Goal: Task Accomplishment & Management: Manage account settings

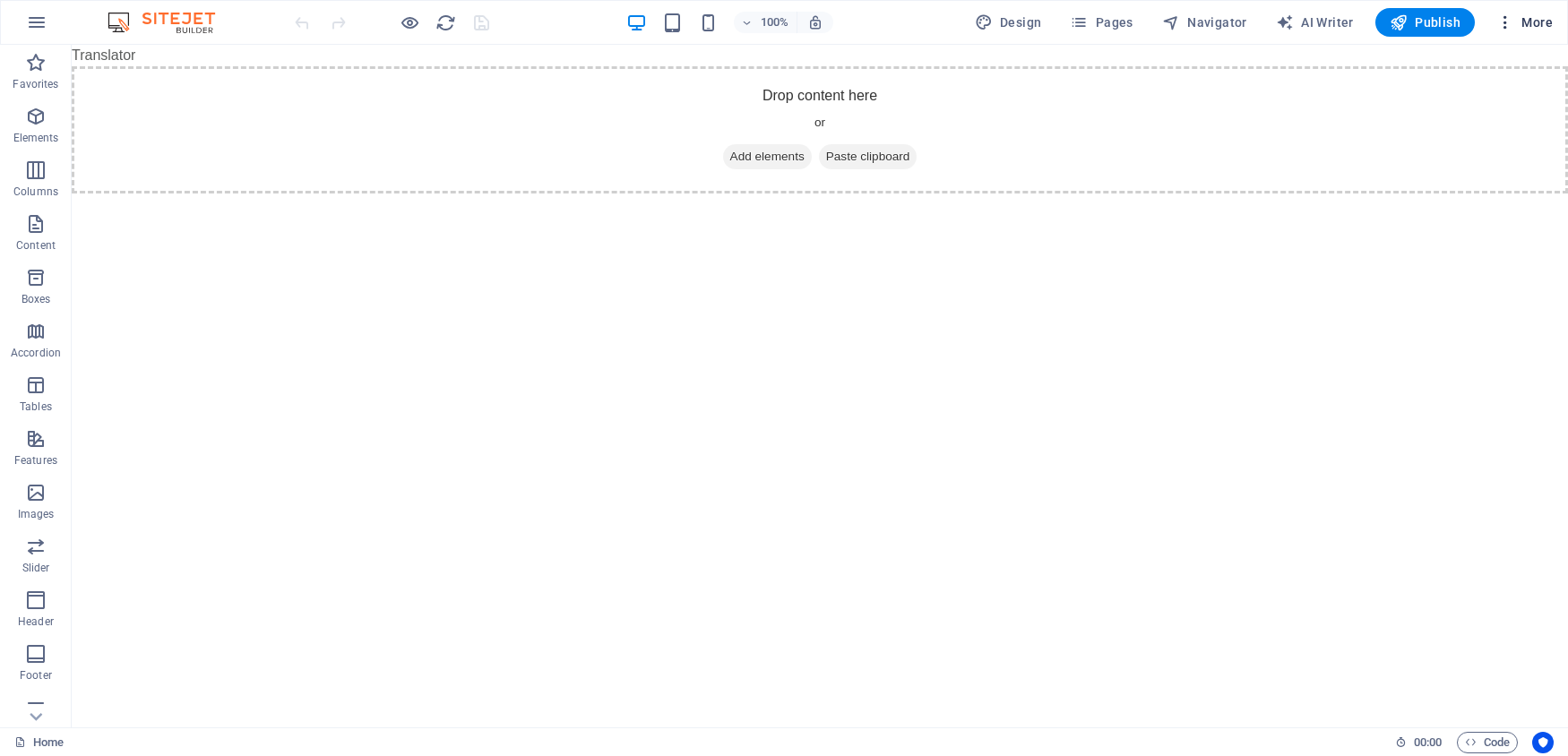
click at [1542, 29] on span "More" at bounding box center [1524, 21] width 57 height 18
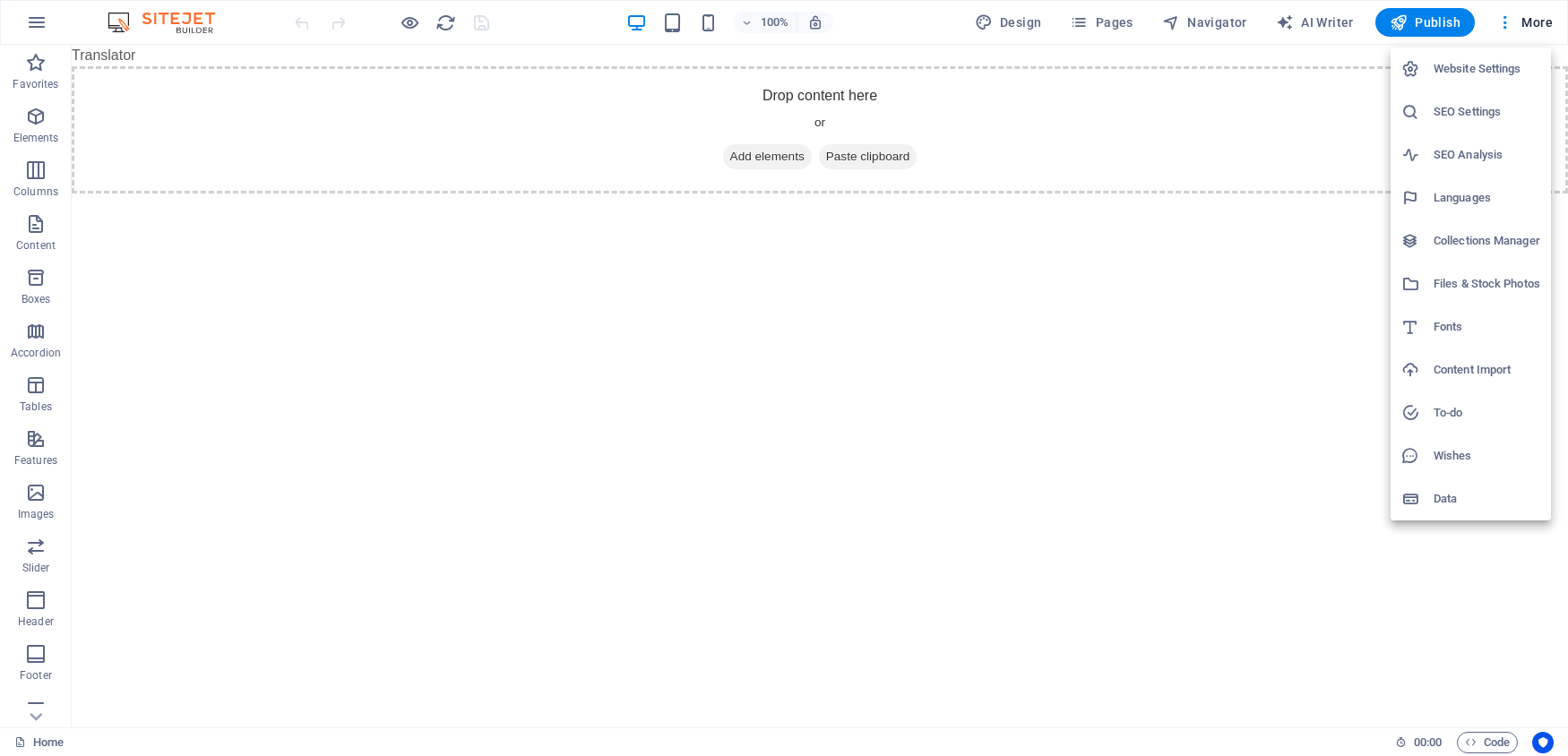
click at [1465, 68] on h6 "Website Settings" at bounding box center [1486, 69] width 107 height 21
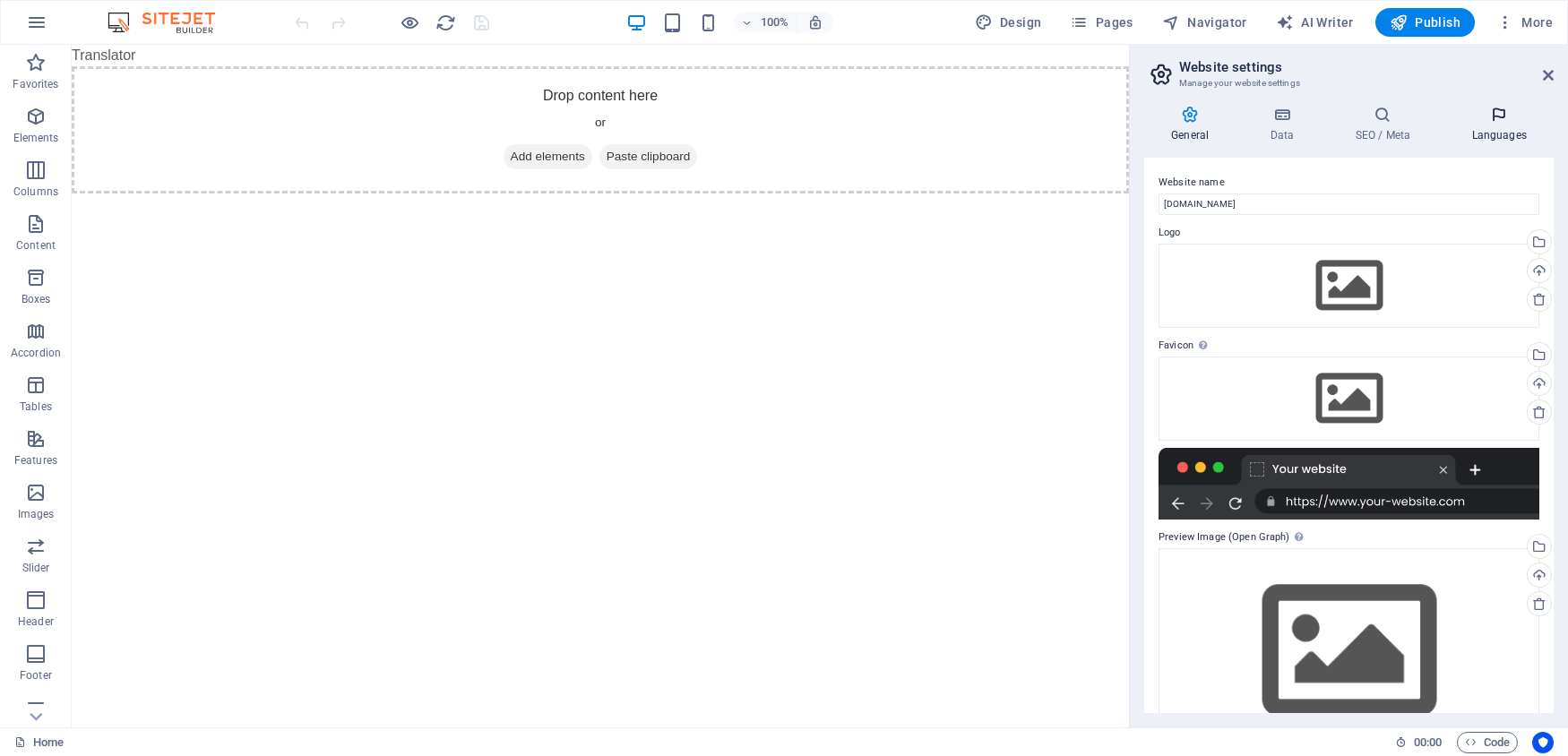
click at [1495, 115] on icon at bounding box center [1499, 114] width 110 height 18
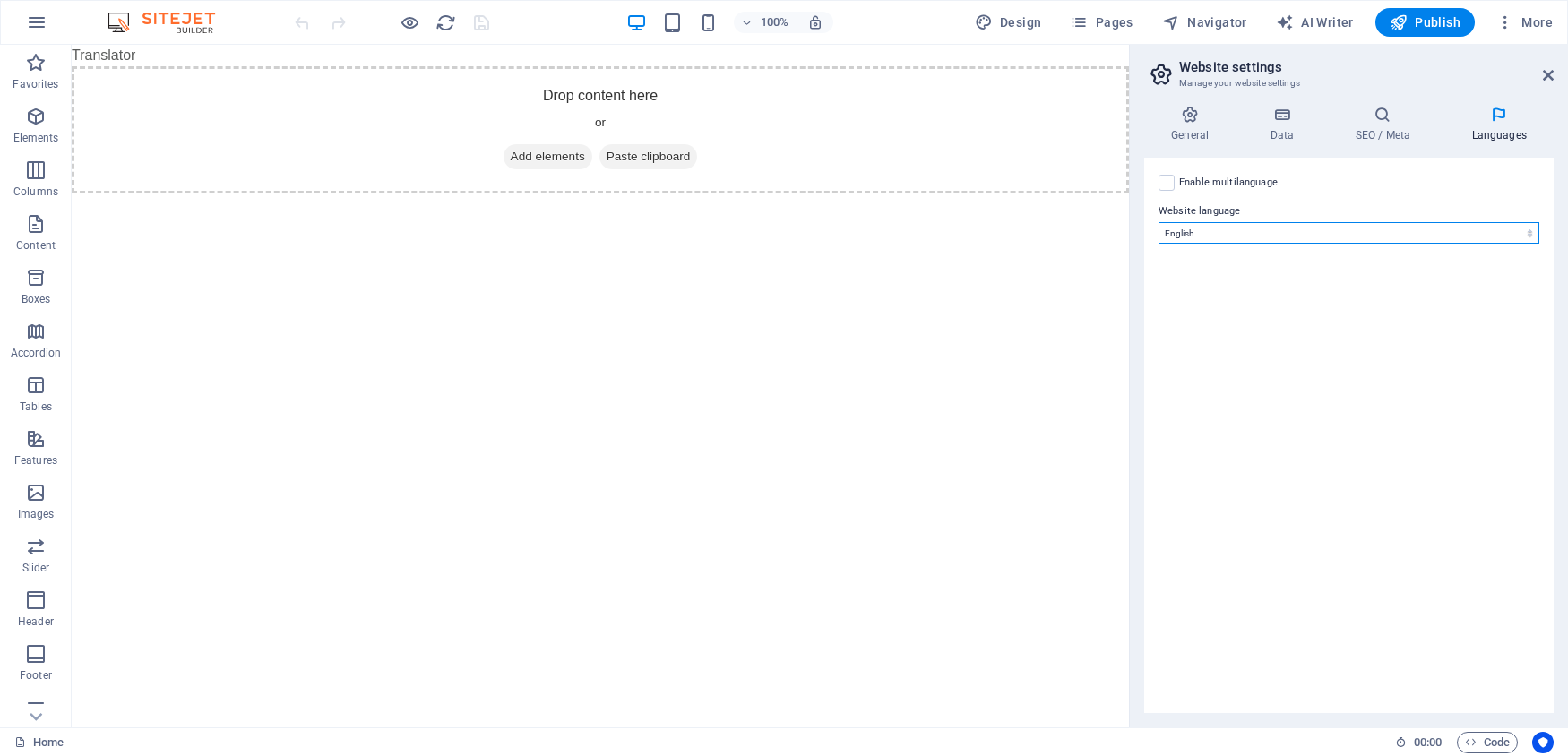
click at [1159, 222] on select "Abkhazian Afar Afrikaans Akan Albanian Amharic Arabic Aragonese Armenian Assame…" at bounding box center [1349, 232] width 380 height 21
select select "148"
click option "Spanish" at bounding box center [0, 0] width 0 height 0
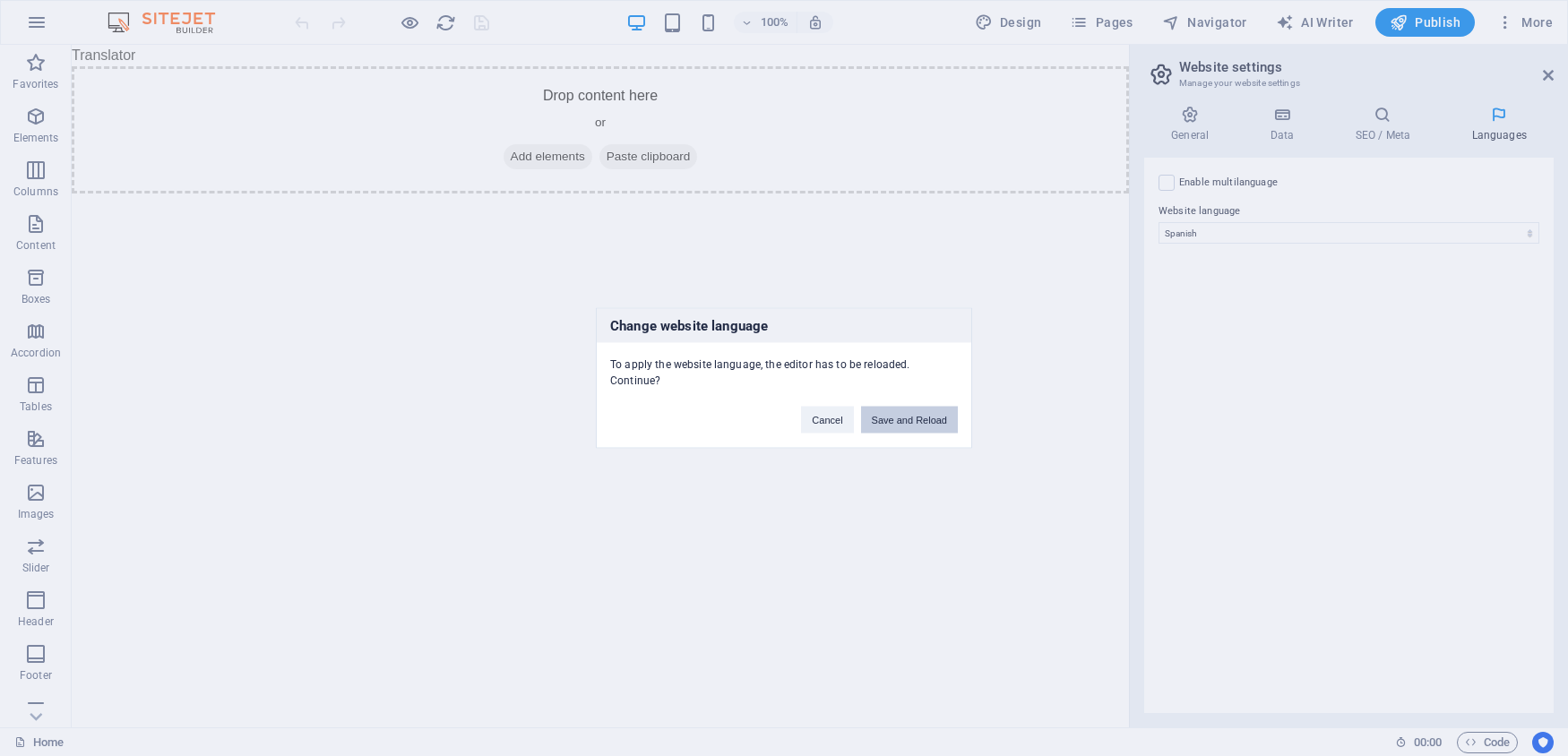
click at [921, 424] on button "Save and Reload" at bounding box center [910, 419] width 97 height 27
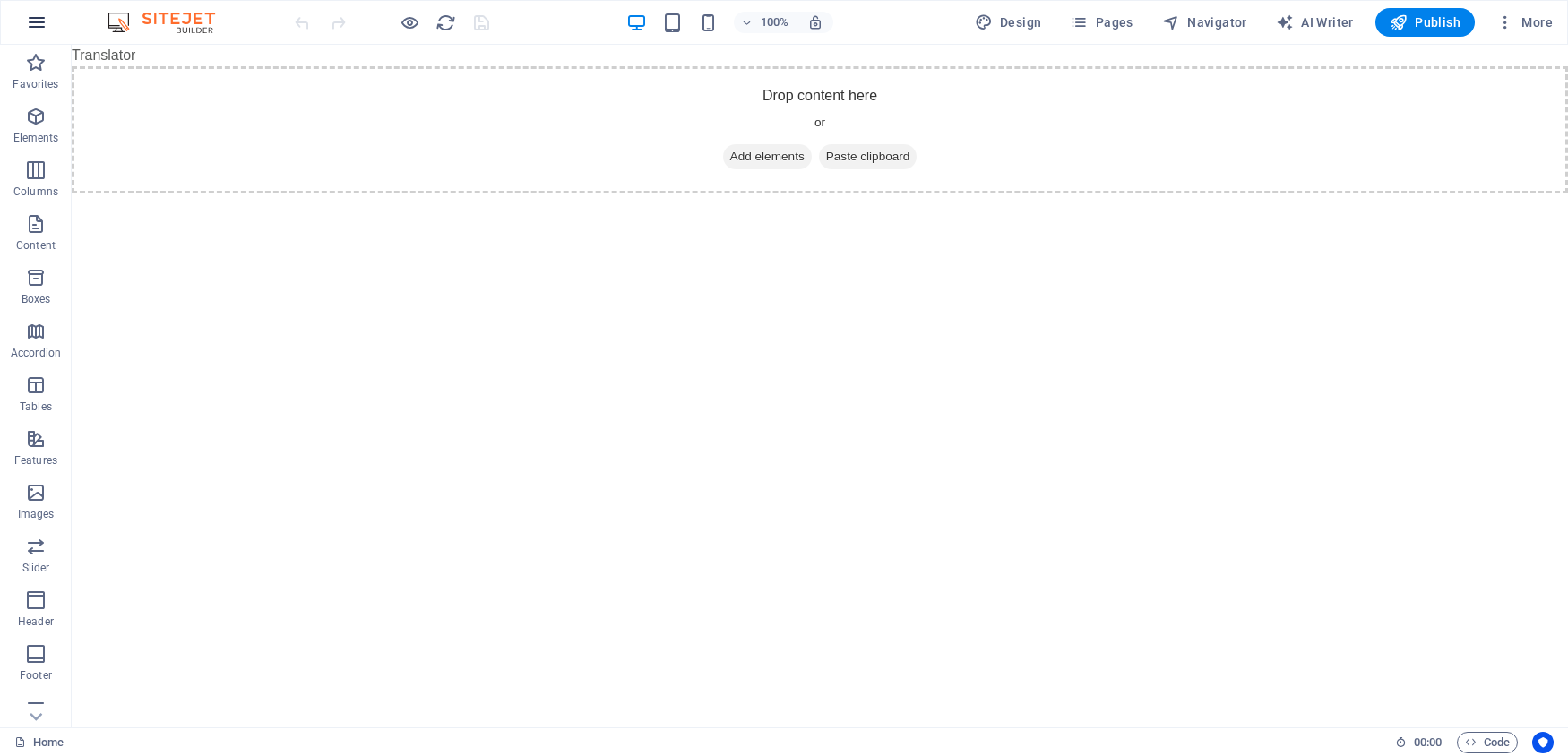
click at [33, 27] on icon "button" at bounding box center [36, 22] width 21 height 21
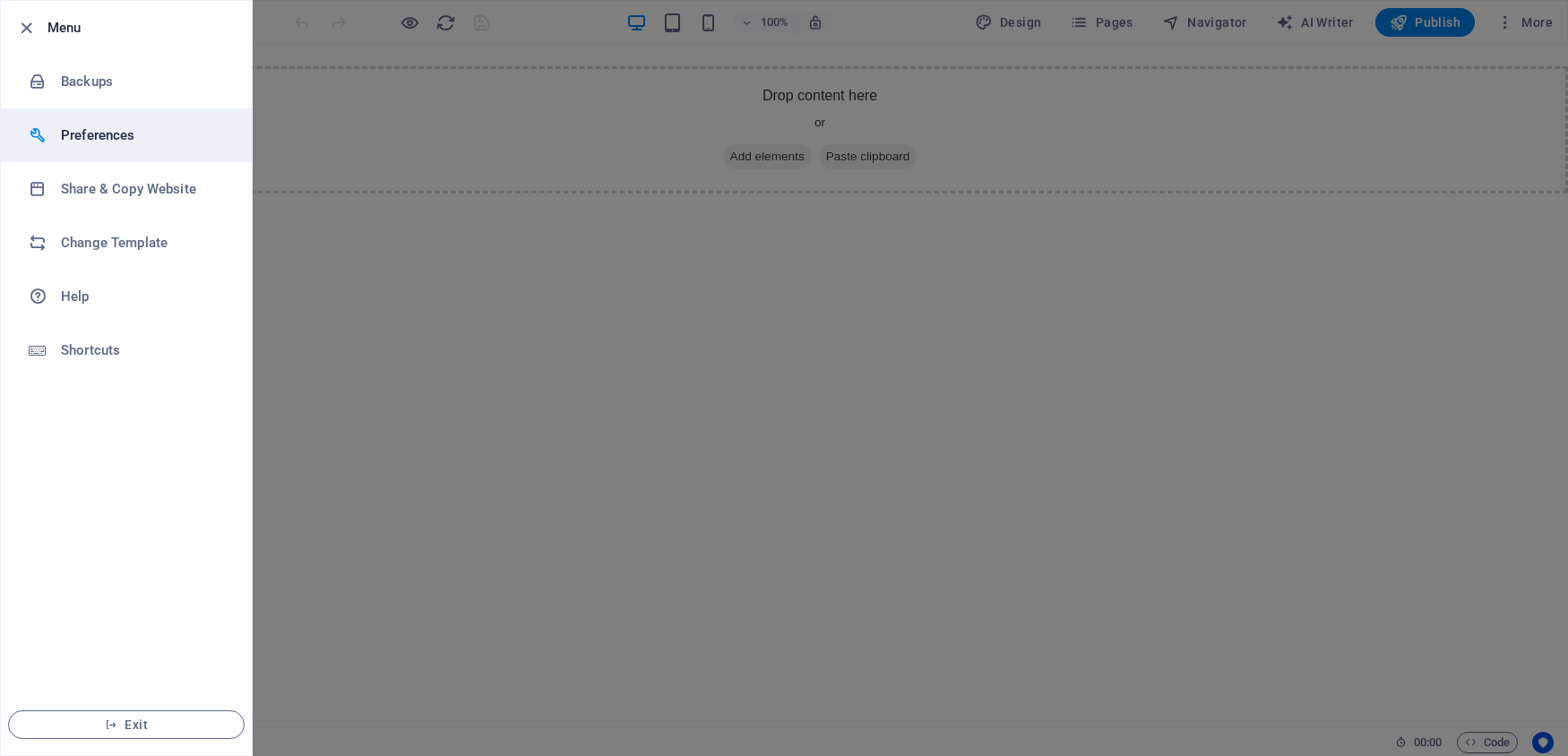
click at [100, 135] on h6 "Preferences" at bounding box center [144, 135] width 166 height 21
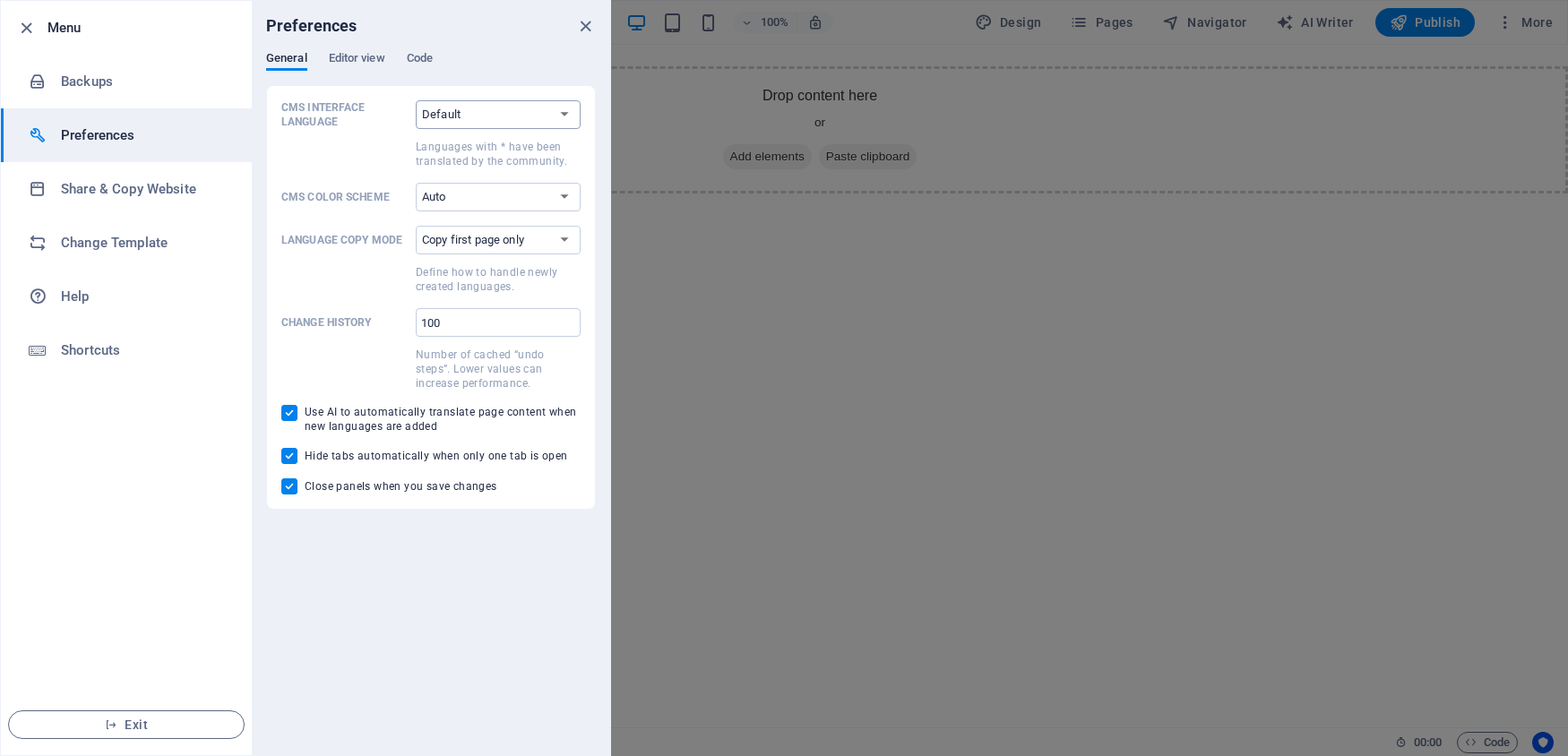
select select "es"
click option "Español" at bounding box center [0, 0] width 0 height 0
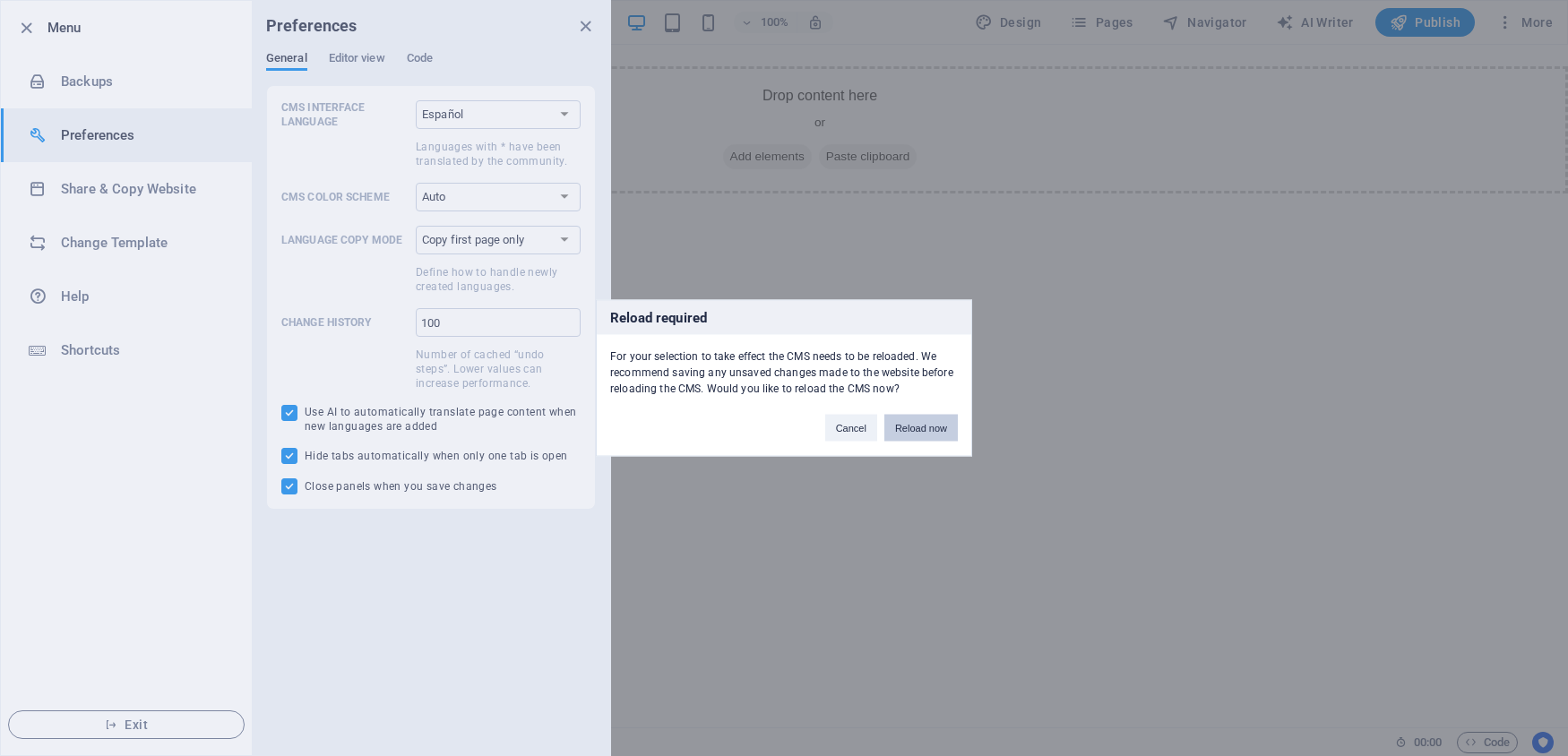
click at [914, 429] on button "Reload now" at bounding box center [921, 428] width 73 height 27
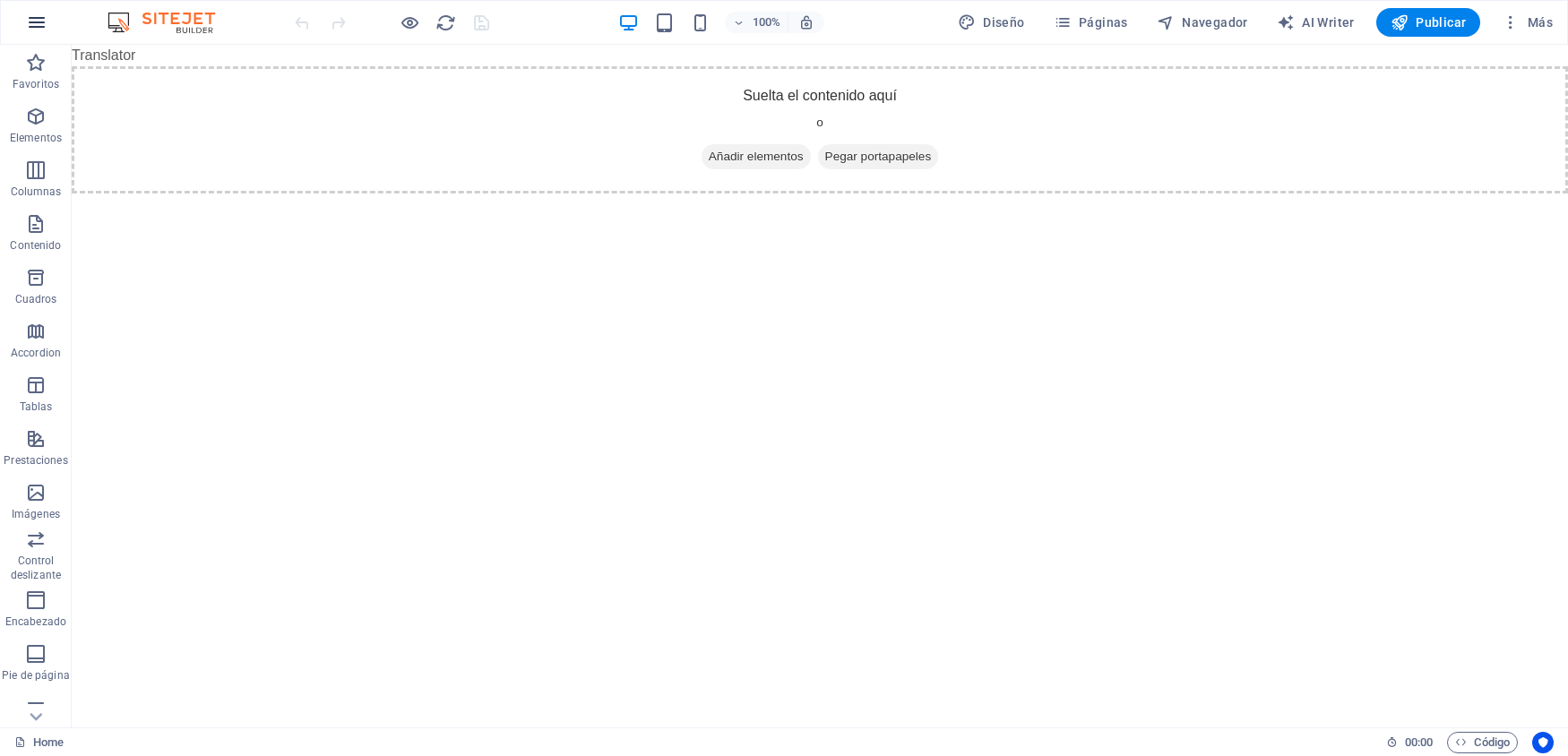
click at [49, 29] on button "button" at bounding box center [36, 22] width 43 height 43
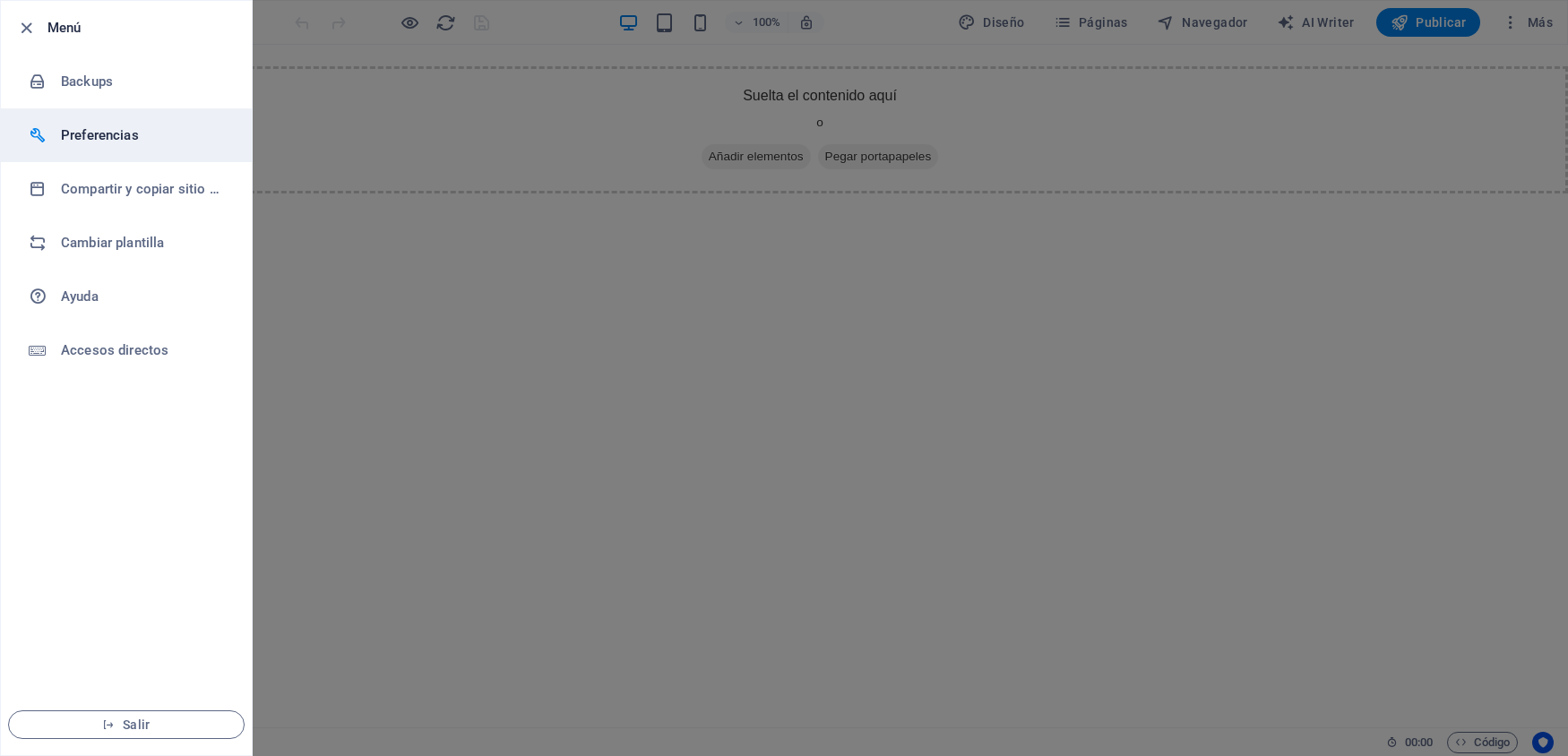
click at [162, 131] on h6 "Preferencias" at bounding box center [144, 135] width 166 height 21
select select "es"
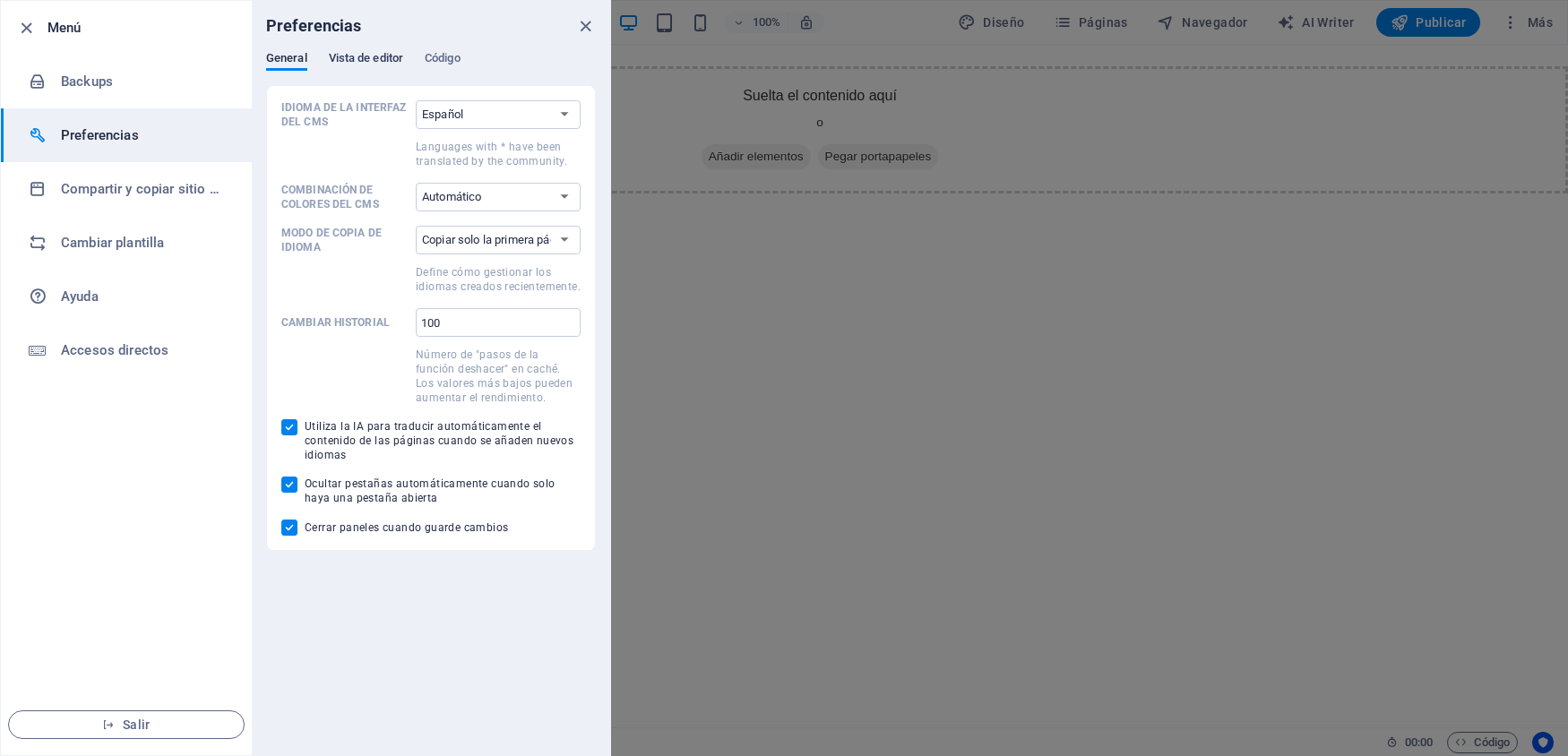
click at [360, 63] on span "Vista de editor" at bounding box center [366, 60] width 74 height 25
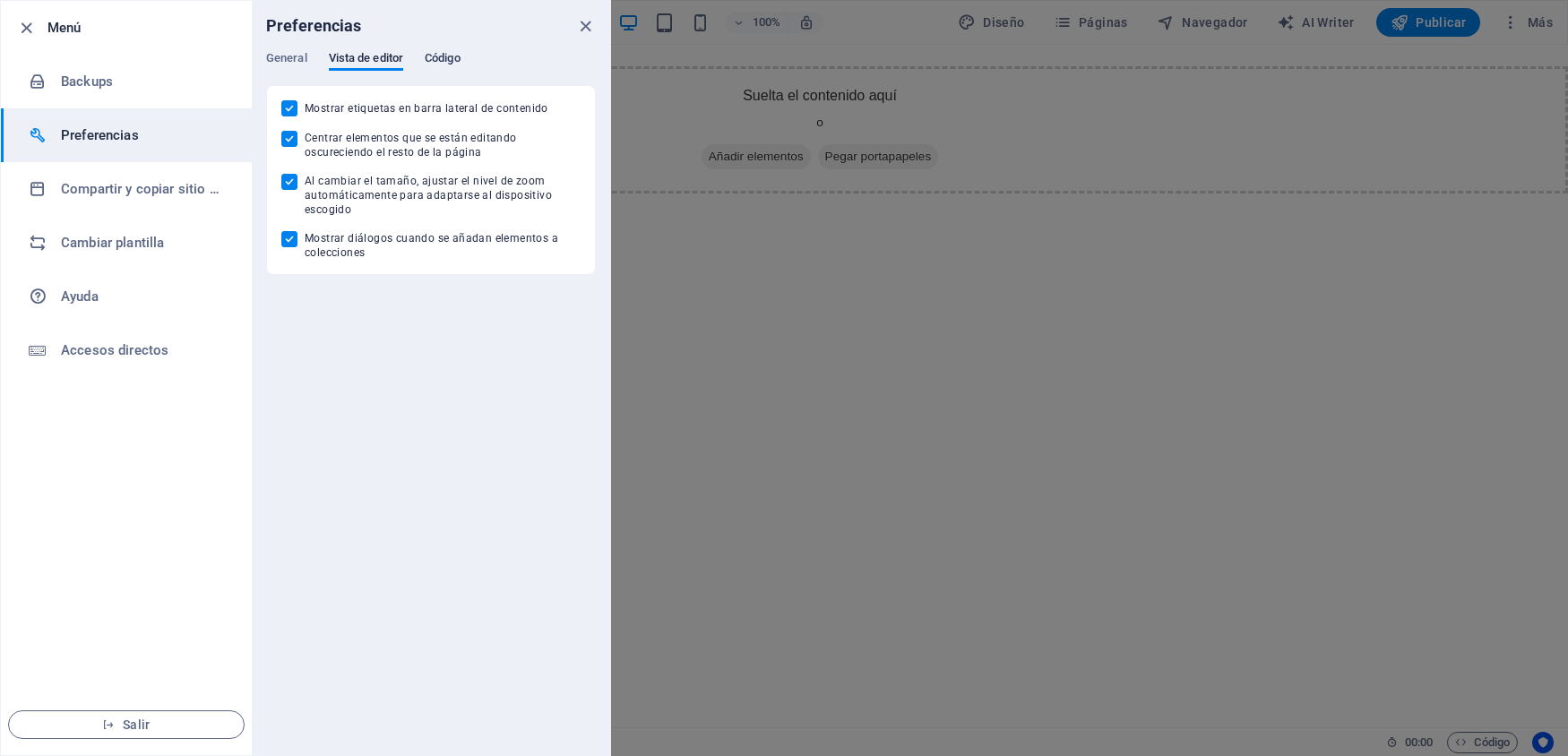
click at [453, 68] on button "Código" at bounding box center [443, 60] width 36 height 20
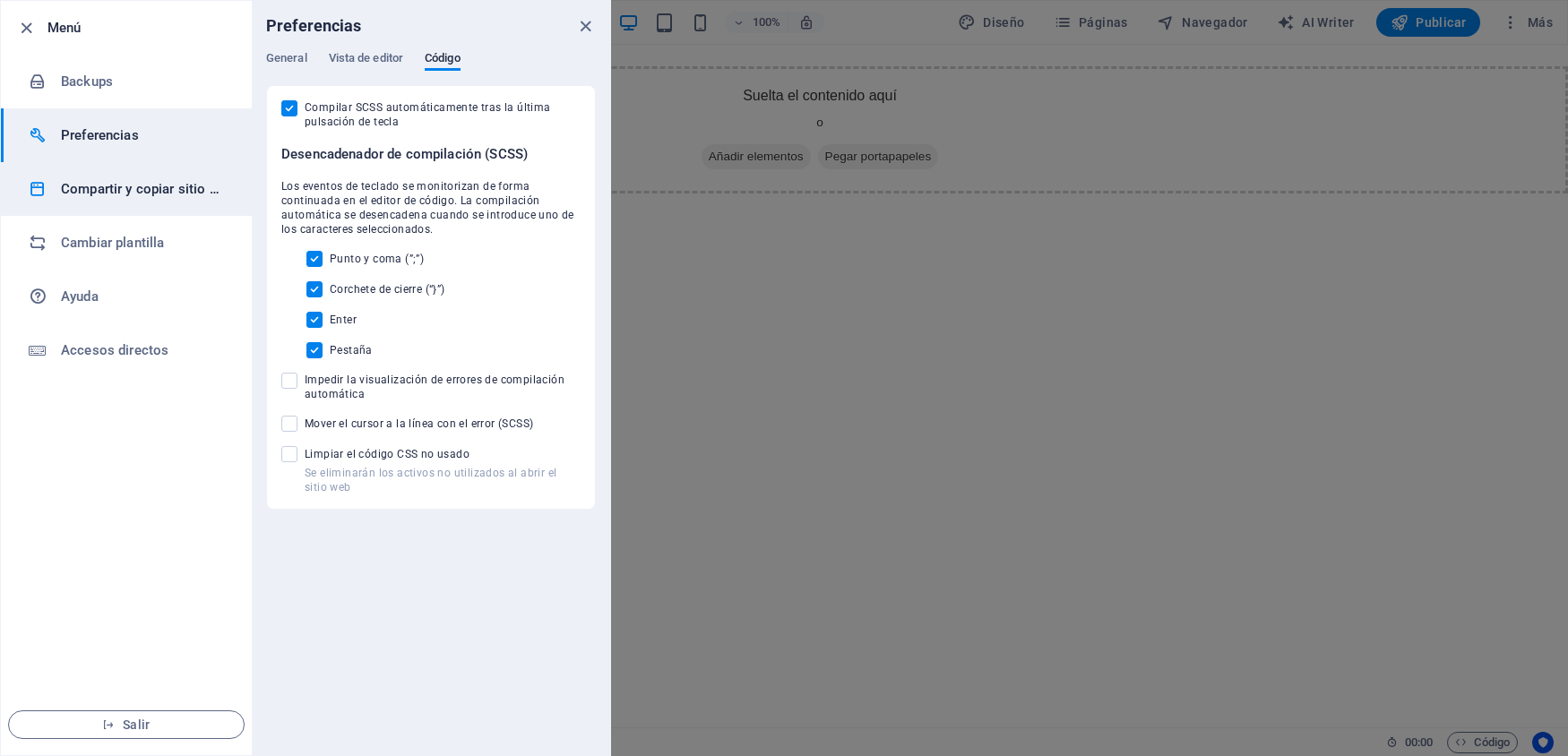
click at [109, 189] on h6 "Compartir y copiar sitio web" at bounding box center [144, 189] width 166 height 21
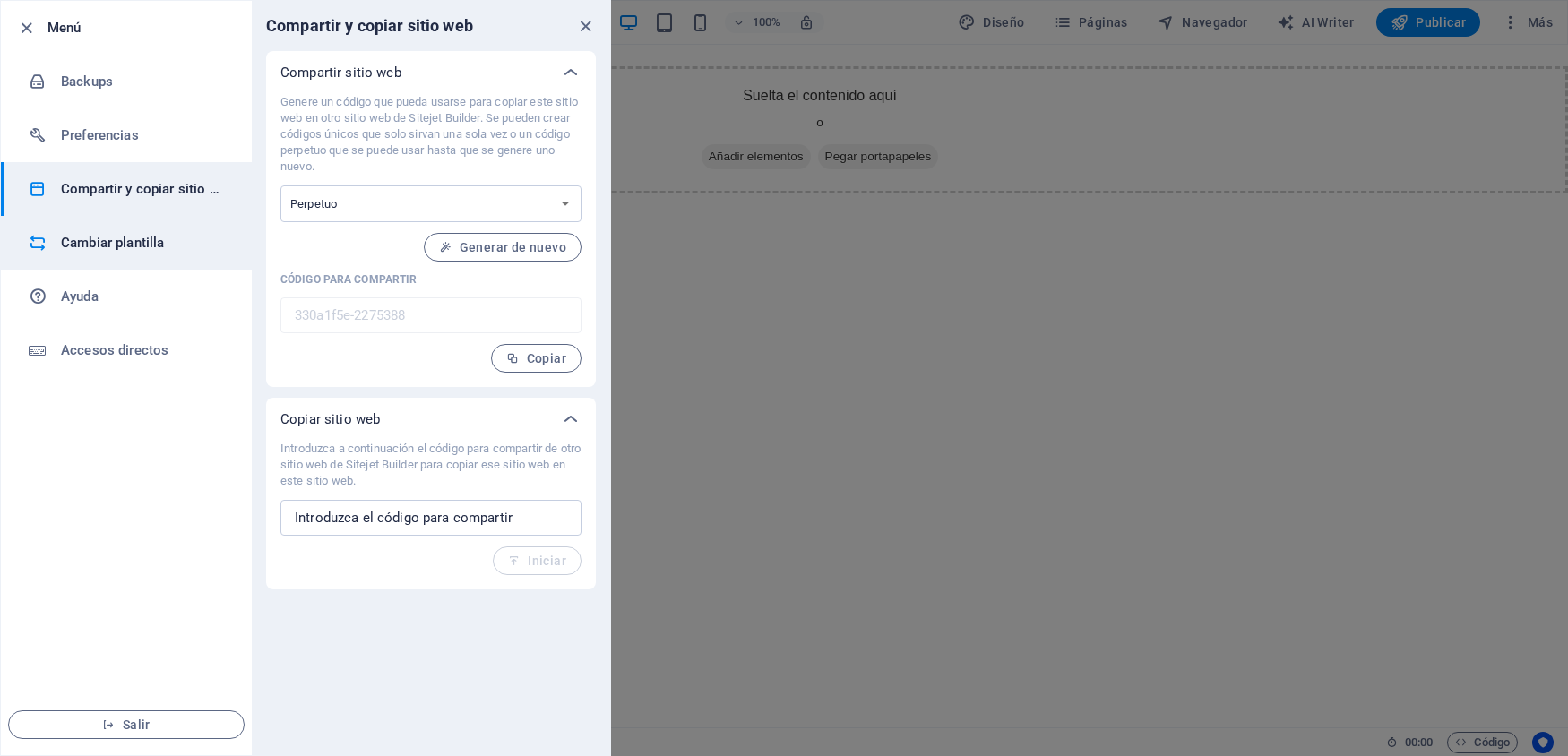
click at [140, 254] on li "Cambiar plantilla" at bounding box center [126, 243] width 251 height 54
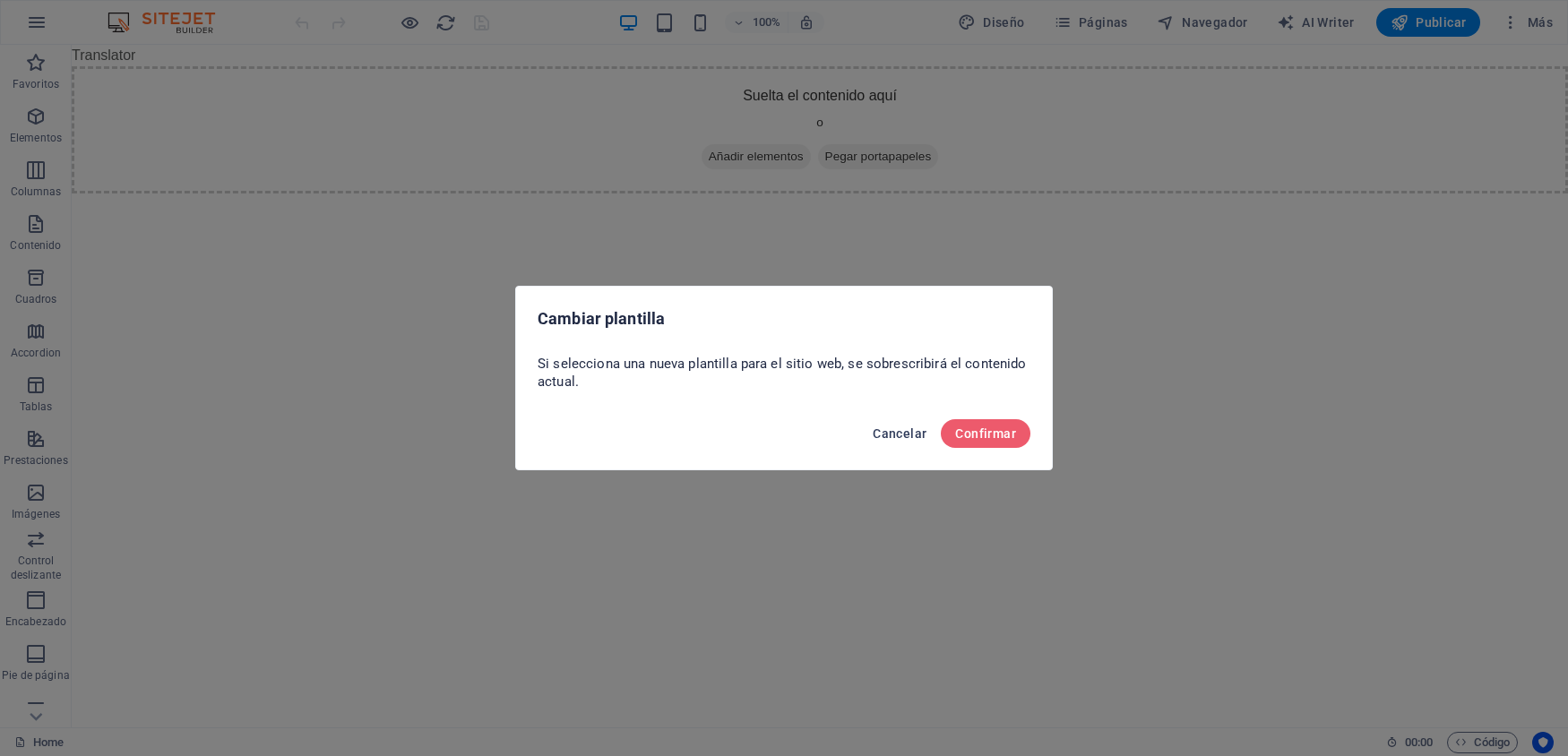
click at [905, 433] on span "Cancelar" at bounding box center [899, 433] width 54 height 14
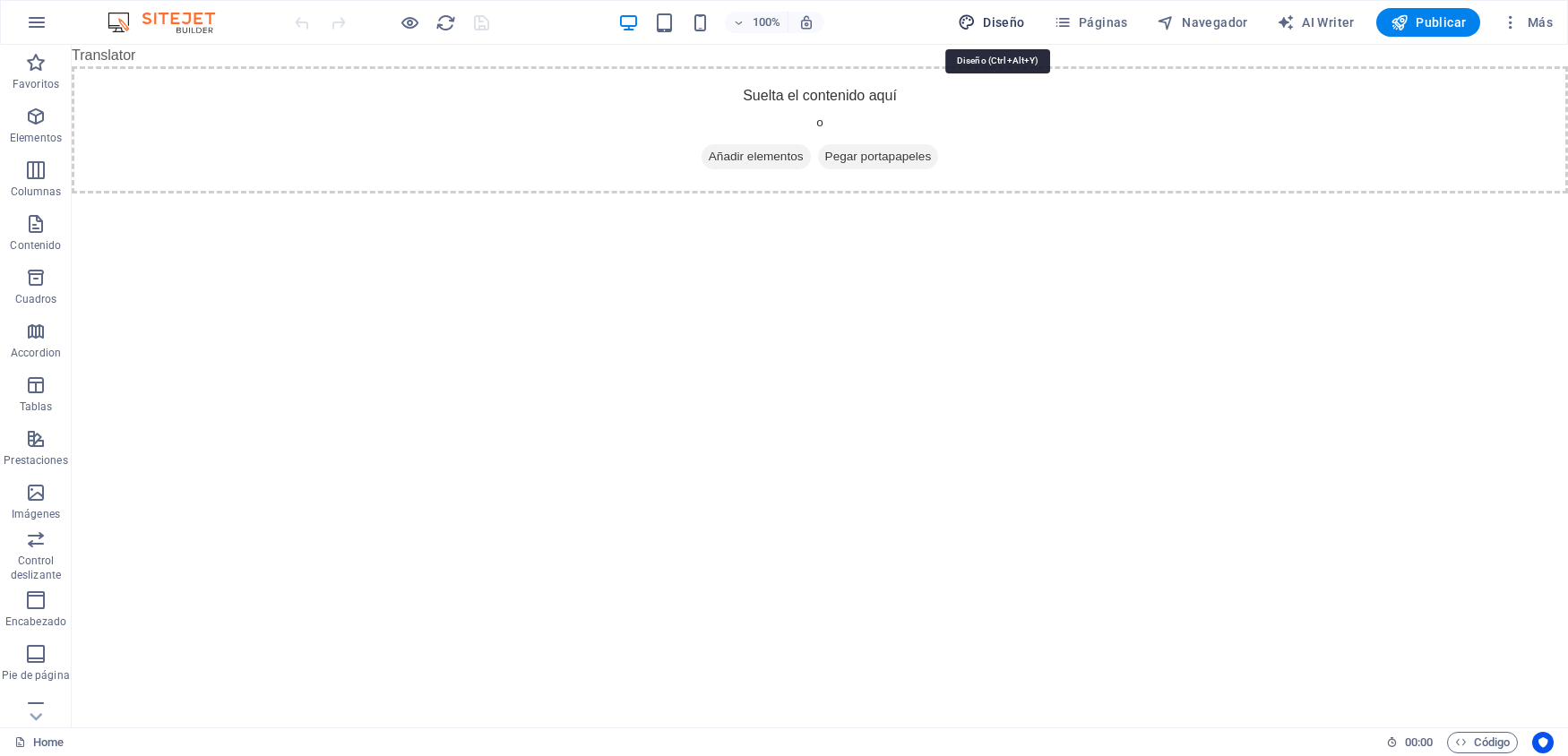
click at [1021, 23] on span "Diseño" at bounding box center [991, 21] width 67 height 18
select select "px"
select select "400"
select select "px"
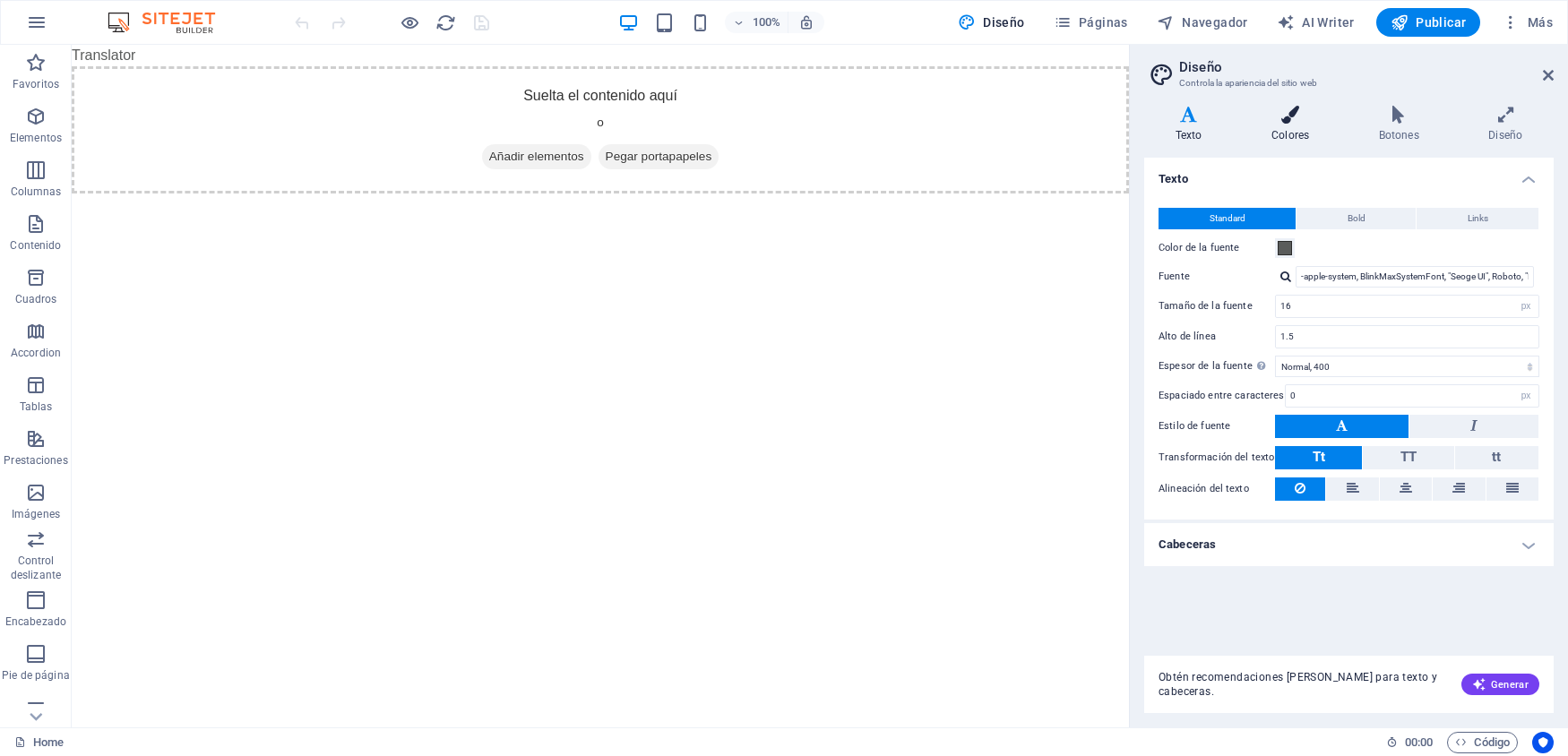
click at [1290, 123] on icon at bounding box center [1290, 114] width 100 height 18
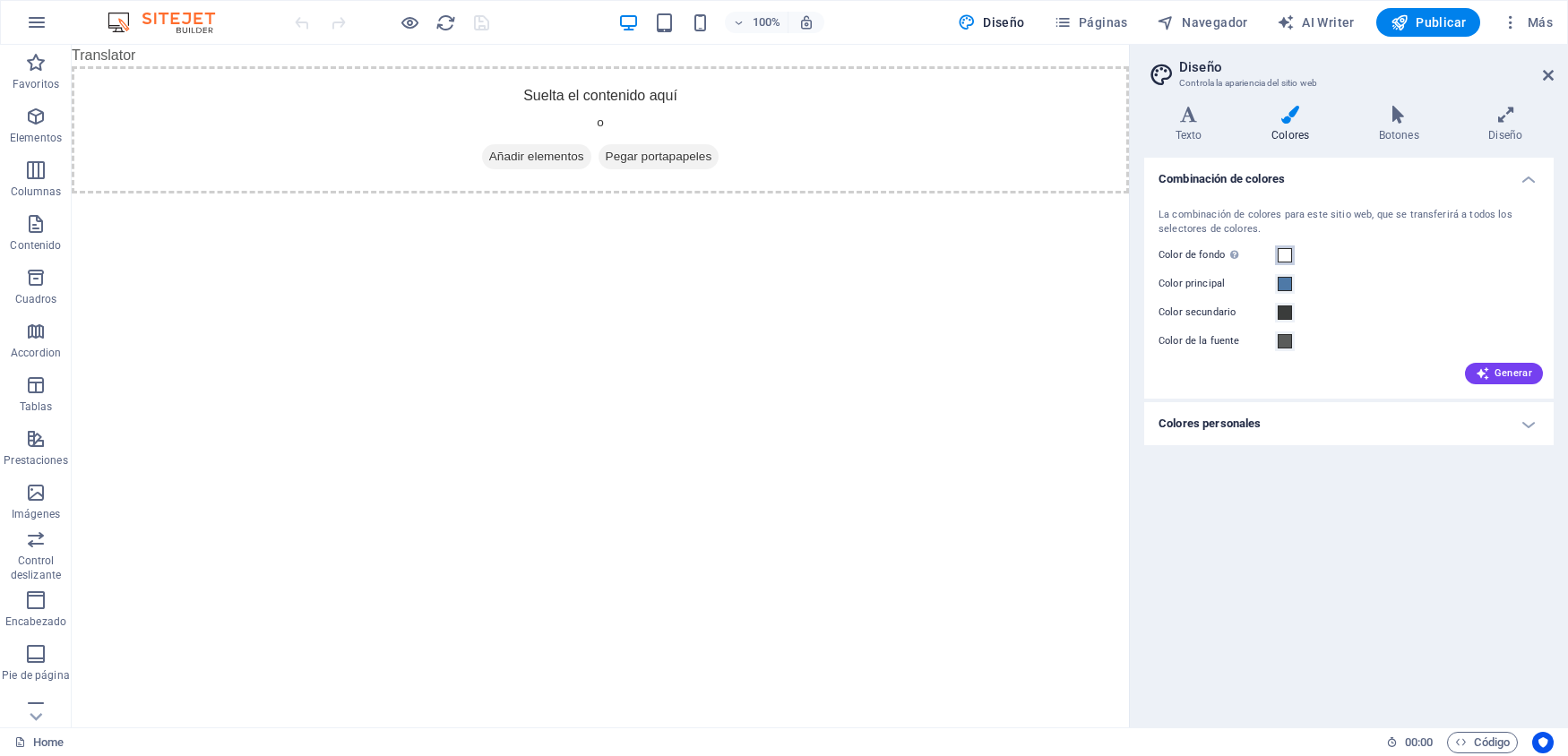
click at [1291, 252] on span at bounding box center [1284, 255] width 14 height 14
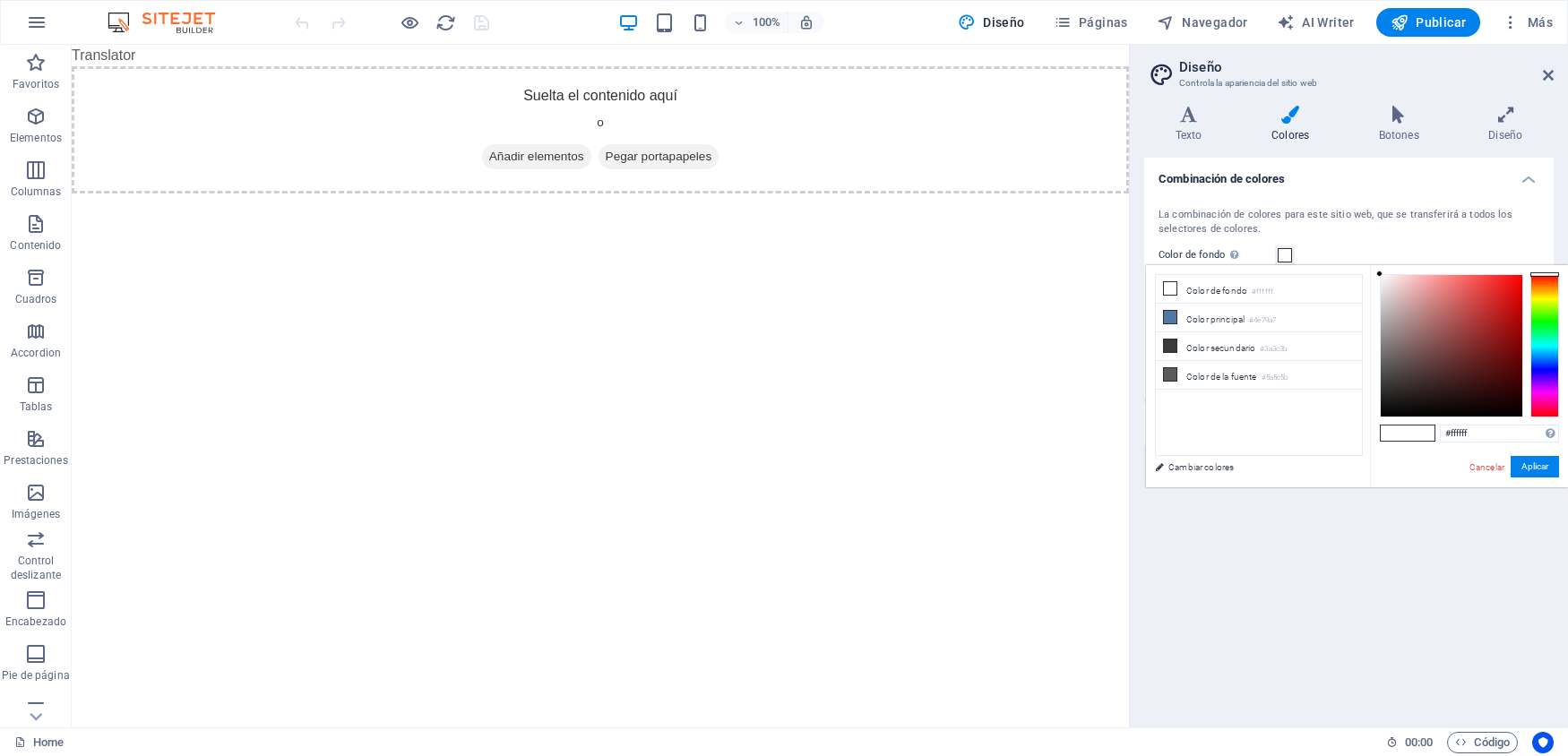
click at [1408, 433] on span at bounding box center [1421, 433] width 27 height 15
click at [1402, 437] on span at bounding box center [1394, 433] width 27 height 15
drag, startPoint x: 1484, startPoint y: 432, endPoint x: 1395, endPoint y: 432, distance: 89.0
click at [1440, 432] on input "#ffffff" at bounding box center [1499, 433] width 119 height 18
paste input "414141"
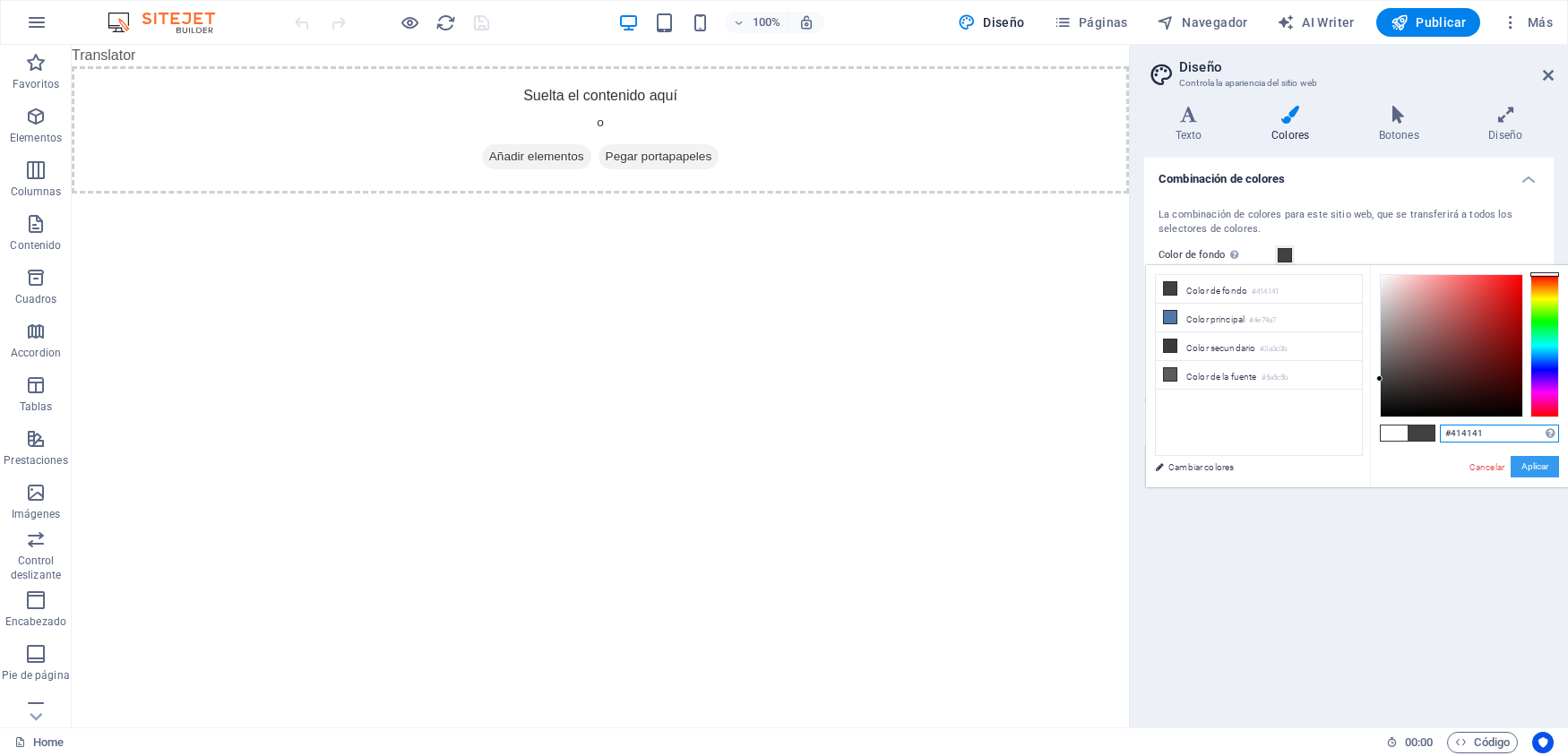
type input "#414141"
click at [1538, 464] on button "Aplicar" at bounding box center [1535, 466] width 48 height 21
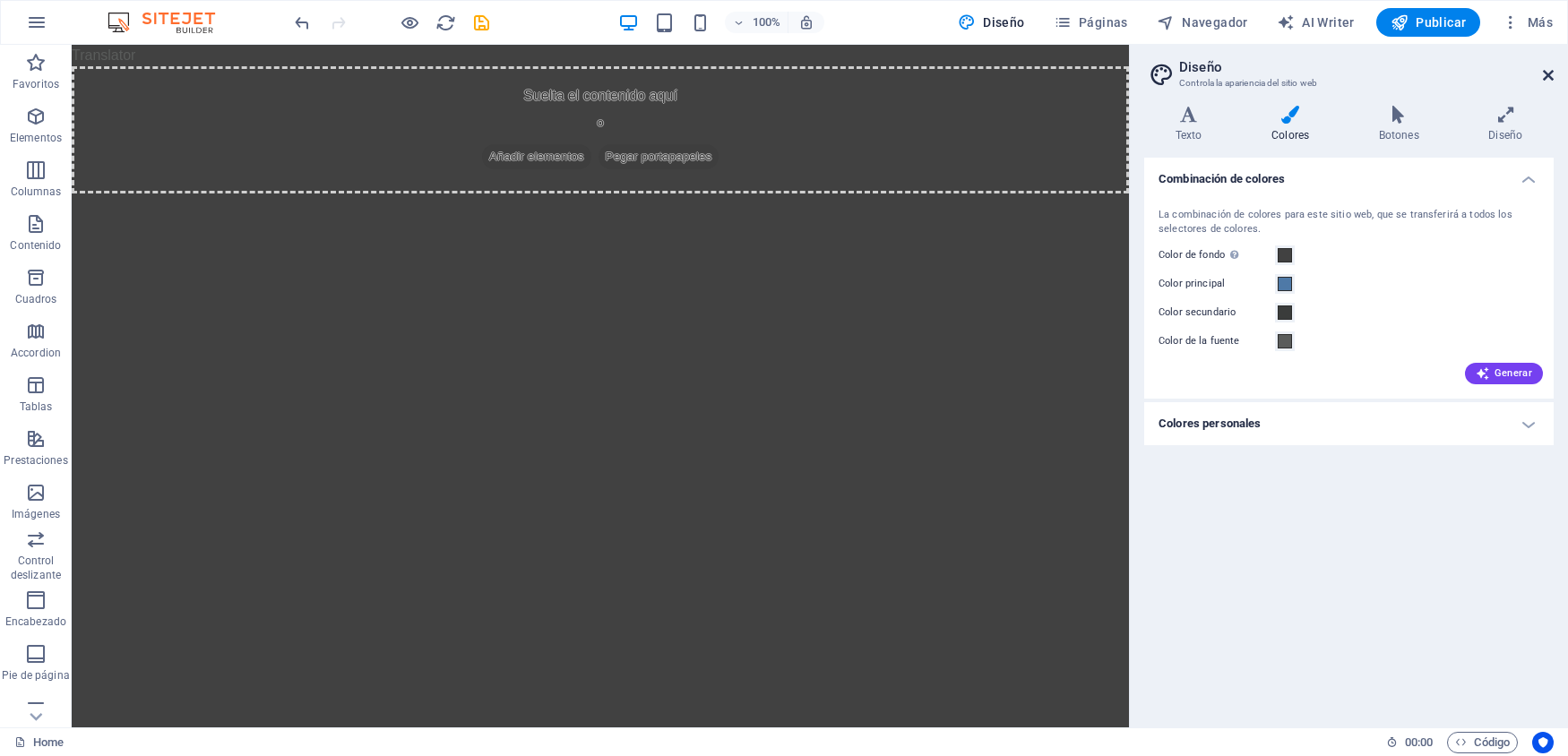
click at [1552, 76] on icon at bounding box center [1548, 74] width 11 height 14
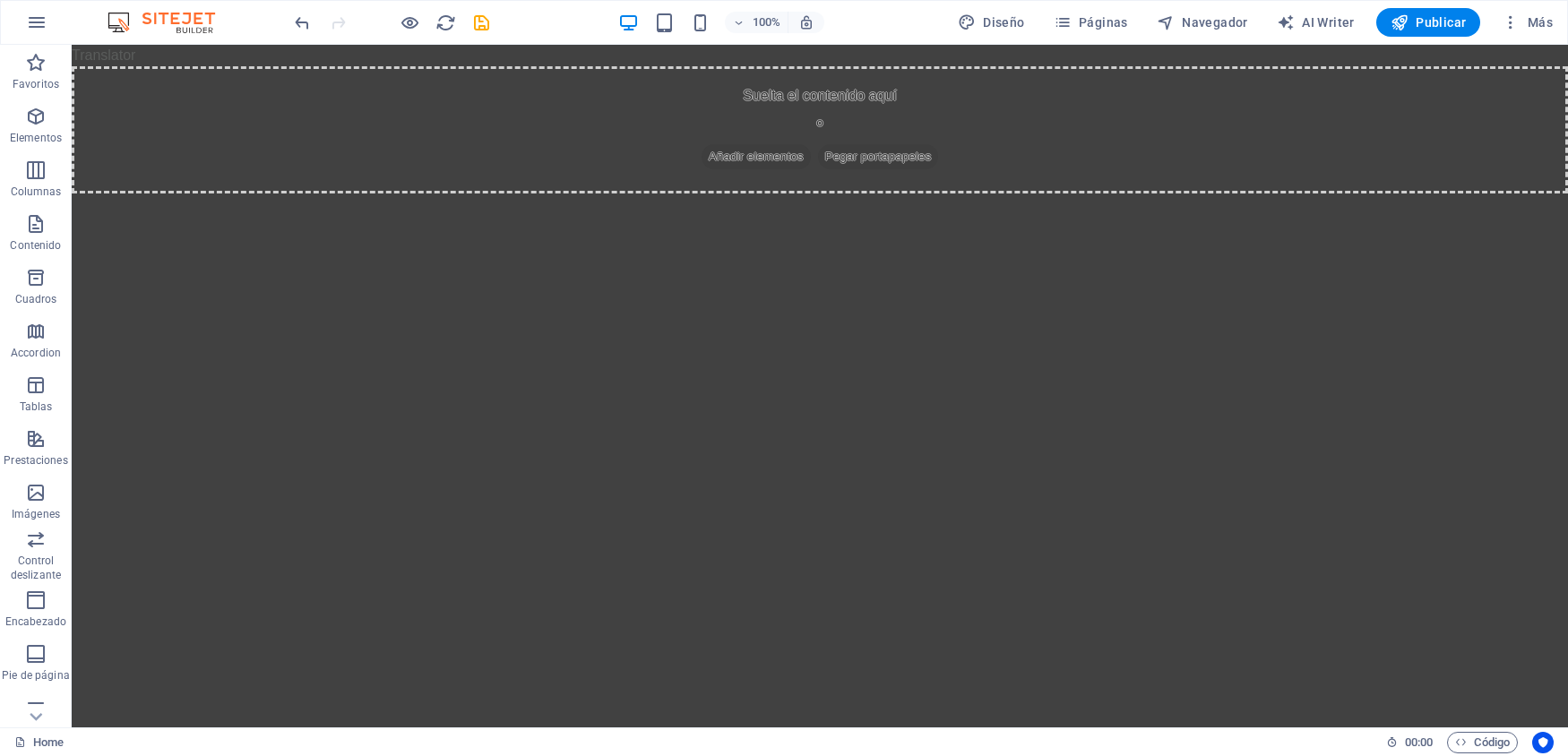
click at [857, 193] on html "Translator Skip to main content Suelta el contenido aquí o Añadir elementos Peg…" at bounding box center [819, 119] width 1496 height 149
click at [781, 144] on span "Añadir elementos" at bounding box center [756, 156] width 110 height 25
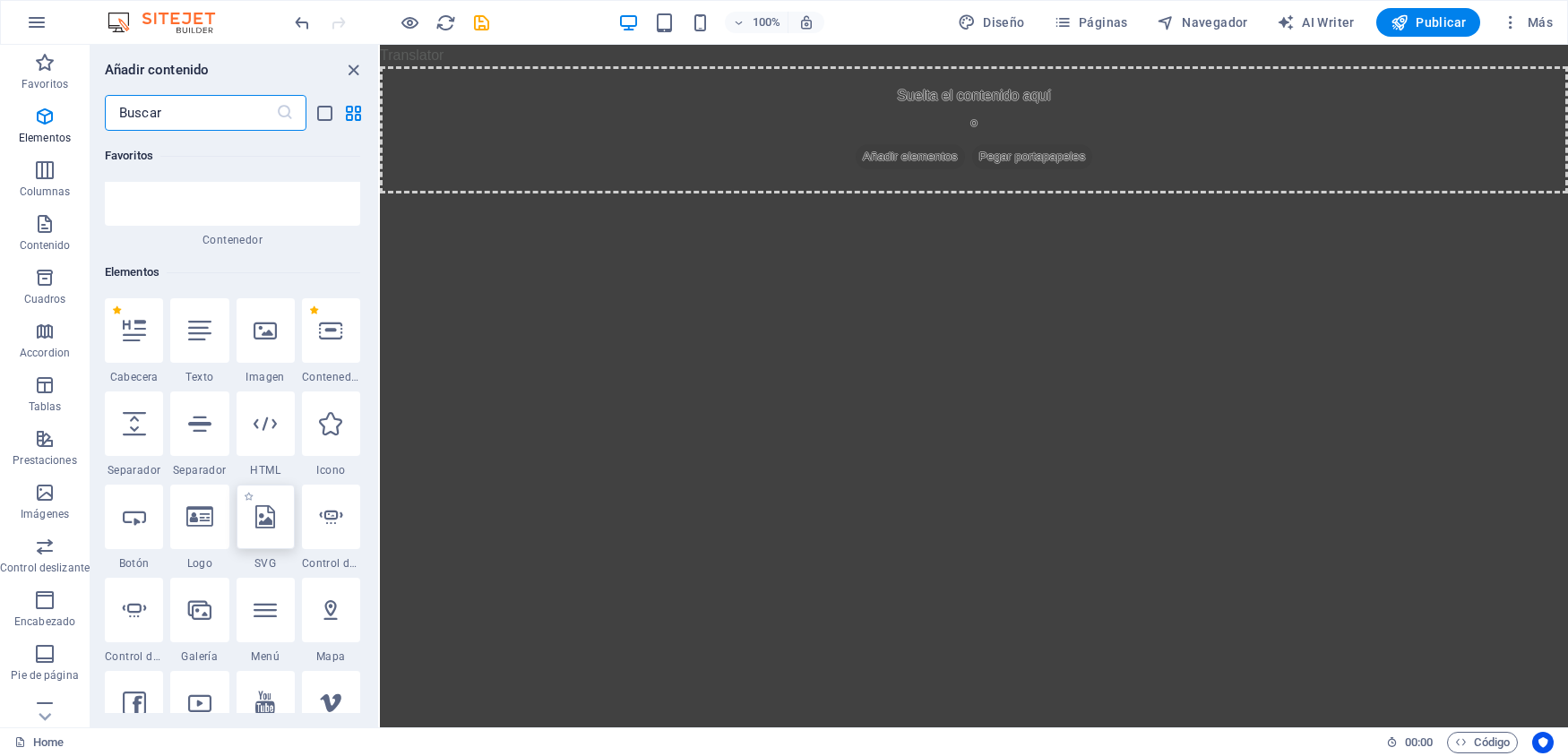
scroll to position [234, 0]
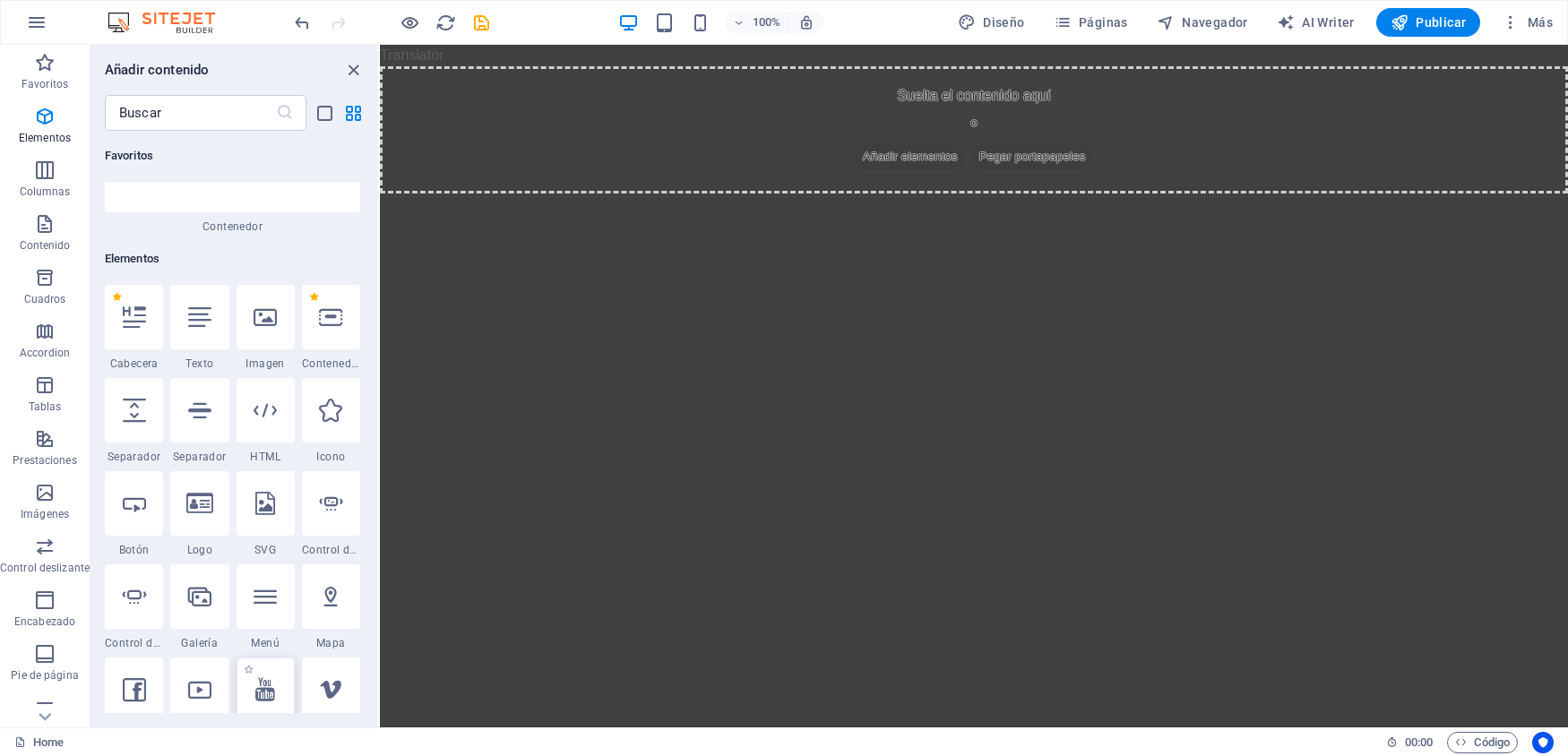
click at [273, 678] on icon at bounding box center [265, 689] width 20 height 23
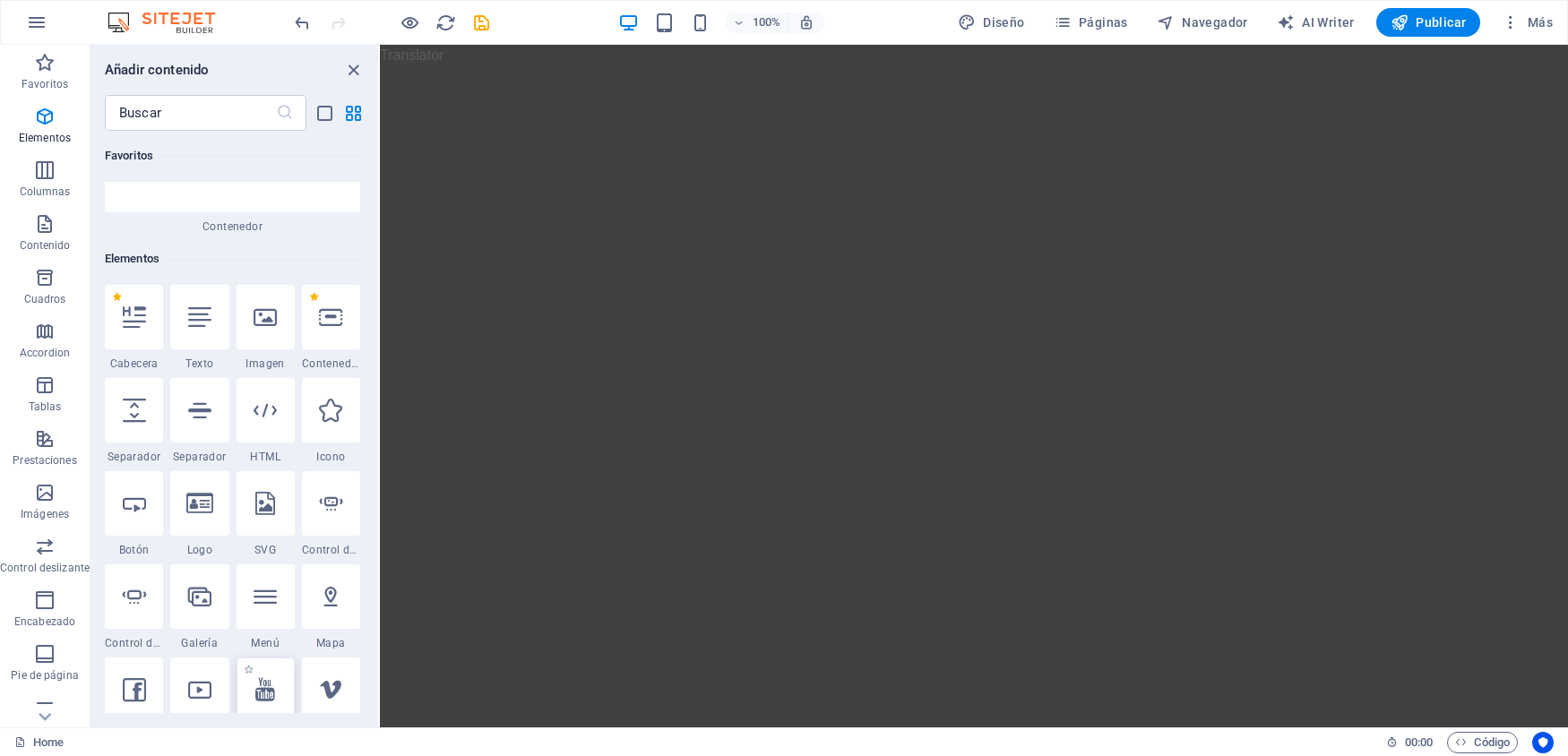
select select "ar16_9"
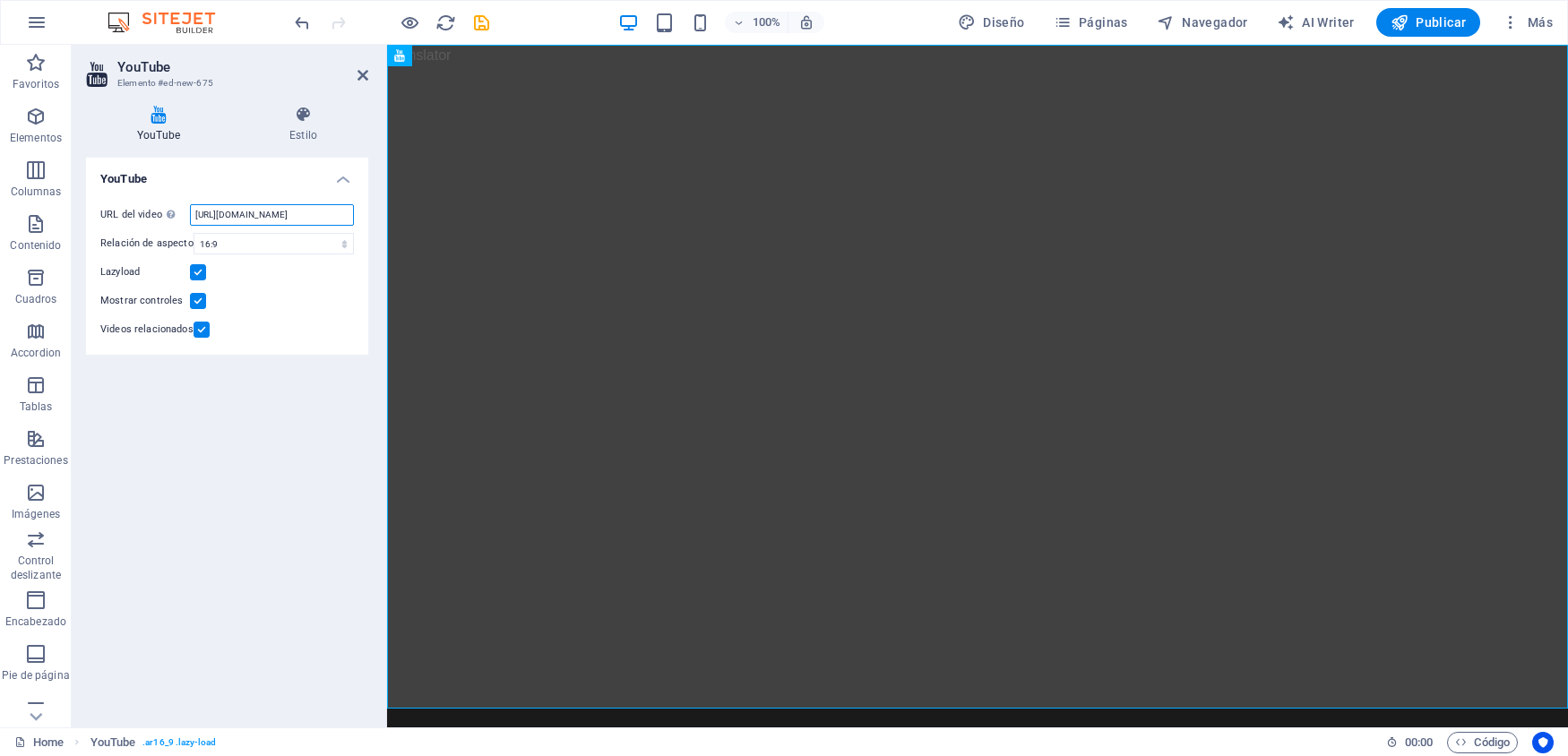
scroll to position [0, 46]
drag, startPoint x: 246, startPoint y: 217, endPoint x: 494, endPoint y: 256, distance: 251.0
click at [354, 226] on input "https://www.youtube.com/watch?v=hnoviHgPHkY" at bounding box center [272, 215] width 164 height 21
type input "h"
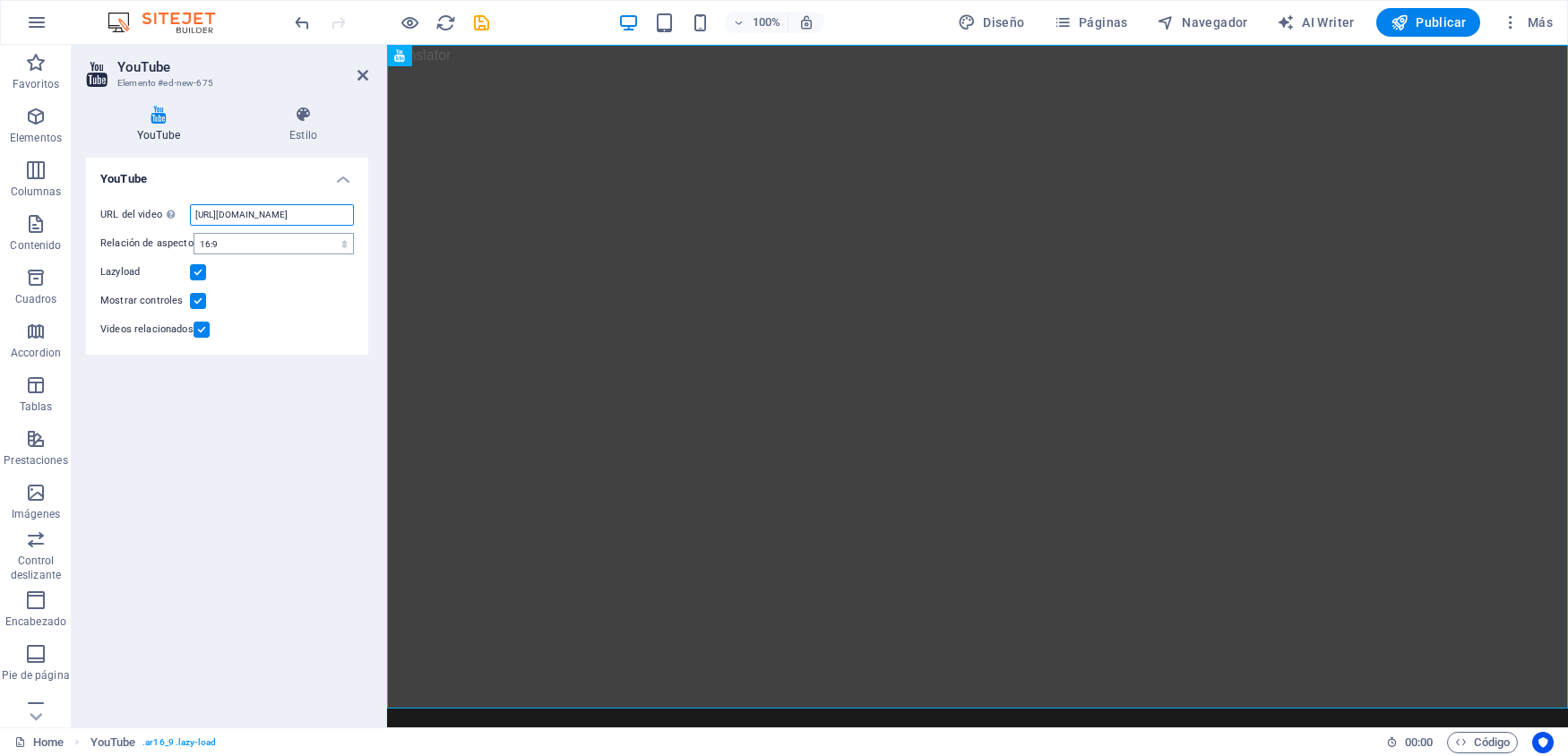
type input "https://youtu.be/dR1YDIVzhmg"
click option "4:3" at bounding box center [0, 0] width 0 height 0
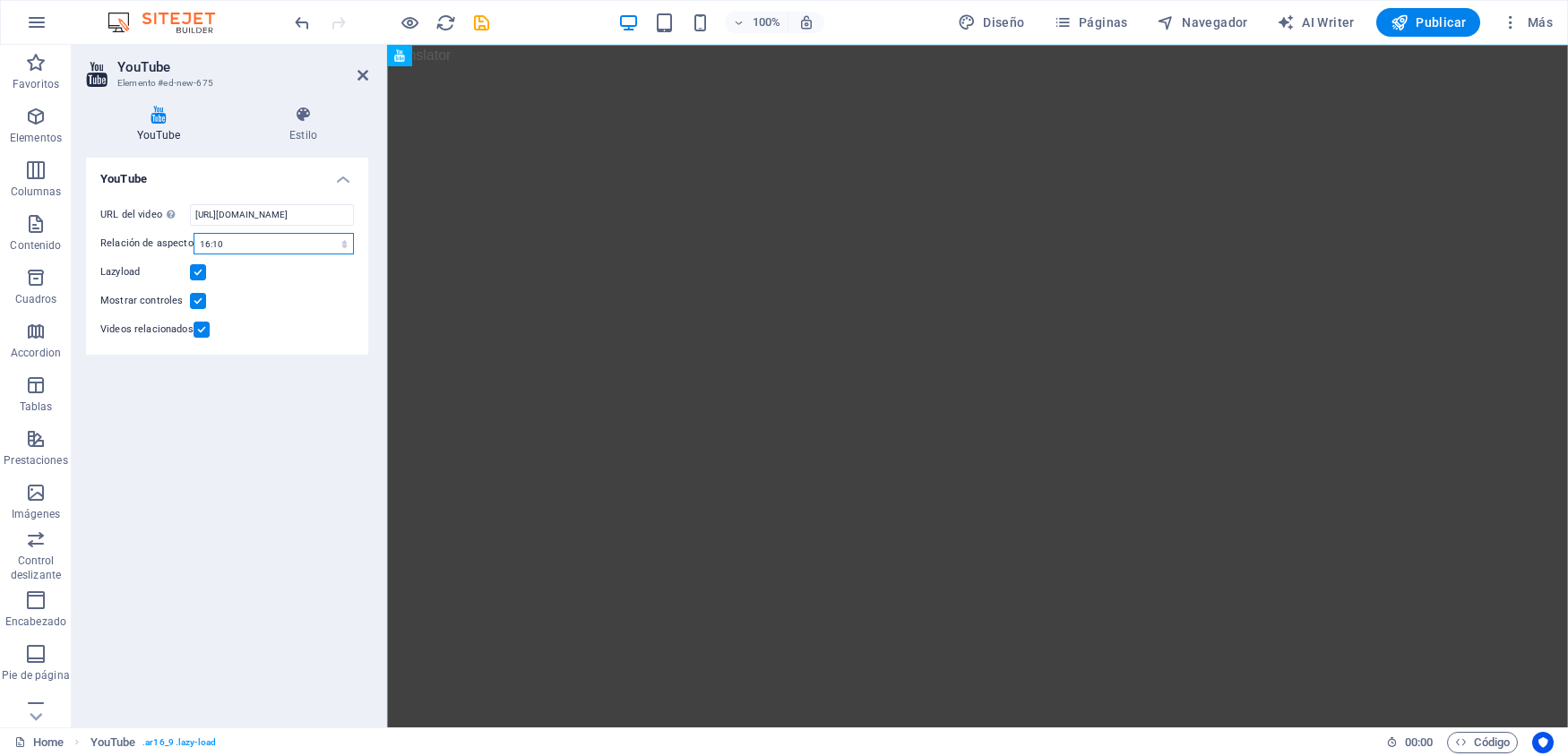
click option "16:10" at bounding box center [0, 0] width 0 height 0
click option "2:1" at bounding box center [0, 0] width 0 height 0
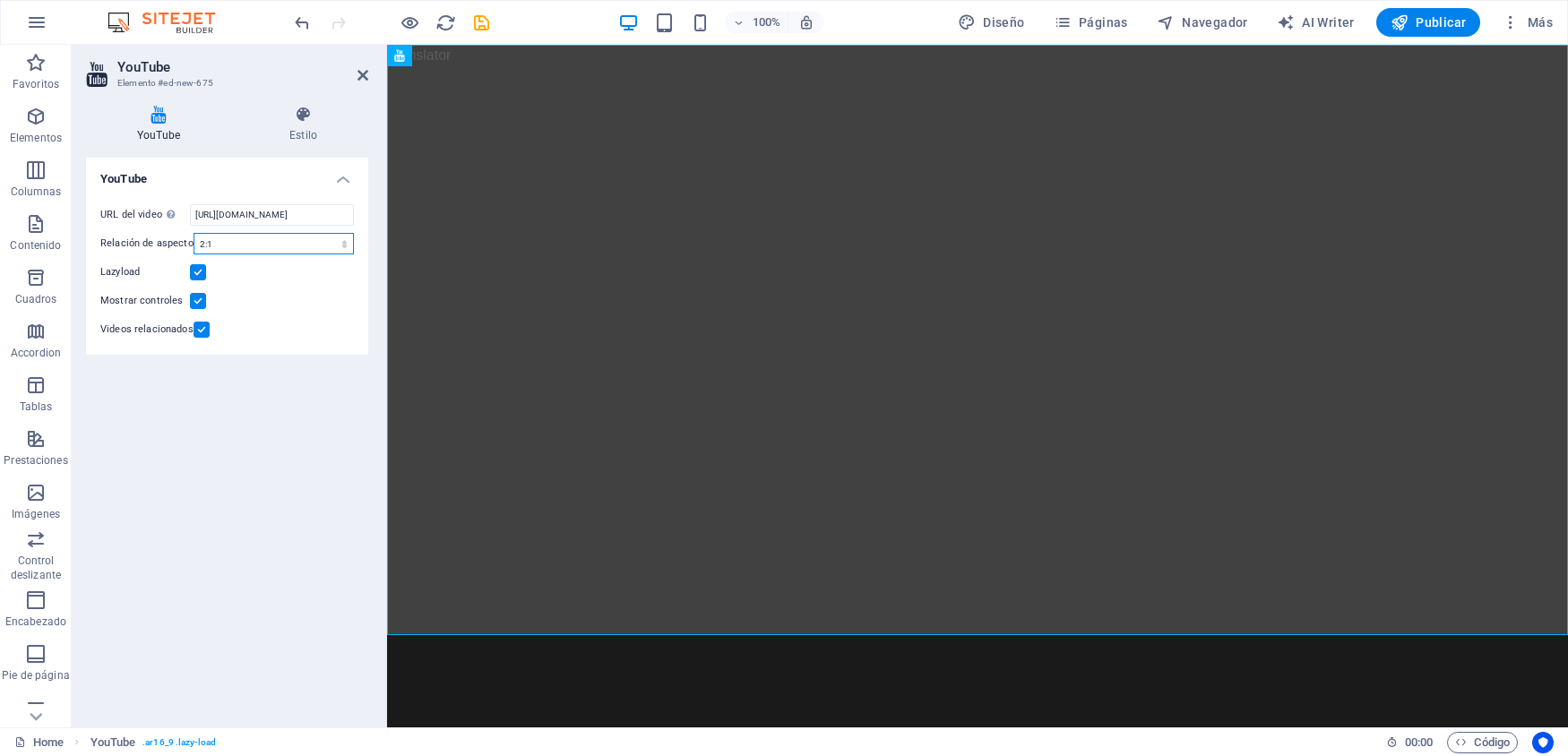
click at [193, 232] on select "16:10 16:9 4:3 2:1 1:1" at bounding box center [273, 243] width 160 height 21
click option "1:1" at bounding box center [0, 0] width 0 height 0
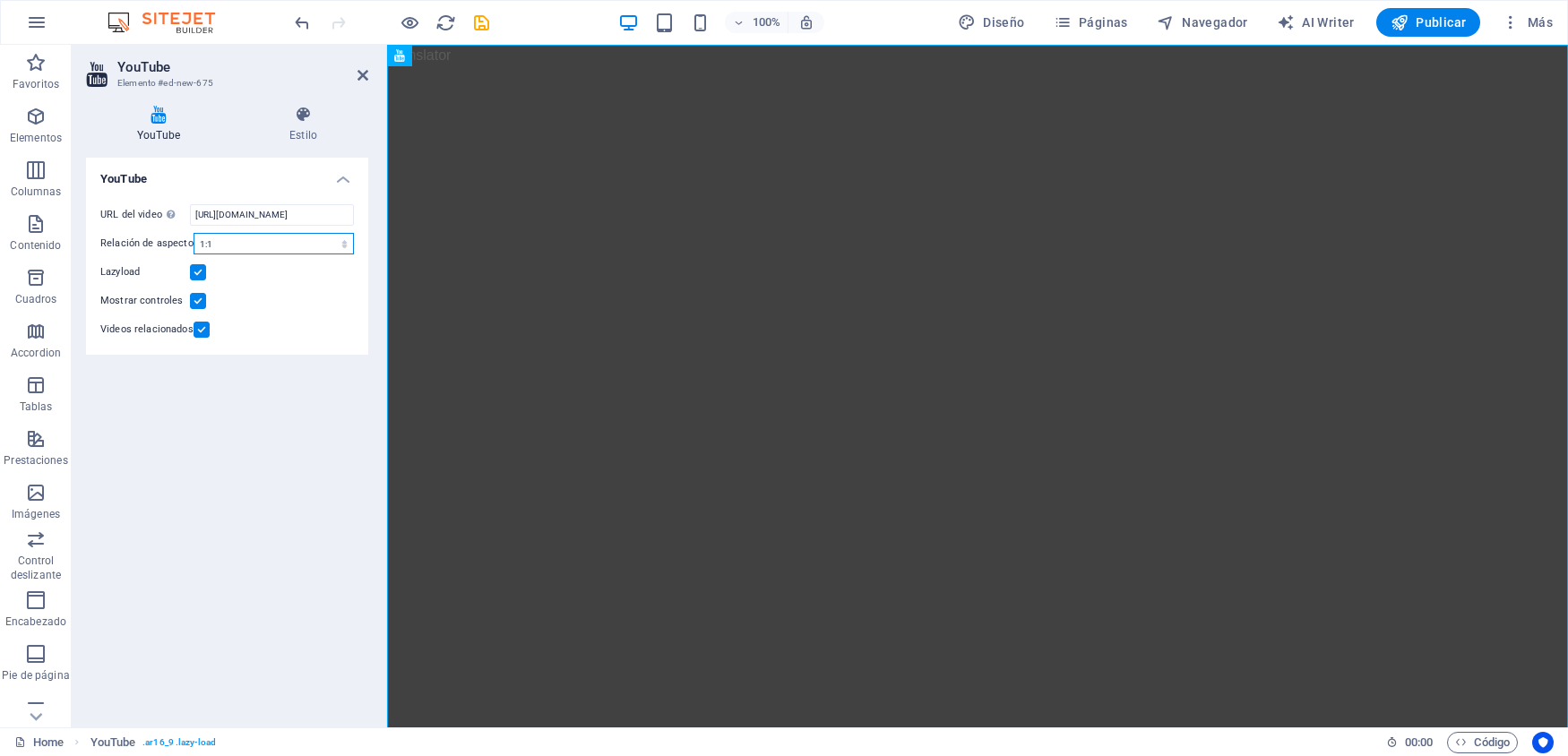
select select "ar2_1"
click option "2:1" at bounding box center [0, 0] width 0 height 0
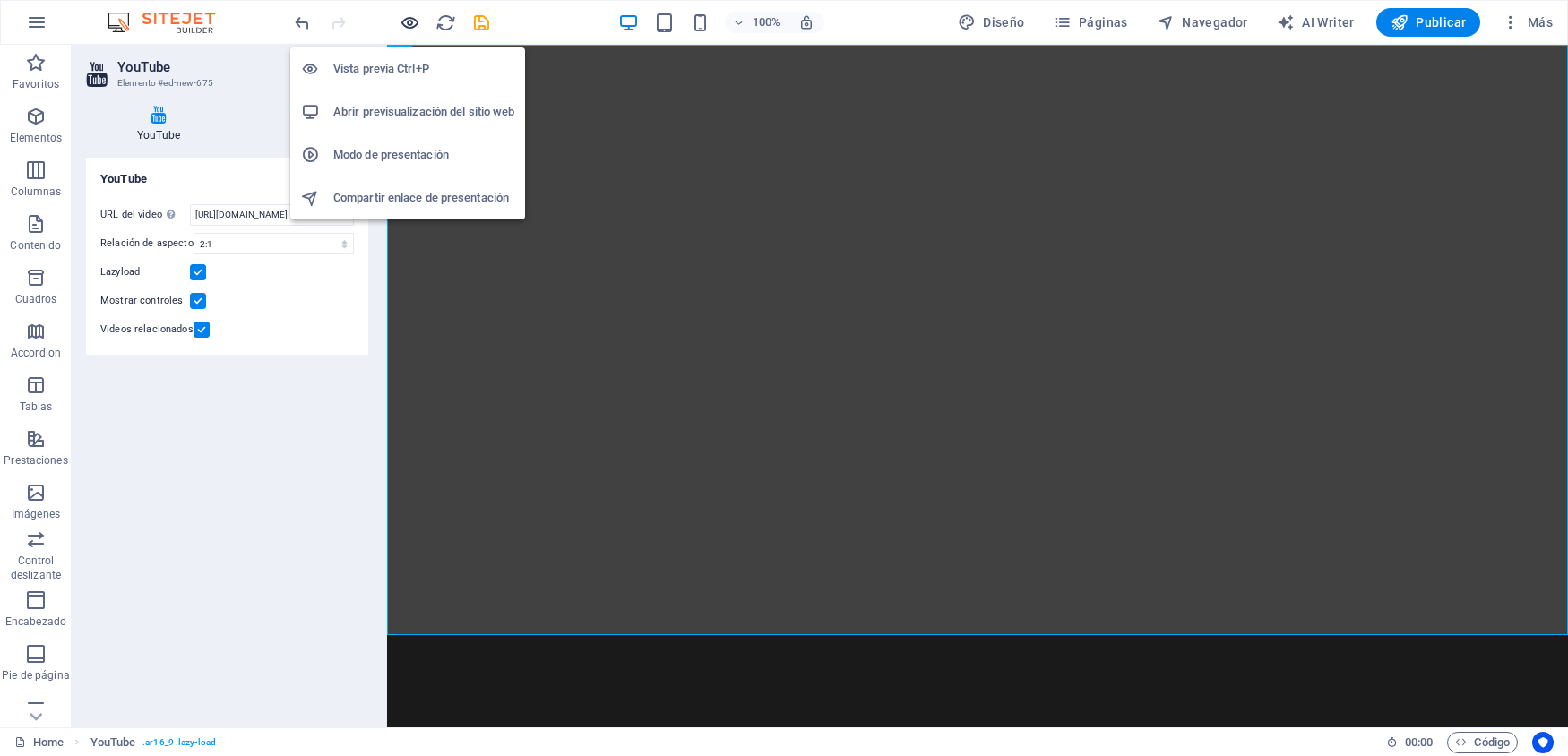
click at [409, 23] on icon "button" at bounding box center [410, 22] width 20 height 20
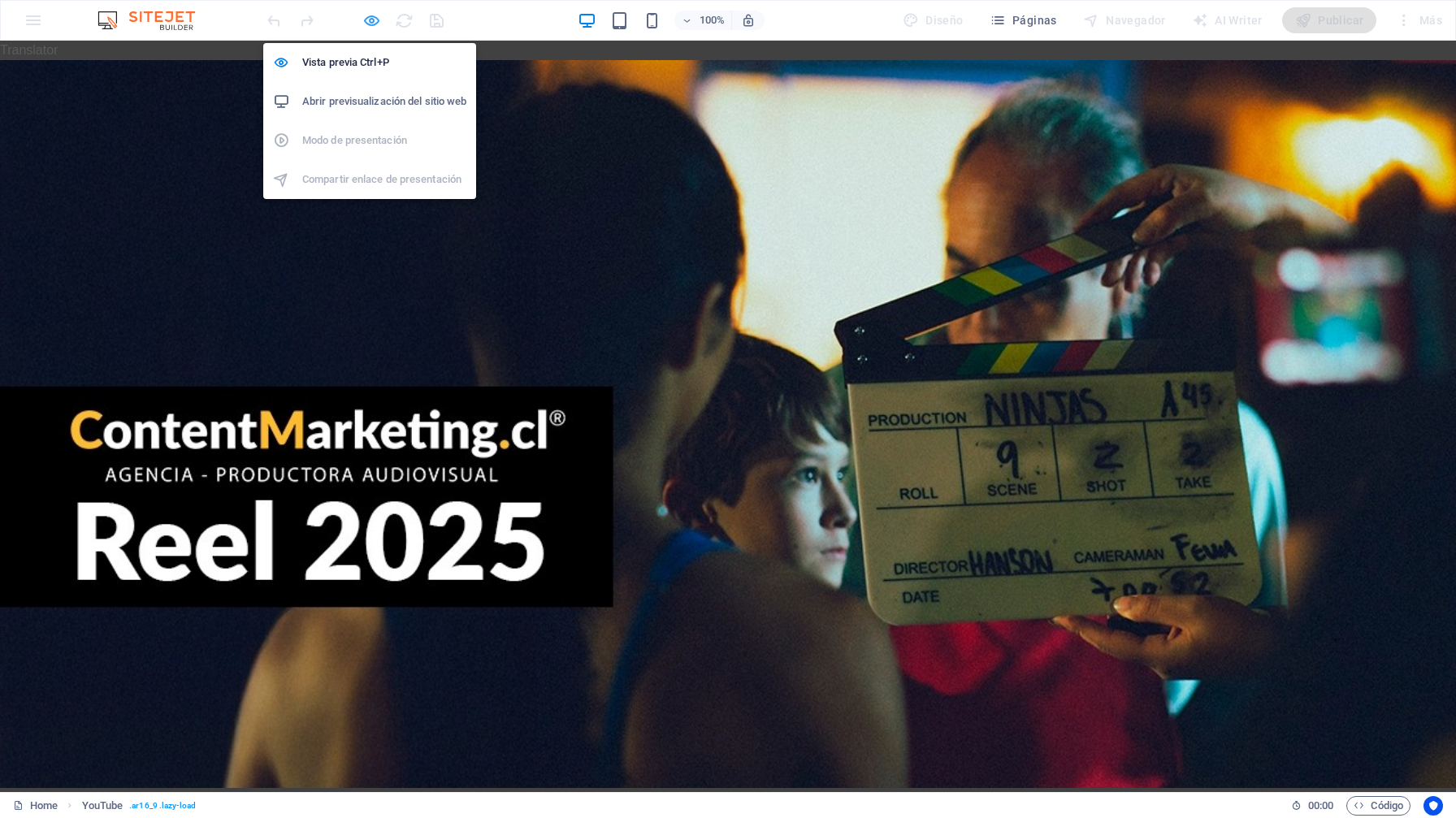
click at [377, 26] on icon "button" at bounding box center [372, 20] width 19 height 19
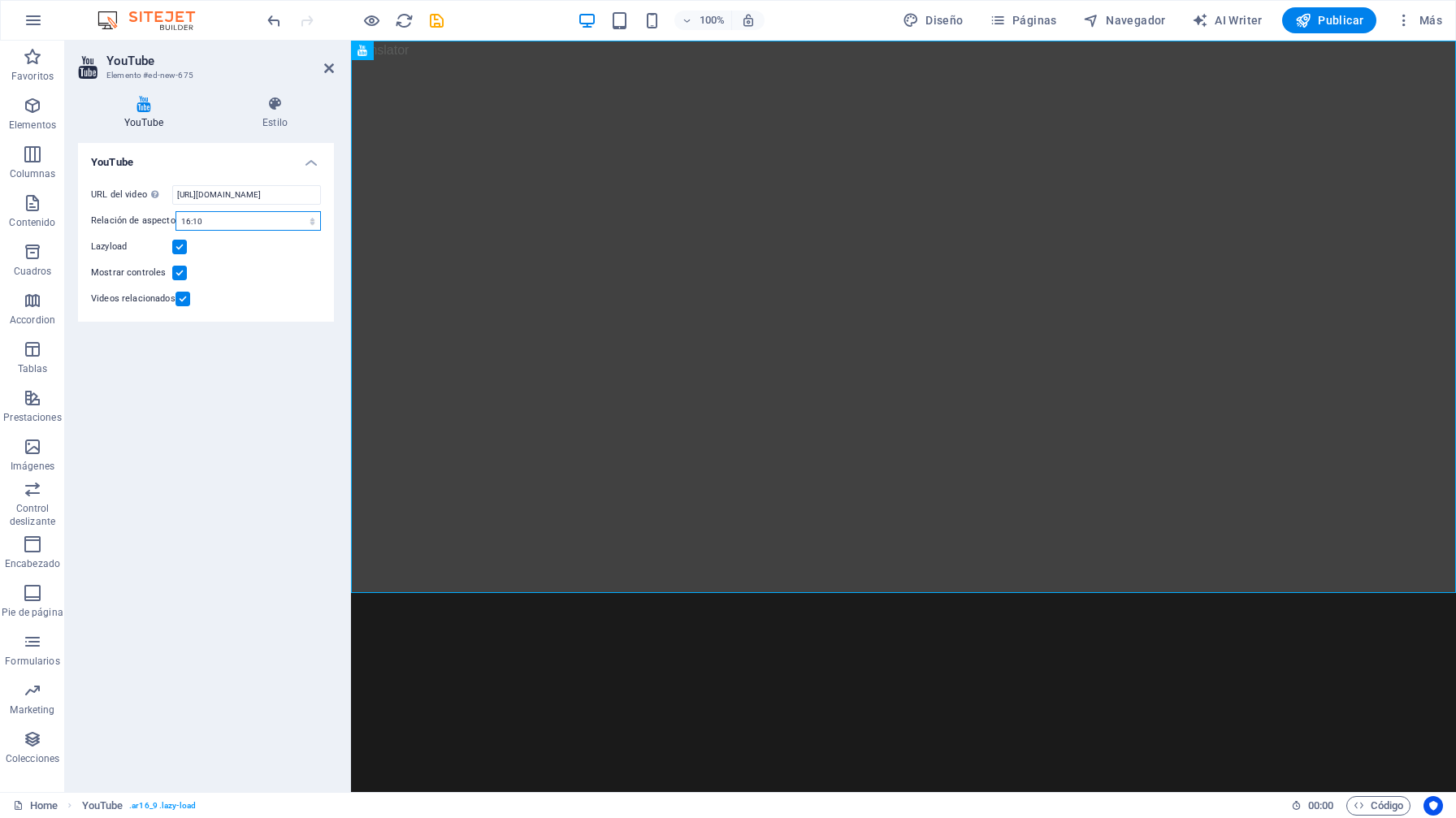
click option "16:10" at bounding box center [0, 0] width 0 height 0
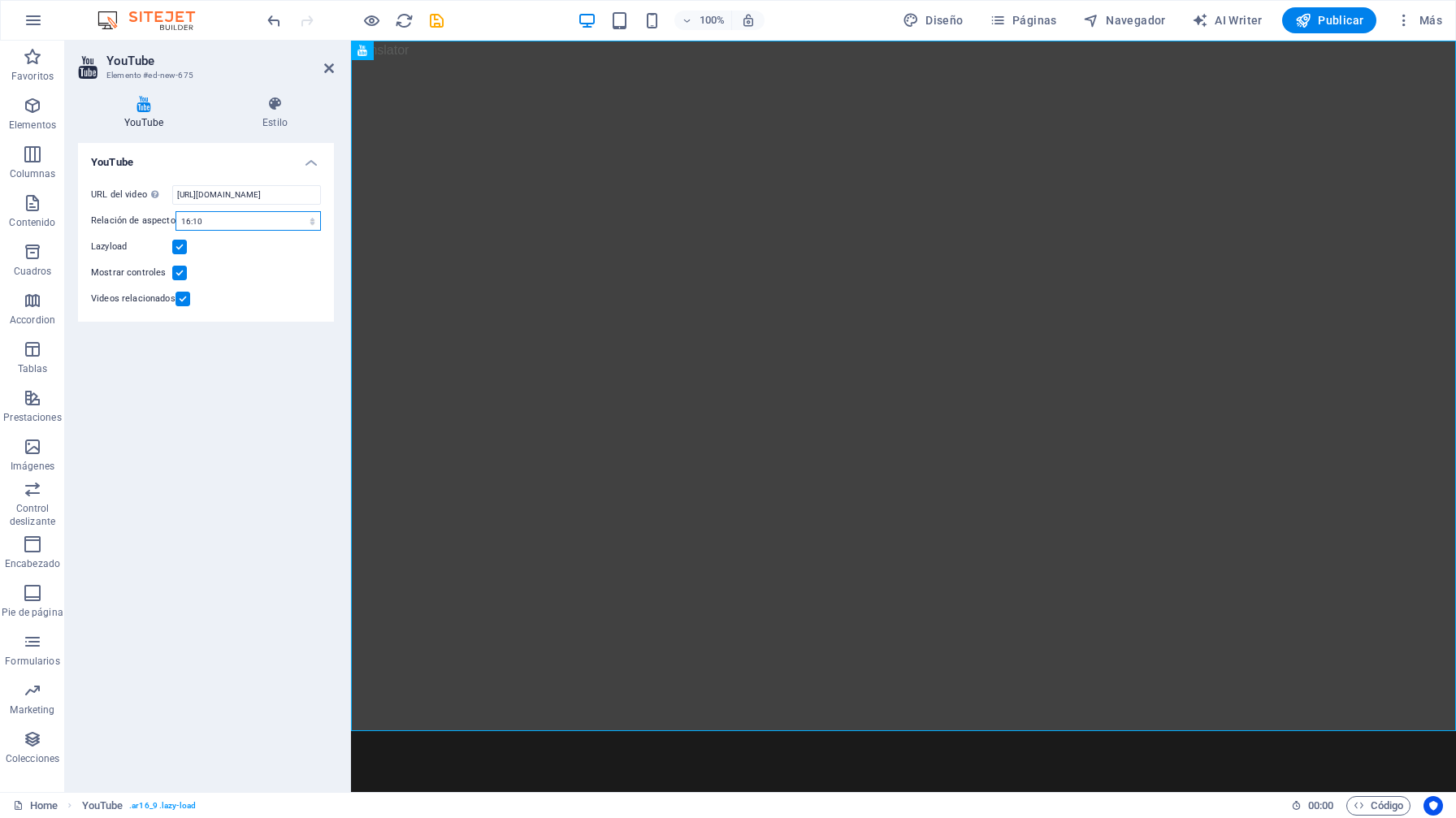
select select "ar16_9"
click option "16:9" at bounding box center [0, 0] width 0 height 0
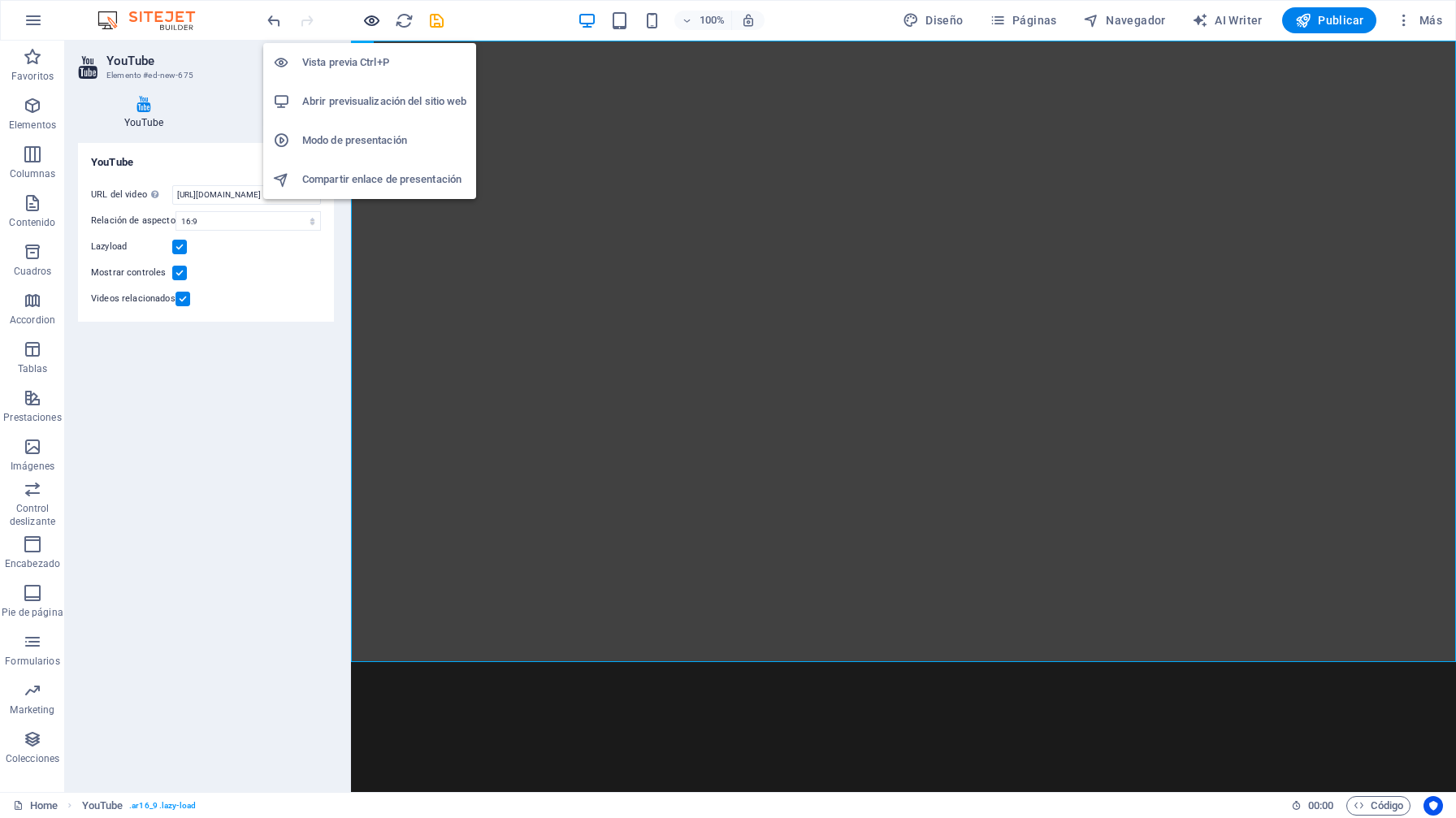
click at [378, 24] on icon "button" at bounding box center [372, 20] width 19 height 19
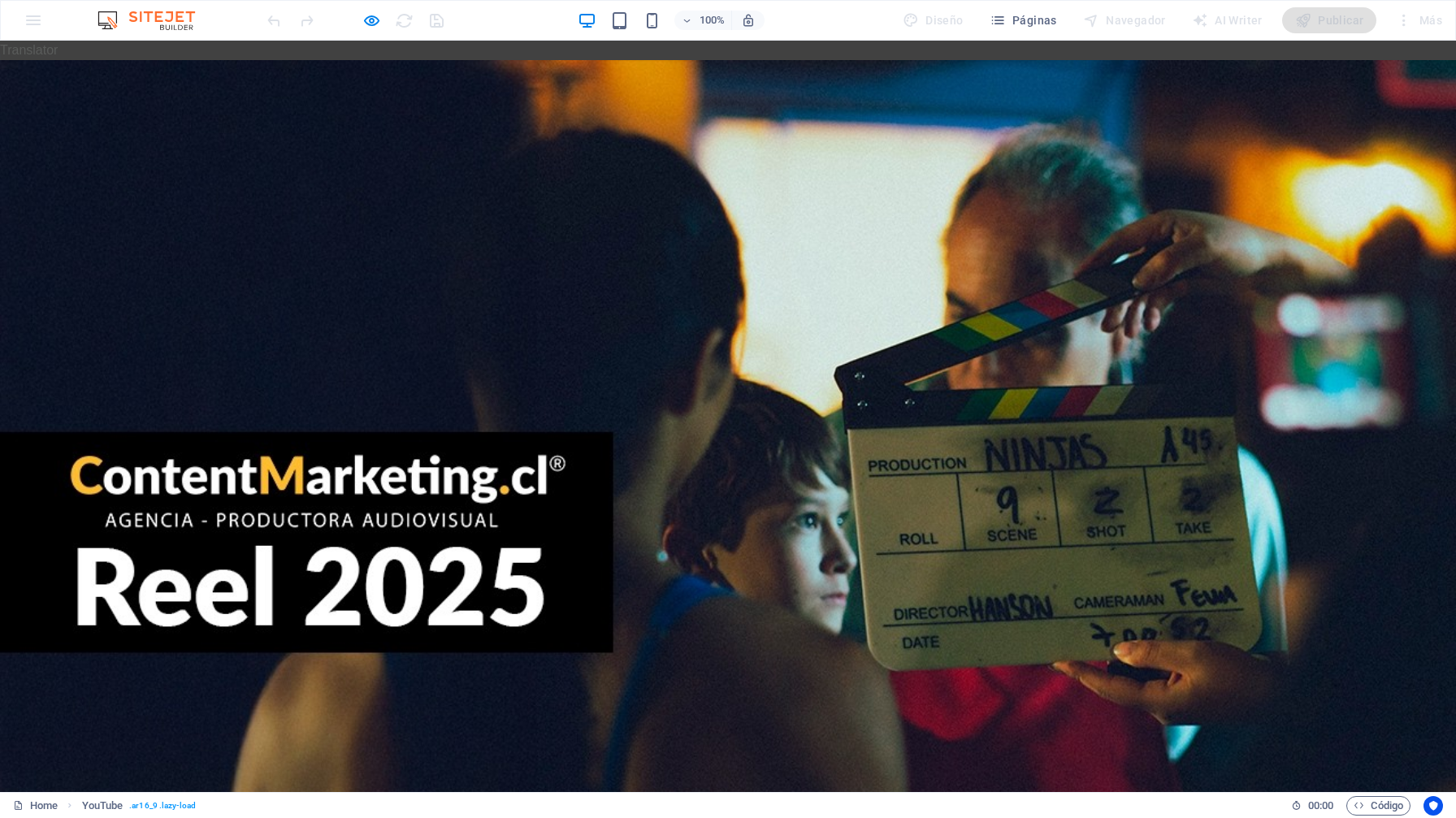
scroll to position [67, 0]
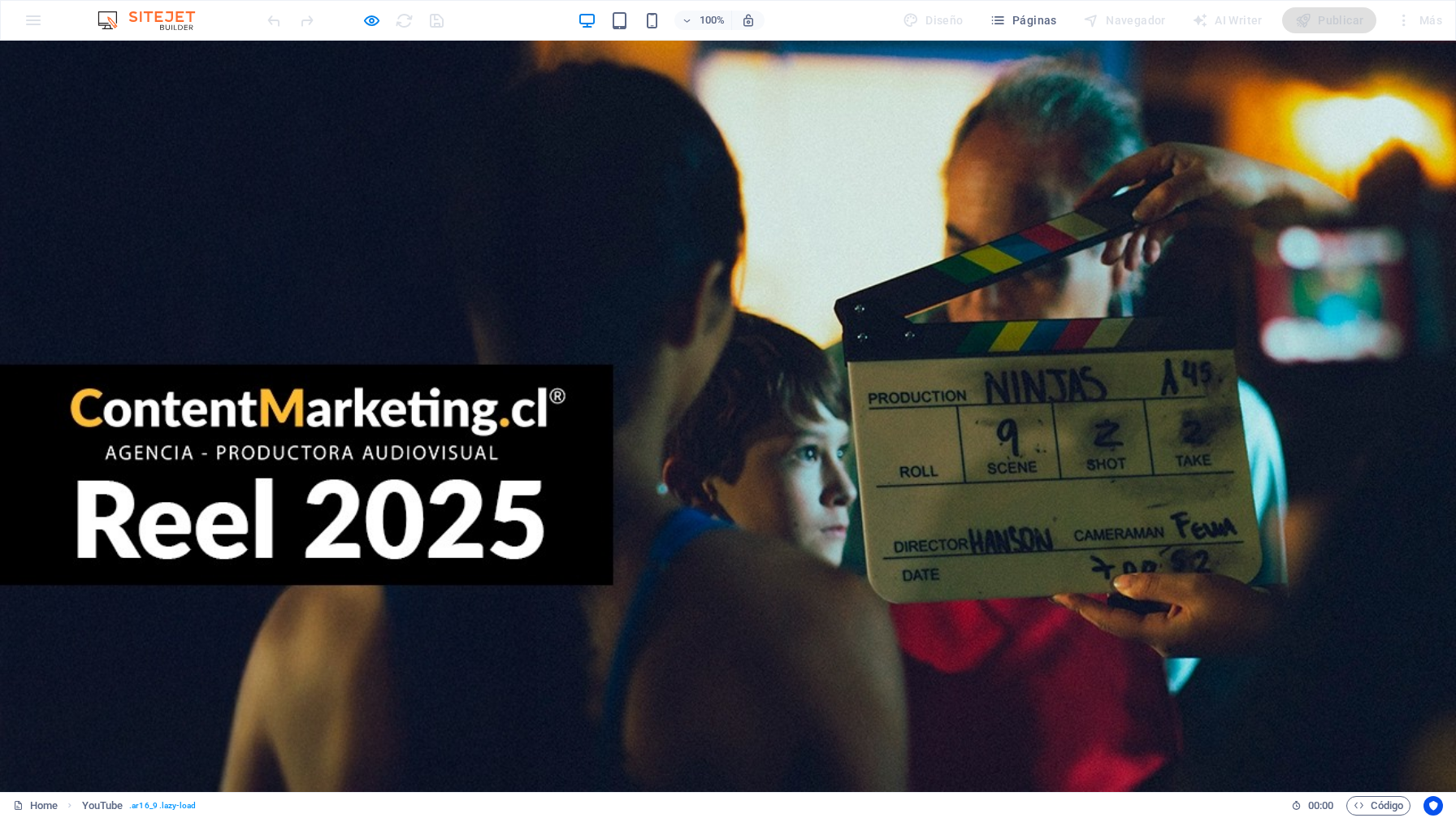
click at [731, 375] on div at bounding box center [728, 401] width 1456 height 819
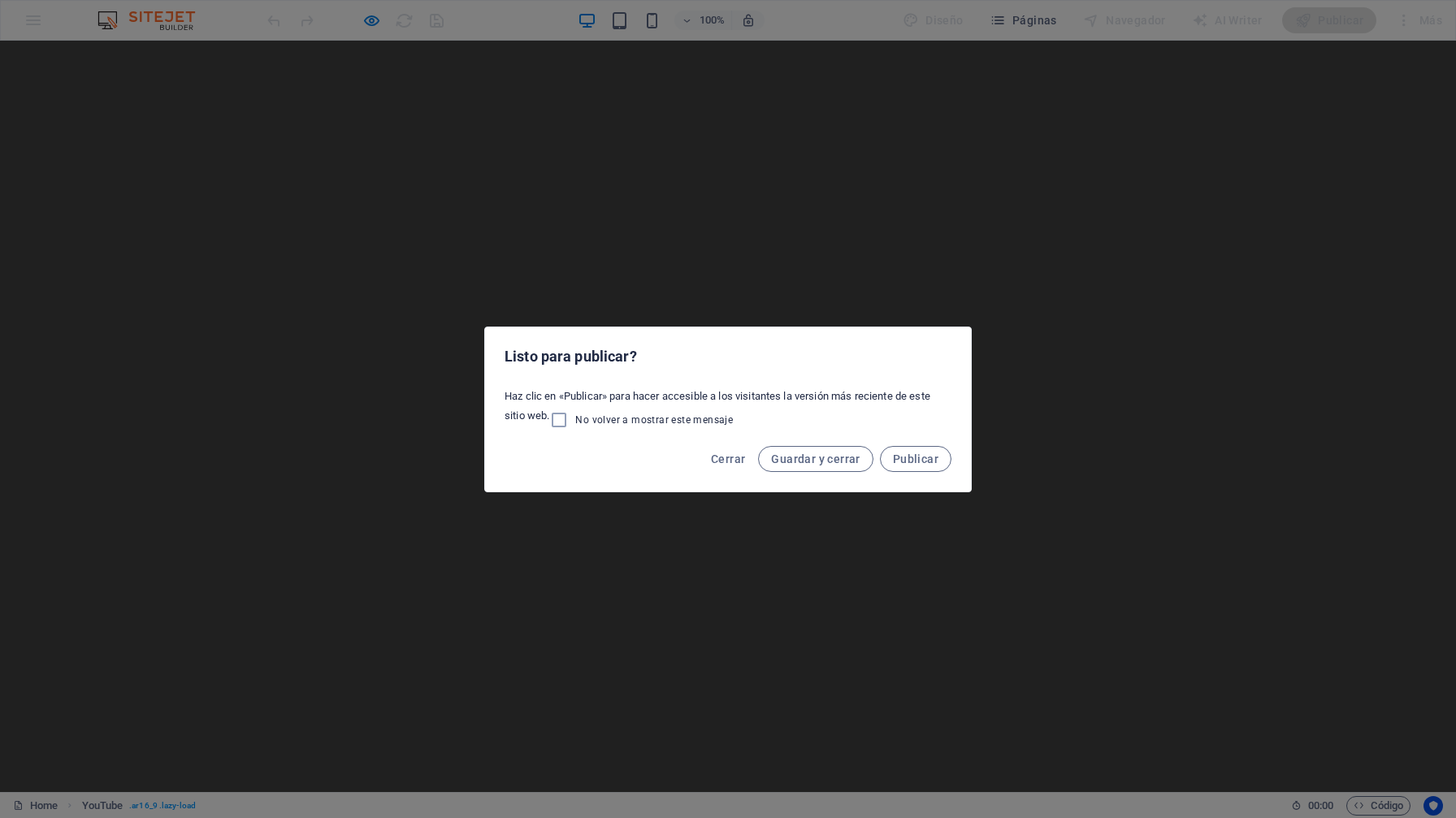
click at [370, 24] on div "Listo para publicar? Haz clic en «Publicar» para hacer accesible a los visitant…" at bounding box center [728, 409] width 1456 height 818
click at [735, 458] on span "Cerrar" at bounding box center [728, 459] width 34 height 13
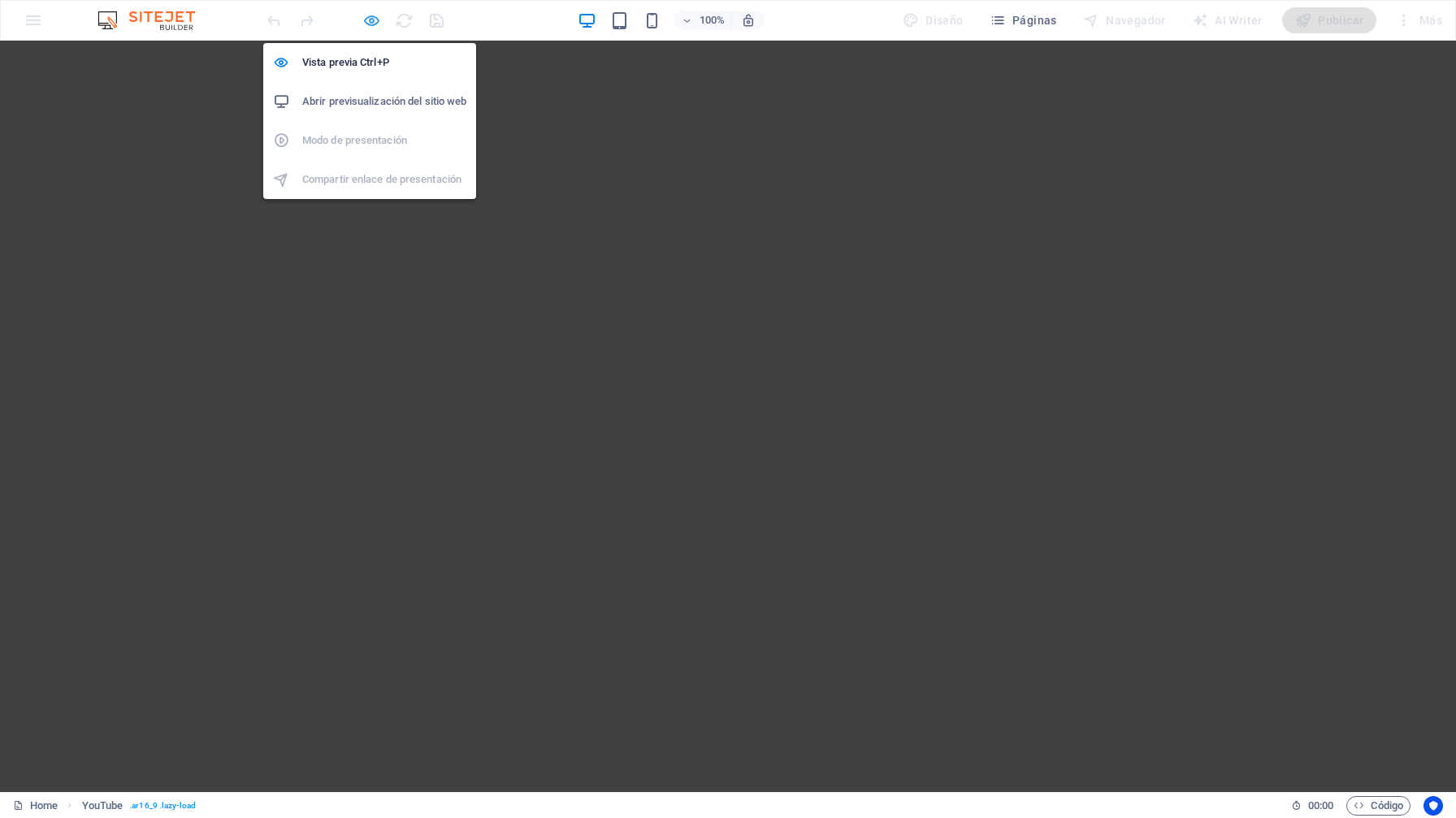
click at [367, 20] on icon "button" at bounding box center [372, 20] width 19 height 19
select select "ar16_9"
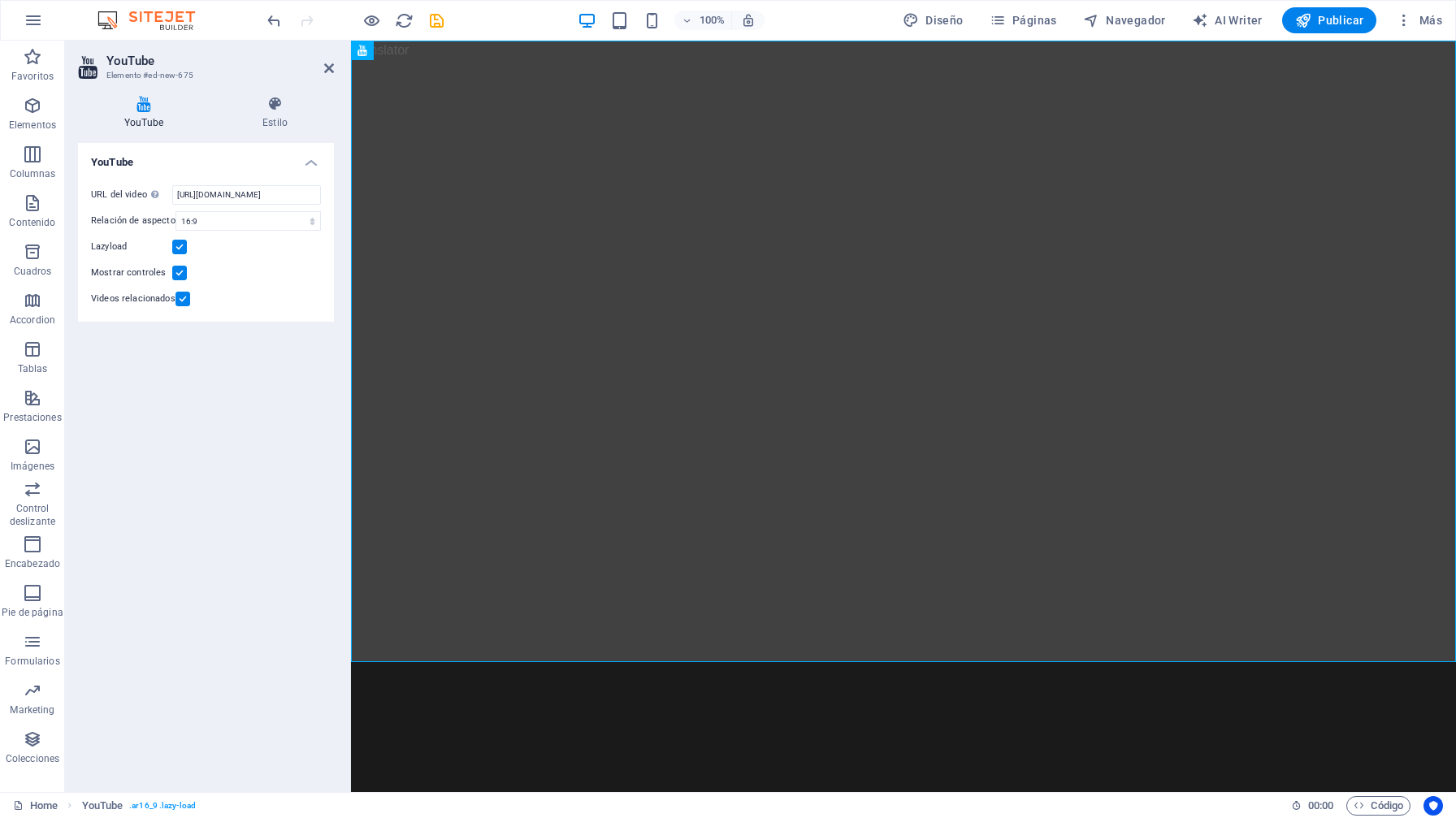
click at [243, 470] on div "YouTube URL del video Inserta (o pega) la URL de un vídeo. https://youtu.be/dR1…" at bounding box center [205, 461] width 256 height 636
click at [279, 116] on h4 "Estilo" at bounding box center [275, 113] width 118 height 34
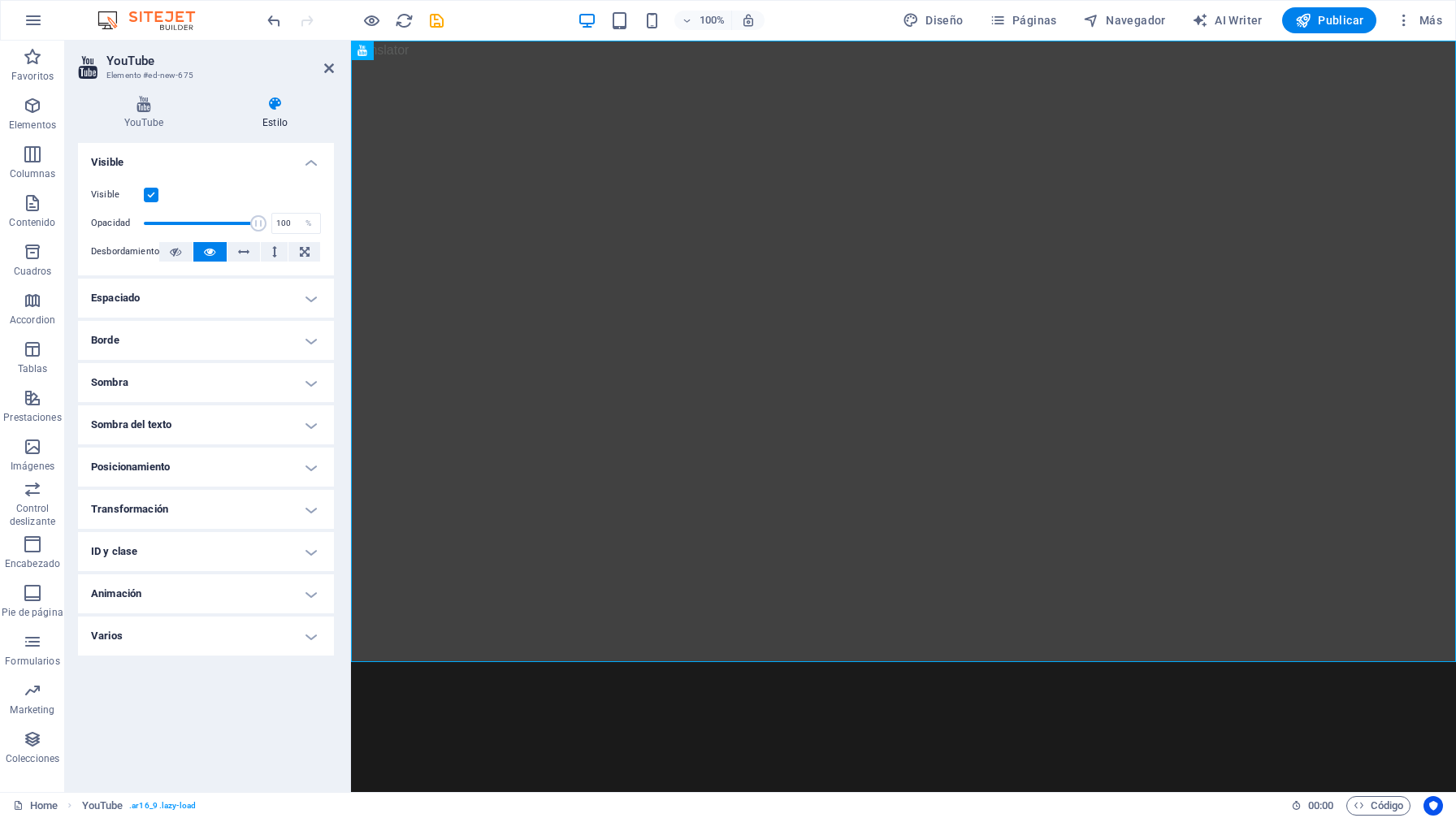
click at [151, 199] on label at bounding box center [151, 195] width 14 height 14
click at [0, 0] on input "Visible" at bounding box center [0, 0] width 0 height 0
click at [151, 199] on label at bounding box center [151, 195] width 14 height 14
click at [0, 0] on input "Visible" at bounding box center [0, 0] width 0 height 0
click at [305, 298] on h4 "Espaciado" at bounding box center [205, 298] width 256 height 39
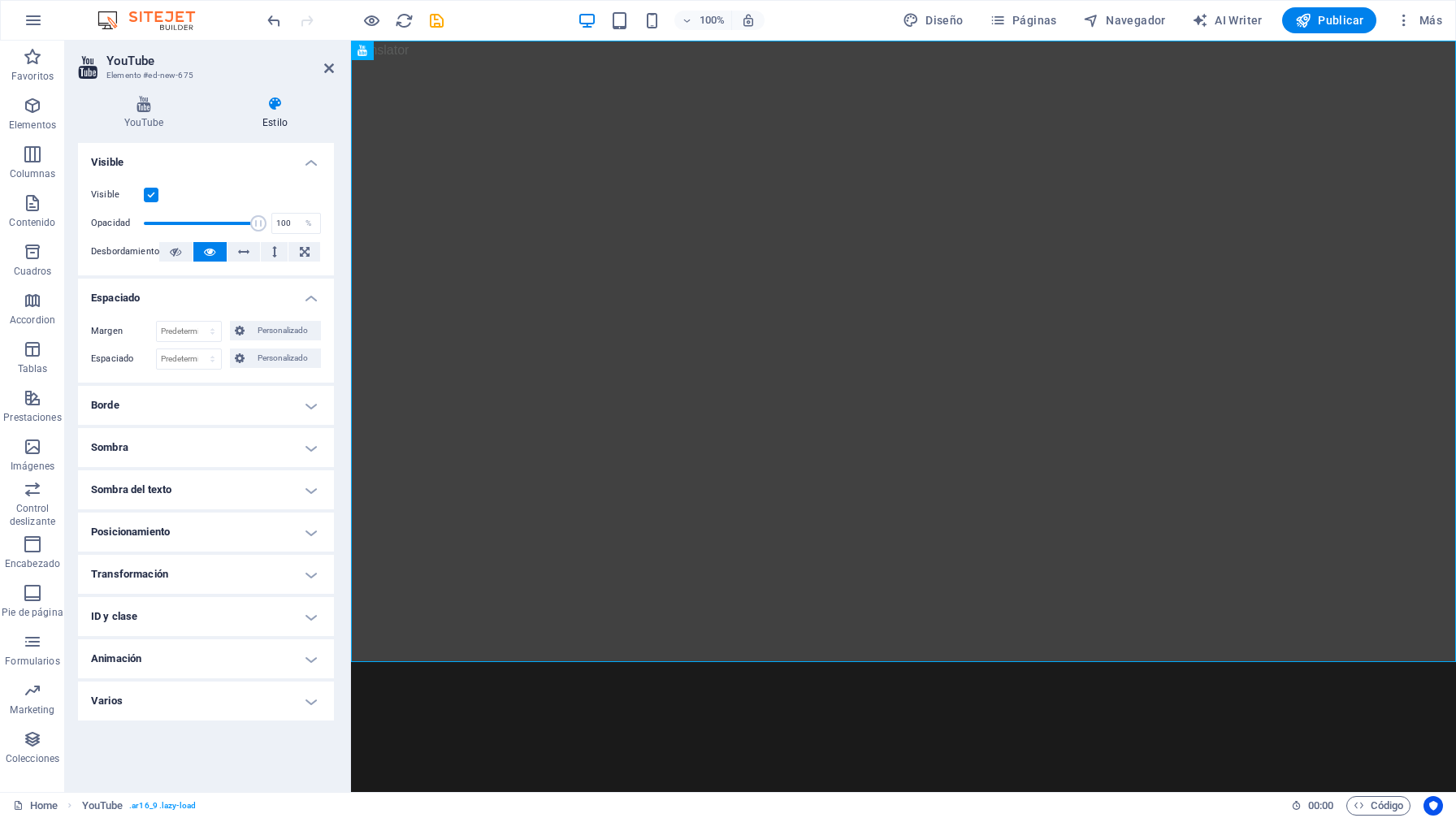
click at [305, 298] on h4 "Espaciado" at bounding box center [205, 293] width 256 height 30
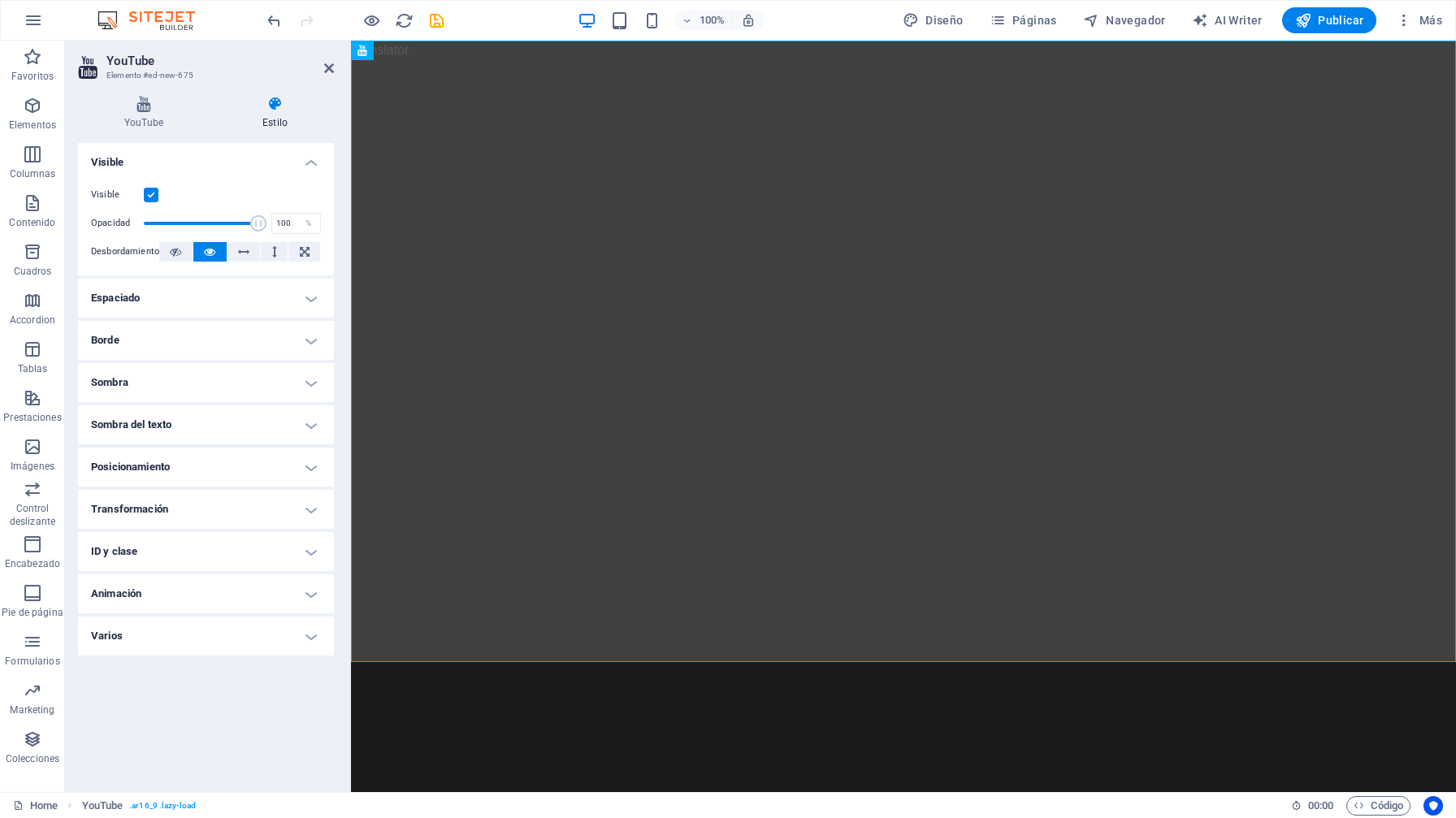
click at [316, 336] on h4 "Borde" at bounding box center [205, 341] width 256 height 39
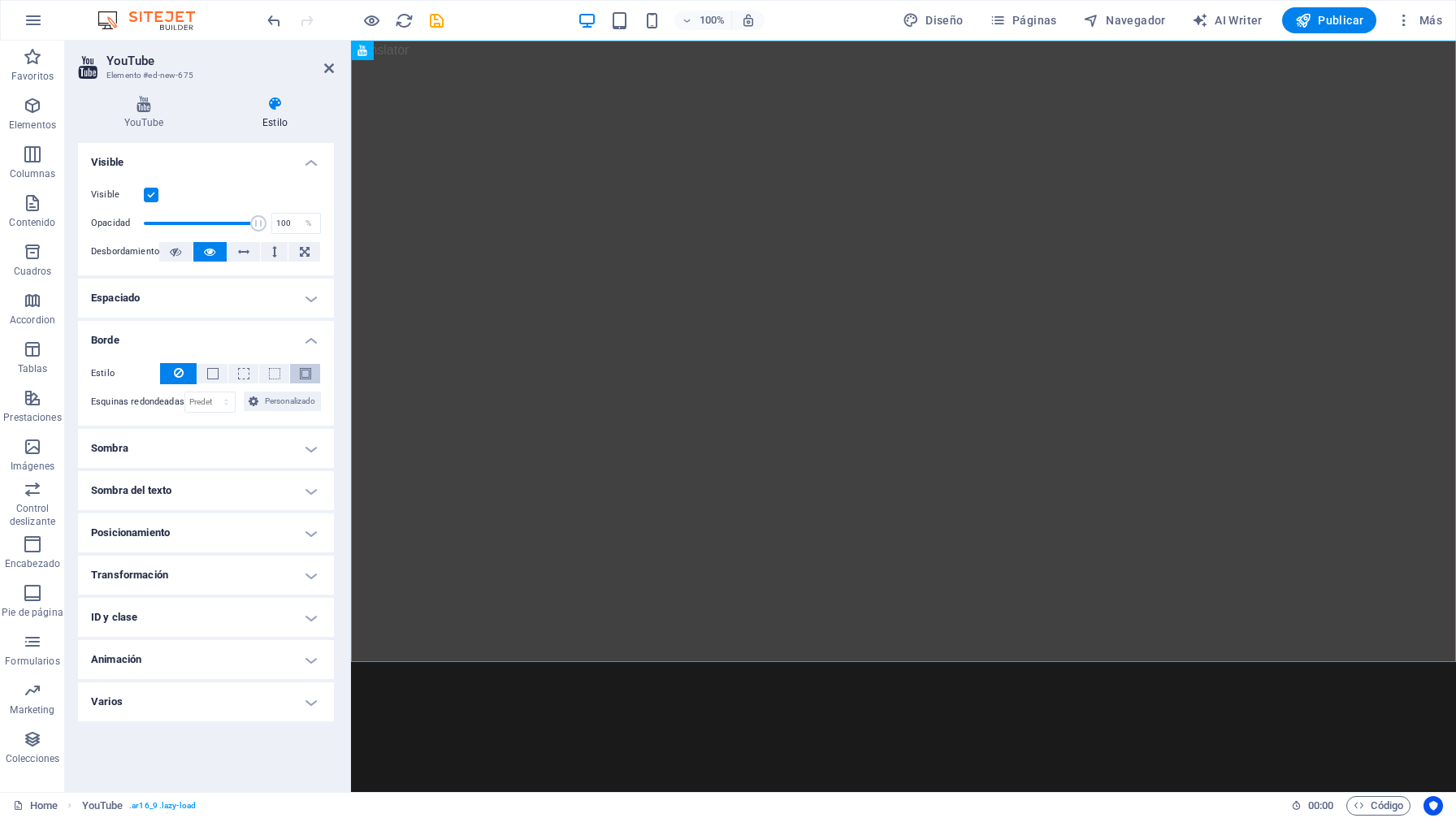
click at [310, 375] on span at bounding box center [305, 373] width 11 height 11
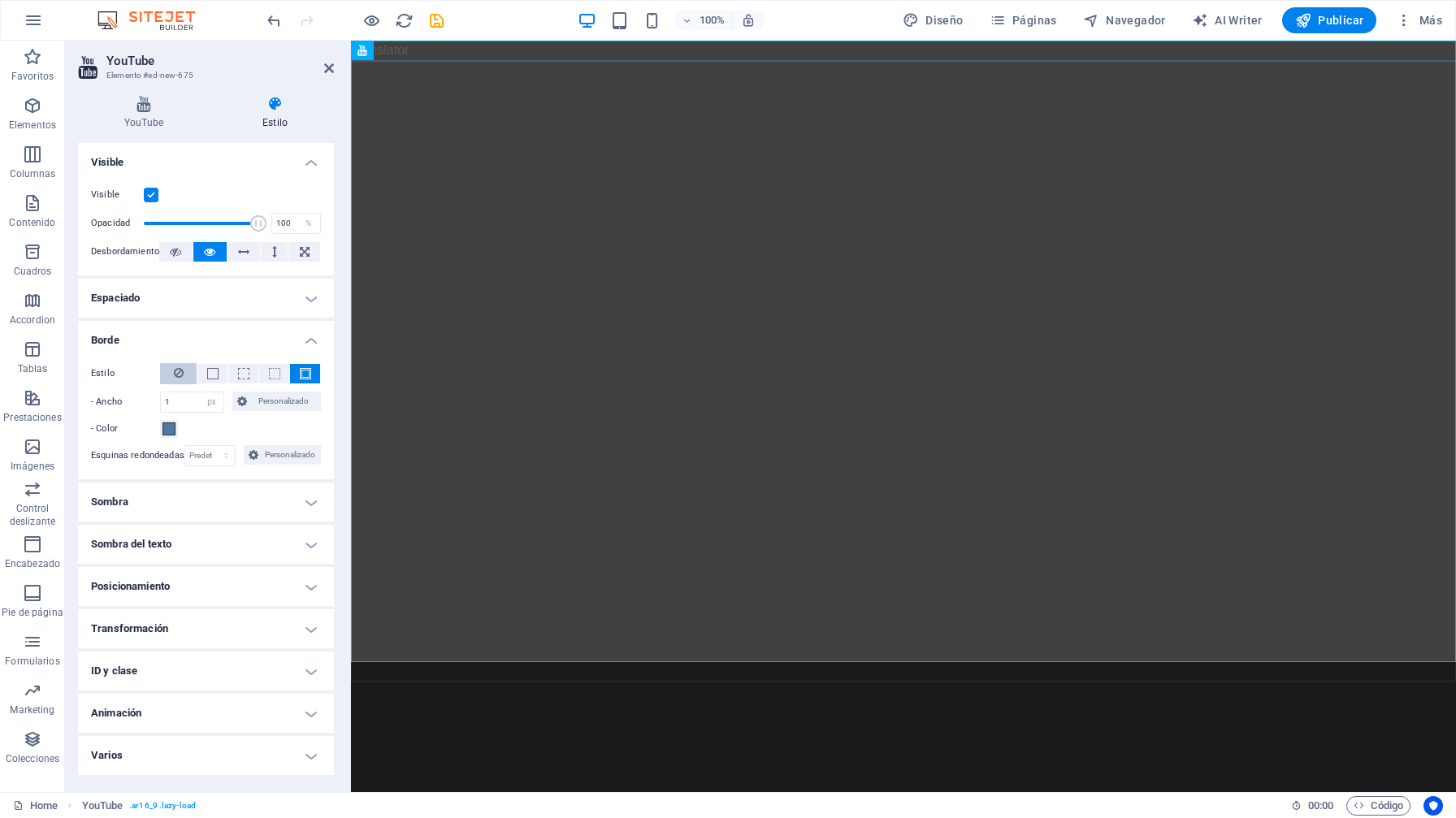
click at [186, 374] on button at bounding box center [178, 374] width 36 height 21
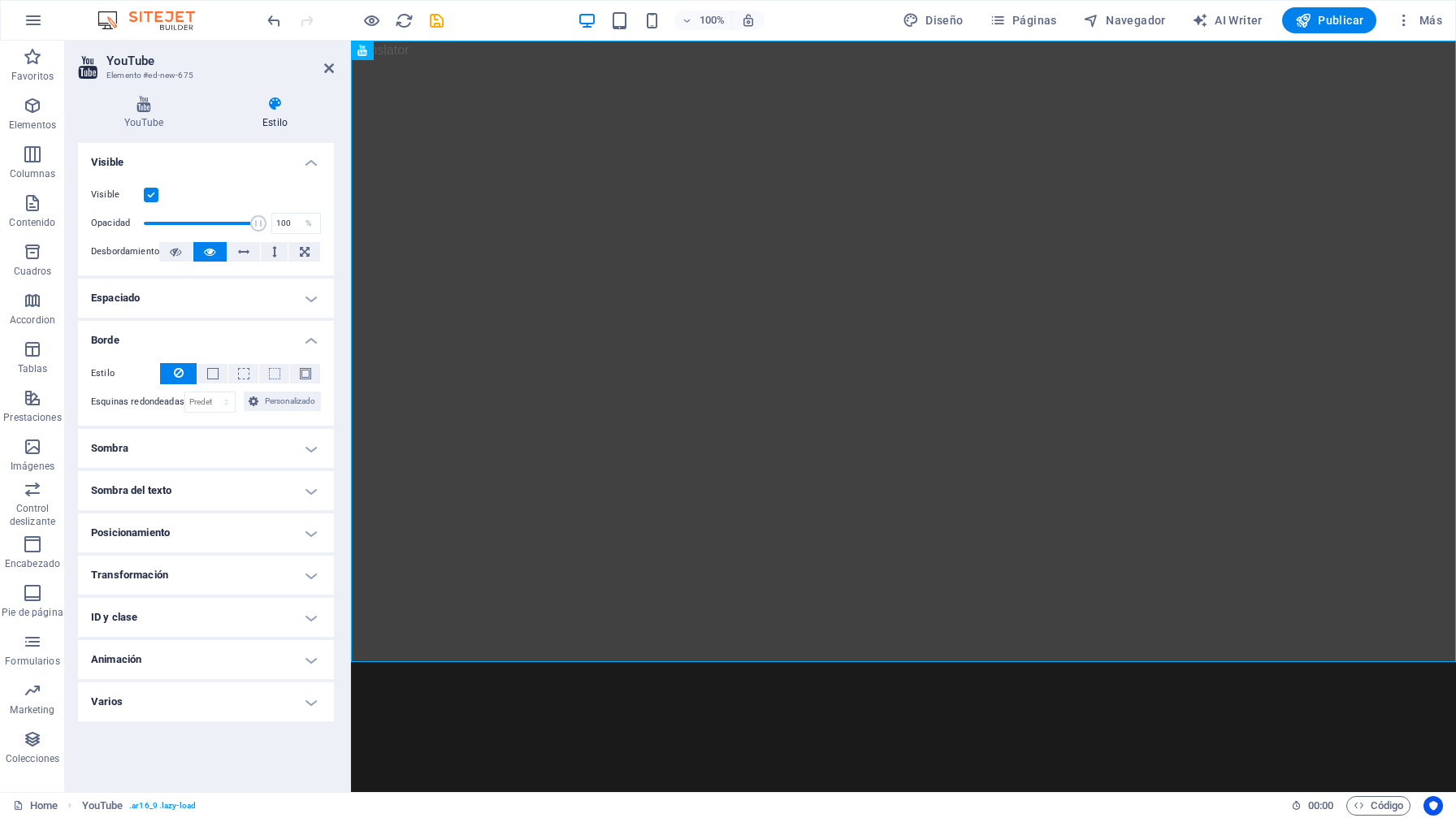
click at [295, 451] on h4 "Sombra" at bounding box center [205, 449] width 256 height 39
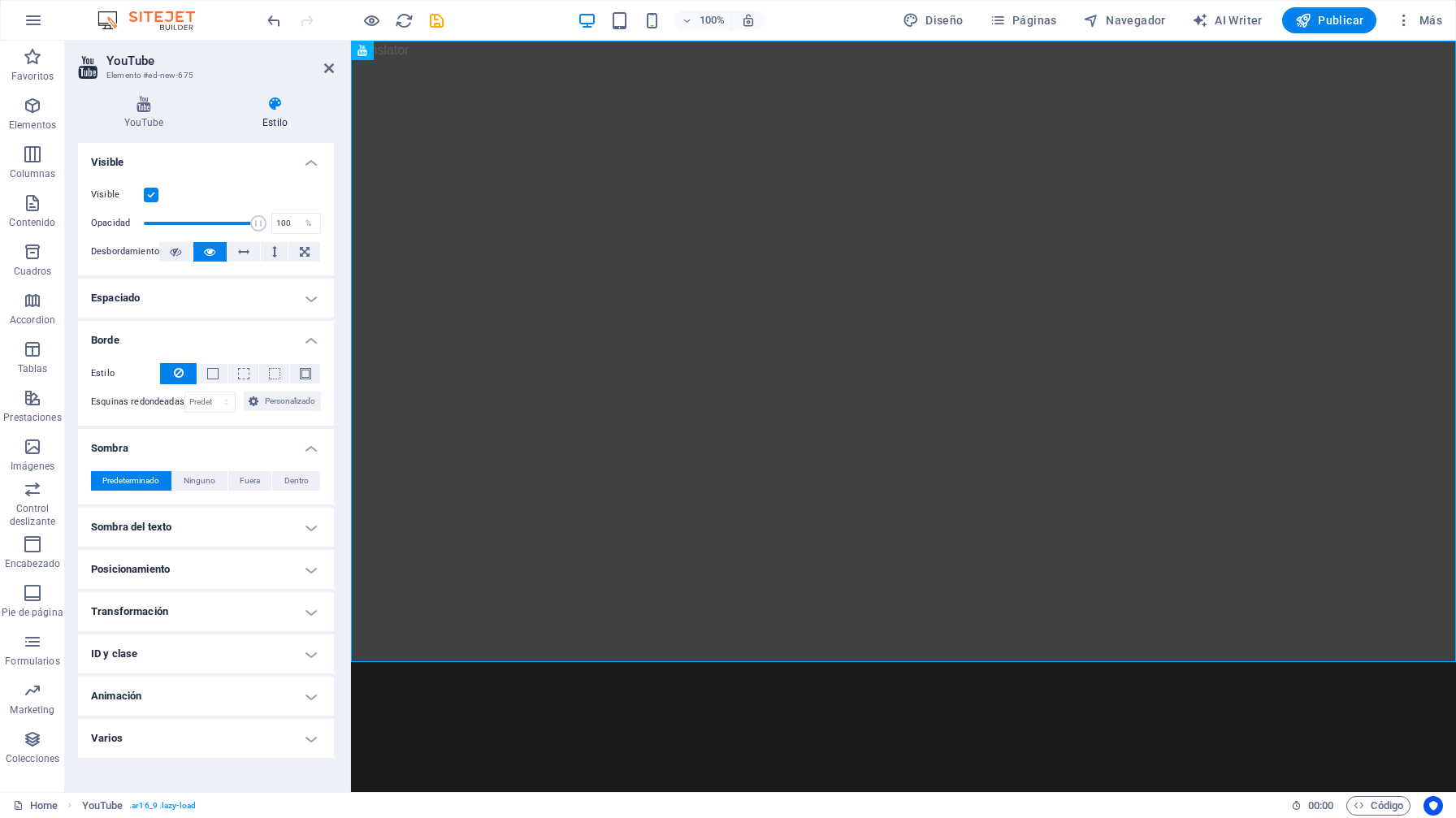
click at [310, 454] on h4 "Sombra" at bounding box center [205, 444] width 256 height 30
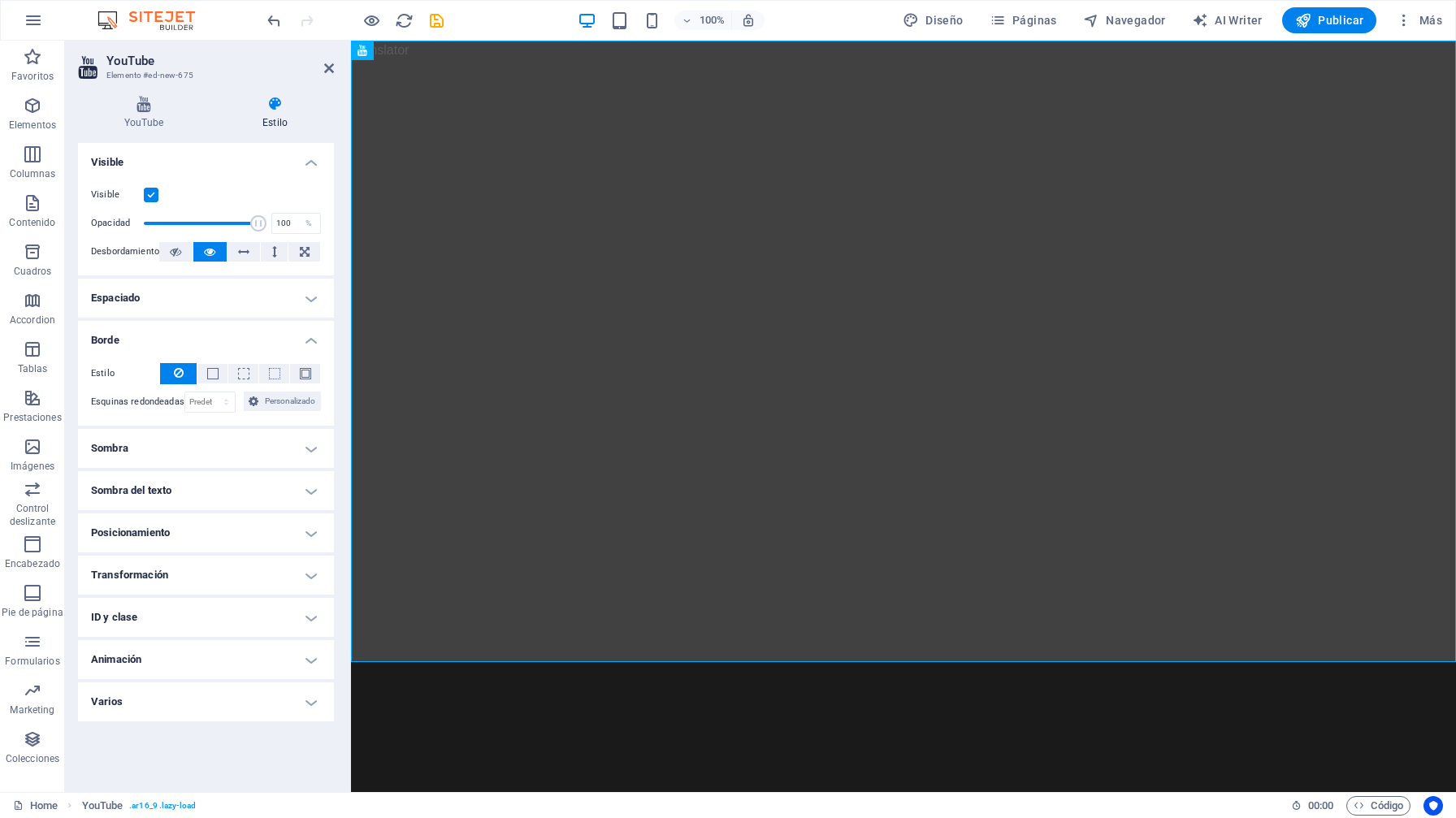
click at [306, 666] on h4 "Animación" at bounding box center [205, 659] width 256 height 39
click at [306, 666] on h4 "Animación" at bounding box center [205, 654] width 256 height 30
click at [306, 685] on h4 "Varios" at bounding box center [205, 702] width 256 height 39
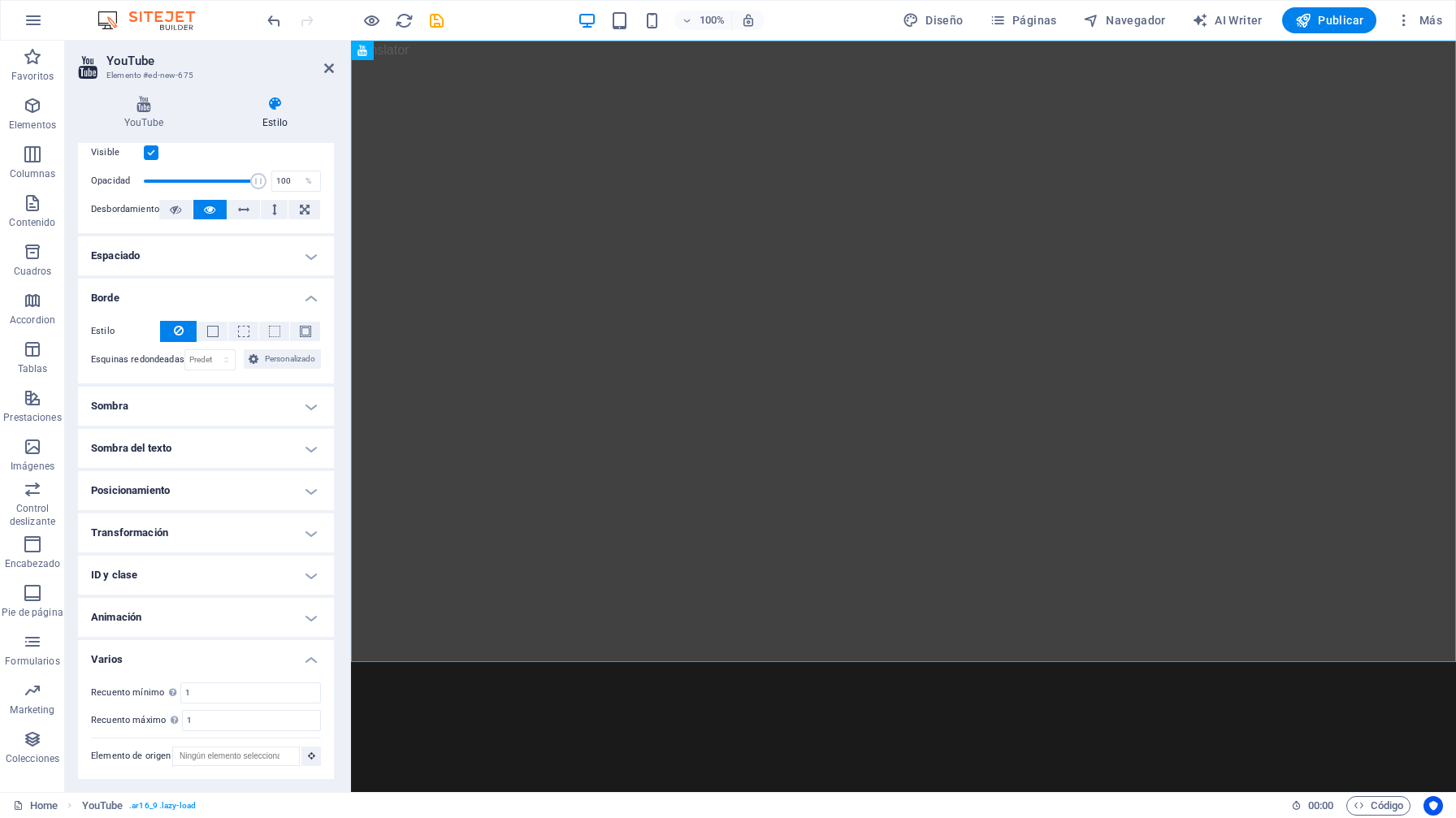
click at [309, 660] on h4 "Varios" at bounding box center [205, 654] width 256 height 30
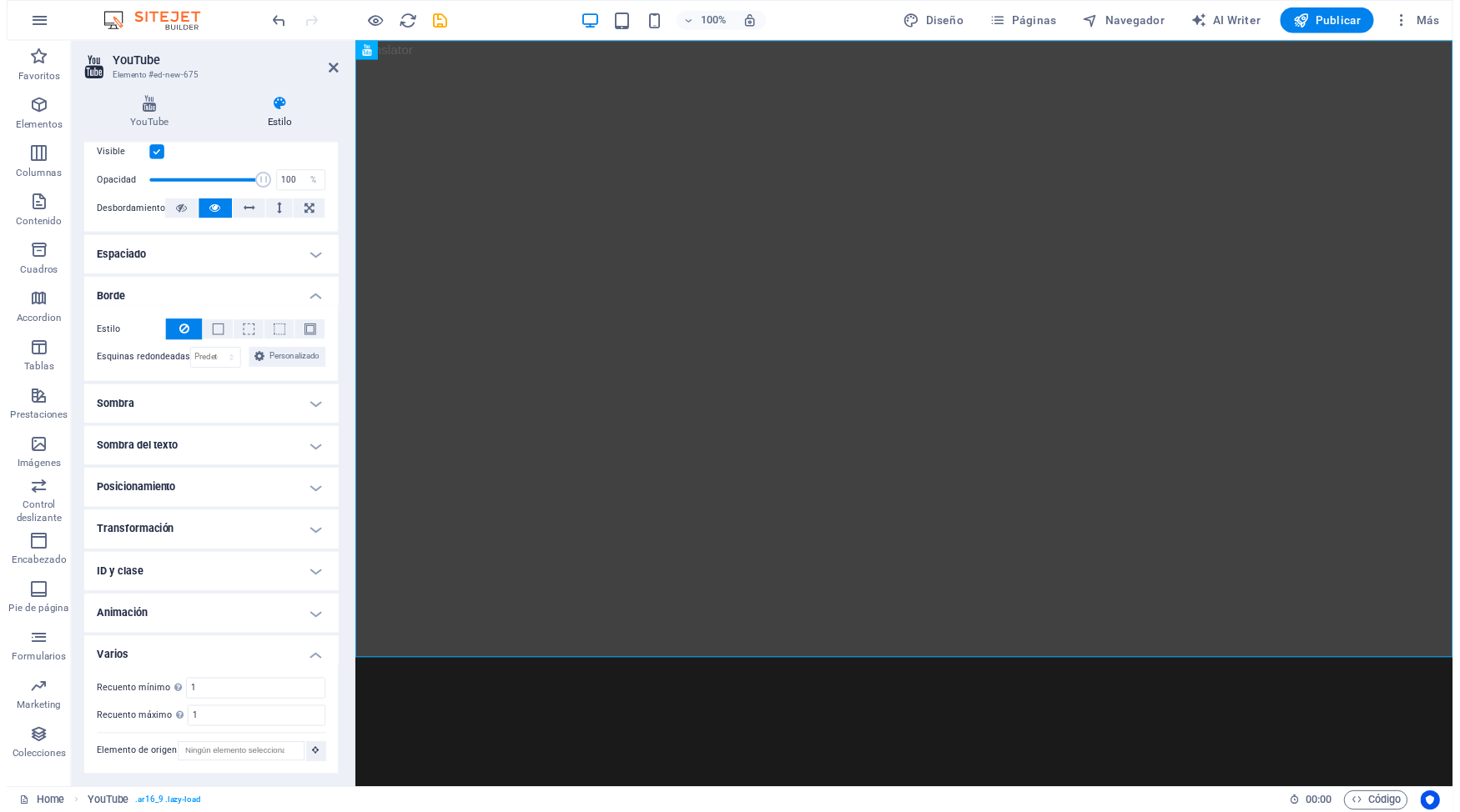
scroll to position [0, 0]
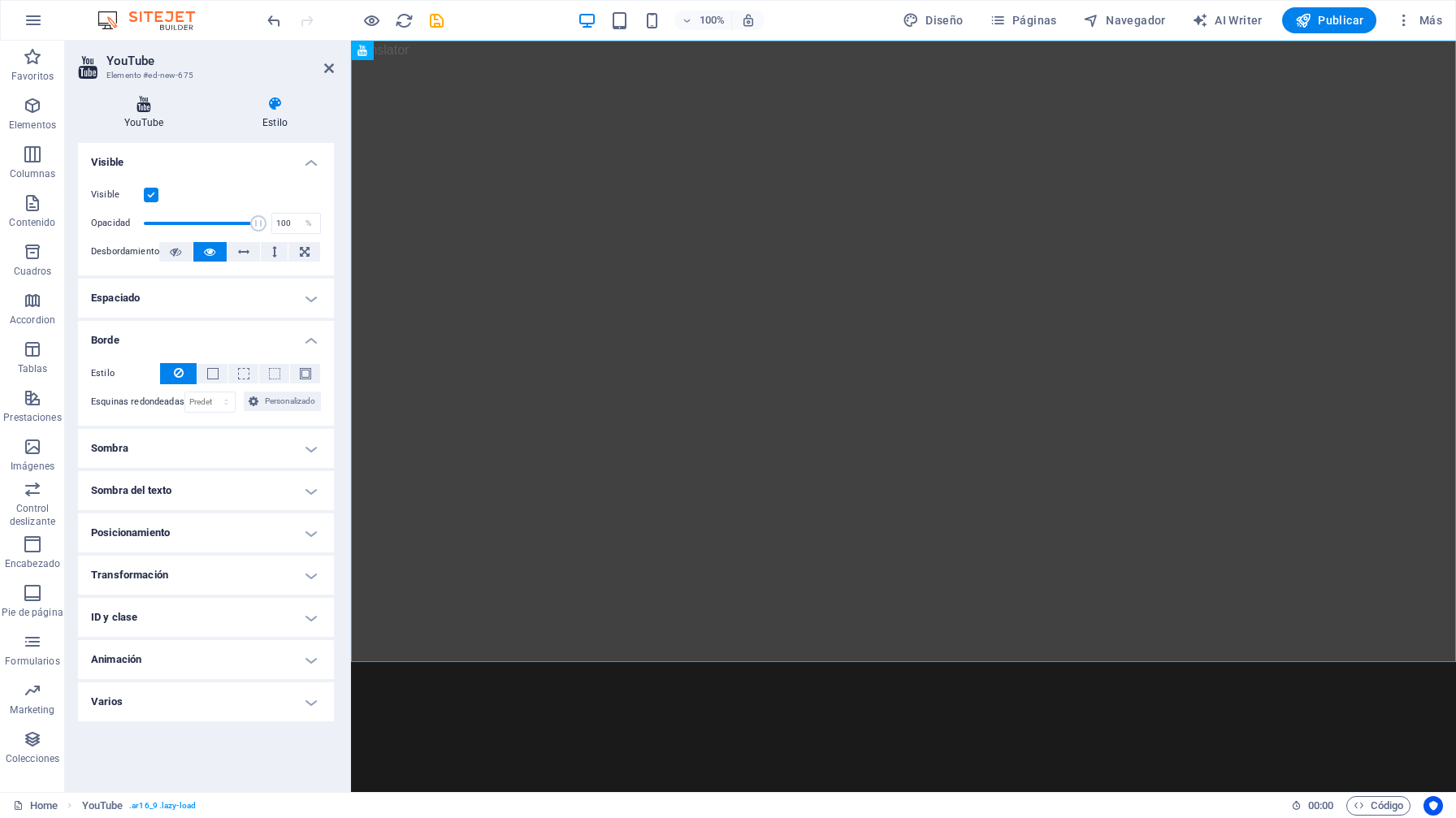
click at [141, 100] on icon at bounding box center [143, 104] width 132 height 16
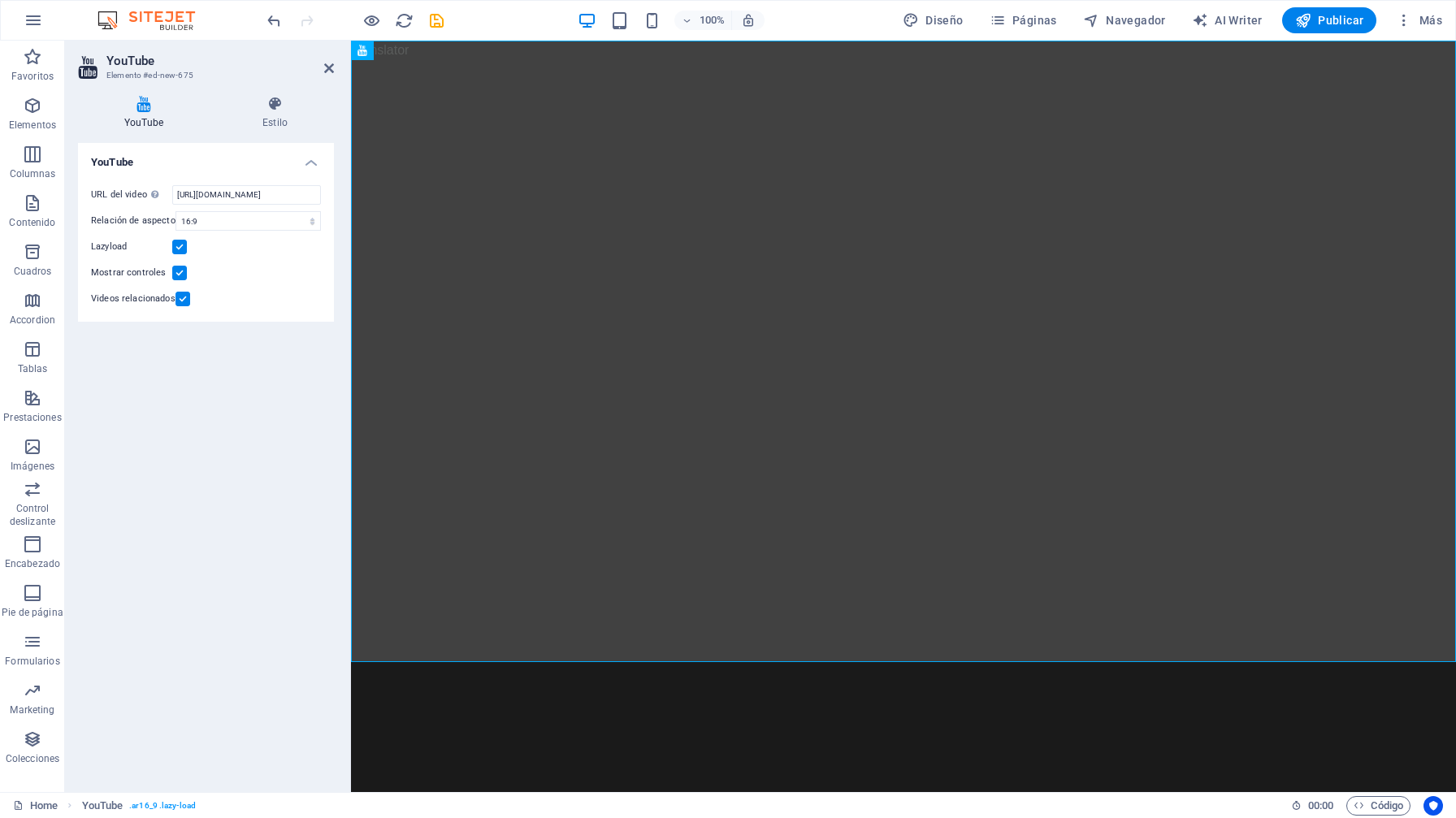
click at [185, 304] on label at bounding box center [182, 299] width 14 height 14
click at [0, 0] on input "Videos relacionados" at bounding box center [0, 0] width 0 height 0
click at [178, 247] on label at bounding box center [179, 246] width 14 height 14
click at [0, 0] on input "Lazyload" at bounding box center [0, 0] width 0 height 0
click at [178, 247] on label at bounding box center [179, 246] width 14 height 14
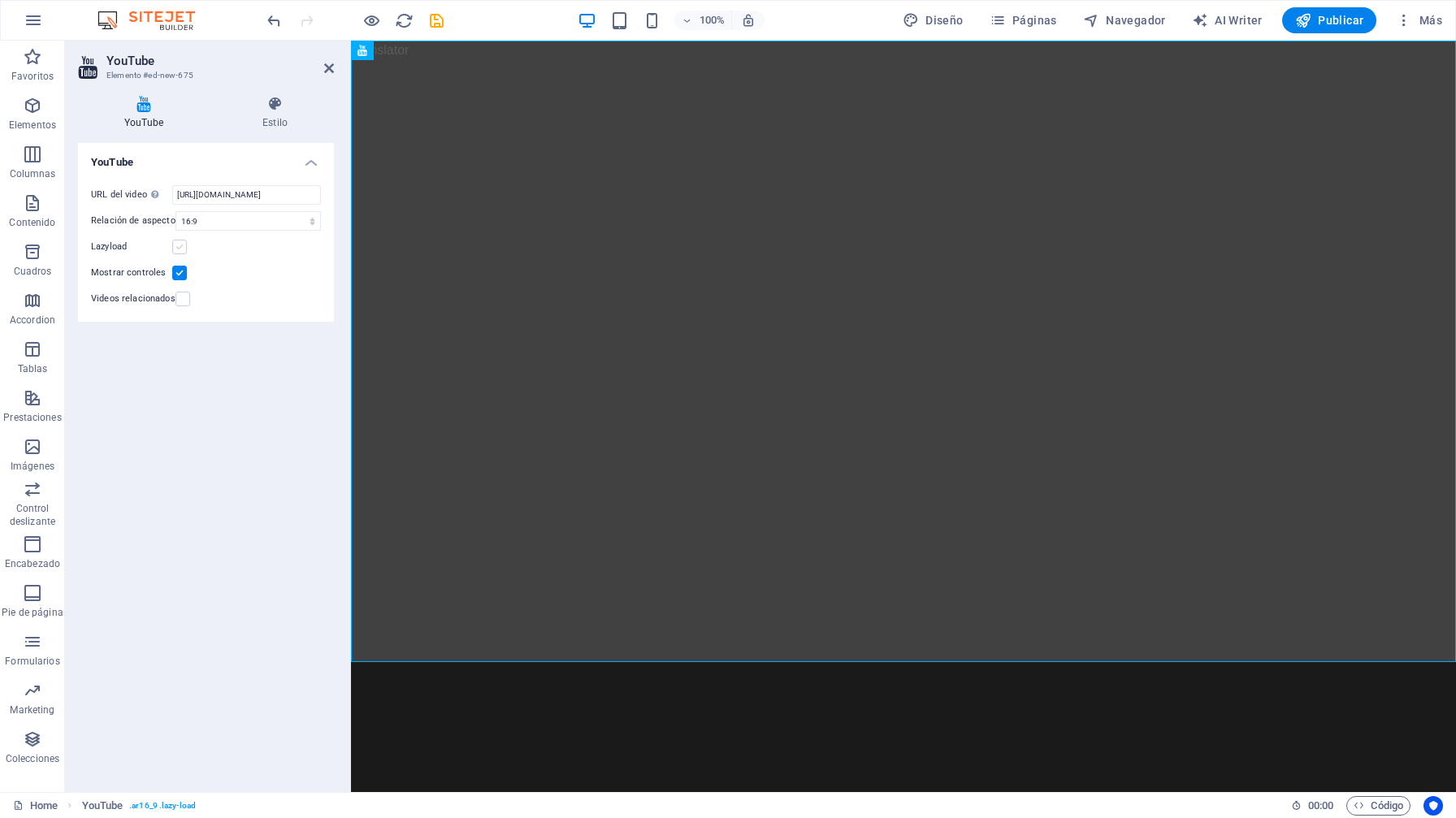
click at [0, 0] on input "Lazyload" at bounding box center [0, 0] width 0 height 0
drag, startPoint x: 138, startPoint y: 248, endPoint x: 89, endPoint y: 247, distance: 49.0
click at [89, 247] on div "URL del video Inserta (o pega) la URL de un vídeo. https://youtu.be/dR1YDIVzhmg…" at bounding box center [205, 246] width 256 height 149
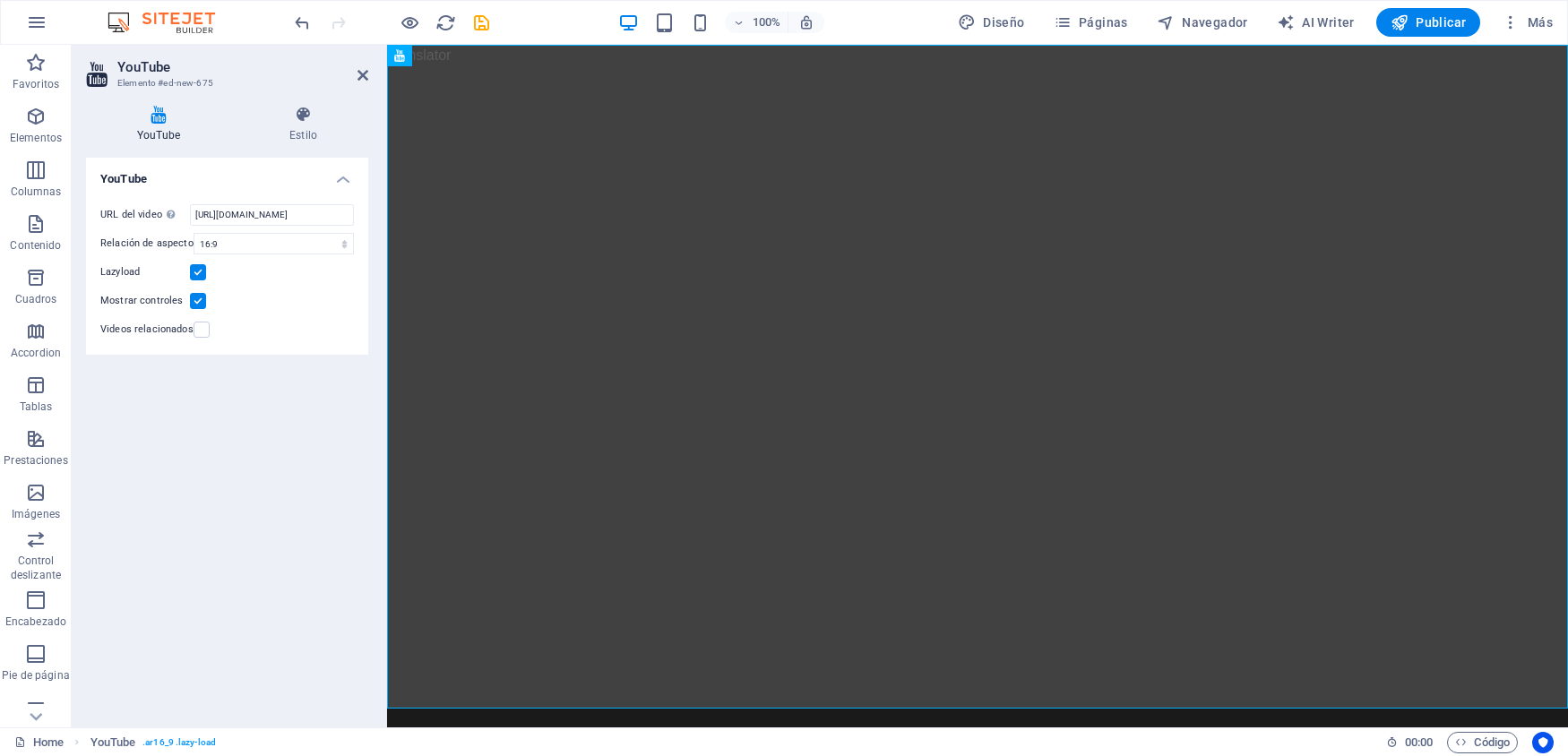
click at [197, 301] on label at bounding box center [197, 300] width 16 height 16
click at [0, 0] on input "Mostrar controles" at bounding box center [0, 0] width 0 height 0
click at [194, 302] on label at bounding box center [197, 300] width 16 height 16
click at [0, 0] on input "Mostrar controles" at bounding box center [0, 0] width 0 height 0
click at [210, 295] on div "Mostrar controles" at bounding box center [227, 300] width 254 height 21
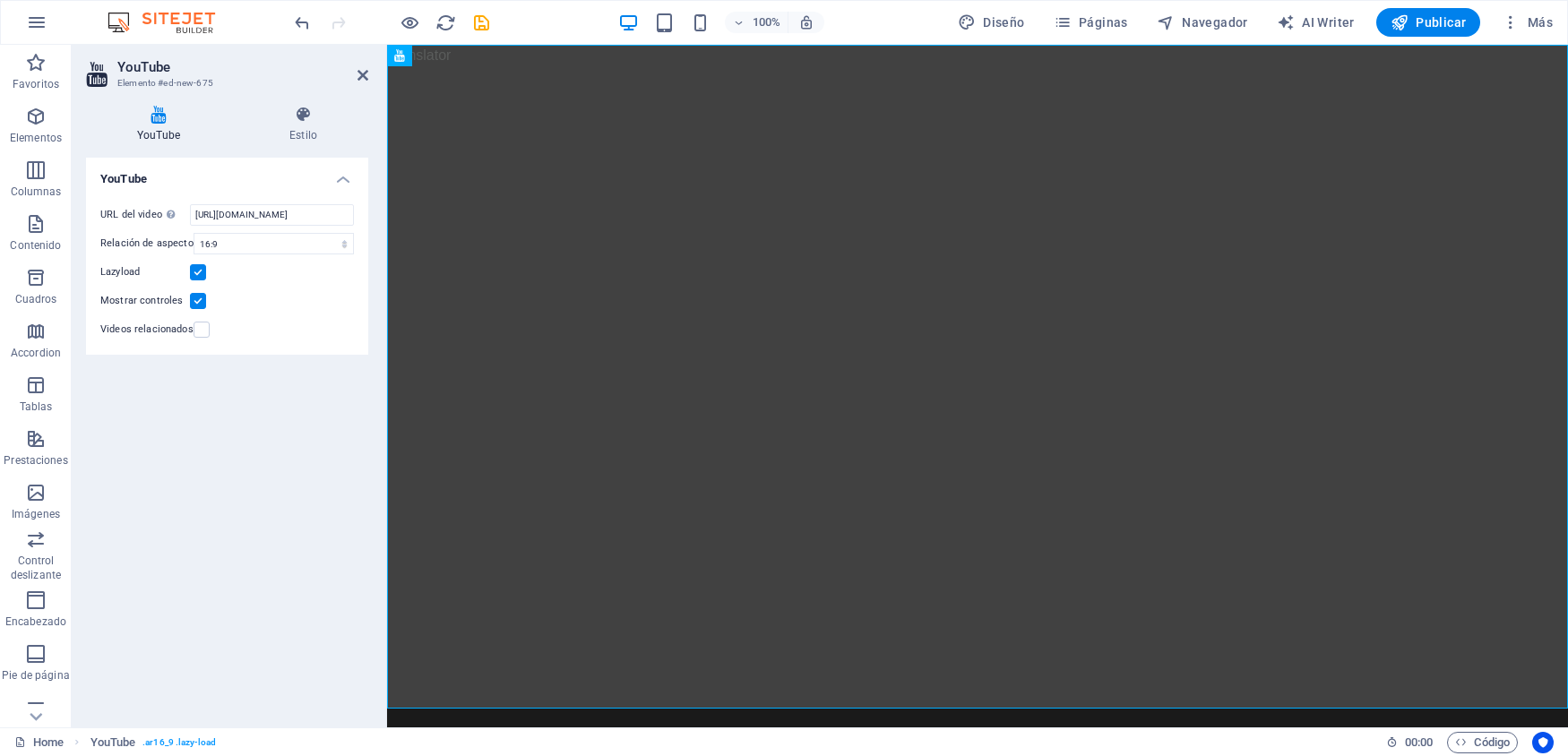
click at [202, 300] on label at bounding box center [197, 300] width 16 height 16
click at [0, 0] on input "Mostrar controles" at bounding box center [0, 0] width 0 height 0
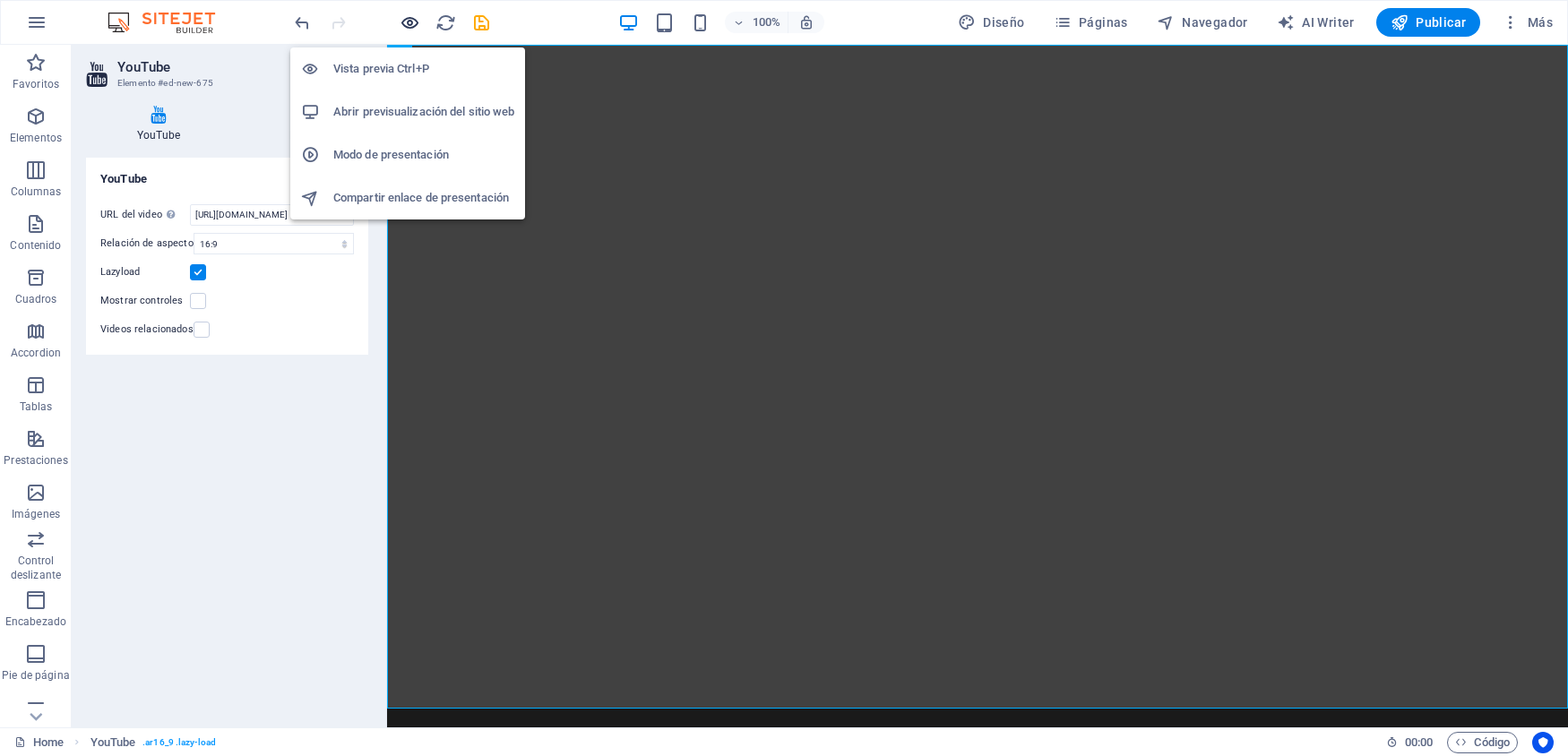
click at [414, 25] on icon "button" at bounding box center [410, 22] width 20 height 20
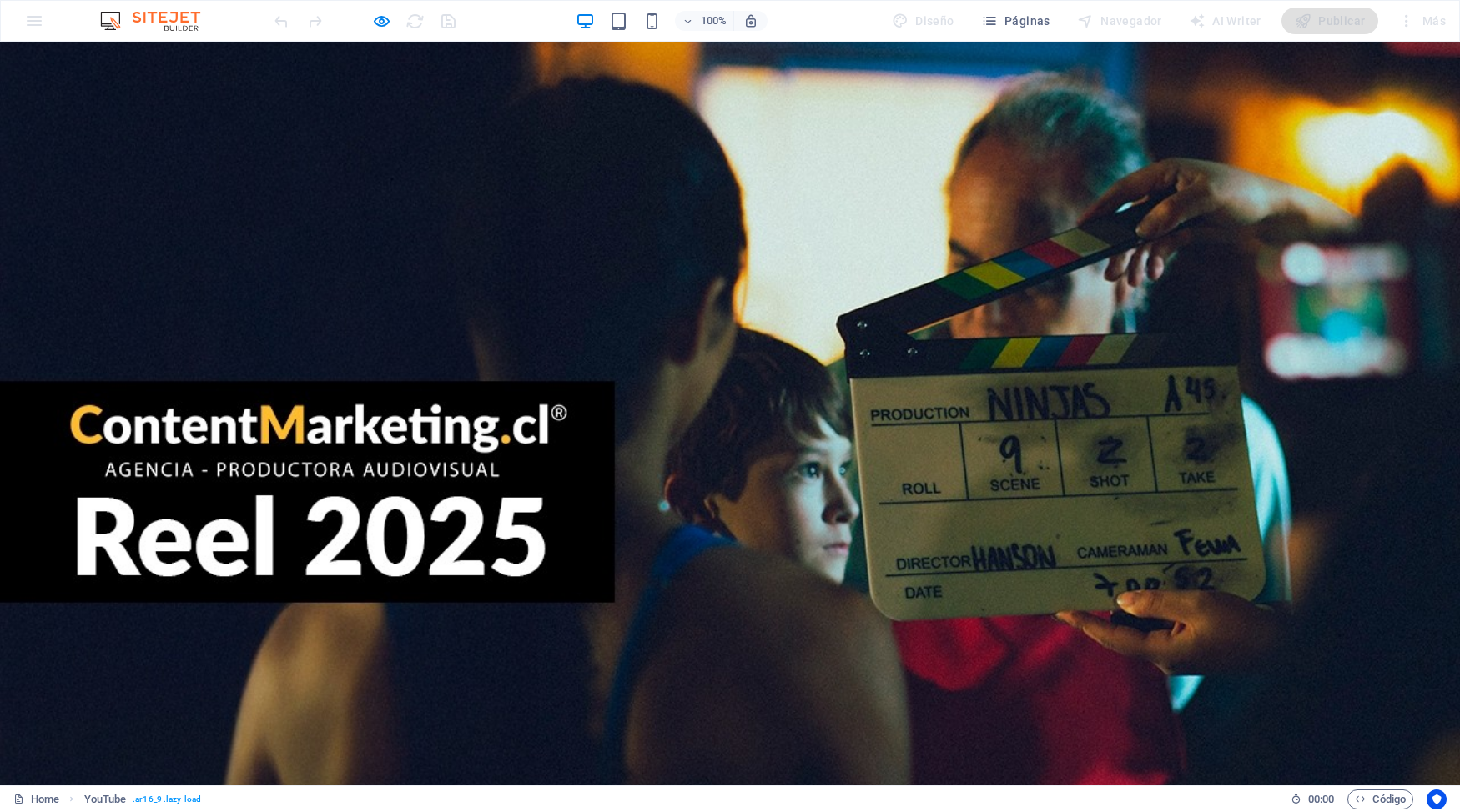
scroll to position [77, 0]
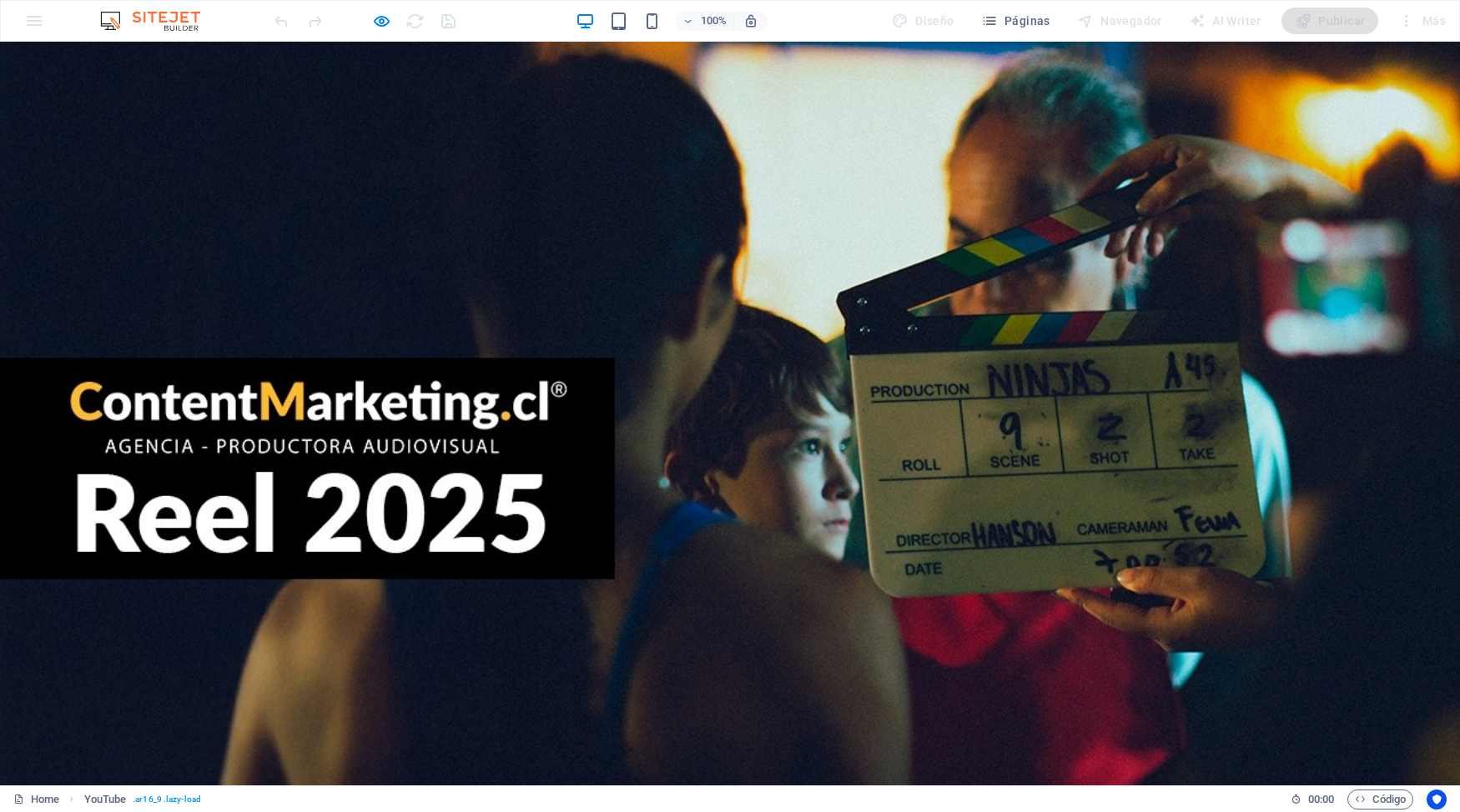
click at [731, 377] on div at bounding box center [730, 396] width 1460 height 821
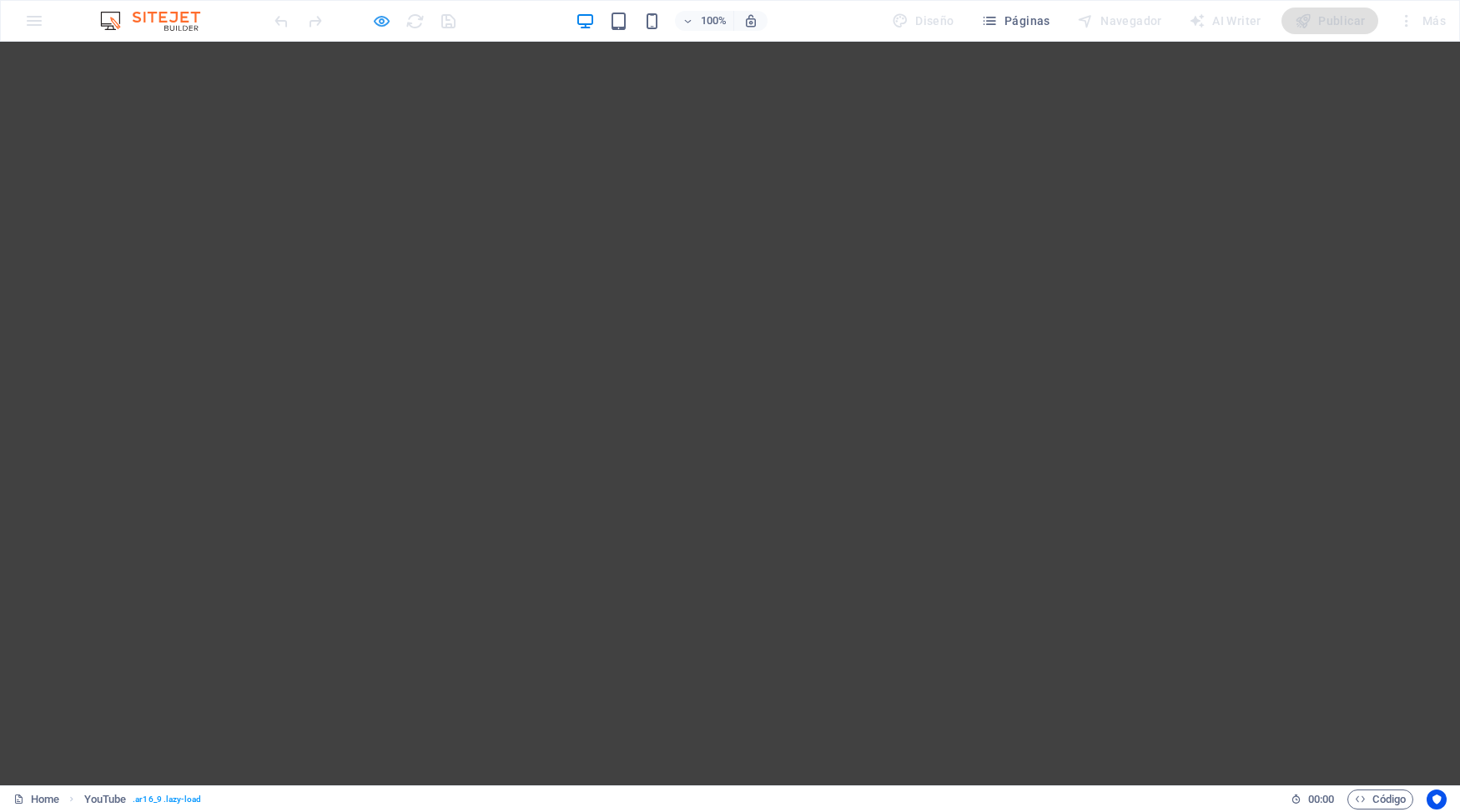
click at [388, 21] on icon "button" at bounding box center [382, 21] width 19 height 19
select select "ar16_9"
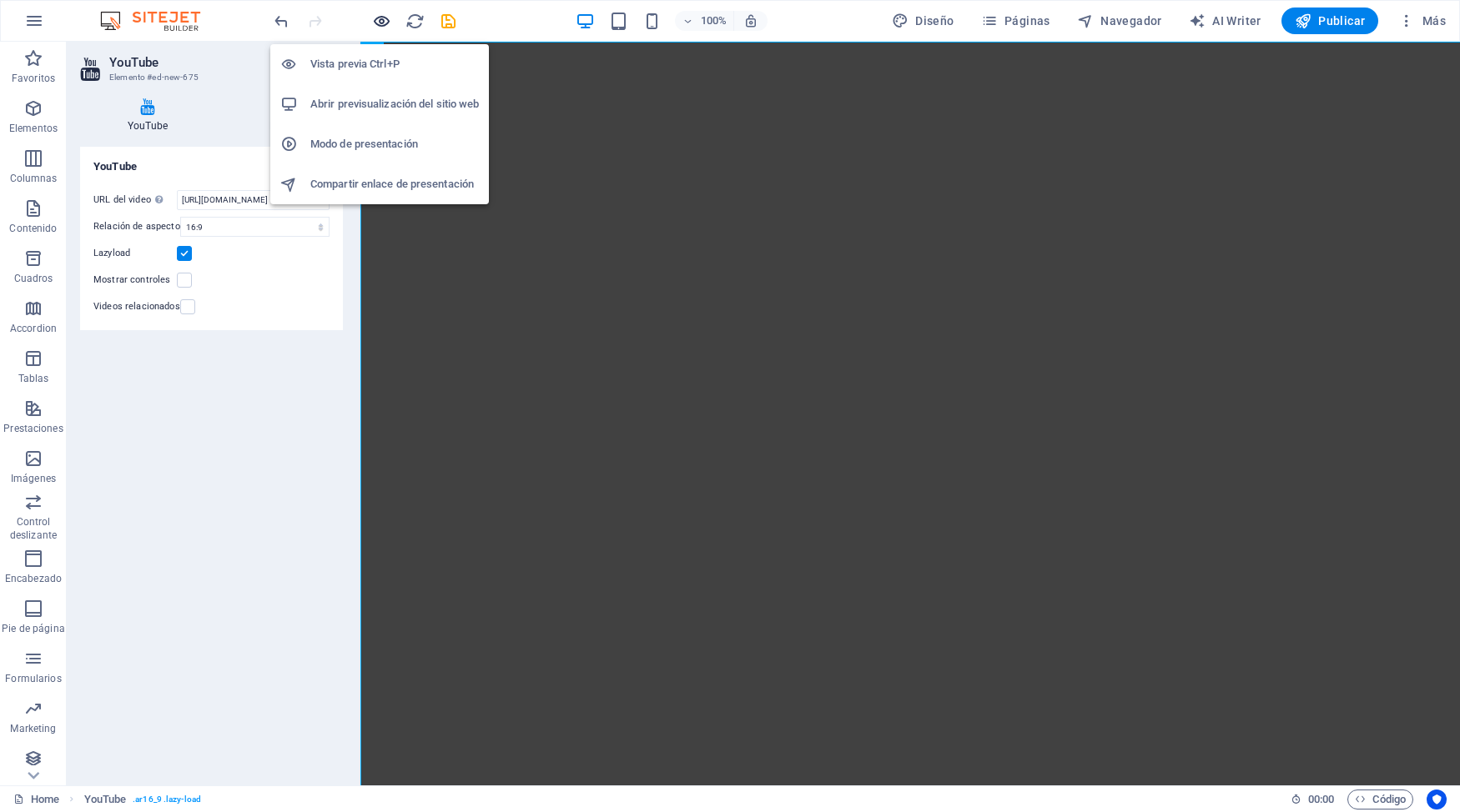
scroll to position [0, 0]
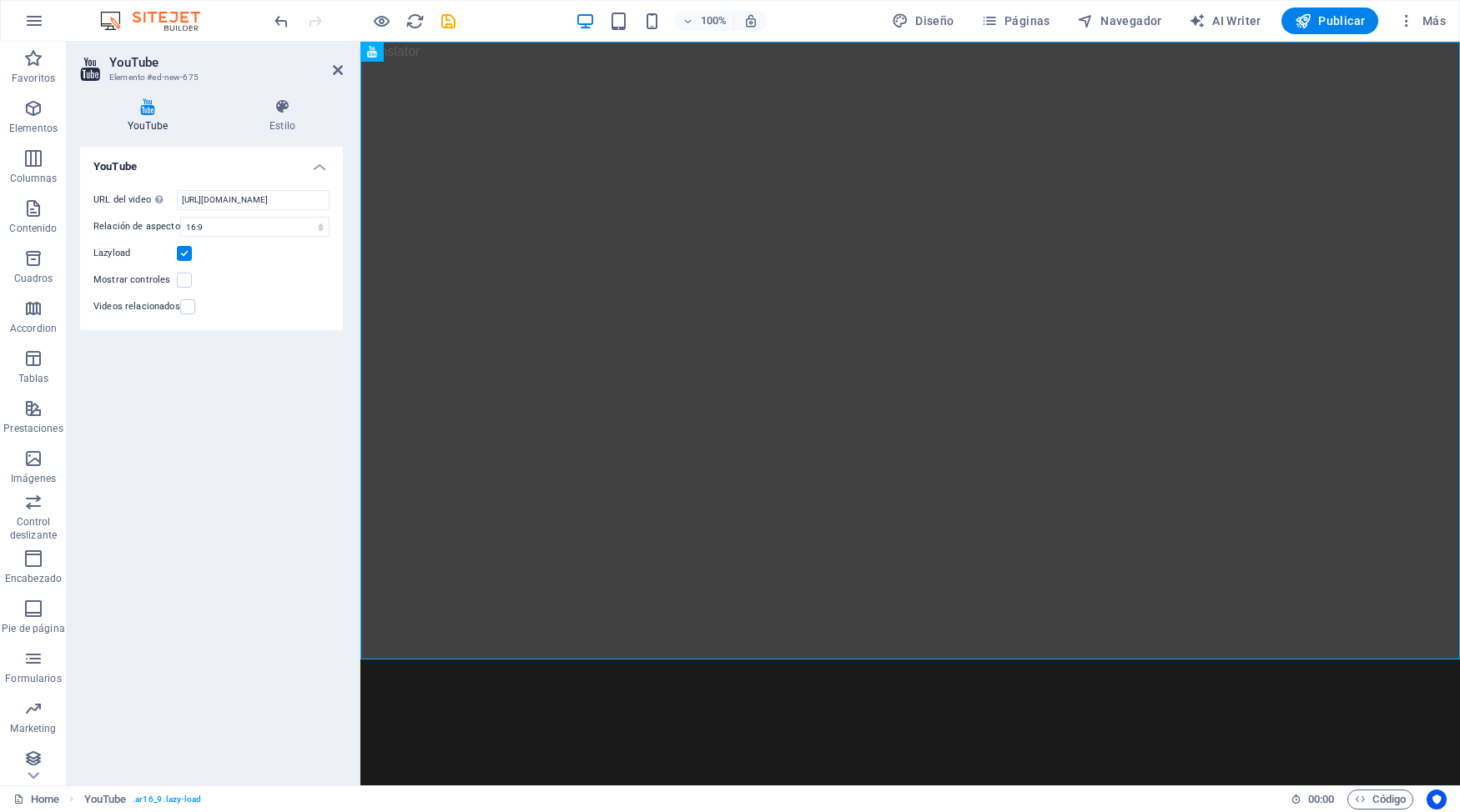
click at [284, 288] on div "Mostrar controles" at bounding box center [211, 280] width 236 height 20
click at [977, 680] on html "Translator Skip to main content" at bounding box center [910, 360] width 1100 height 638
click at [418, 24] on icon "reload" at bounding box center [415, 21] width 19 height 19
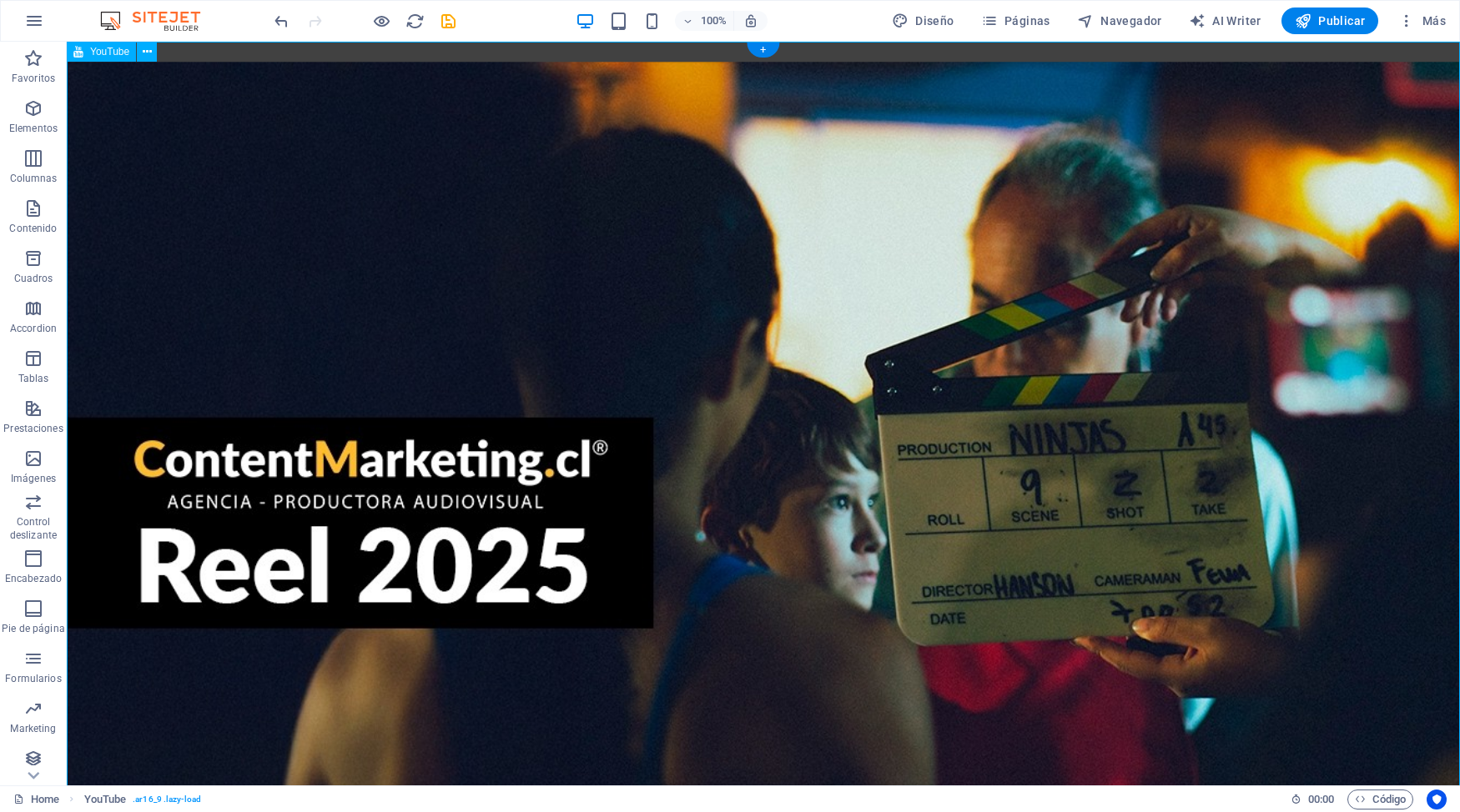
scroll to position [39, 0]
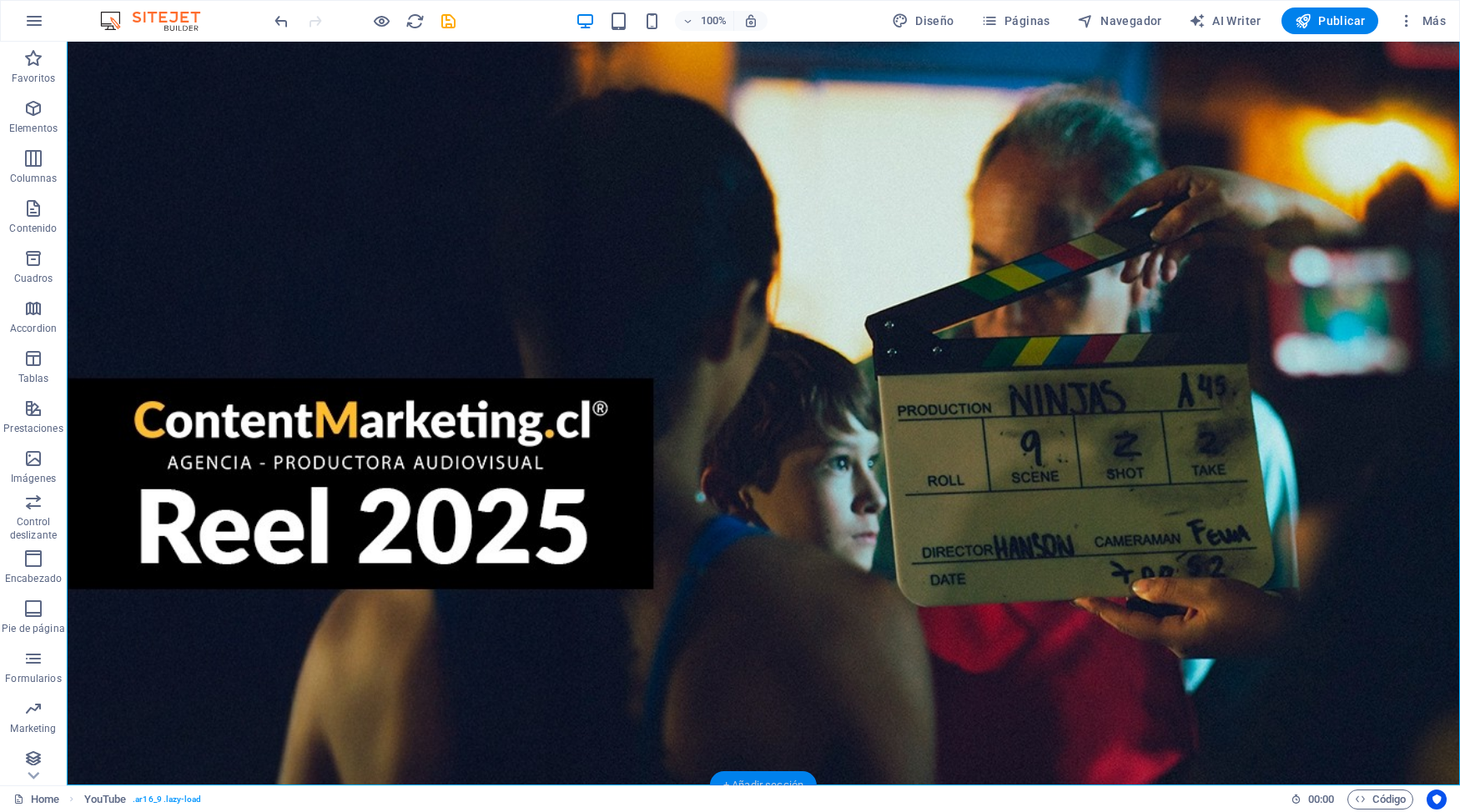
click at [778, 703] on div "+ Añadir sección" at bounding box center [763, 785] width 107 height 29
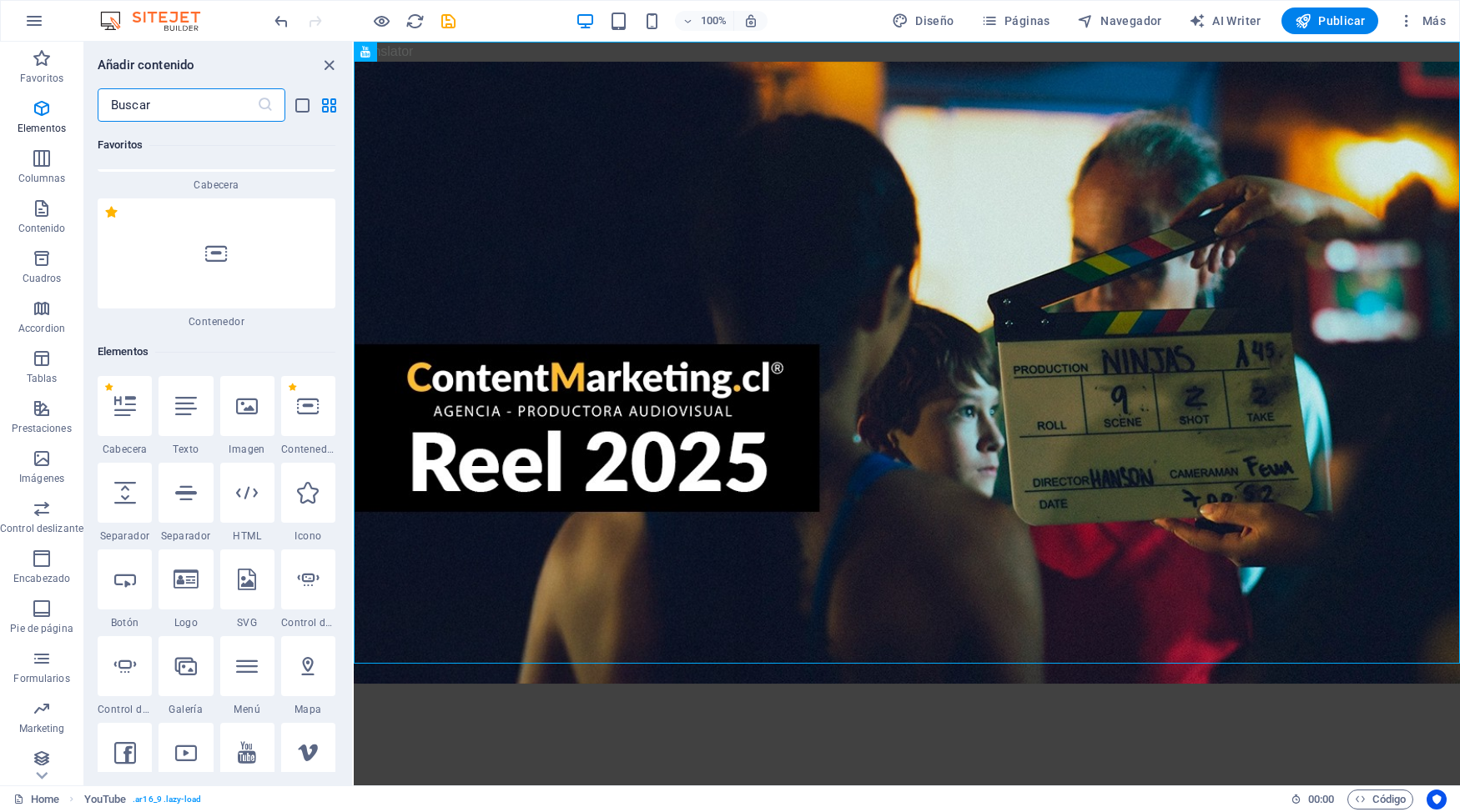
scroll to position [0, 0]
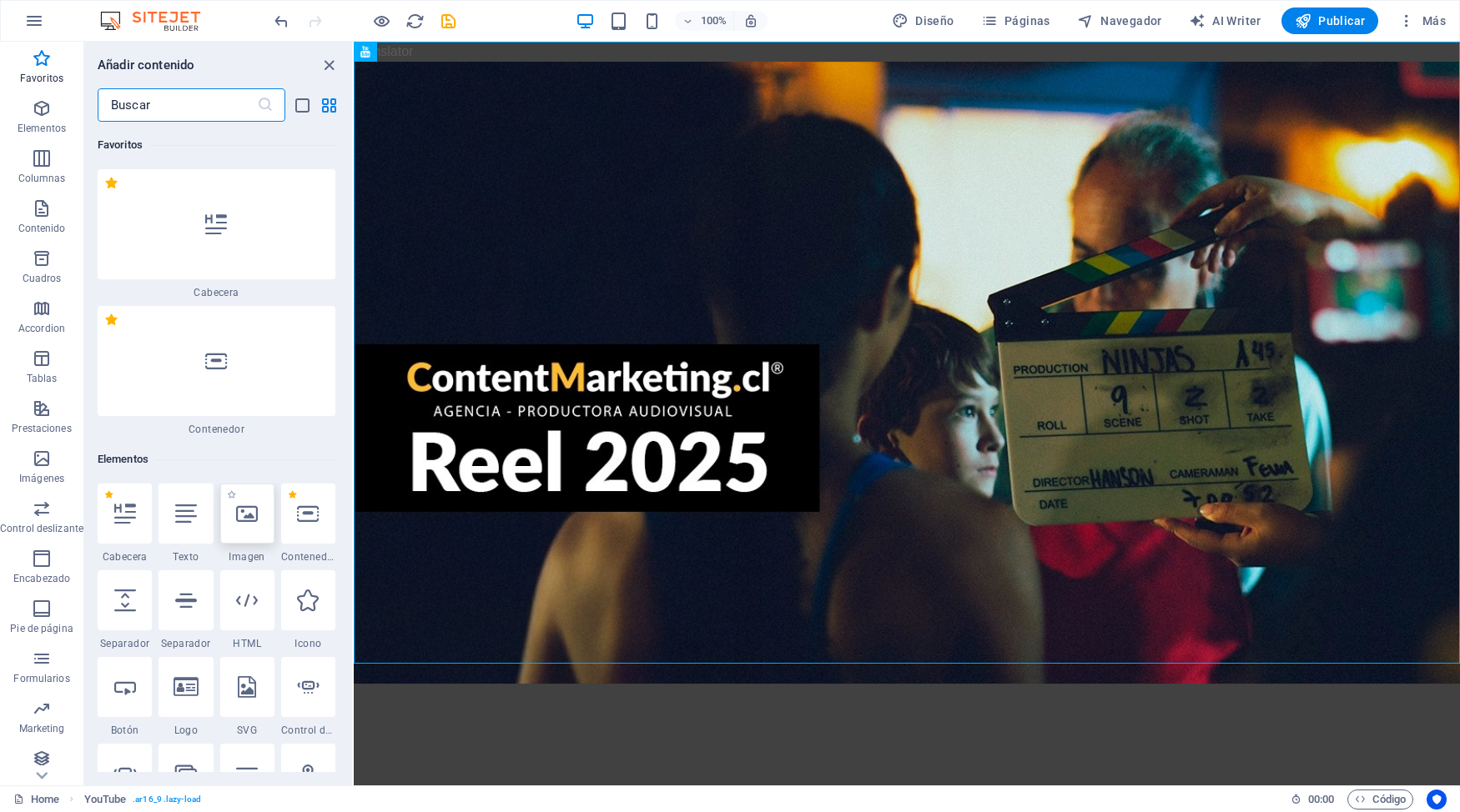
click at [260, 484] on div at bounding box center [247, 513] width 55 height 60
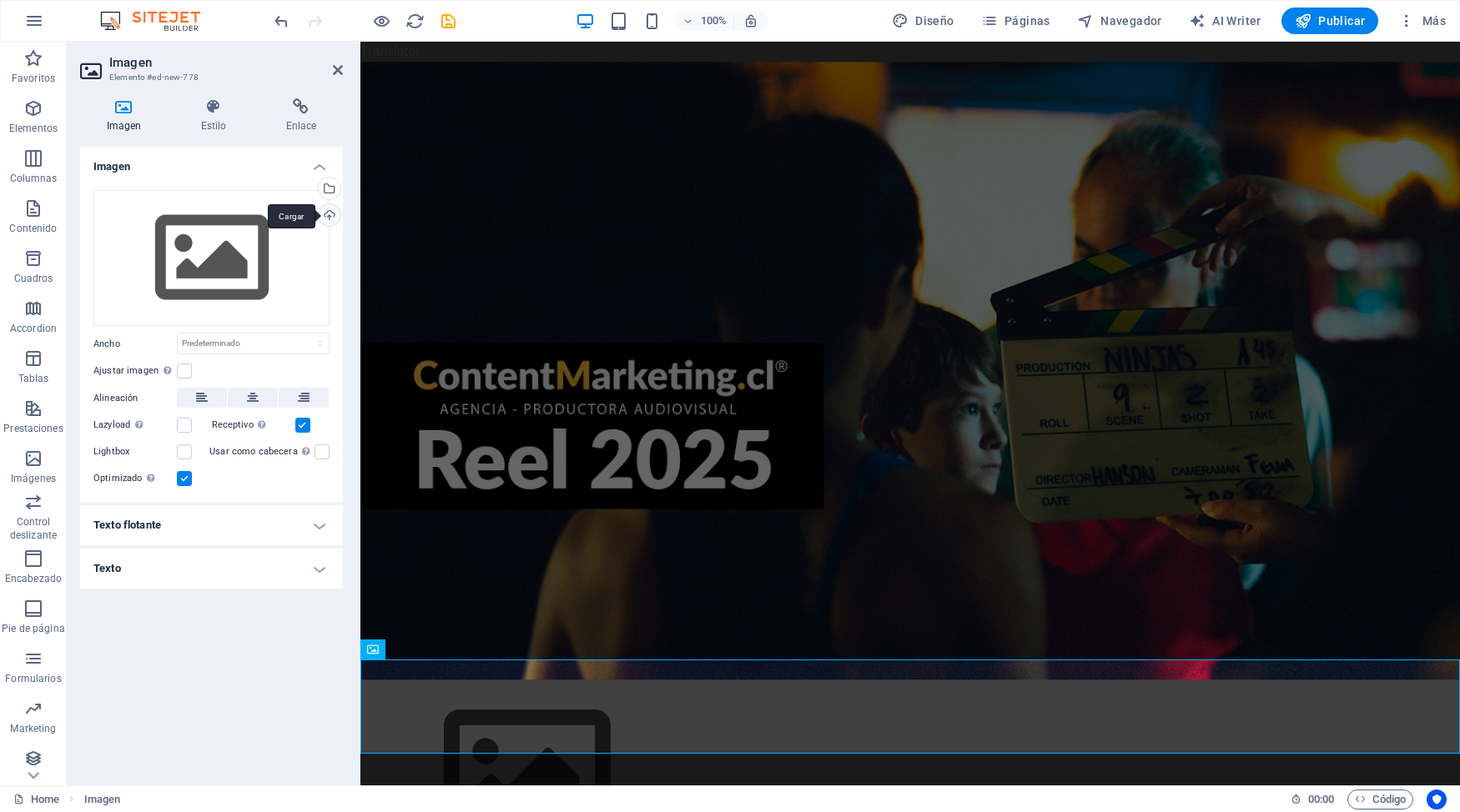
click at [331, 214] on div "Cargar" at bounding box center [327, 216] width 25 height 25
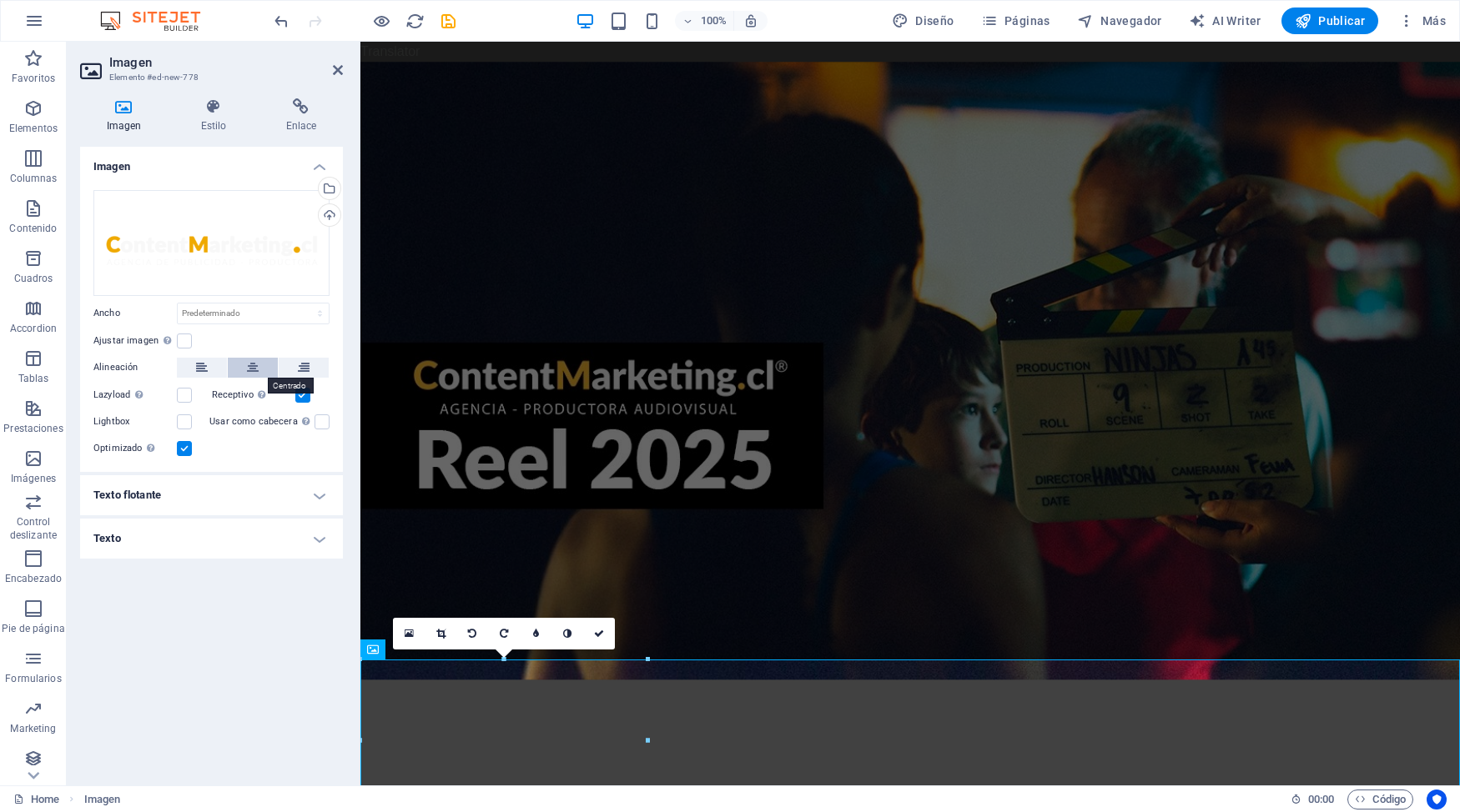
click at [250, 368] on icon at bounding box center [252, 367] width 11 height 20
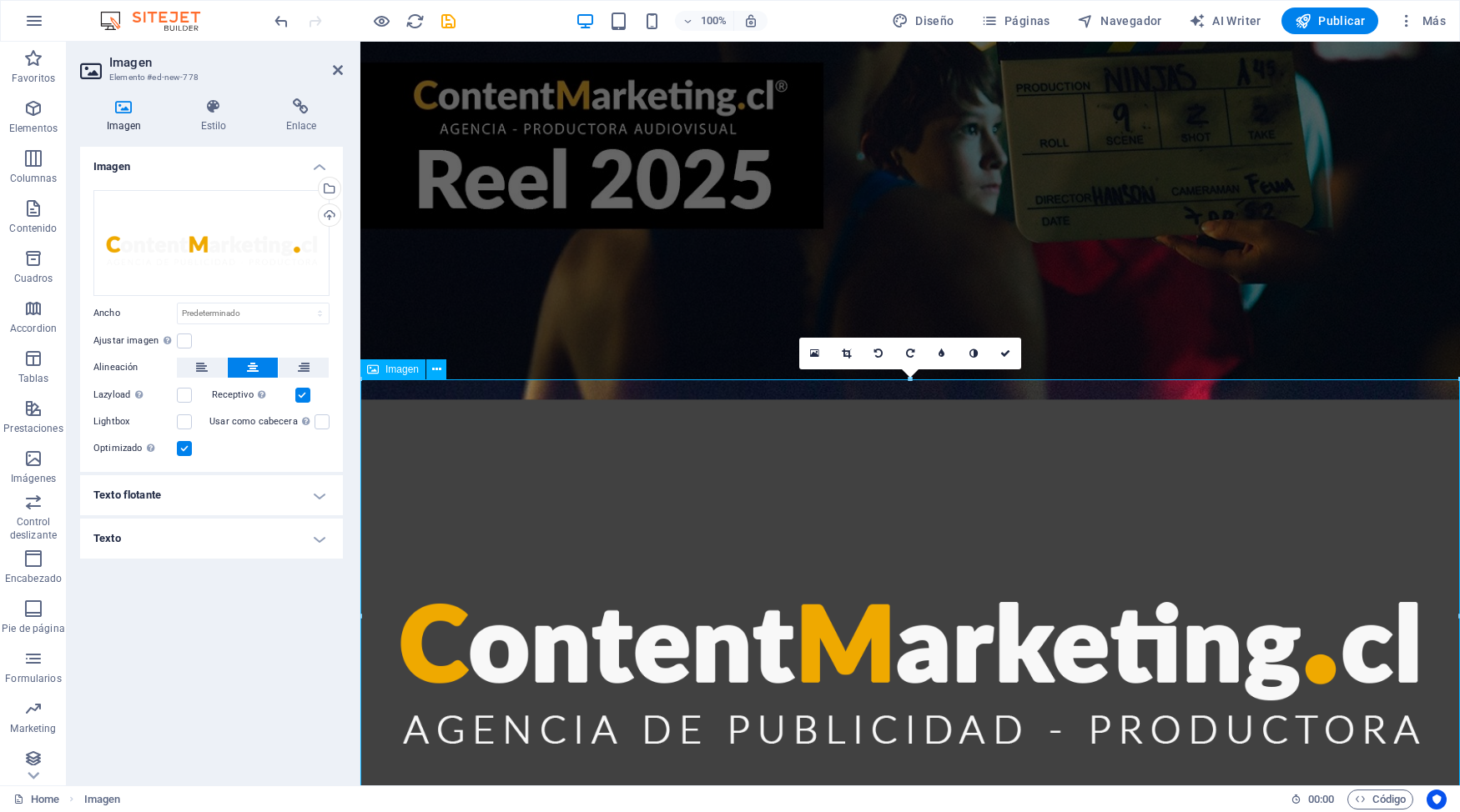
scroll to position [348, 0]
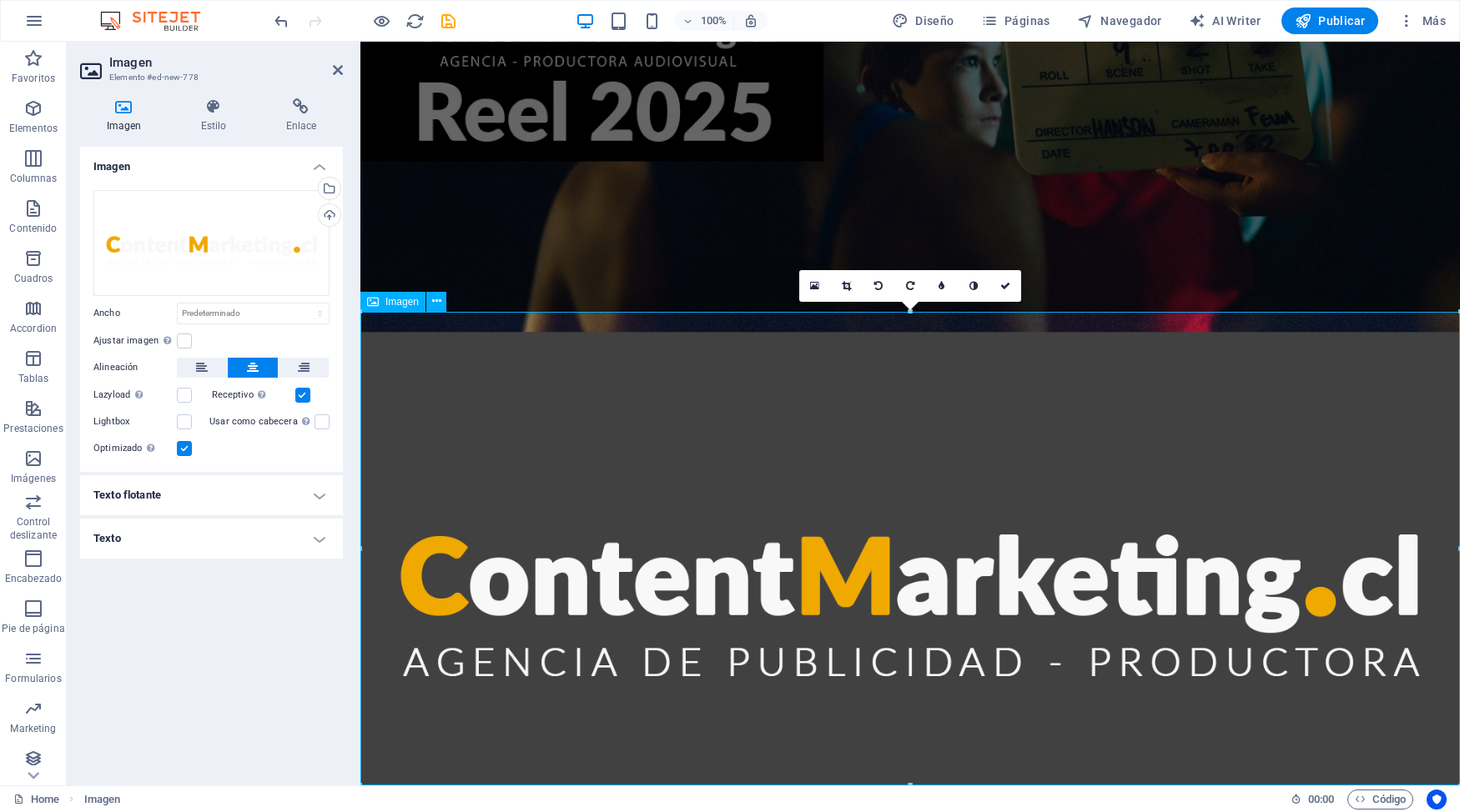
click at [984, 393] on figure at bounding box center [910, 568] width 1100 height 474
click at [931, 539] on figure at bounding box center [910, 568] width 1100 height 474
click at [999, 409] on figure at bounding box center [910, 568] width 1100 height 474
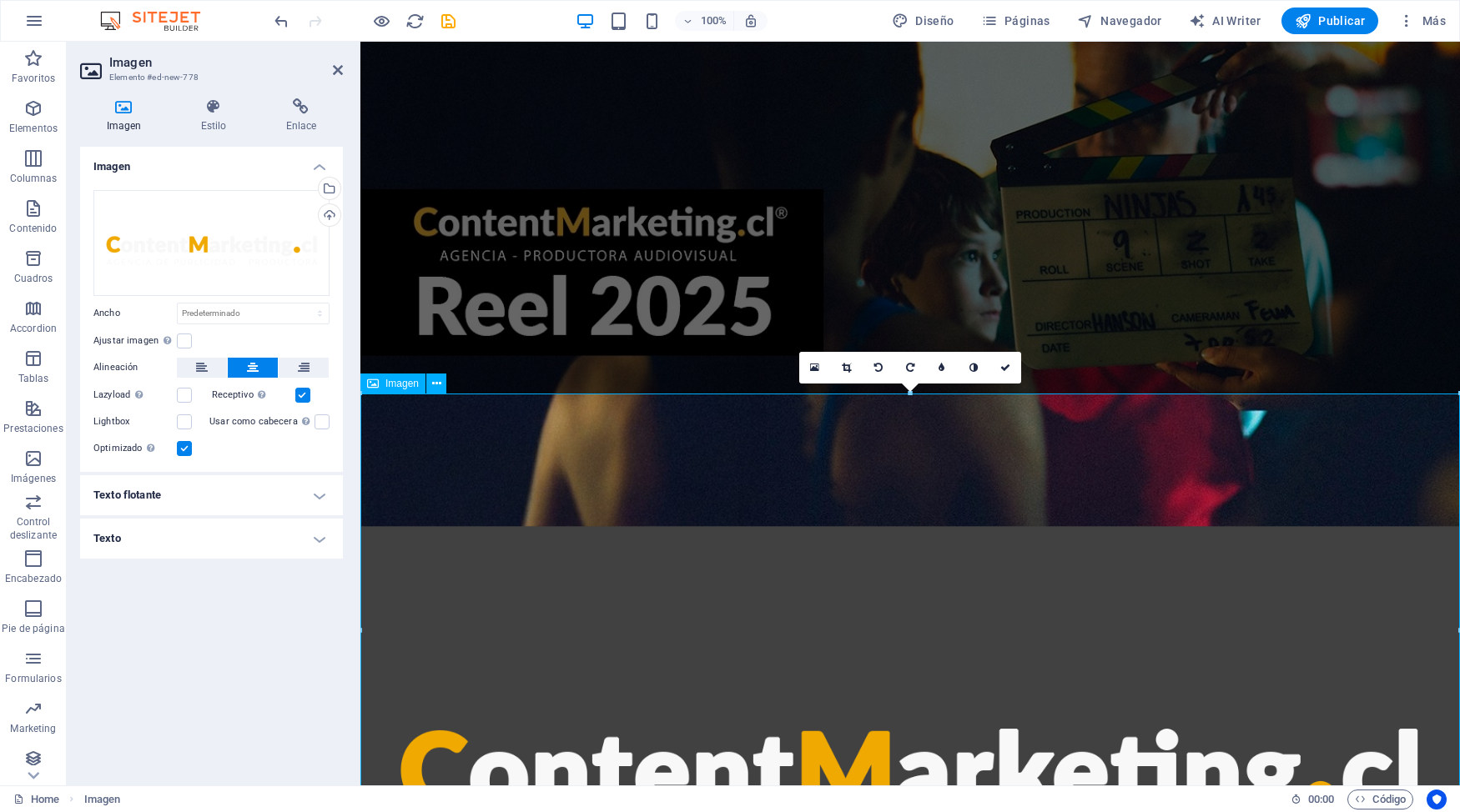
scroll to position [0, 0]
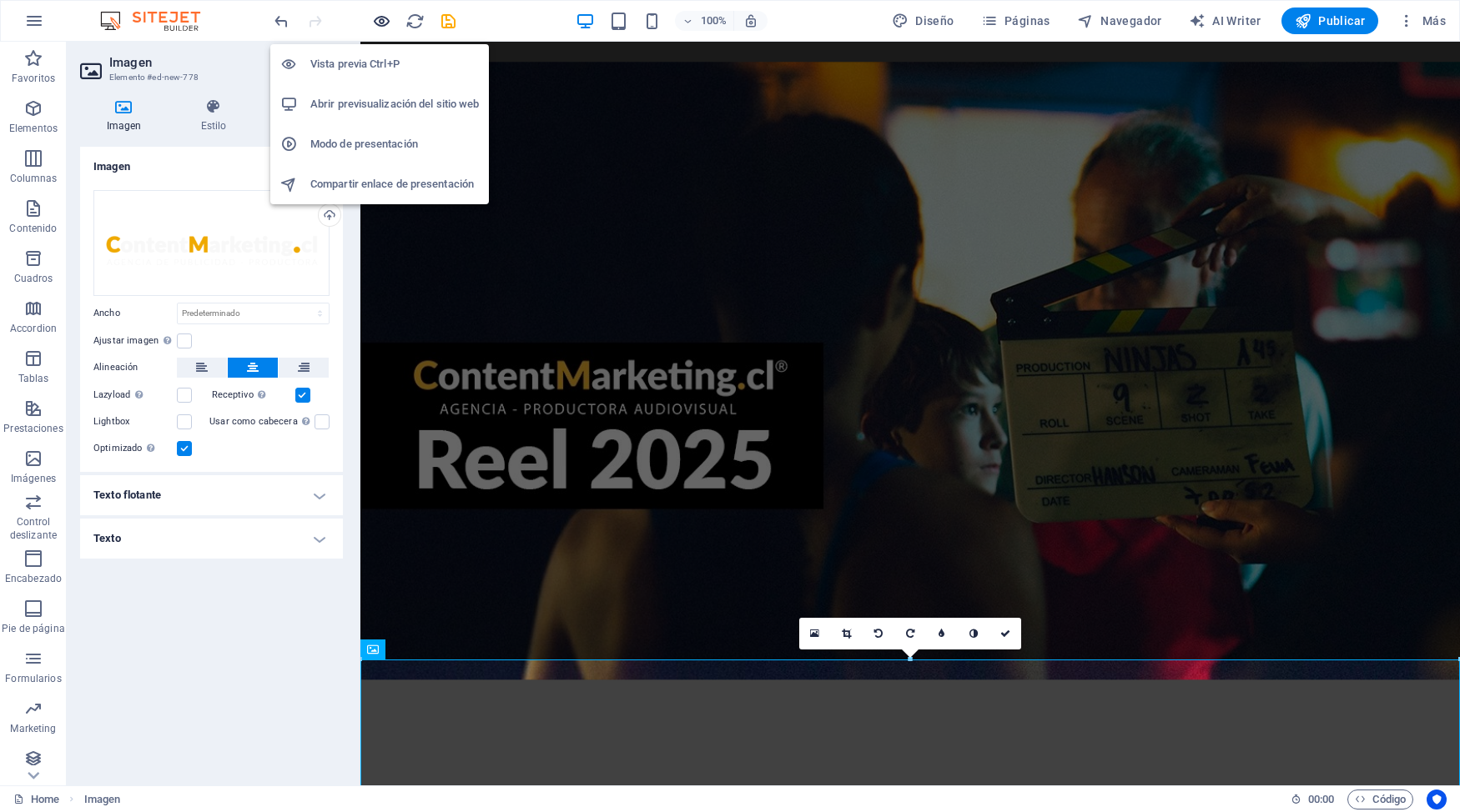
click at [386, 23] on icon "button" at bounding box center [382, 21] width 19 height 19
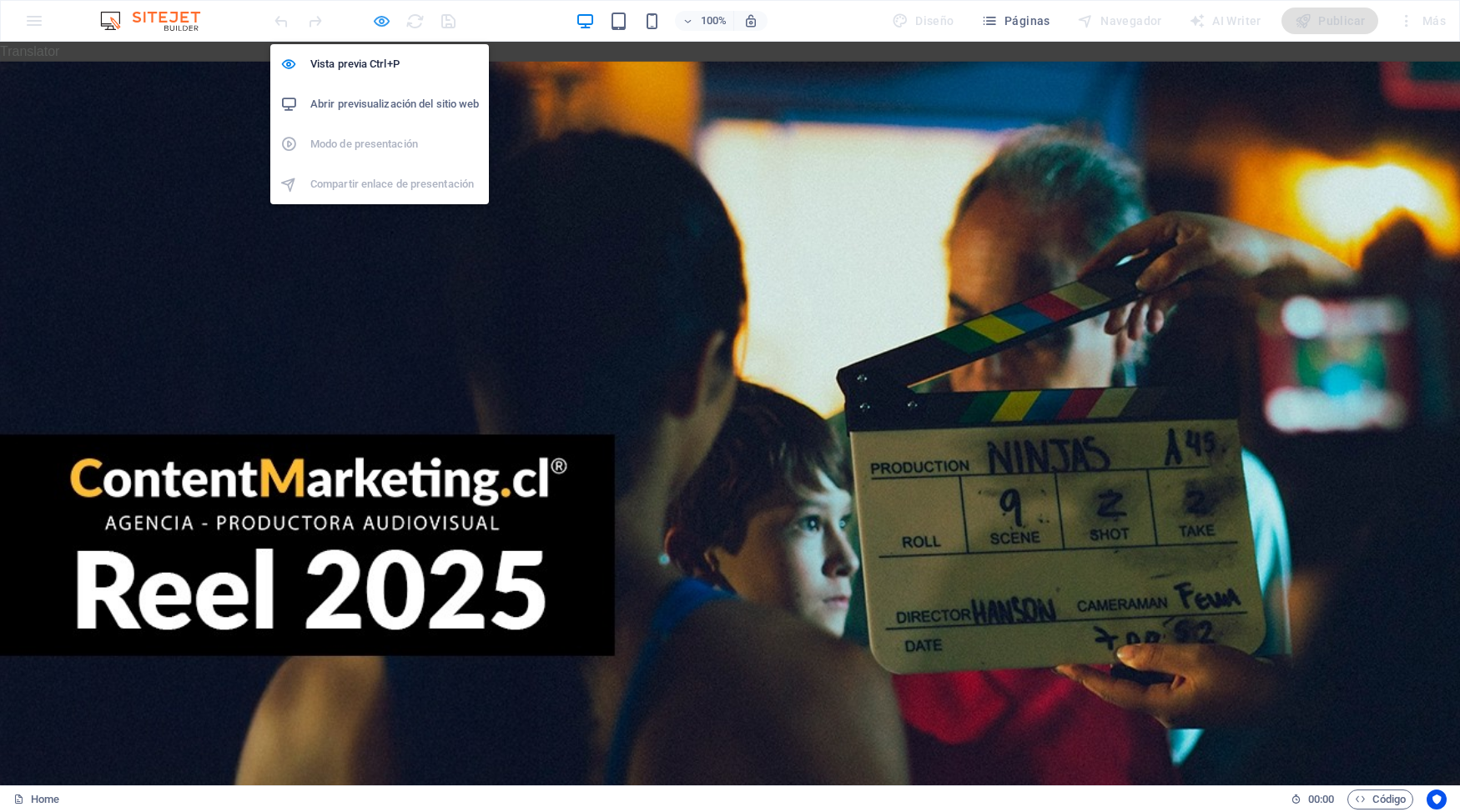
click at [378, 21] on icon "button" at bounding box center [382, 21] width 19 height 19
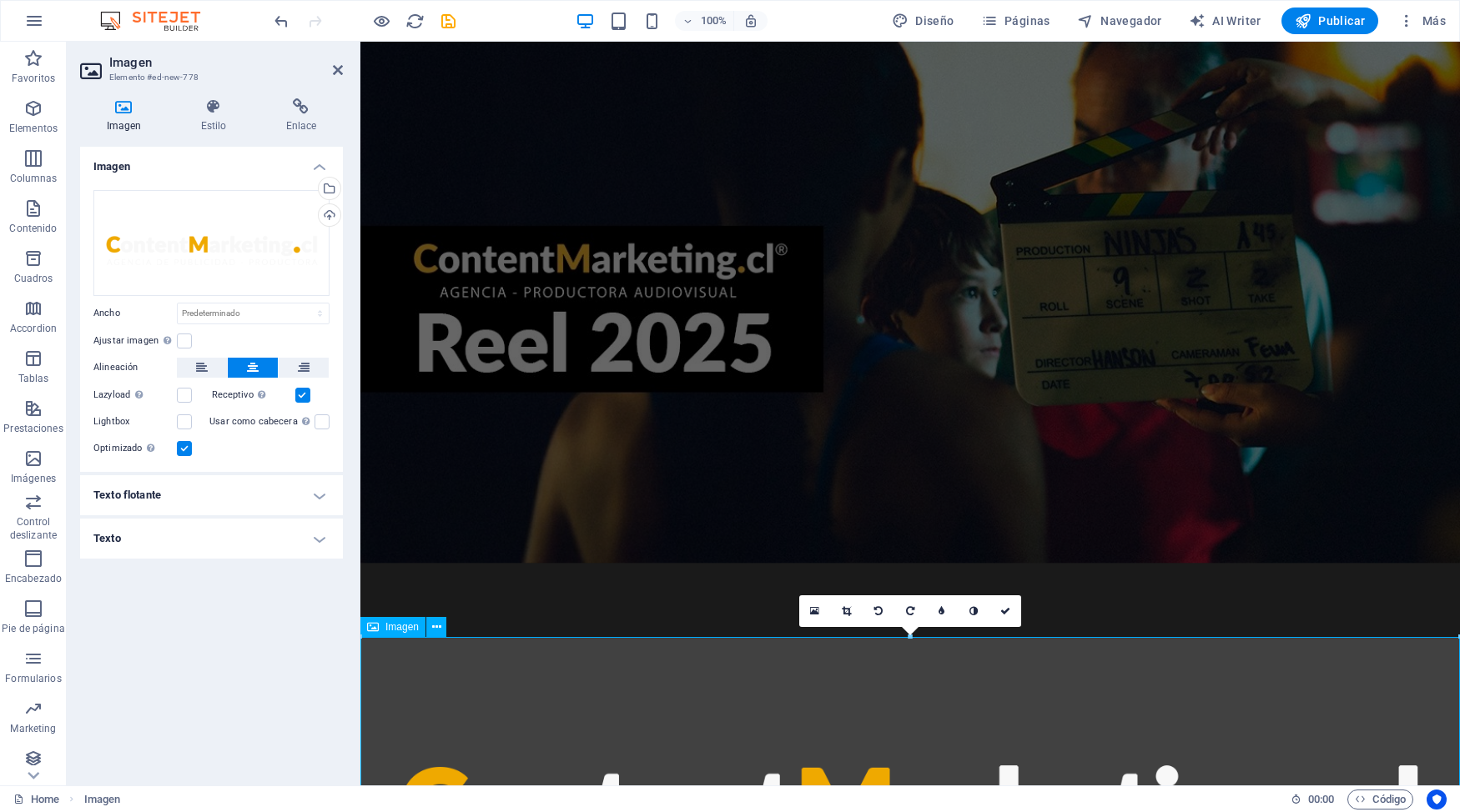
scroll to position [348, 0]
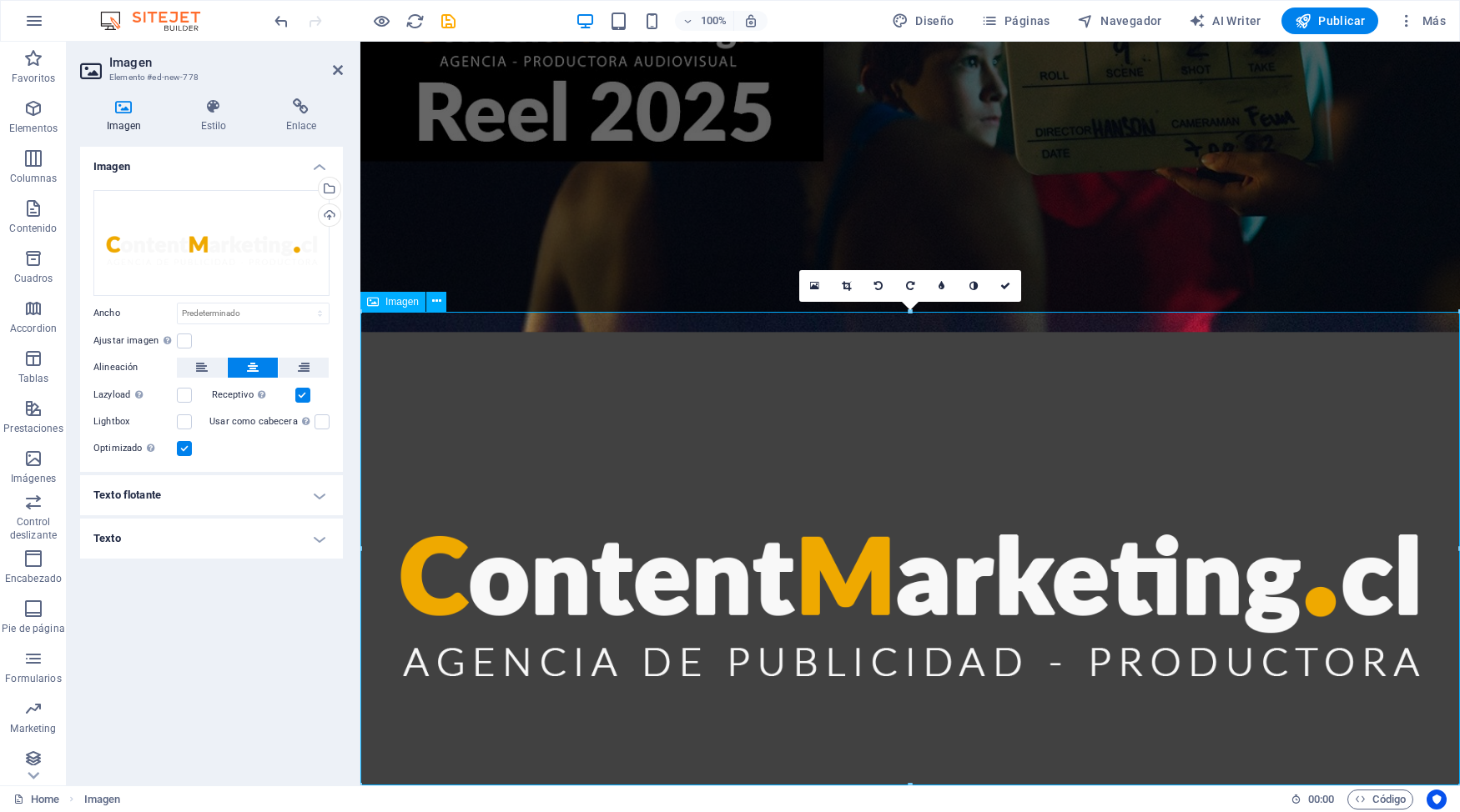
click at [965, 536] on figure at bounding box center [910, 568] width 1100 height 474
click at [894, 553] on figure at bounding box center [910, 568] width 1100 height 474
click at [179, 344] on label at bounding box center [184, 340] width 15 height 15
click at [0, 0] on input "Ajustar imagen Ajustar imagen automáticamente a un ancho y alto fijo" at bounding box center [0, 0] width 0 height 0
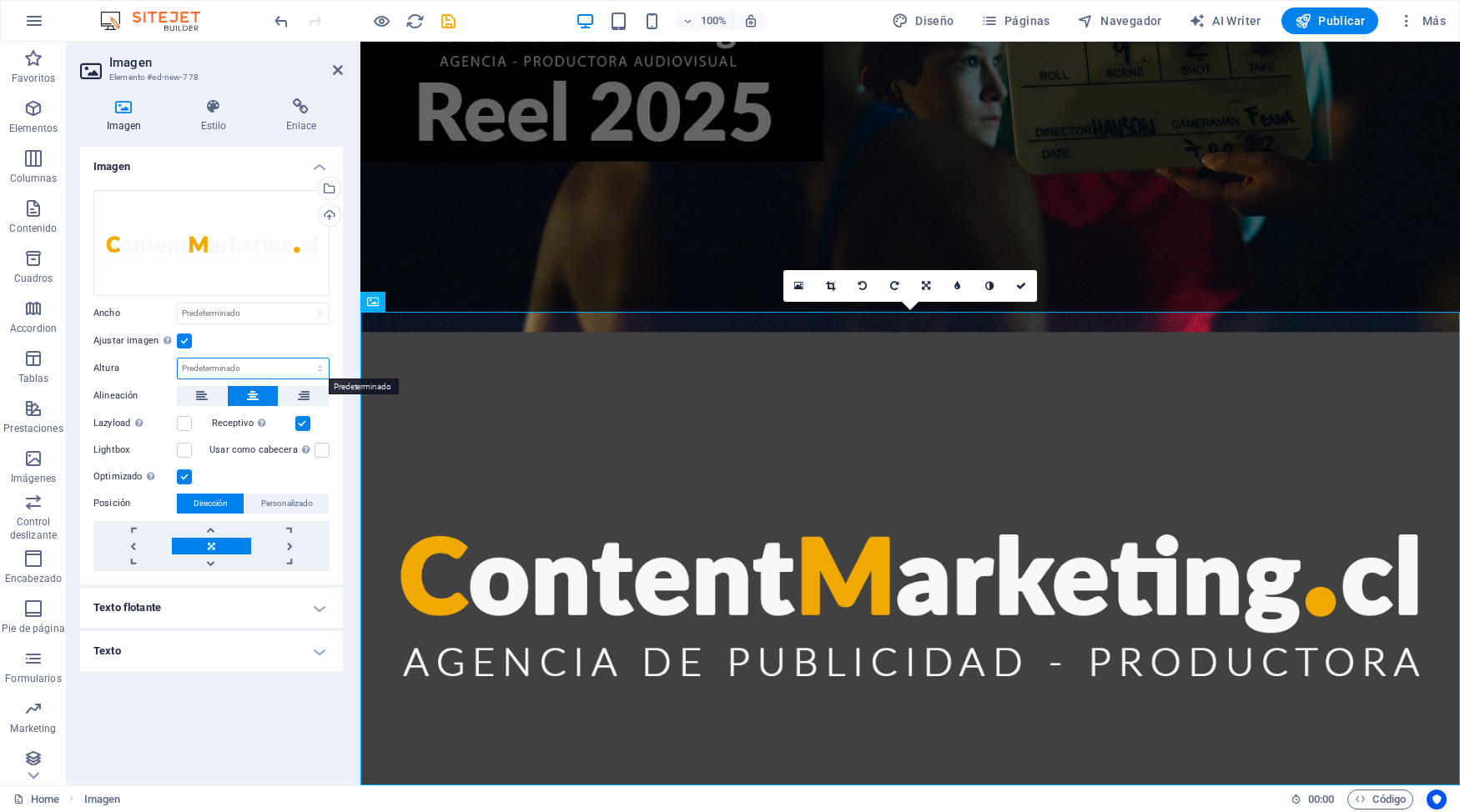
click at [178, 358] on select "Predeterminado automático px" at bounding box center [253, 368] width 151 height 20
click option "automático" at bounding box center [0, 0] width 0 height 0
select select "DISABLED_OPTION_VALUE"
click at [322, 456] on label at bounding box center [321, 450] width 15 height 15
click at [0, 0] on input "Usar como cabecera La imagen se ajustará en una etiqueta de cabecera H1. Result…" at bounding box center [0, 0] width 0 height 0
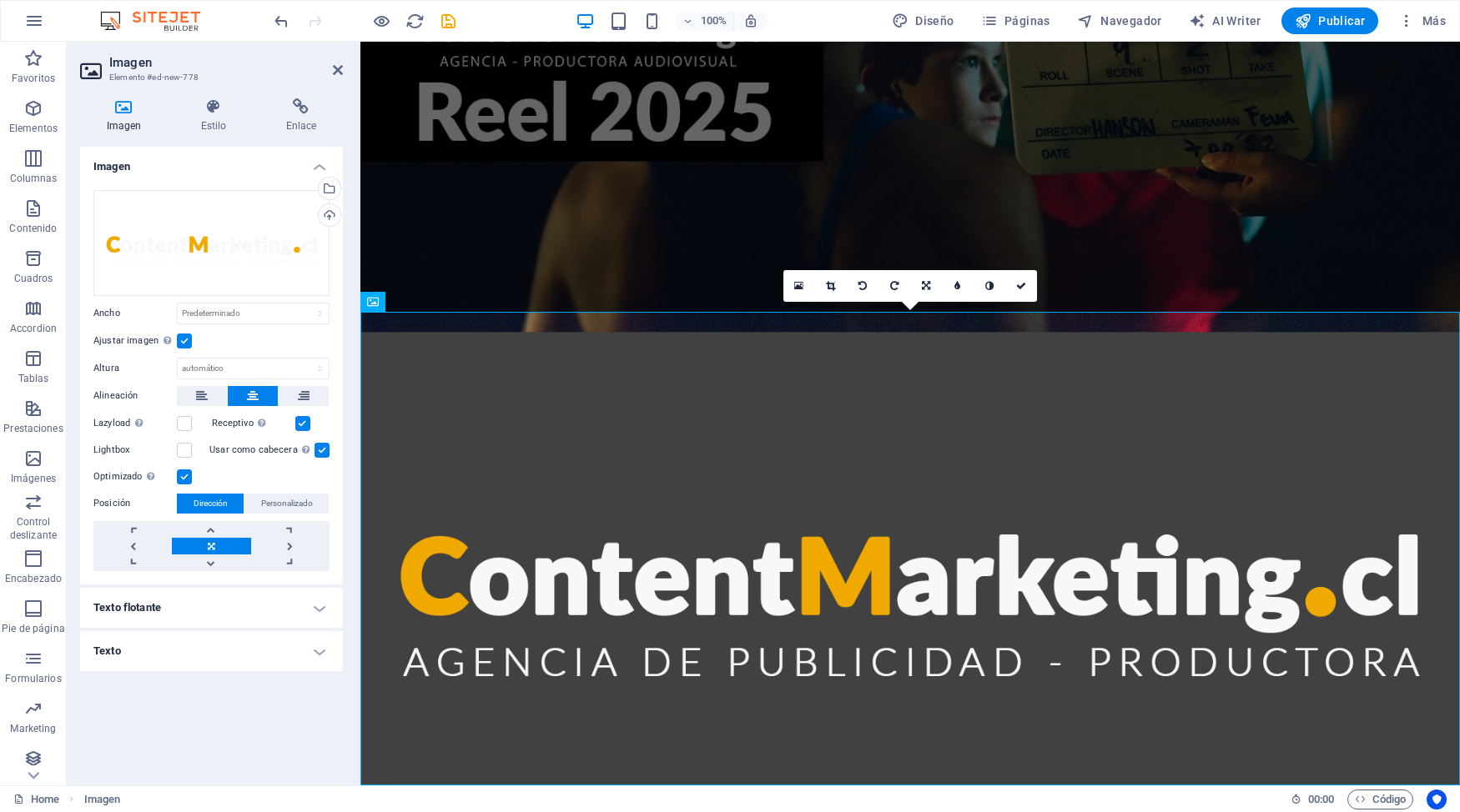
click at [322, 456] on label at bounding box center [321, 450] width 15 height 15
click at [0, 0] on input "Usar como cabecera La imagen se ajustará en una etiqueta de cabecera H1. Result…" at bounding box center [0, 0] width 0 height 0
click at [214, 532] on link at bounding box center [210, 529] width 79 height 16
click at [215, 551] on link at bounding box center [210, 545] width 79 height 16
click at [215, 559] on link at bounding box center [210, 563] width 79 height 16
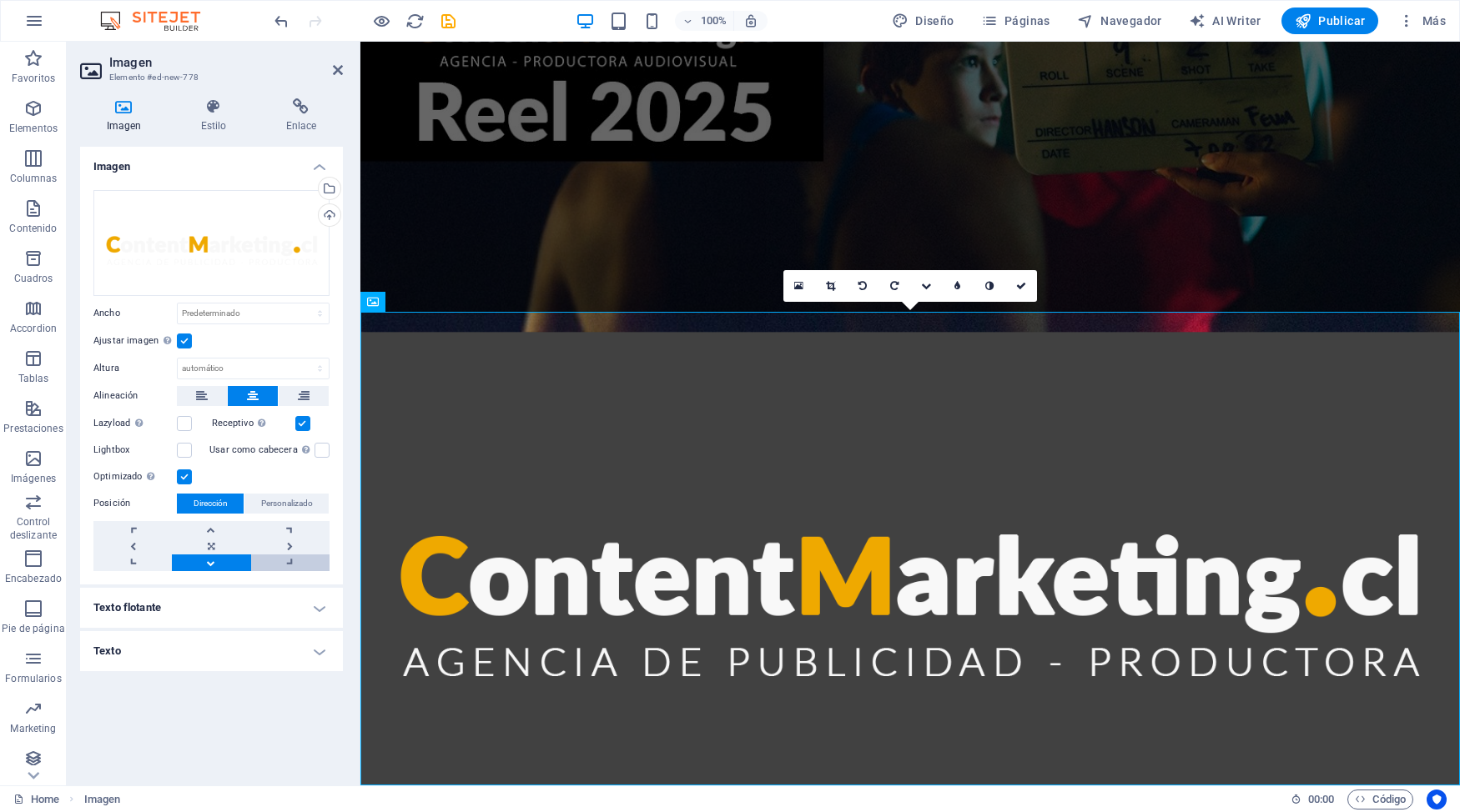
click at [277, 561] on link at bounding box center [290, 563] width 79 height 16
click at [287, 550] on link at bounding box center [290, 545] width 79 height 16
click at [214, 554] on link at bounding box center [210, 545] width 79 height 16
click at [213, 532] on link at bounding box center [210, 529] width 79 height 16
click at [834, 494] on figure at bounding box center [910, 568] width 1100 height 474
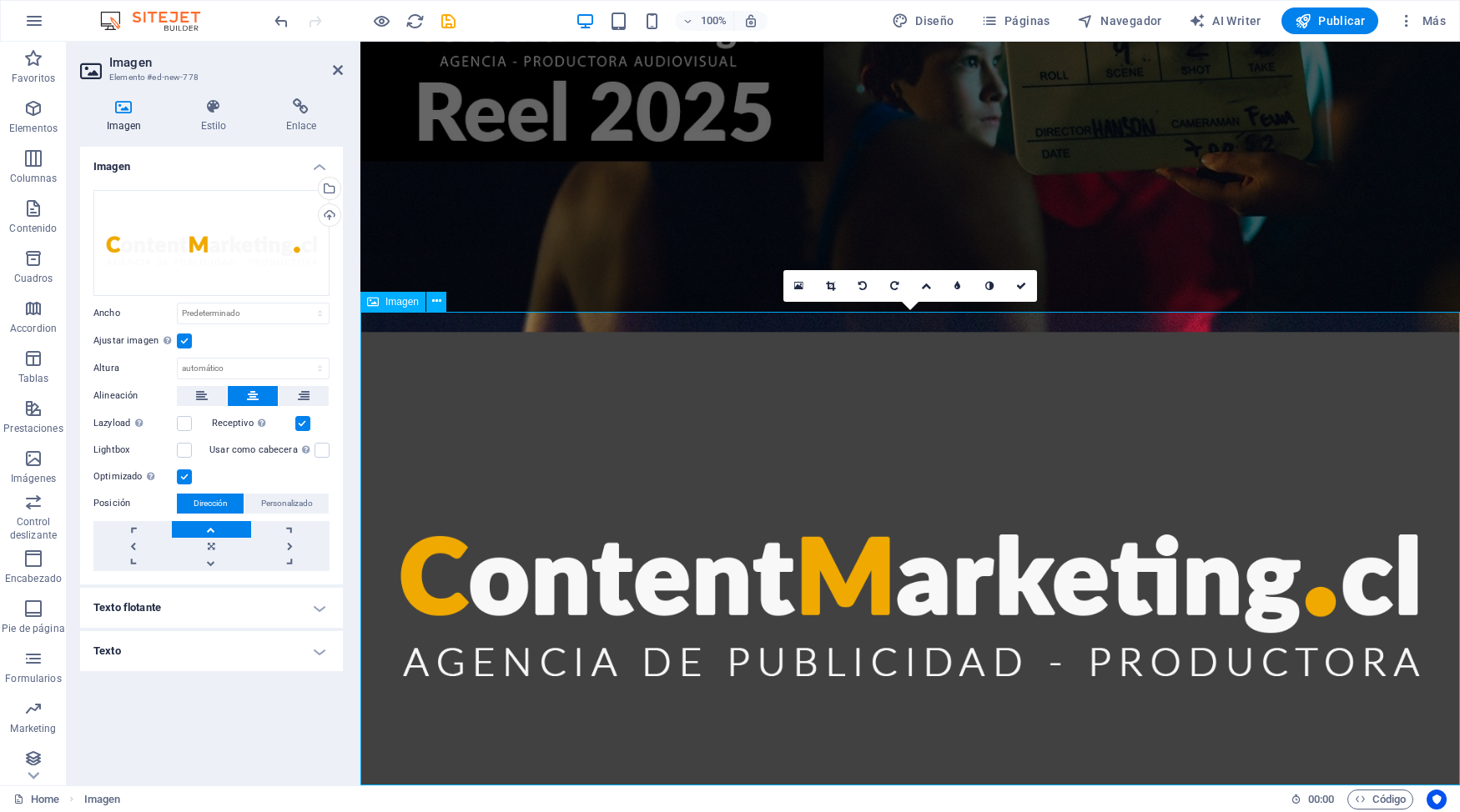
click at [1167, 356] on figure at bounding box center [910, 568] width 1100 height 474
click at [923, 287] on icon at bounding box center [927, 287] width 10 height 10
click at [926, 262] on link at bounding box center [926, 255] width 32 height 32
click at [927, 286] on icon at bounding box center [927, 287] width 10 height 10
click at [929, 288] on icon at bounding box center [927, 287] width 9 height 10
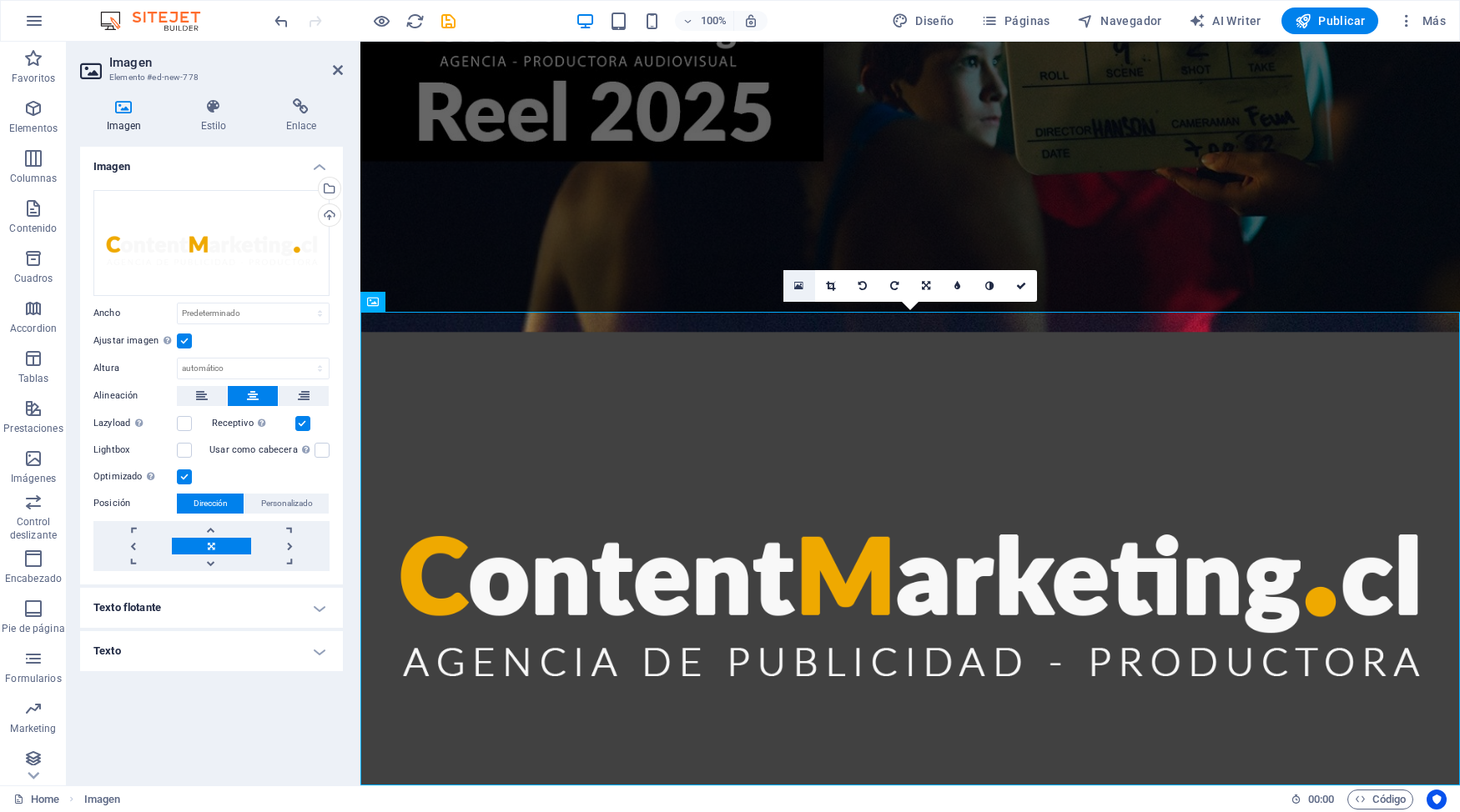
click at [807, 294] on link at bounding box center [799, 286] width 32 height 32
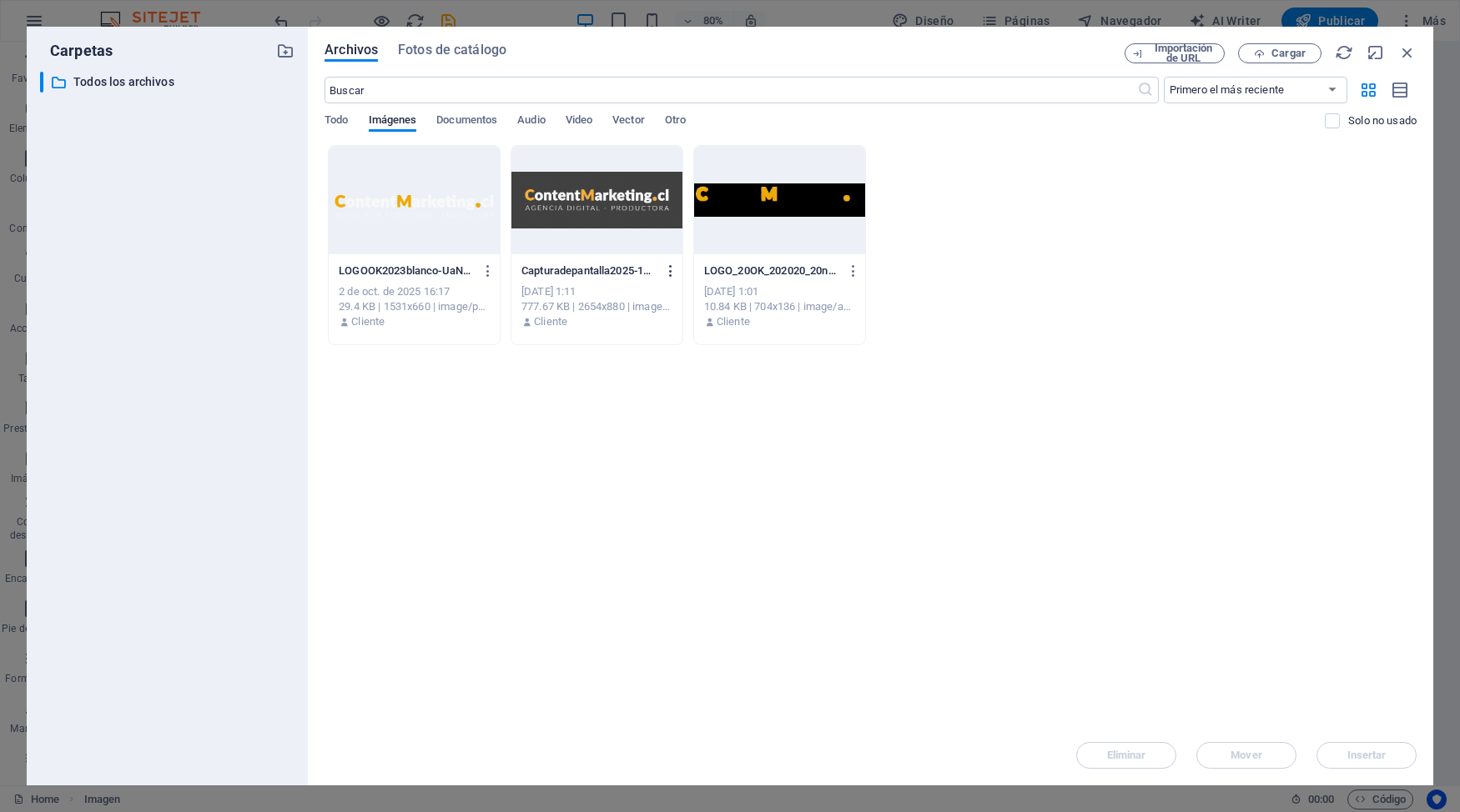
drag, startPoint x: 972, startPoint y: 197, endPoint x: 676, endPoint y: 262, distance: 303.1
click at [676, 262] on div "LOGOOK2023blanco-UaNa3luIk_hoEIkyhpuuhw.png LOGOOK2023blanco-UaNa3luIk_hoEIkyhp…" at bounding box center [870, 245] width 1092 height 200
click at [836, 231] on div at bounding box center [780, 200] width 171 height 108
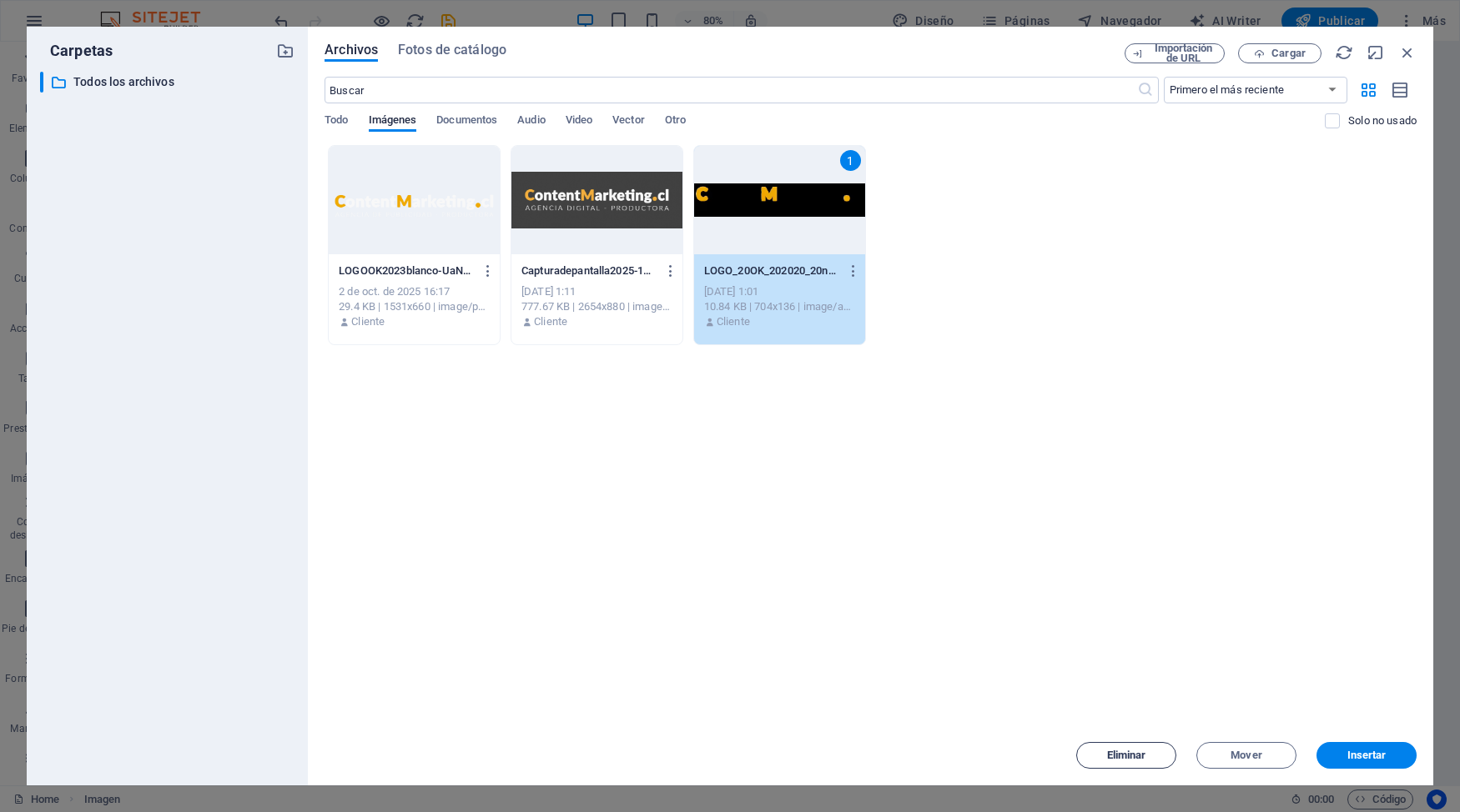
click at [1141, 703] on button "Eliminar" at bounding box center [1127, 755] width 100 height 27
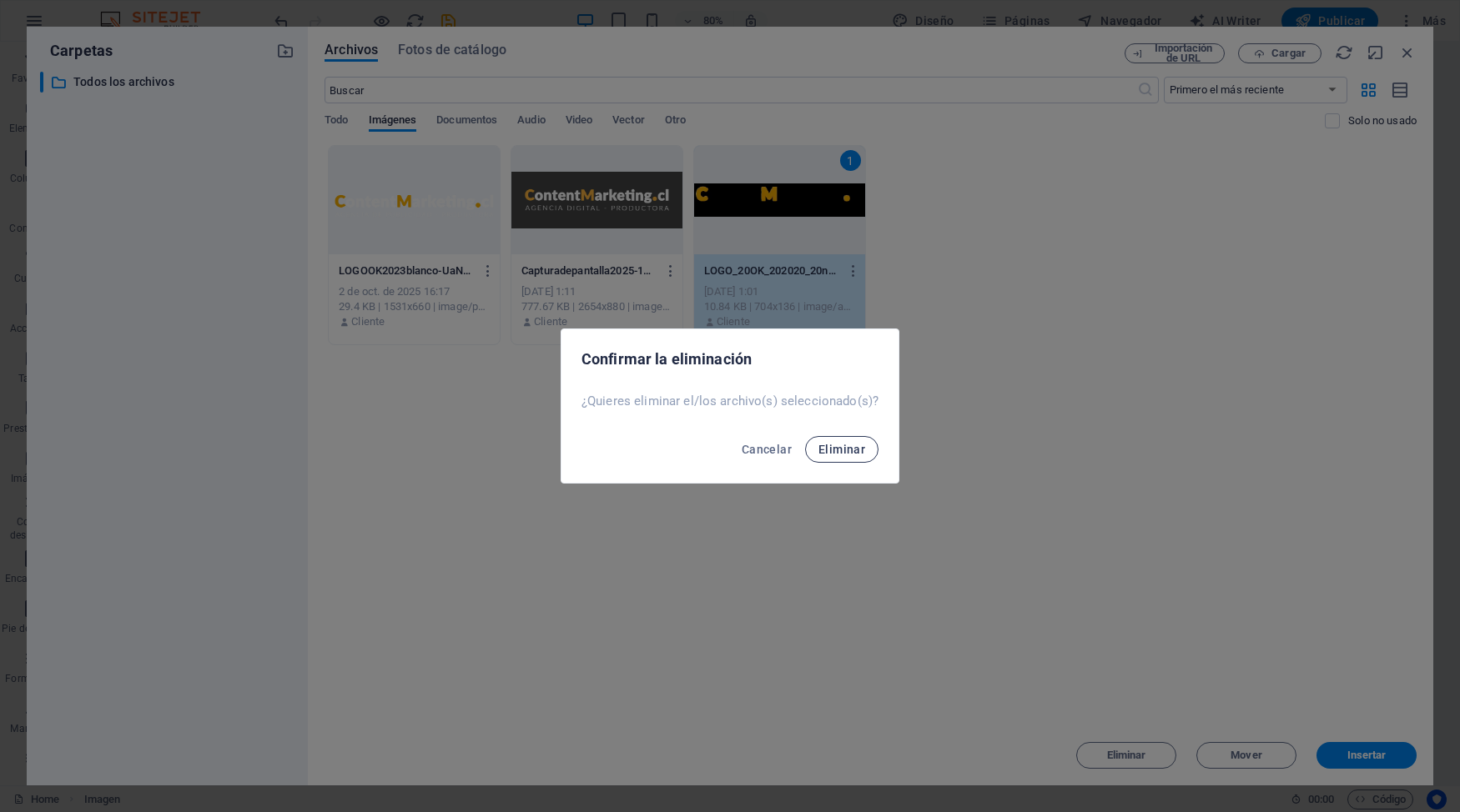
click at [852, 451] on span "Eliminar" at bounding box center [842, 449] width 47 height 13
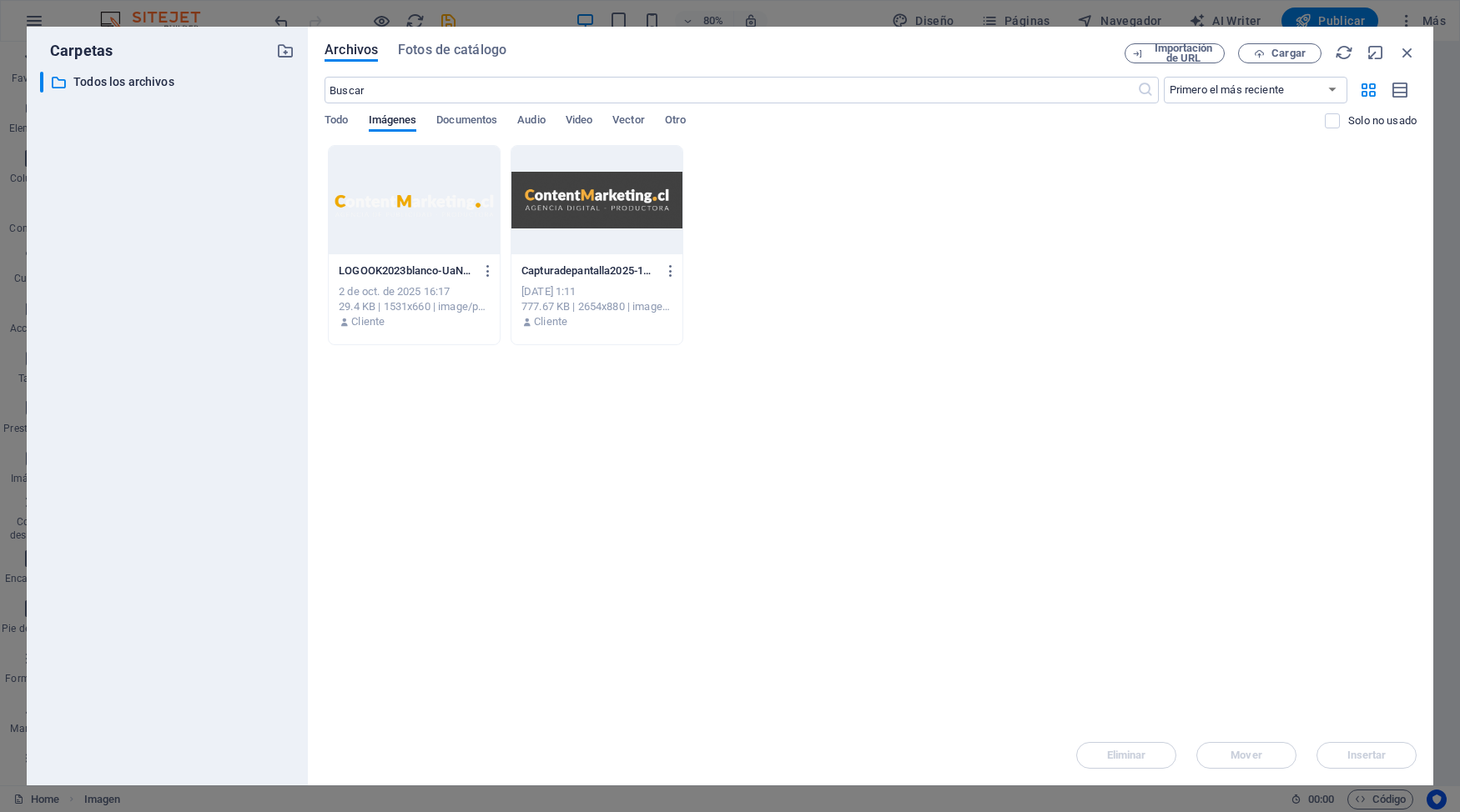
click at [617, 236] on div at bounding box center [598, 200] width 171 height 108
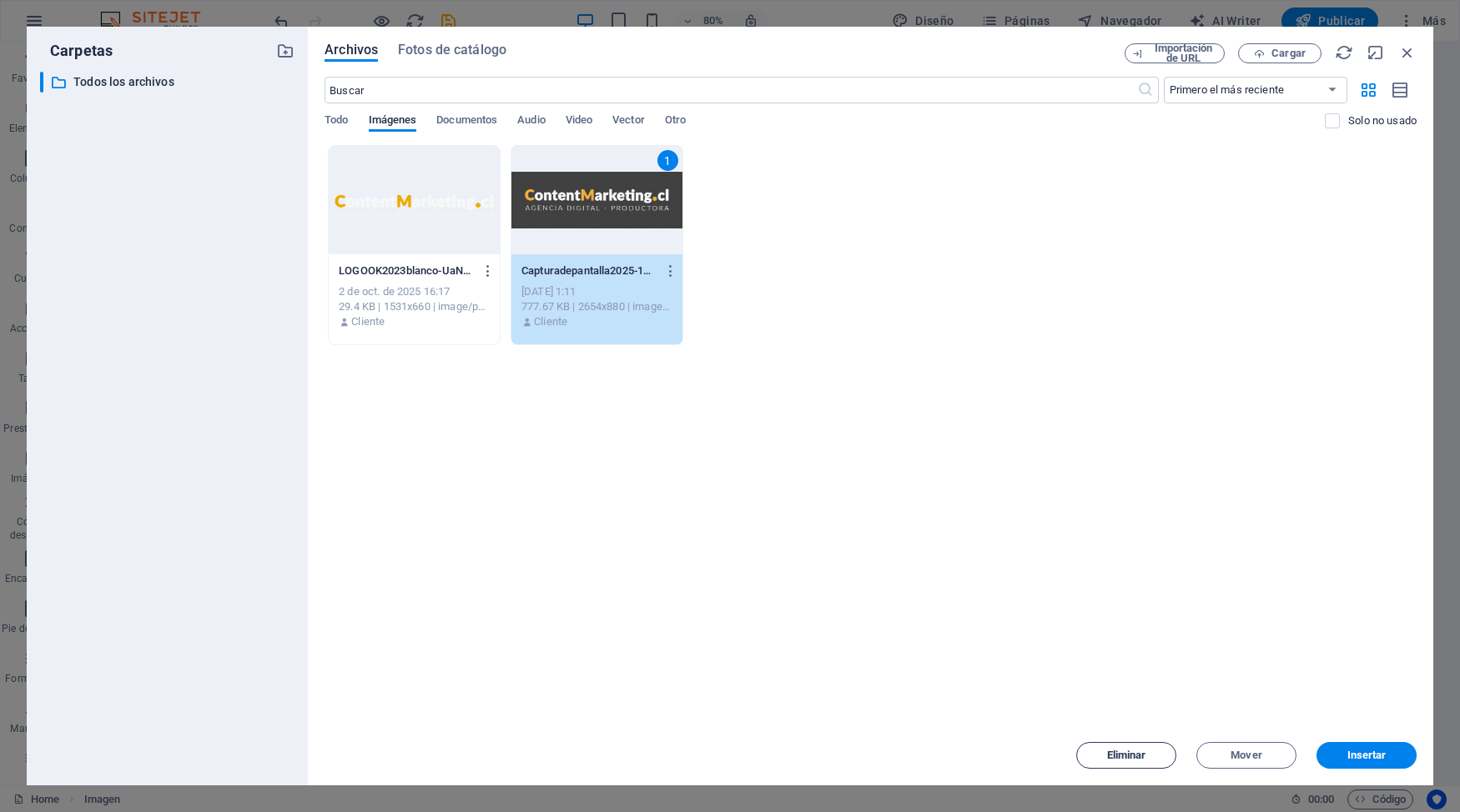
click at [1156, 703] on button "Eliminar" at bounding box center [1127, 755] width 100 height 27
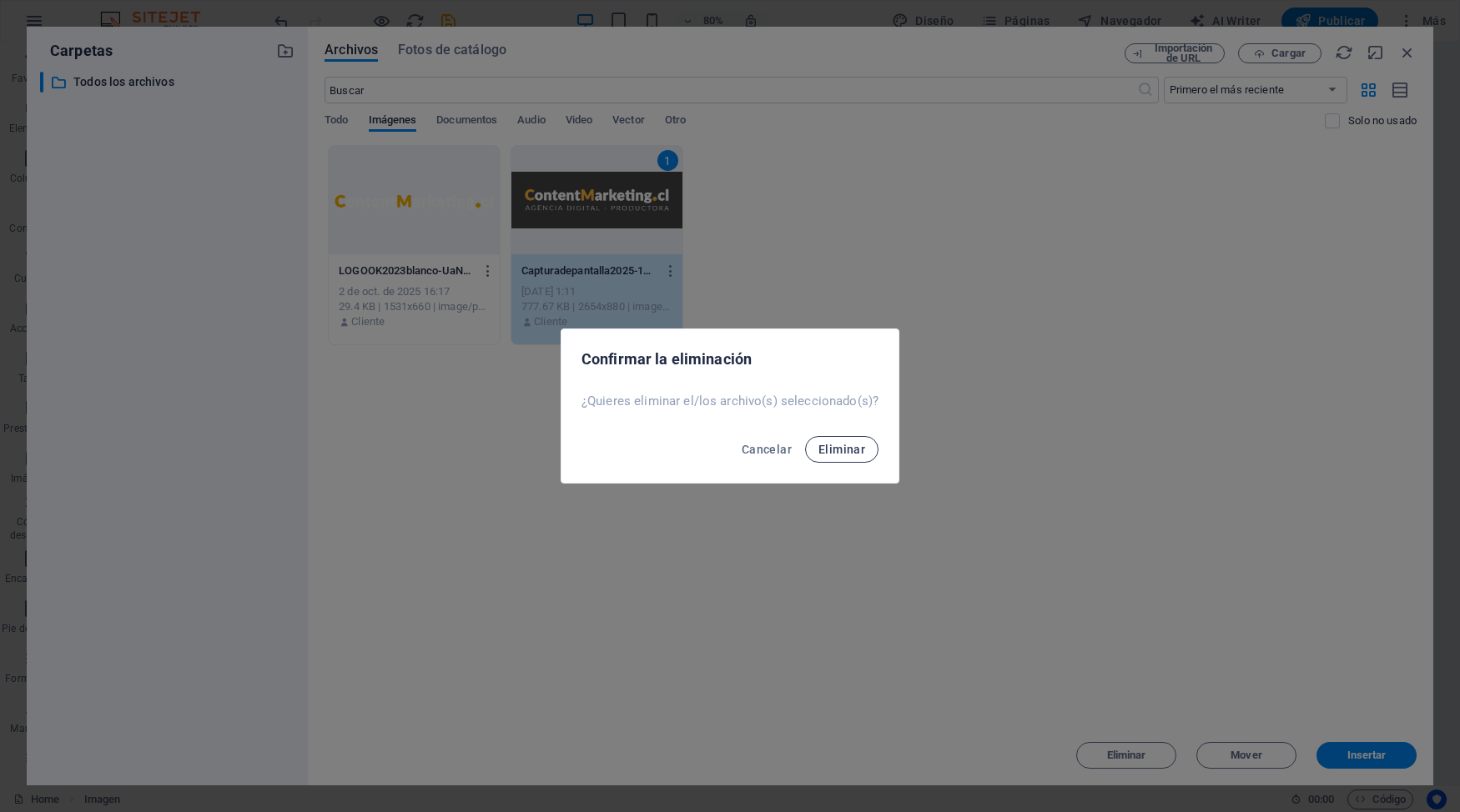
click at [862, 455] on span "Eliminar" at bounding box center [842, 449] width 47 height 13
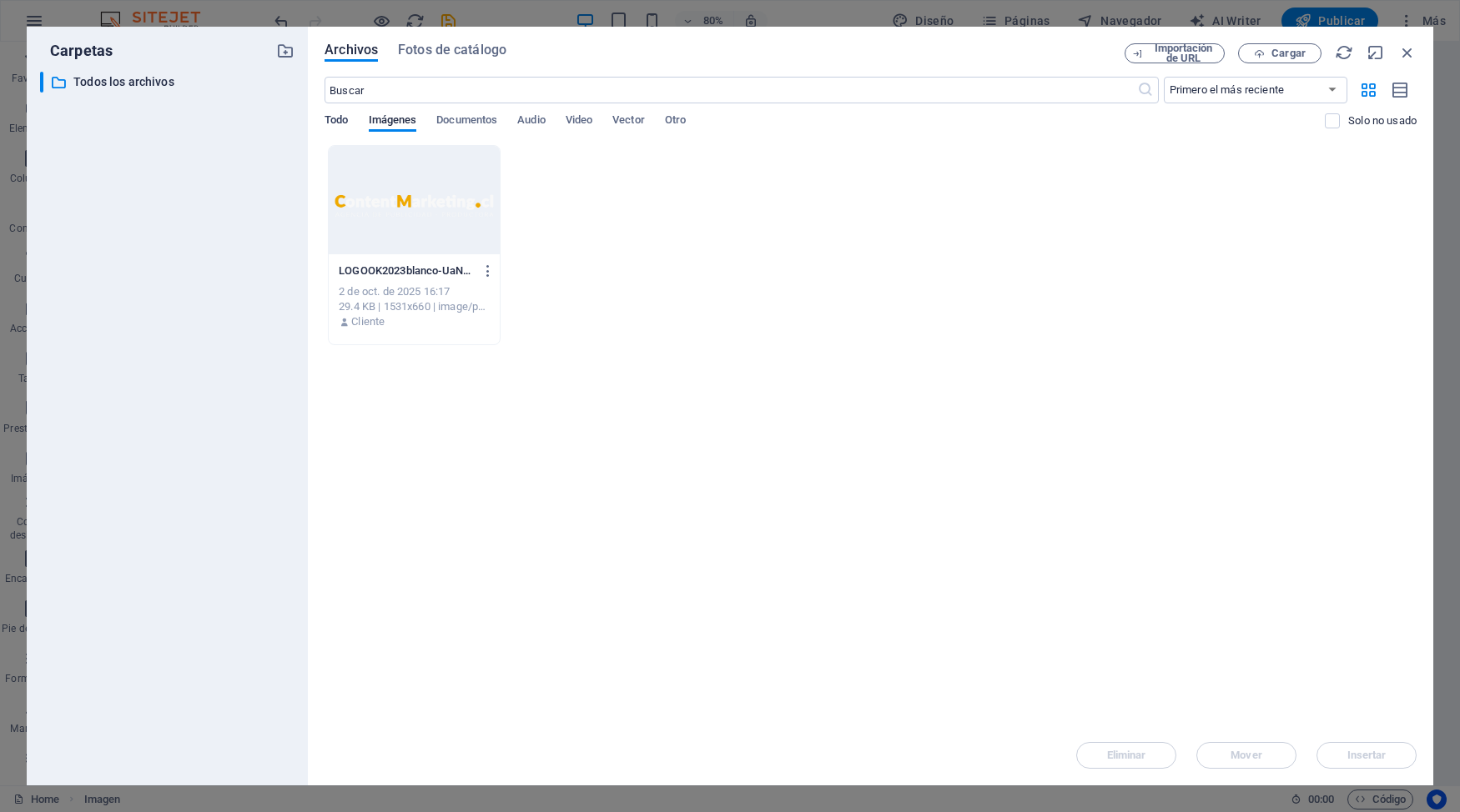
click at [340, 126] on span "Todo" at bounding box center [336, 121] width 23 height 23
click at [1408, 55] on icon "button" at bounding box center [1407, 52] width 18 height 18
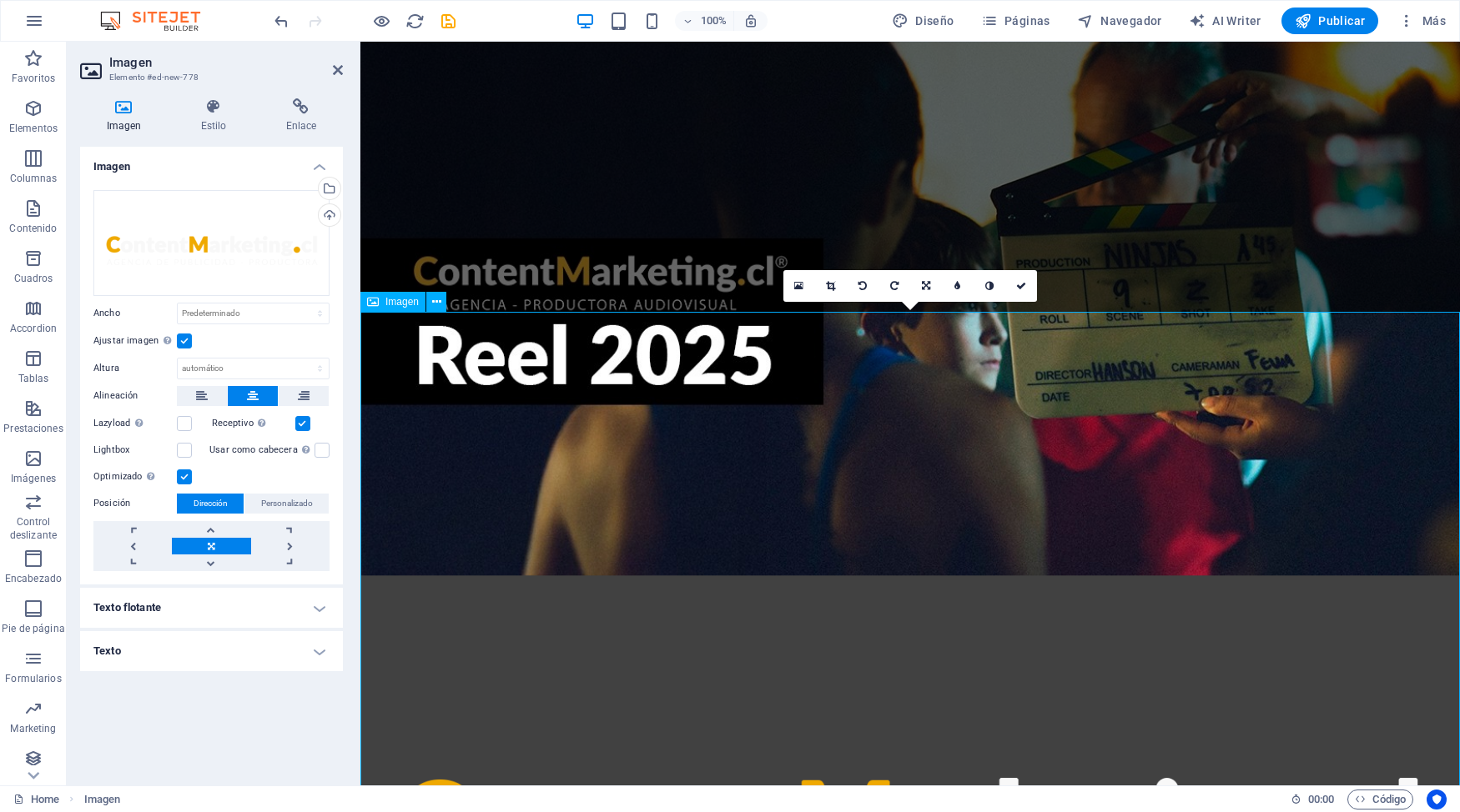
scroll to position [348, 0]
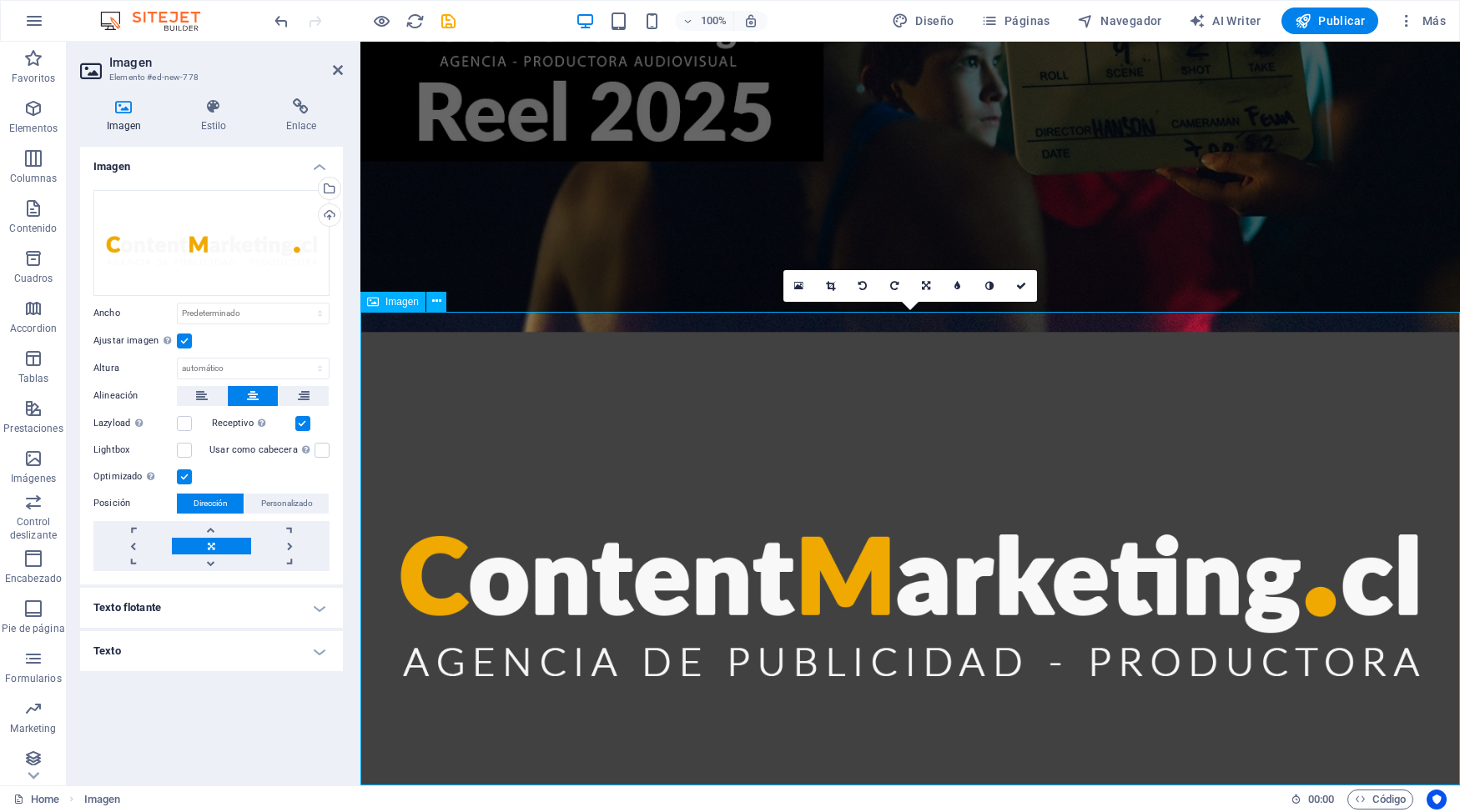
click at [922, 551] on figure at bounding box center [910, 568] width 1100 height 474
click at [210, 110] on icon at bounding box center [213, 106] width 79 height 16
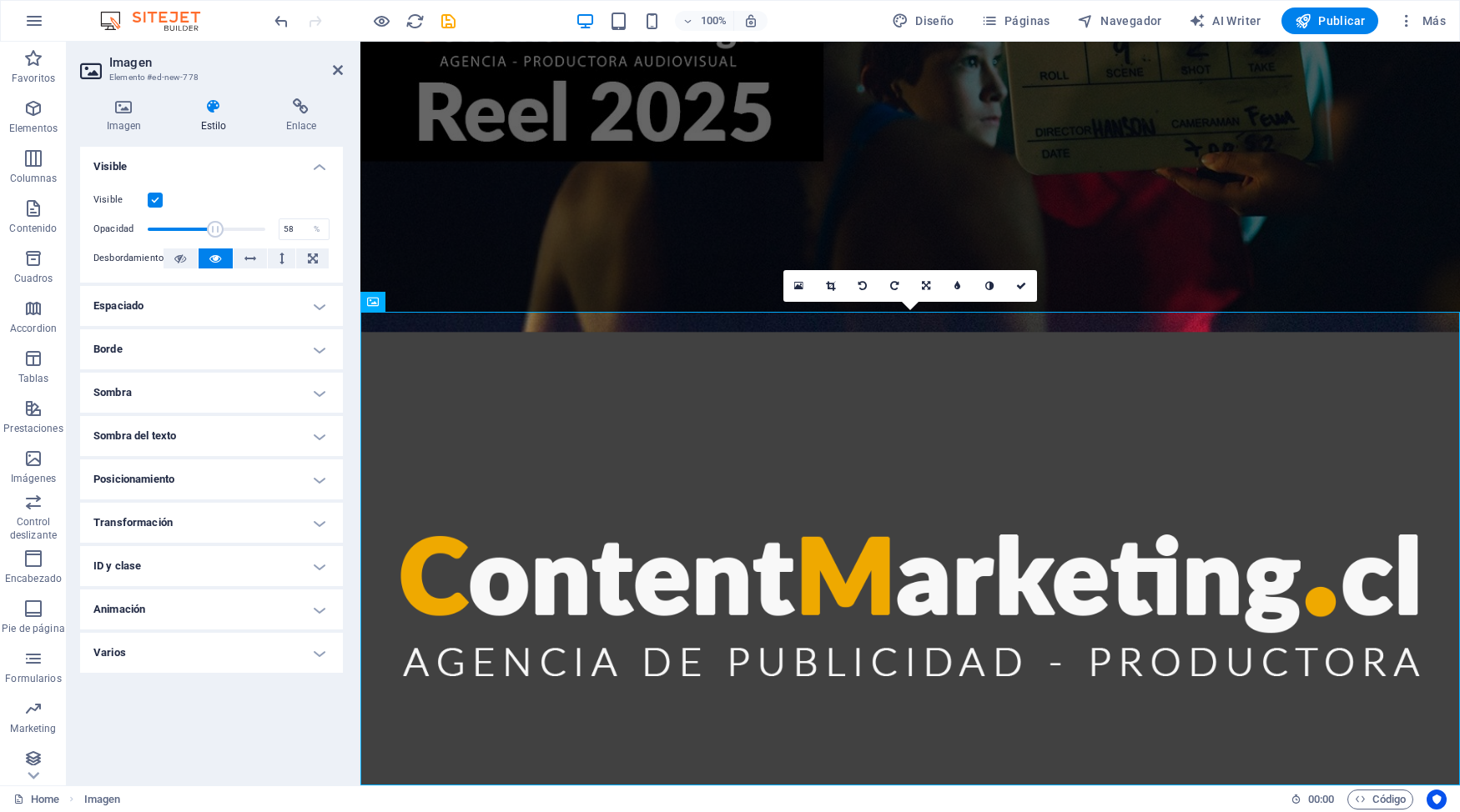
drag, startPoint x: 251, startPoint y: 225, endPoint x: 216, endPoint y: 226, distance: 35.0
click at [216, 226] on span at bounding box center [207, 229] width 118 height 25
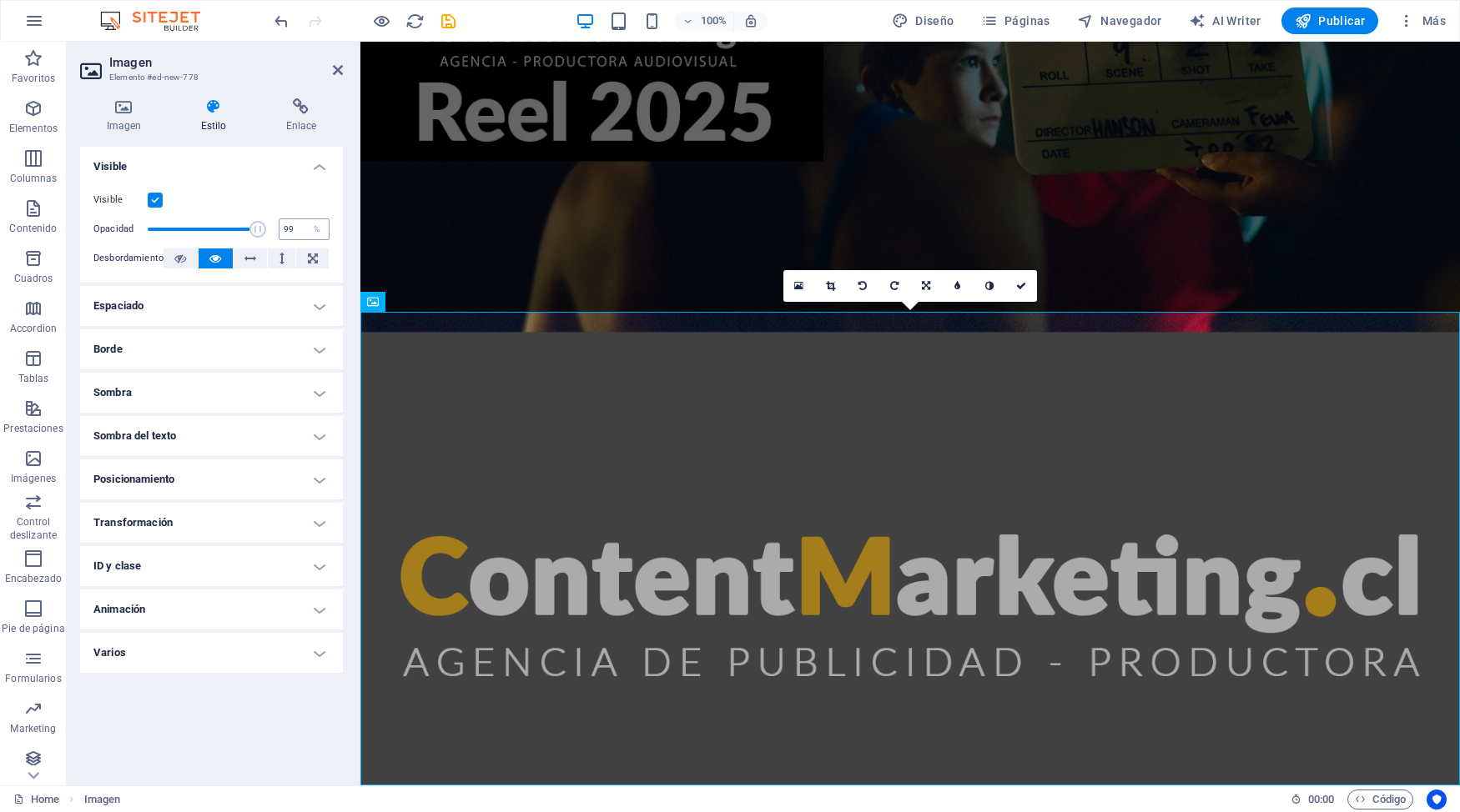
type input "100"
drag, startPoint x: 216, startPoint y: 226, endPoint x: 312, endPoint y: 228, distance: 96.0
click at [312, 228] on div "Opacidad 100 %" at bounding box center [211, 229] width 236 height 25
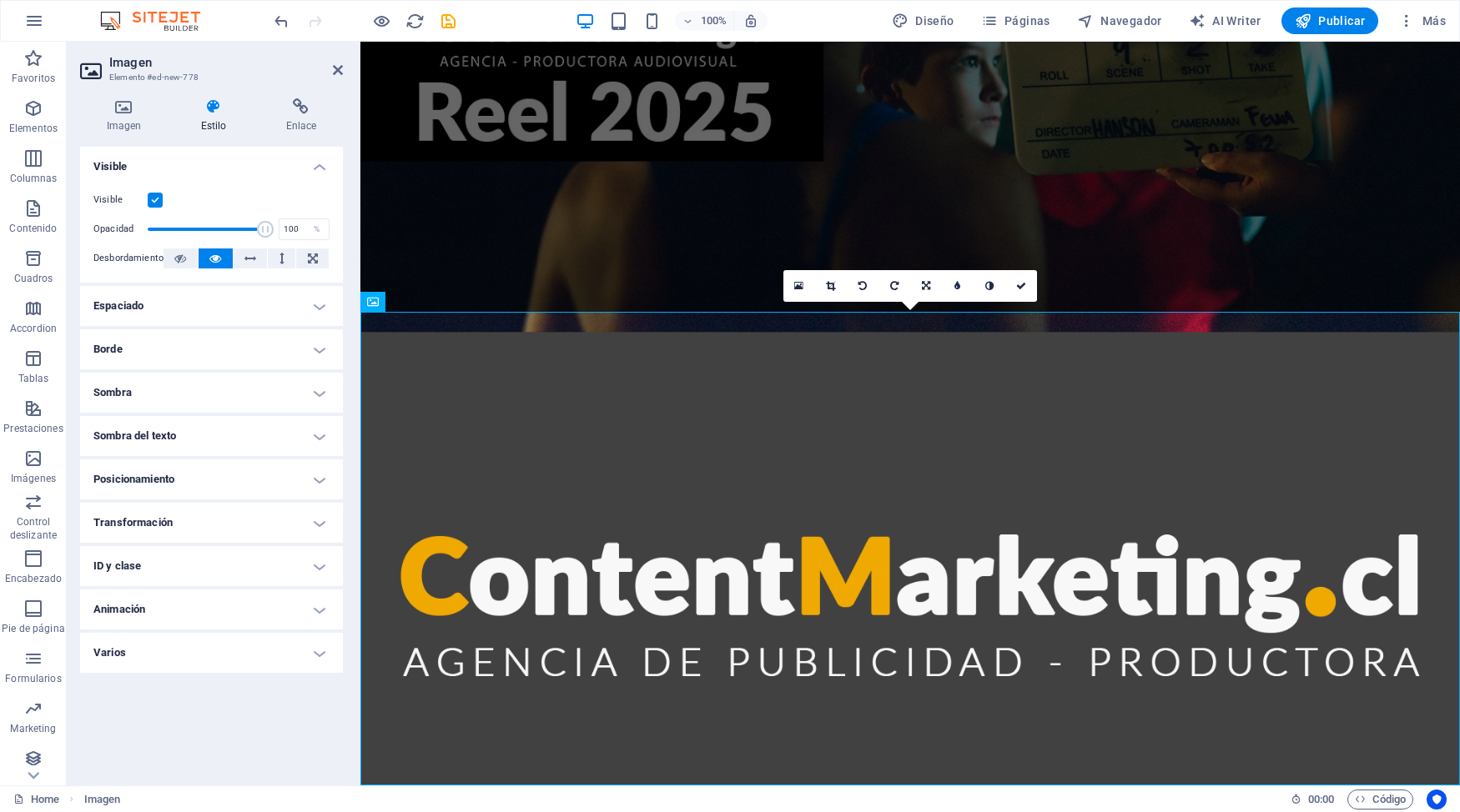
click at [321, 305] on h4 "Espaciado" at bounding box center [210, 306] width 262 height 40
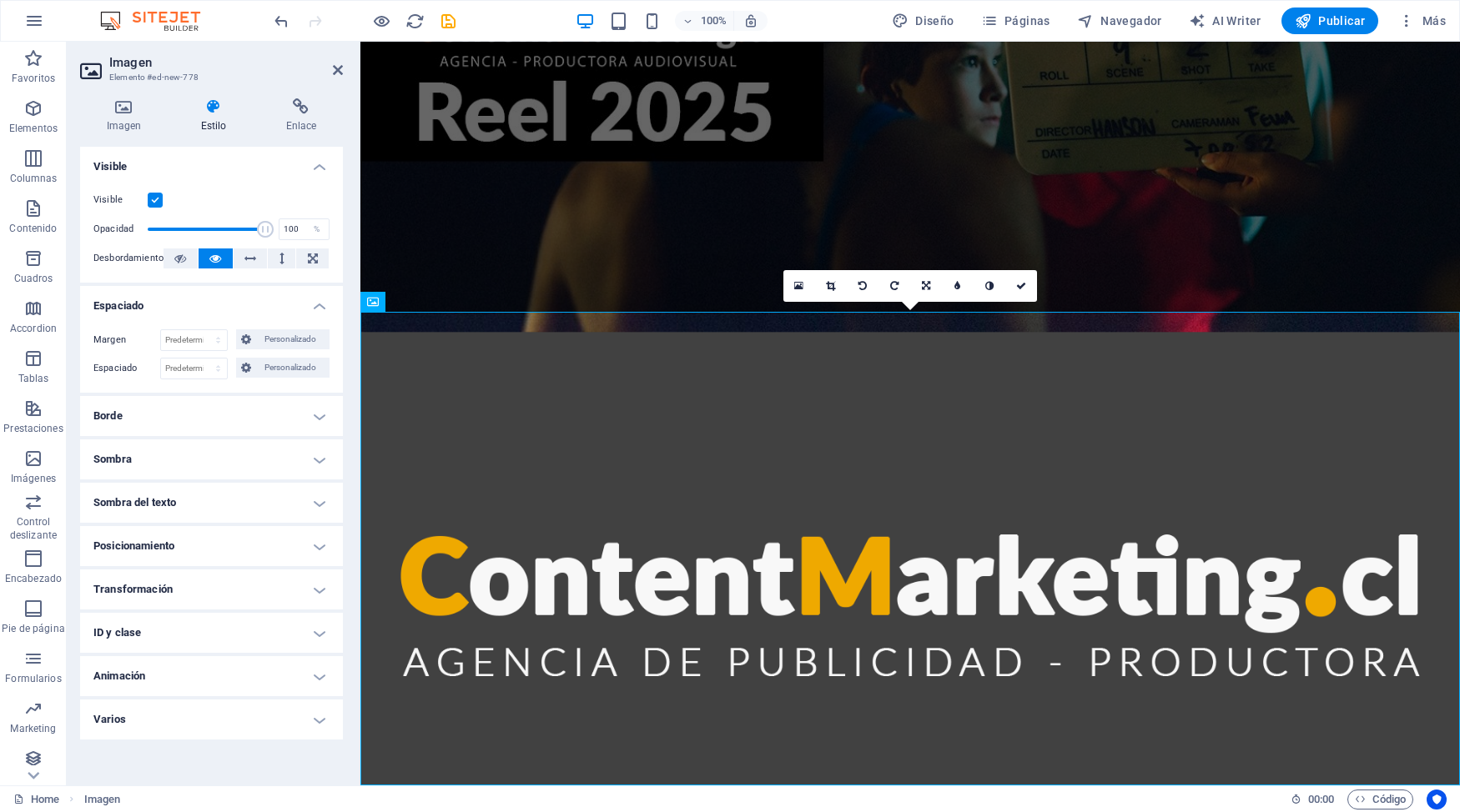
click at [321, 305] on h4 "Espaciado" at bounding box center [210, 300] width 262 height 30
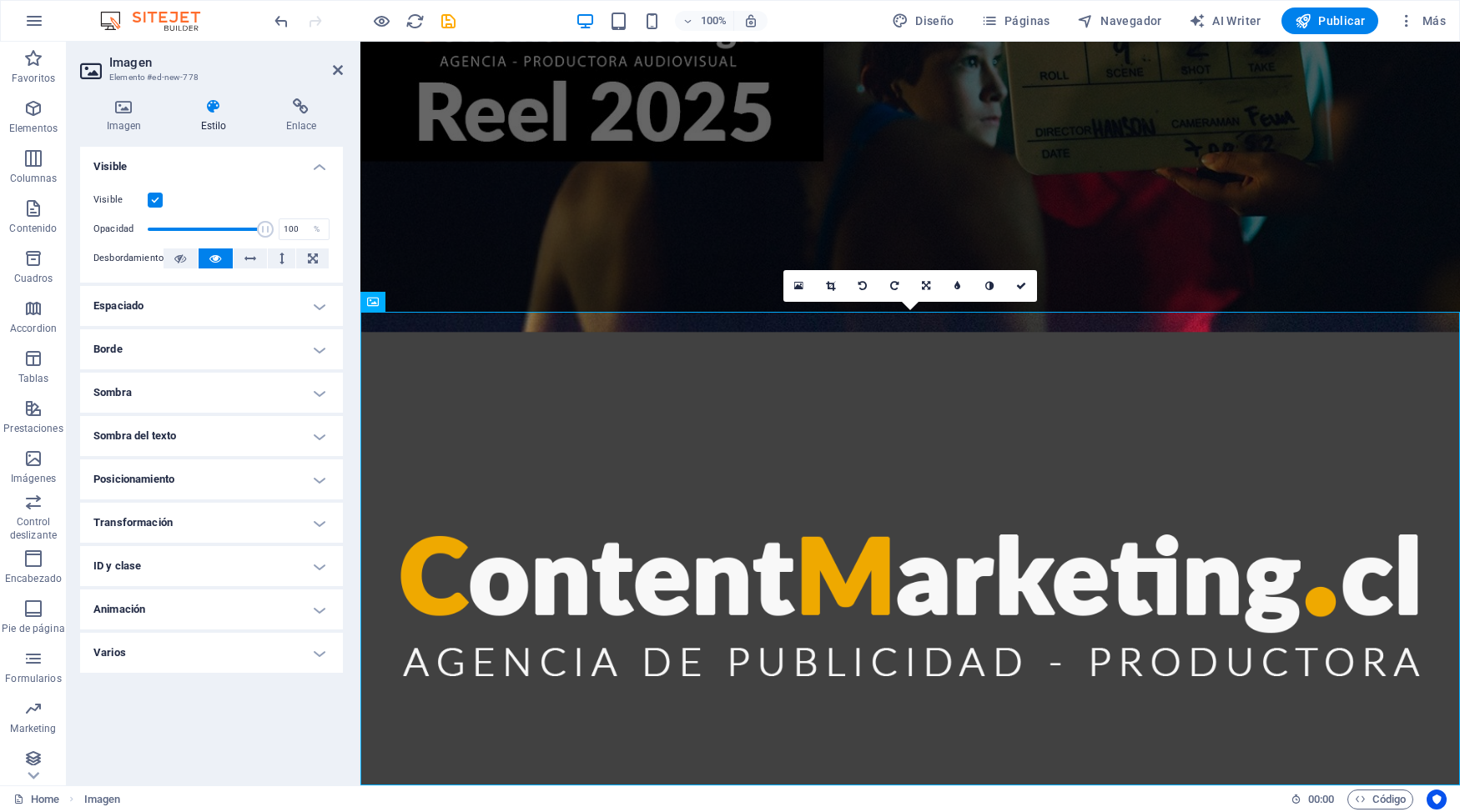
click at [330, 355] on h4 "Borde" at bounding box center [210, 350] width 262 height 40
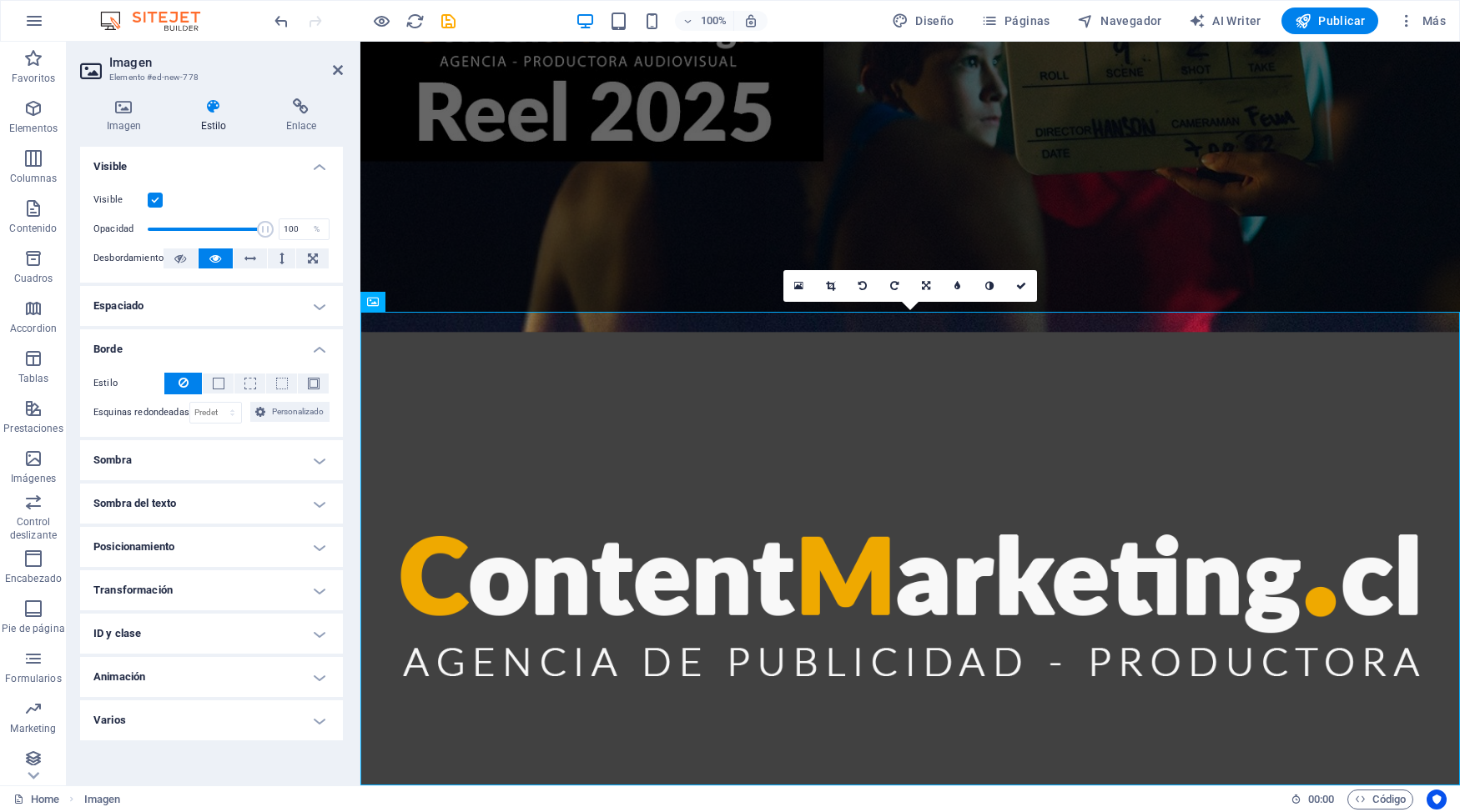
click at [321, 355] on h4 "Borde" at bounding box center [210, 345] width 262 height 30
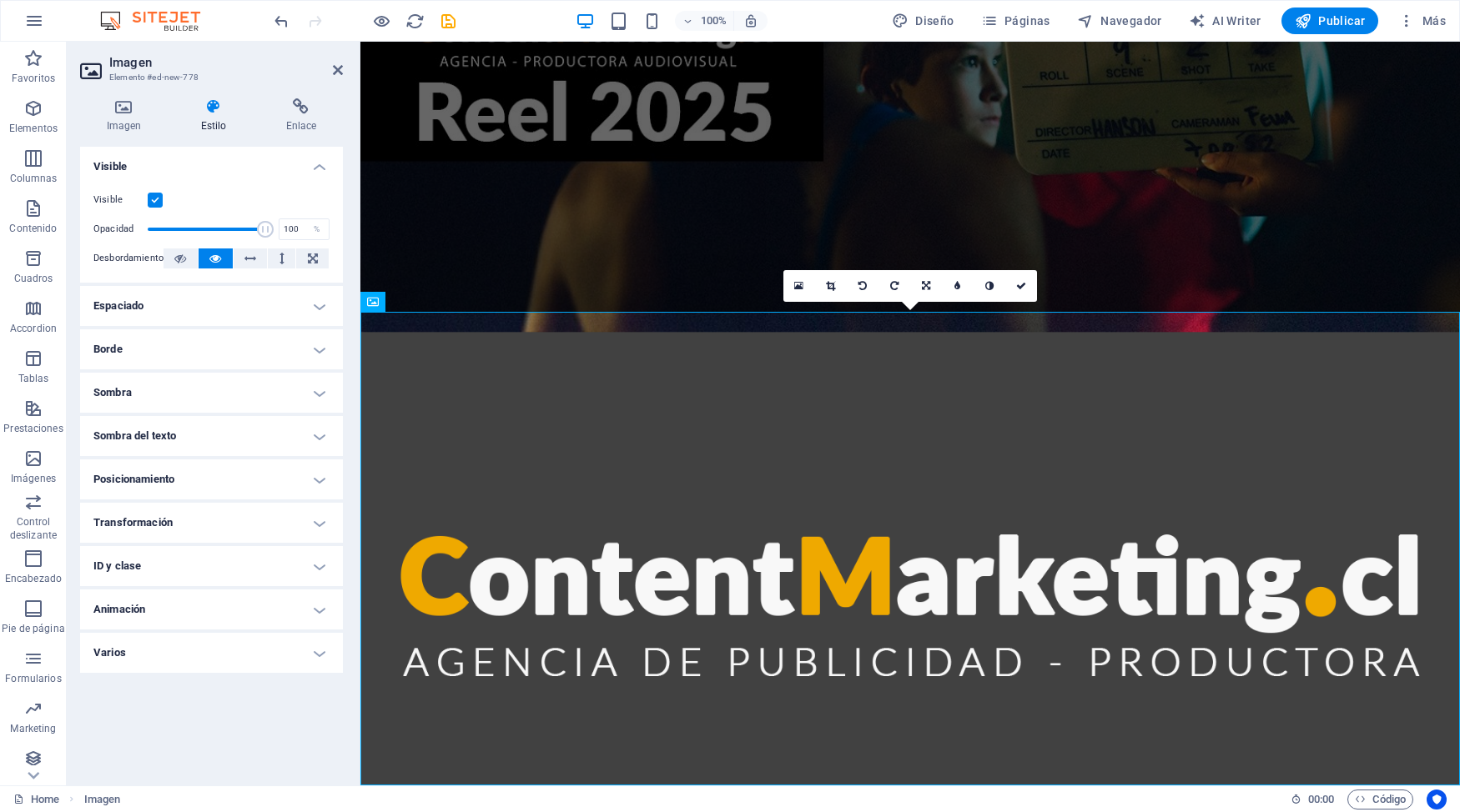
click at [329, 311] on h4 "Espaciado" at bounding box center [210, 306] width 262 height 40
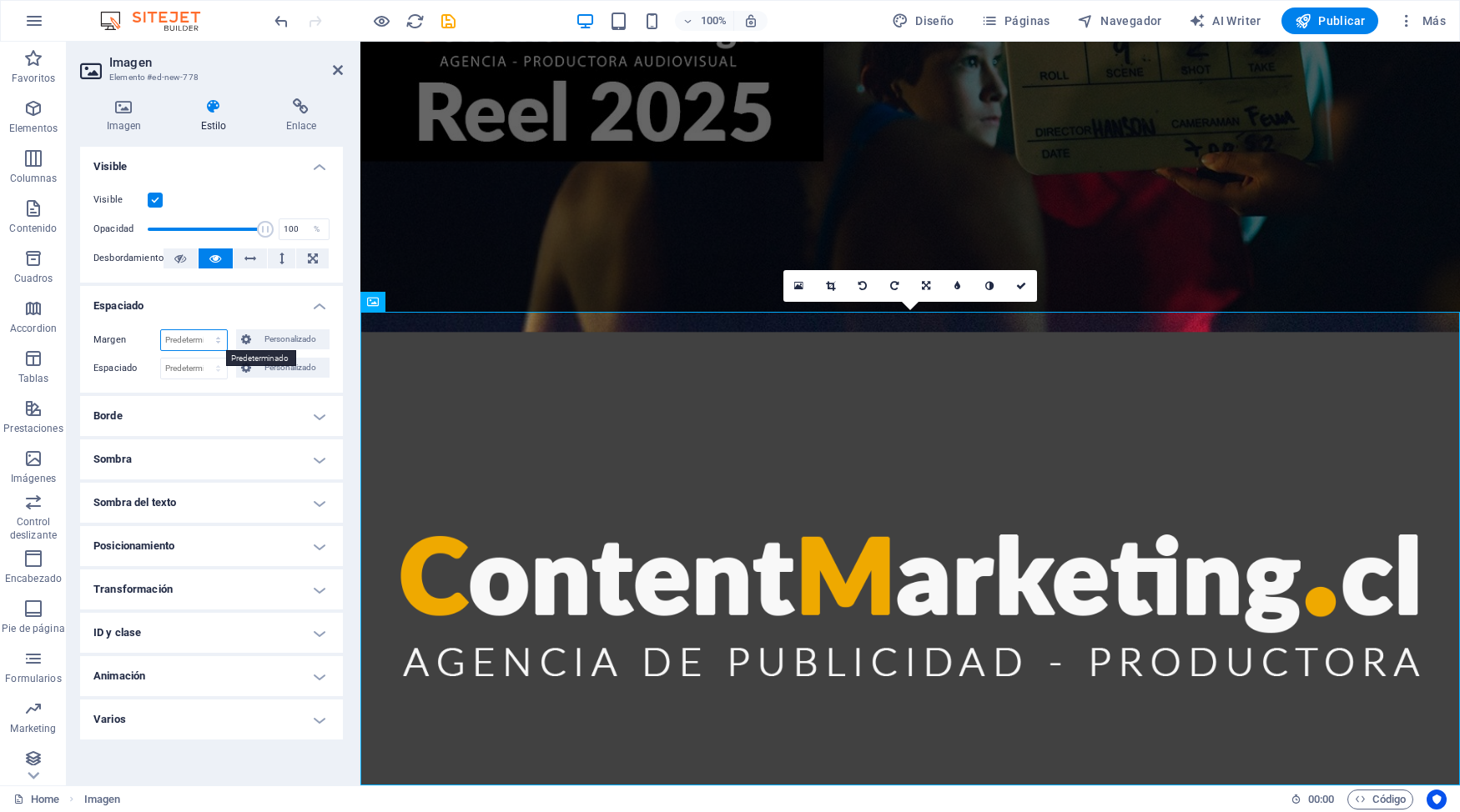
click at [161, 331] on select "Predeterminado automático px % rem vw vh Personalizado" at bounding box center [194, 340] width 66 height 20
click at [296, 545] on h4 "Posicionamiento" at bounding box center [210, 546] width 262 height 40
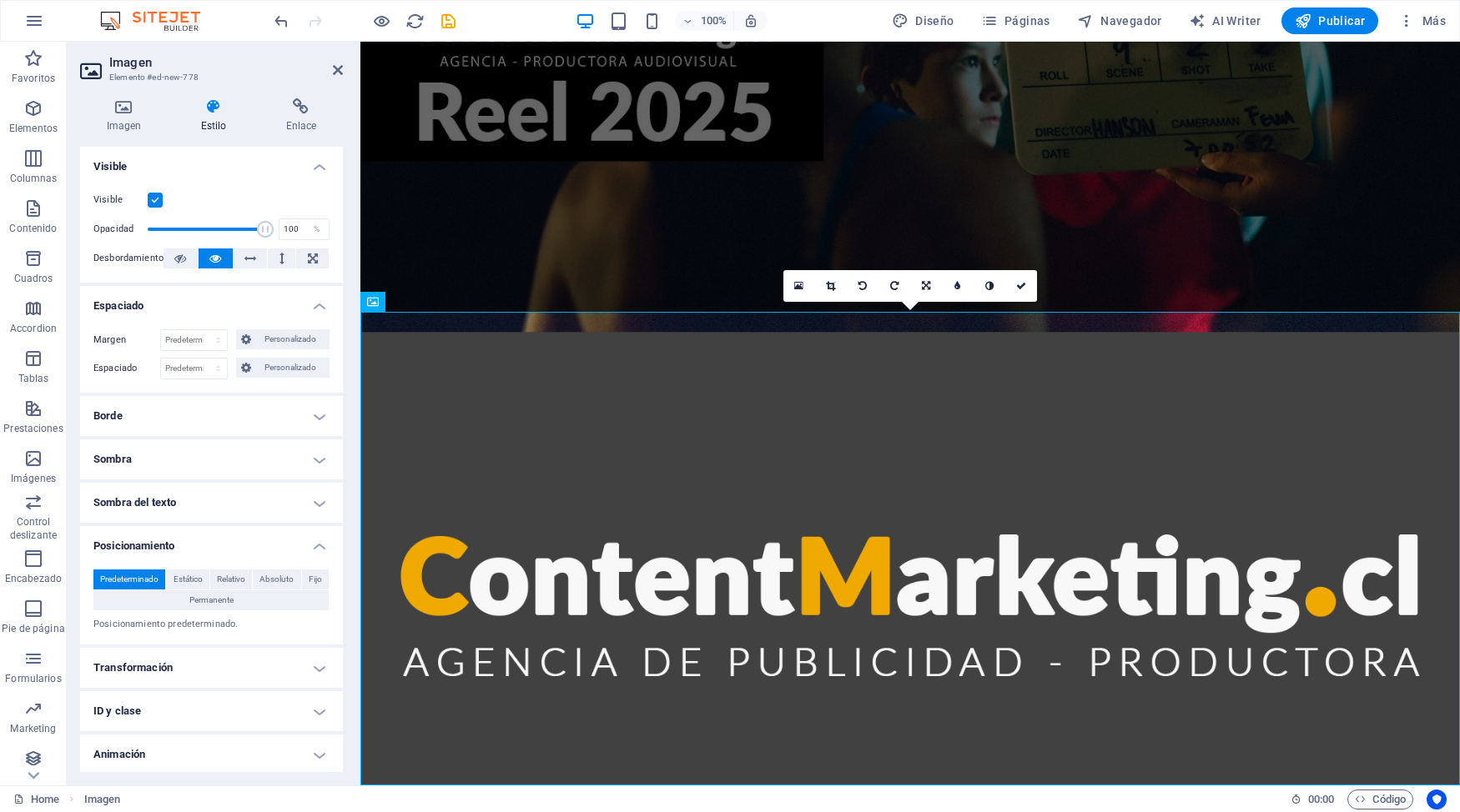
scroll to position [46, 0]
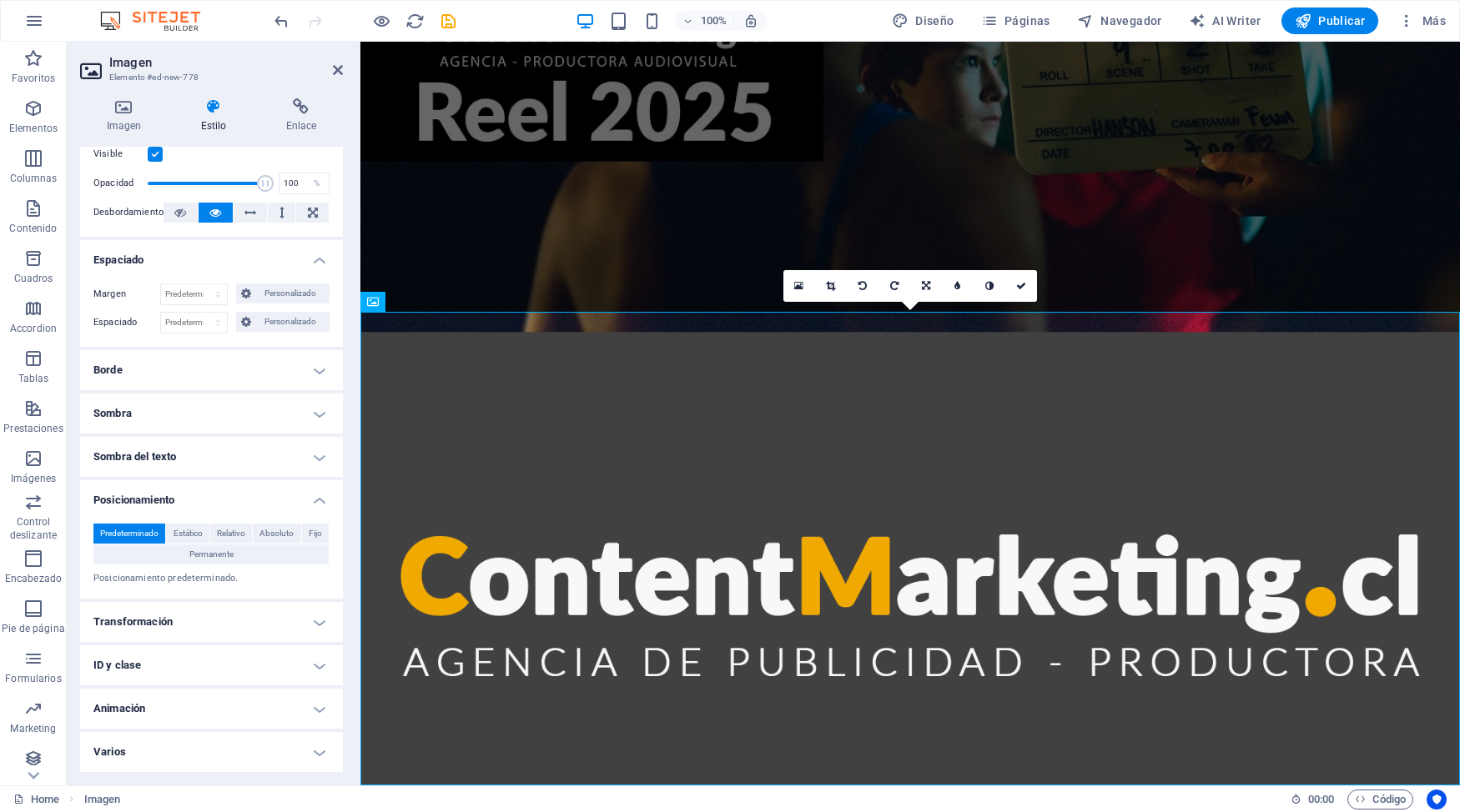
click at [326, 703] on h4 "Animación" at bounding box center [210, 709] width 262 height 40
click at [326, 703] on h4 "Animación" at bounding box center [210, 704] width 262 height 30
click at [320, 703] on h4 "Varios" at bounding box center [210, 752] width 262 height 40
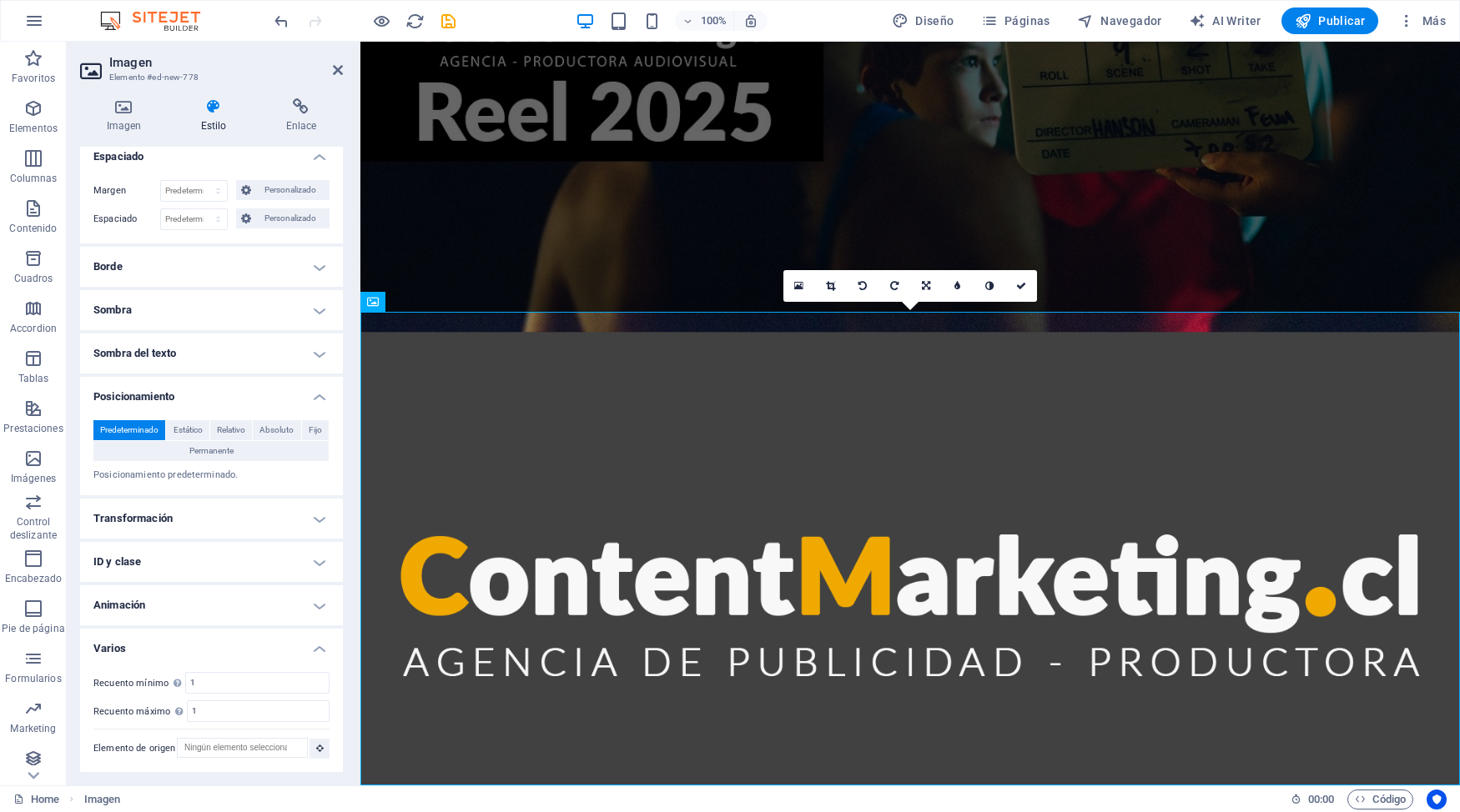
click at [315, 646] on h4 "Varios" at bounding box center [210, 643] width 262 height 30
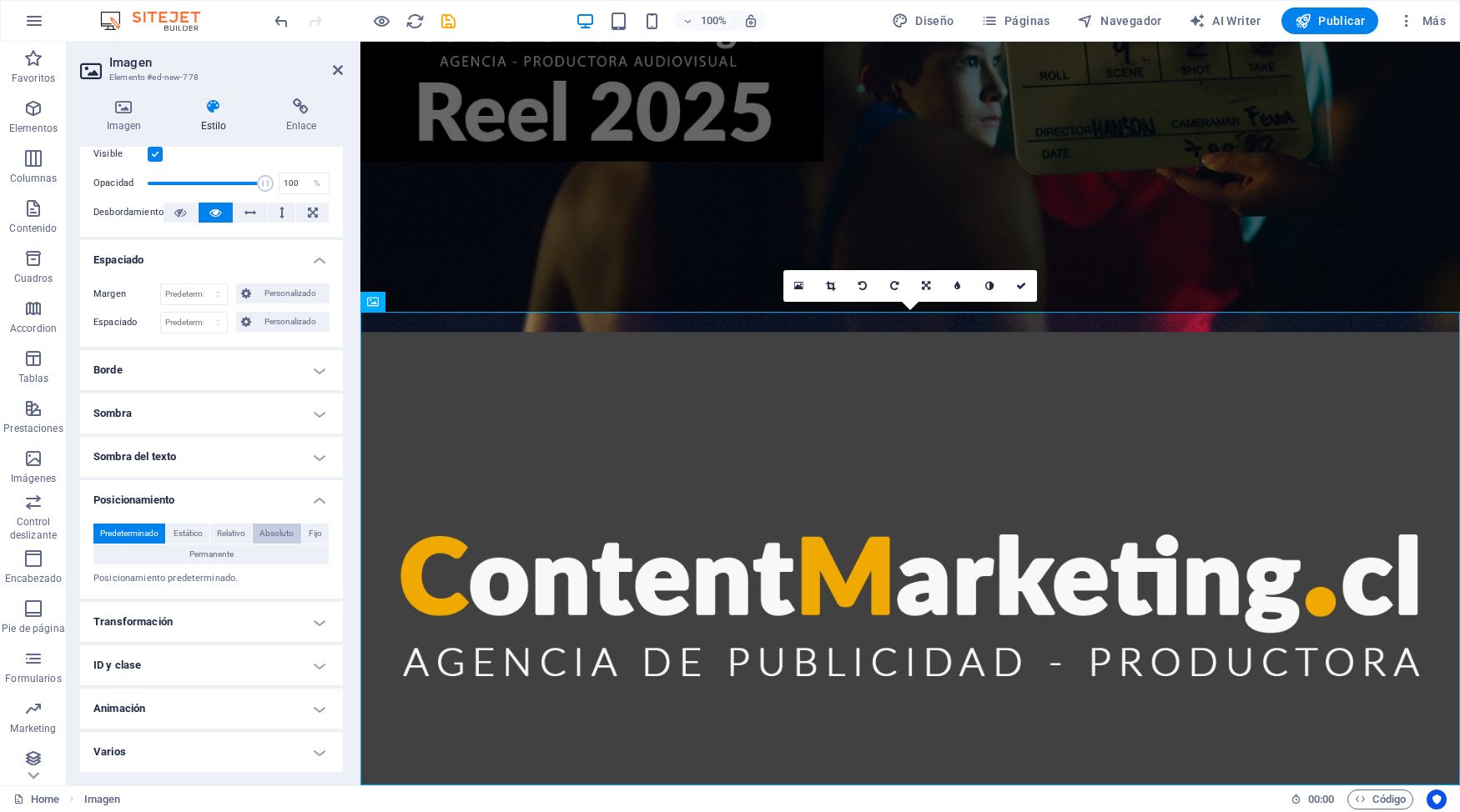
scroll to position [0, 0]
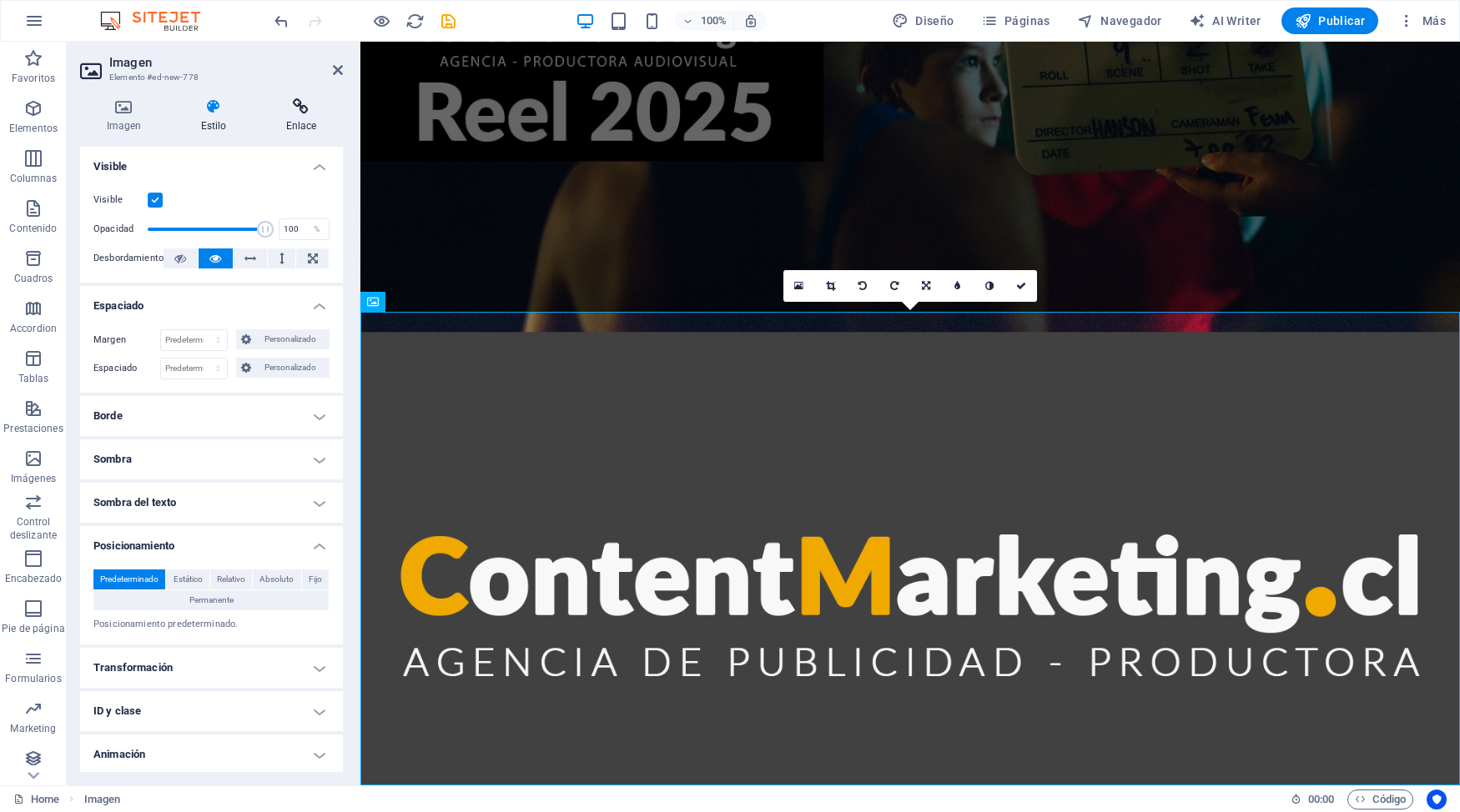
click at [307, 103] on icon at bounding box center [301, 106] width 83 height 16
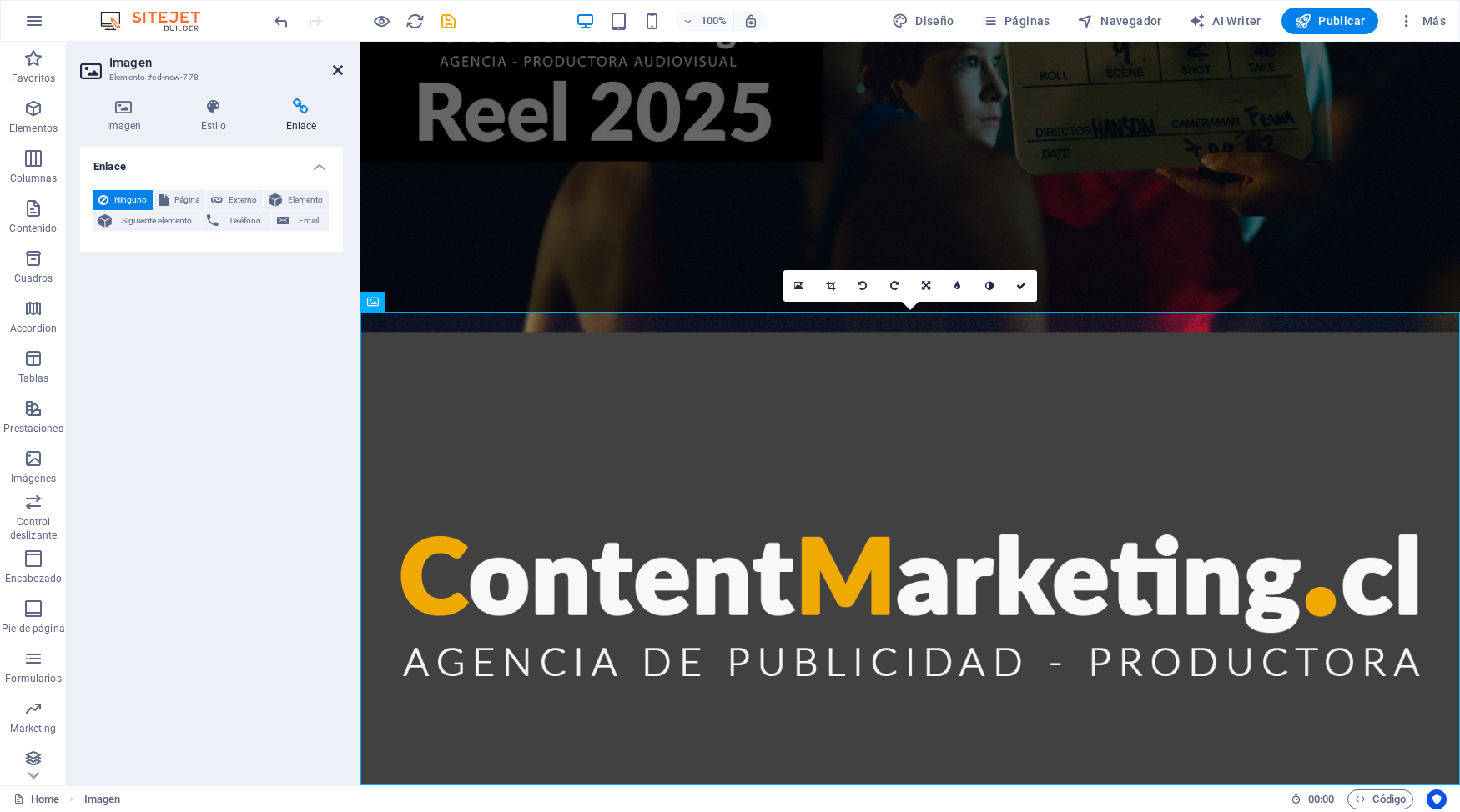
click at [341, 68] on icon at bounding box center [338, 69] width 10 height 13
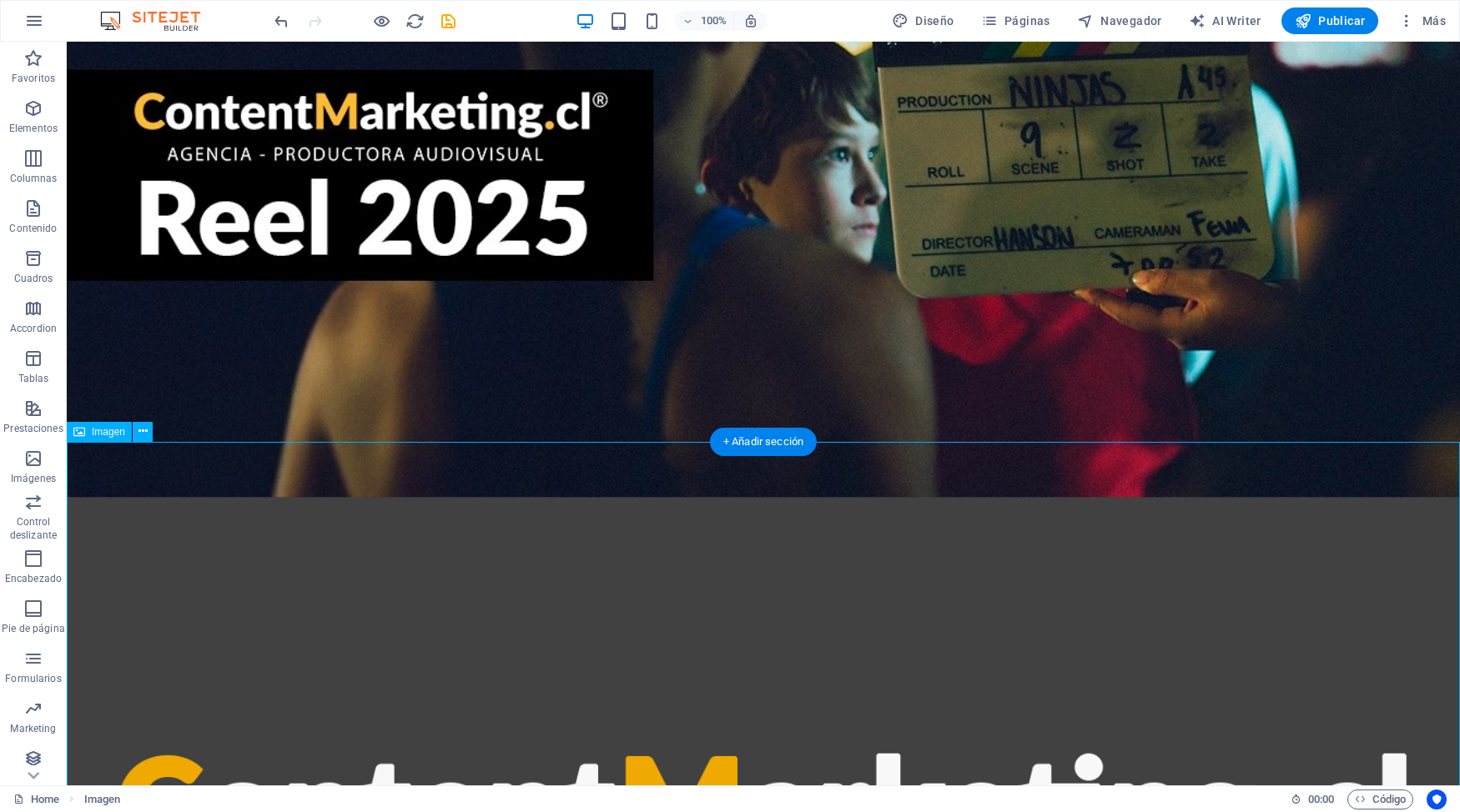
scroll to position [640, 0]
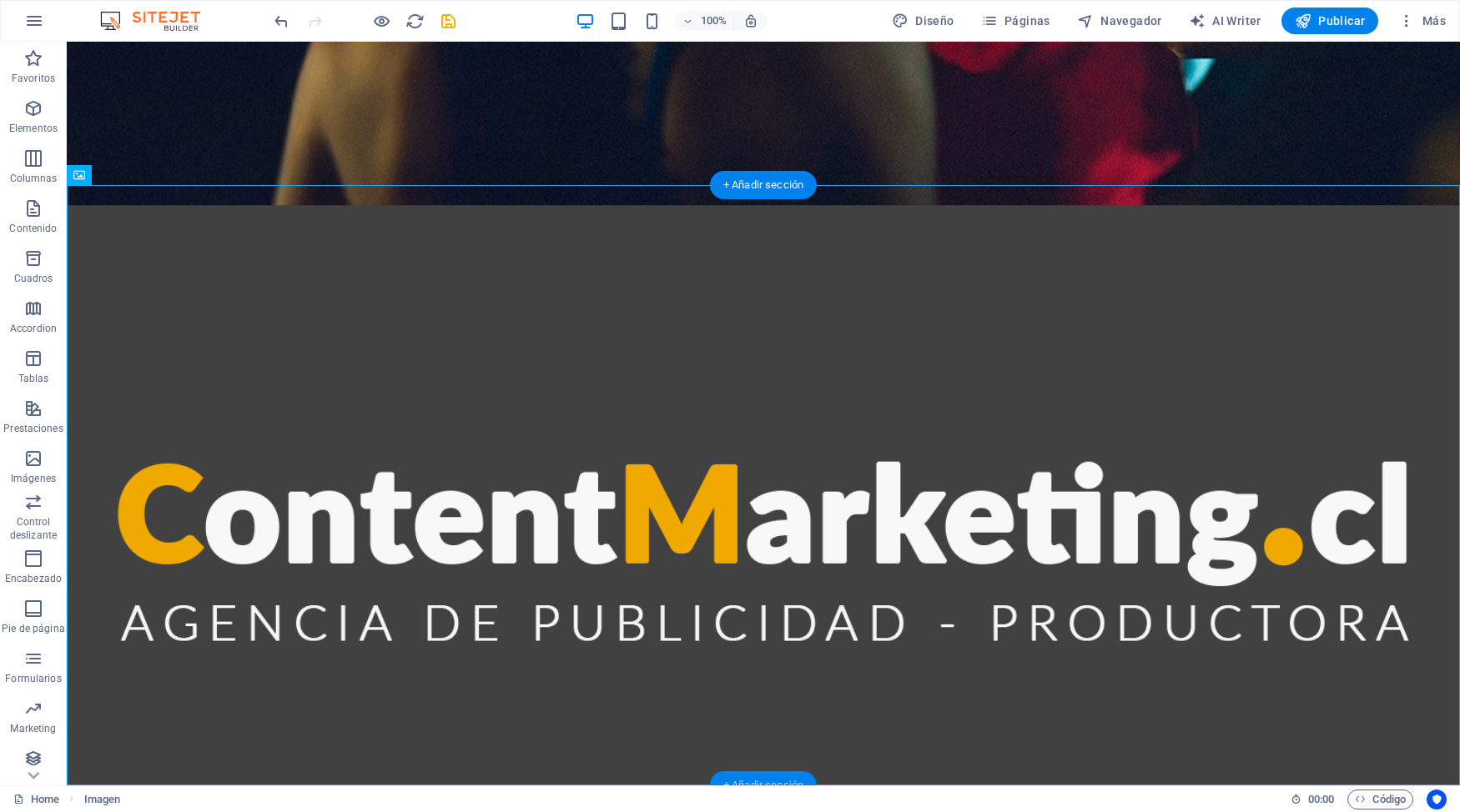
click at [772, 703] on div "+ Añadir sección" at bounding box center [763, 785] width 107 height 29
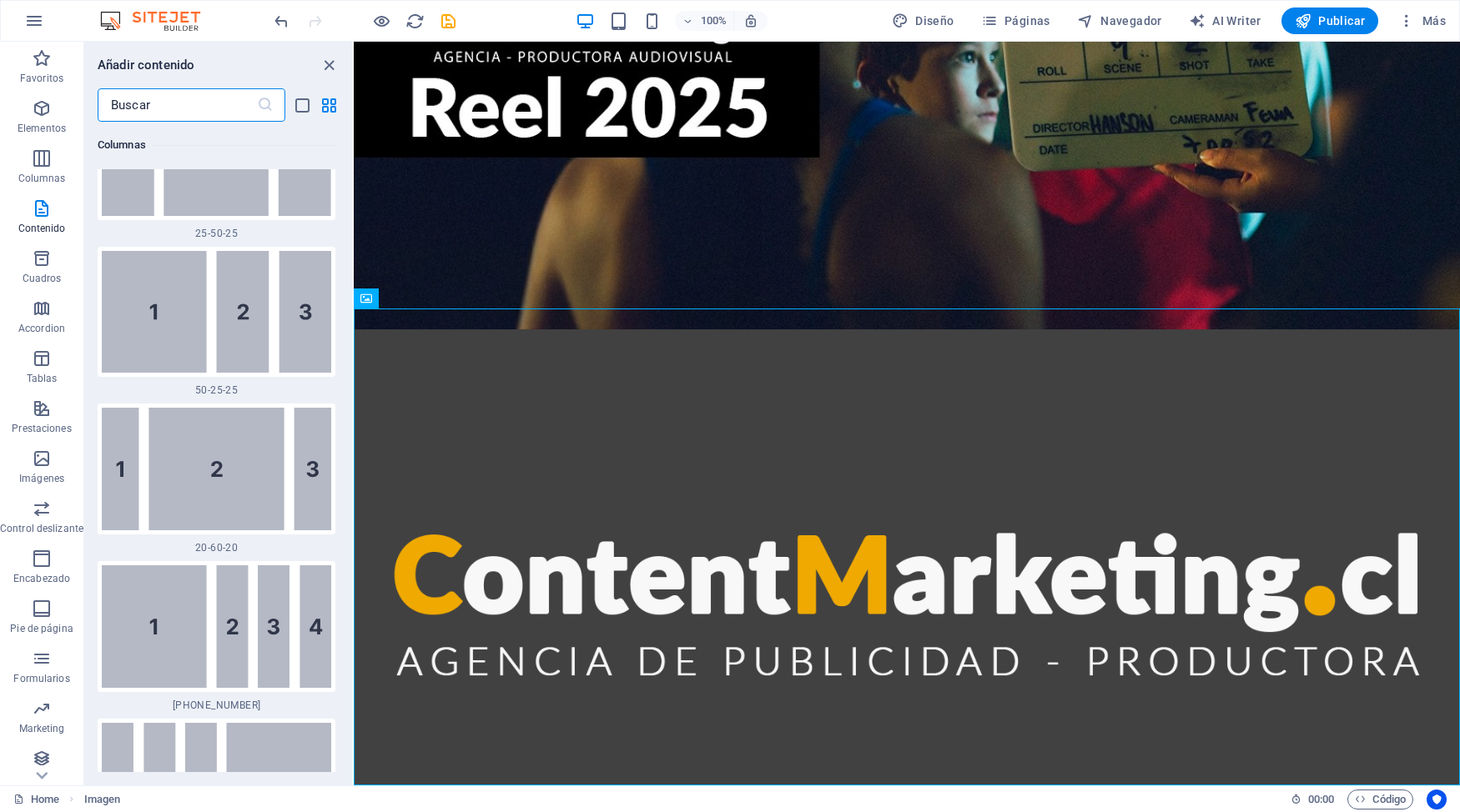
scroll to position [3022, 0]
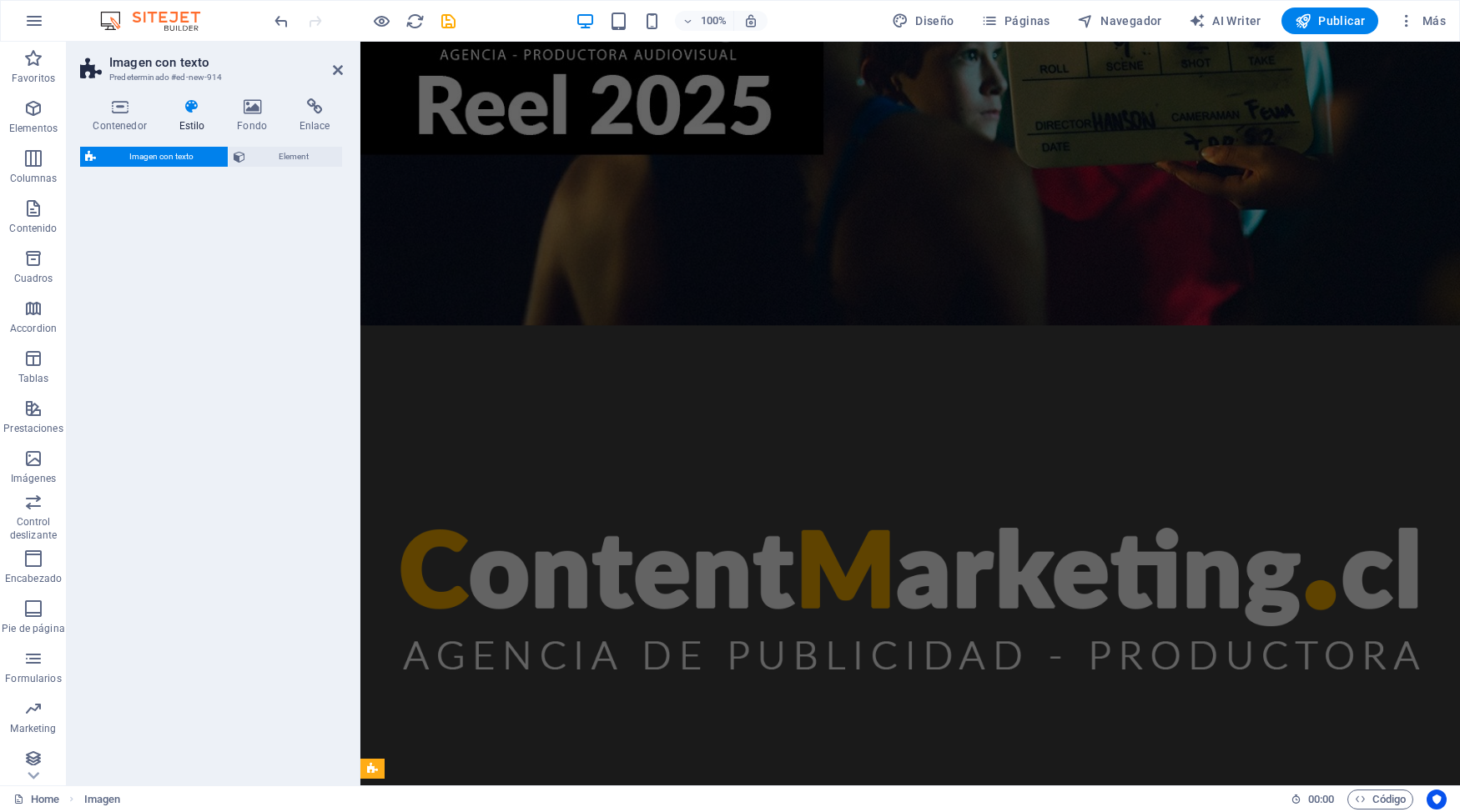
select select "rem"
select select "px"
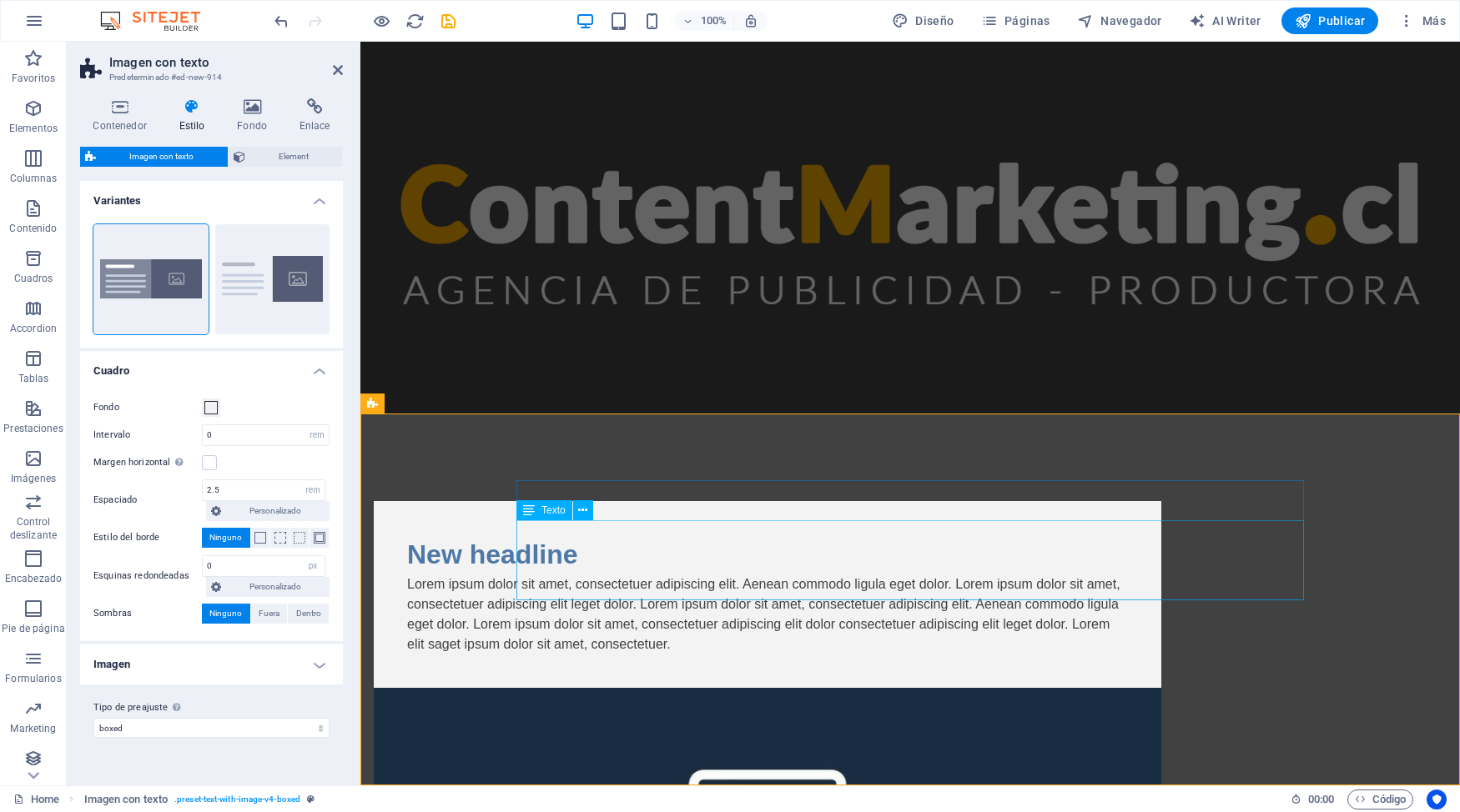
scroll to position [731, 0]
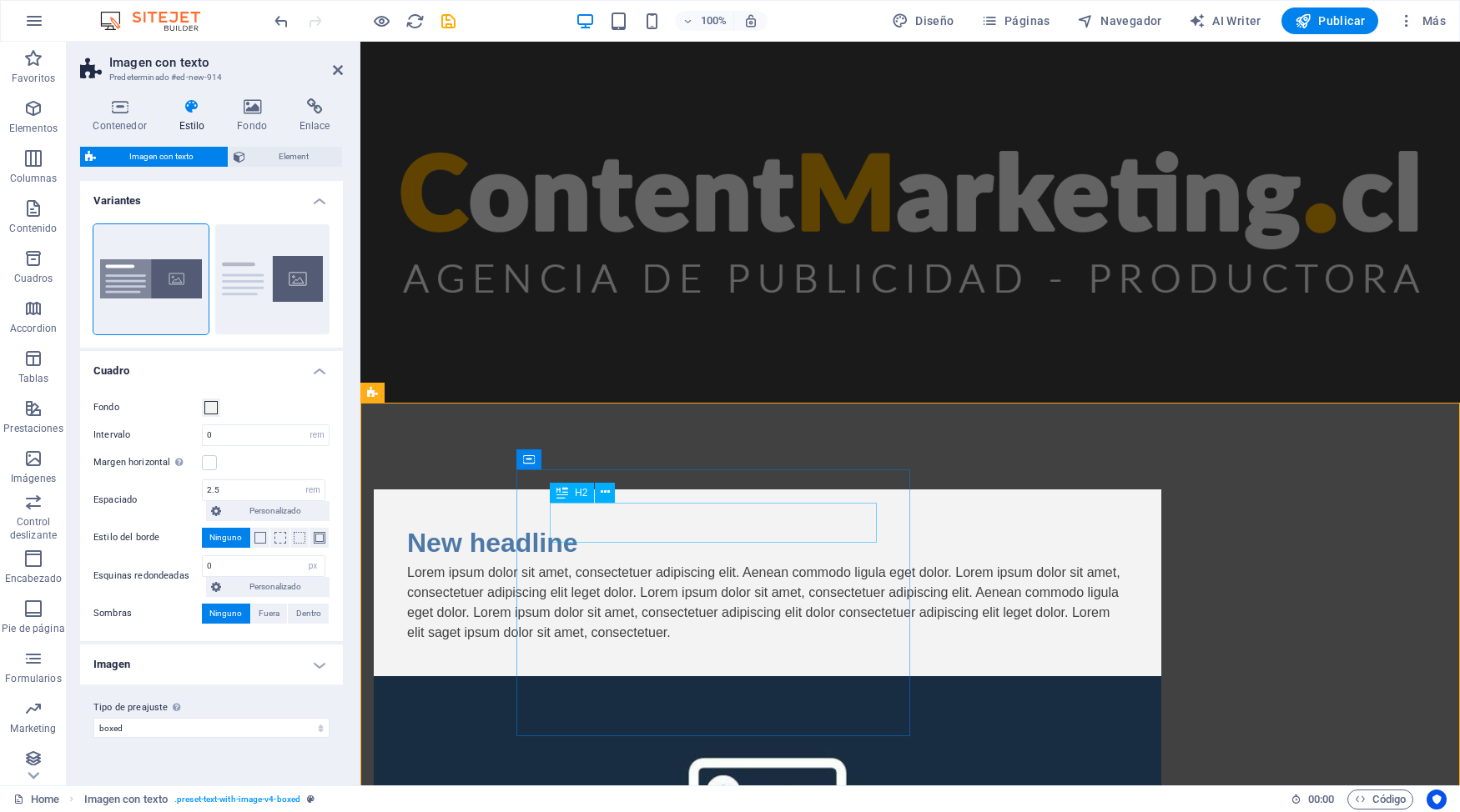
click at [584, 523] on div "New headline" at bounding box center [767, 543] width 720 height 40
click at [270, 23] on div "100% Diseño Páginas Navegador AI Writer Publicar Más" at bounding box center [730, 21] width 1458 height 40
click at [278, 23] on icon "undo" at bounding box center [281, 21] width 19 height 19
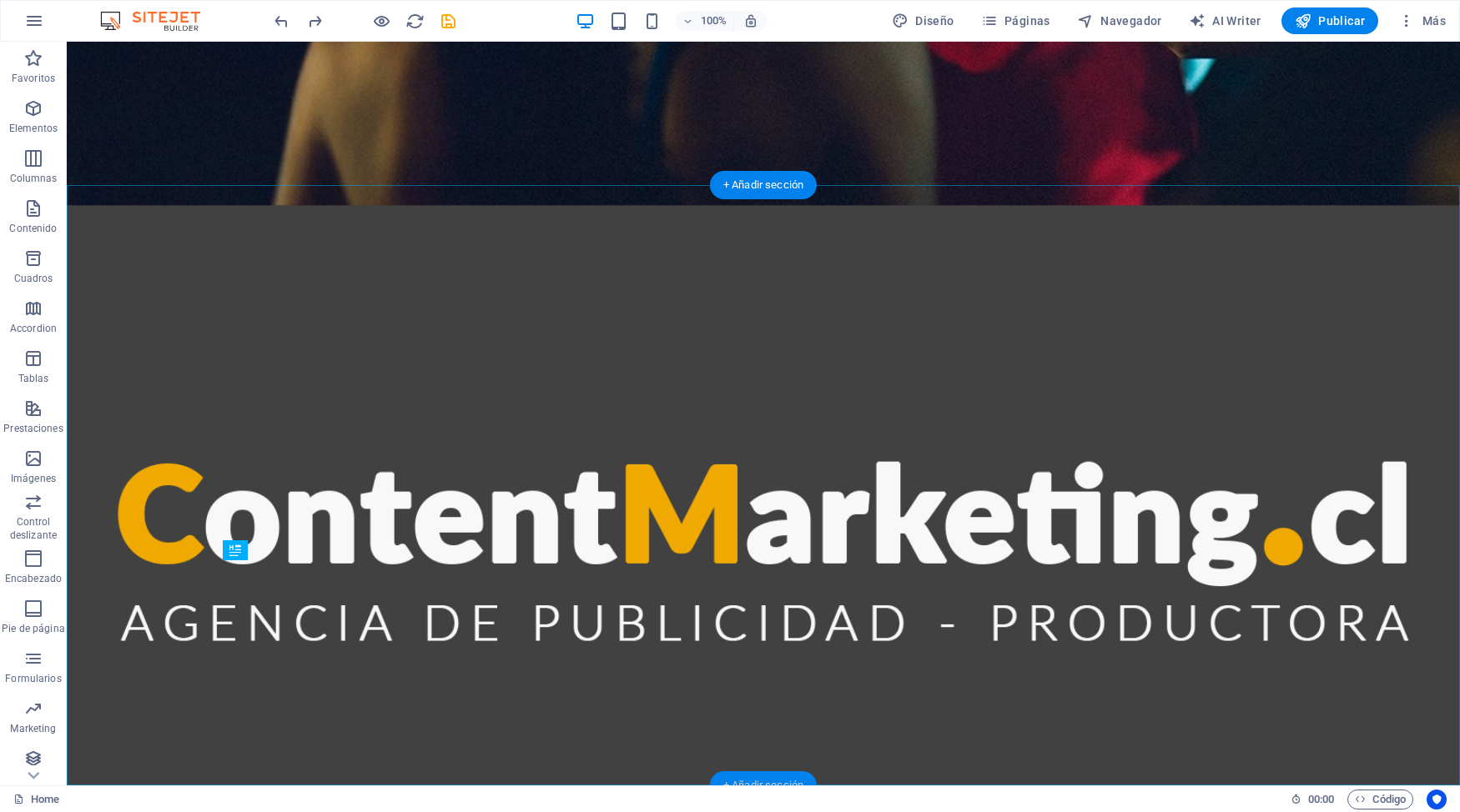
click at [773, 703] on div "+ Añadir sección" at bounding box center [763, 785] width 107 height 29
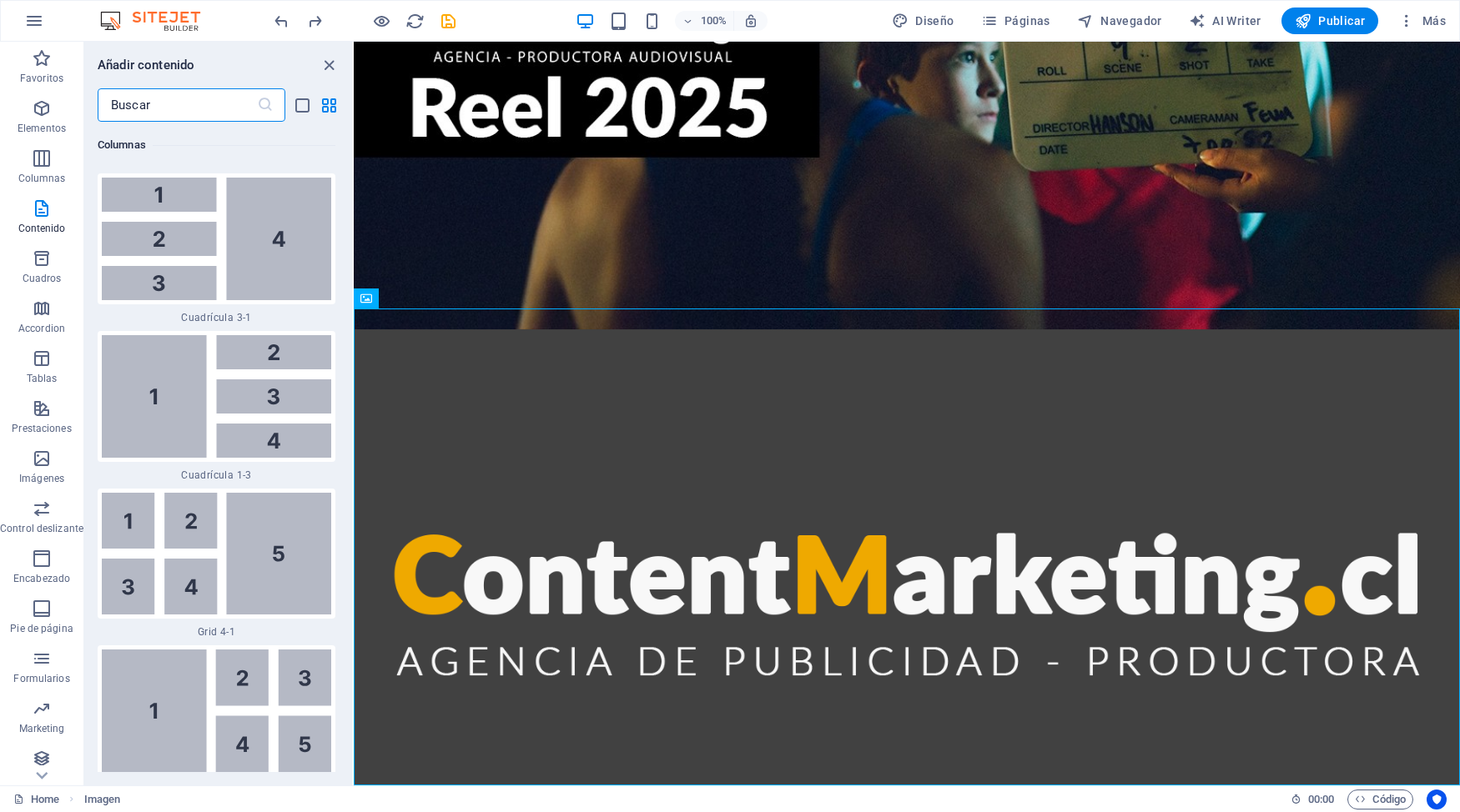
scroll to position [4039, 0]
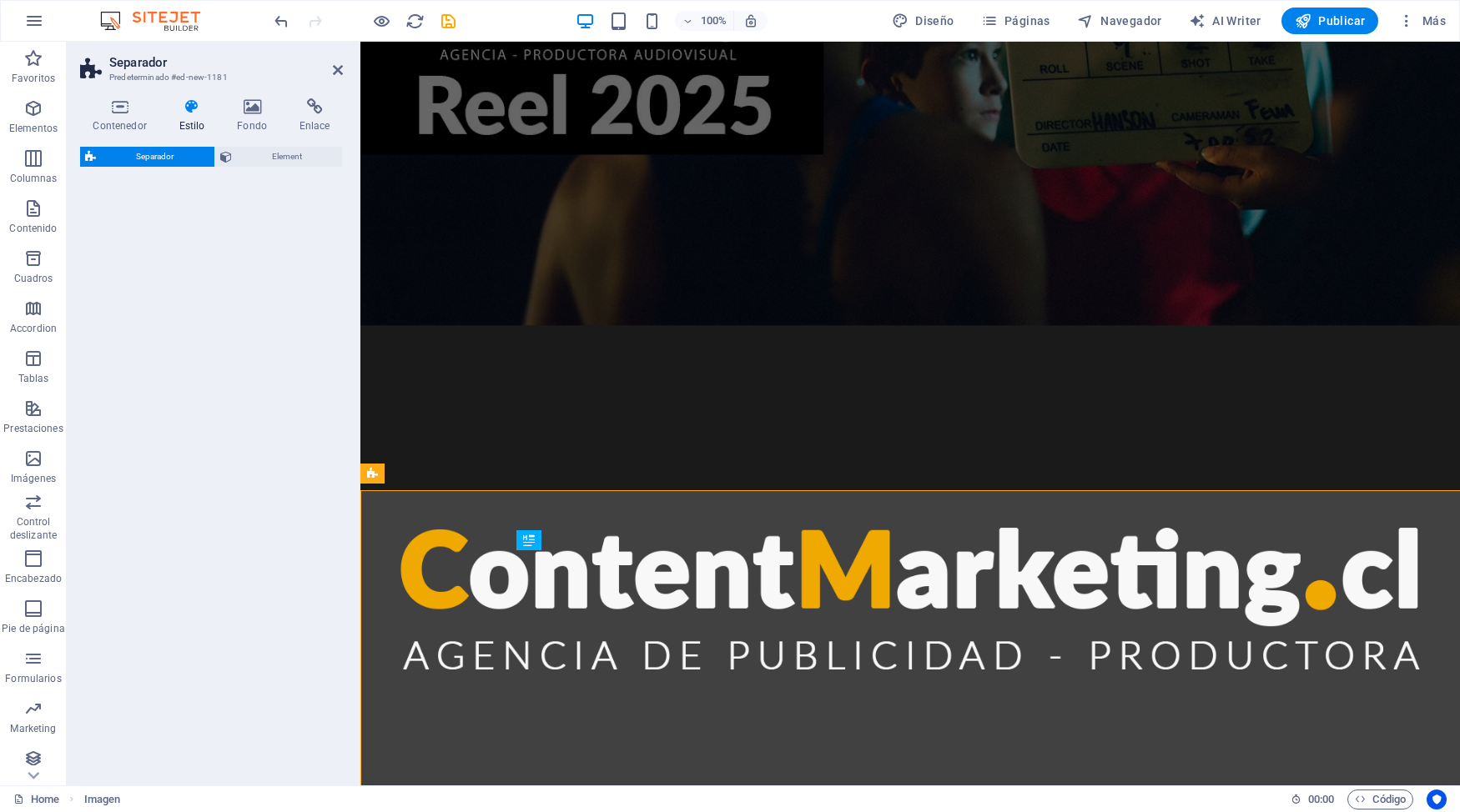
select select "rem"
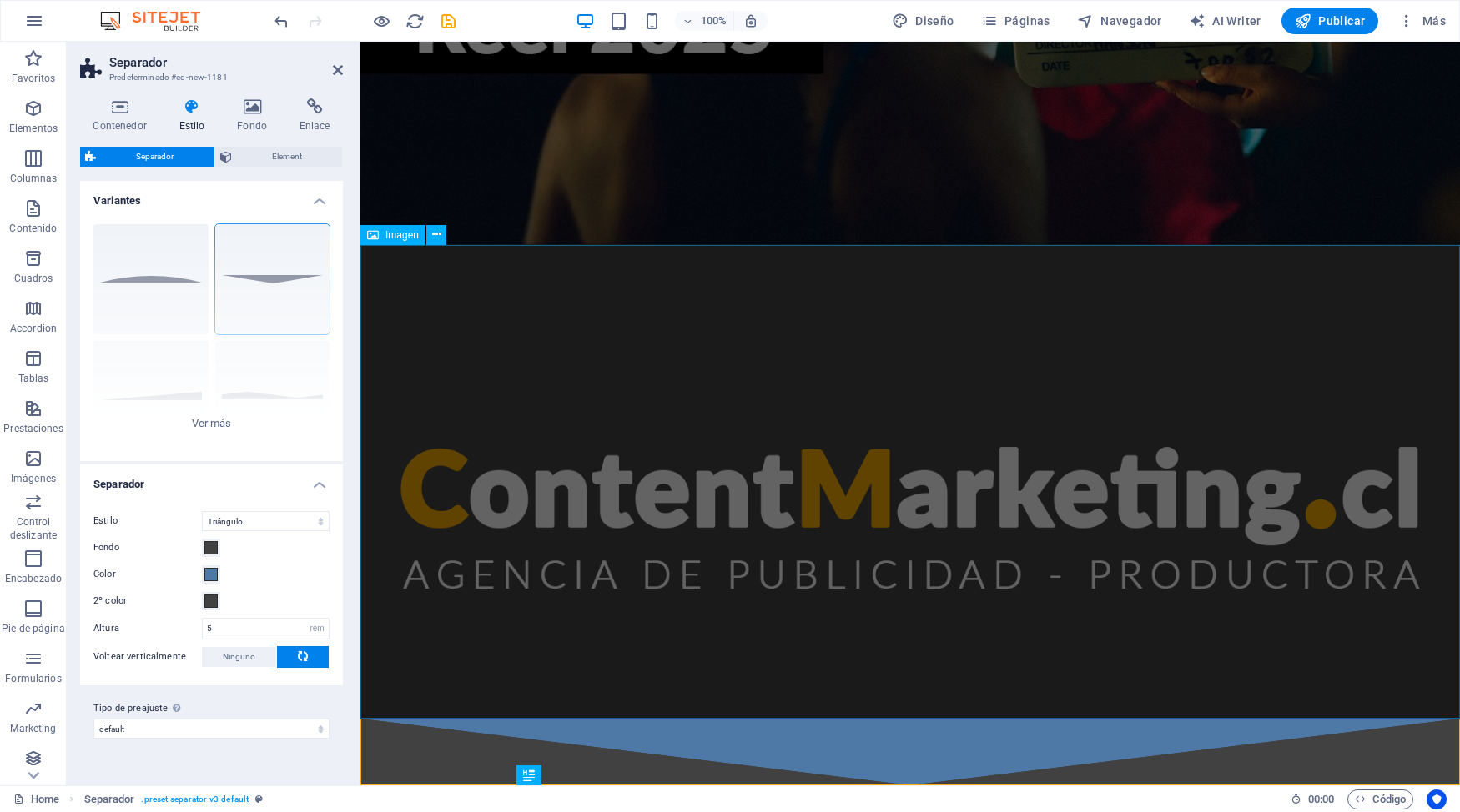
scroll to position [415, 0]
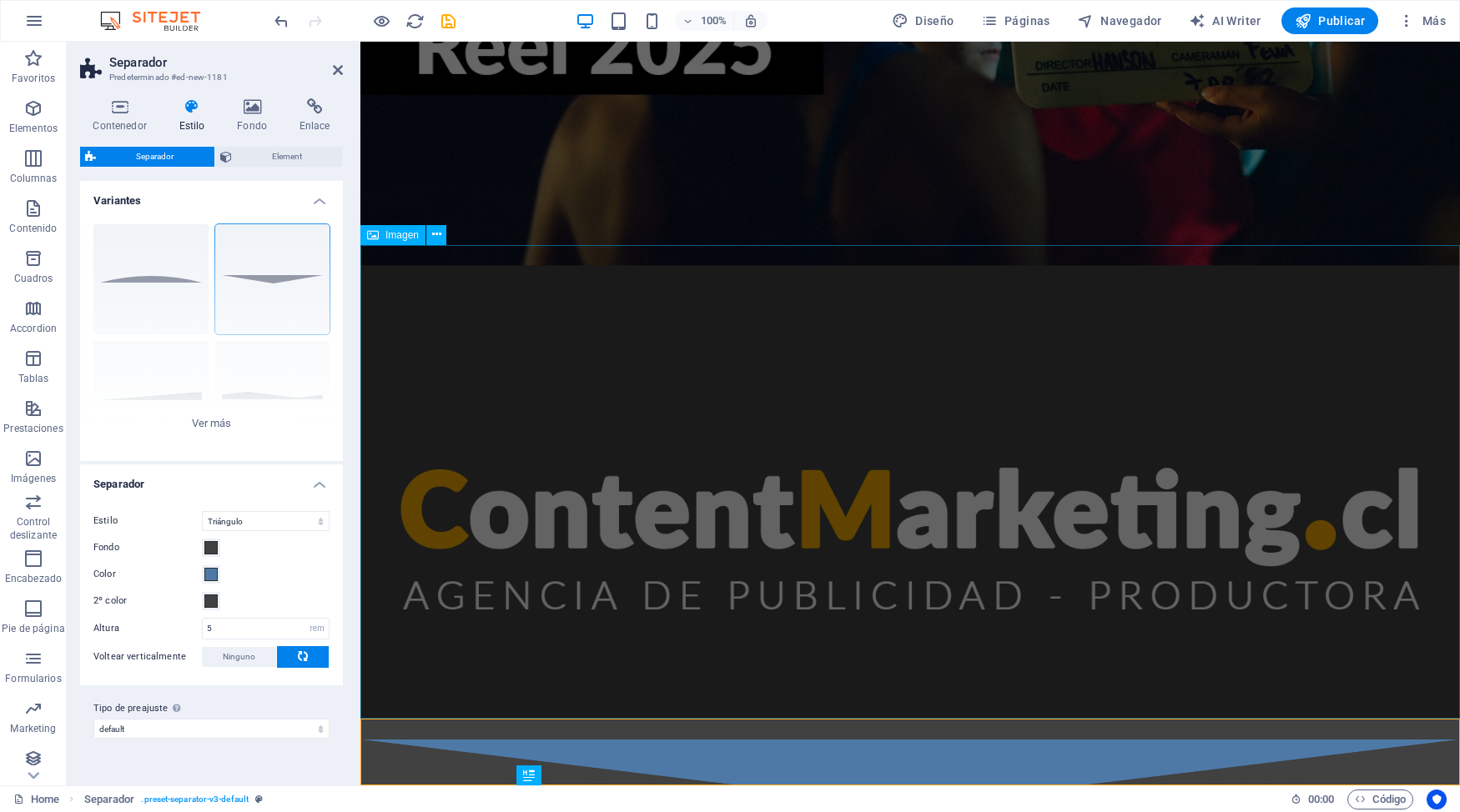
click at [1017, 653] on figure at bounding box center [910, 501] width 1100 height 474
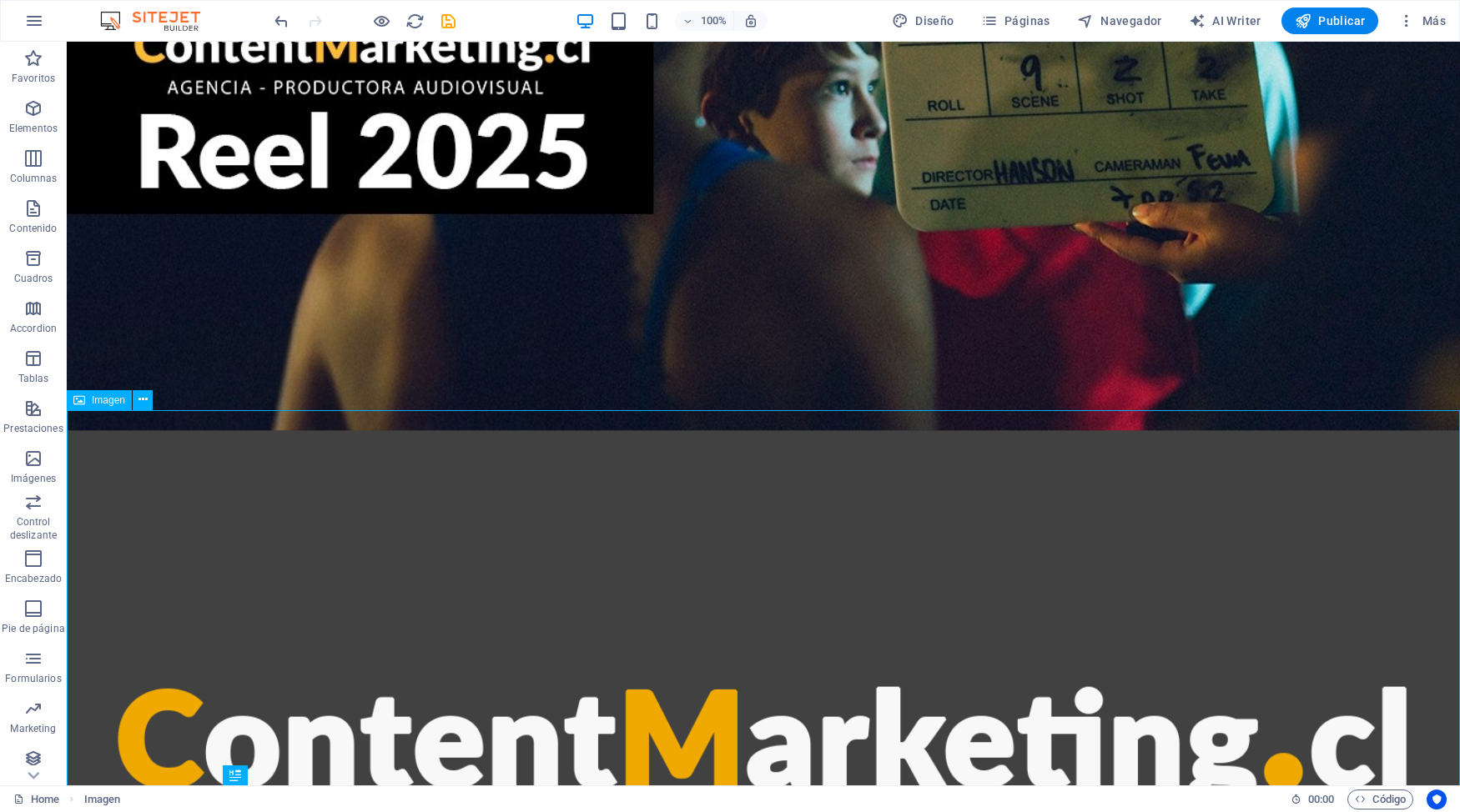
click at [1029, 579] on figure at bounding box center [763, 731] width 1393 height 601
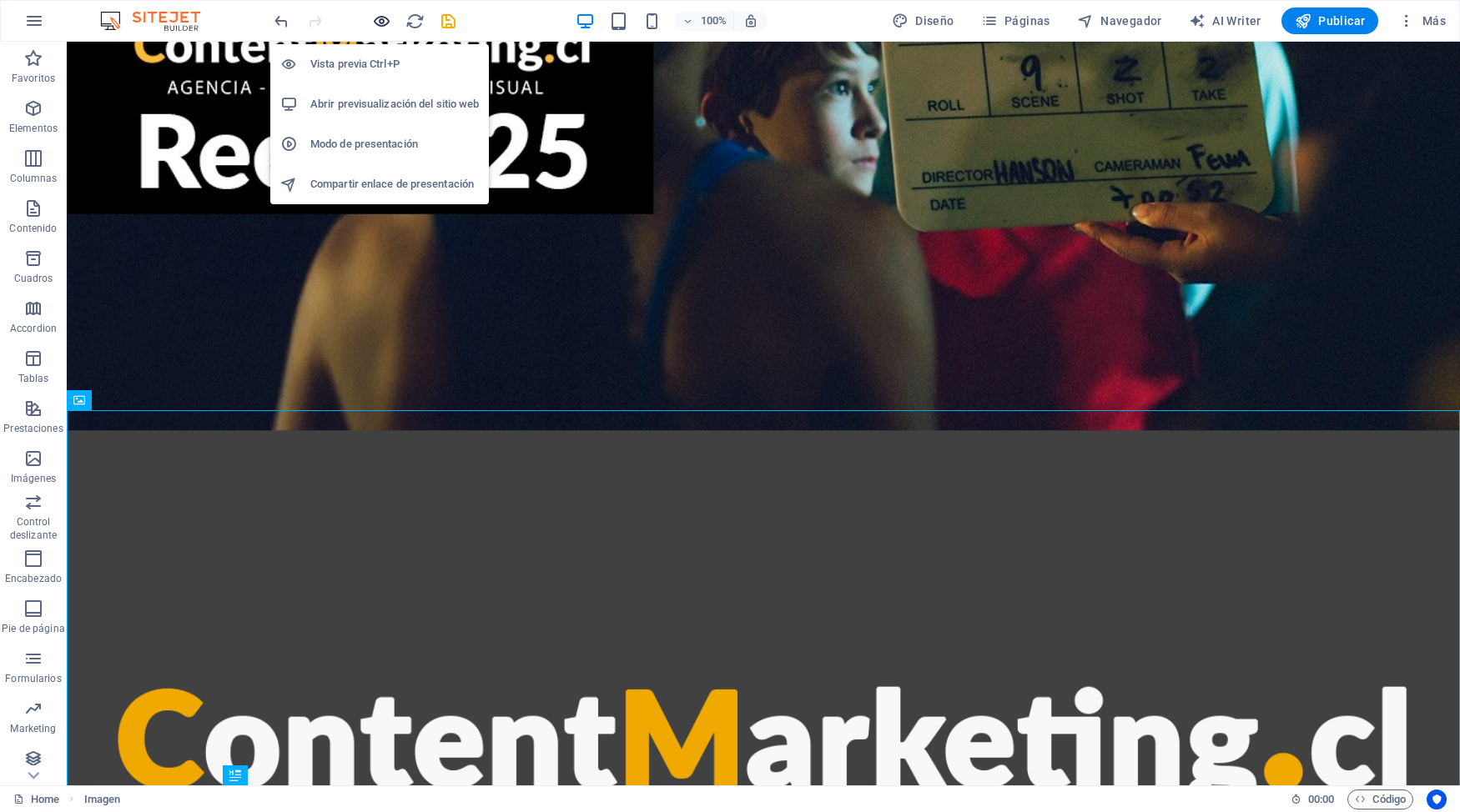
click at [387, 19] on icon "button" at bounding box center [382, 21] width 19 height 19
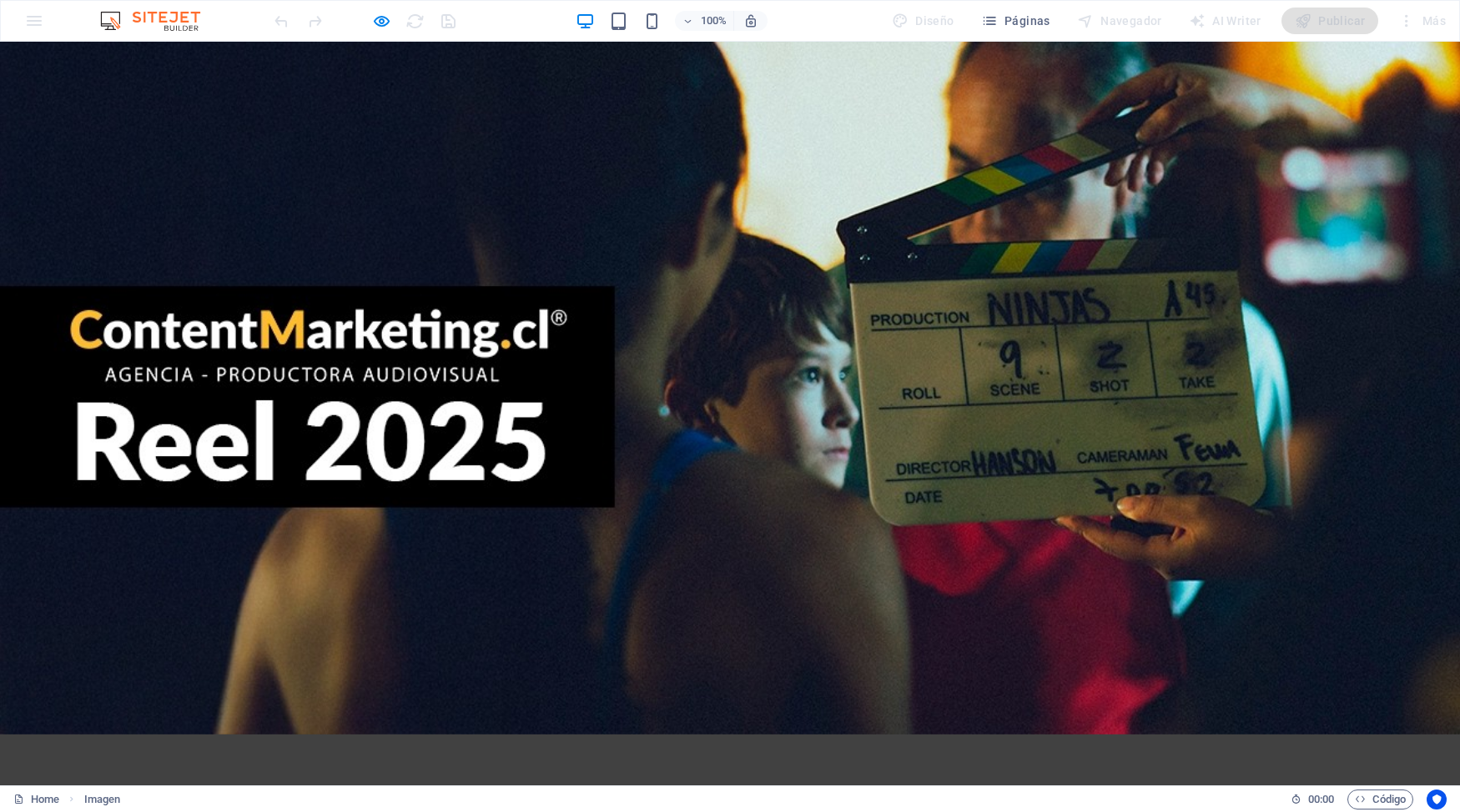
scroll to position [45, 0]
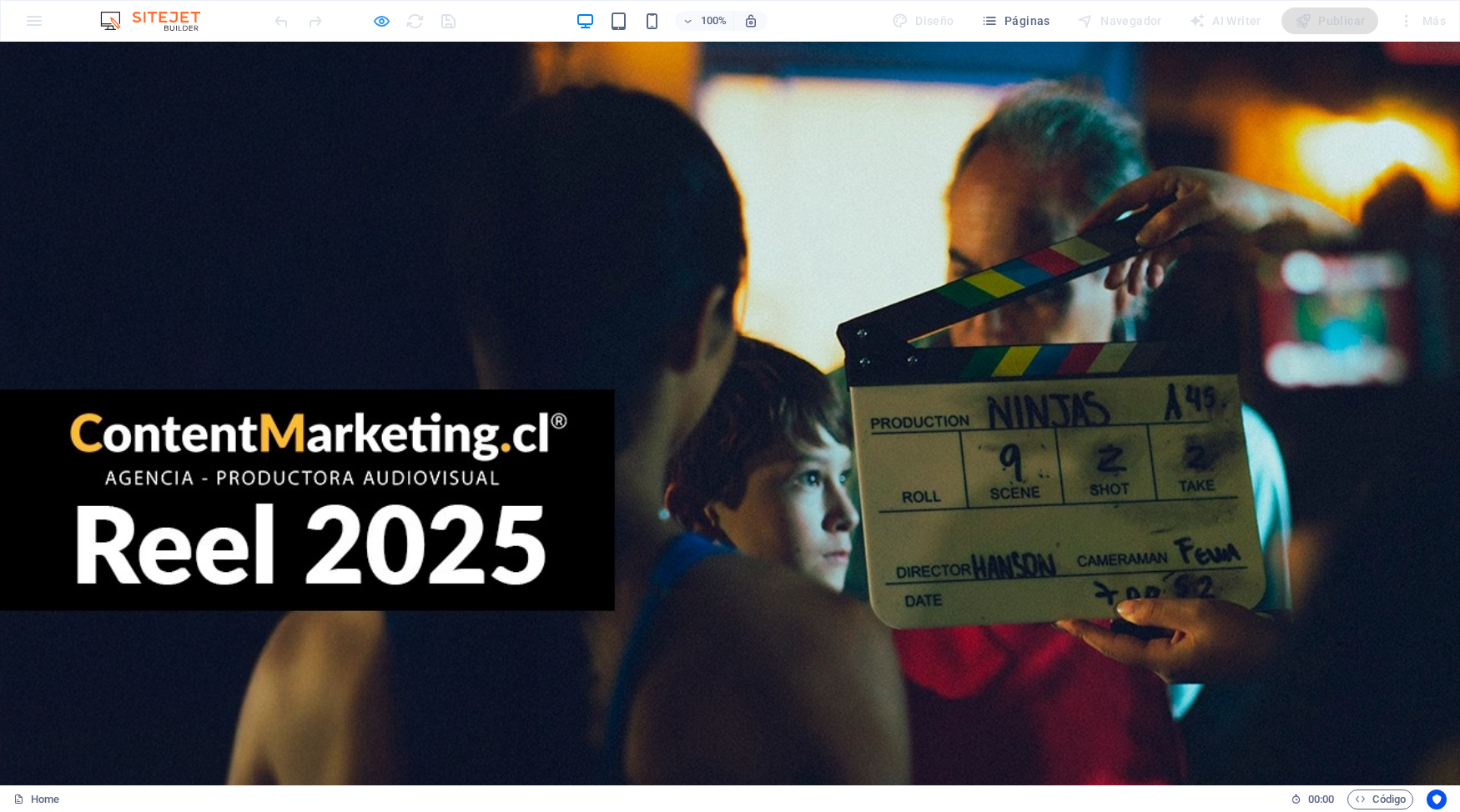
click at [387, 18] on icon "button" at bounding box center [382, 21] width 19 height 19
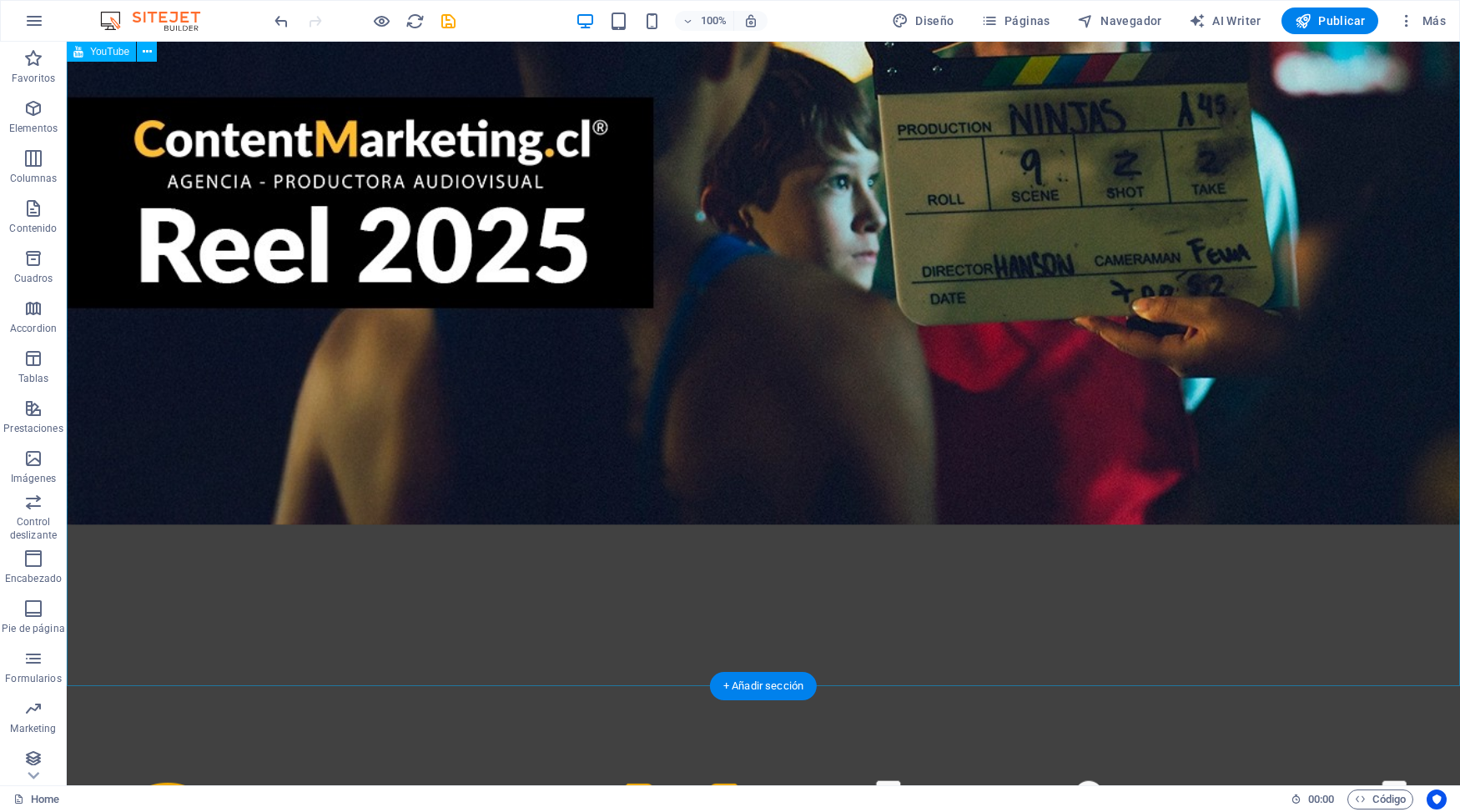
scroll to position [343, 0]
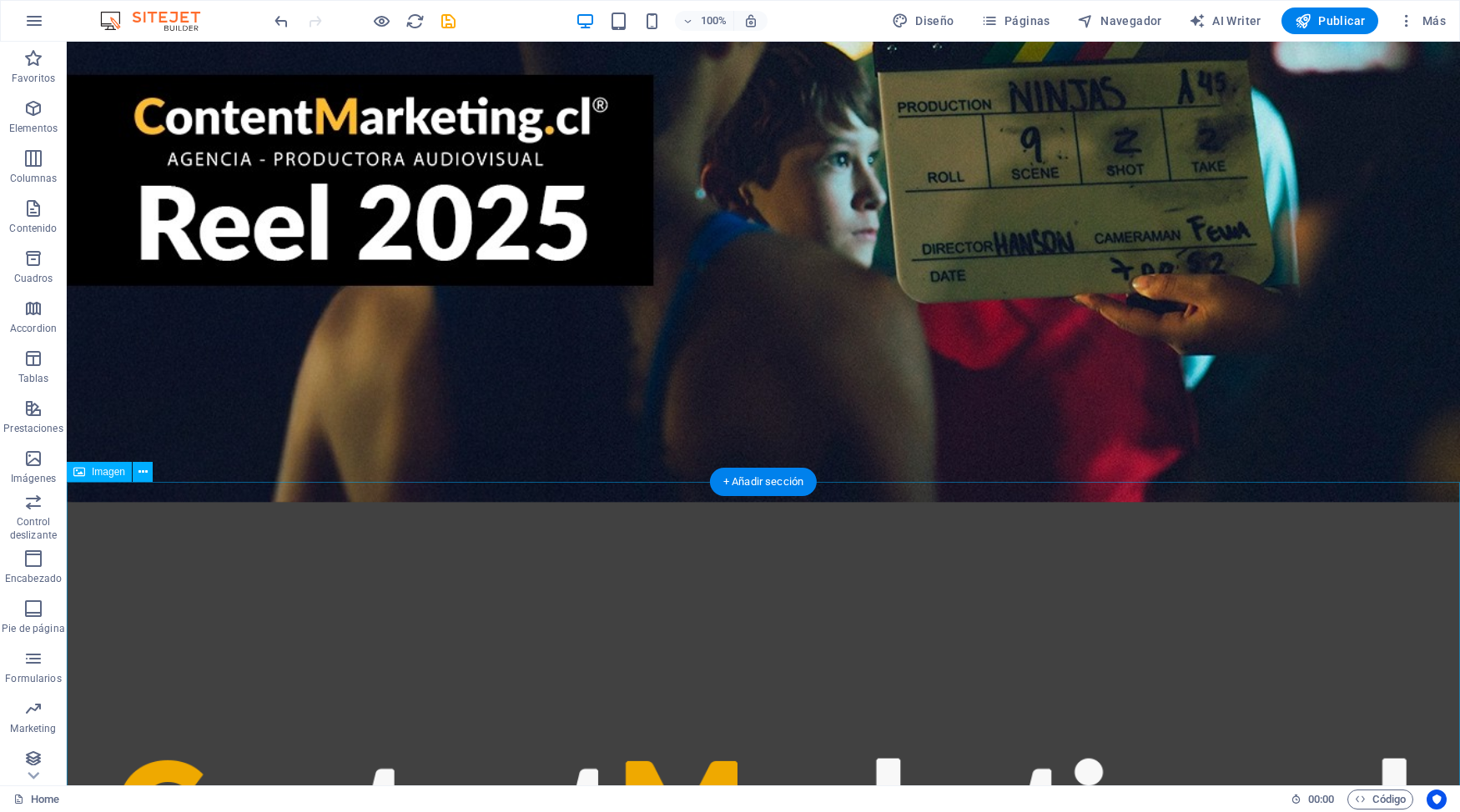
click at [801, 550] on figure at bounding box center [763, 802] width 1393 height 601
click at [778, 488] on div "+ Añadir sección" at bounding box center [763, 481] width 107 height 29
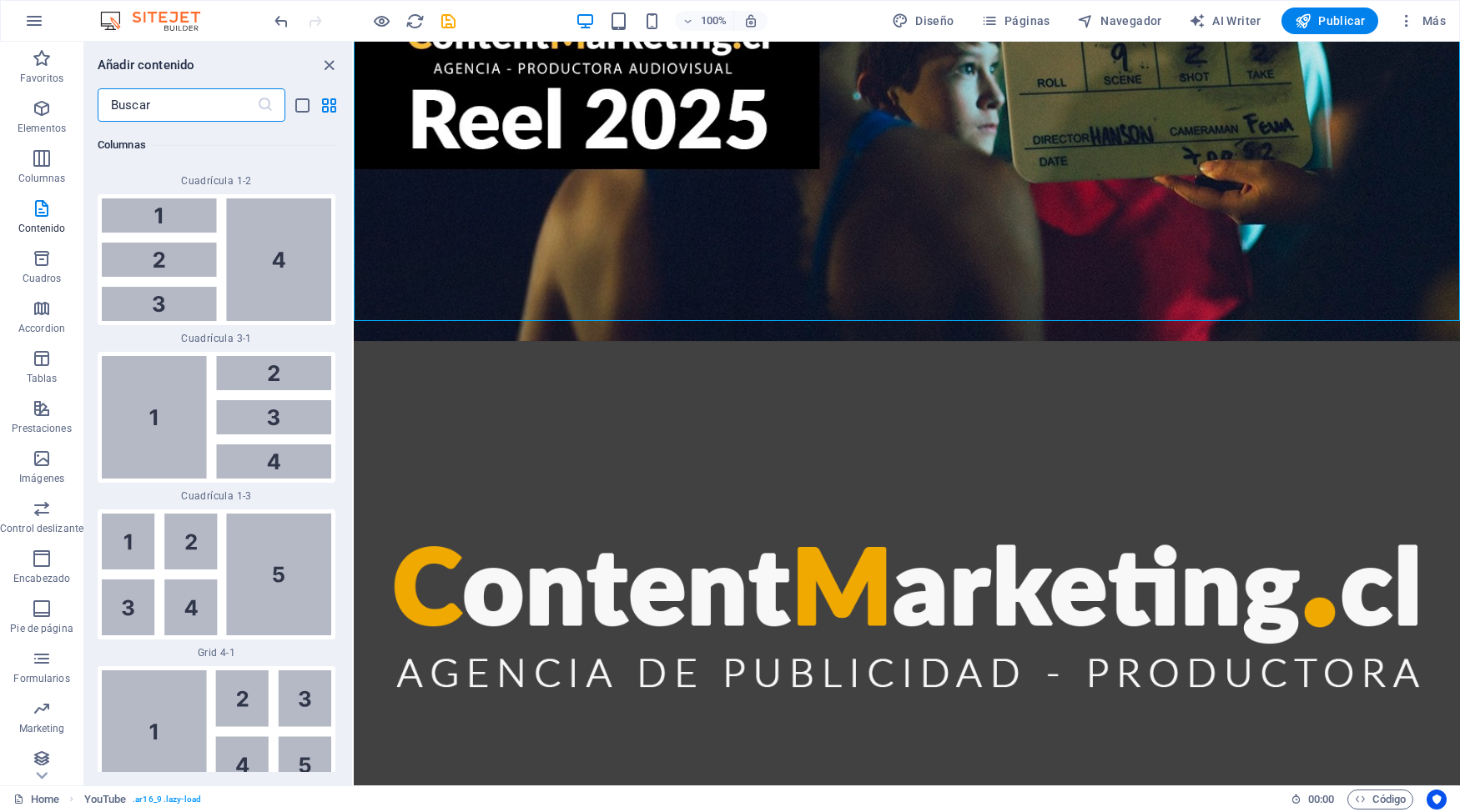
scroll to position [4019, 0]
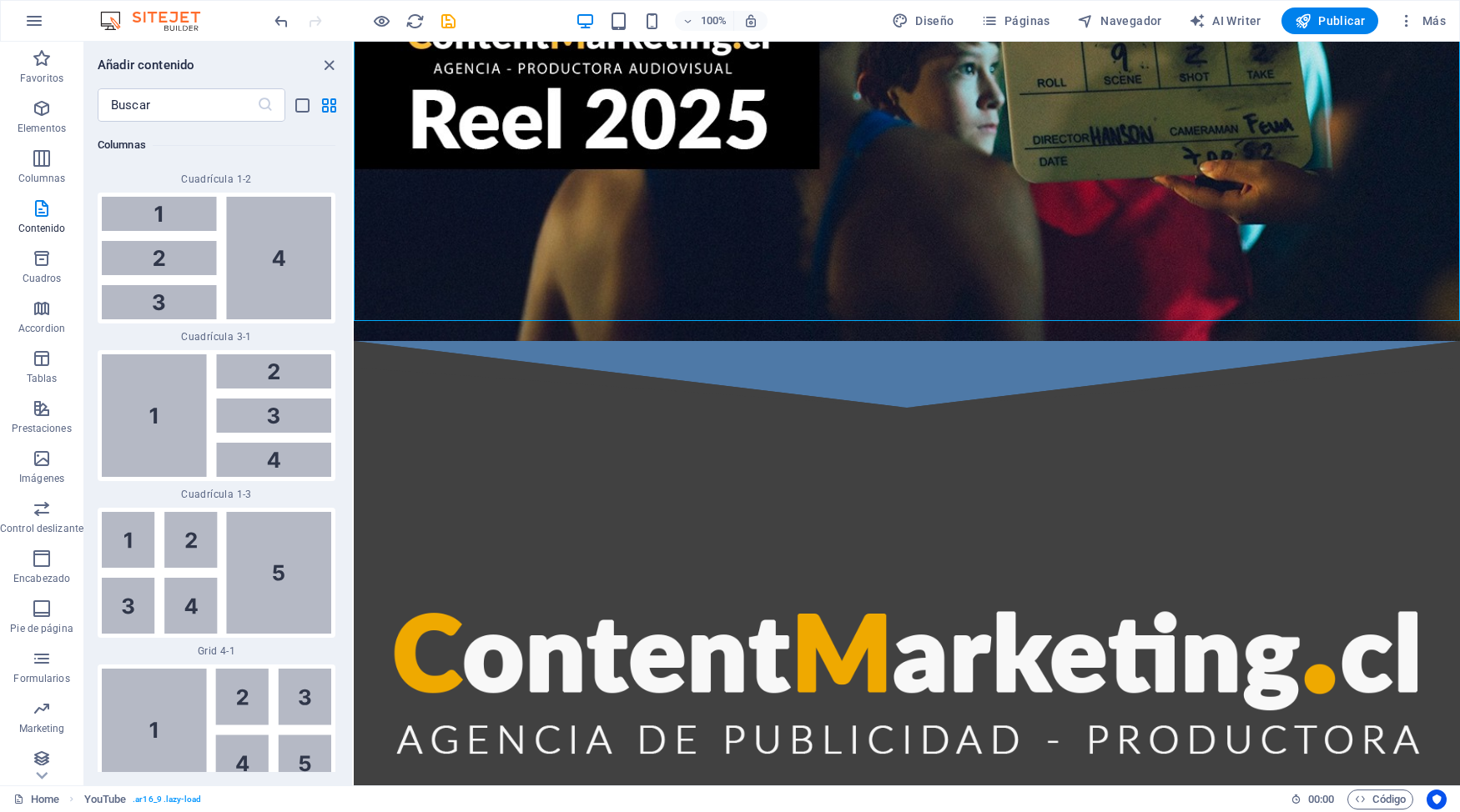
select select "rem"
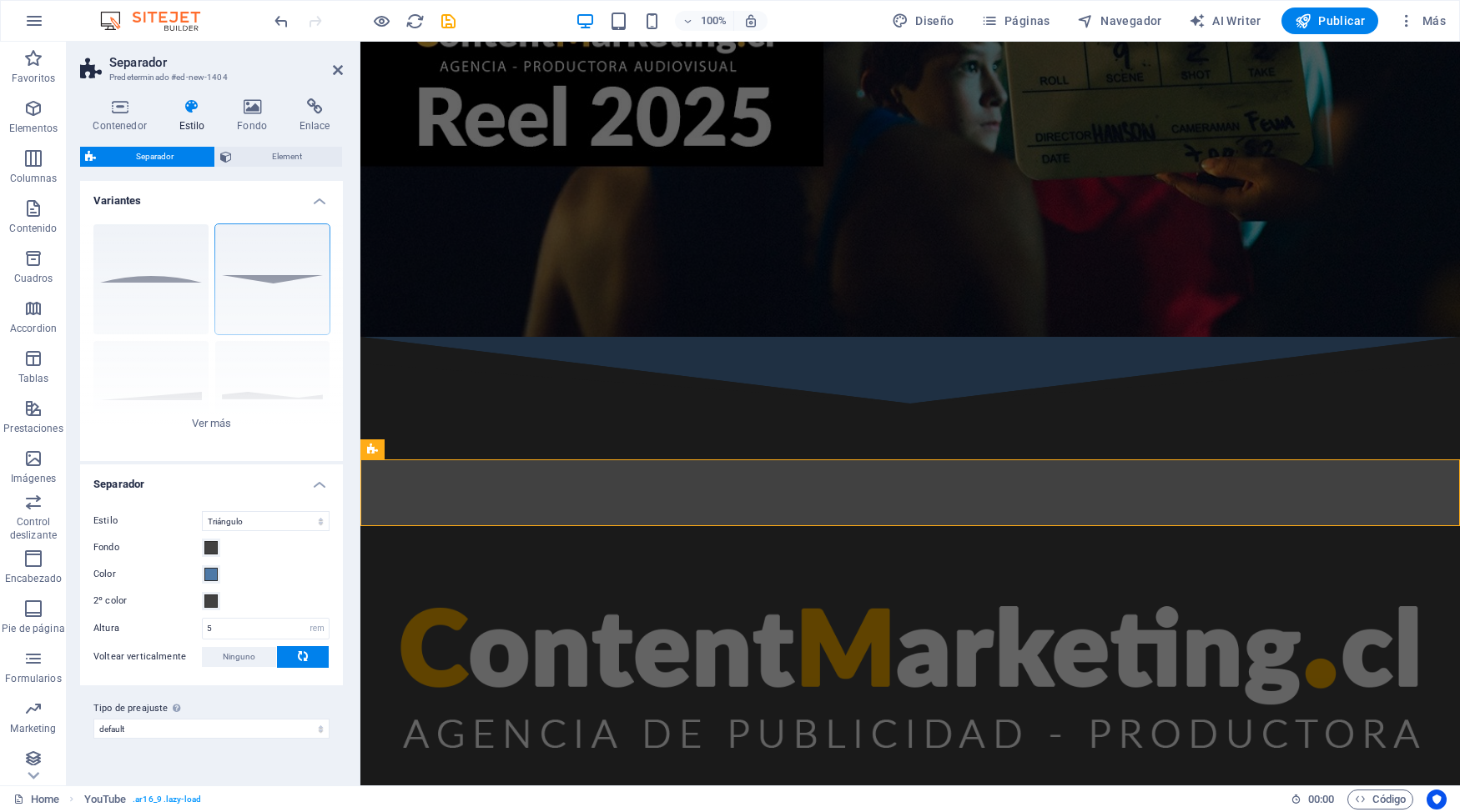
scroll to position [200, 0]
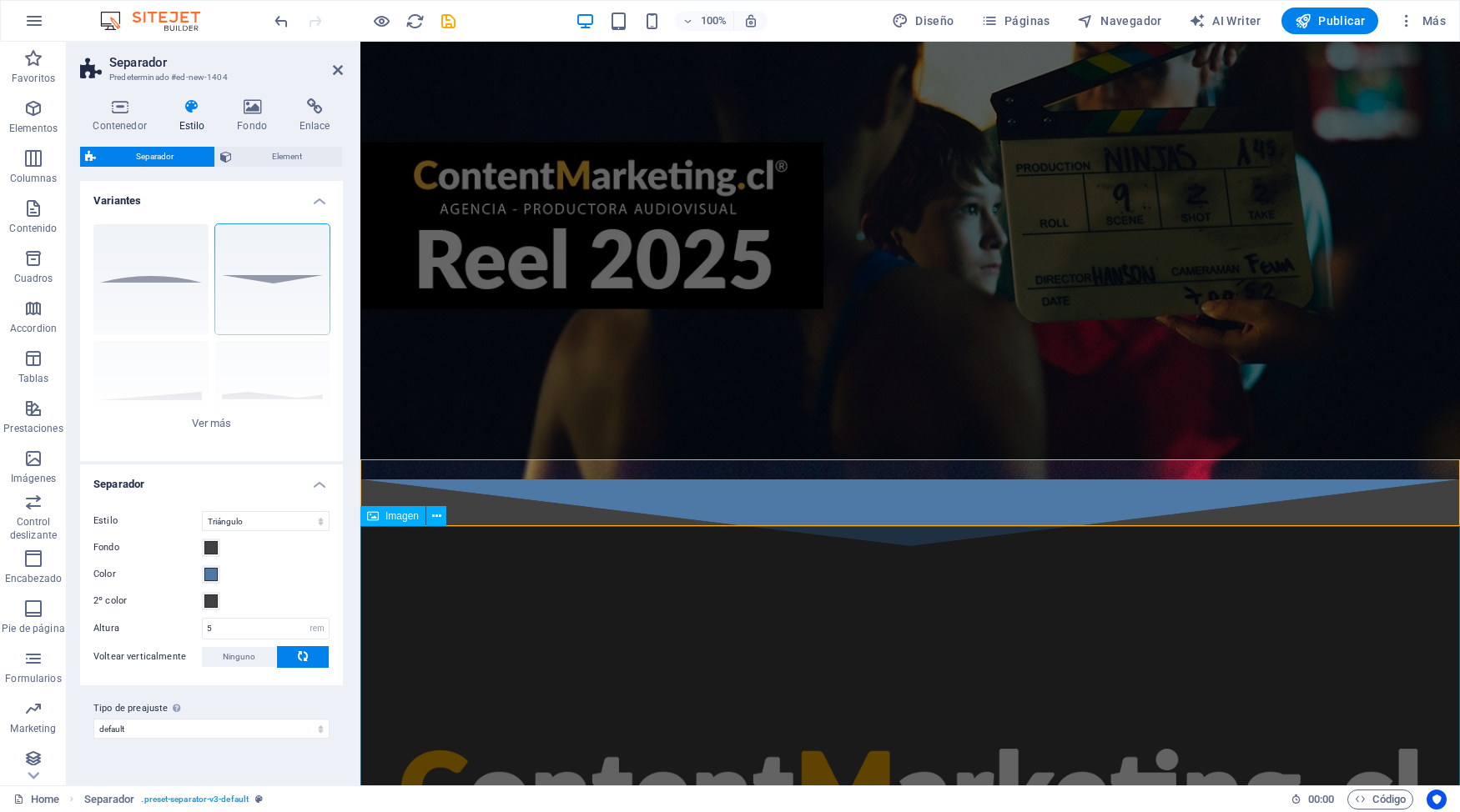
click at [720, 596] on figure at bounding box center [910, 783] width 1100 height 474
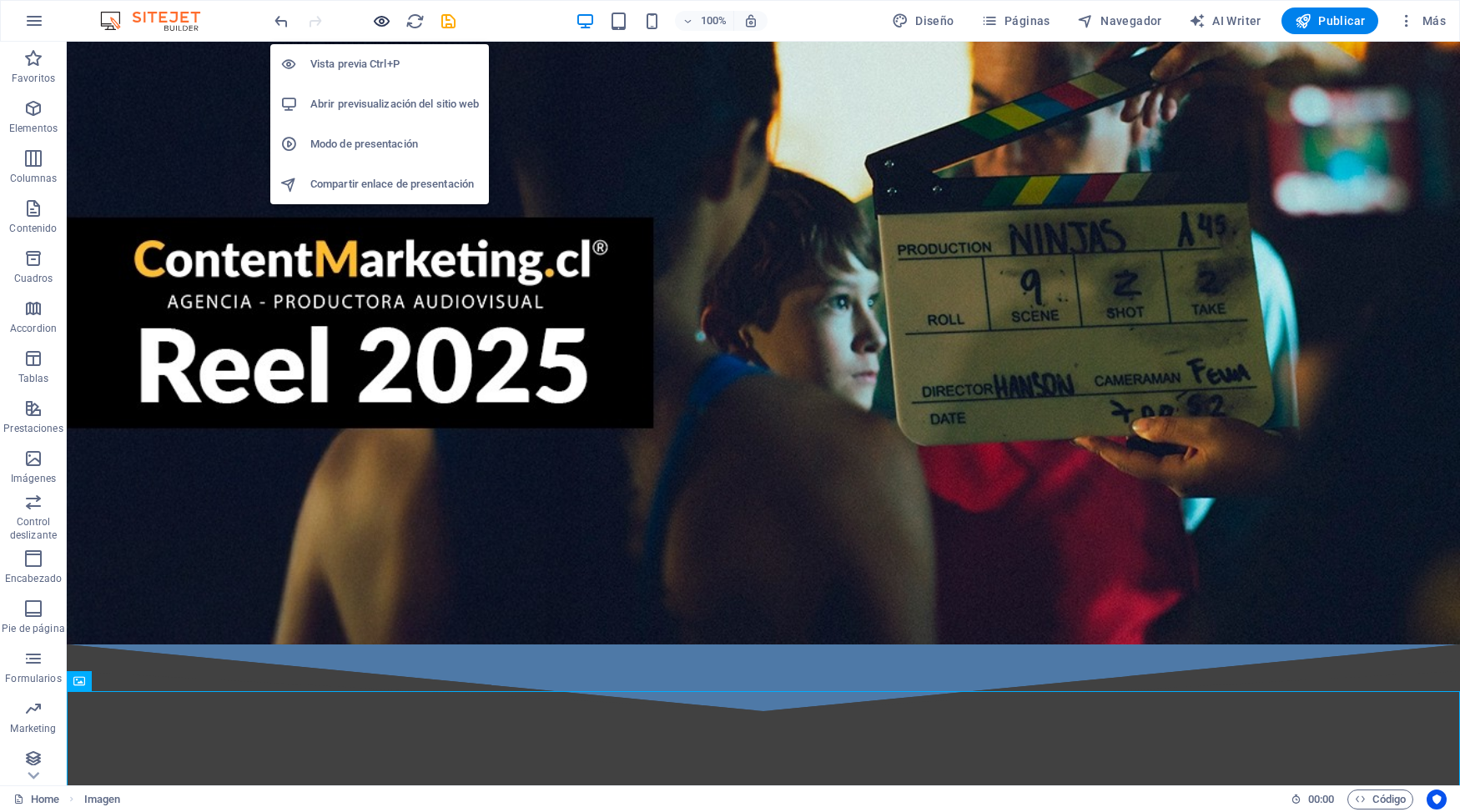
click at [387, 23] on icon "button" at bounding box center [382, 21] width 19 height 19
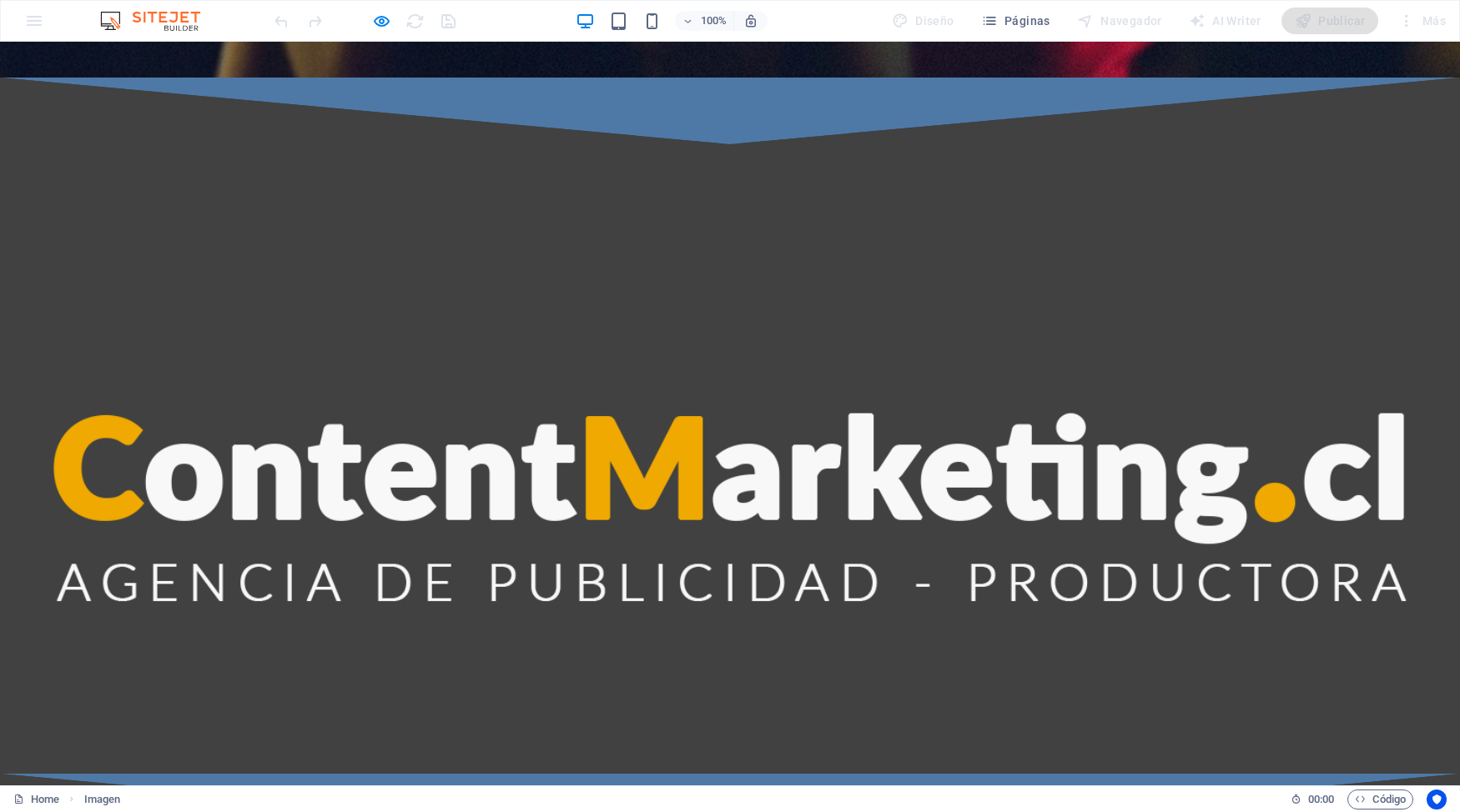
scroll to position [840, 0]
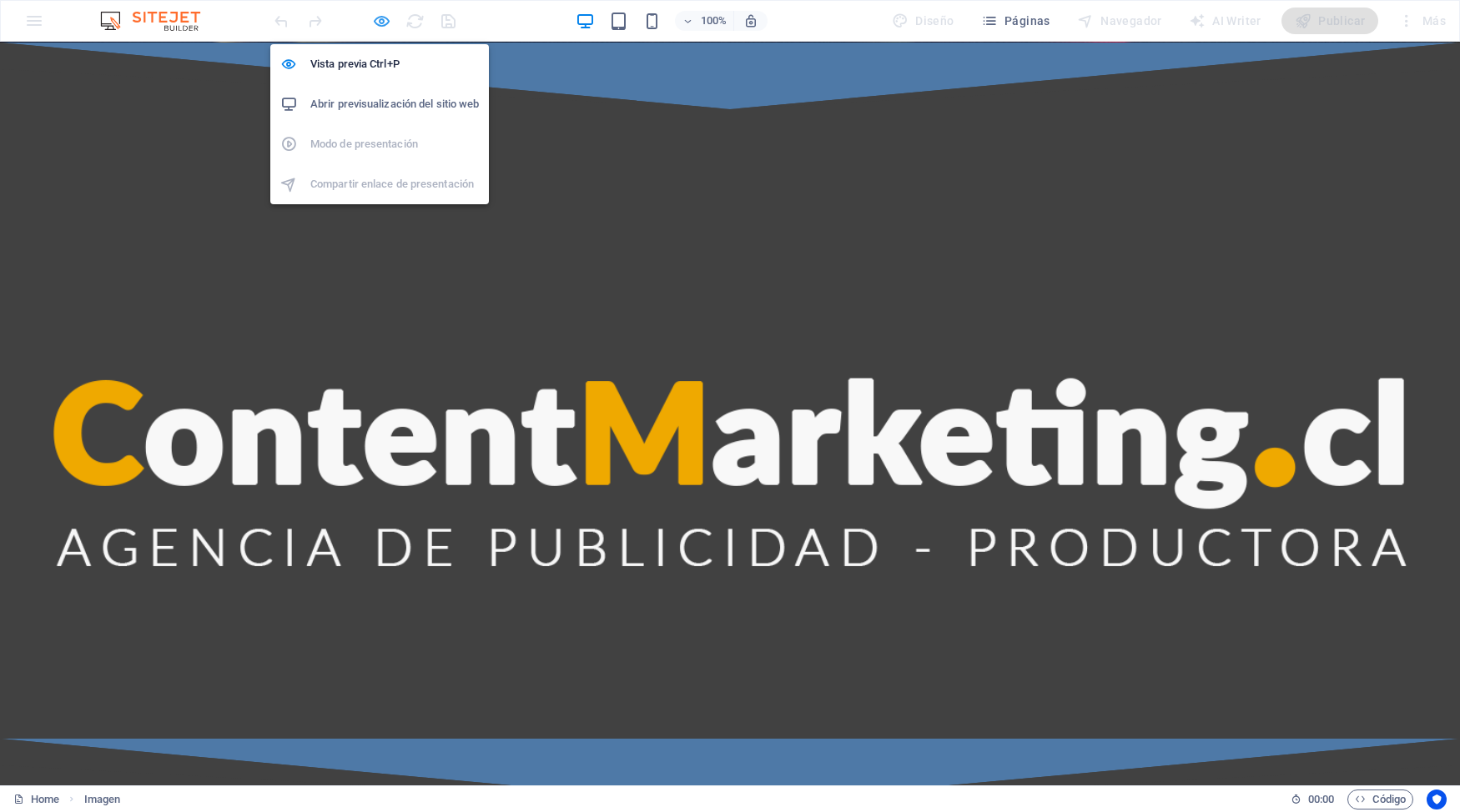
click at [389, 22] on icon "button" at bounding box center [382, 21] width 19 height 19
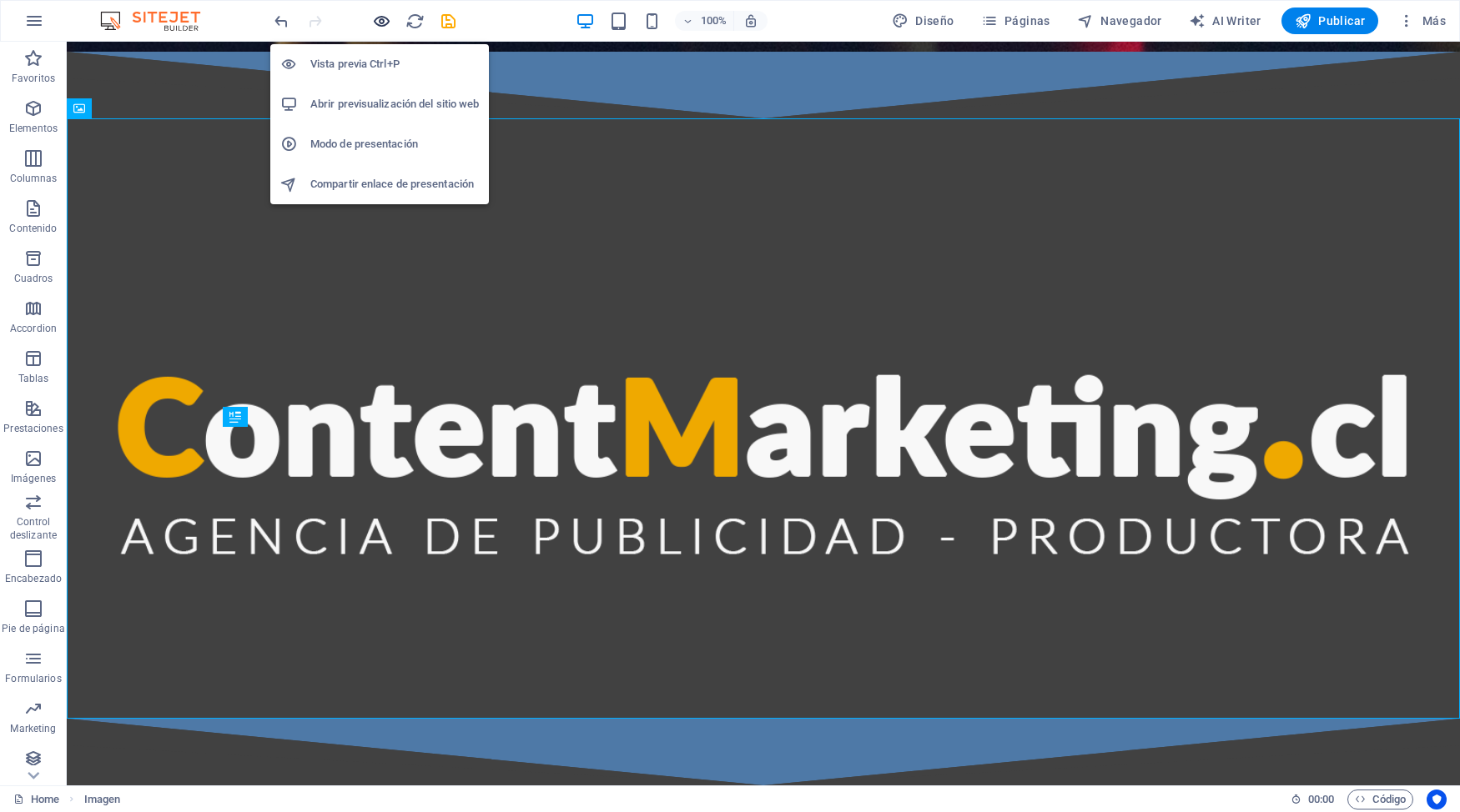
scroll to position [773, 0]
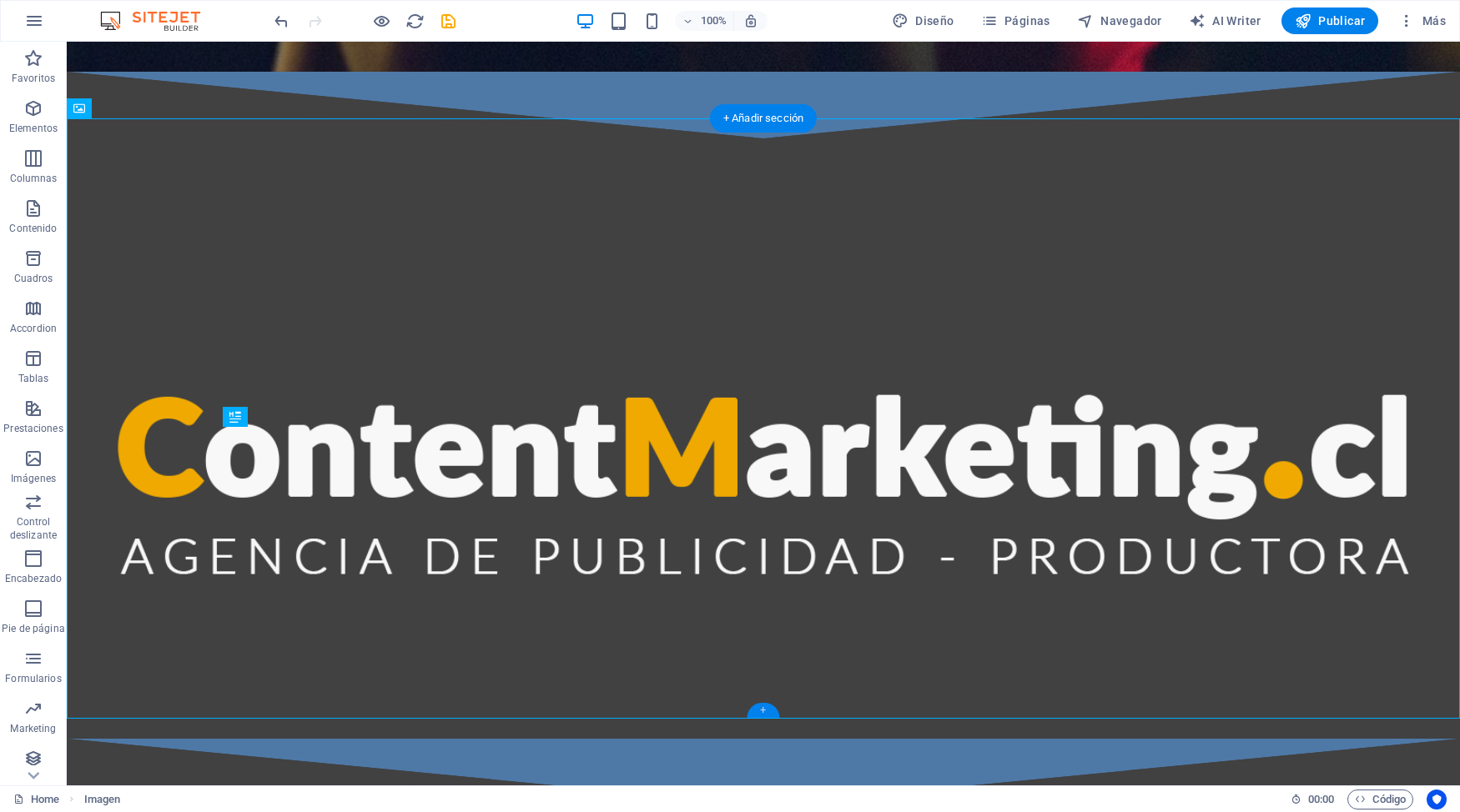
click at [766, 703] on div "+" at bounding box center [763, 710] width 33 height 15
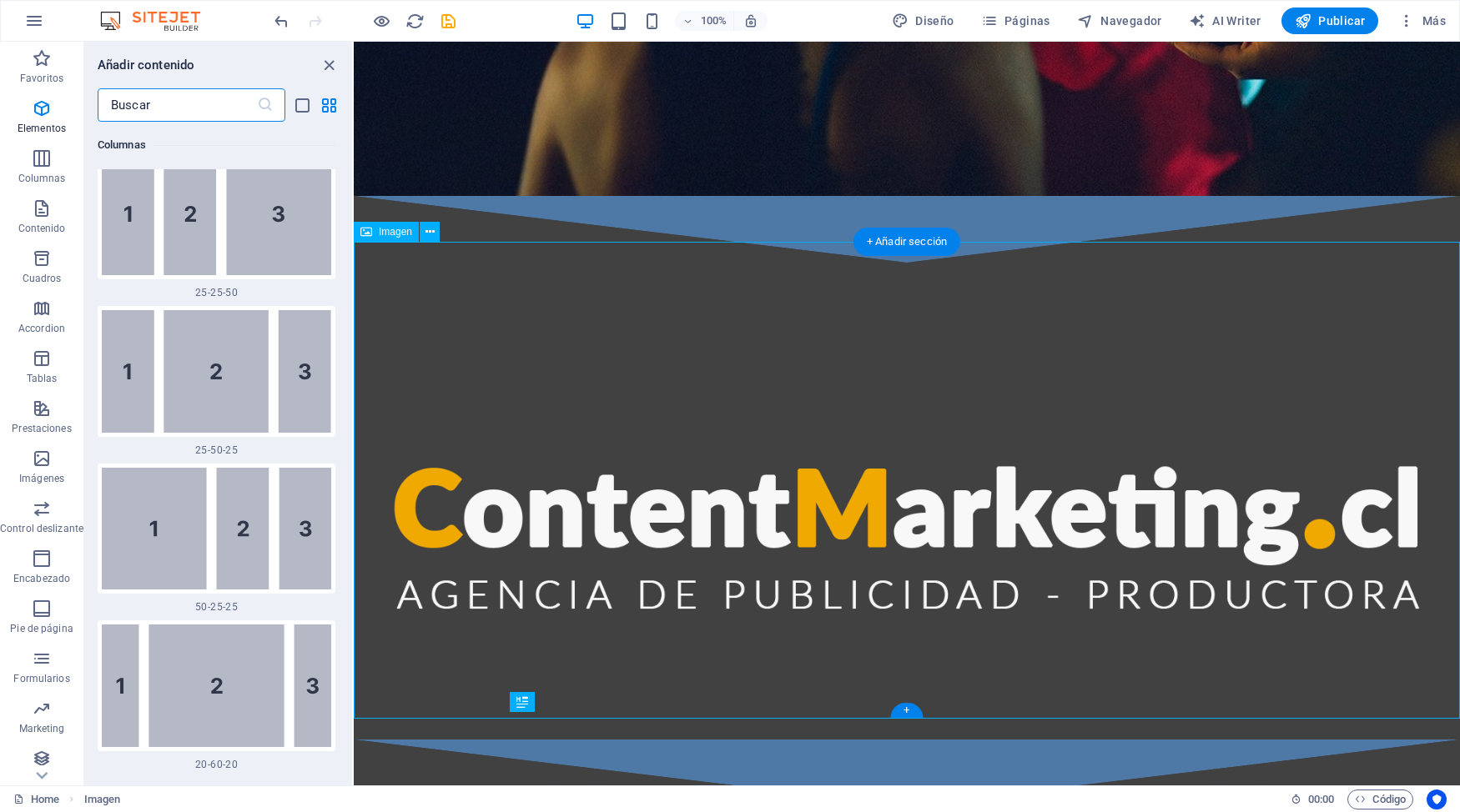
scroll to position [2918, 0]
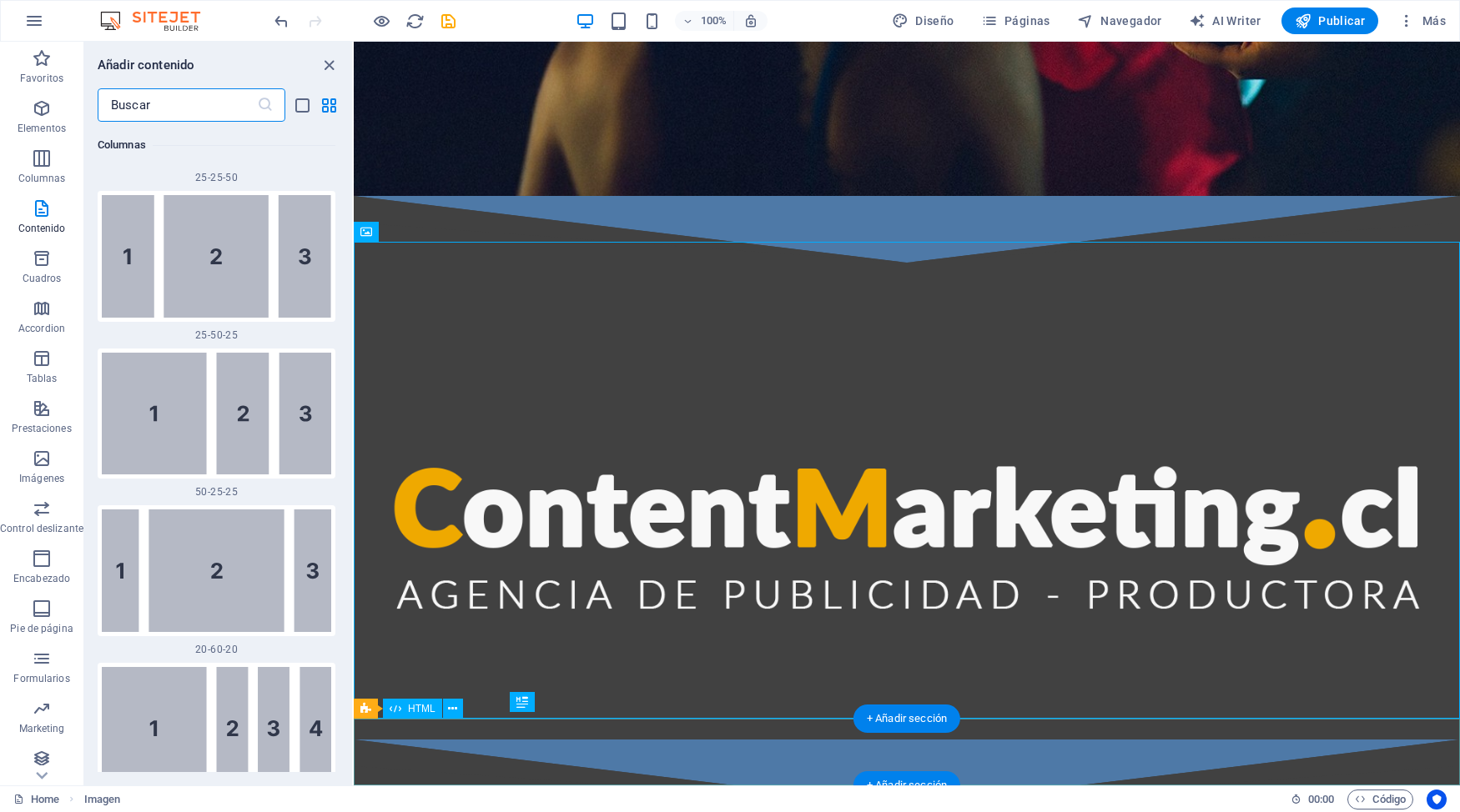
click at [1339, 703] on div at bounding box center [906, 773] width 1106 height 67
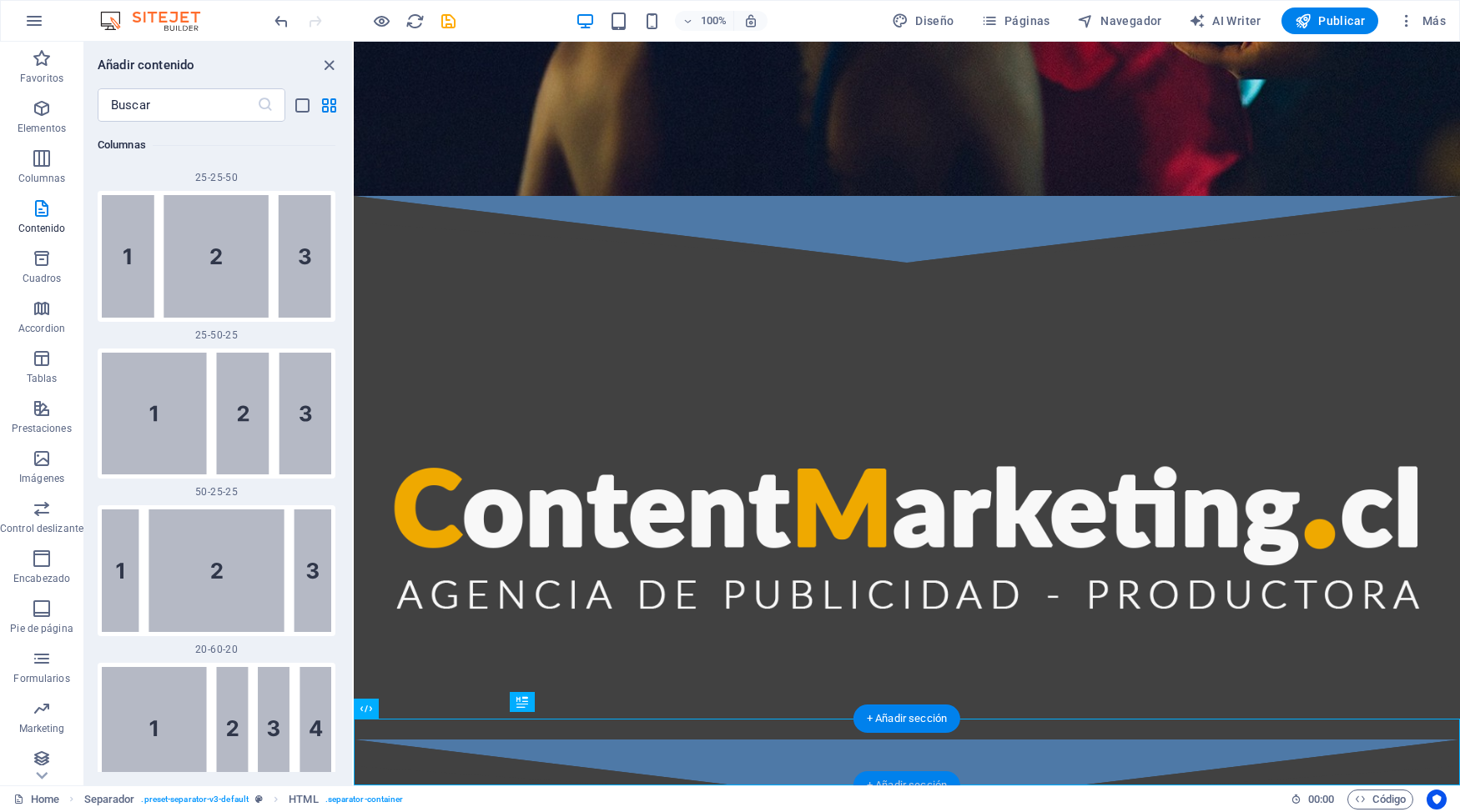
click at [927, 703] on div "+ Añadir sección" at bounding box center [907, 785] width 107 height 29
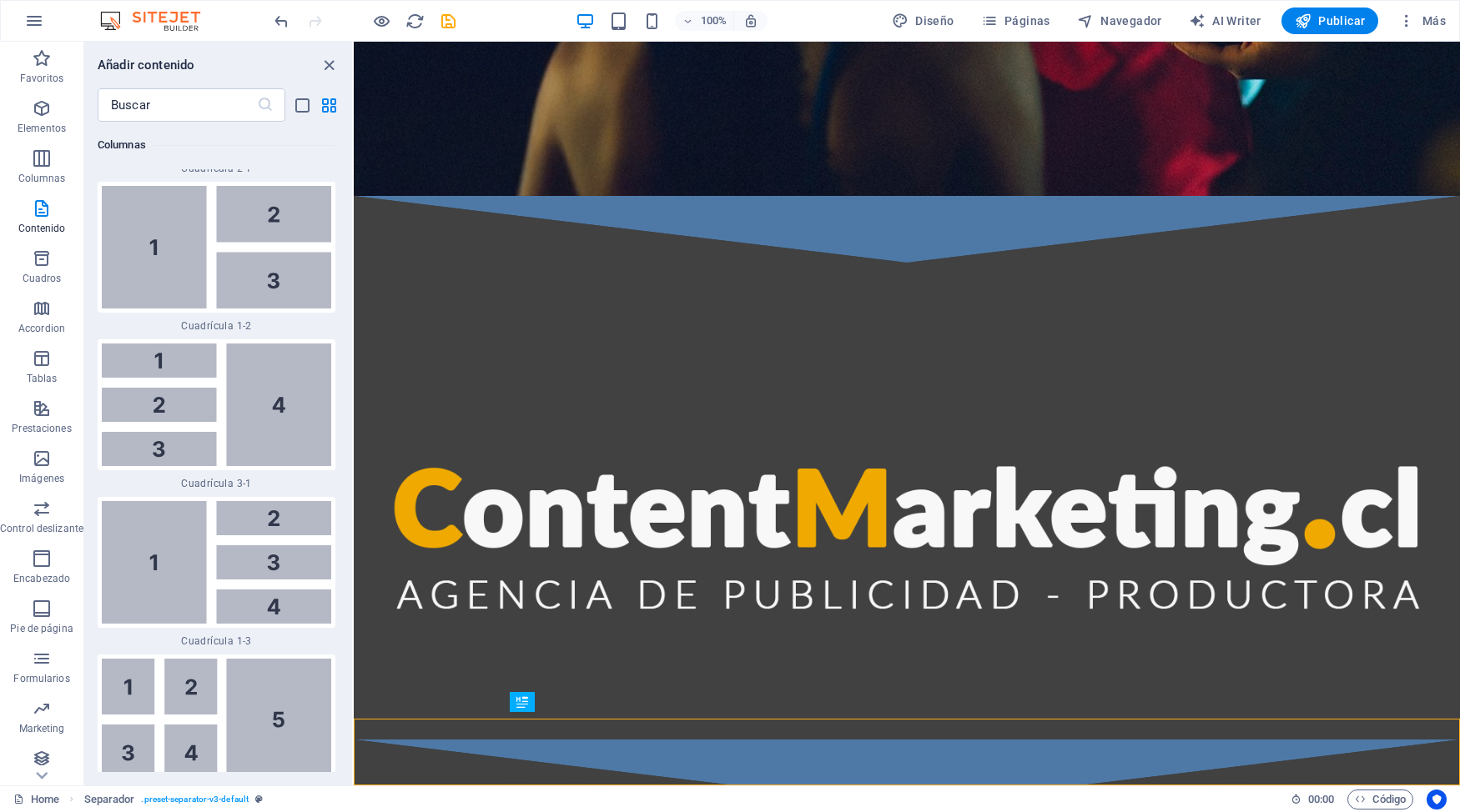
scroll to position [3878, 0]
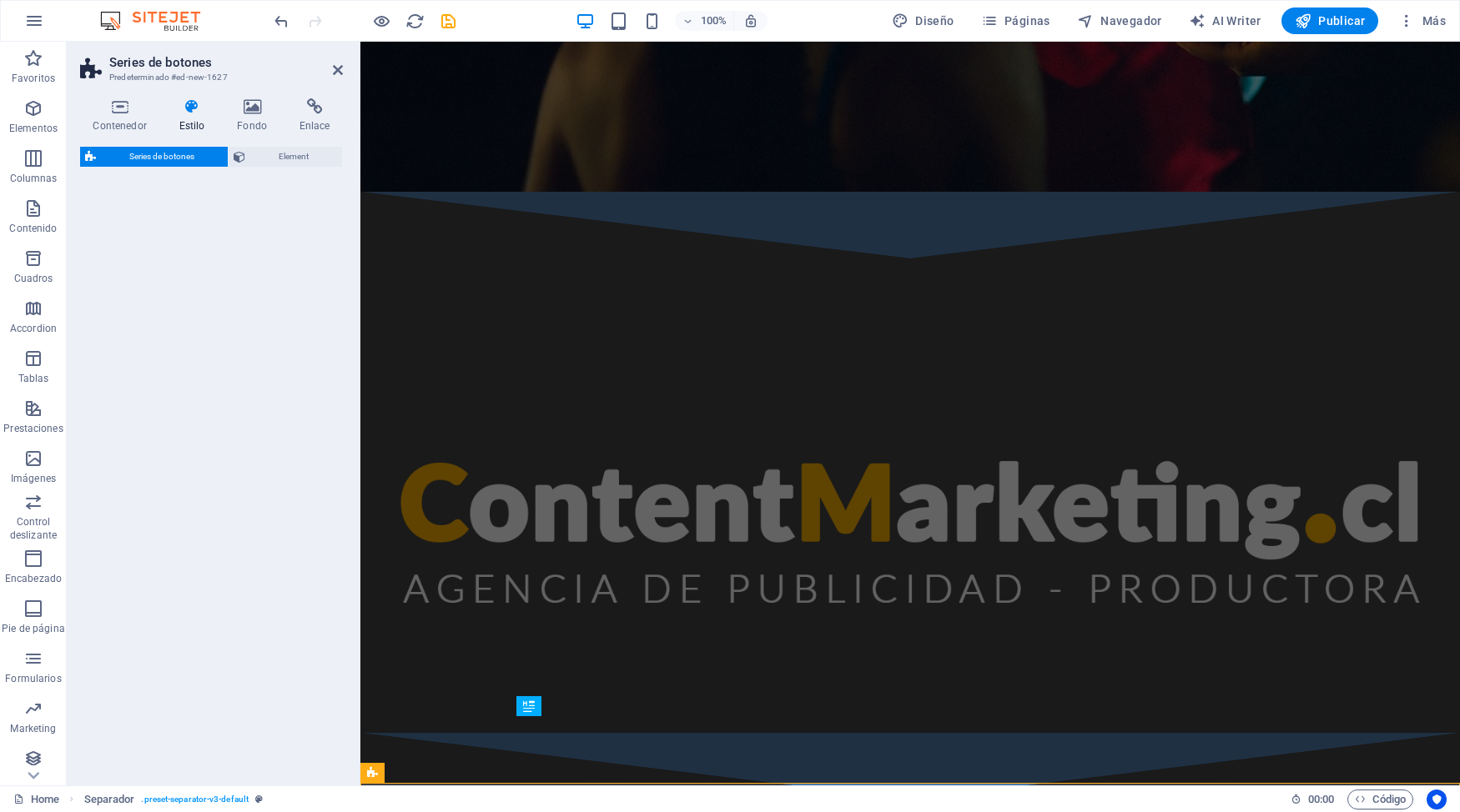
scroll to position [485, 0]
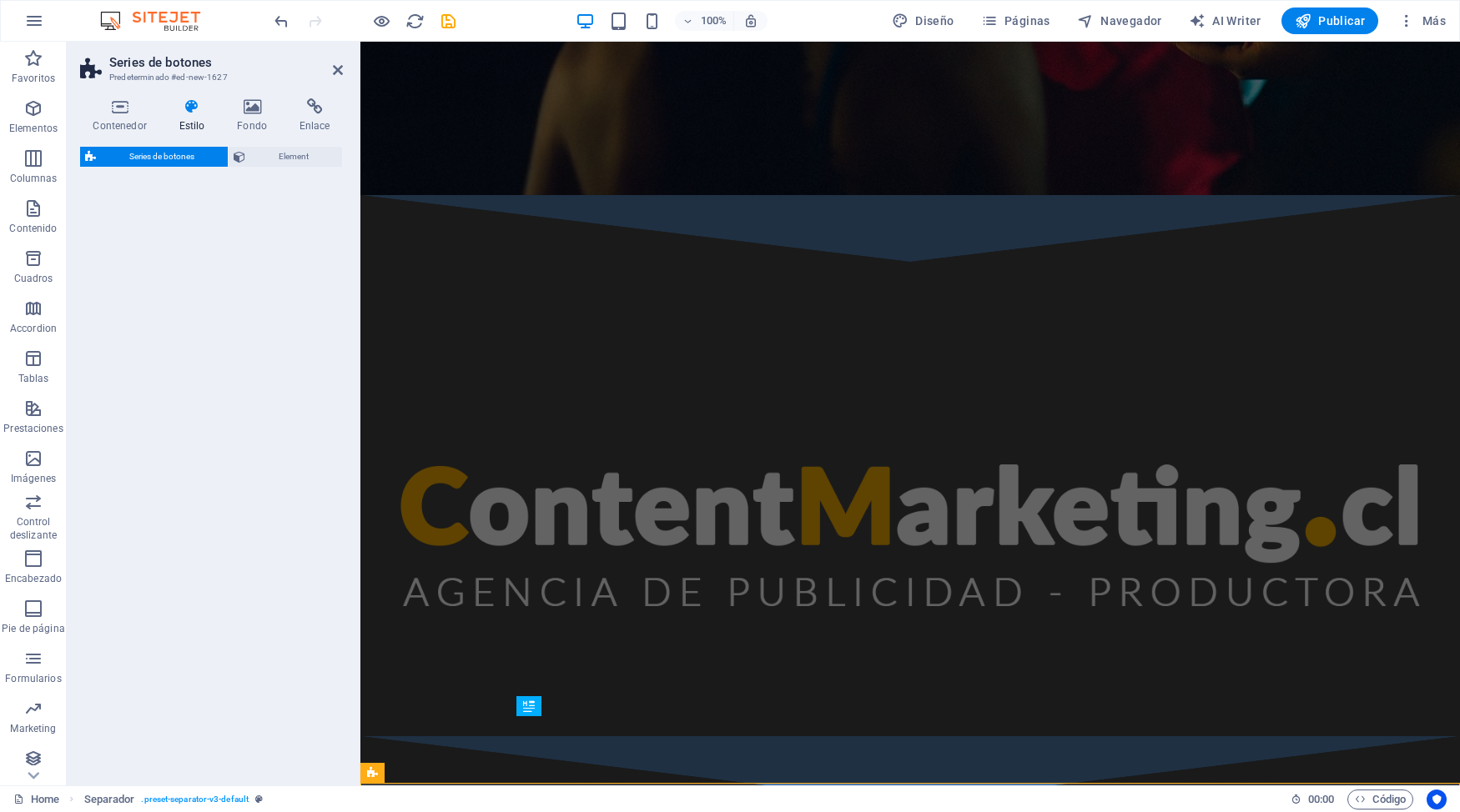
select select "rem"
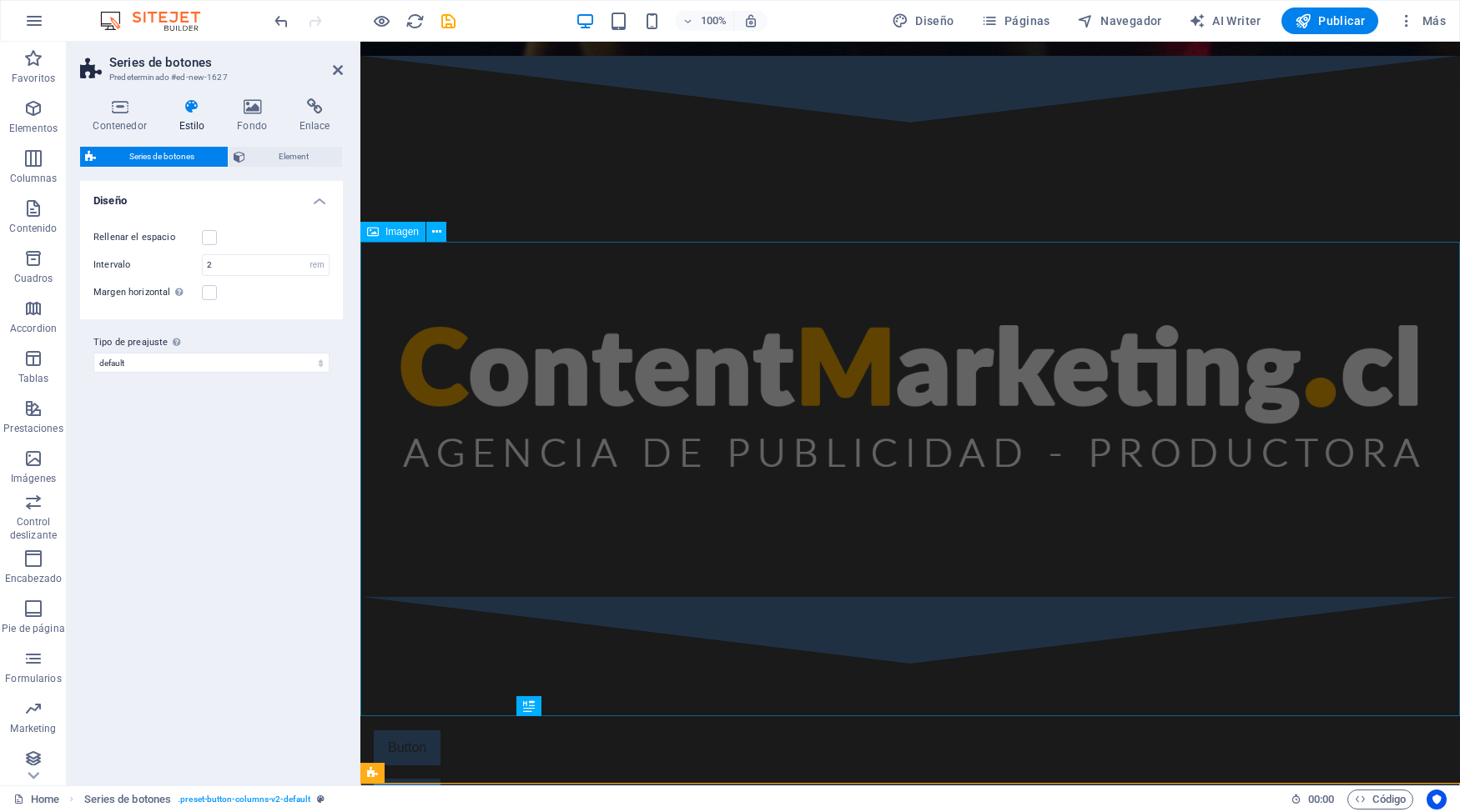
scroll to position [650, 0]
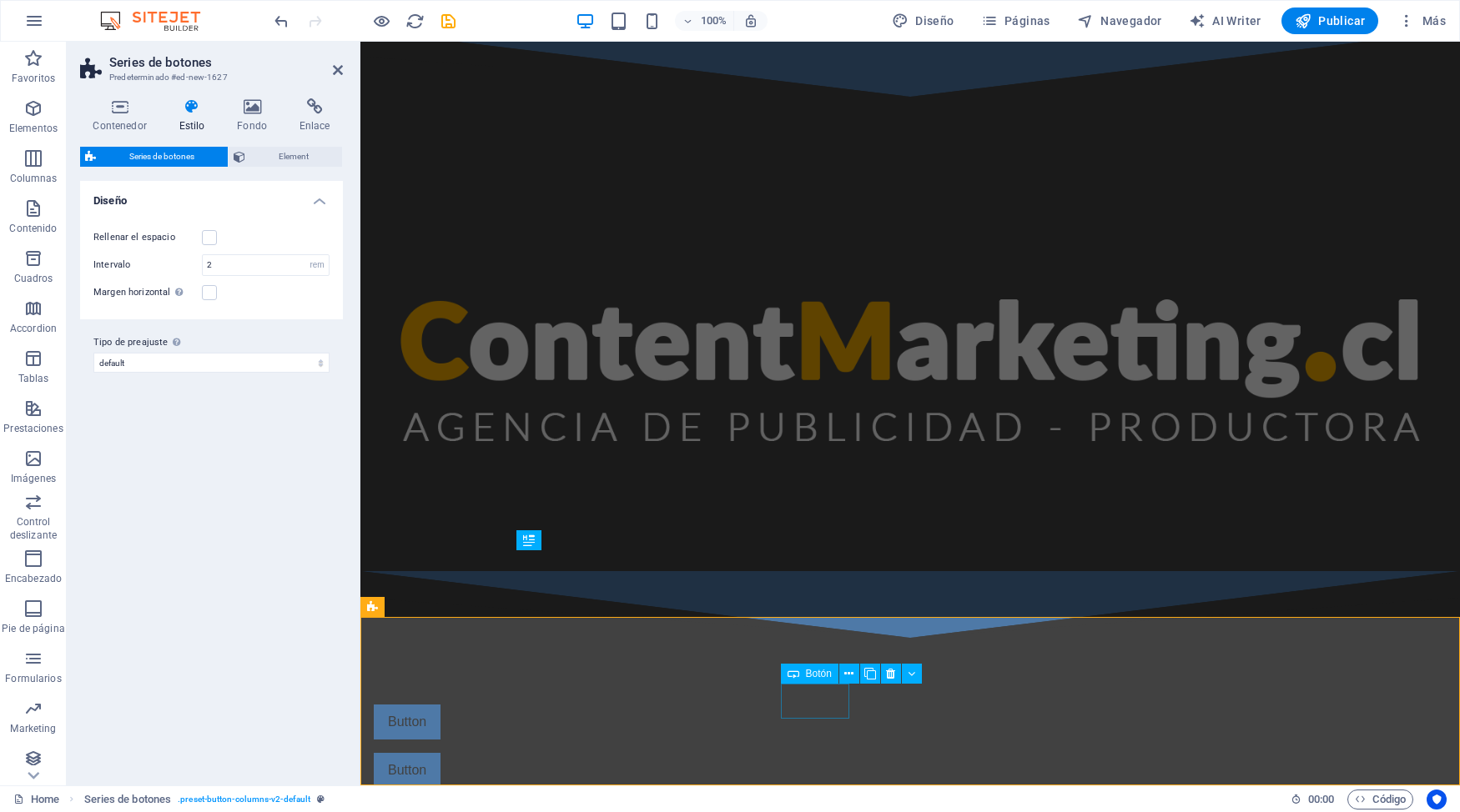
click at [819, 703] on div "Button" at bounding box center [767, 722] width 787 height 35
click at [281, 27] on icon "undo" at bounding box center [281, 21] width 19 height 19
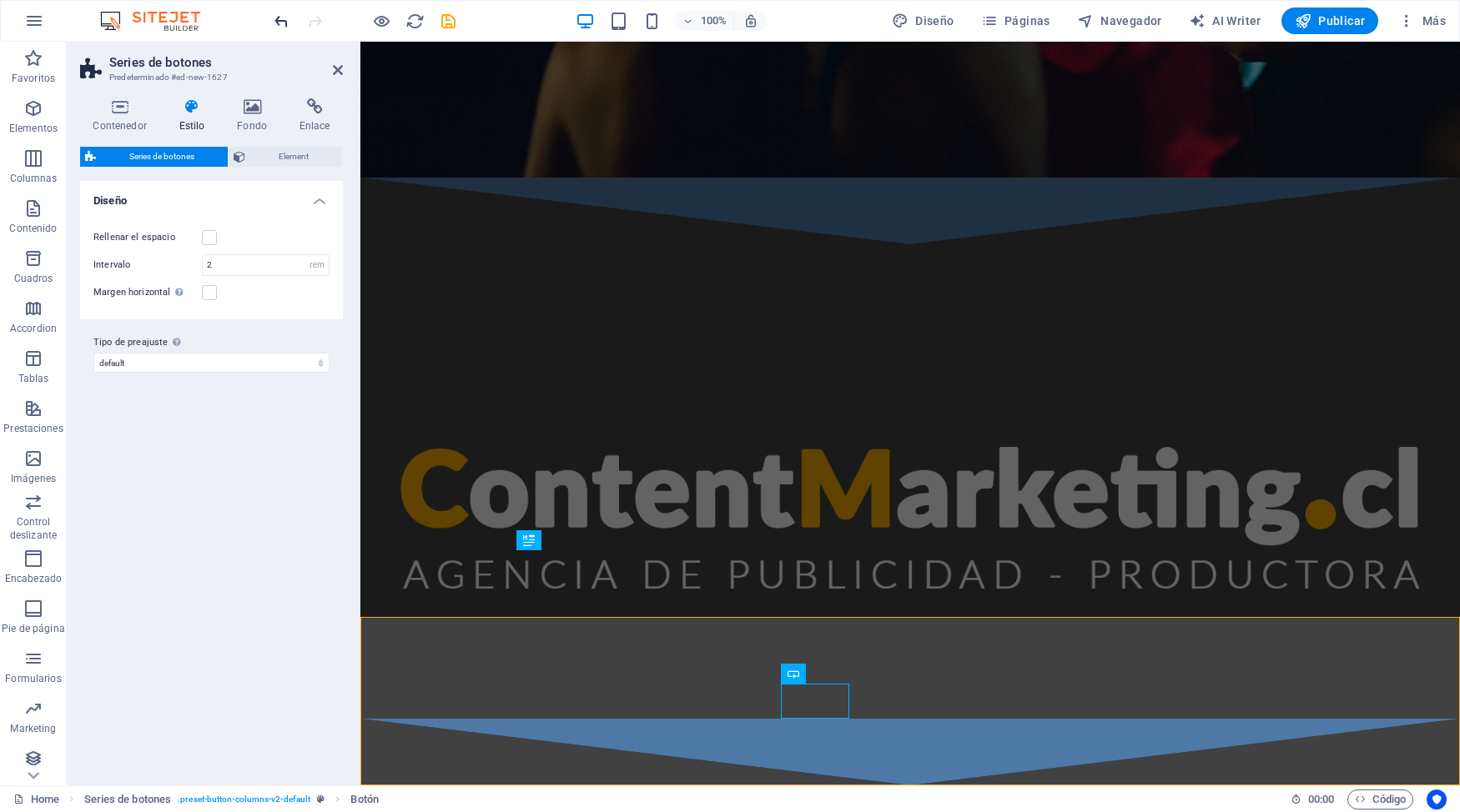
scroll to position [773, 0]
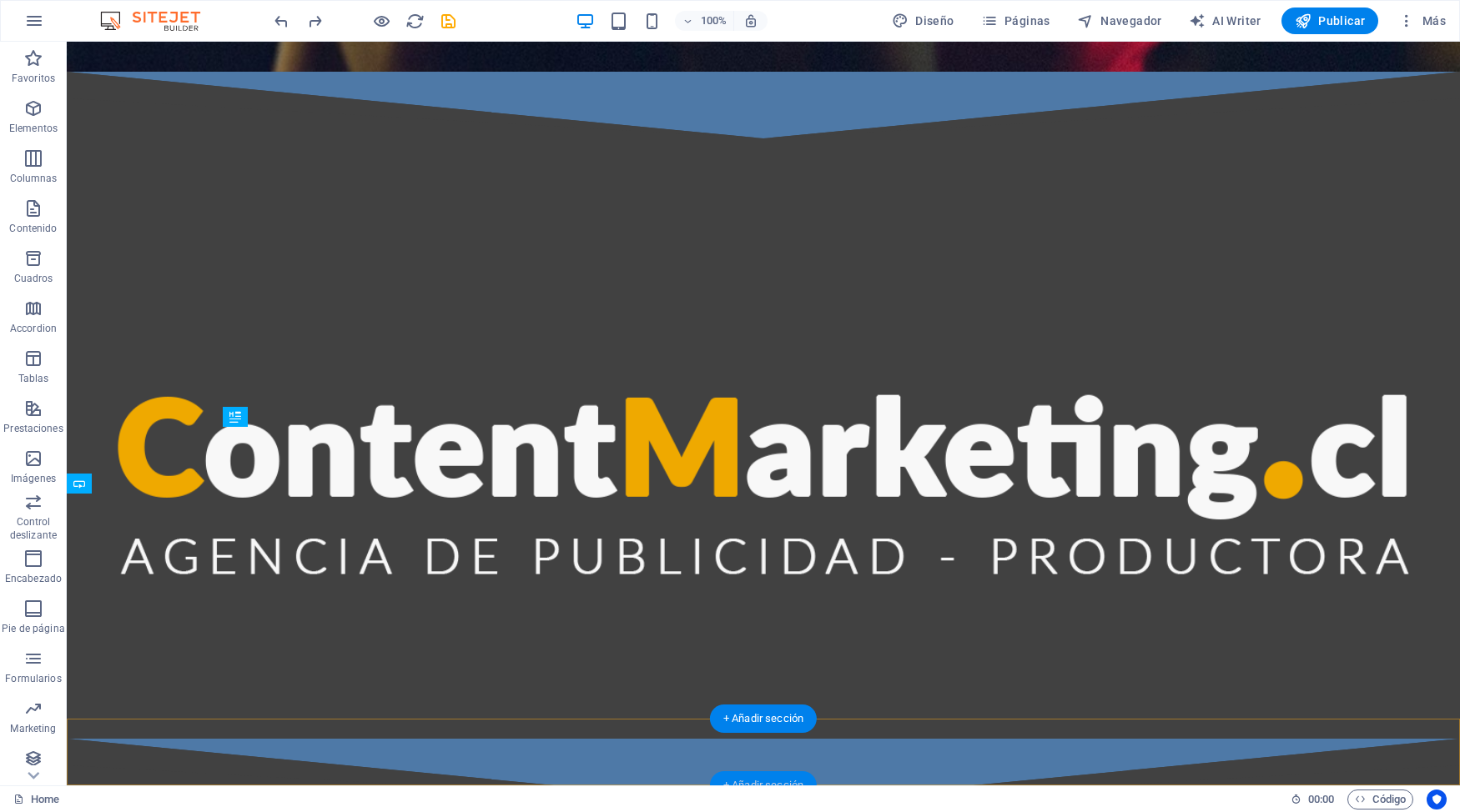
click at [766, 703] on div "+ Añadir sección" at bounding box center [763, 785] width 107 height 29
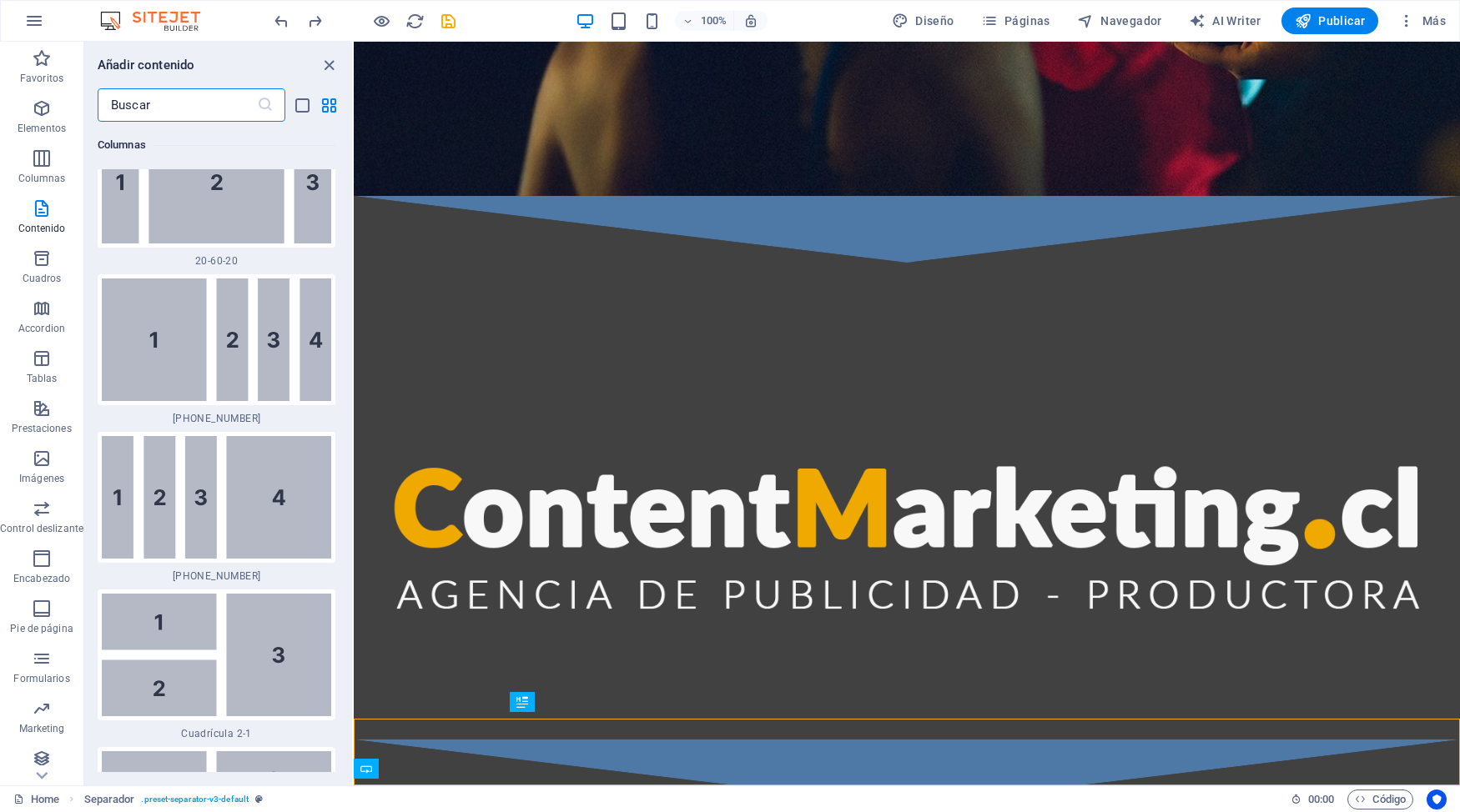
scroll to position [3306, 0]
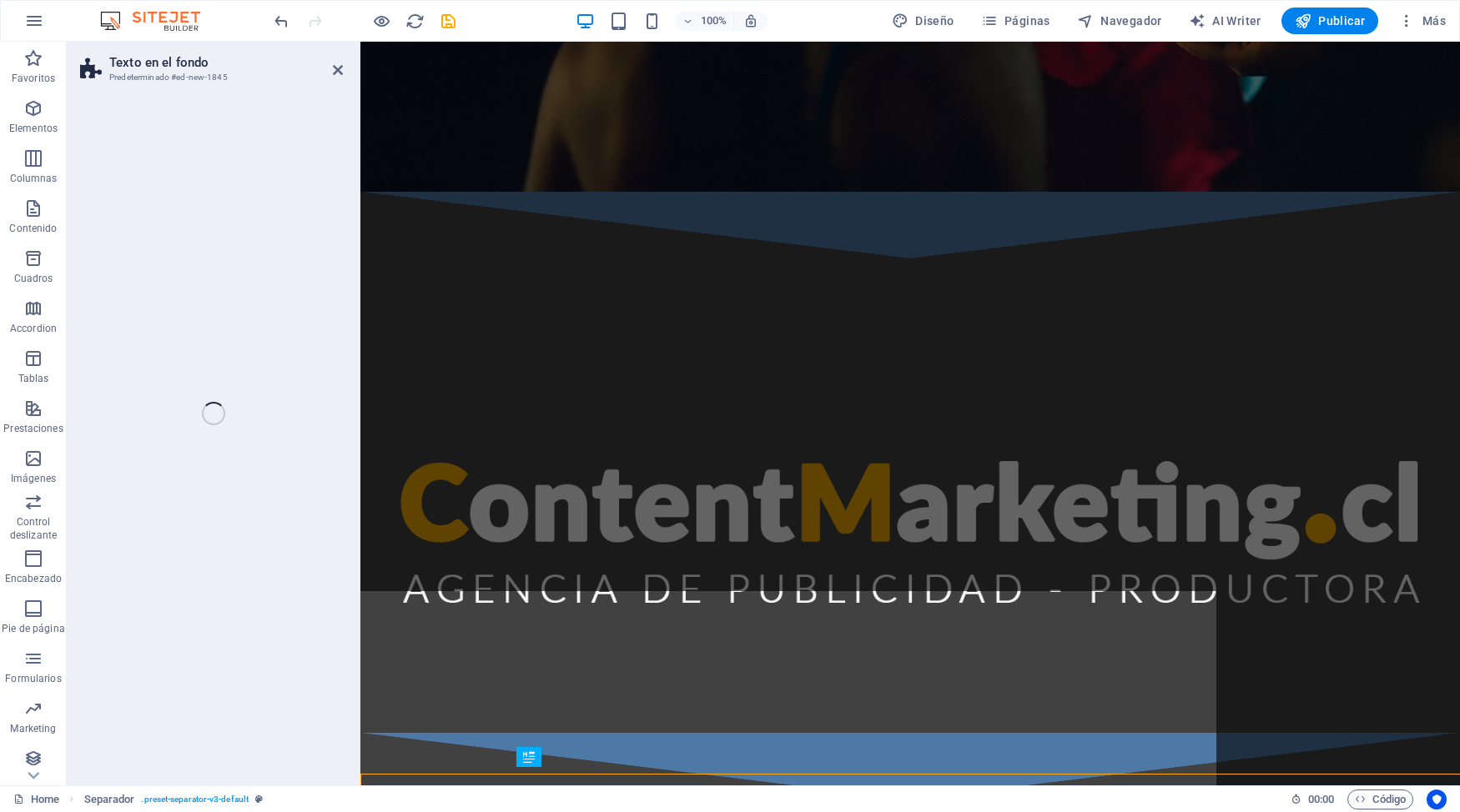
click at [197, 429] on div "Texto en el fondo Predeterminado #ed-new-1845 Arrastra aquí para reemplazar el …" at bounding box center [763, 413] width 1393 height 744
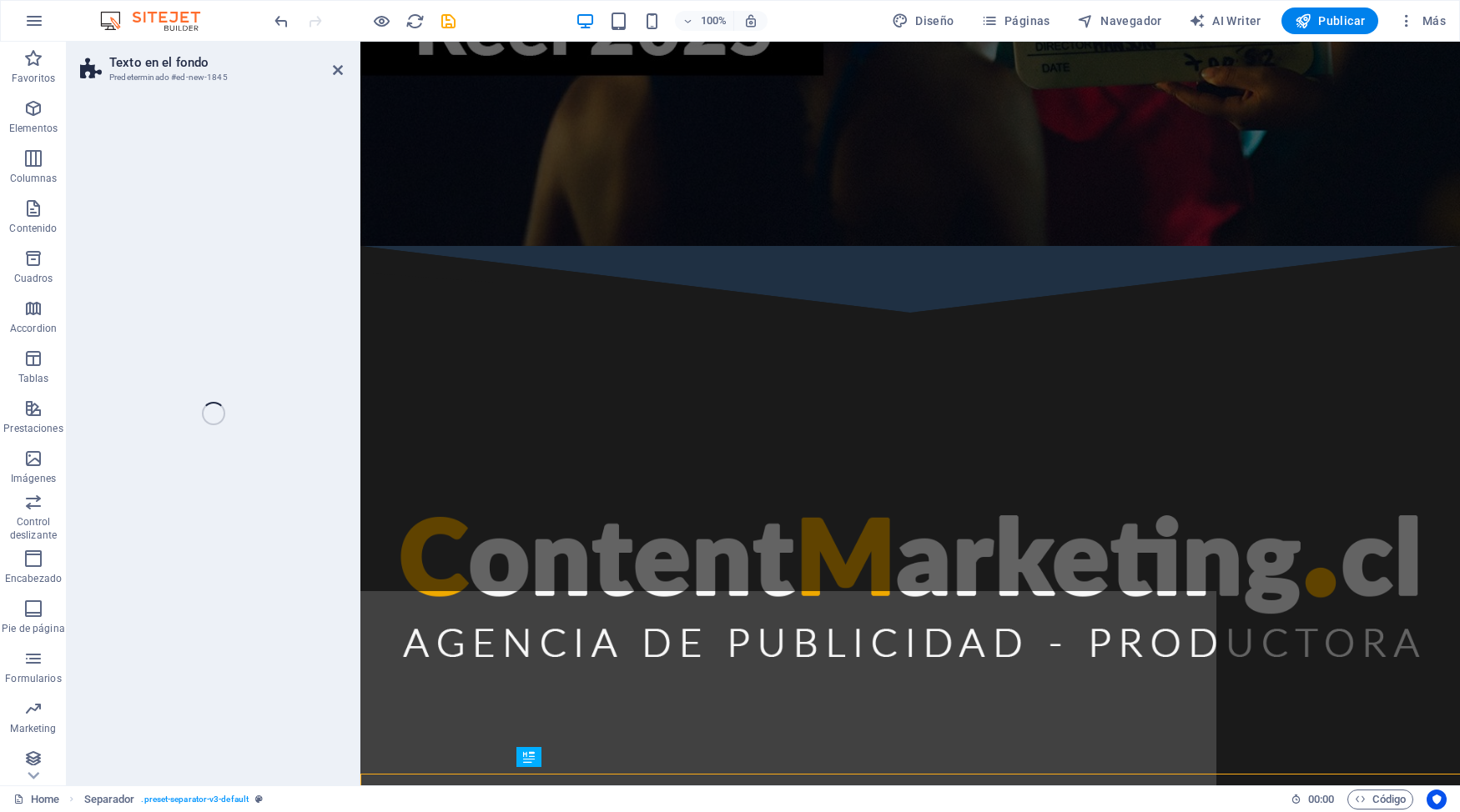
select select "%"
select select "rem"
select select "px"
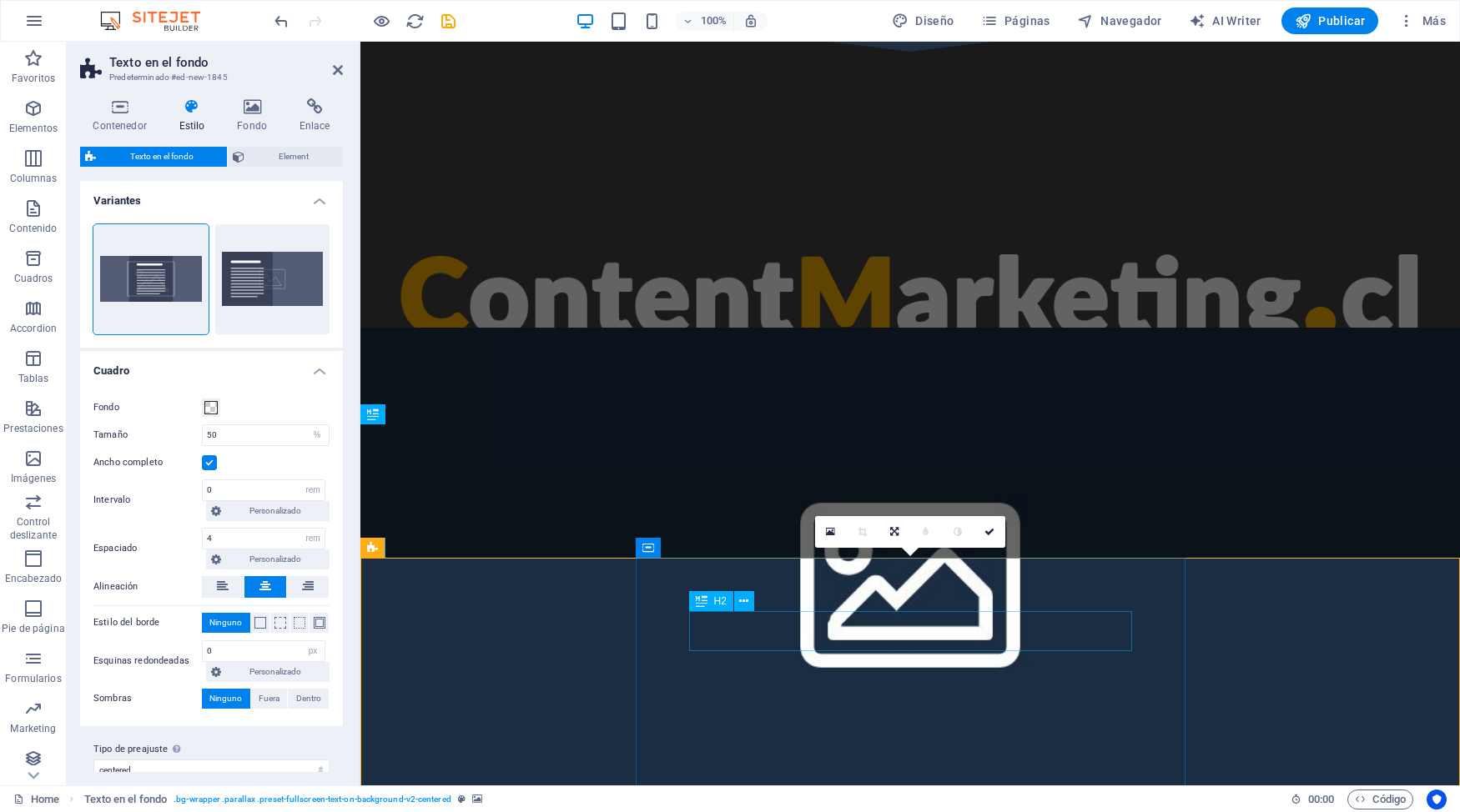
scroll to position [728, 0]
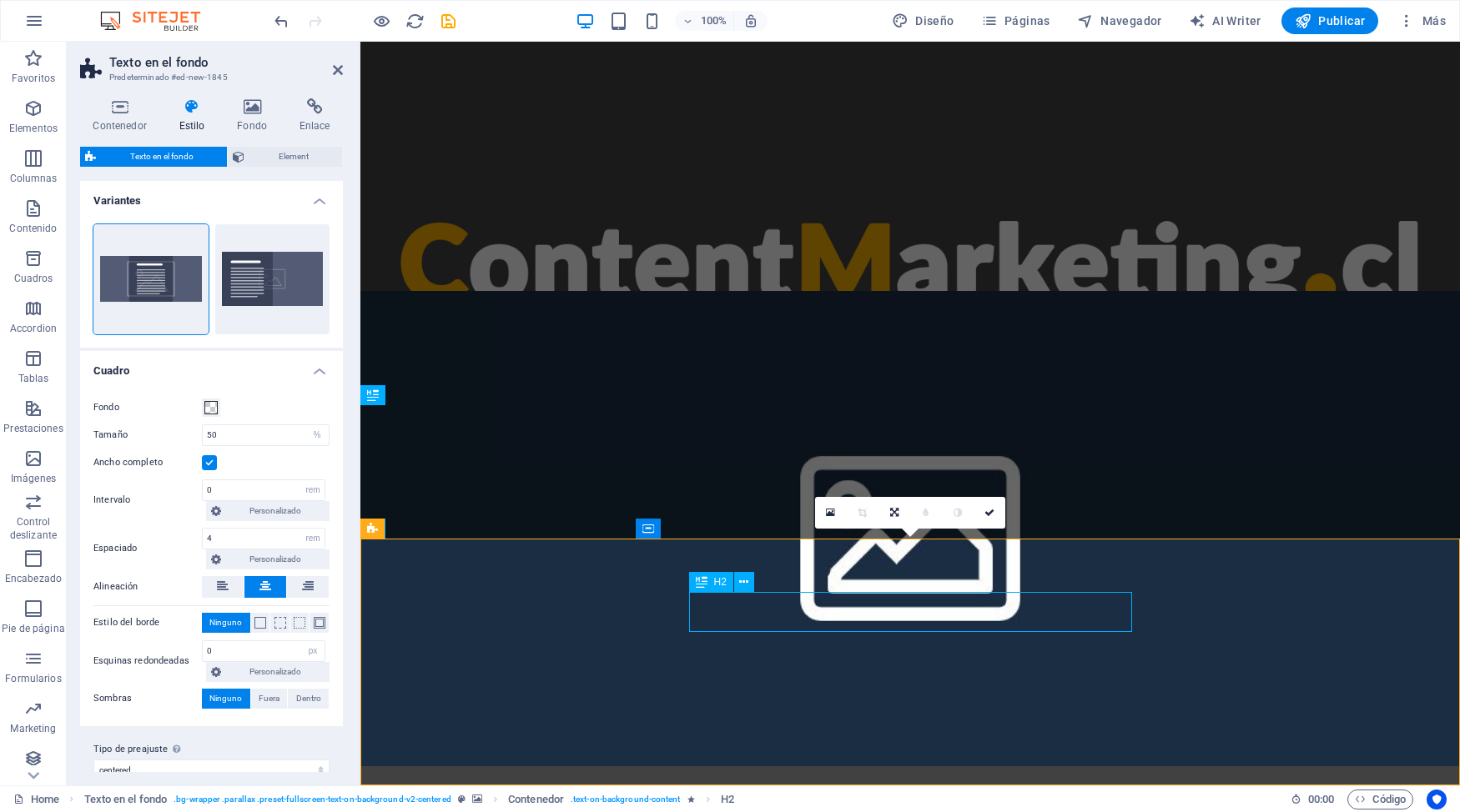
scroll to position [688, 0]
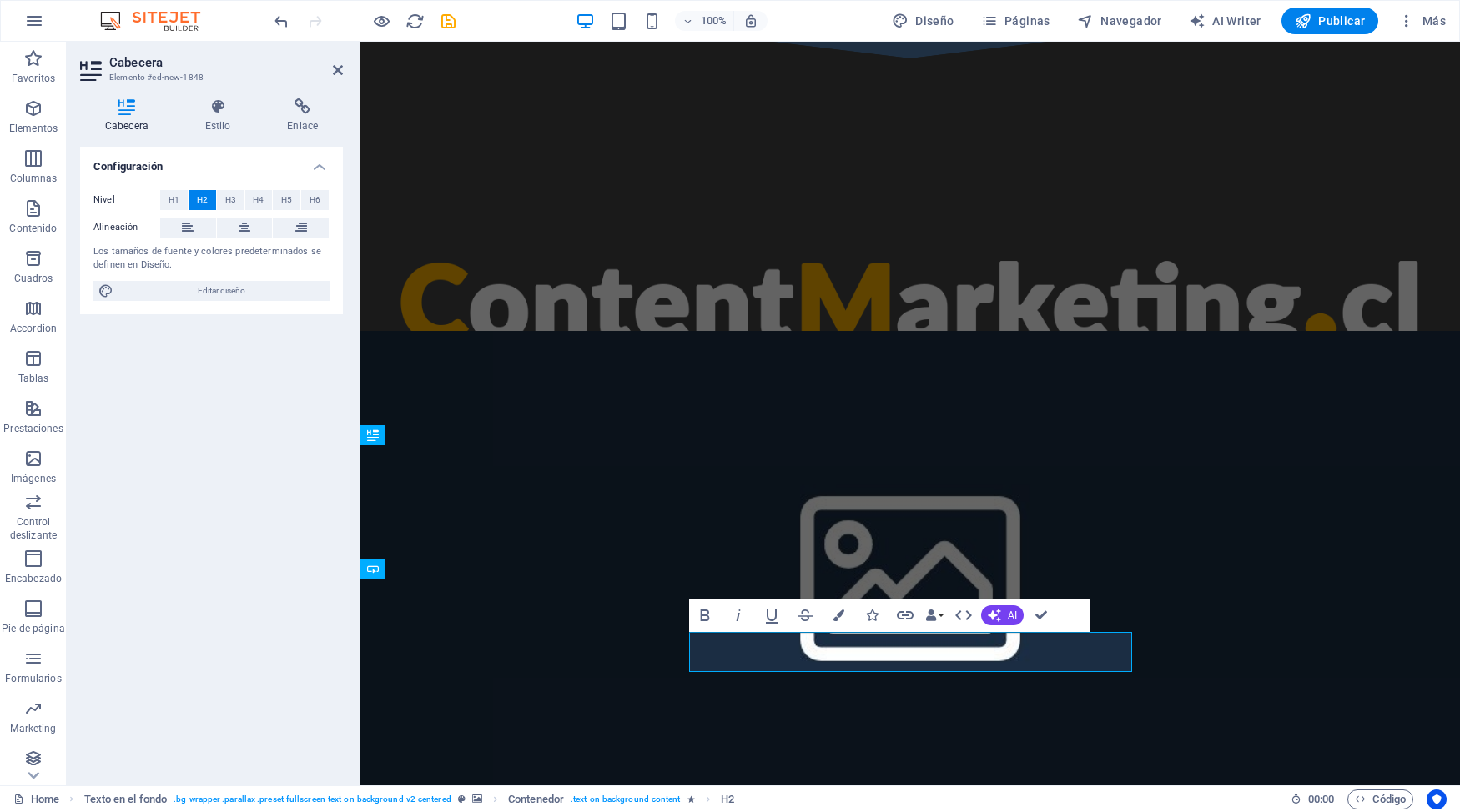
click at [755, 614] on div "Bold Italic Underline Strikethrough Colors Icons Link Data Bindings Empresa Nom…" at bounding box center [873, 615] width 368 height 34
drag, startPoint x: 815, startPoint y: 659, endPoint x: 652, endPoint y: 659, distance: 163.0
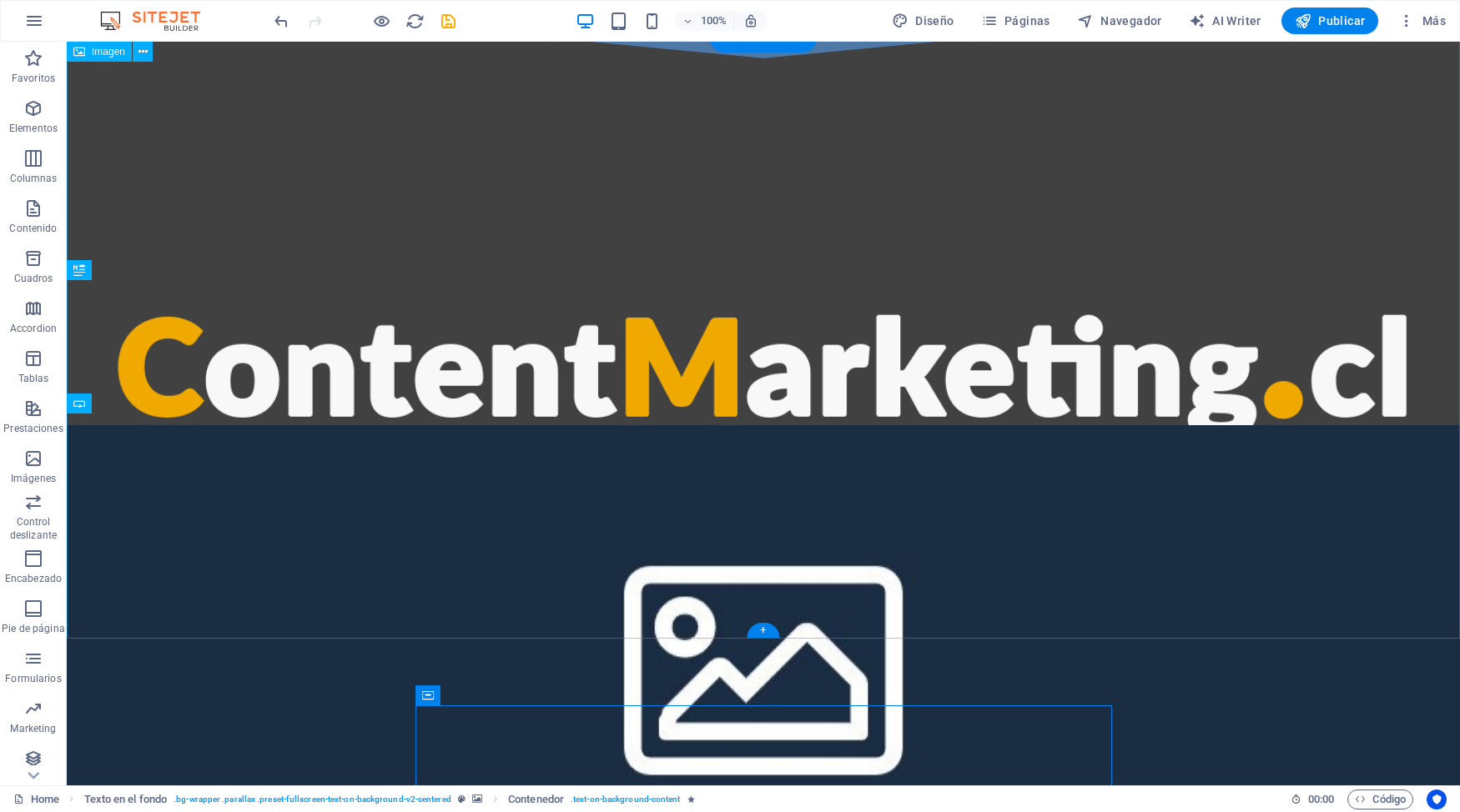
scroll to position [960, 0]
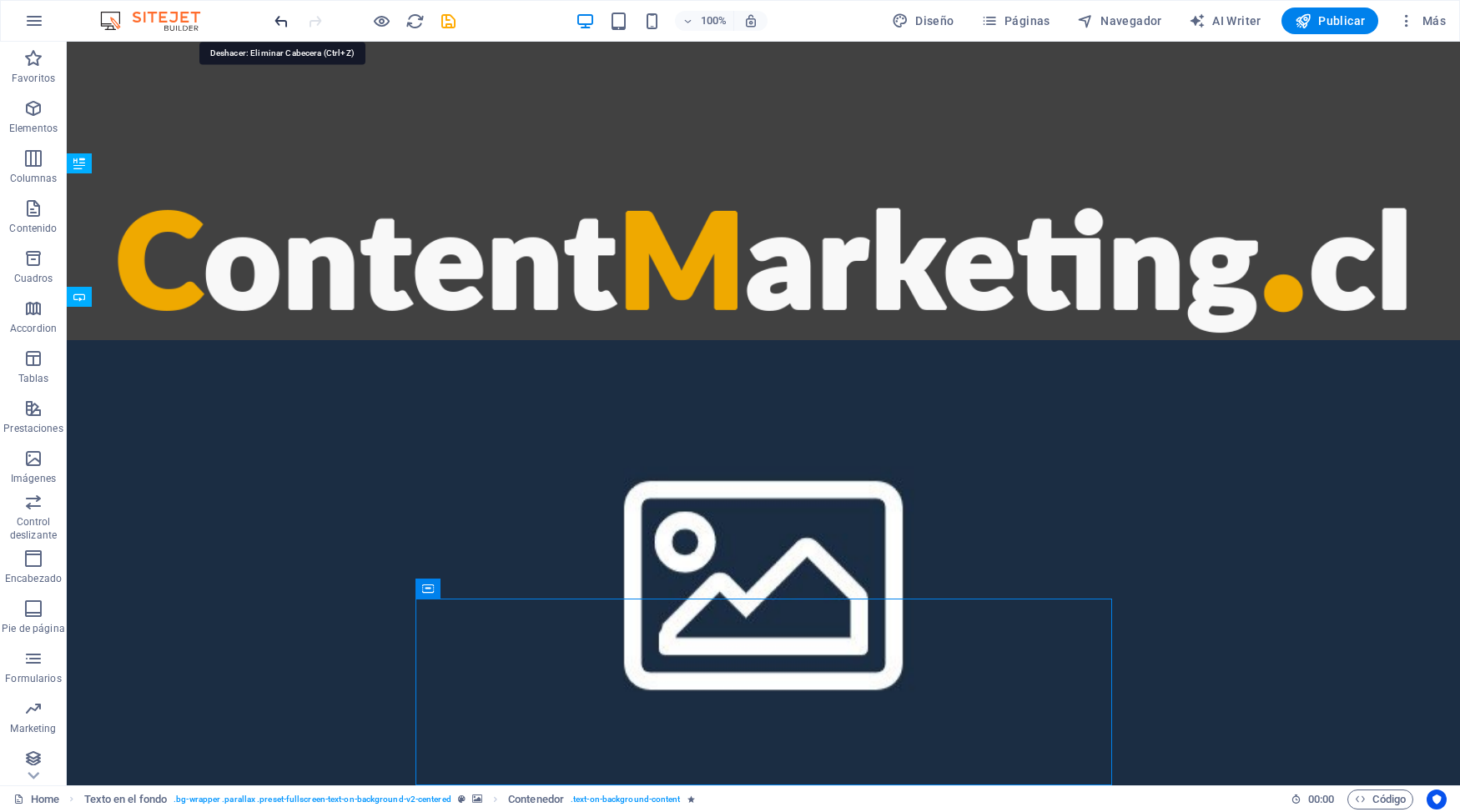
click at [279, 23] on icon "undo" at bounding box center [281, 21] width 19 height 19
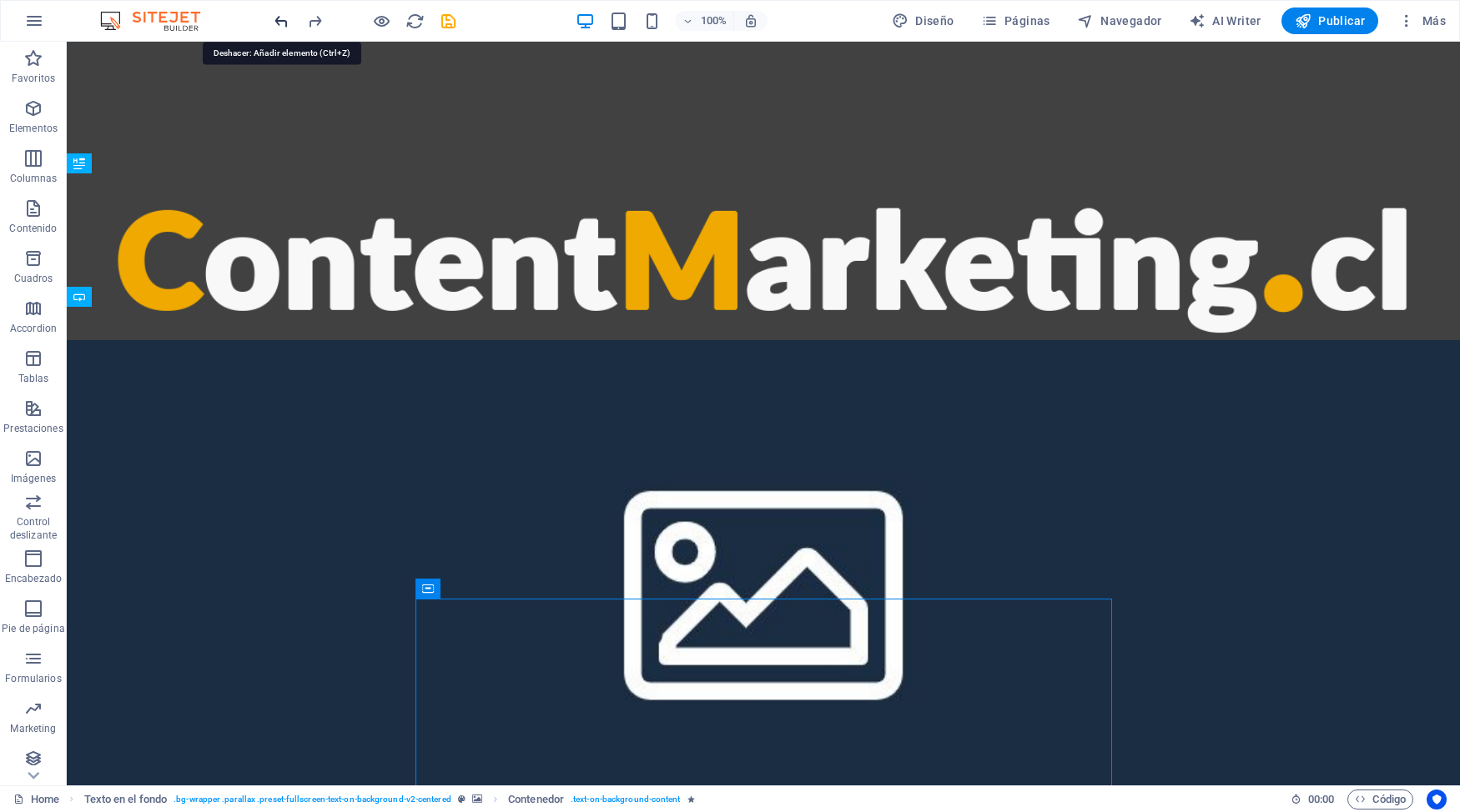
click at [285, 22] on icon "undo" at bounding box center [281, 21] width 19 height 19
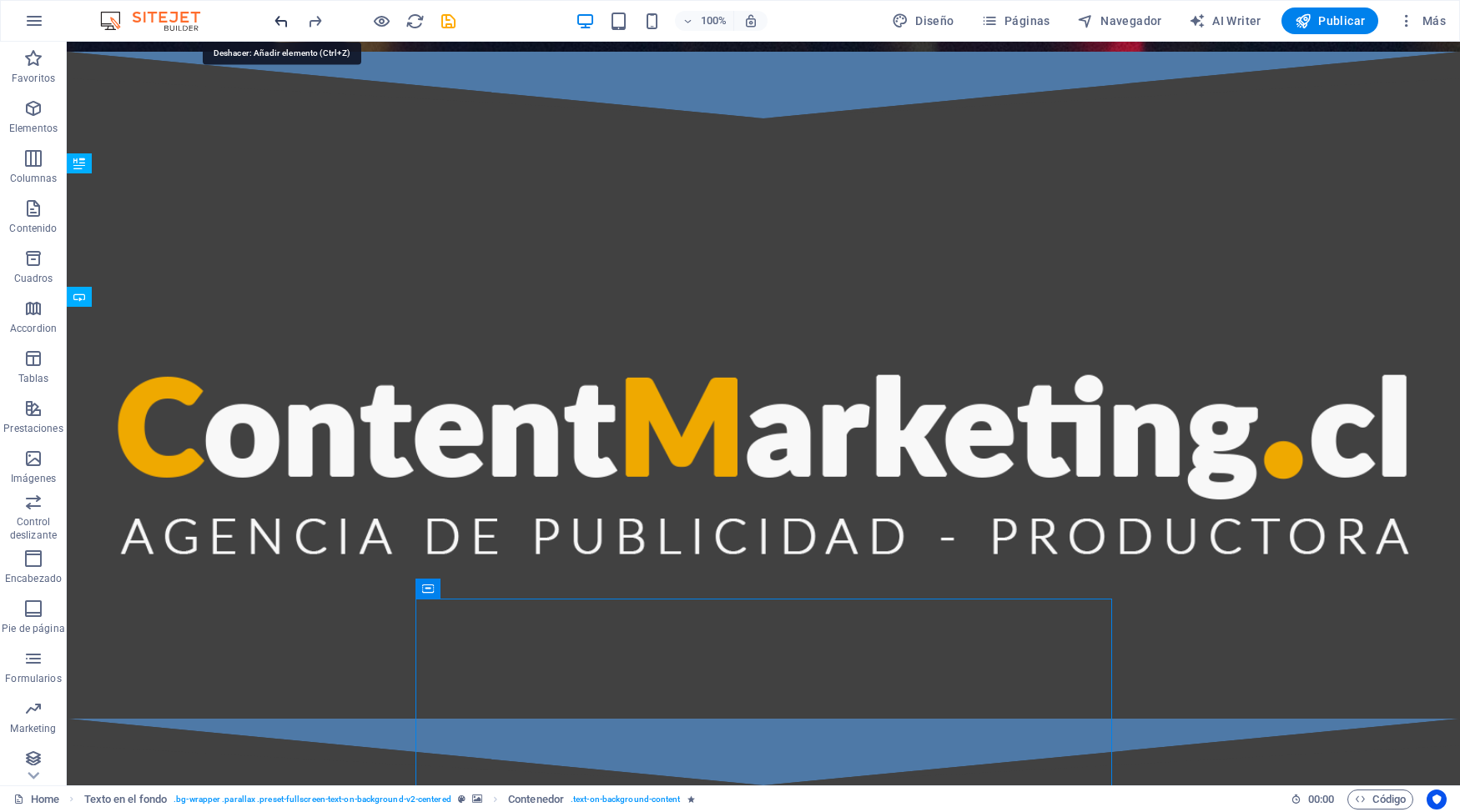
scroll to position [773, 0]
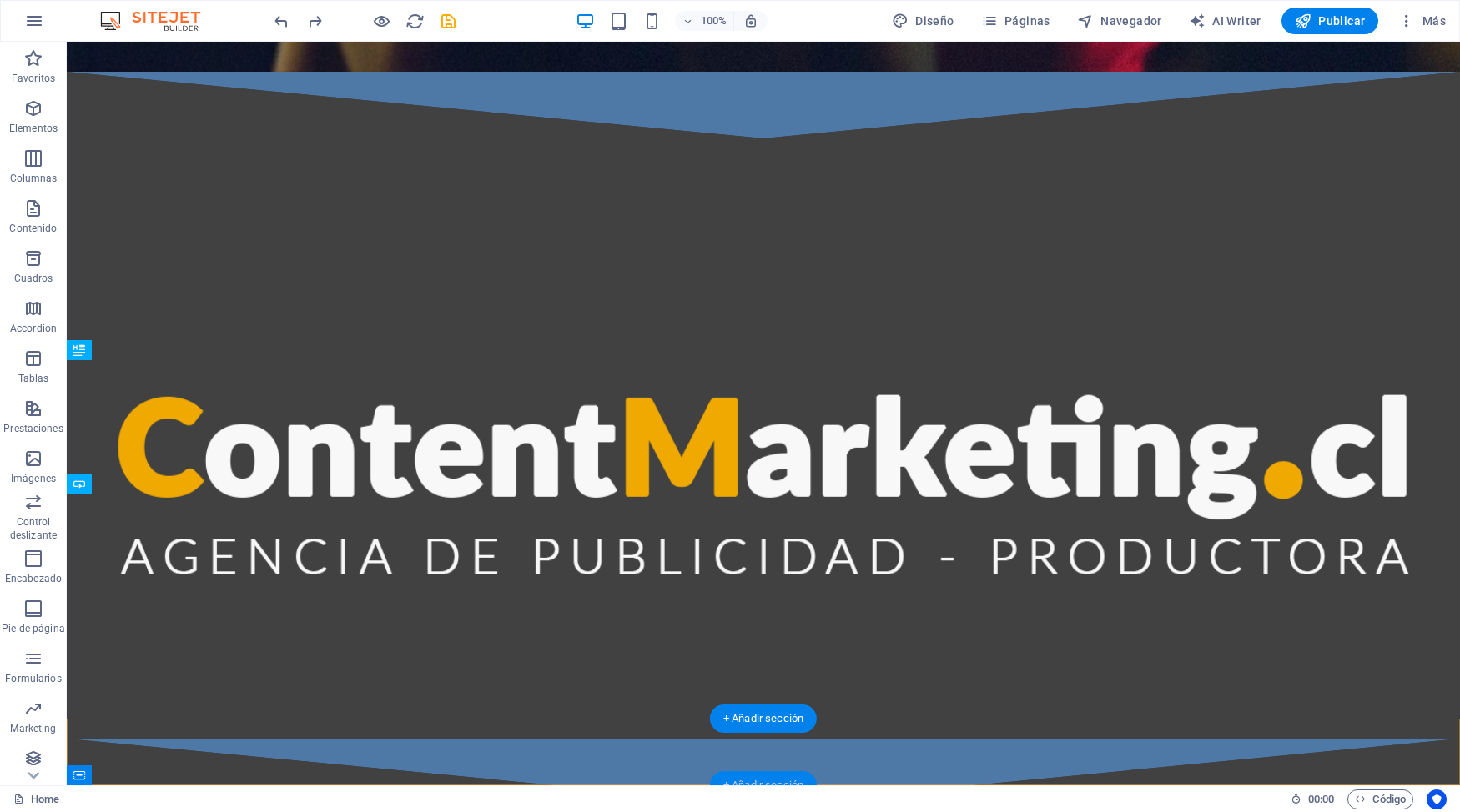
click at [766, 703] on div "+ Añadir sección" at bounding box center [763, 785] width 107 height 29
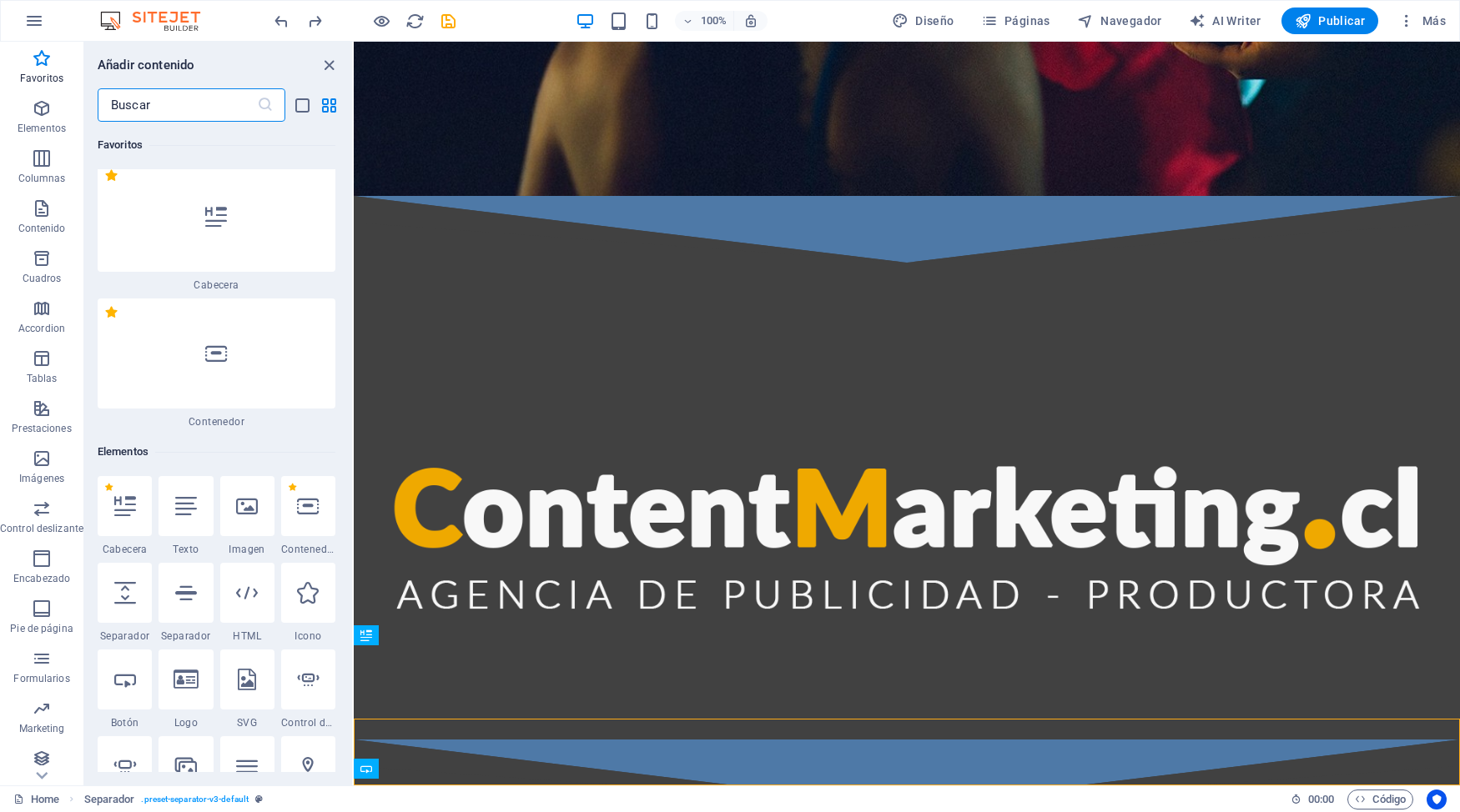
scroll to position [0, 0]
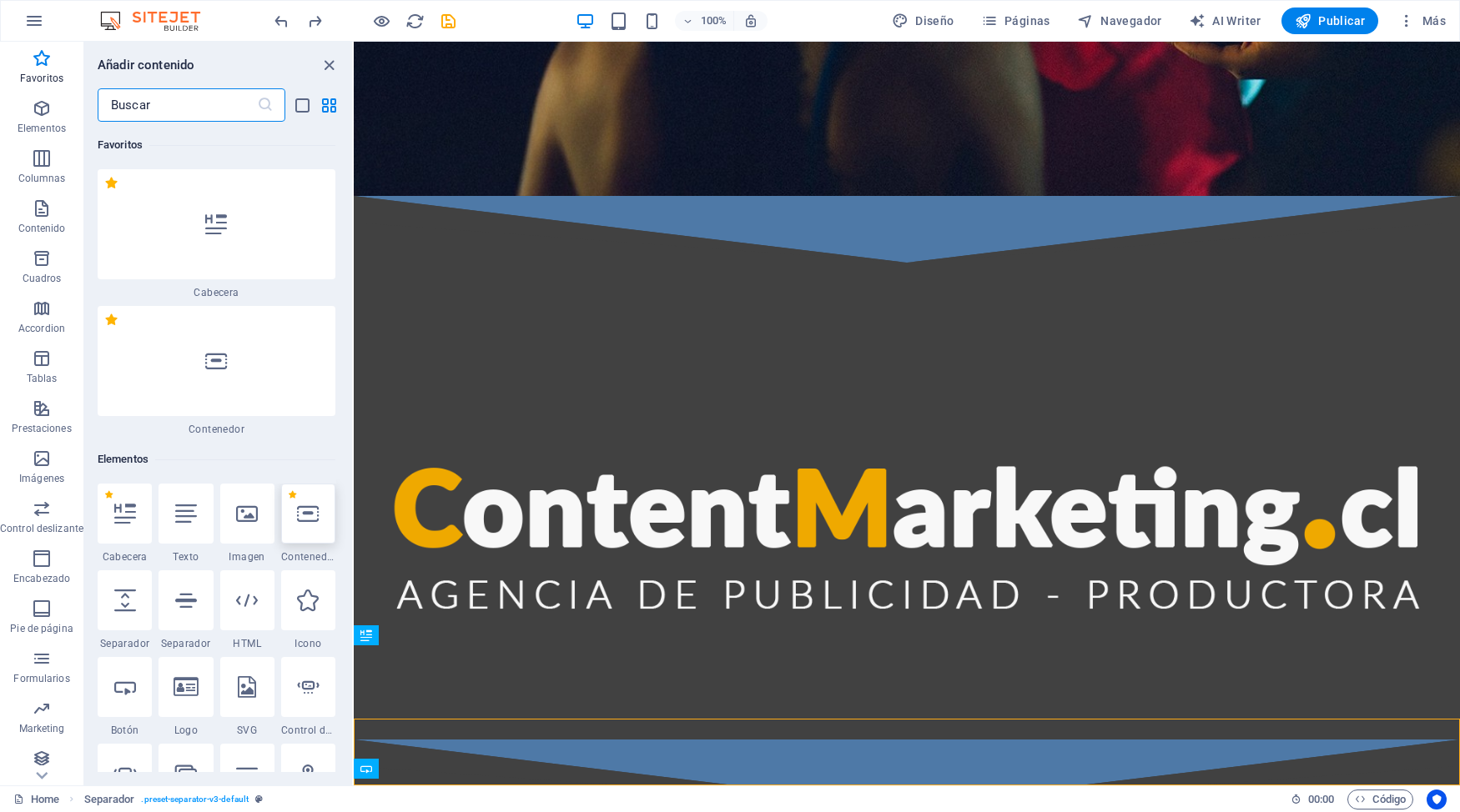
click at [311, 503] on icon at bounding box center [307, 513] width 22 height 22
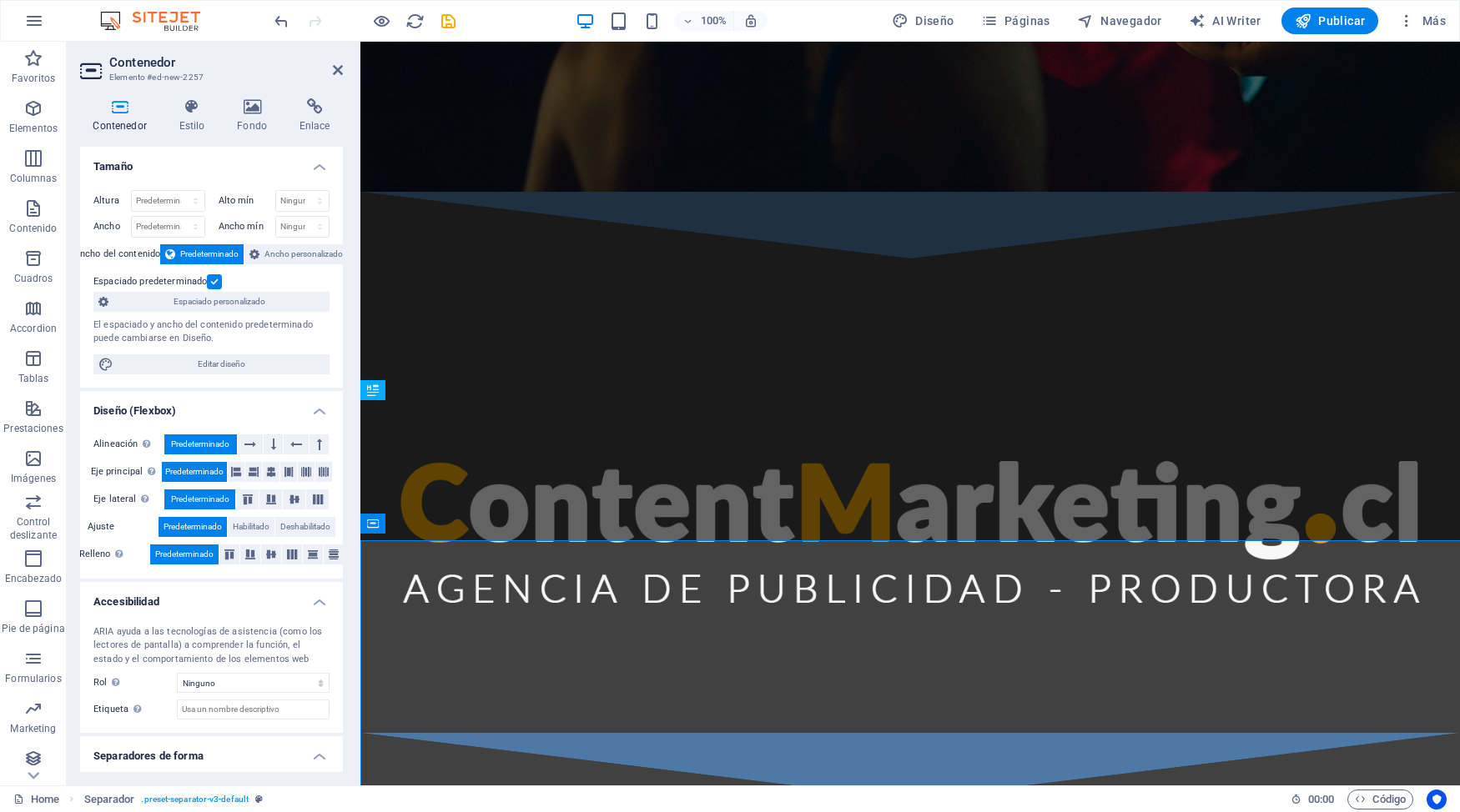
scroll to position [733, 0]
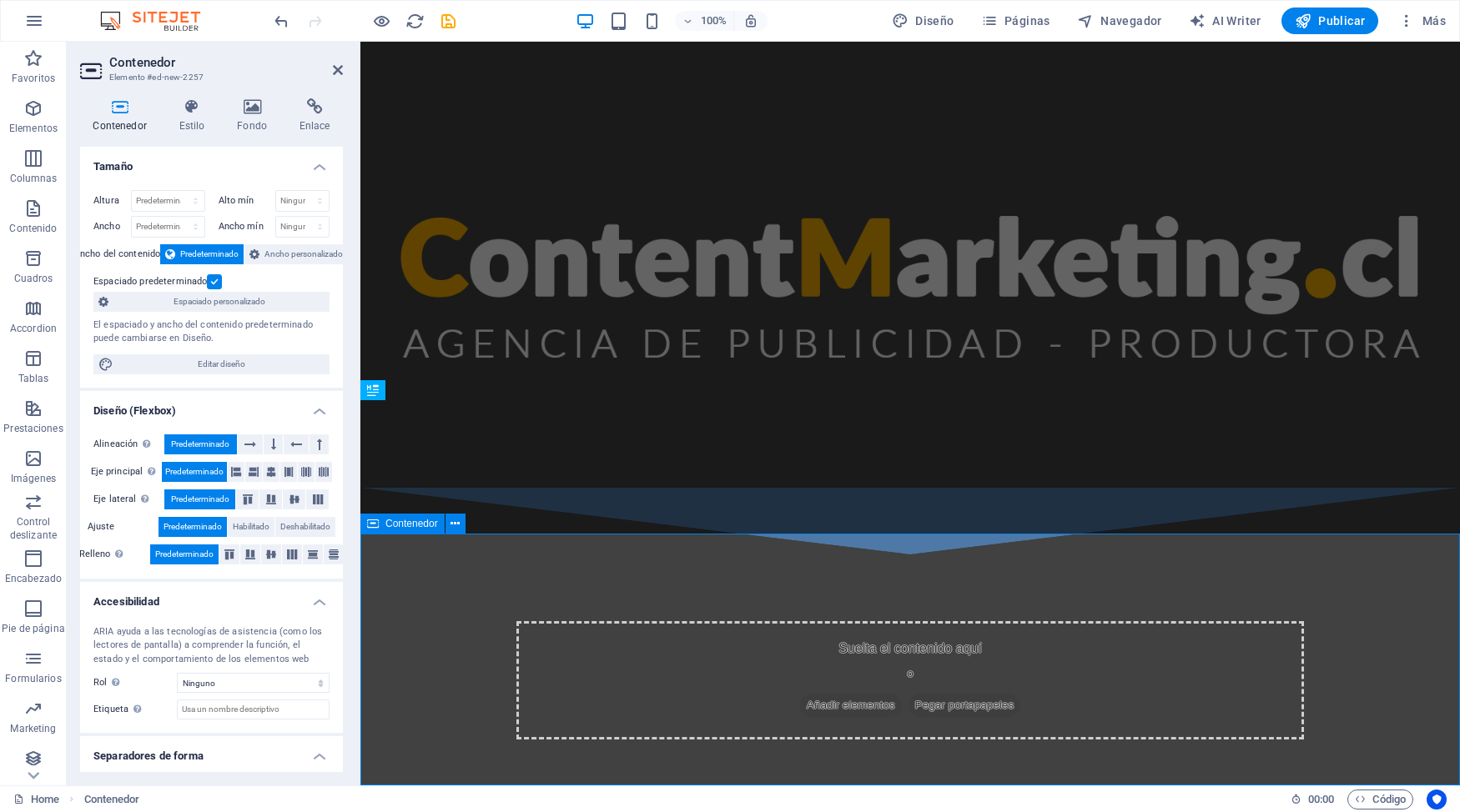
click at [1366, 655] on div "Suelta el contenido aquí o Añadir elementos Pegar portapapeles" at bounding box center [910, 680] width 1100 height 252
click at [848, 694] on span "Añadir elementos" at bounding box center [851, 706] width 102 height 23
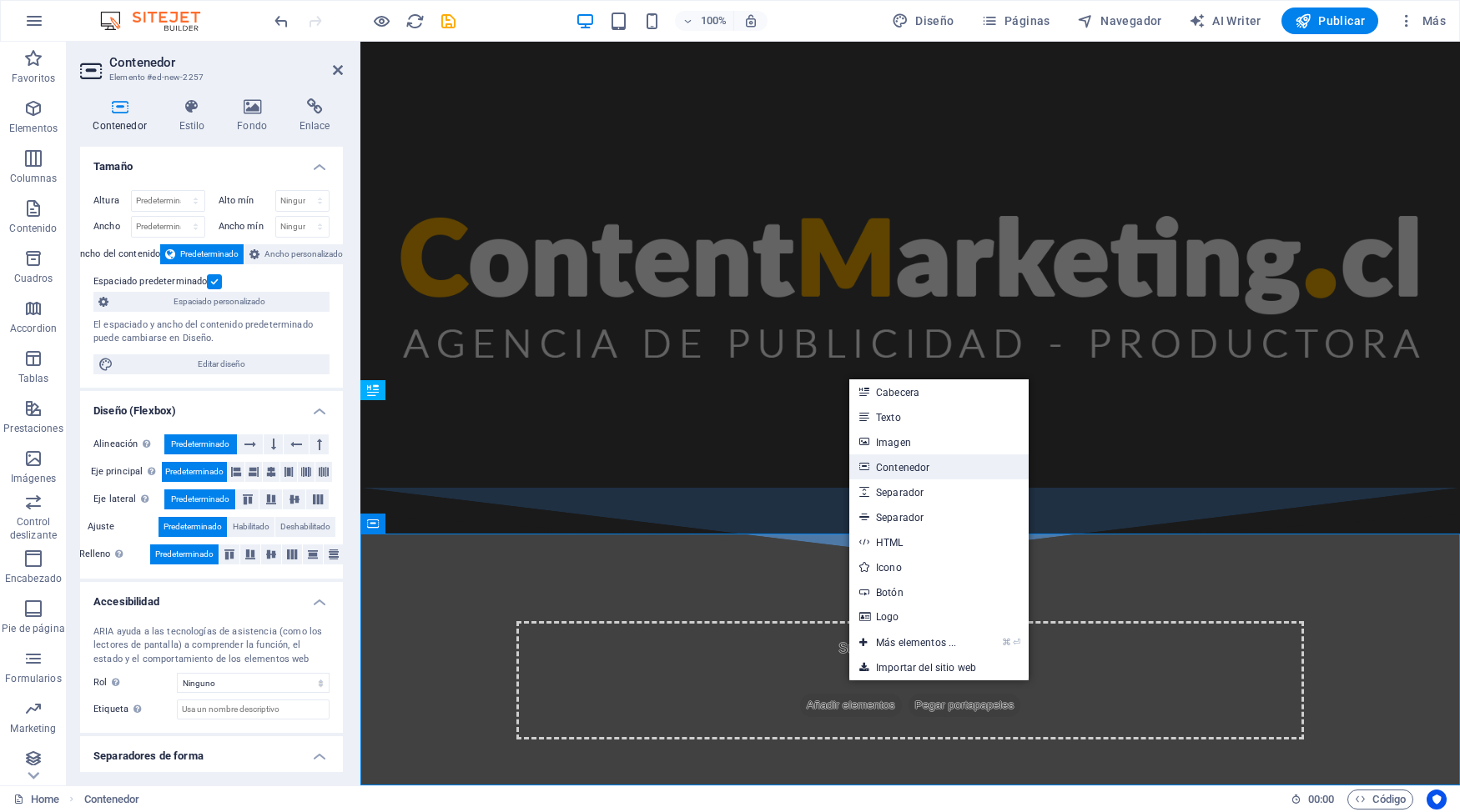
click at [919, 466] on link "Contenedor" at bounding box center [939, 467] width 179 height 25
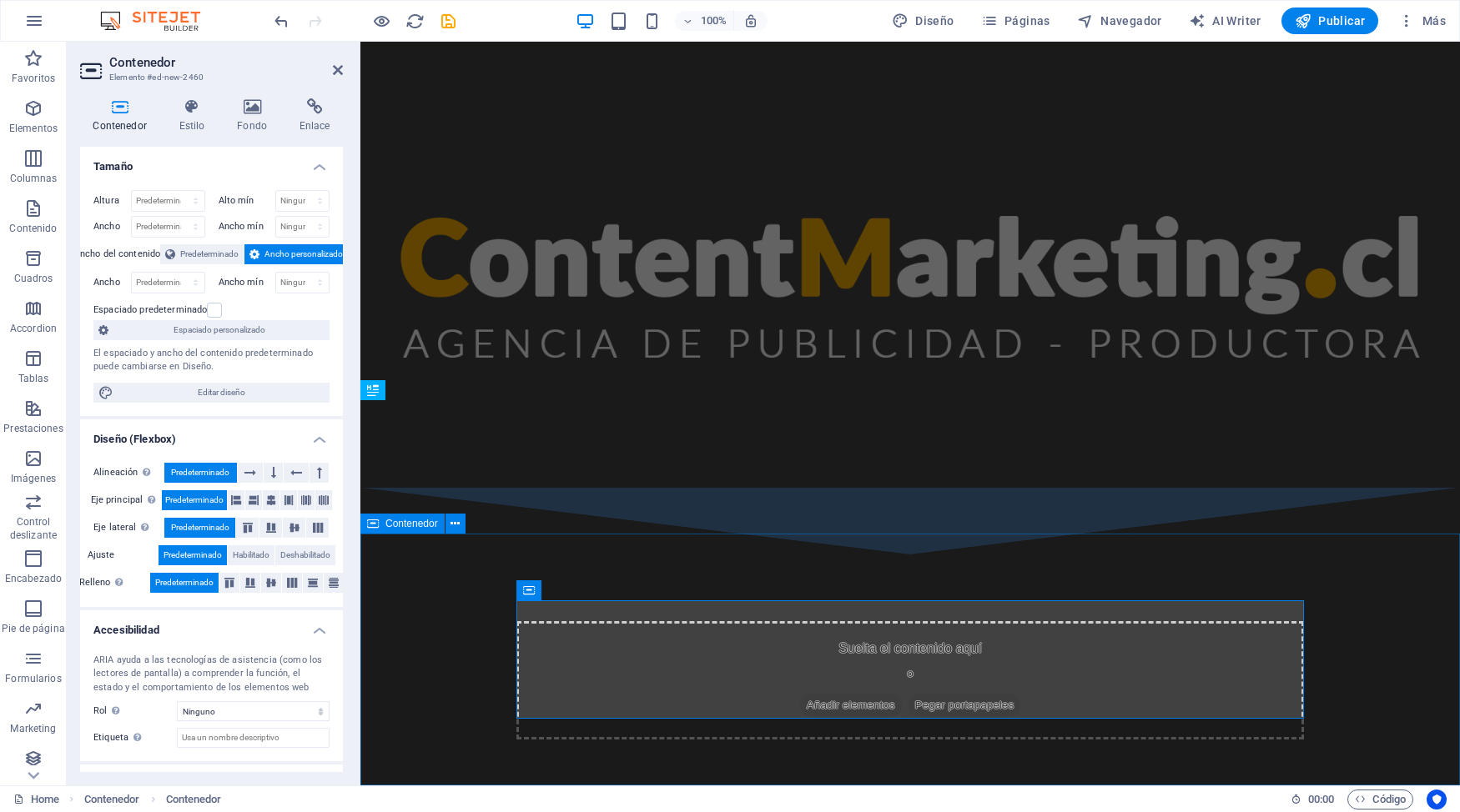
click at [1326, 662] on div "Suelta el contenido aquí o Añadir elementos Pegar portapapeles" at bounding box center [910, 680] width 1100 height 252
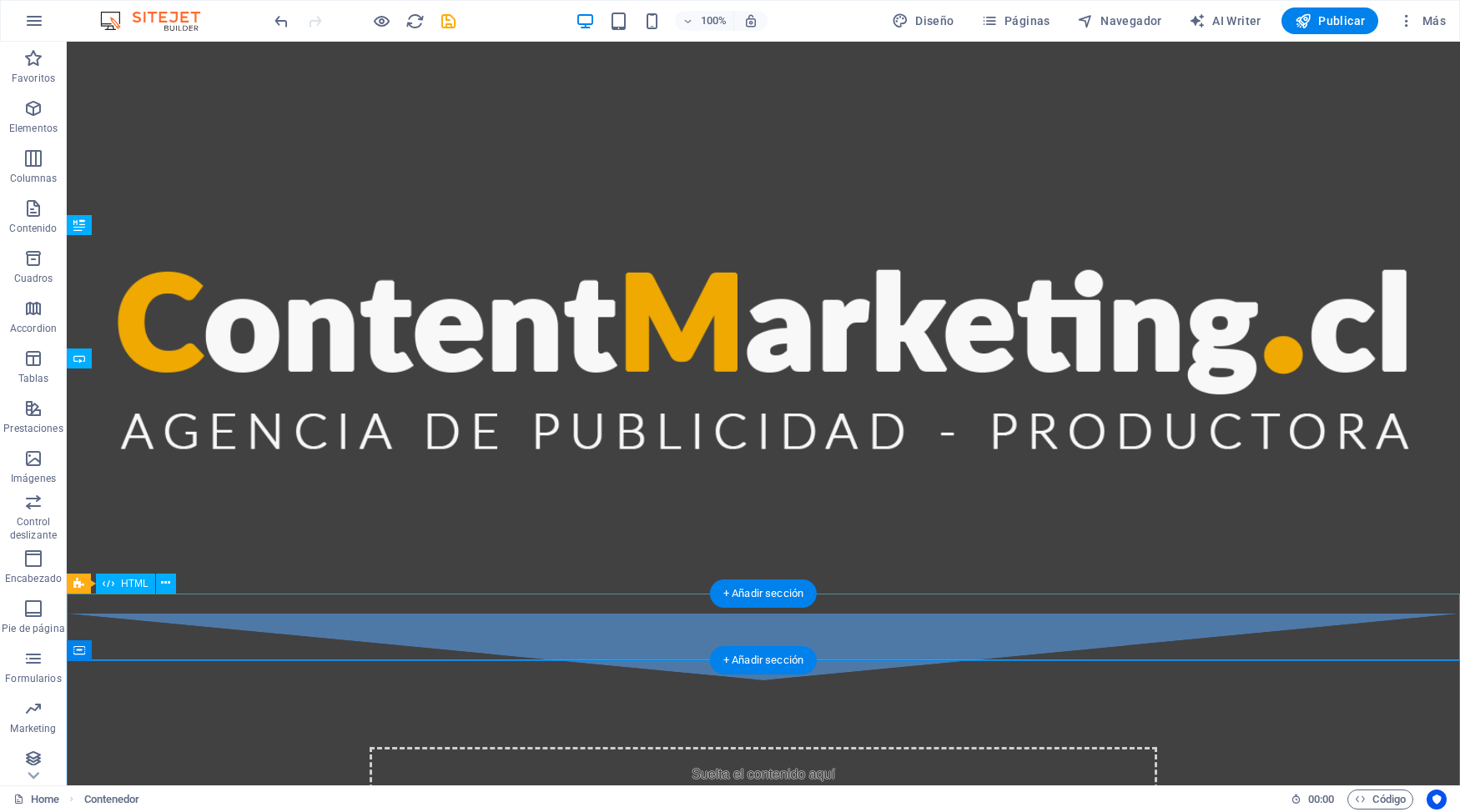
scroll to position [1025, 0]
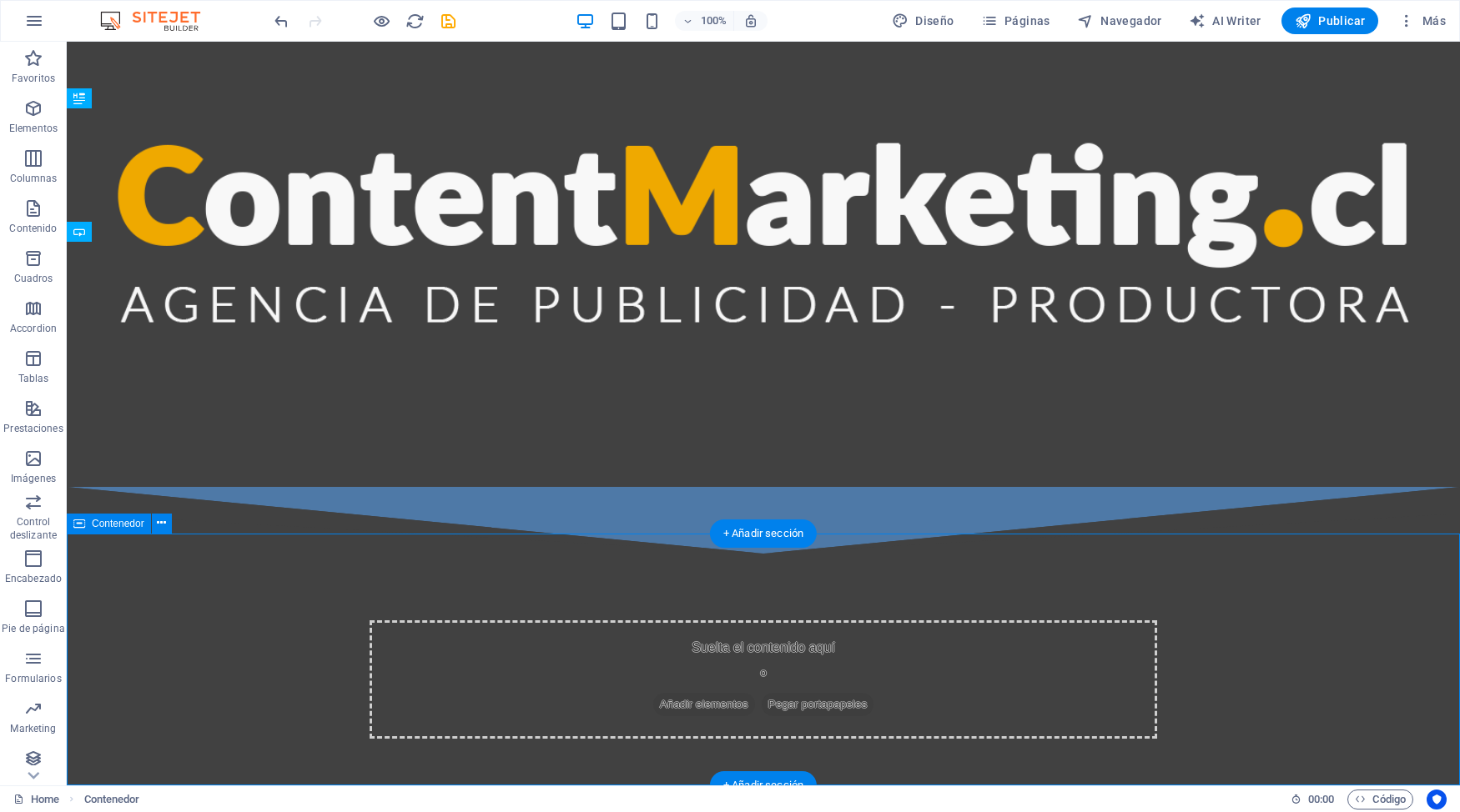
click at [1234, 691] on div "Suelta el contenido aquí o Añadir elementos Pegar portapapeles" at bounding box center [763, 680] width 1393 height 252
click at [725, 693] on span "Añadir elementos" at bounding box center [704, 705] width 102 height 23
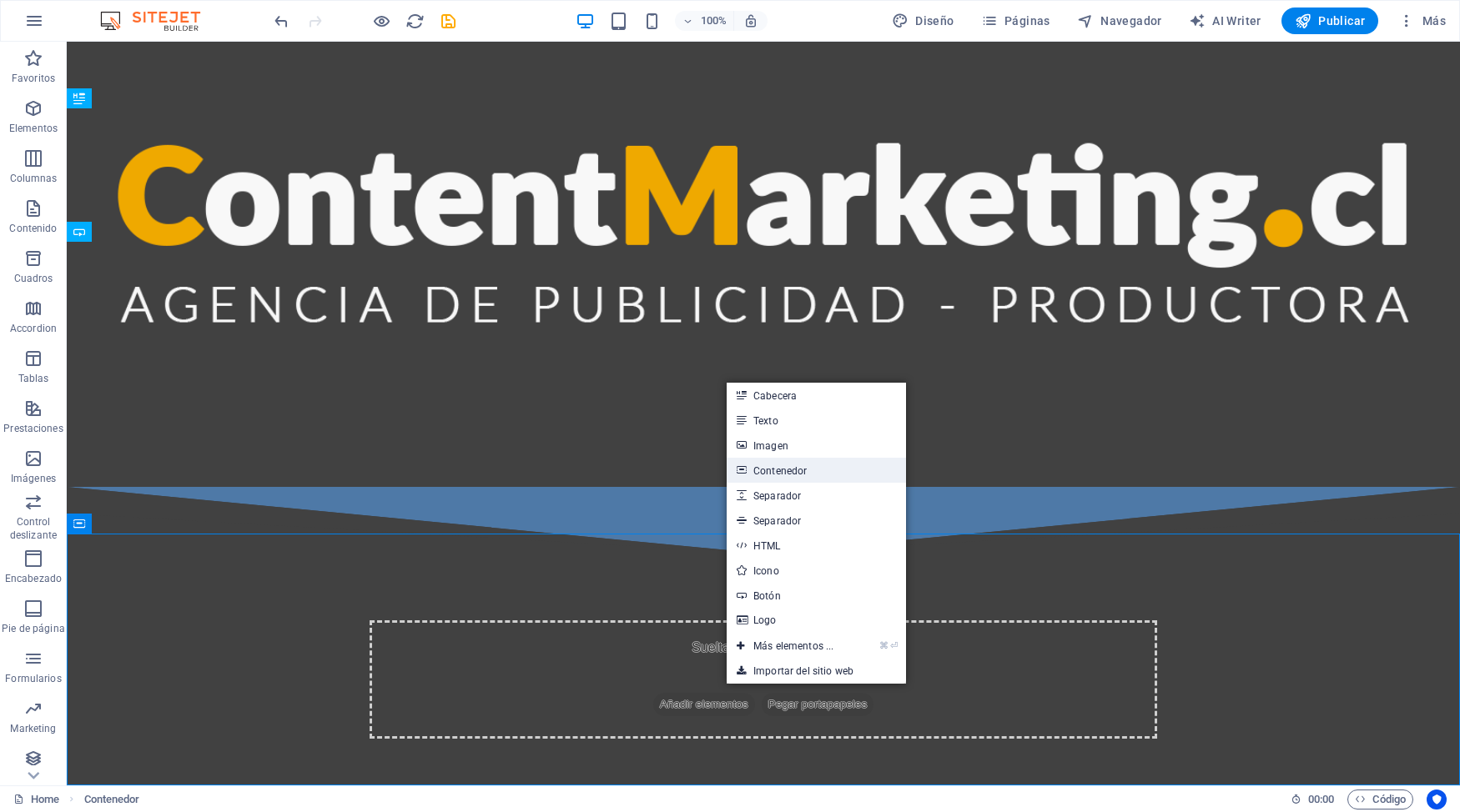
click at [787, 475] on link "Contenedor" at bounding box center [816, 470] width 179 height 25
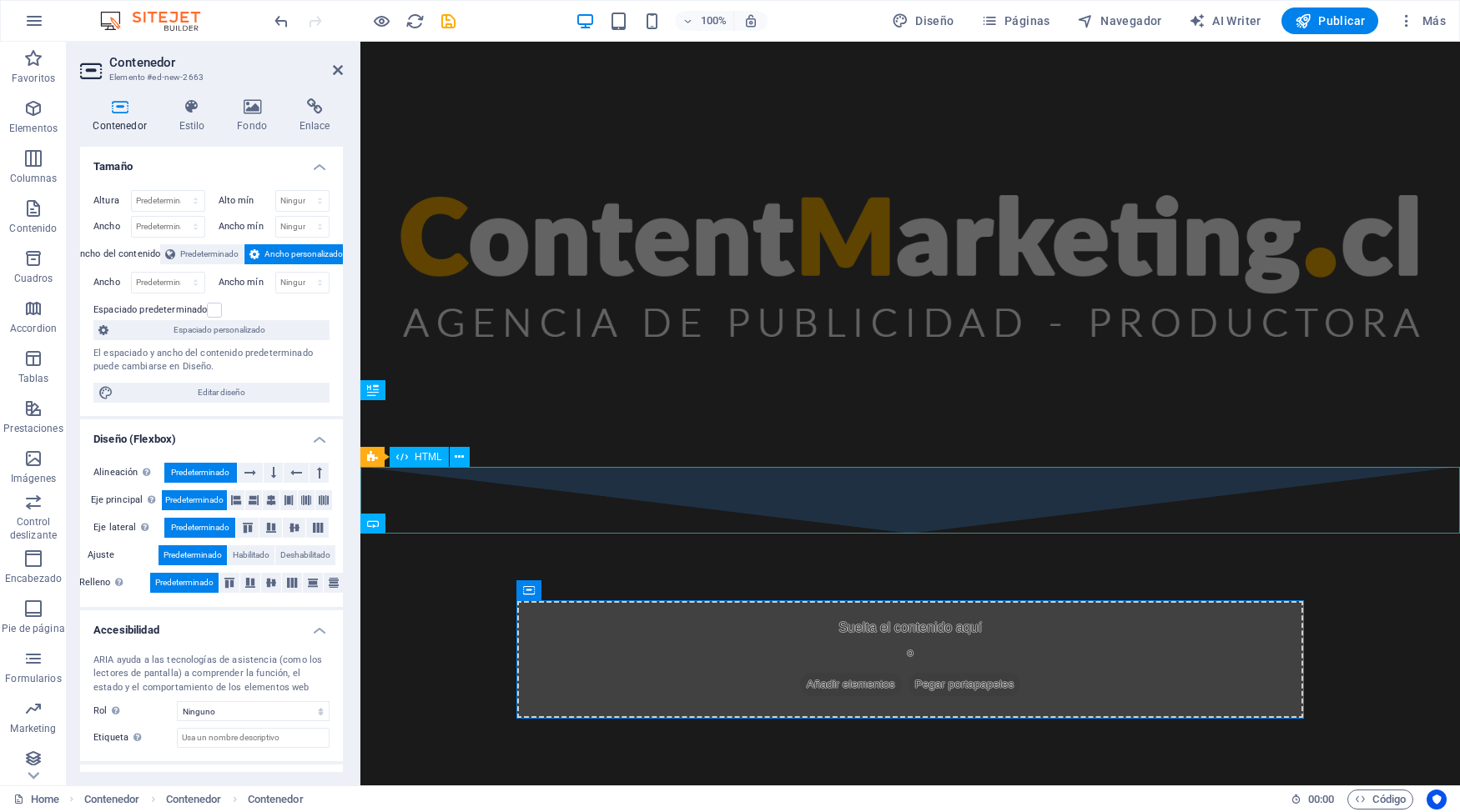
scroll to position [733, 0]
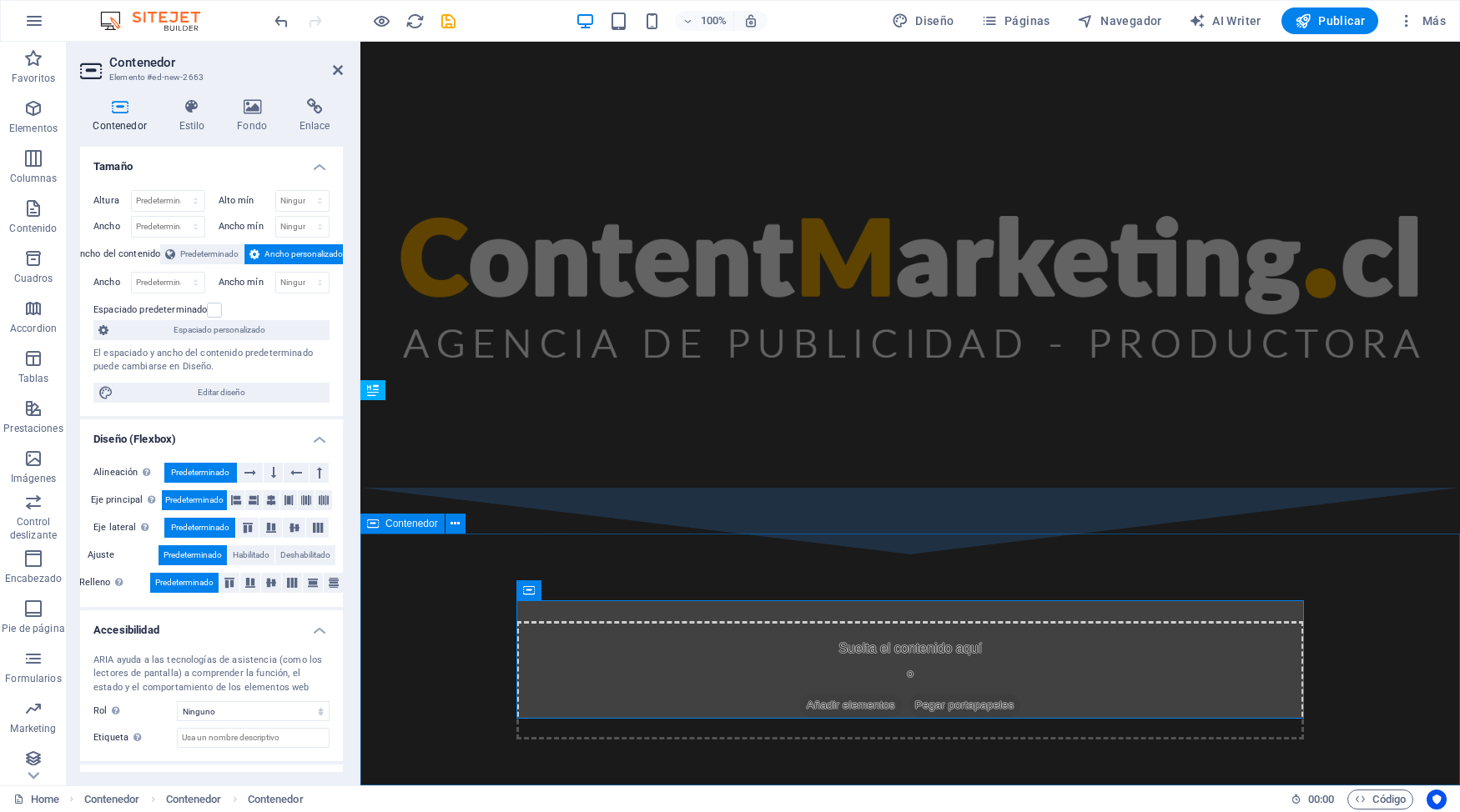
click at [1336, 588] on div "Suelta el contenido aquí o Añadir elementos Pegar portapapeles" at bounding box center [910, 680] width 1100 height 252
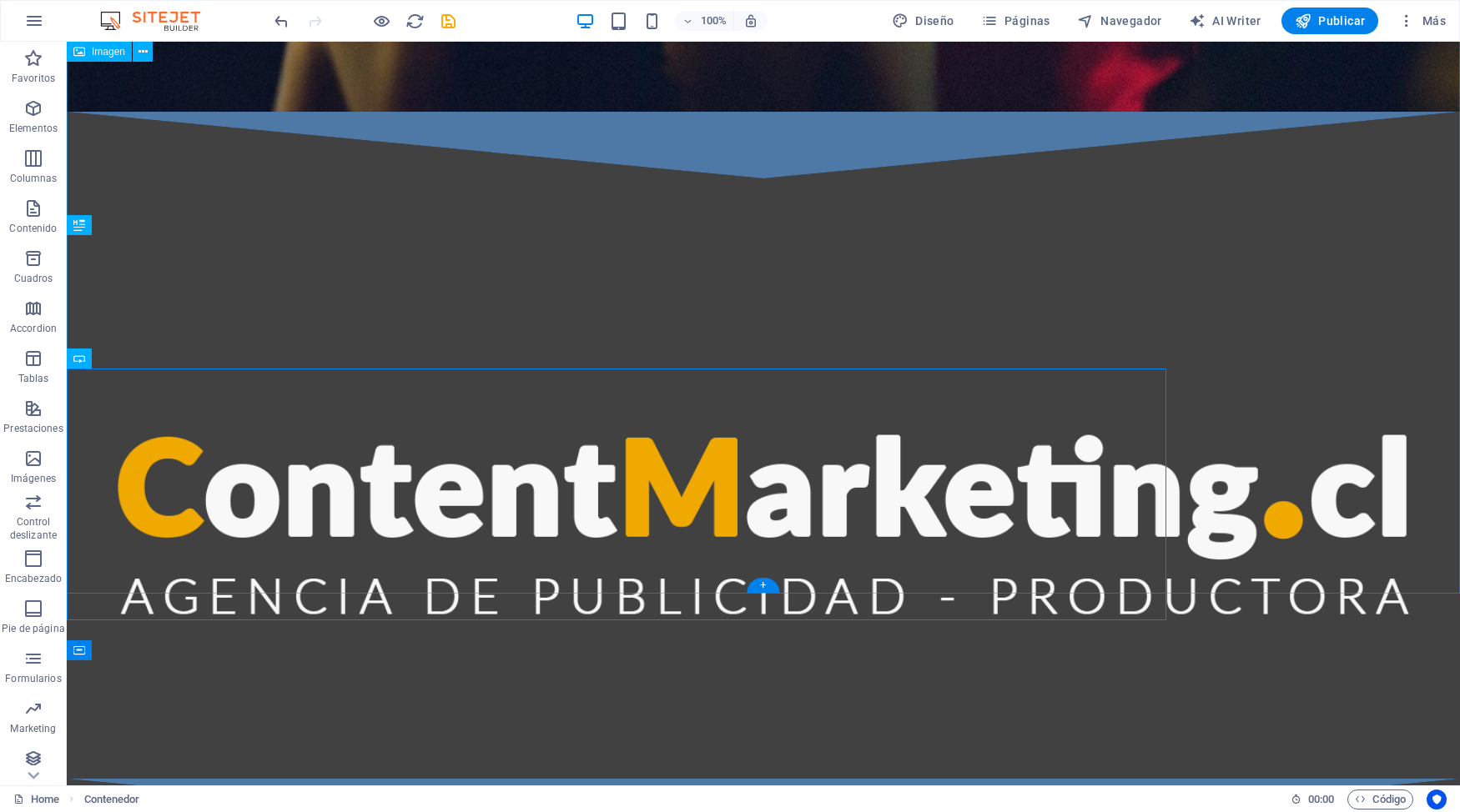
scroll to position [899, 0]
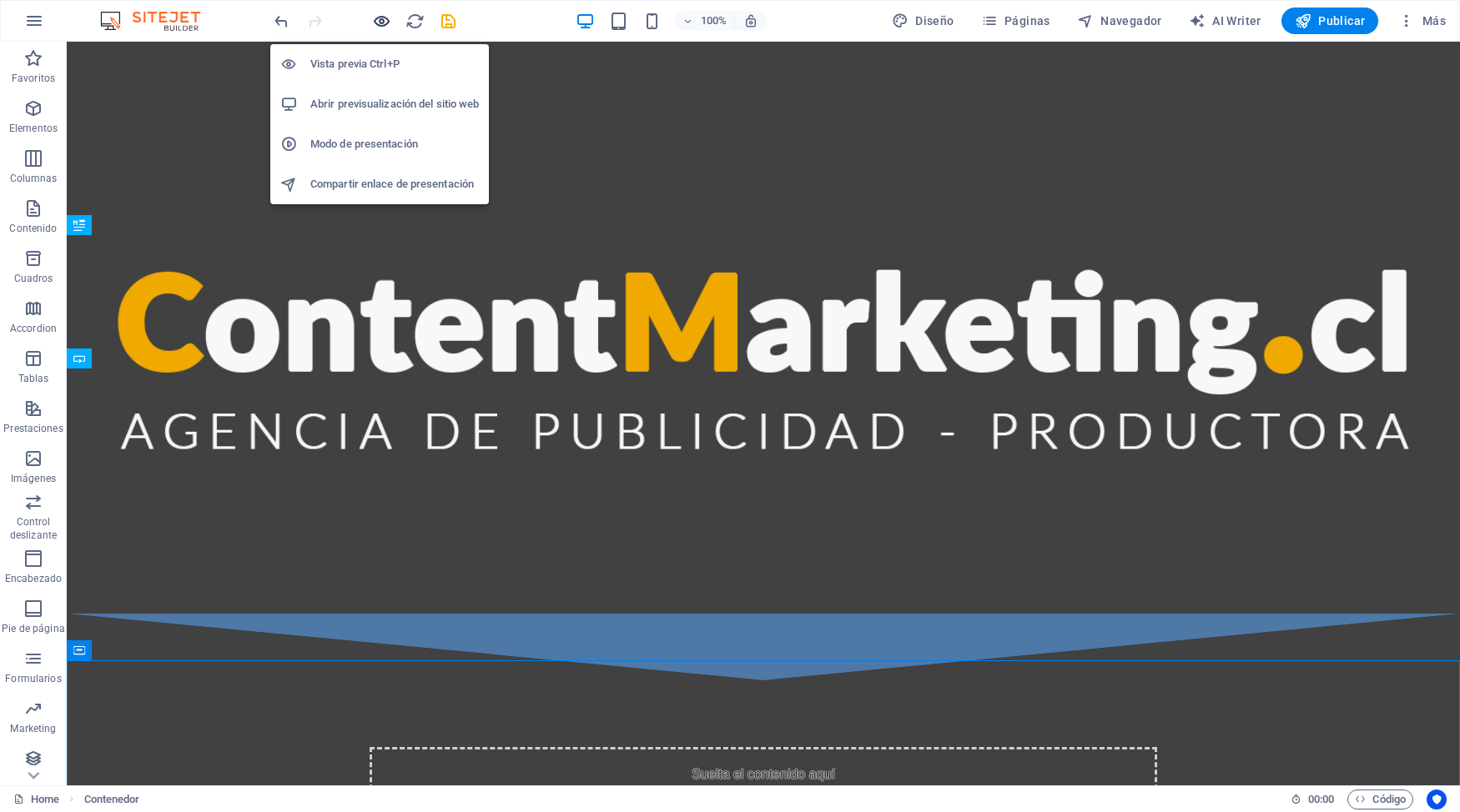
click at [382, 23] on icon "button" at bounding box center [382, 21] width 19 height 19
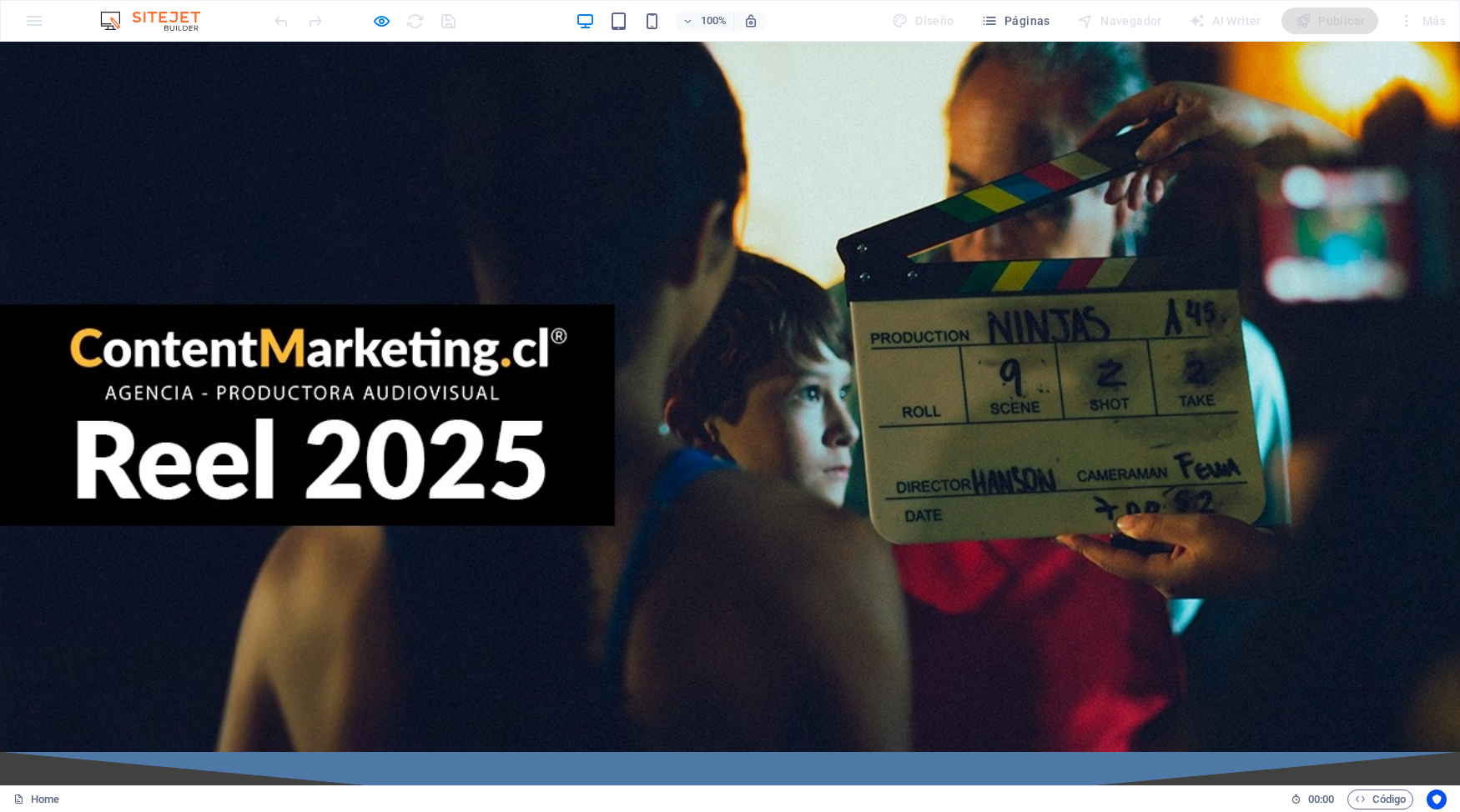
scroll to position [973, 0]
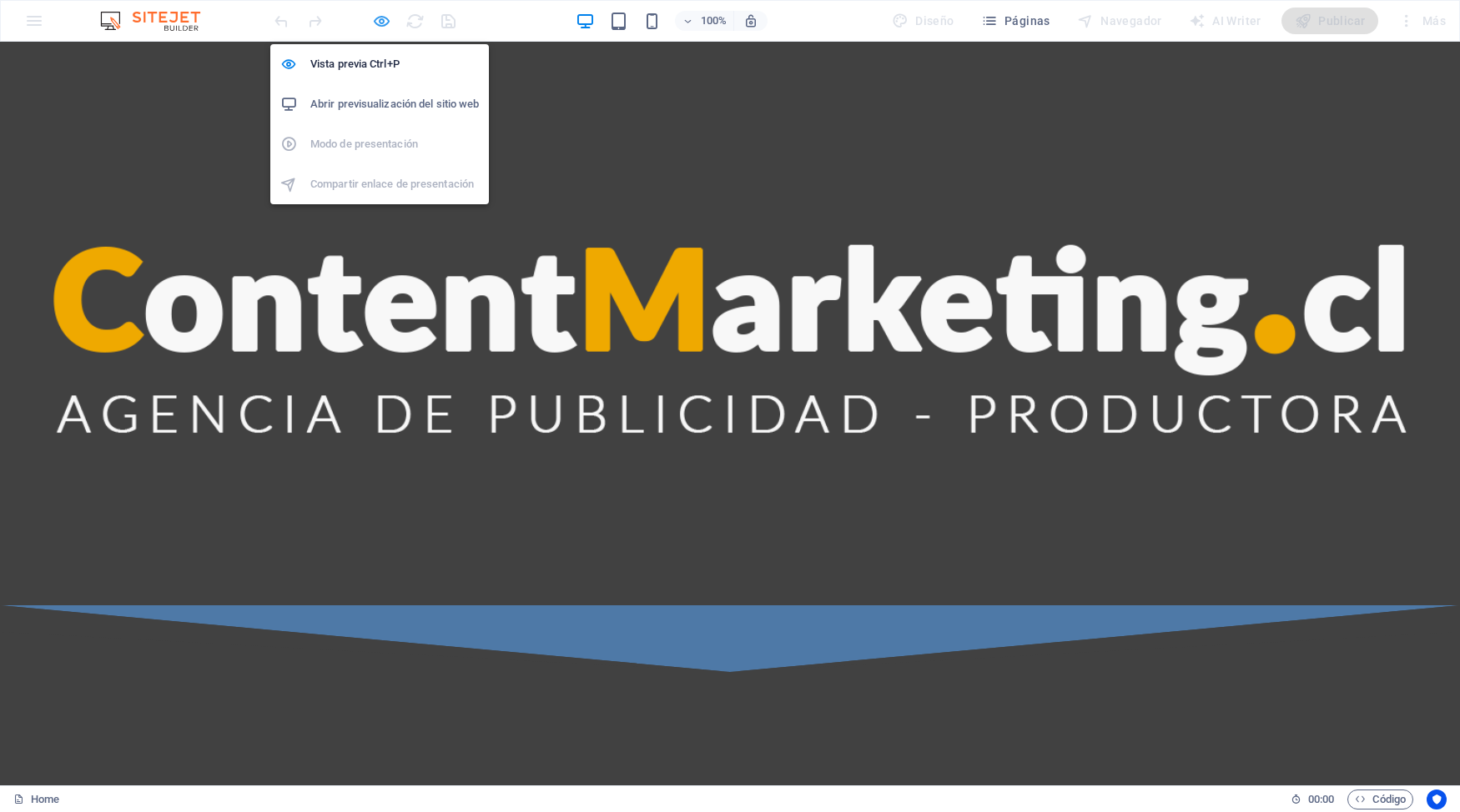
click at [383, 28] on icon "button" at bounding box center [382, 21] width 19 height 19
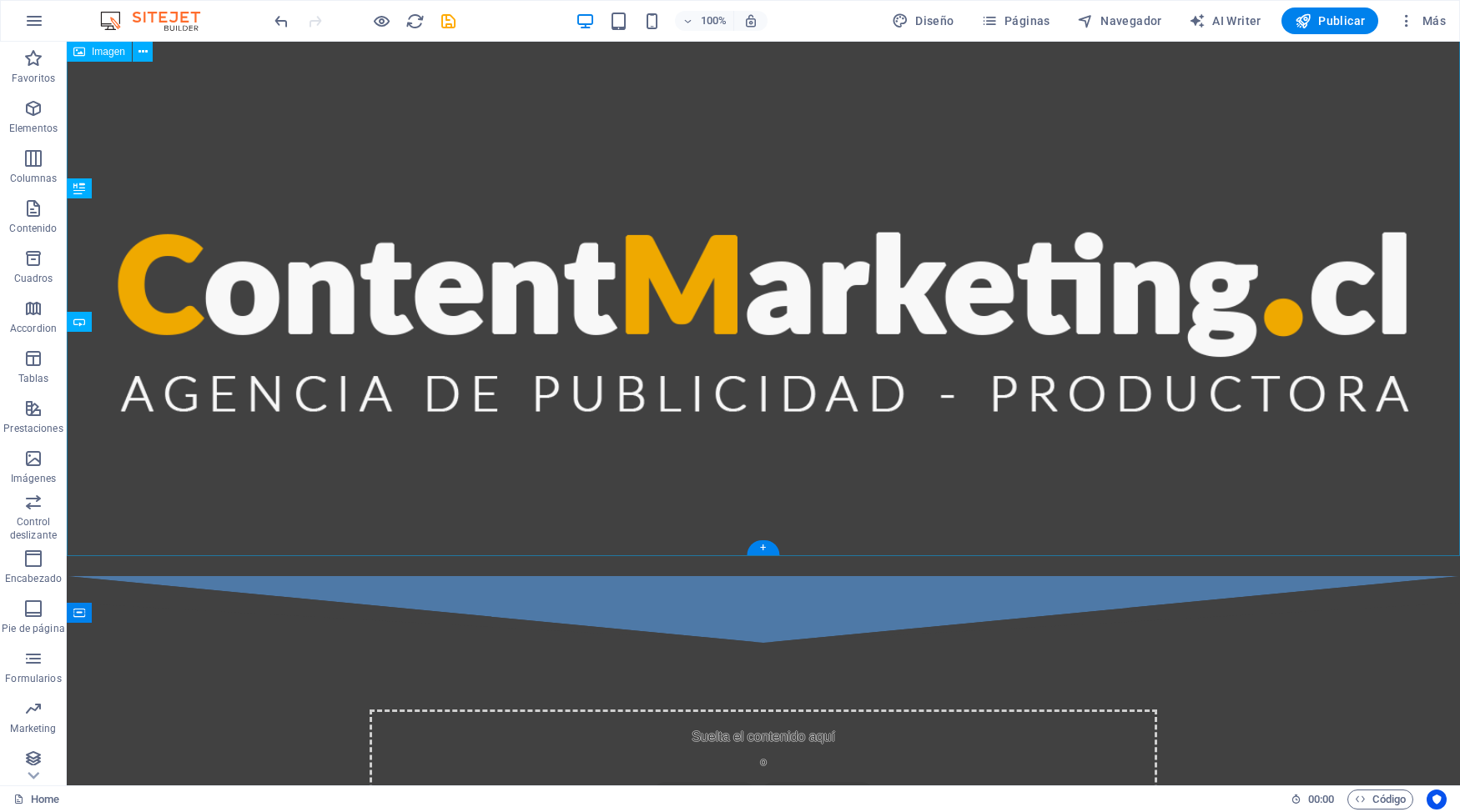
scroll to position [1025, 0]
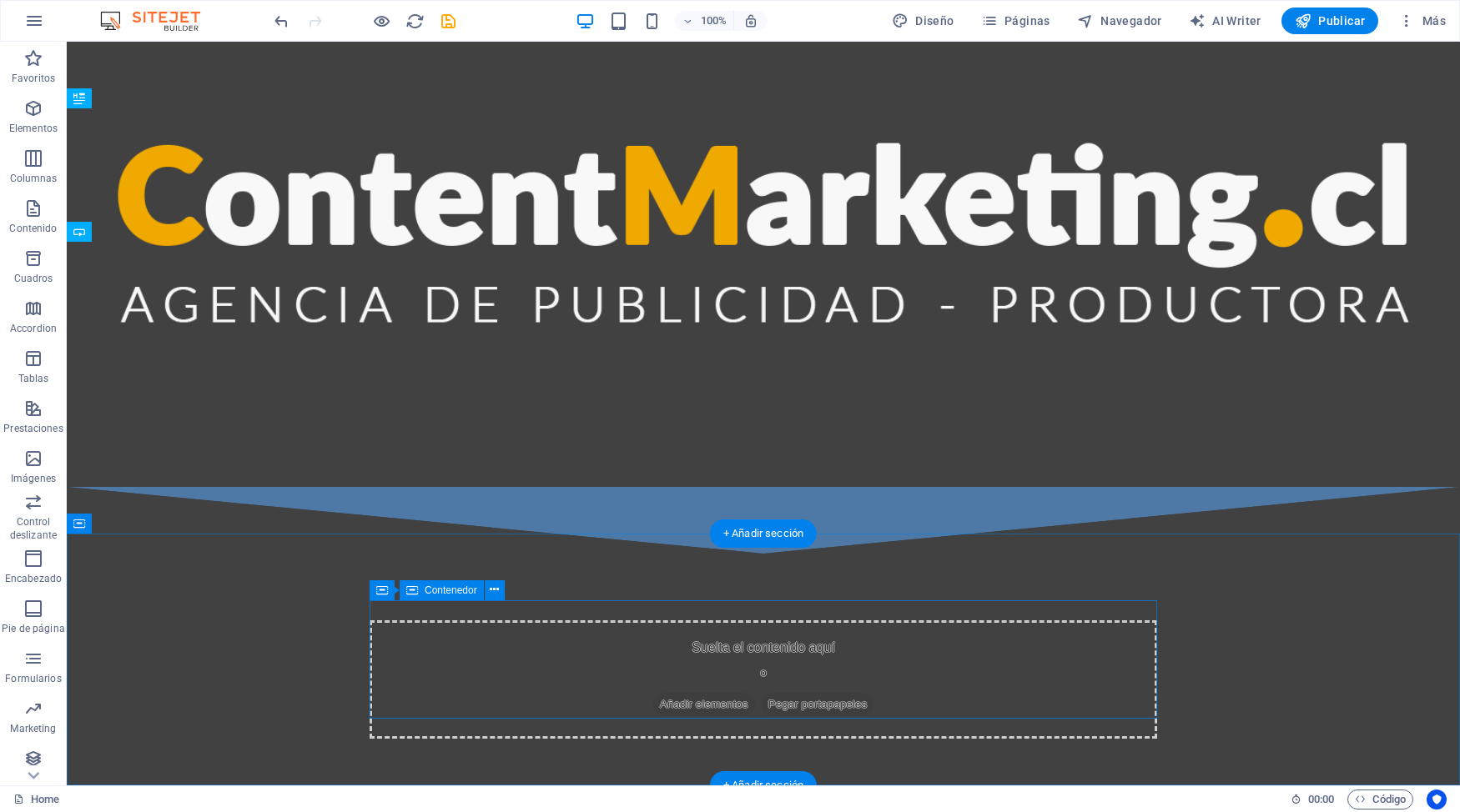
click at [765, 632] on div "Suelta el contenido aquí o Añadir elementos Pegar portapapeles" at bounding box center [763, 680] width 787 height 119
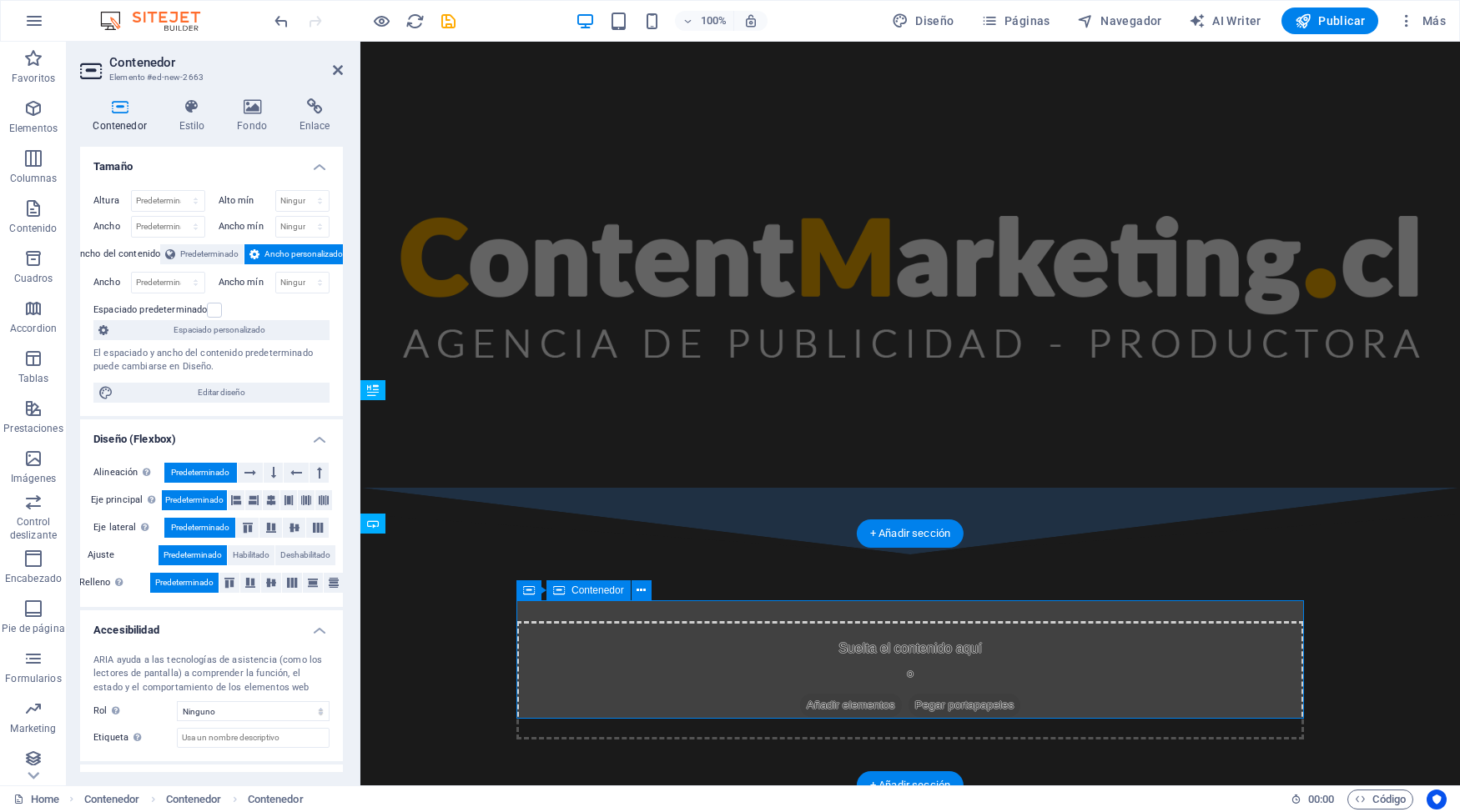
click at [765, 632] on div "Suelta el contenido aquí o Añadir elementos Pegar portapapeles" at bounding box center [909, 680] width 787 height 119
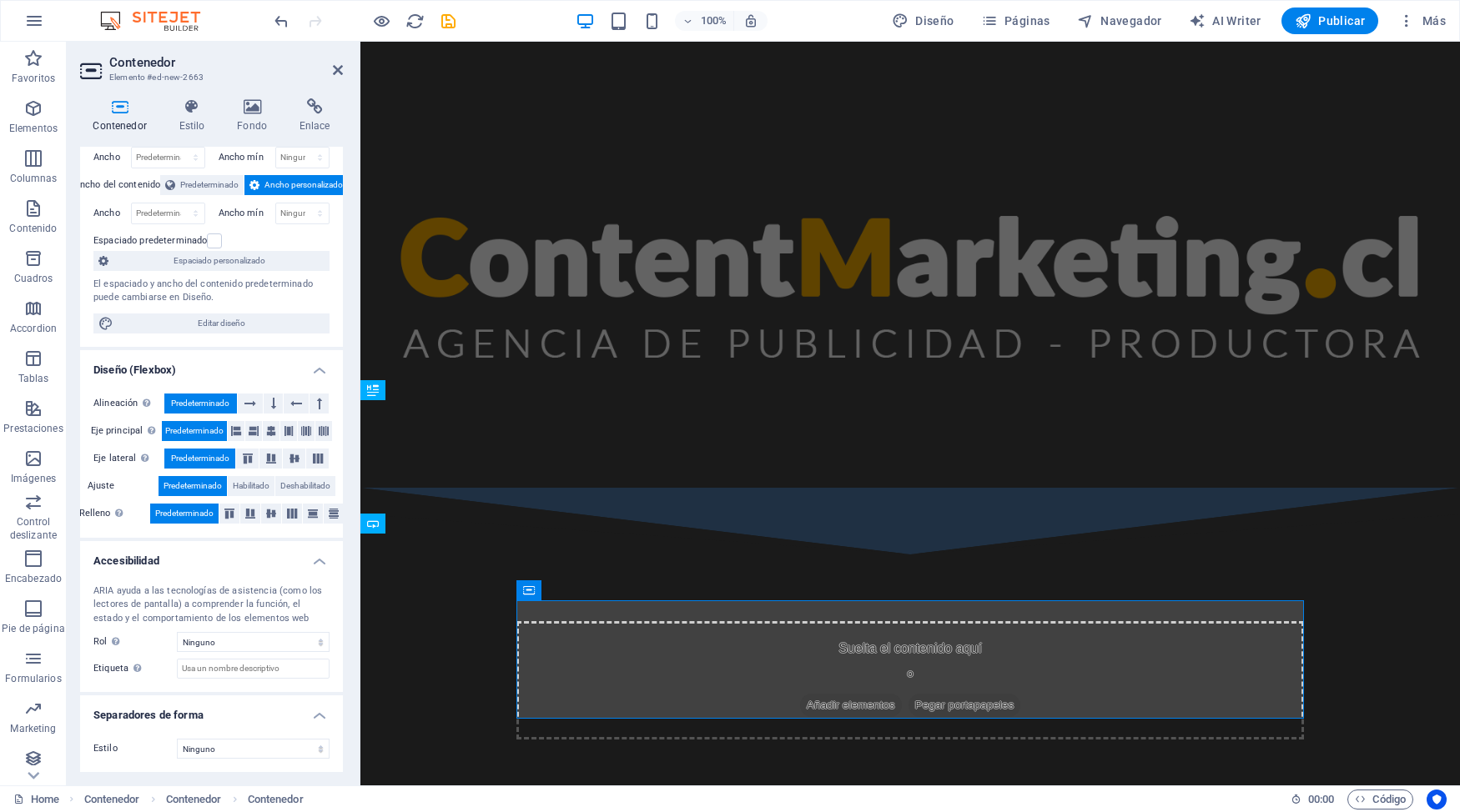
scroll to position [0, 0]
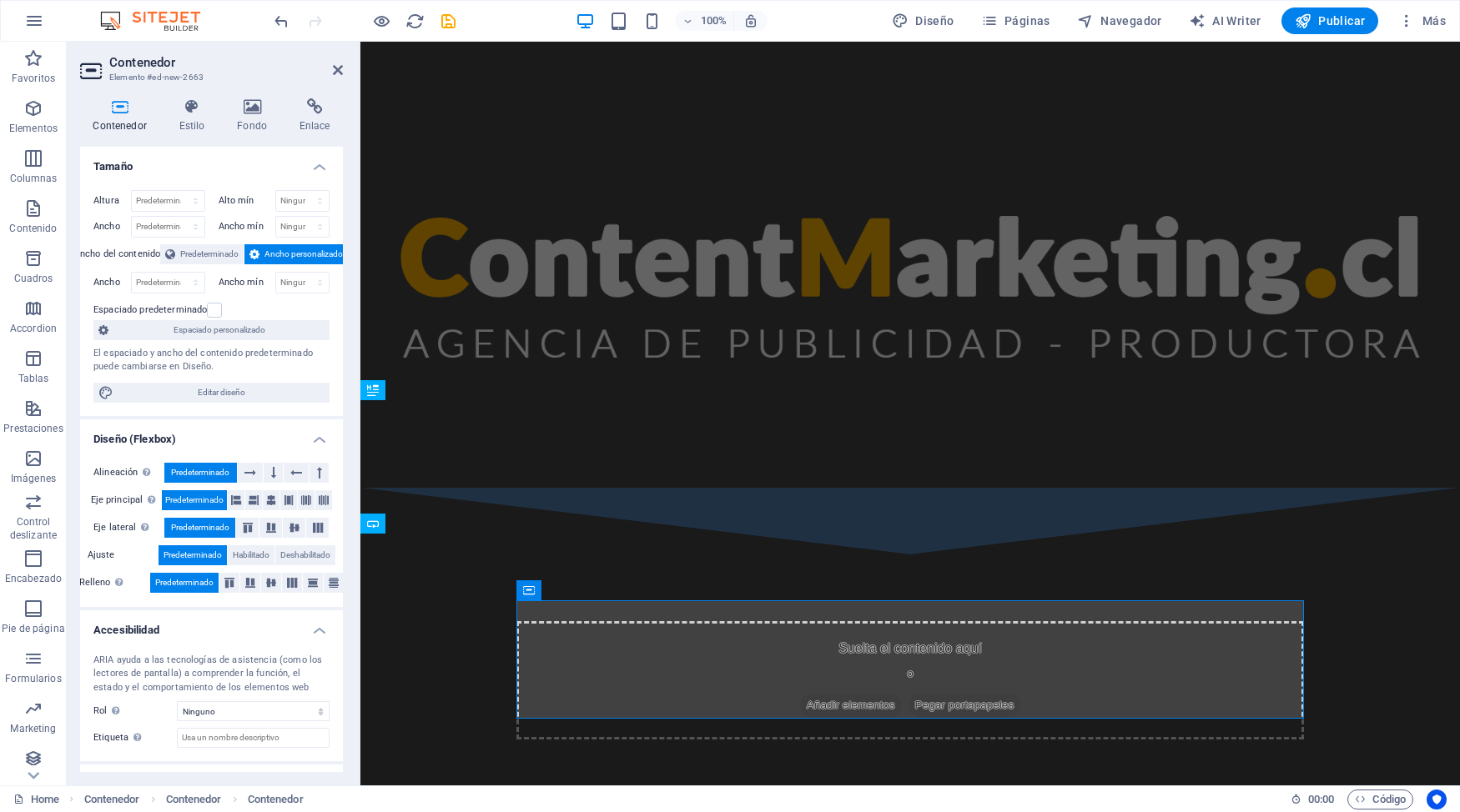
click at [126, 111] on icon at bounding box center [120, 106] width 80 height 16
click at [37, 157] on icon "button" at bounding box center [33, 158] width 20 height 20
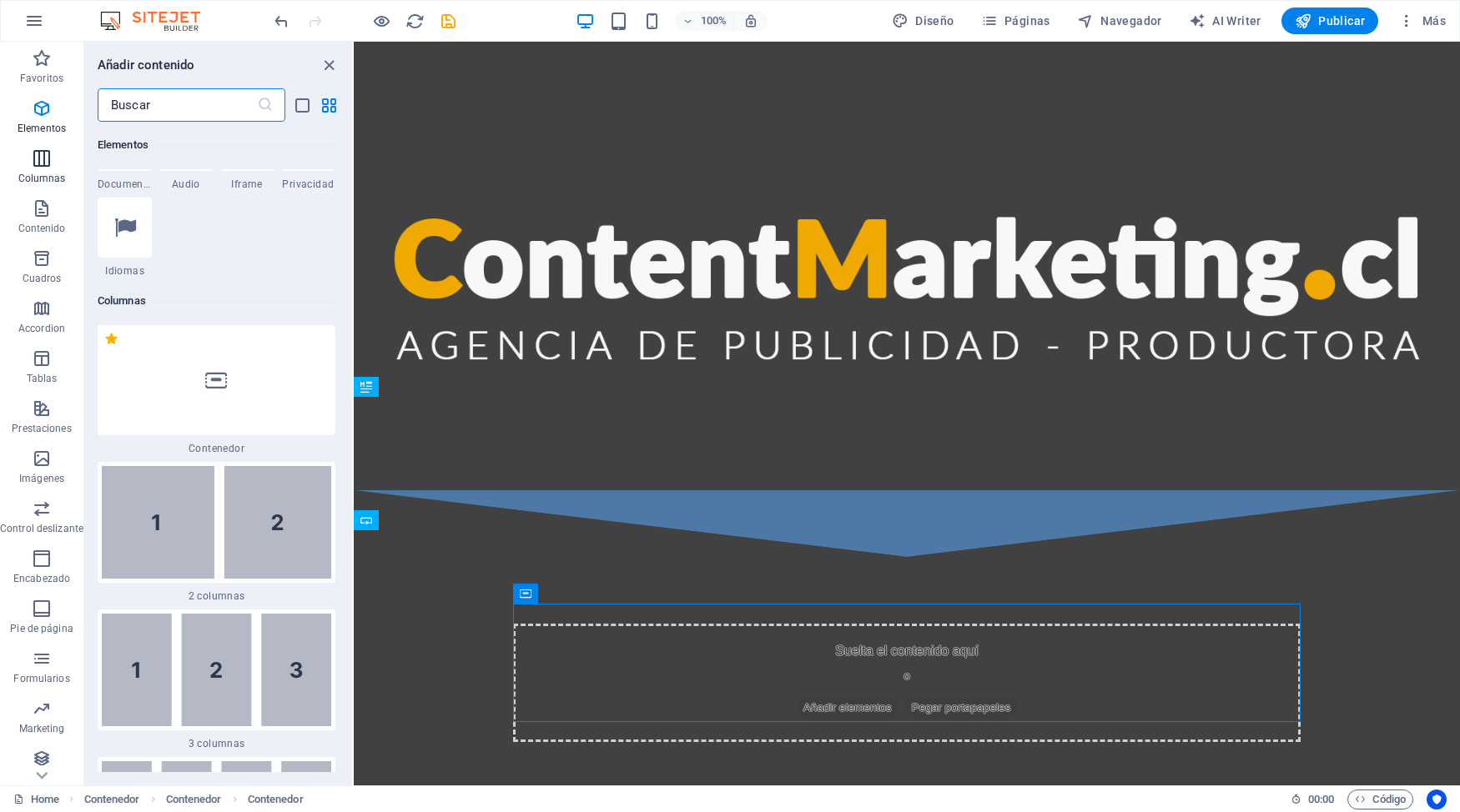
scroll to position [826, 0]
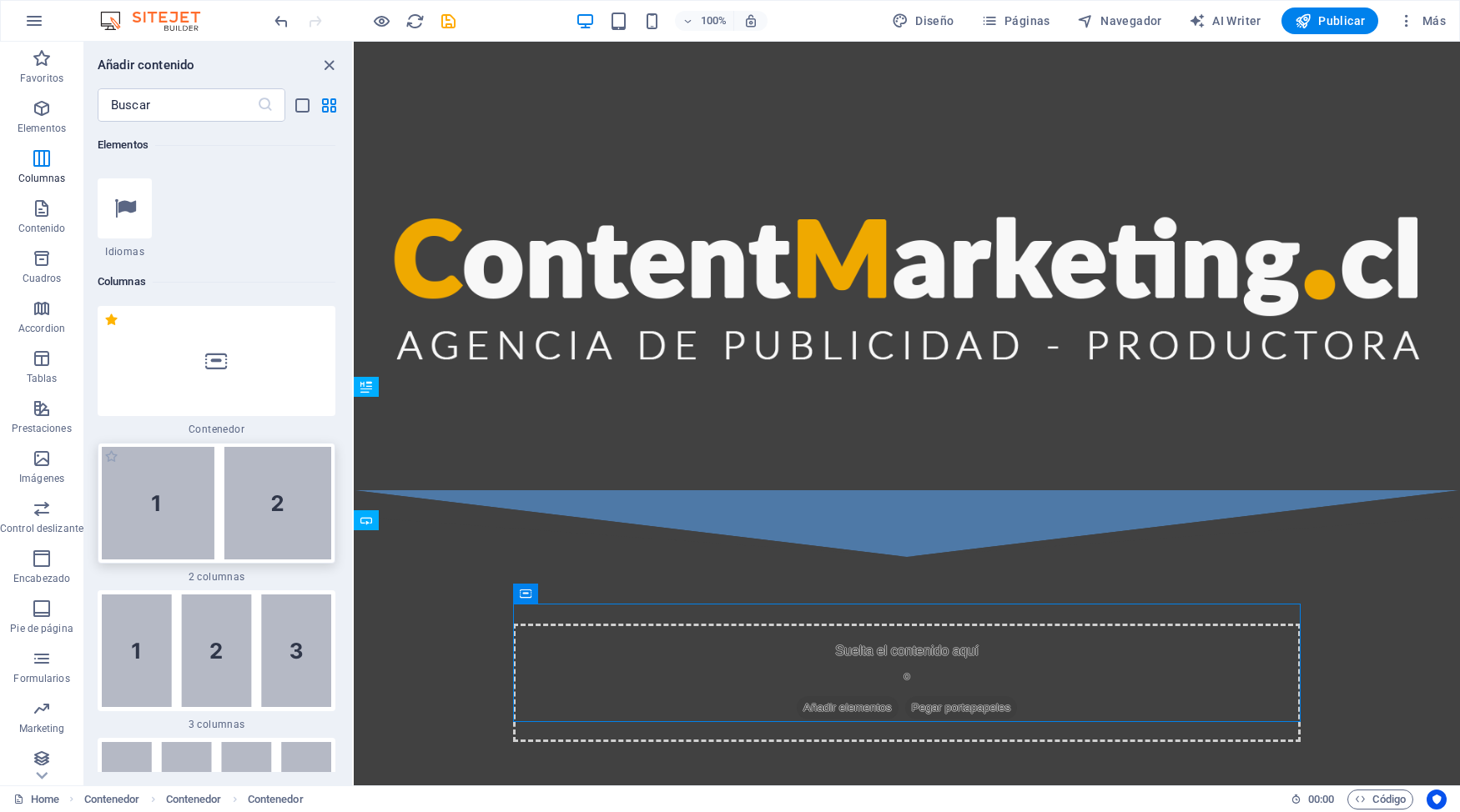
click at [293, 447] on img at bounding box center [216, 503] width 229 height 113
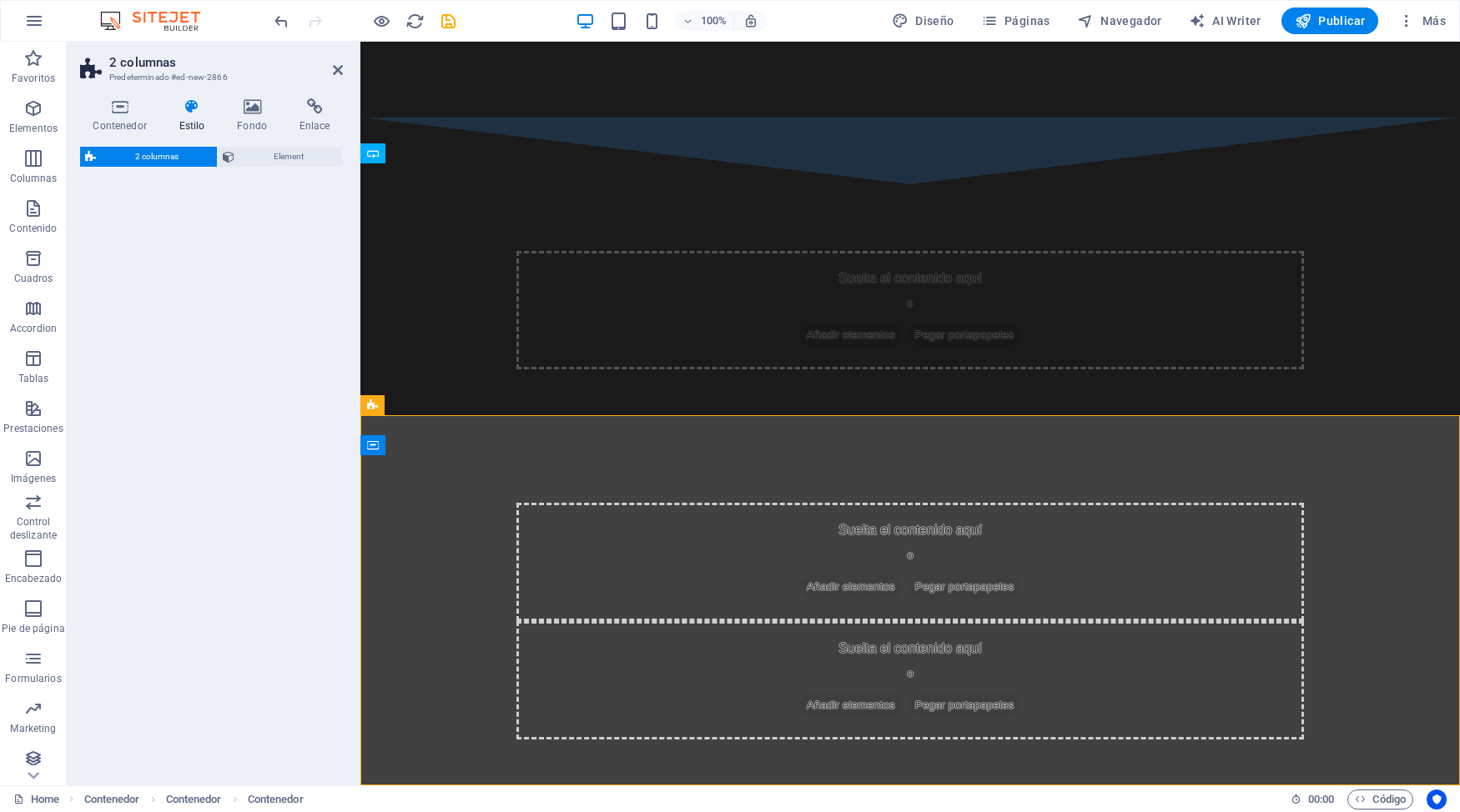
select select "rem"
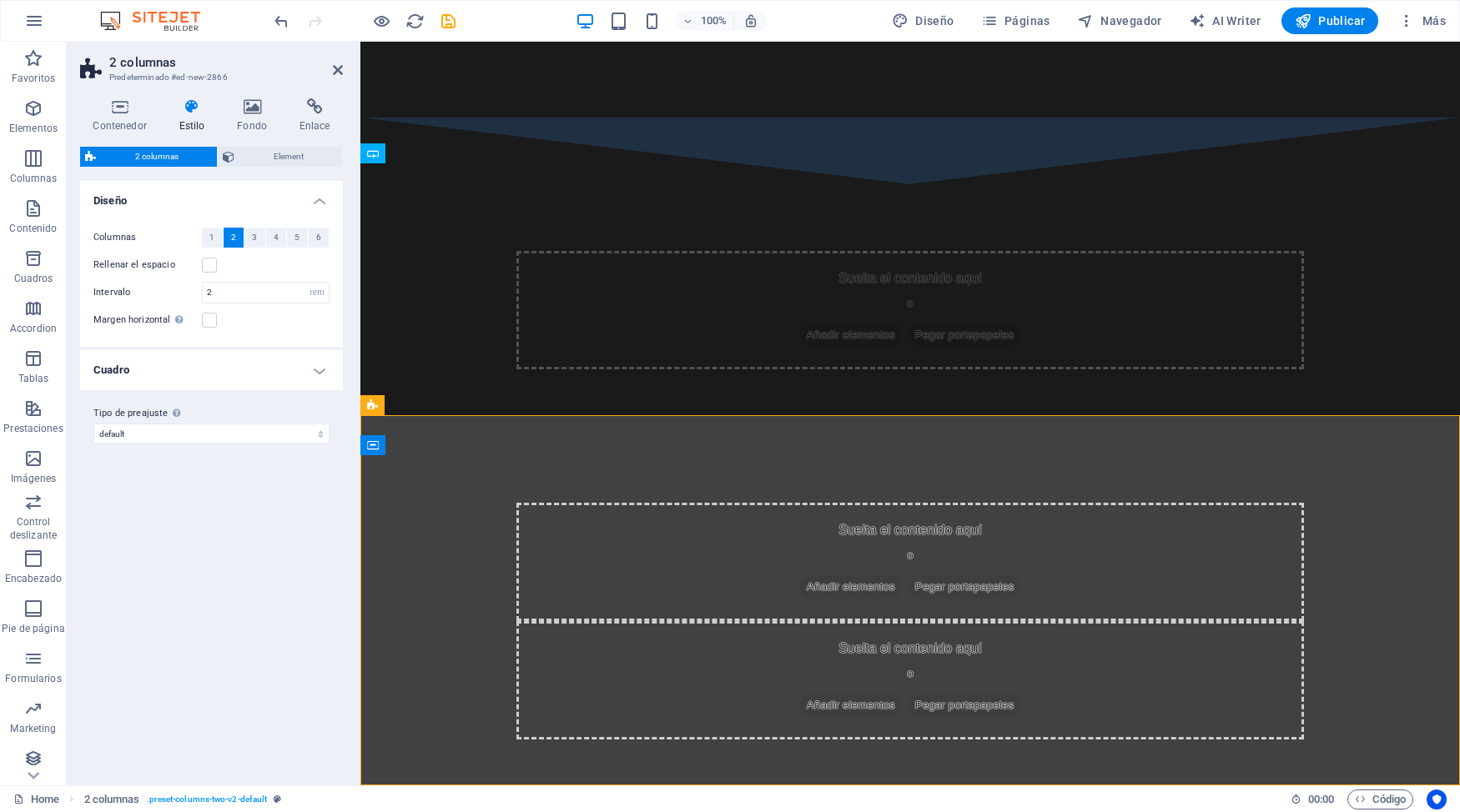
scroll to position [985, 0]
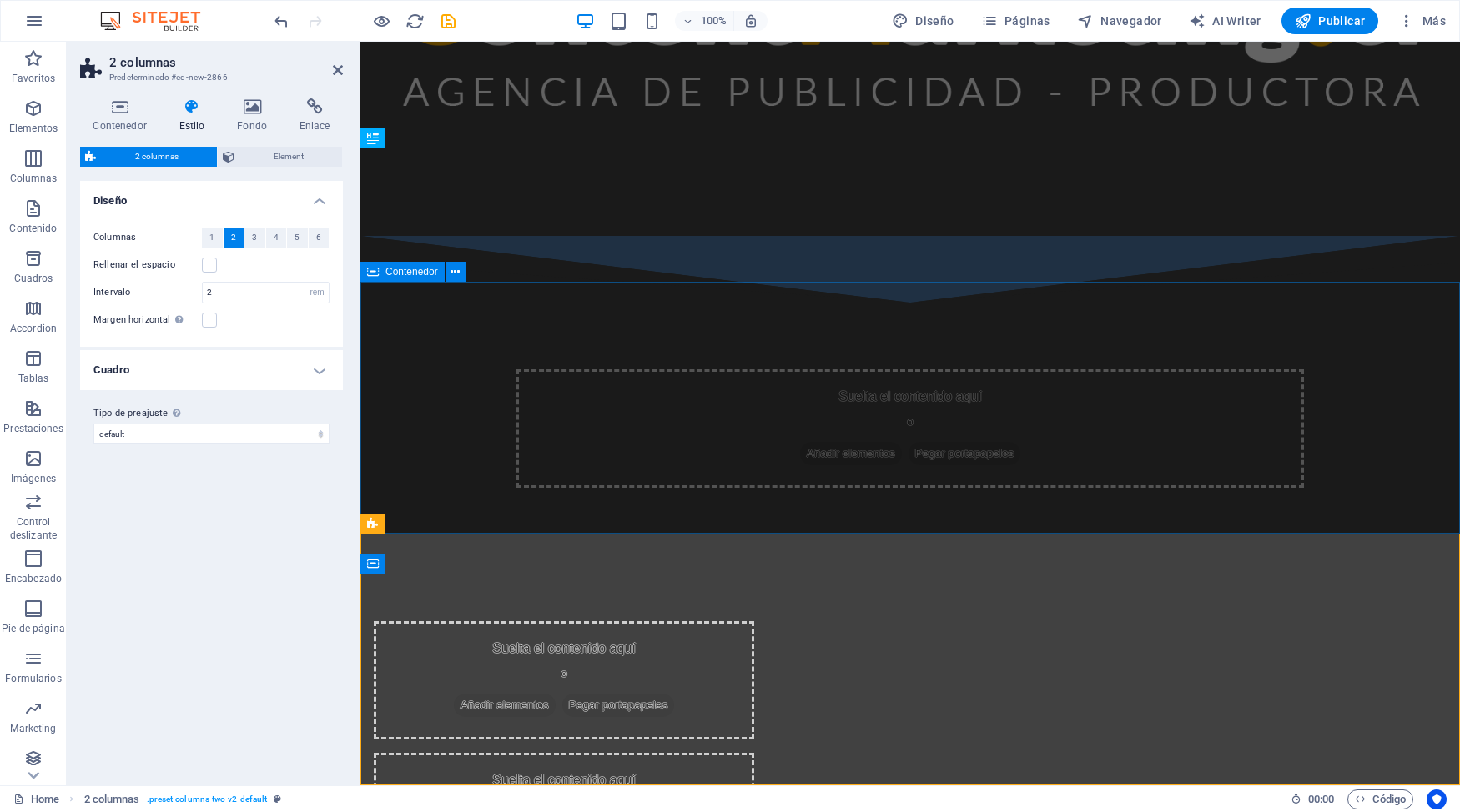
click at [1037, 311] on div "Suelta el contenido aquí o Añadir elementos Pegar portapapeles" at bounding box center [910, 429] width 1100 height 252
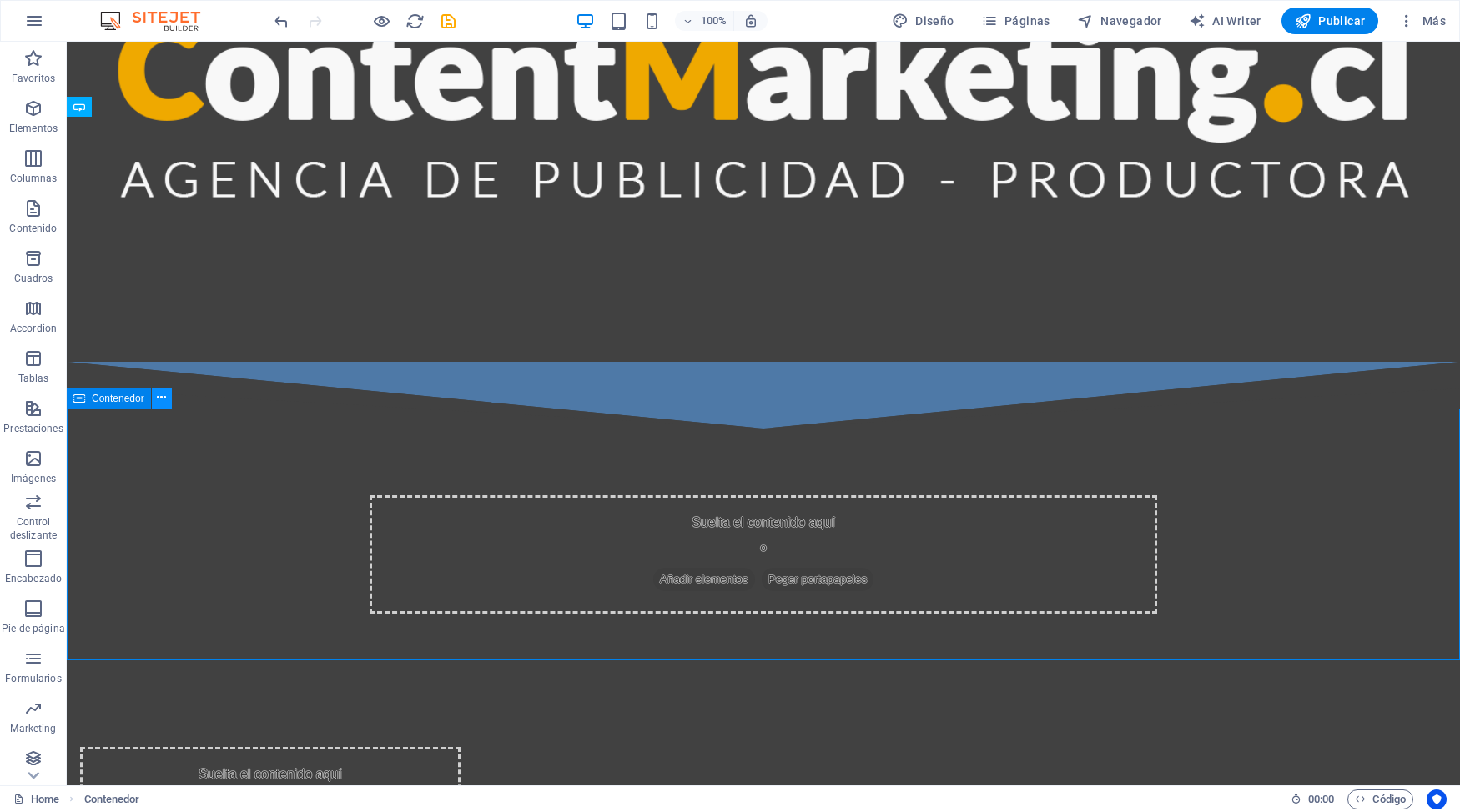
click at [164, 403] on icon at bounding box center [161, 398] width 10 height 17
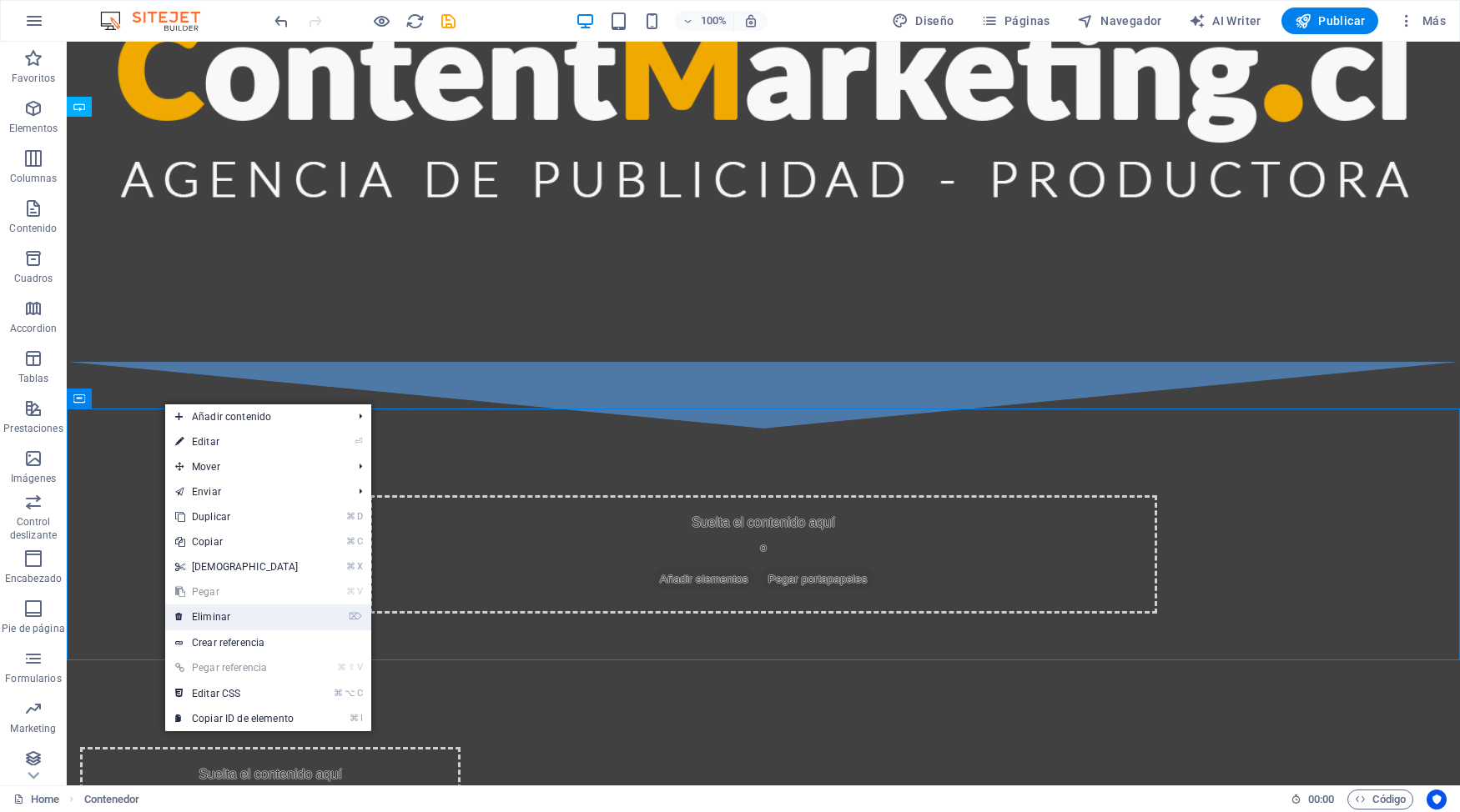
click at [231, 611] on link "⌦ Eliminar" at bounding box center [237, 616] width 144 height 25
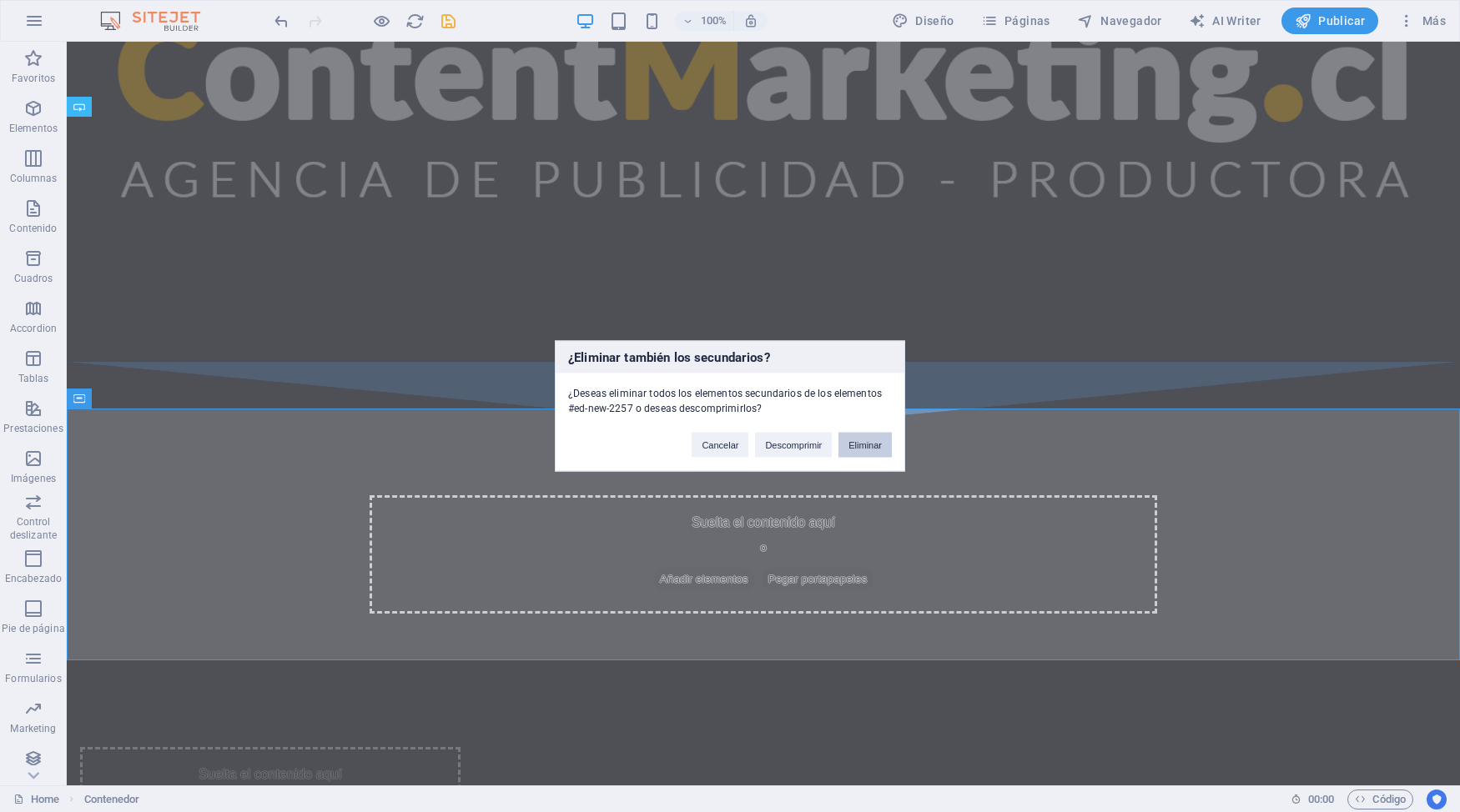
click at [869, 445] on button "Eliminar" at bounding box center [865, 445] width 54 height 25
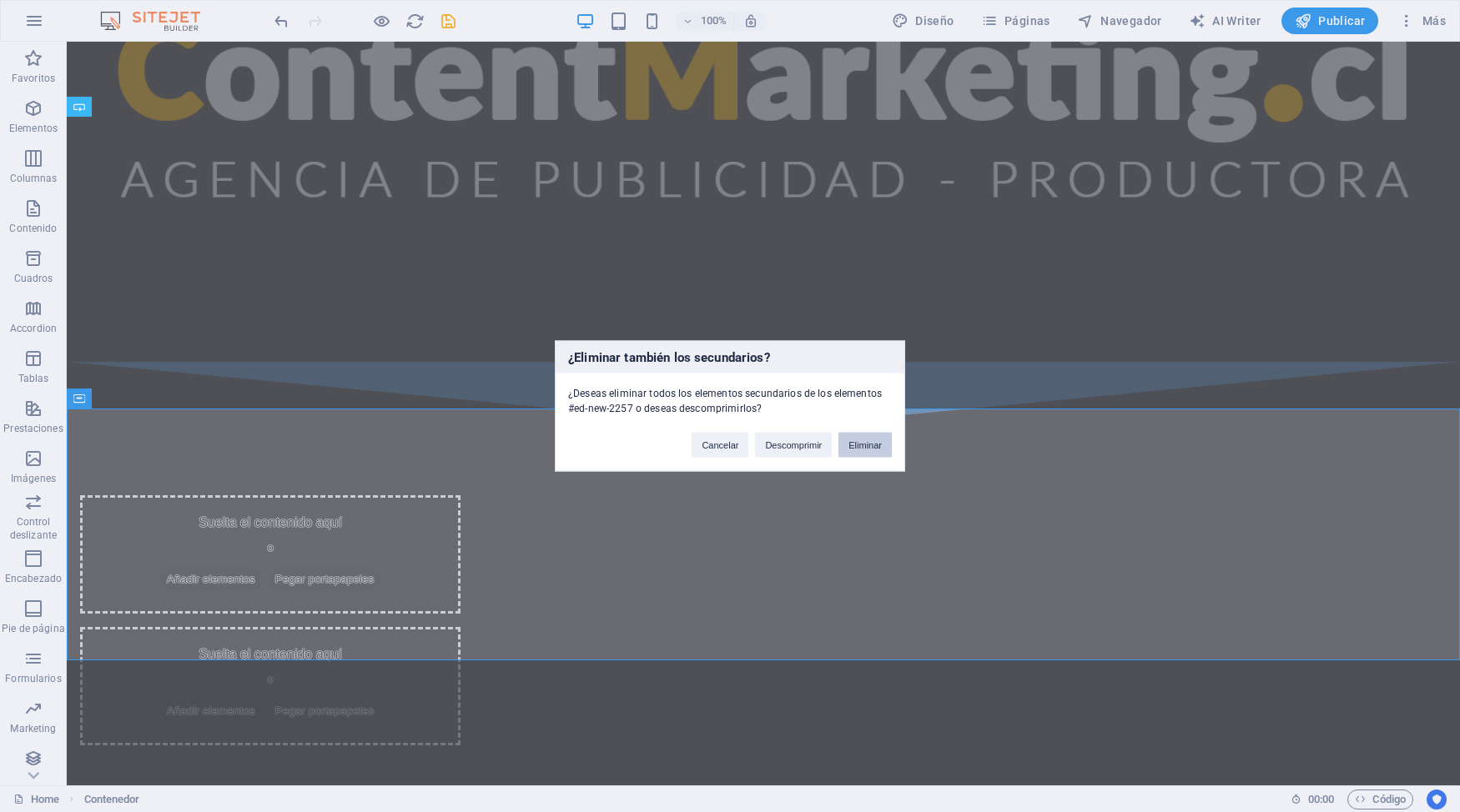
scroll to position [1025, 0]
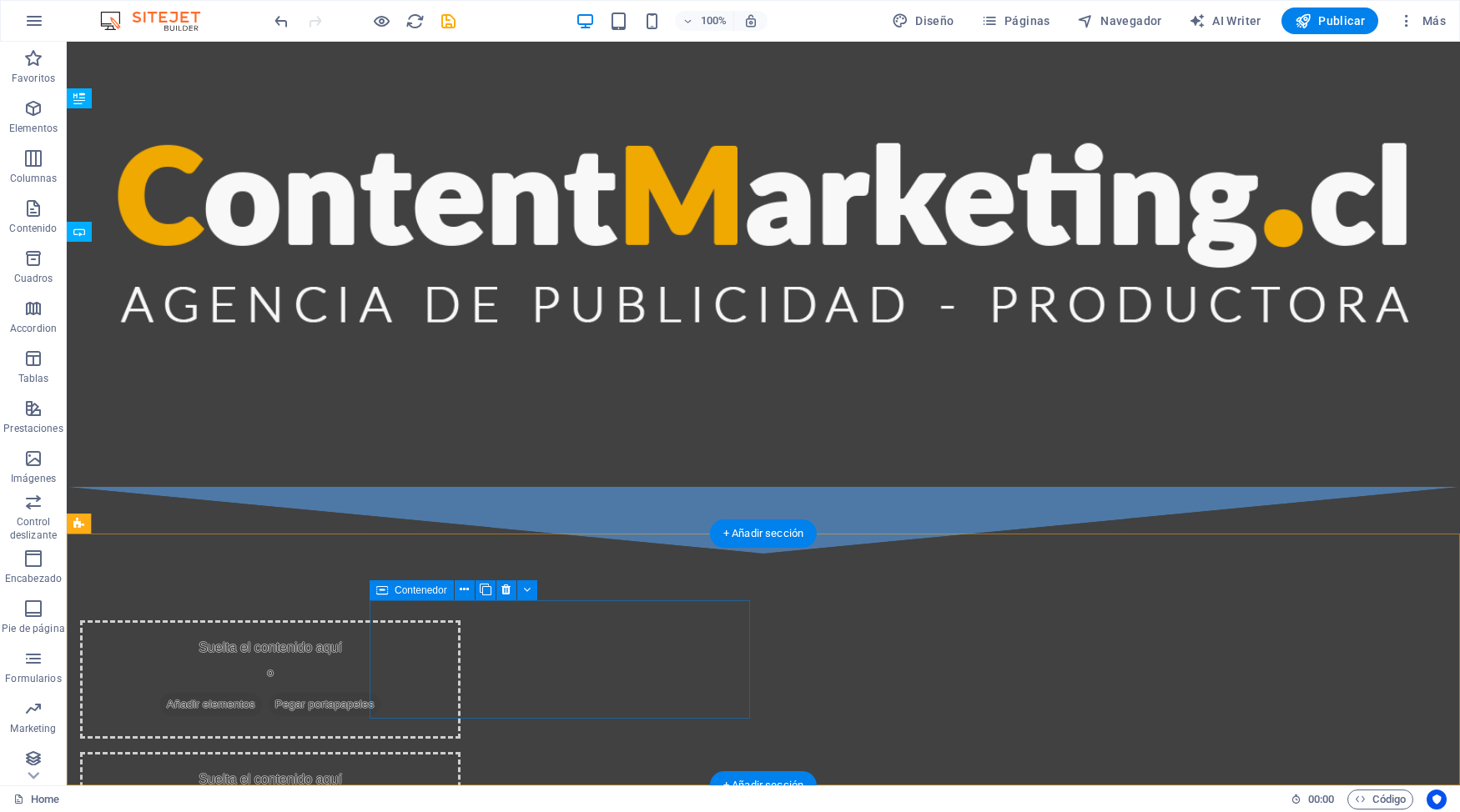
click at [262, 693] on span "Añadir elementos" at bounding box center [211, 705] width 102 height 23
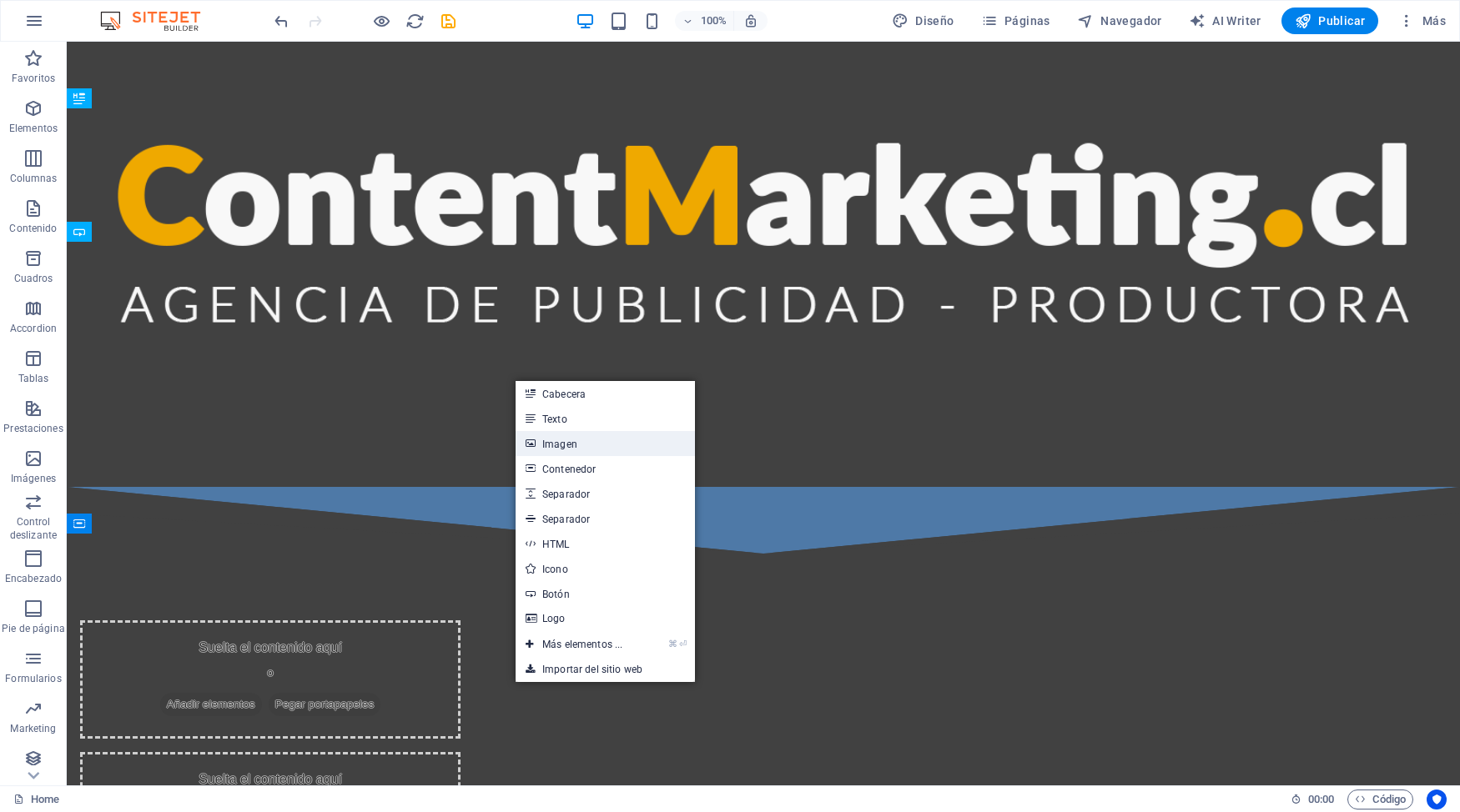
click at [580, 444] on link "Imagen" at bounding box center [604, 443] width 179 height 25
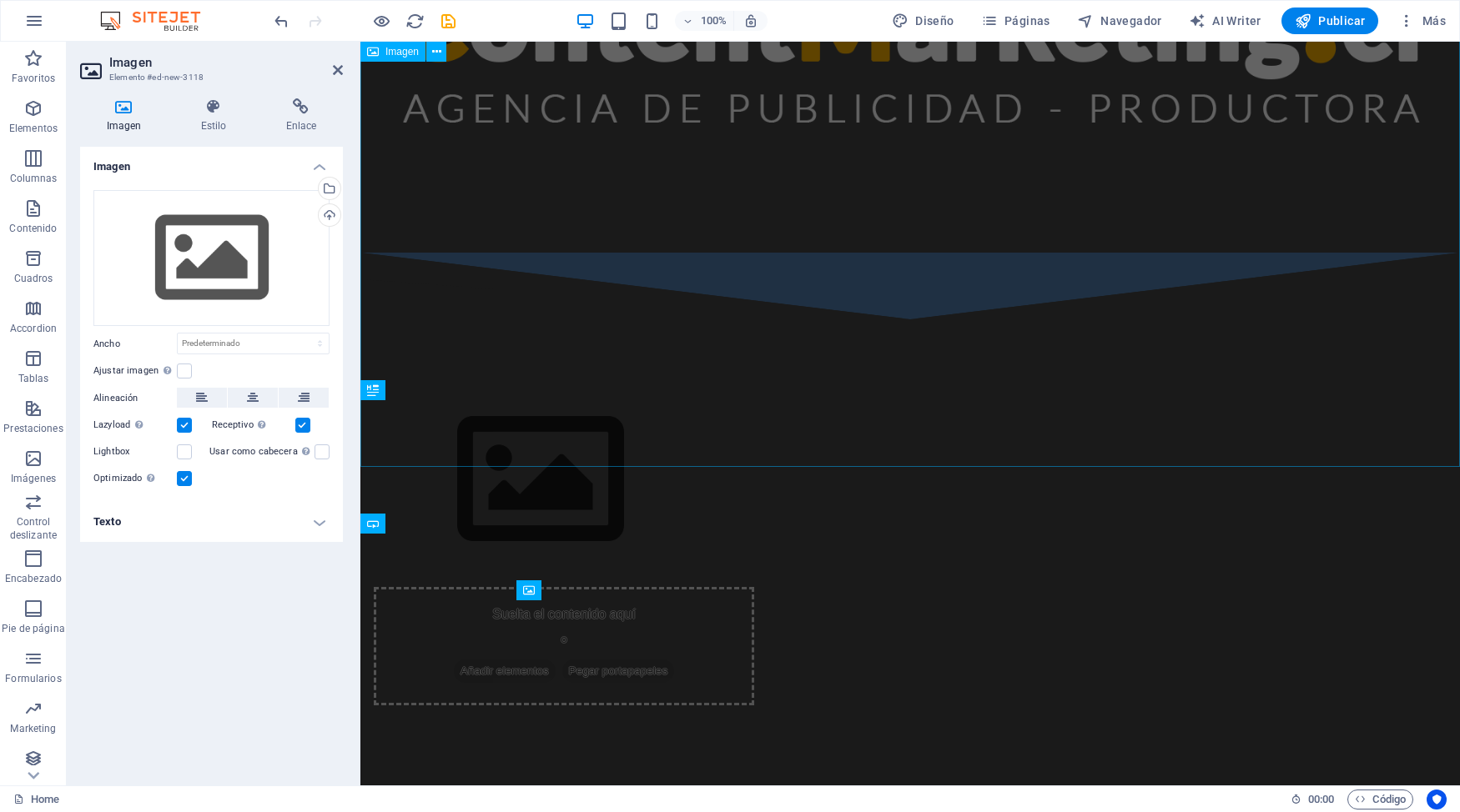
scroll to position [733, 0]
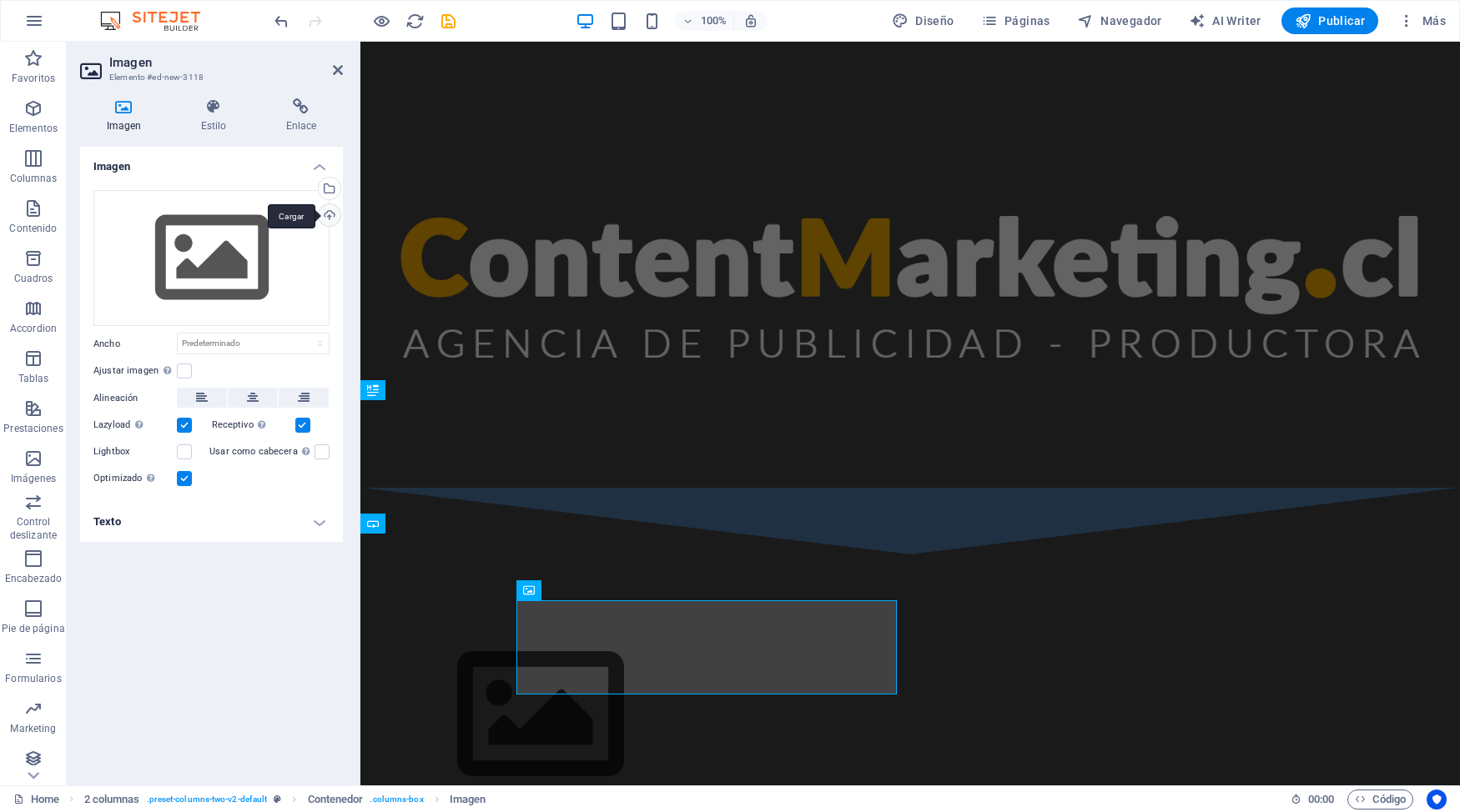
click at [332, 218] on div "Cargar" at bounding box center [327, 216] width 25 height 25
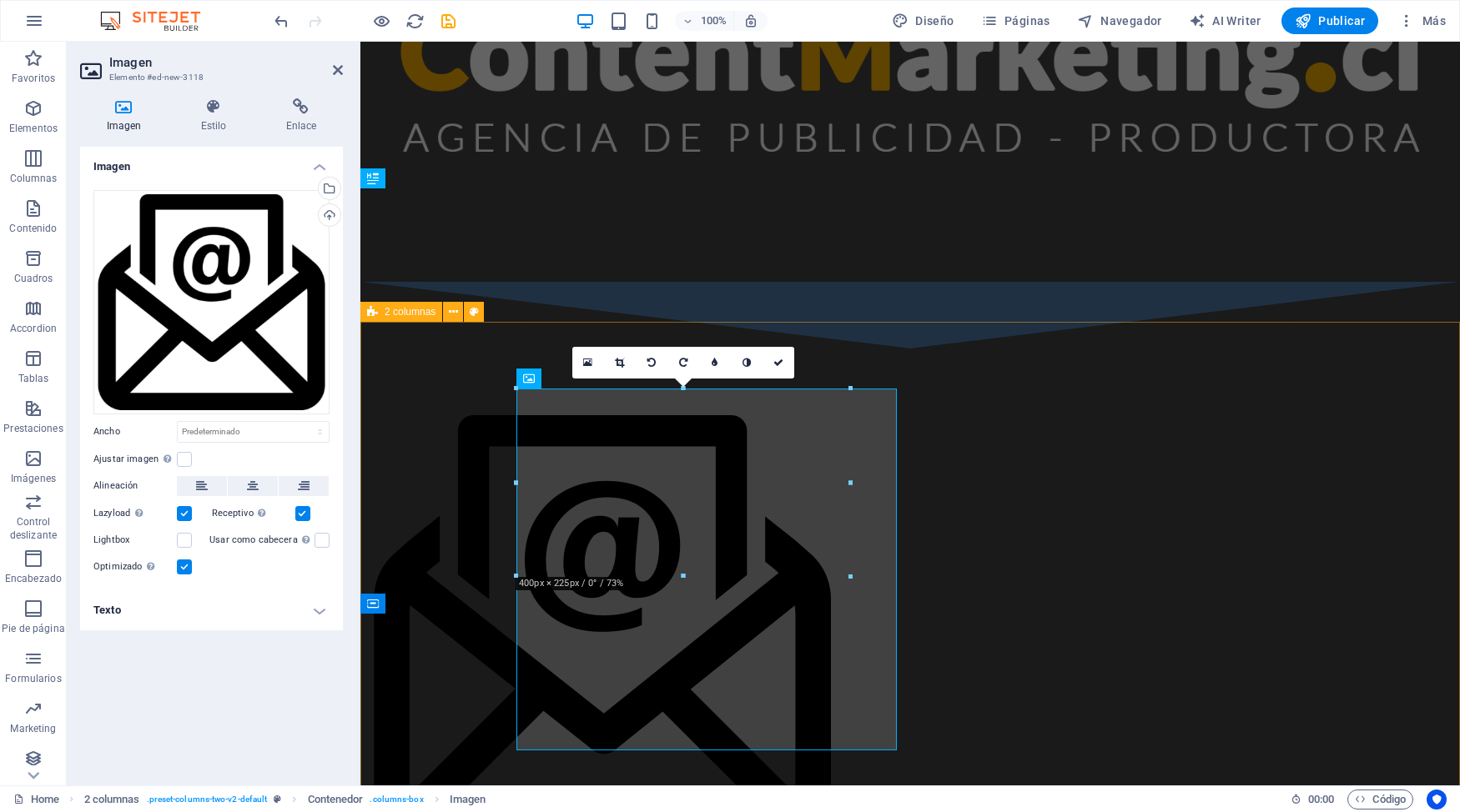
scroll to position [976, 0]
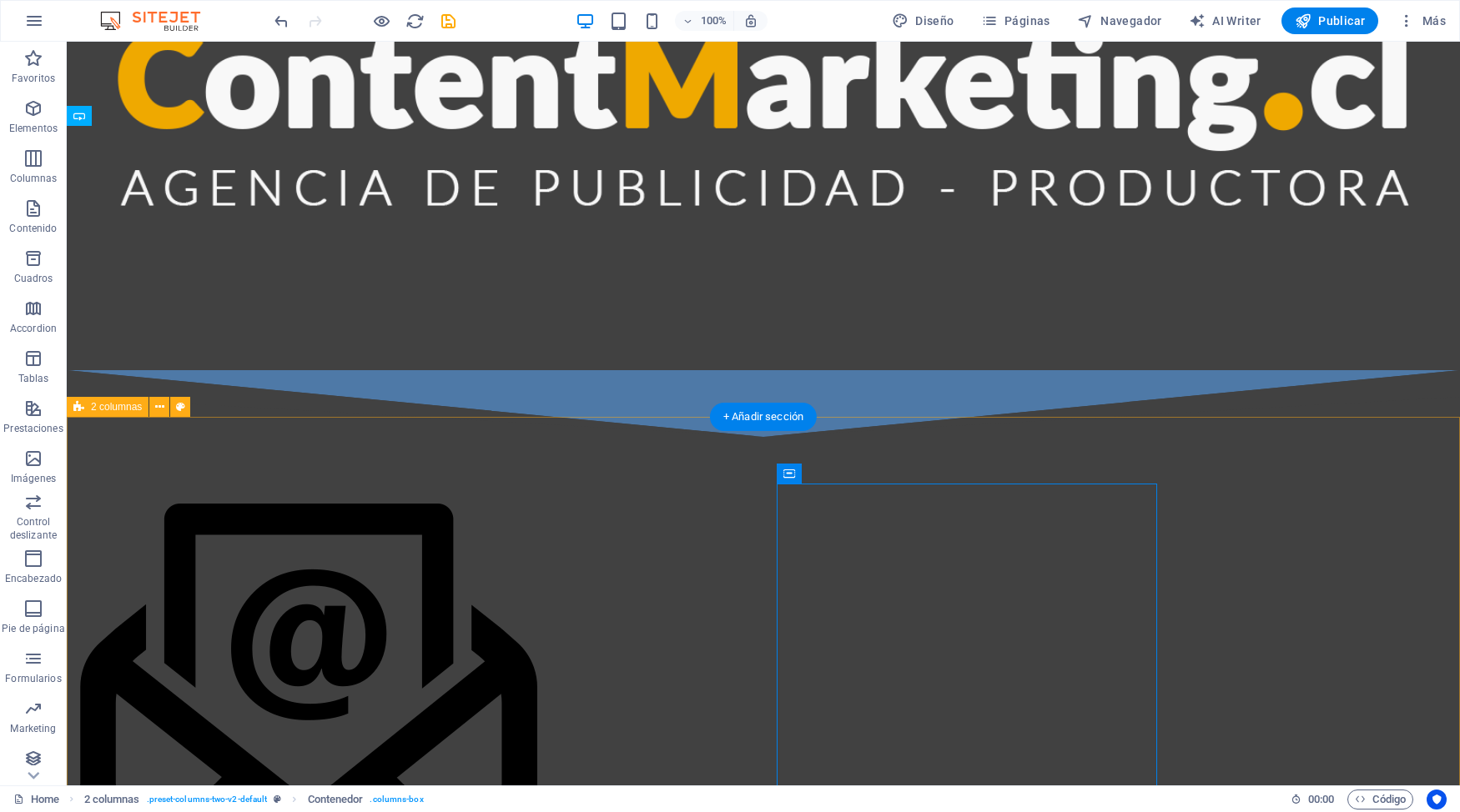
click at [1343, 455] on div "Suelta el contenido aquí o Añadir elementos Pegar portapapeles" at bounding box center [763, 788] width 1393 height 701
click at [461, 586] on figure at bounding box center [269, 722] width 380 height 436
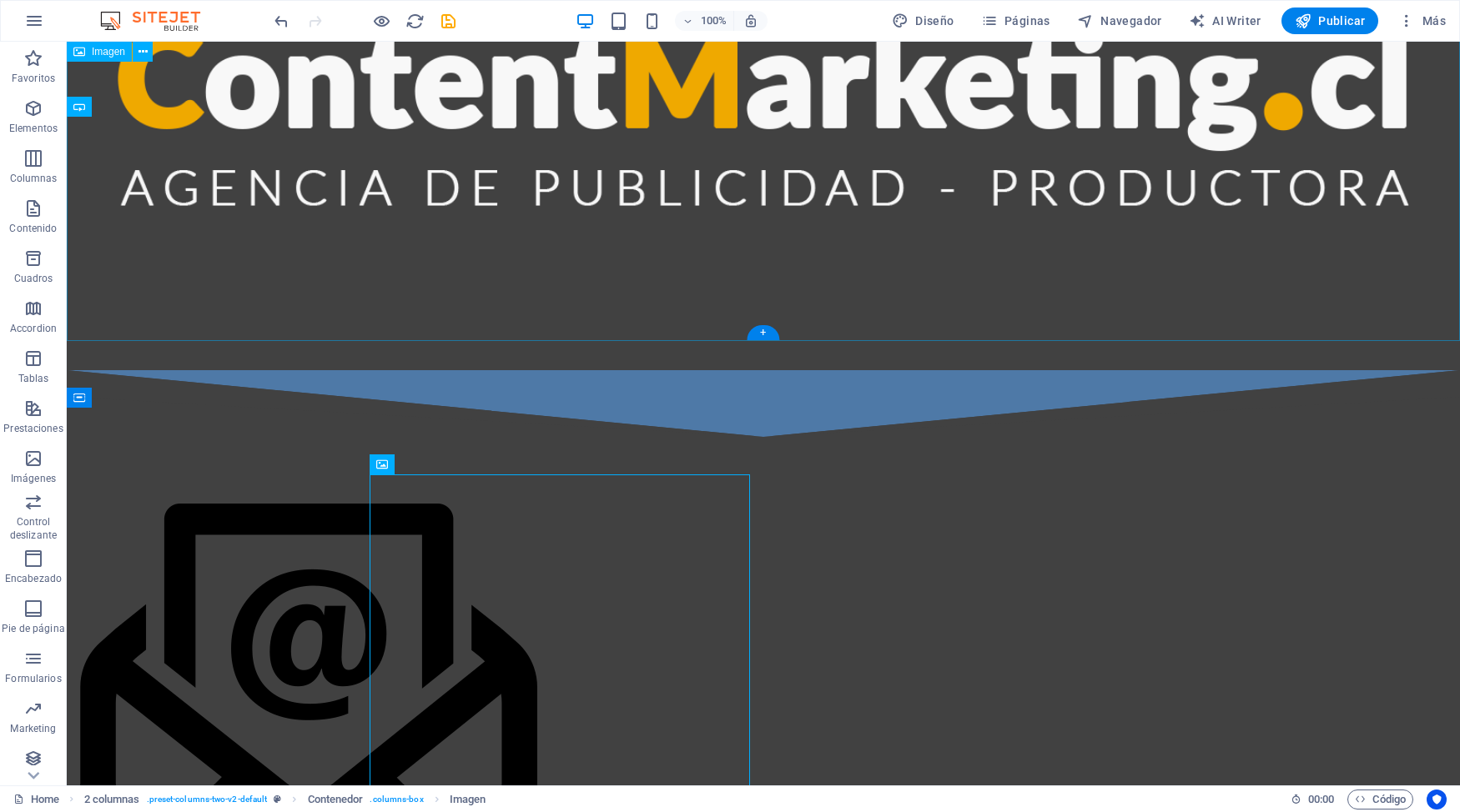
scroll to position [1268, 0]
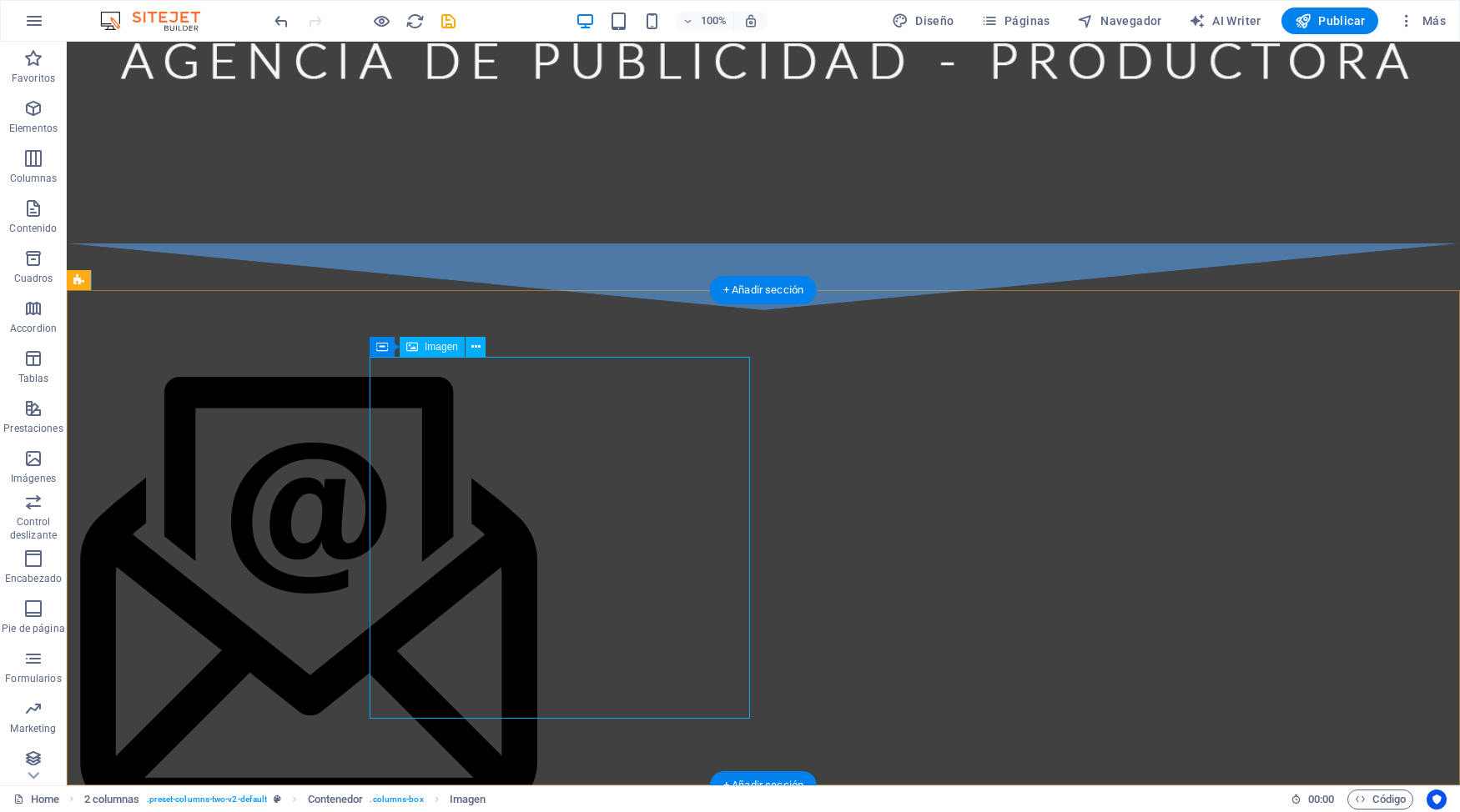
click at [461, 529] on figure at bounding box center [269, 595] width 380 height 436
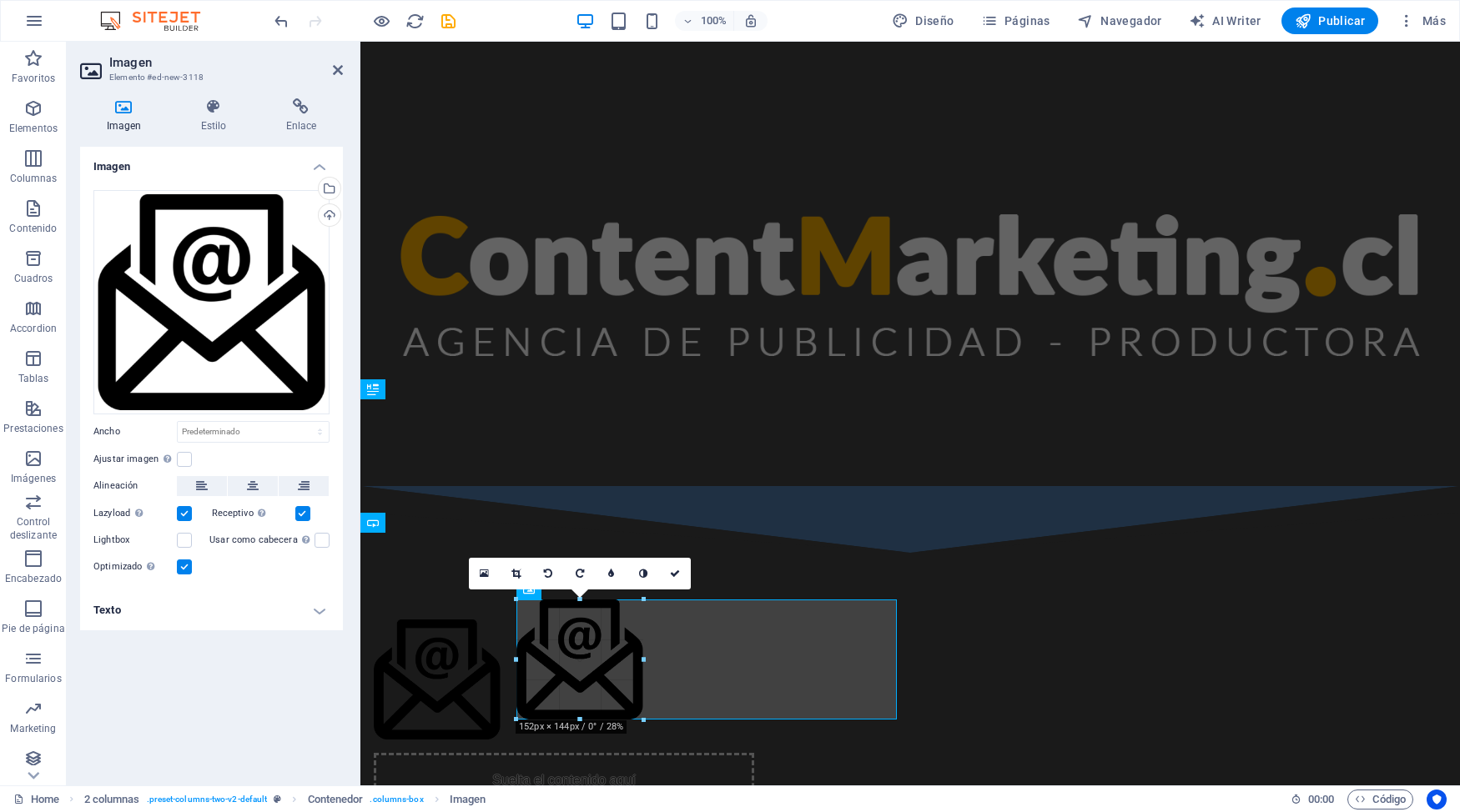
scroll to position [733, 0]
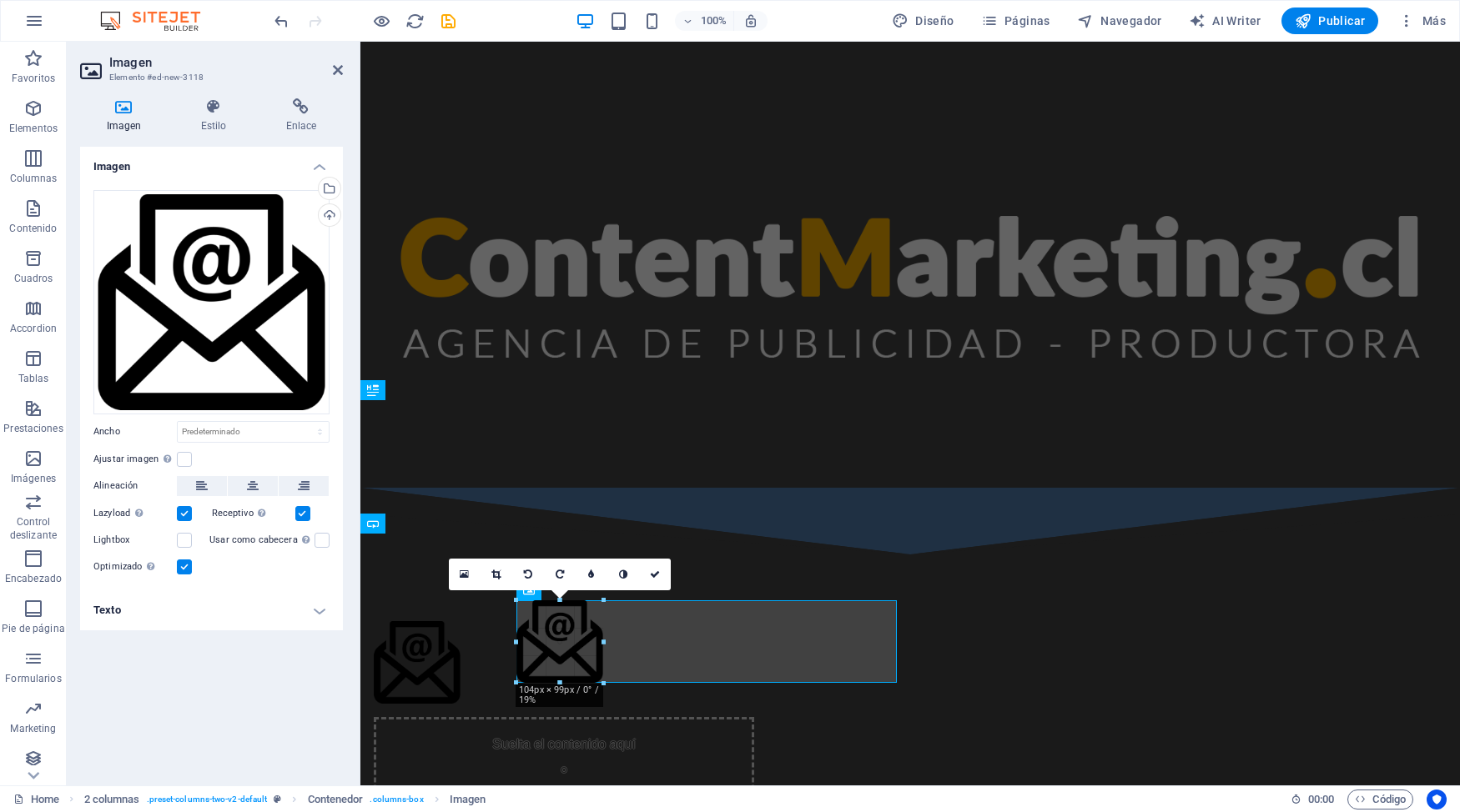
drag, startPoint x: 900, startPoint y: 721, endPoint x: 602, endPoint y: 425, distance: 420.0
click at [602, 425] on div "Marcador YouTube Imagen Imagen con texto Contenedor H2 Contenedor Texto Marcado…" at bounding box center [910, 47] width 1100 height 1478
type input "104"
select select "px"
click at [736, 572] on div "Suelta el contenido aquí o Añadir elementos Pegar portapapeles" at bounding box center [910, 729] width 1100 height 348
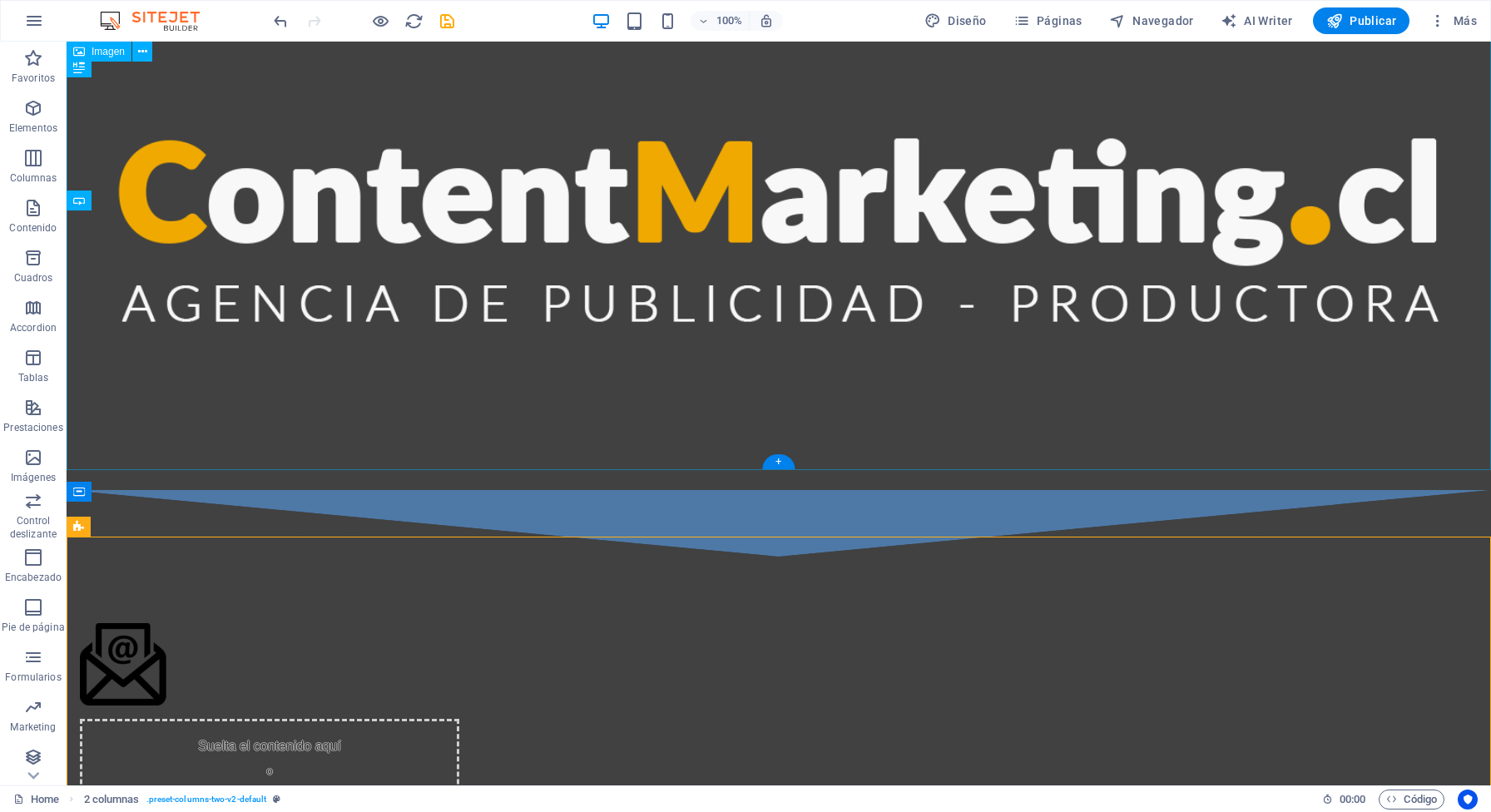
scroll to position [1056, 0]
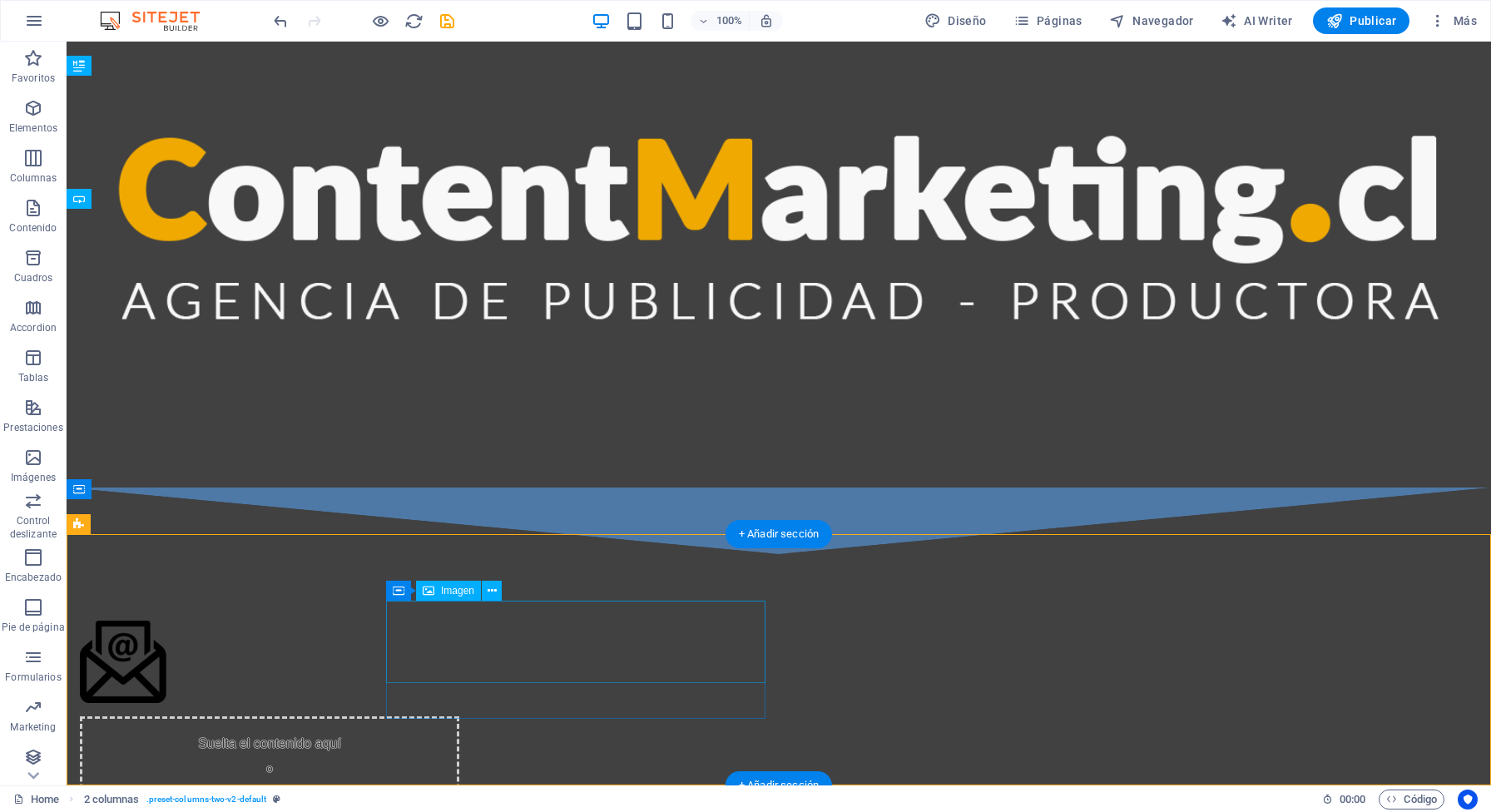
click at [458, 650] on figure at bounding box center [269, 662] width 379 height 82
click at [428, 630] on figure at bounding box center [269, 662] width 379 height 82
select select "px"
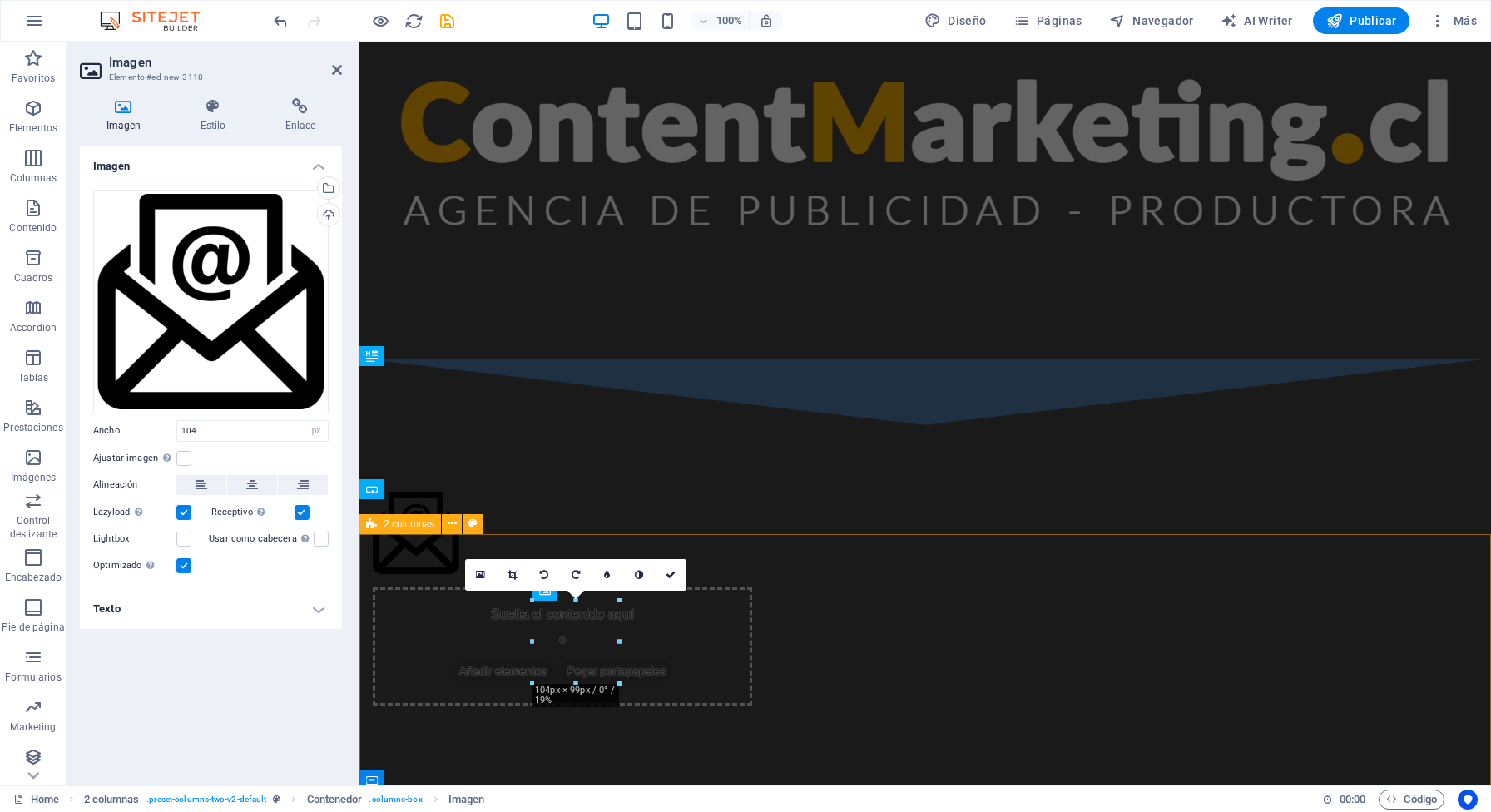
scroll to position [764, 0]
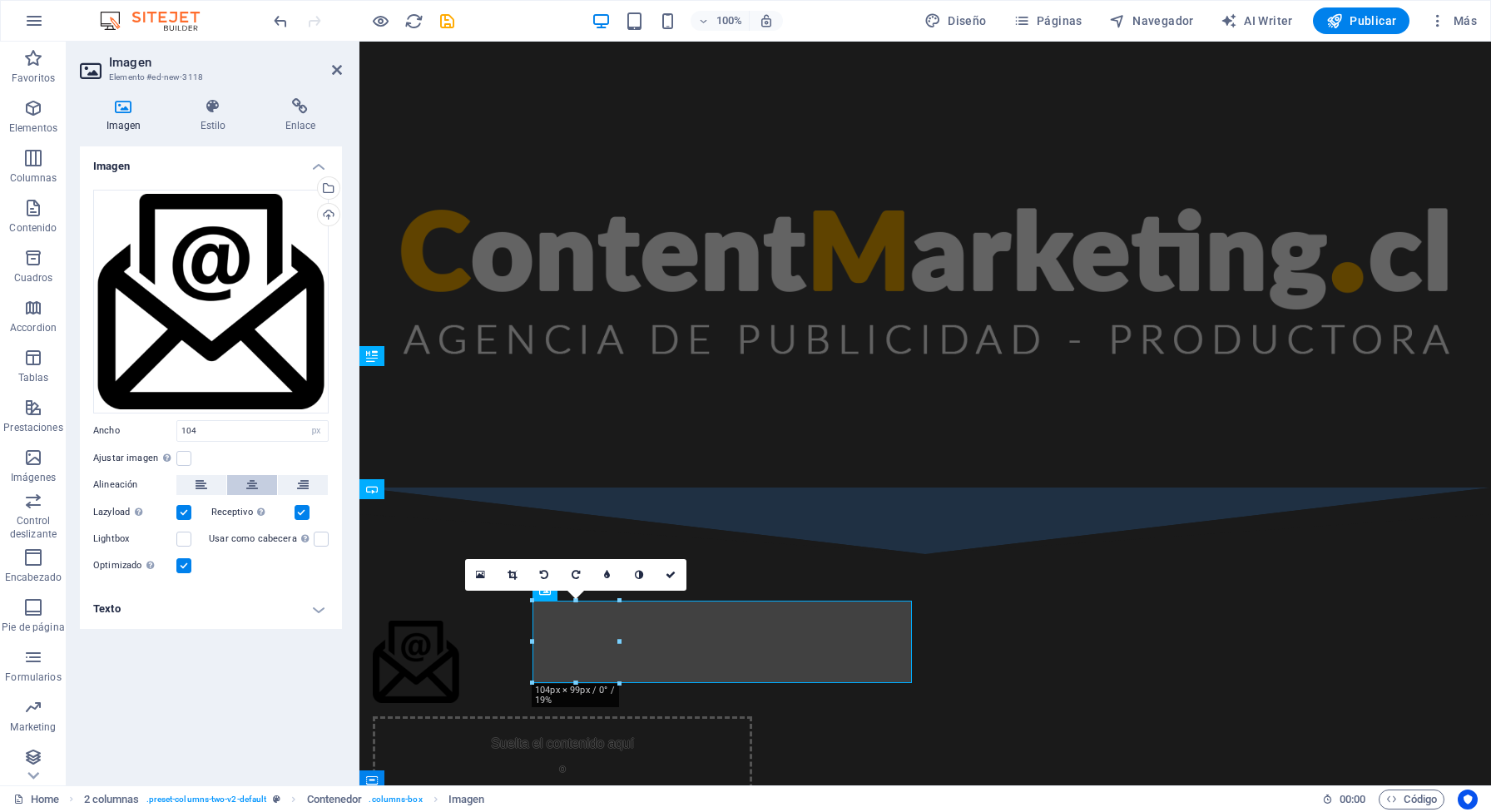
click at [254, 489] on icon at bounding box center [251, 485] width 11 height 20
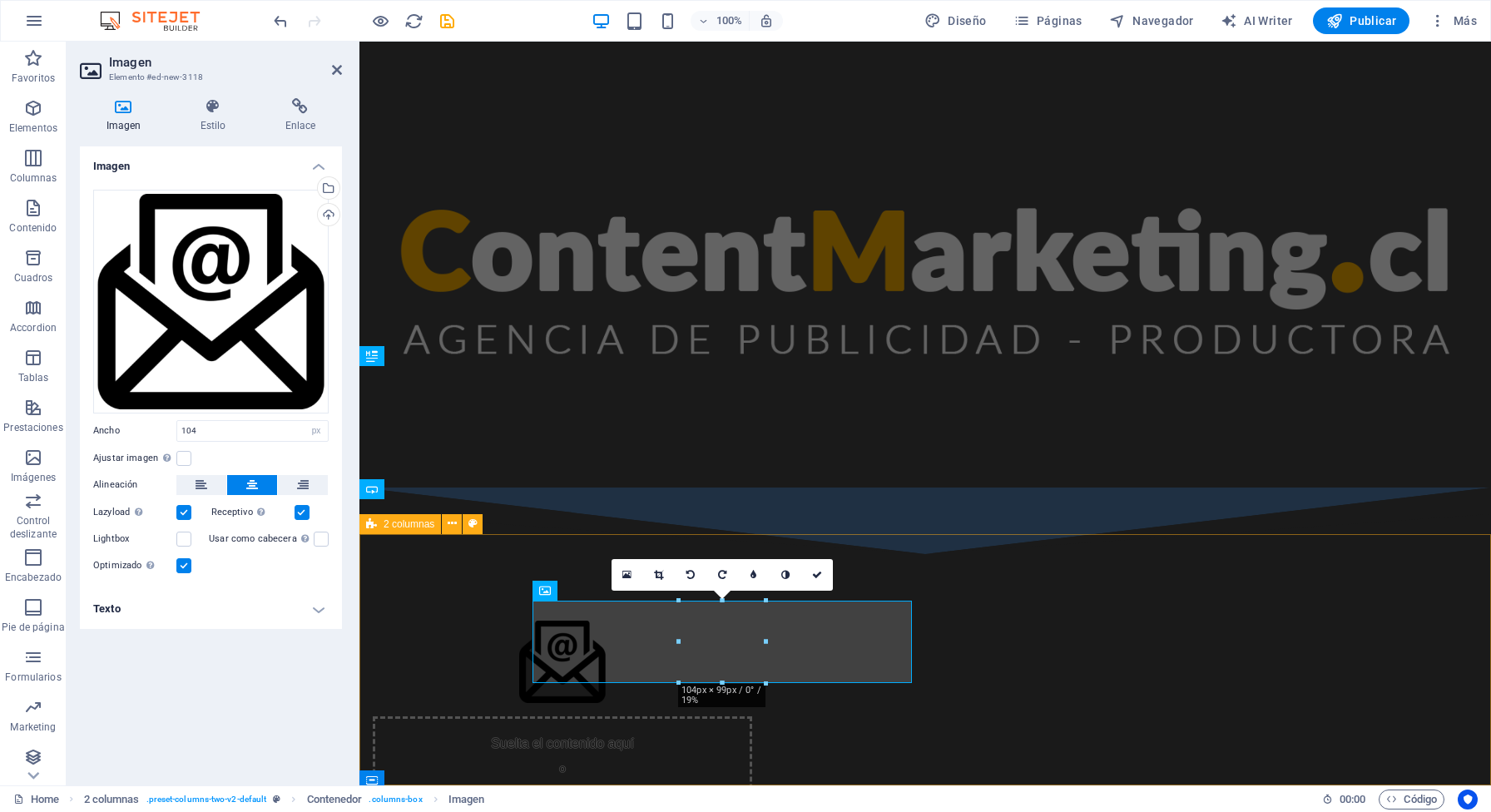
click at [828, 701] on div "Suelta el contenido aquí o Añadir elementos Pegar portapapeles" at bounding box center [925, 728] width 1132 height 347
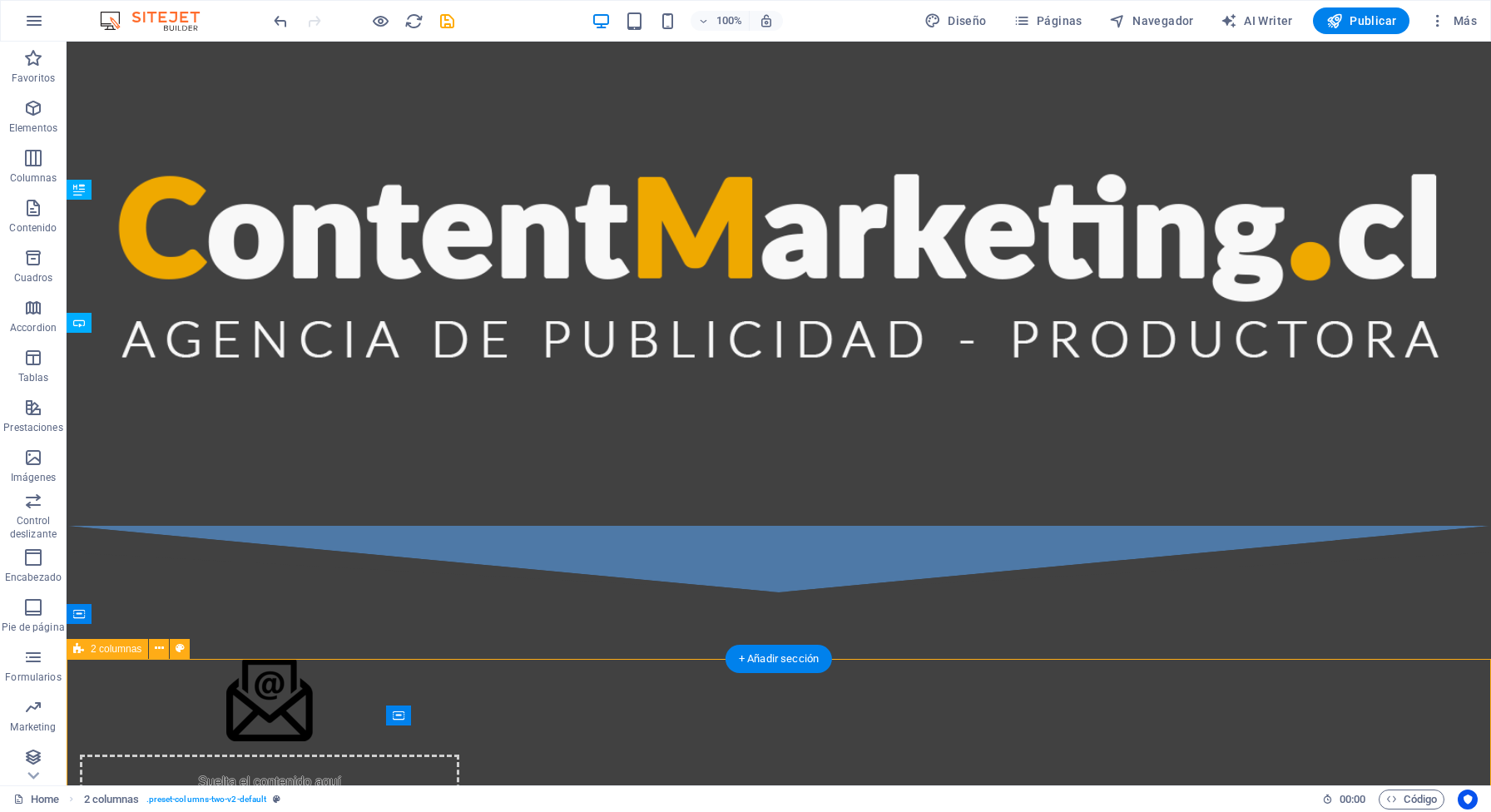
scroll to position [1056, 0]
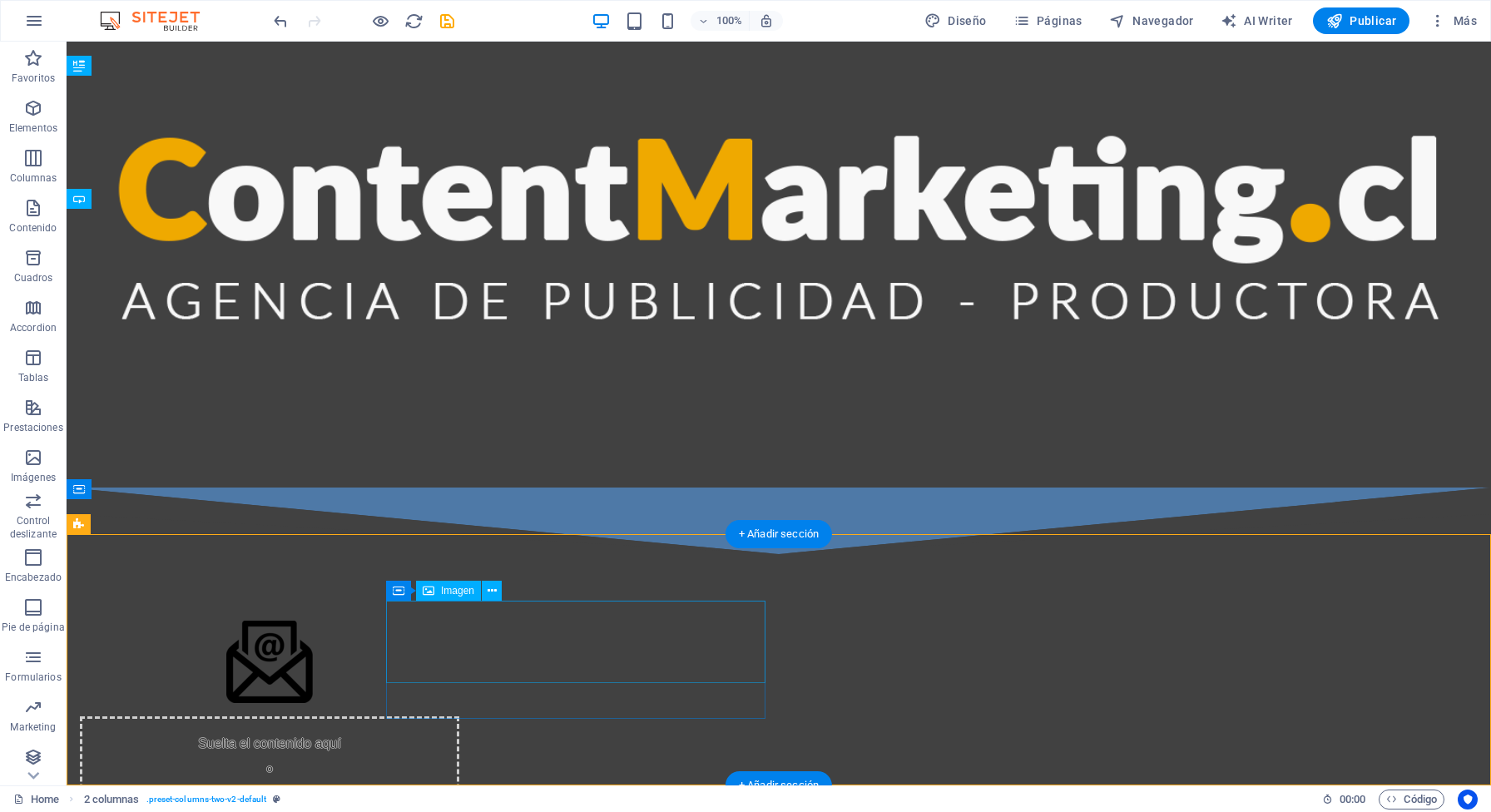
click at [460, 682] on figure at bounding box center [269, 662] width 379 height 82
click at [460, 649] on figure at bounding box center [269, 662] width 379 height 82
select select "px"
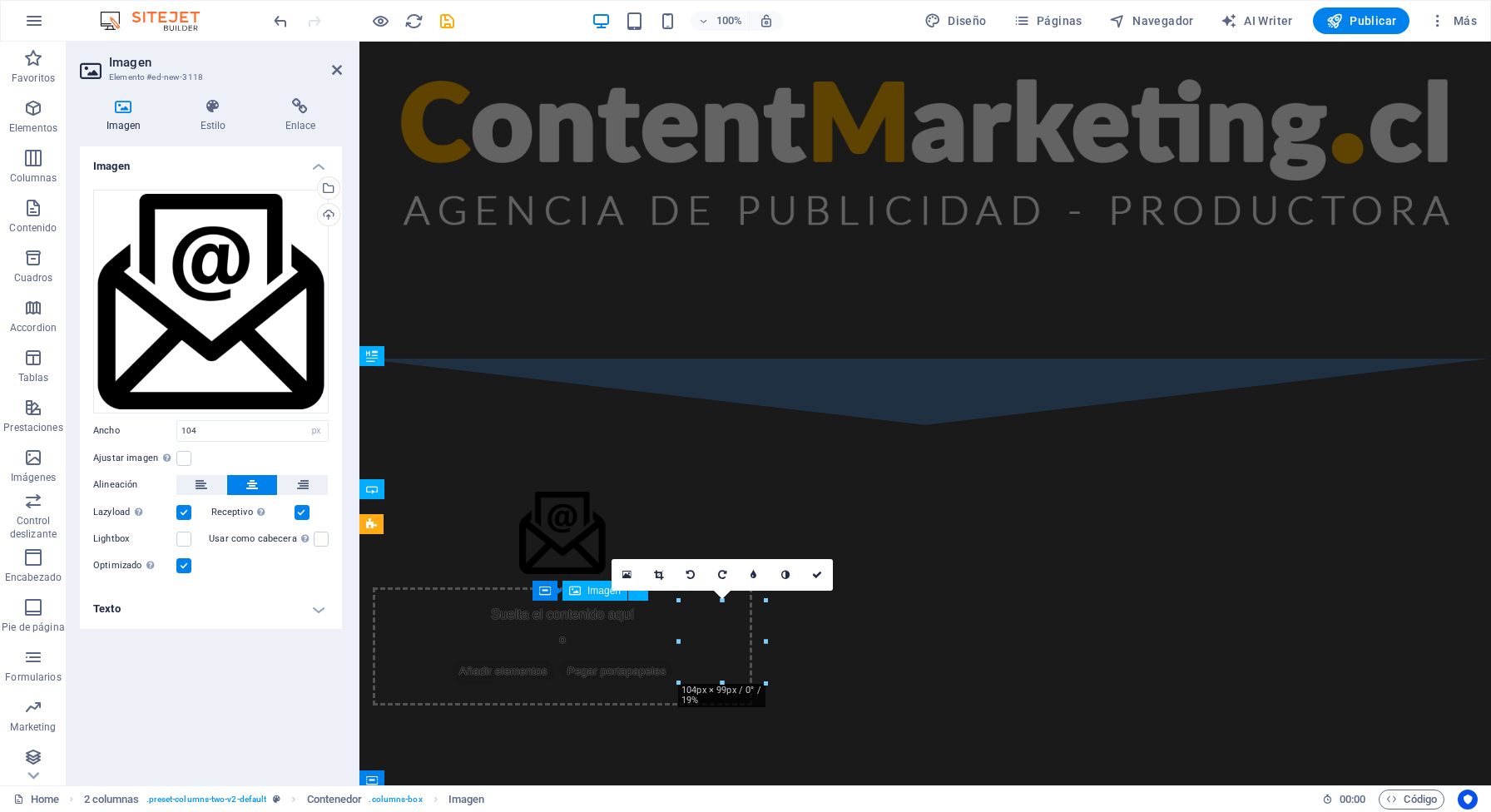
scroll to position [764, 0]
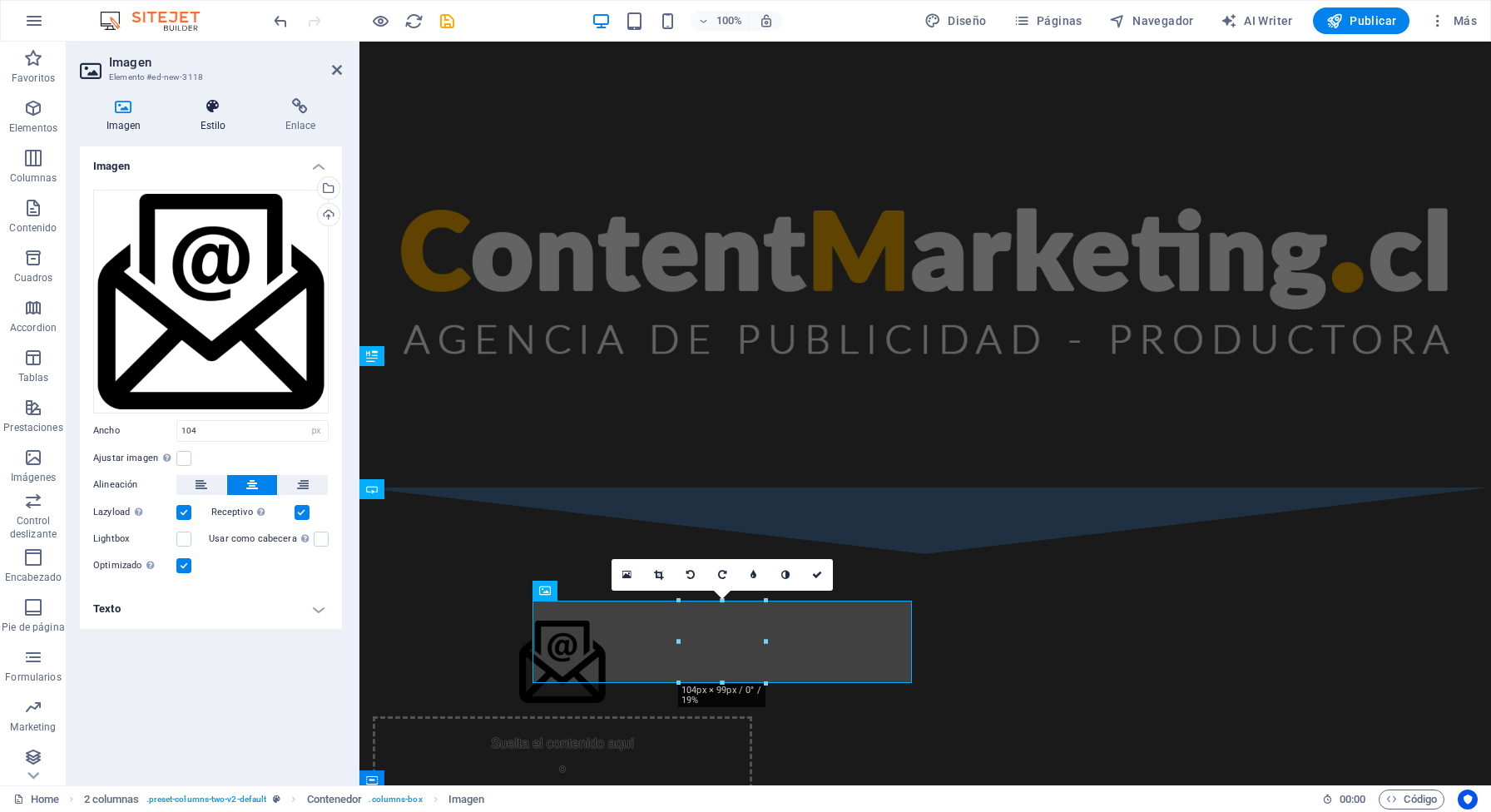
click at [215, 117] on h4 "Estilo" at bounding box center [216, 116] width 85 height 35
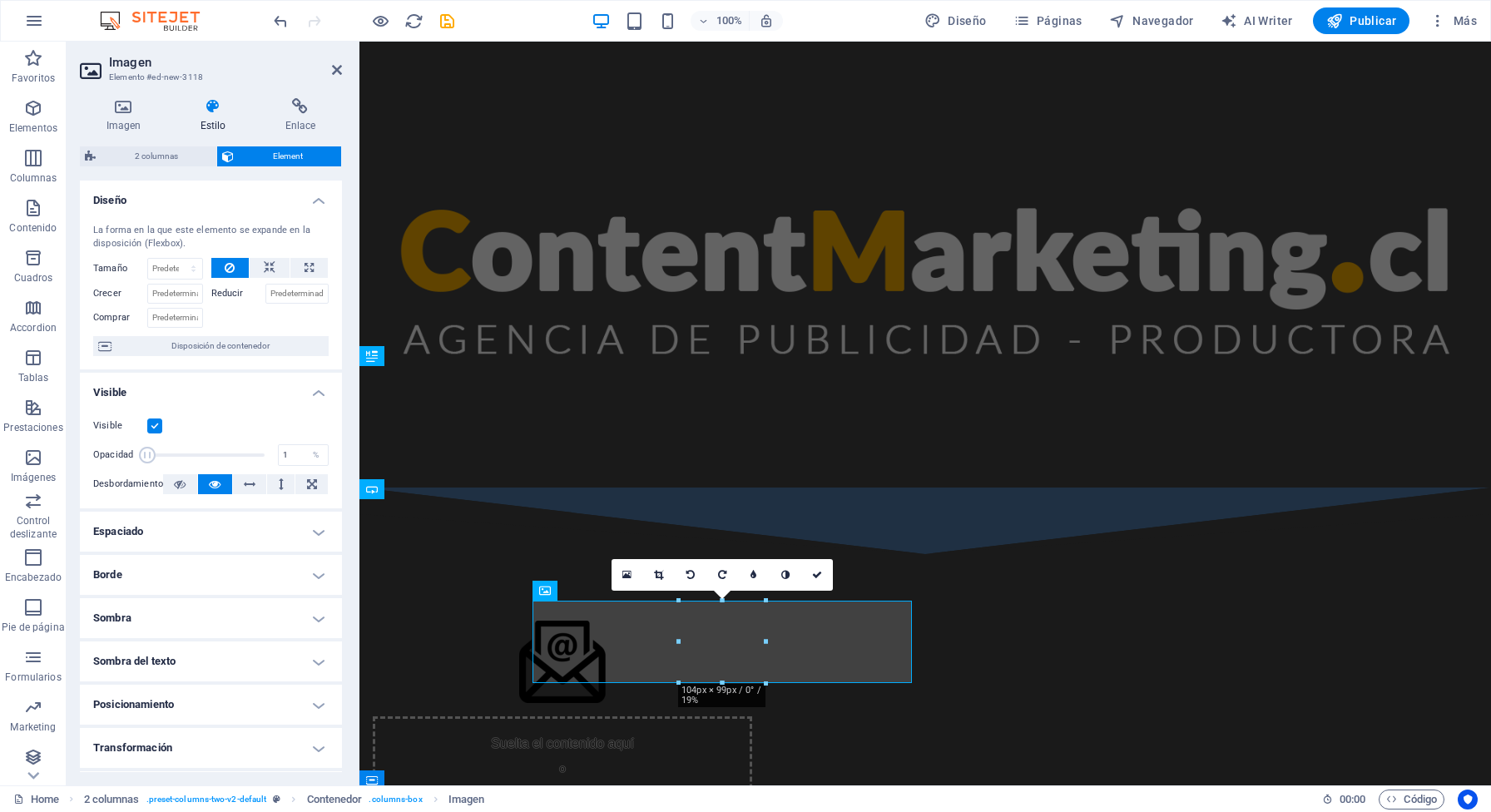
drag, startPoint x: 269, startPoint y: 456, endPoint x: 140, endPoint y: 458, distance: 129.0
click at [140, 458] on span at bounding box center [147, 454] width 16 height 16
drag, startPoint x: 148, startPoint y: 456, endPoint x: 217, endPoint y: 456, distance: 69.0
click at [217, 456] on span at bounding box center [211, 454] width 16 height 16
click at [213, 454] on span at bounding box center [212, 454] width 16 height 16
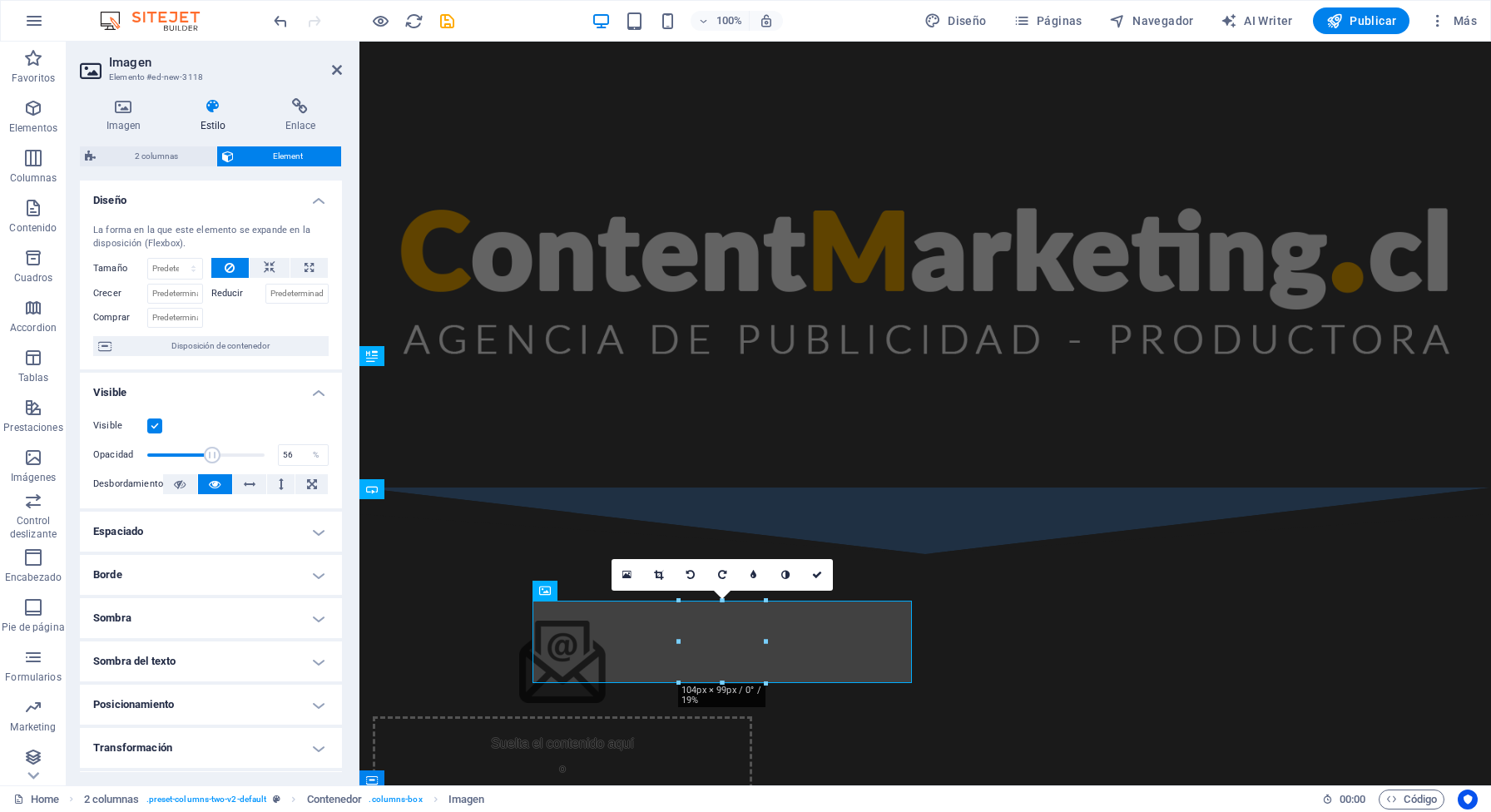
type input "56.00"
click at [492, 649] on div "Suelta el contenido aquí o Añadir elementos Pegar portapapeles" at bounding box center [925, 728] width 1132 height 347
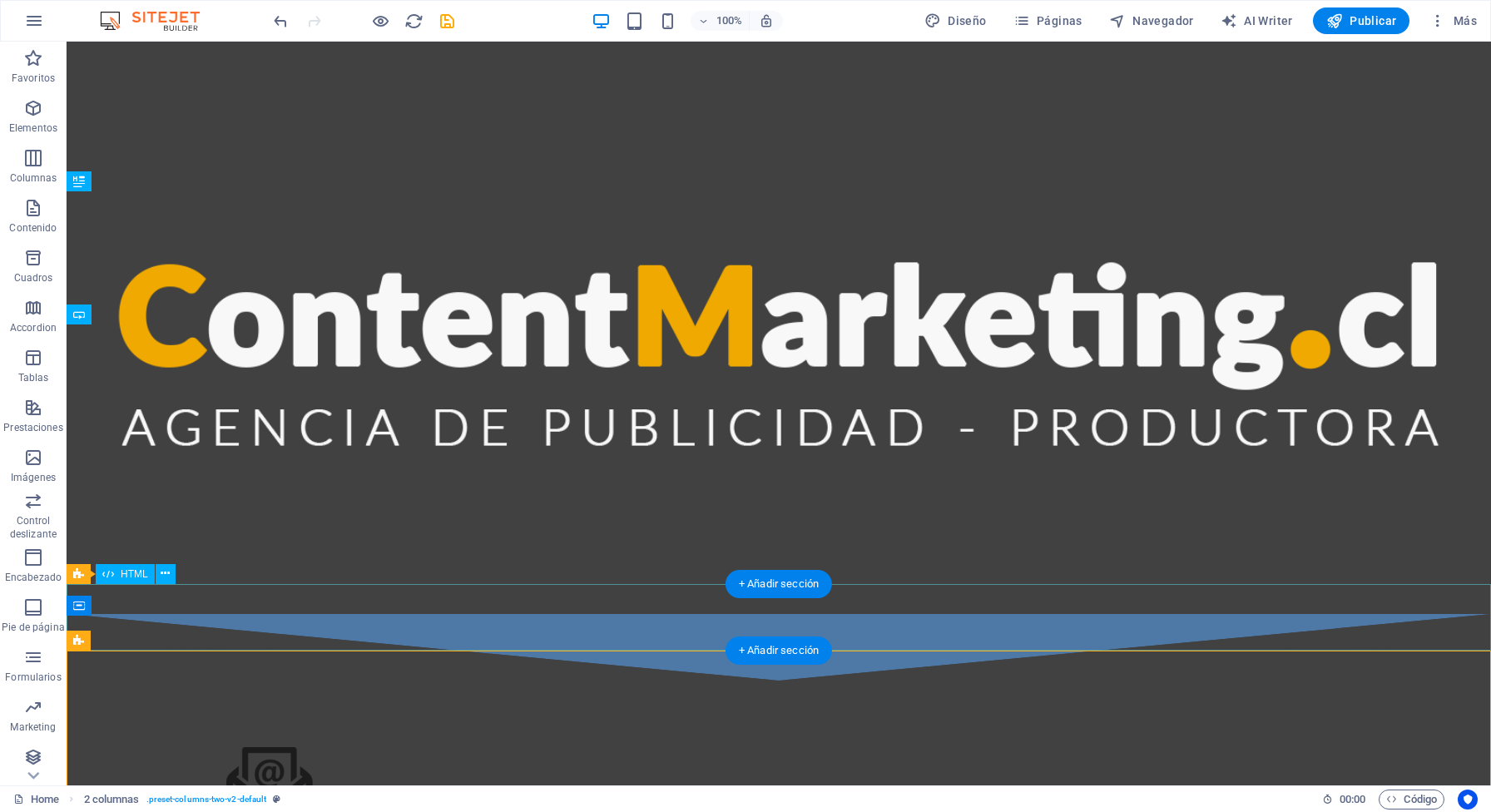
scroll to position [1056, 0]
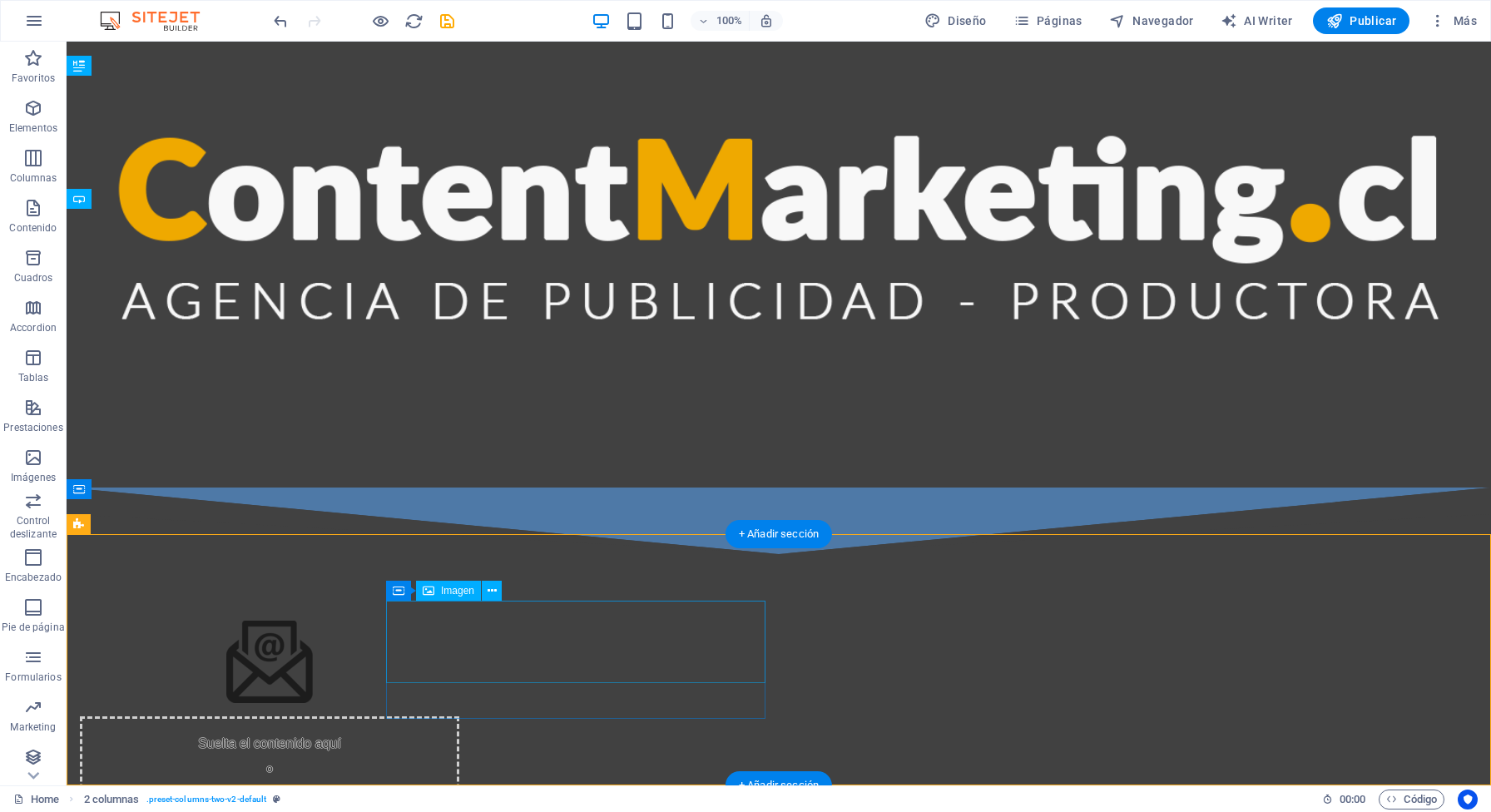
click at [460, 627] on figure at bounding box center [269, 662] width 379 height 82
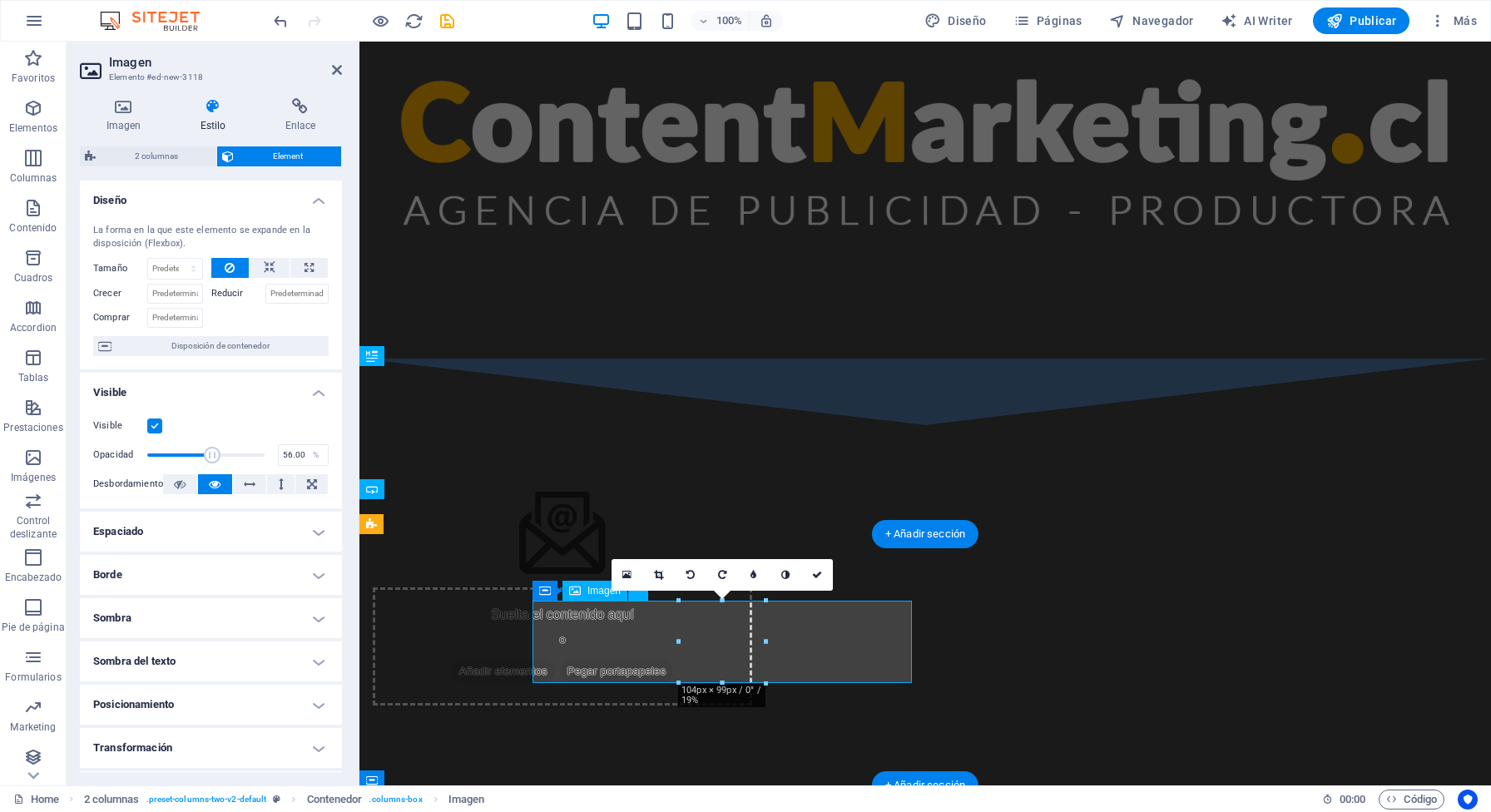
scroll to position [764, 0]
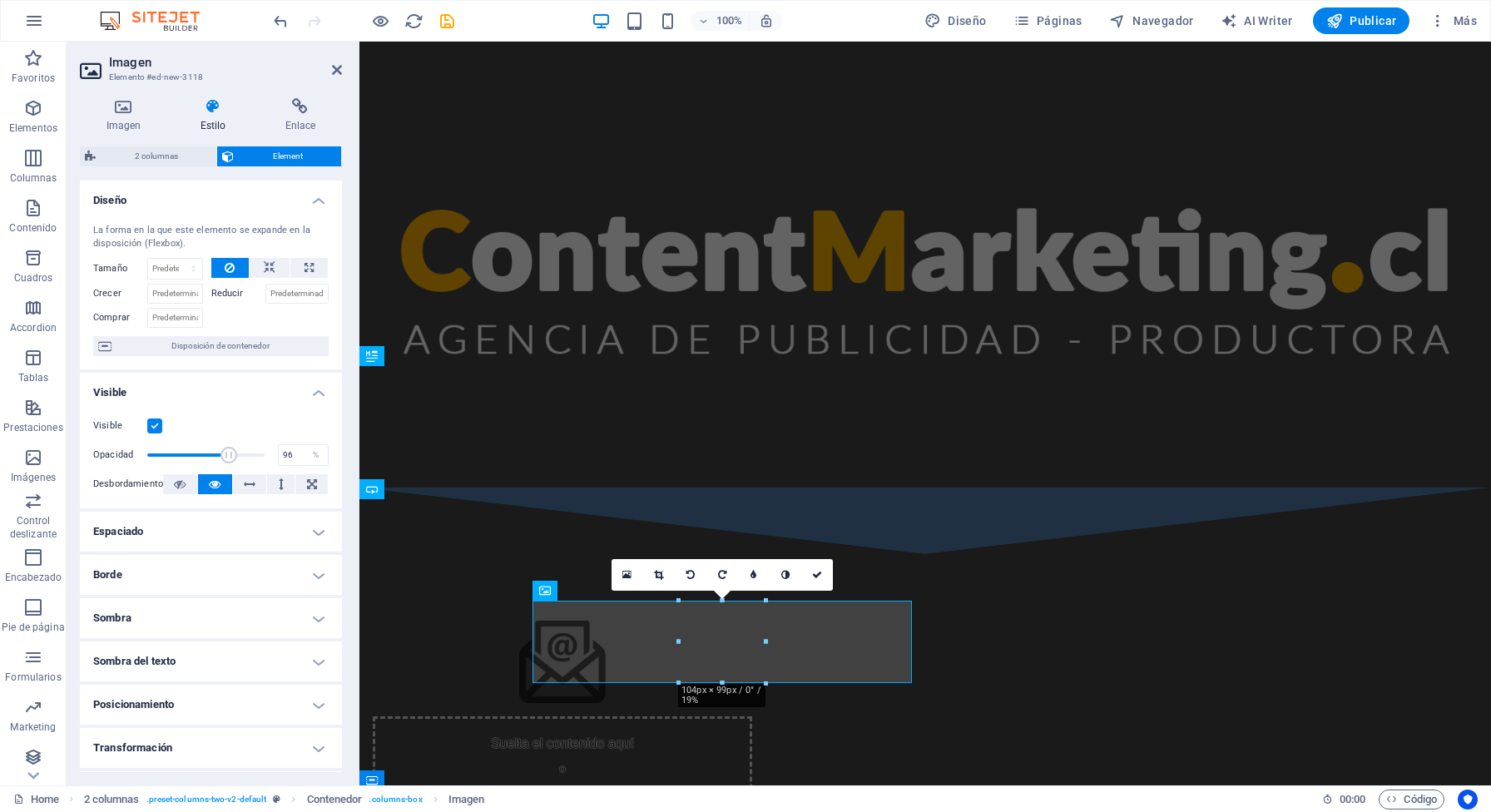
type input "100"
drag, startPoint x: 214, startPoint y: 450, endPoint x: 287, endPoint y: 471, distance: 76.0
click at [287, 471] on div "Visible Opacidad 100 % Desbordamiento" at bounding box center [210, 455] width 262 height 105
click at [315, 617] on h4 "Sombra" at bounding box center [210, 619] width 262 height 40
click at [263, 651] on span "Fuera" at bounding box center [256, 651] width 21 height 20
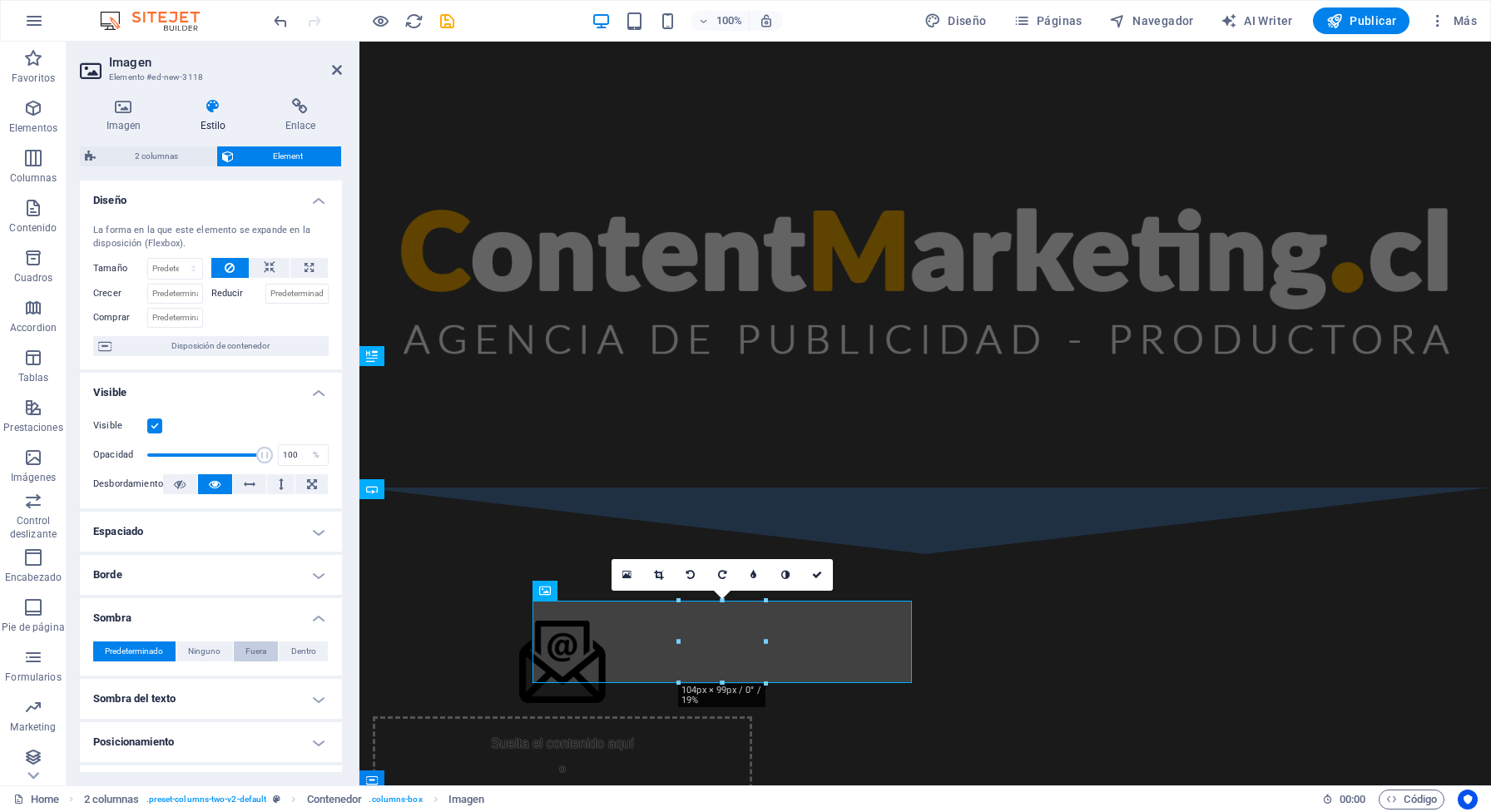
type input "2"
type input "4"
click at [133, 652] on span "Predeterminado" at bounding box center [133, 651] width 58 height 20
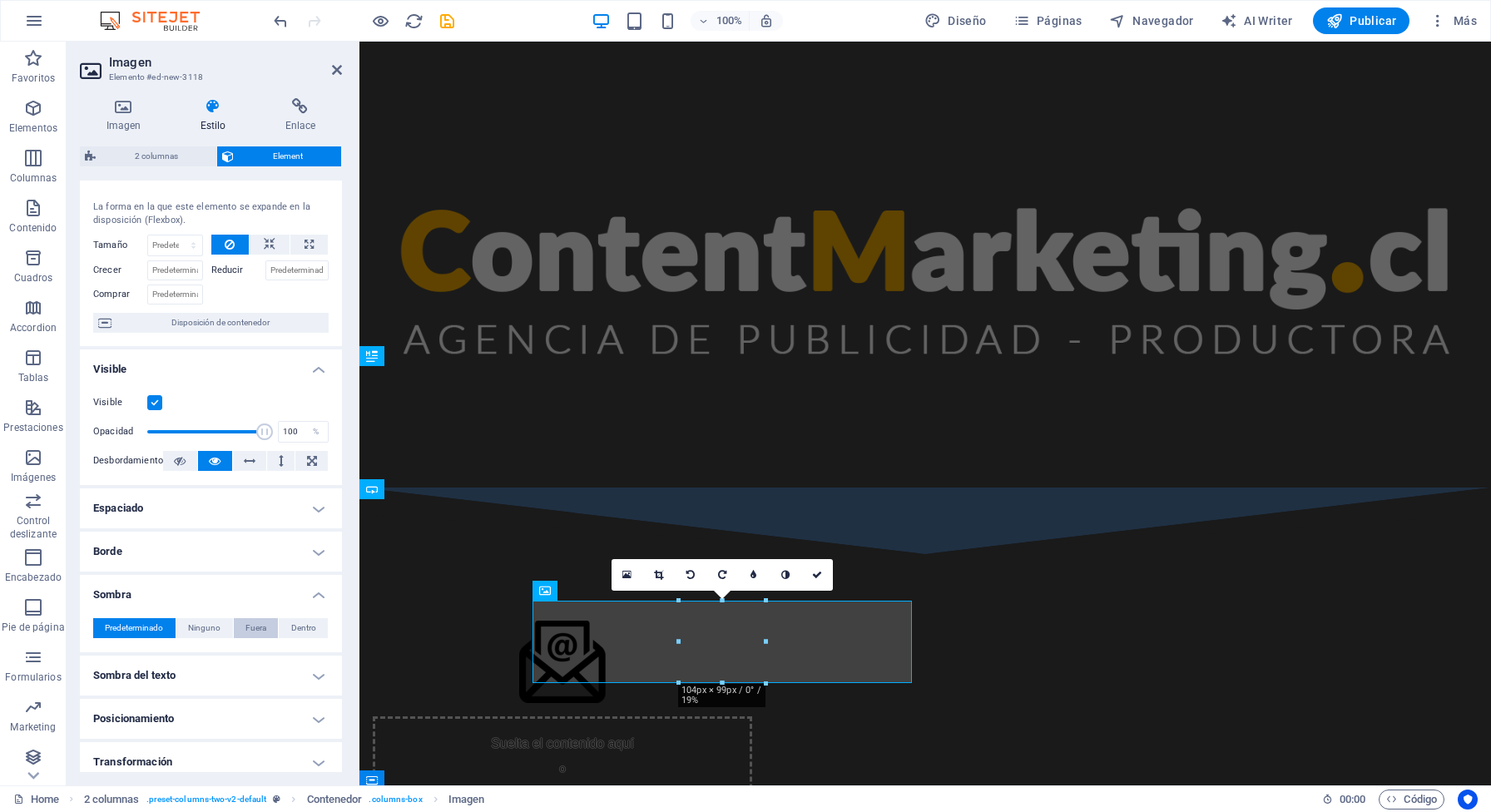
scroll to position [0, 0]
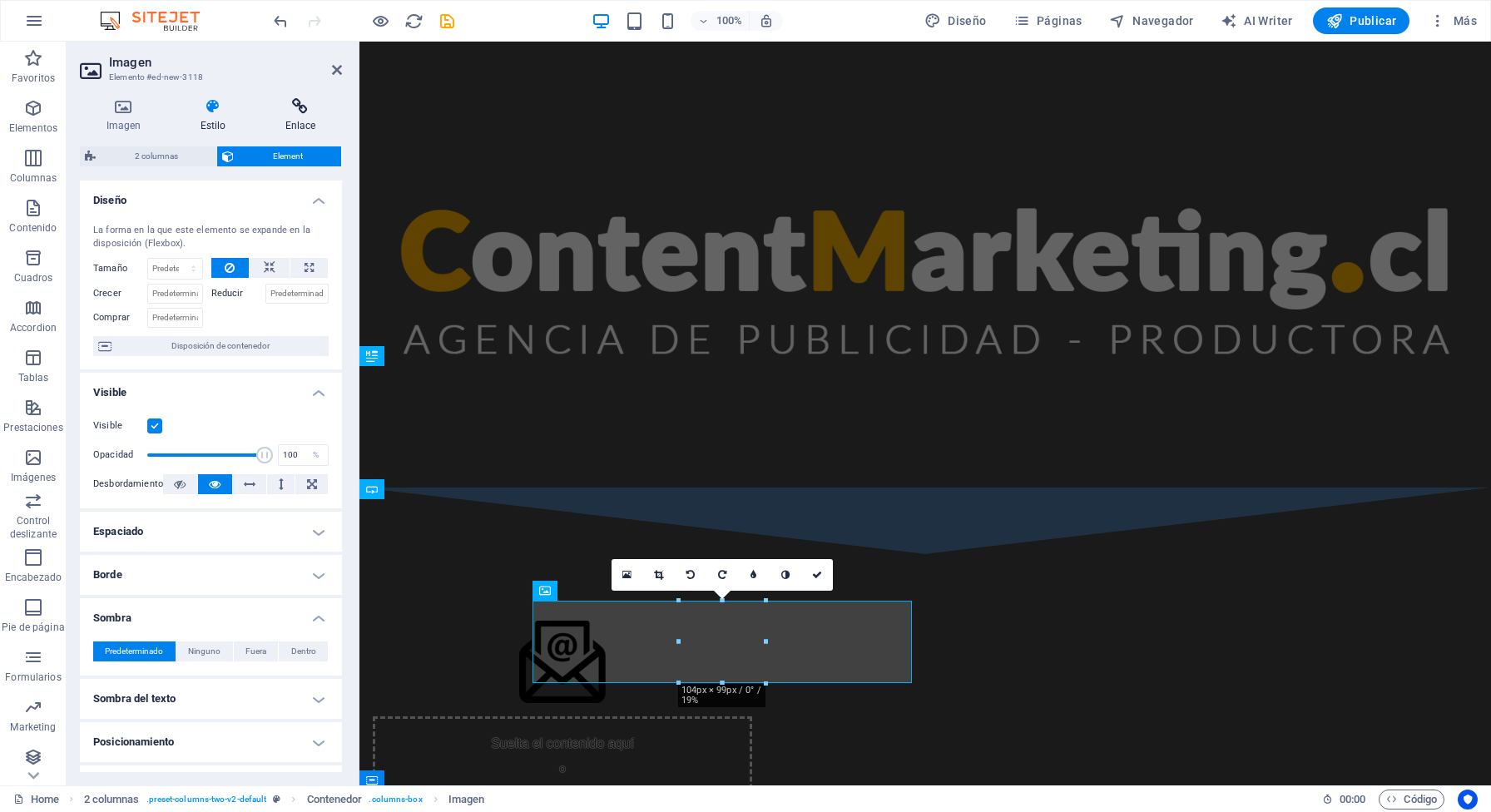
click at [307, 113] on icon at bounding box center [301, 106] width 83 height 16
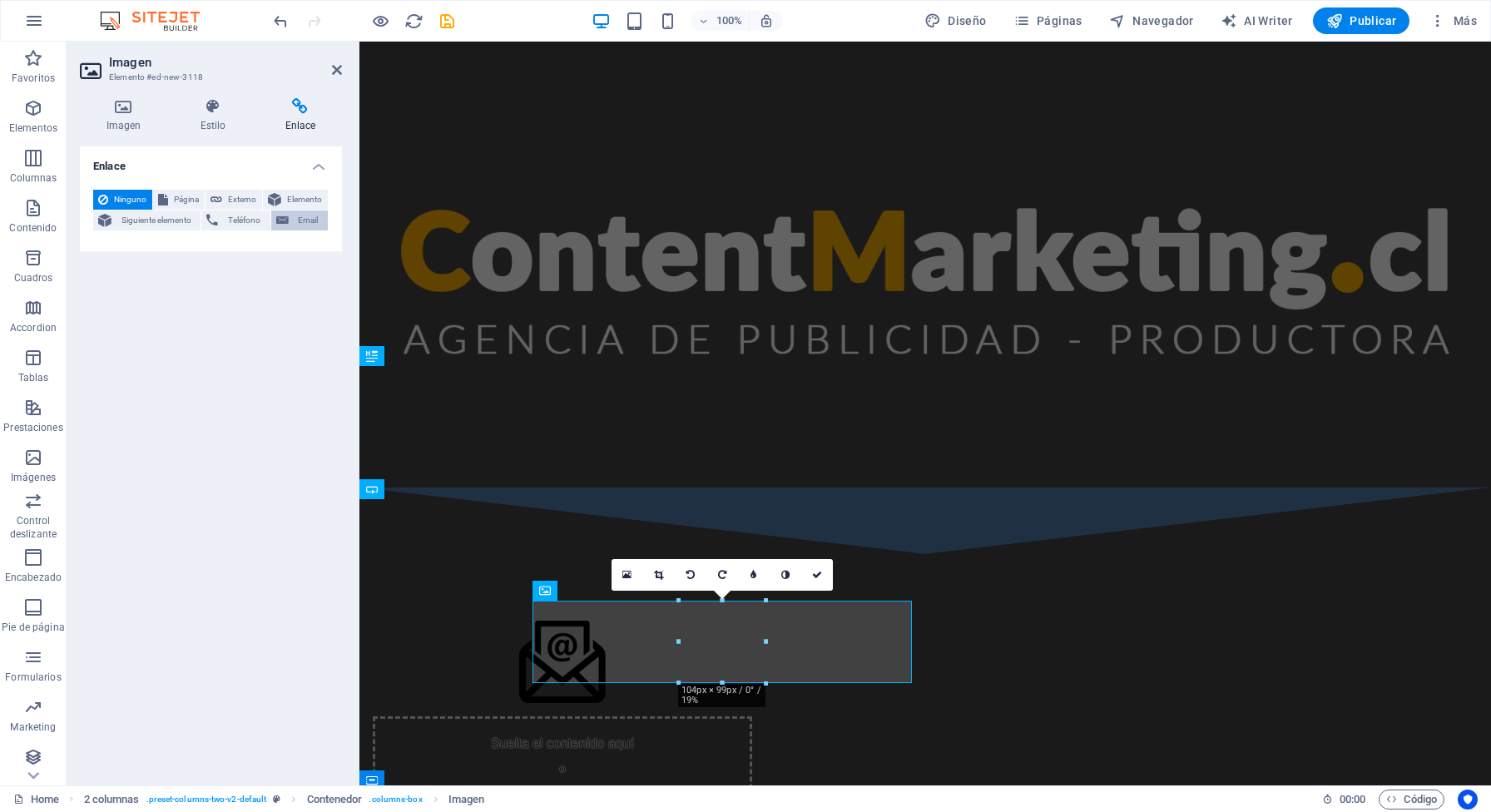
click at [297, 219] on span "Email" at bounding box center [308, 220] width 29 height 20
paste input "instagram: @contentmarketing.cl mail: hans@contentmarketing.cl"
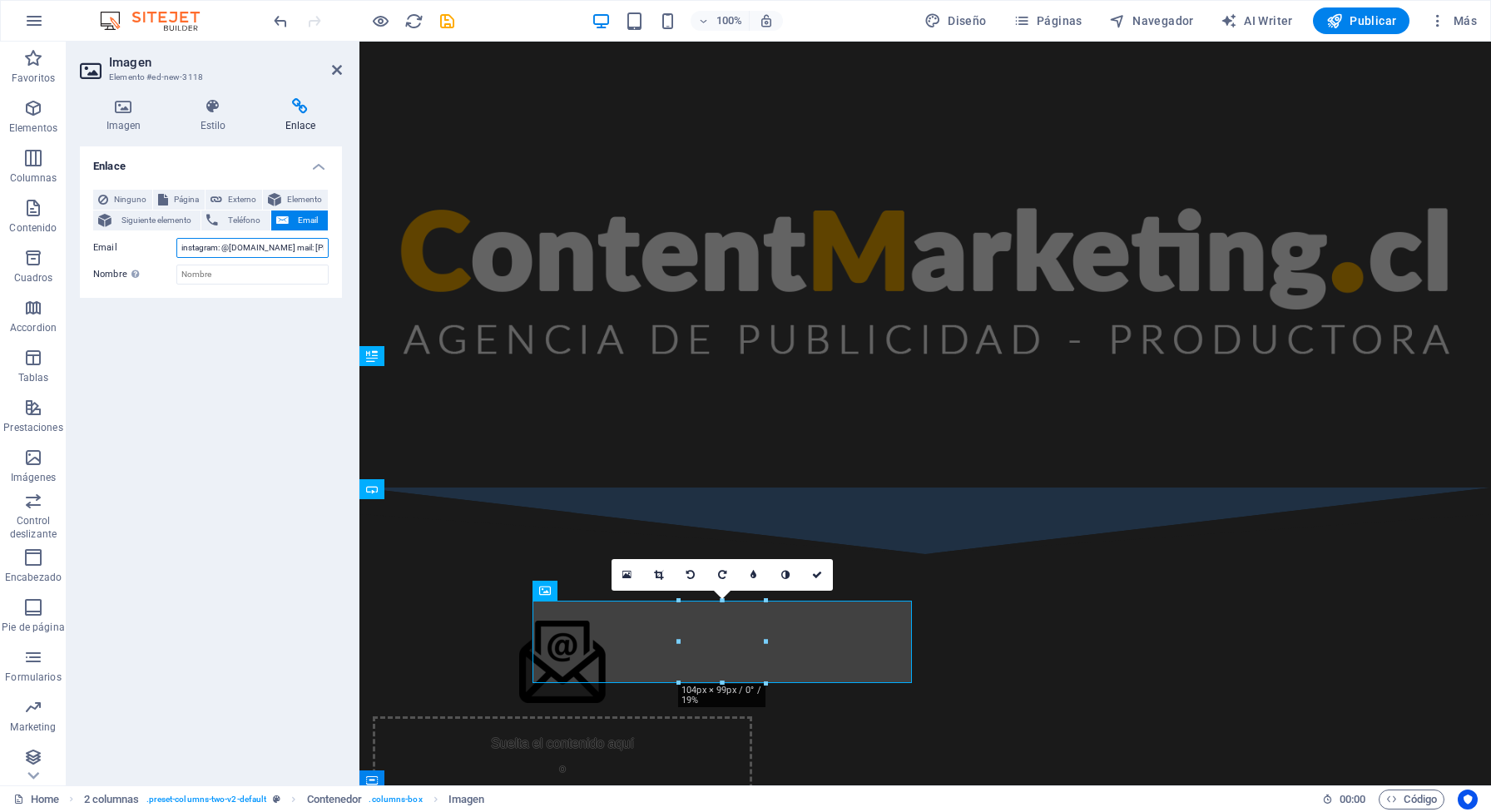
drag, startPoint x: 229, startPoint y: 250, endPoint x: 81, endPoint y: 252, distance: 148.0
click at [176, 252] on input "instagram: @contentmarketing.cl mail: hans@contentmarketing.cl" at bounding box center [252, 248] width 152 height 20
click at [294, 251] on input "hans@contentmarketing.cl" at bounding box center [252, 248] width 152 height 20
type input "hans@contentmarketing.cl"
click at [276, 270] on input "Nombre Una descripción adicional del enlace no debería ser igual al texto del e…" at bounding box center [252, 274] width 152 height 20
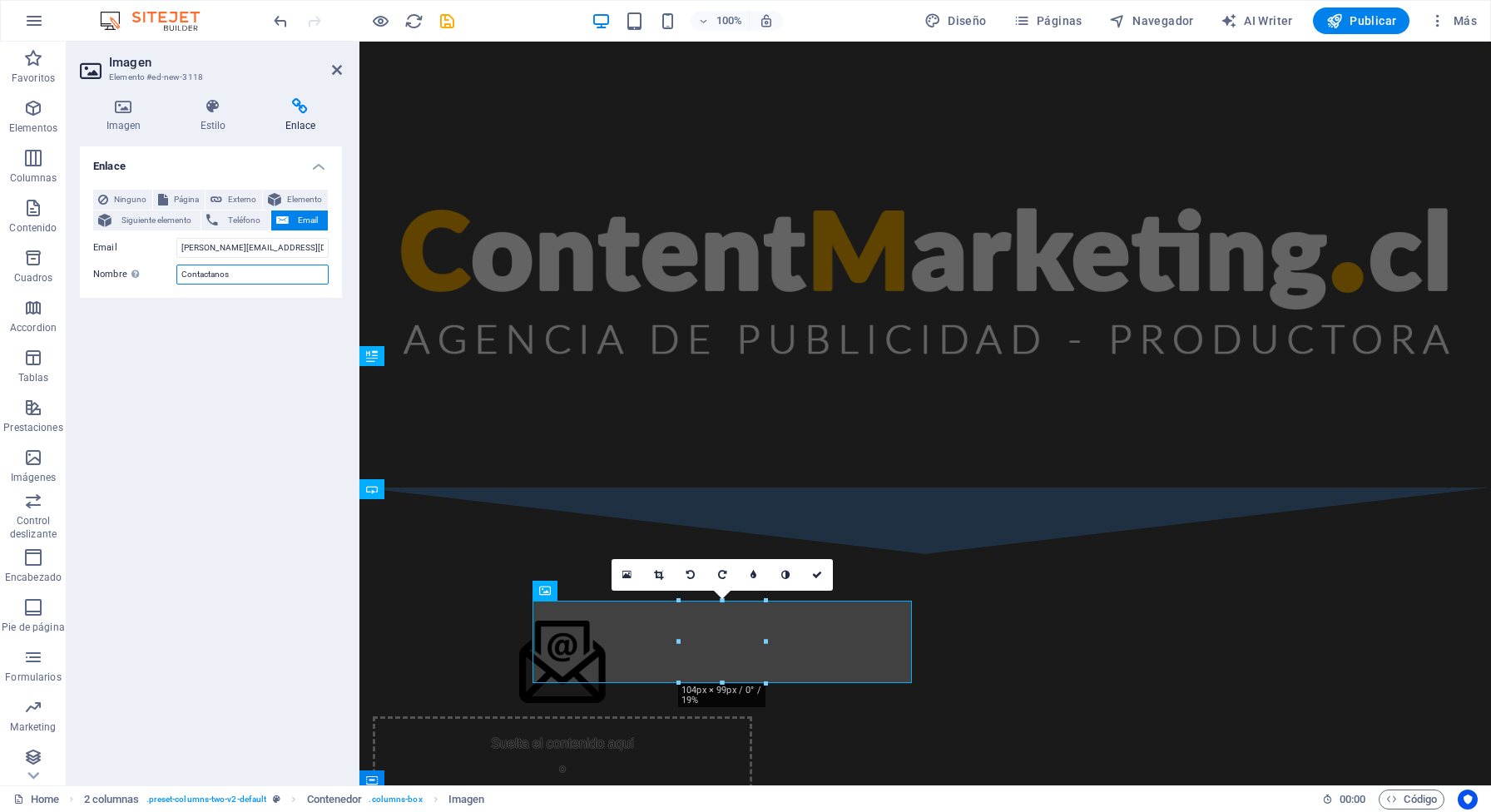
type input "Contactanos"
click at [242, 321] on div "Enlace Ninguno Página Externo Elemento Siguiente elemento Teléfono Email Página…" at bounding box center [210, 460] width 262 height 625
click at [415, 581] on div "Suelta el contenido aquí o Añadir elementos Pegar portapapeles" at bounding box center [925, 728] width 1132 height 347
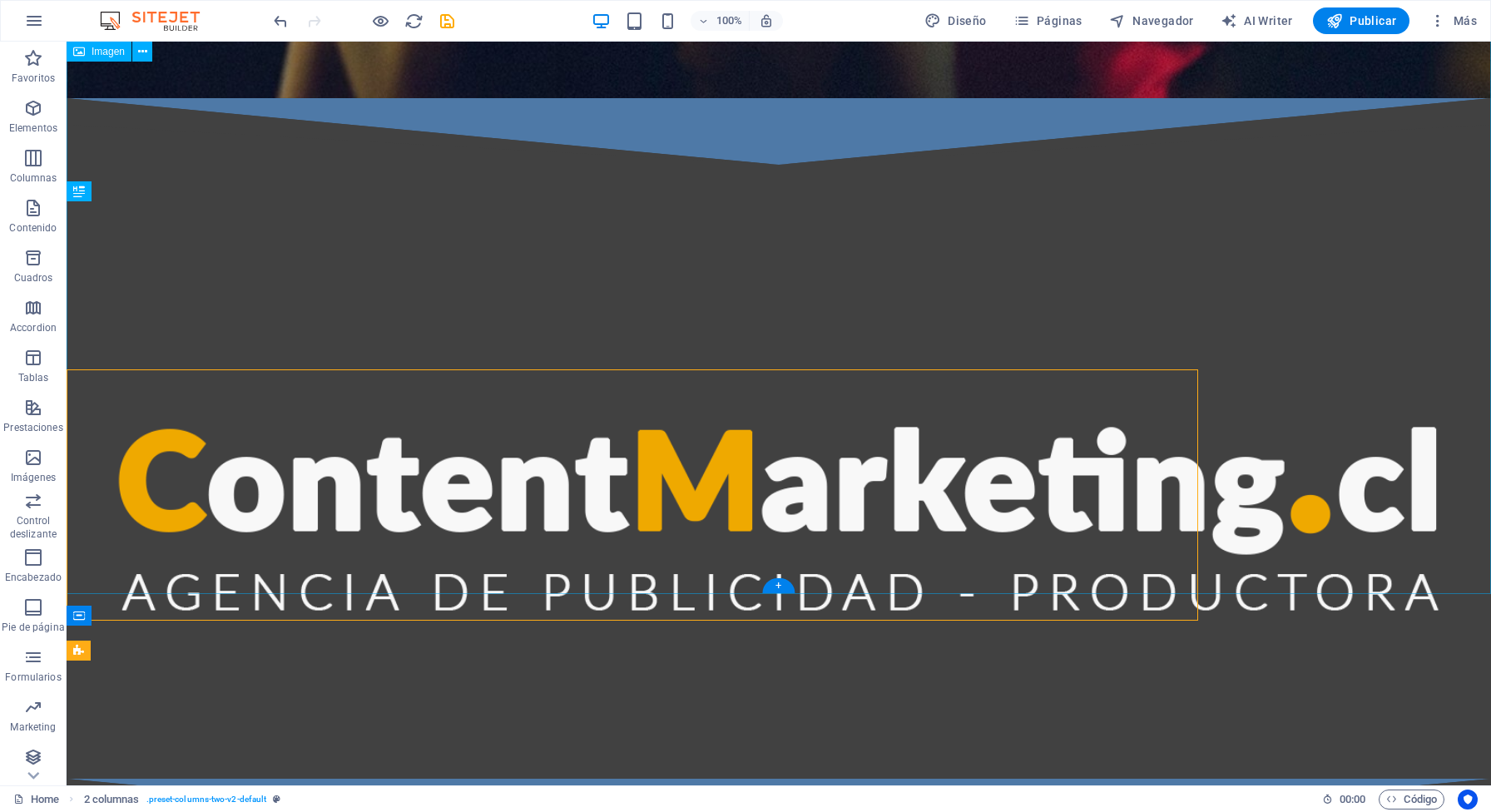
scroll to position [929, 0]
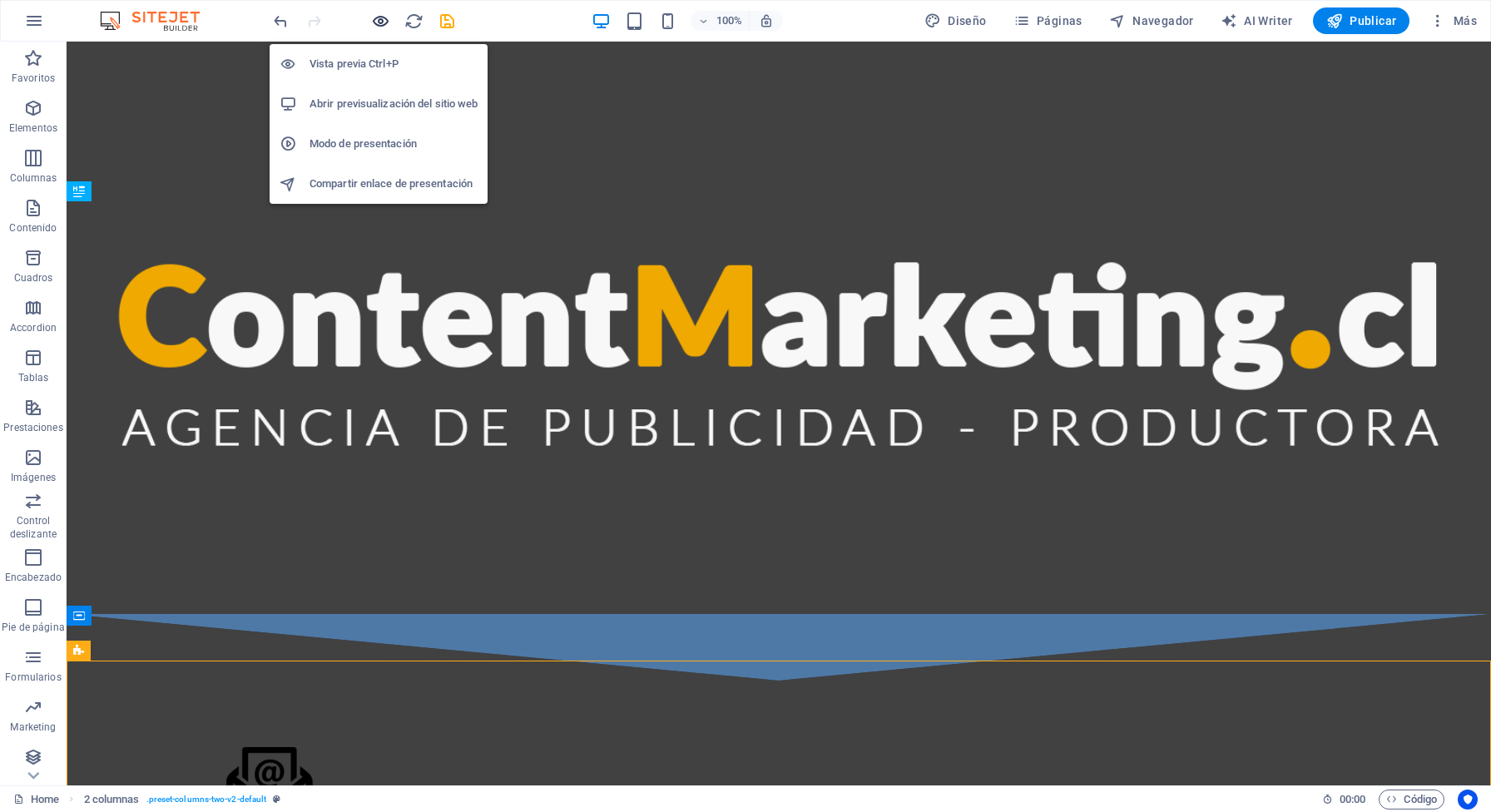
click at [381, 22] on icon "button" at bounding box center [381, 21] width 19 height 19
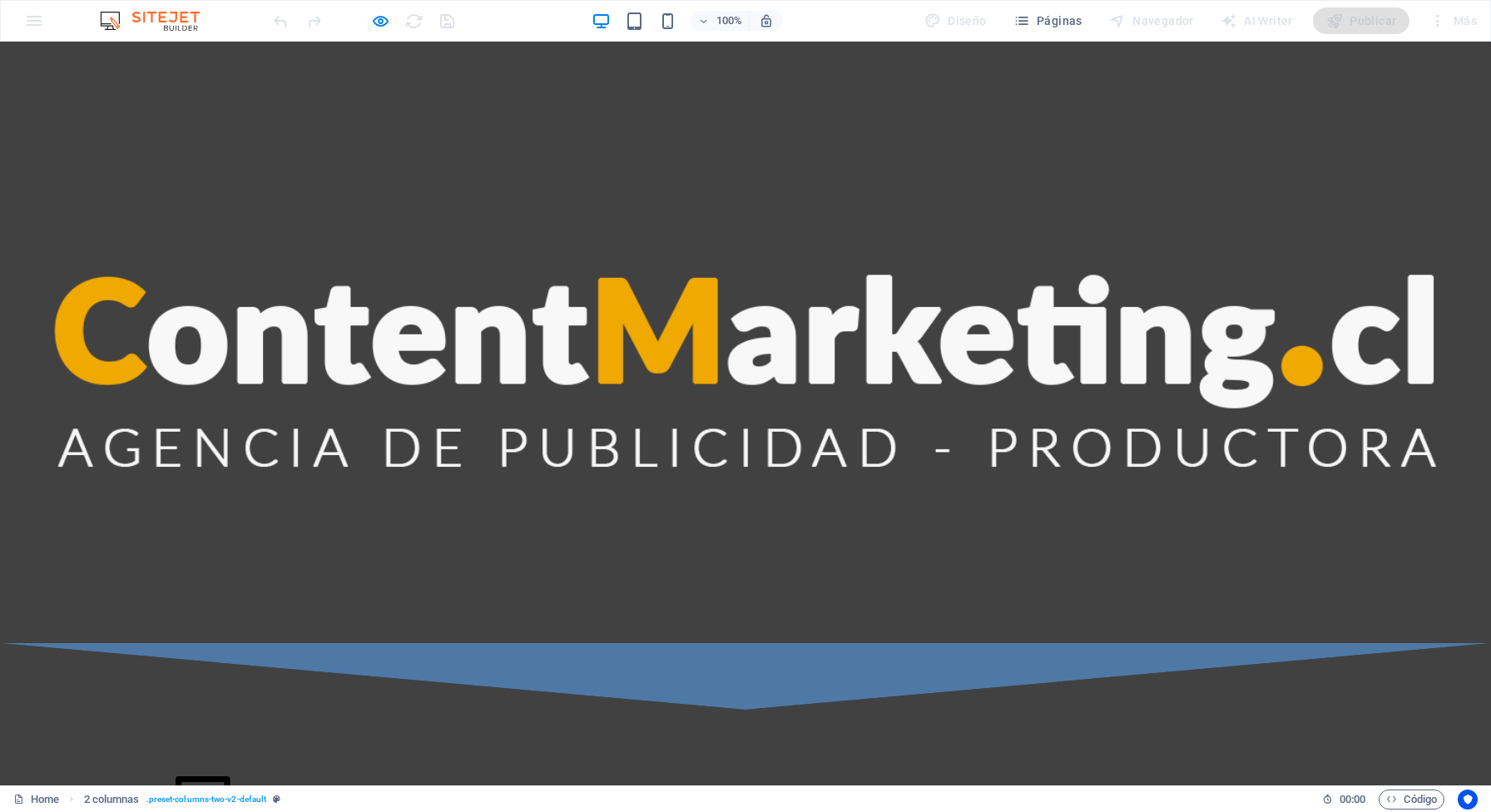
scroll to position [1086, 0]
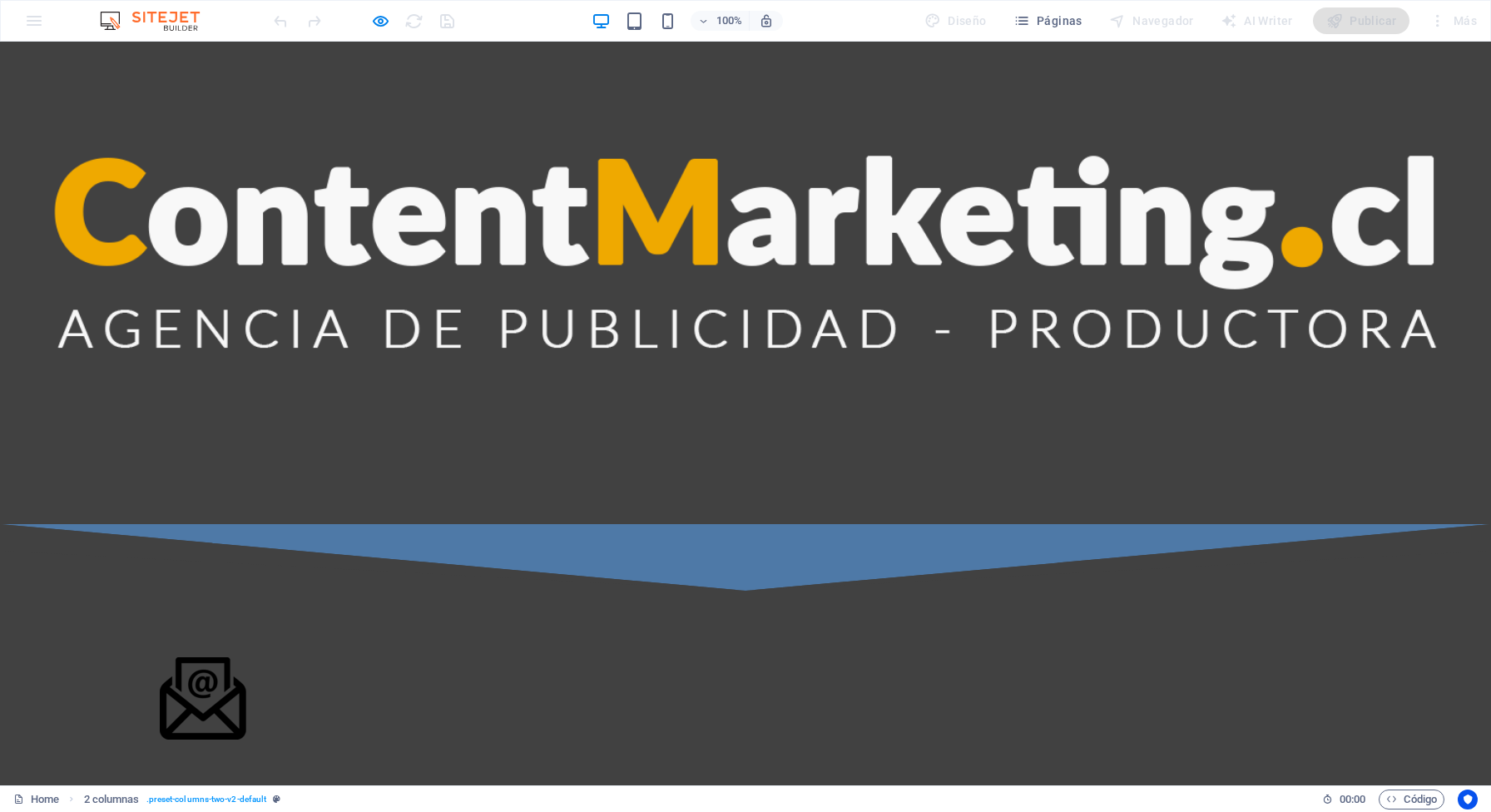
click at [369, 20] on div at bounding box center [364, 21] width 187 height 27
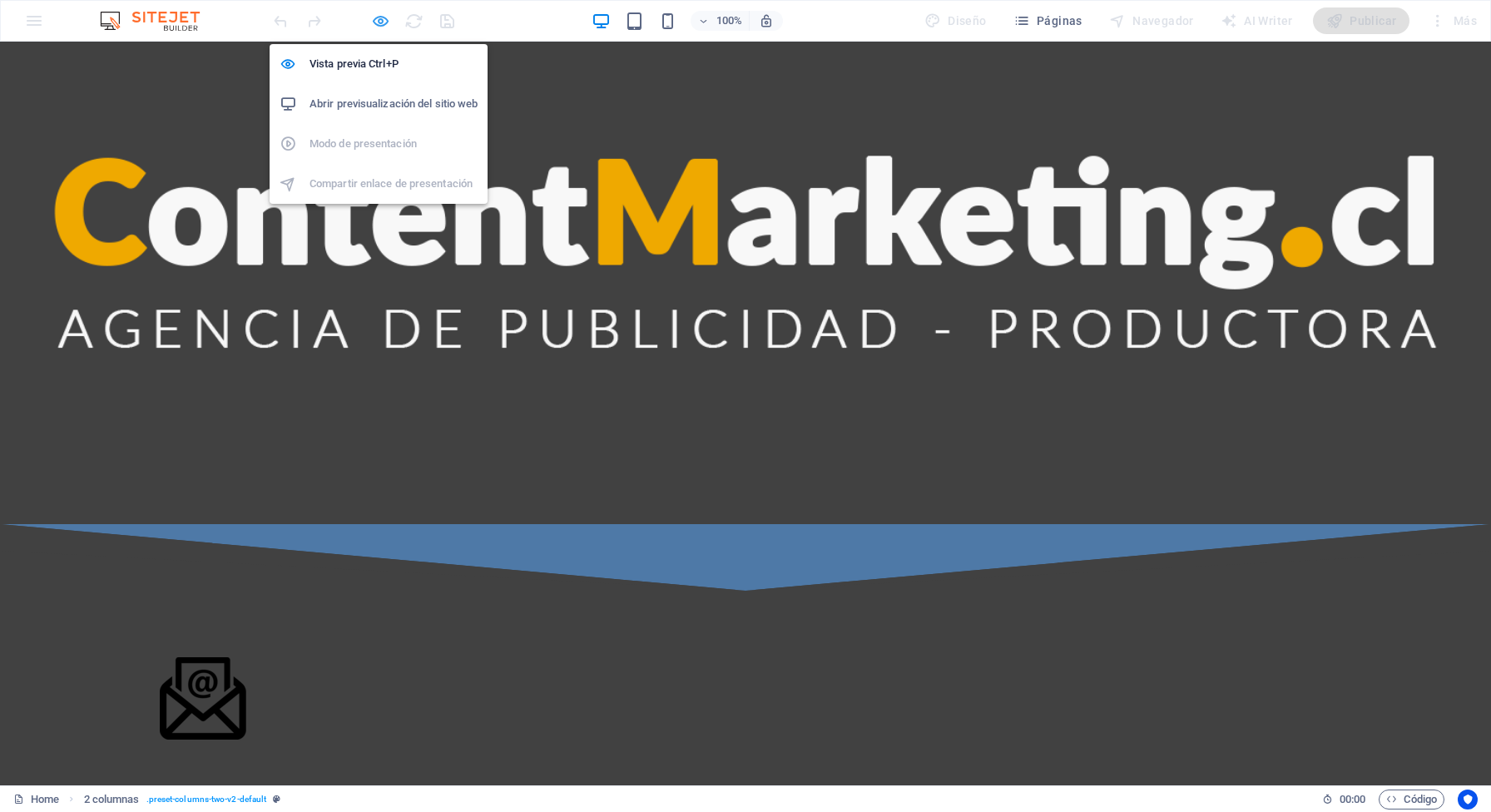
click at [381, 22] on icon "button" at bounding box center [381, 21] width 19 height 19
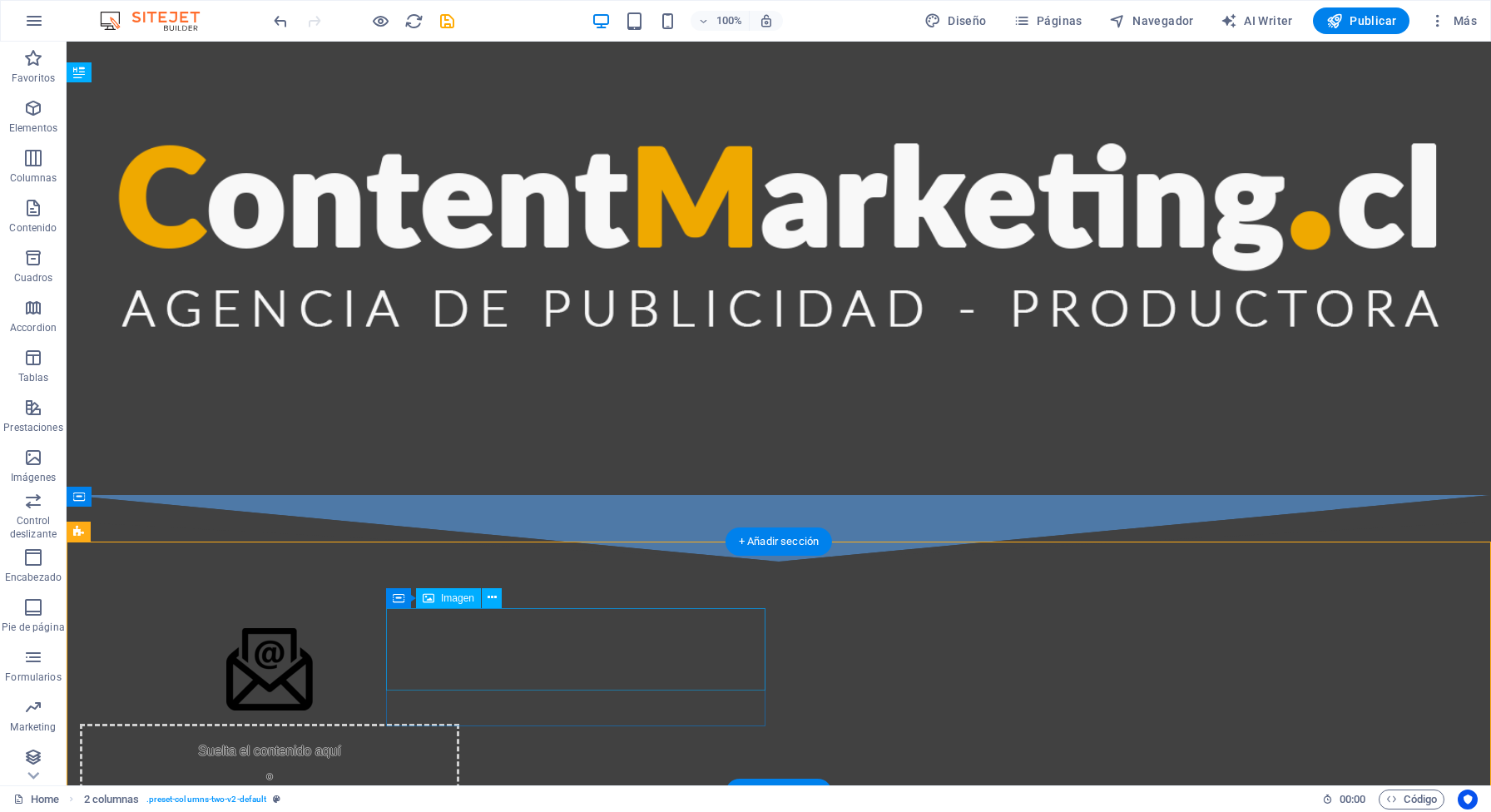
click at [460, 628] on figure at bounding box center [269, 669] width 379 height 82
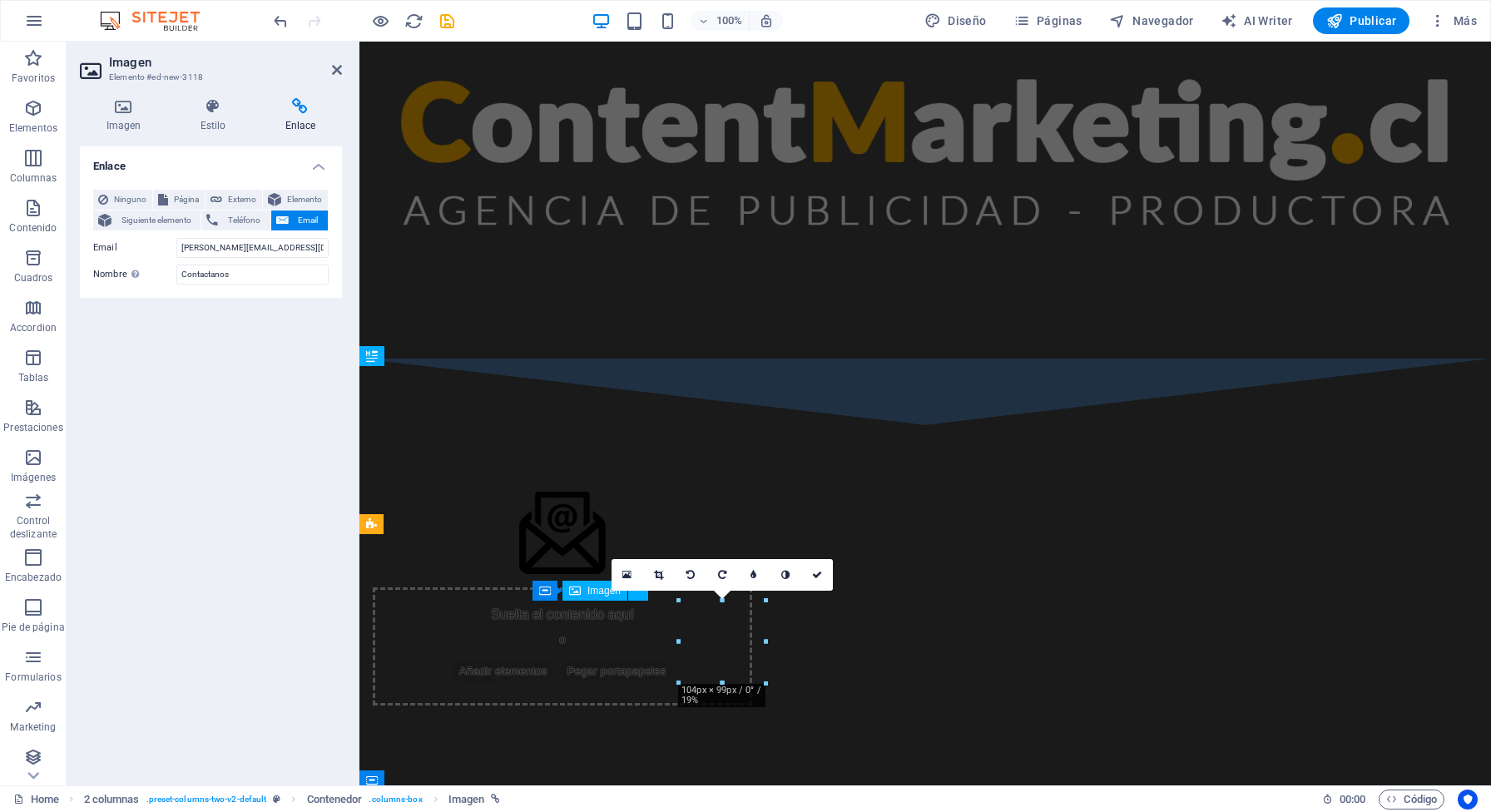
scroll to position [764, 0]
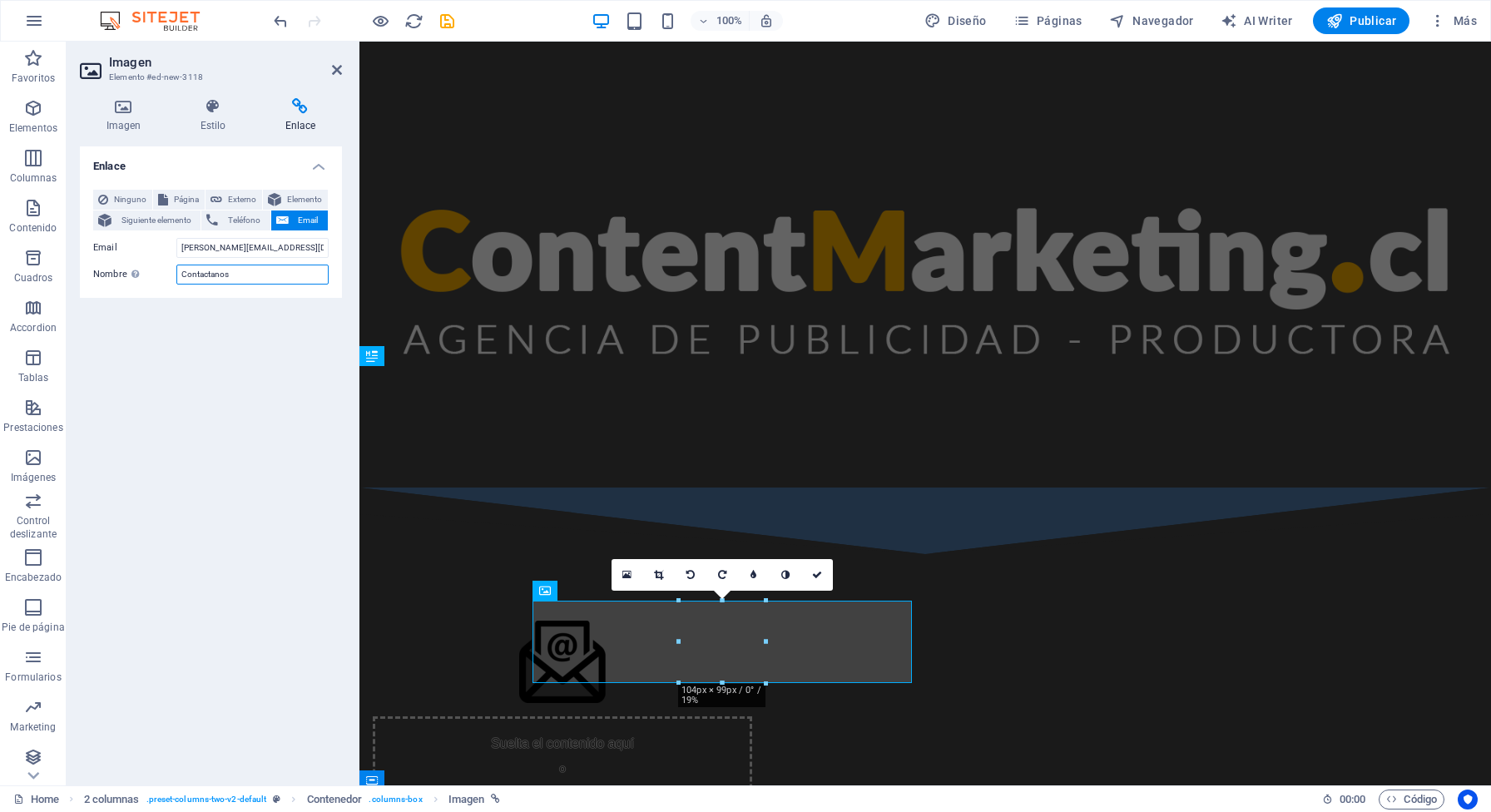
click at [206, 274] on input "Contactanos" at bounding box center [252, 274] width 152 height 20
click at [273, 272] on input "Contáctanos" at bounding box center [252, 274] width 152 height 20
type input "Contáctanos"
click at [251, 388] on div "Enlace Ninguno Página Externo Elemento Siguiente elemento Teléfono Email Página…" at bounding box center [210, 460] width 262 height 625
click at [752, 701] on div "Suelta el contenido aquí o Añadir elementos Pegar portapapeles" at bounding box center [562, 776] width 379 height 118
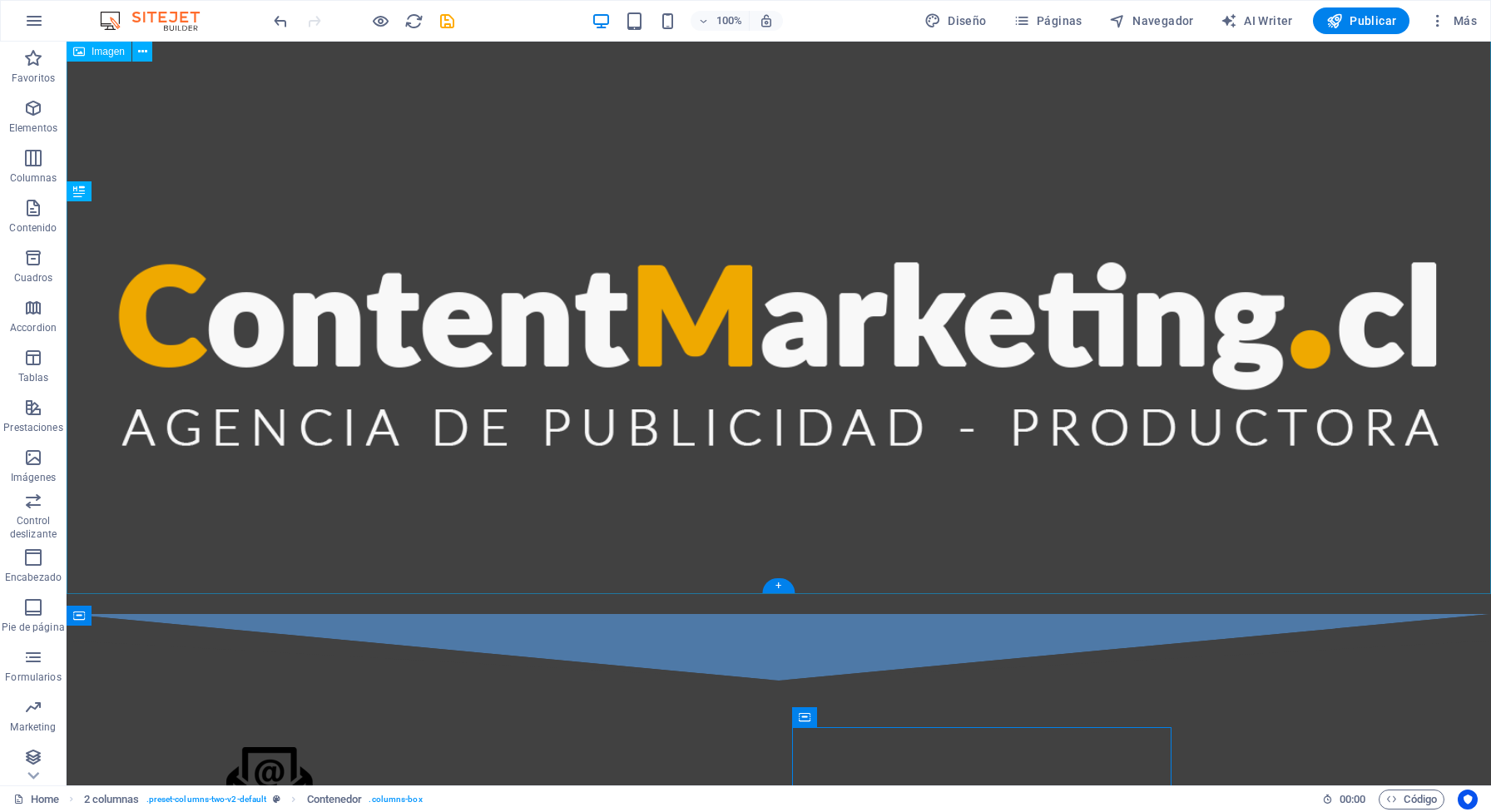
scroll to position [1056, 0]
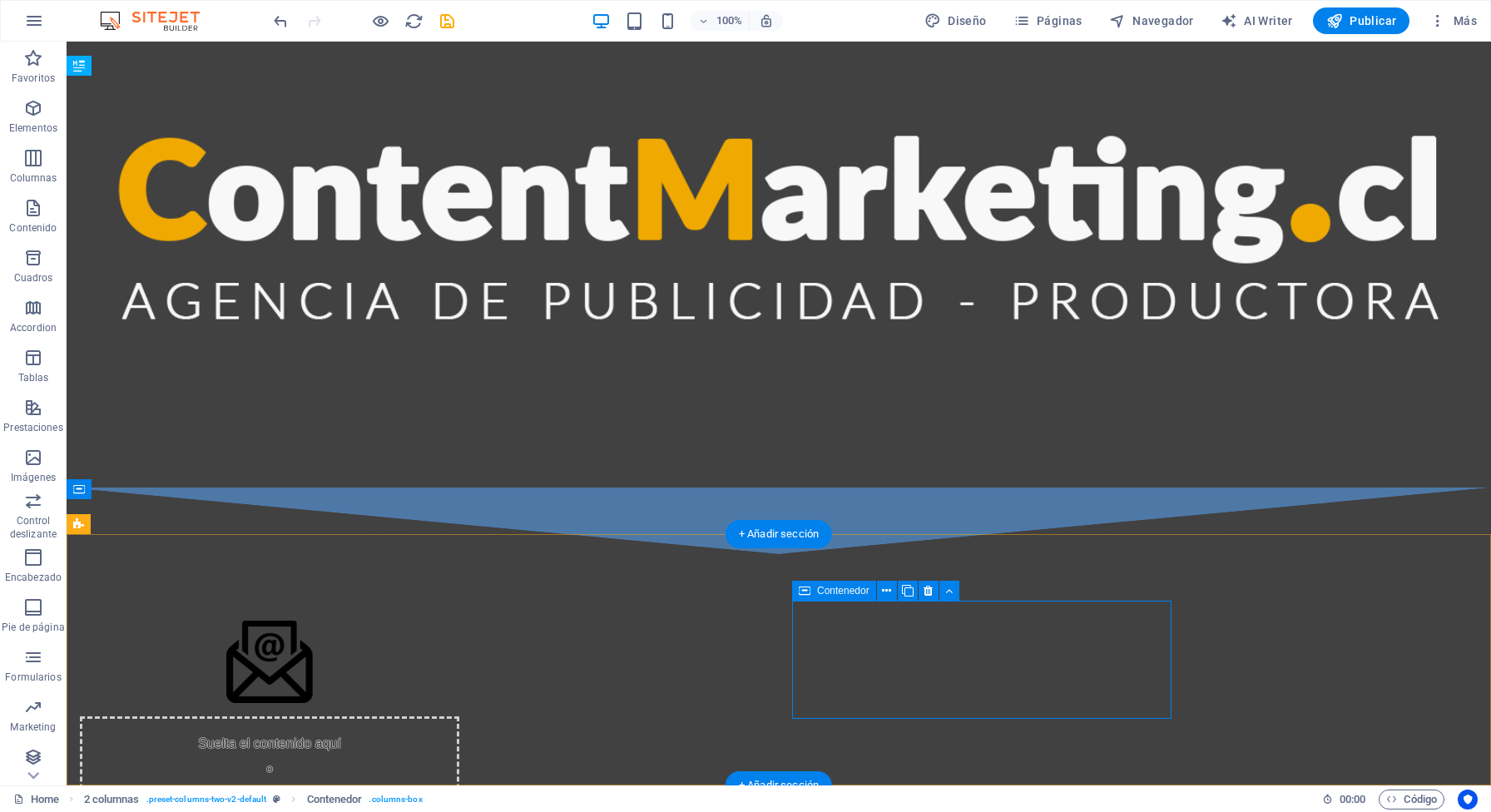
click at [460, 701] on div "Suelta el contenido aquí o Añadir elementos Pegar portapapeles" at bounding box center [269, 776] width 379 height 118
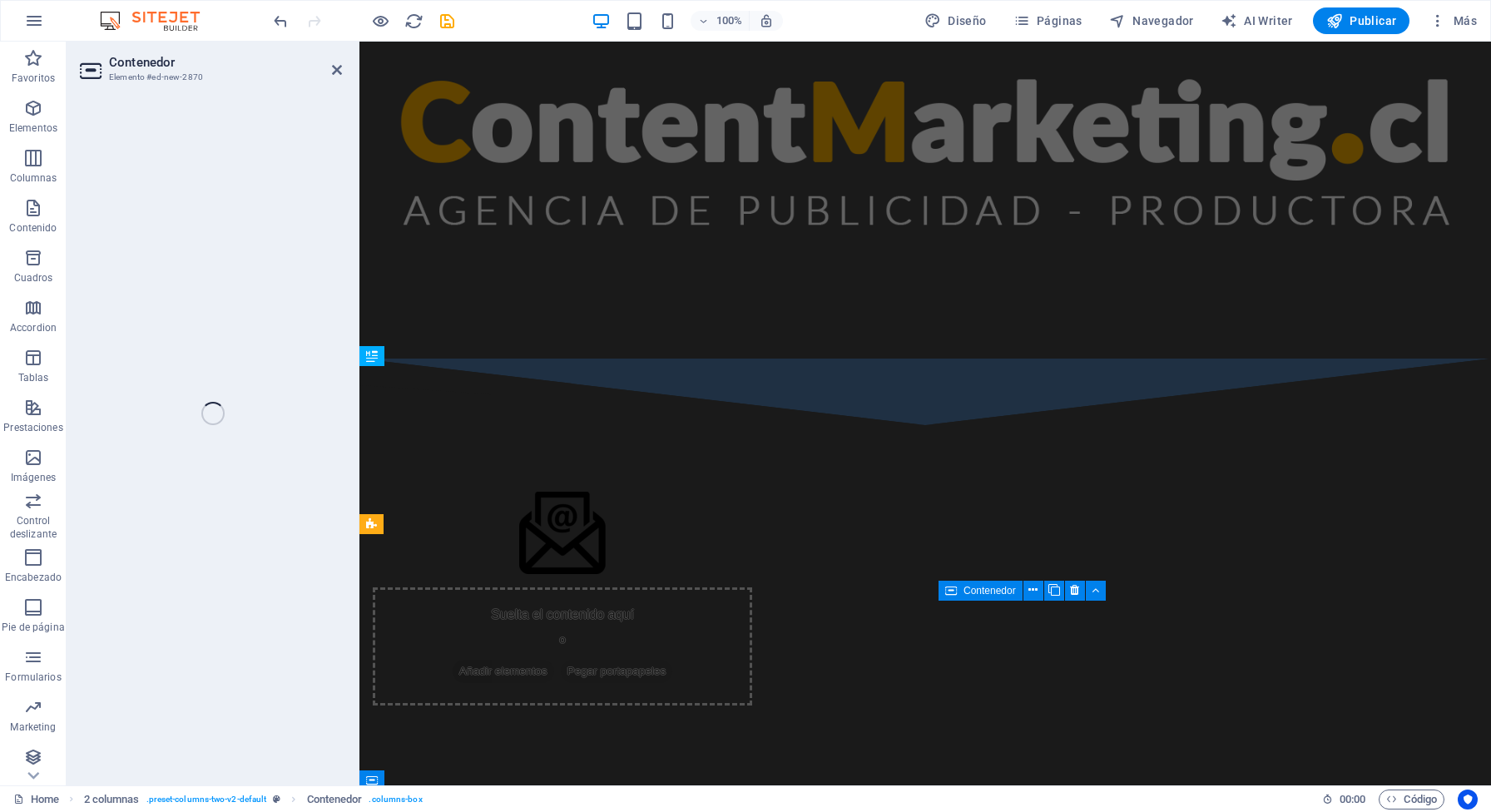
scroll to position [764, 0]
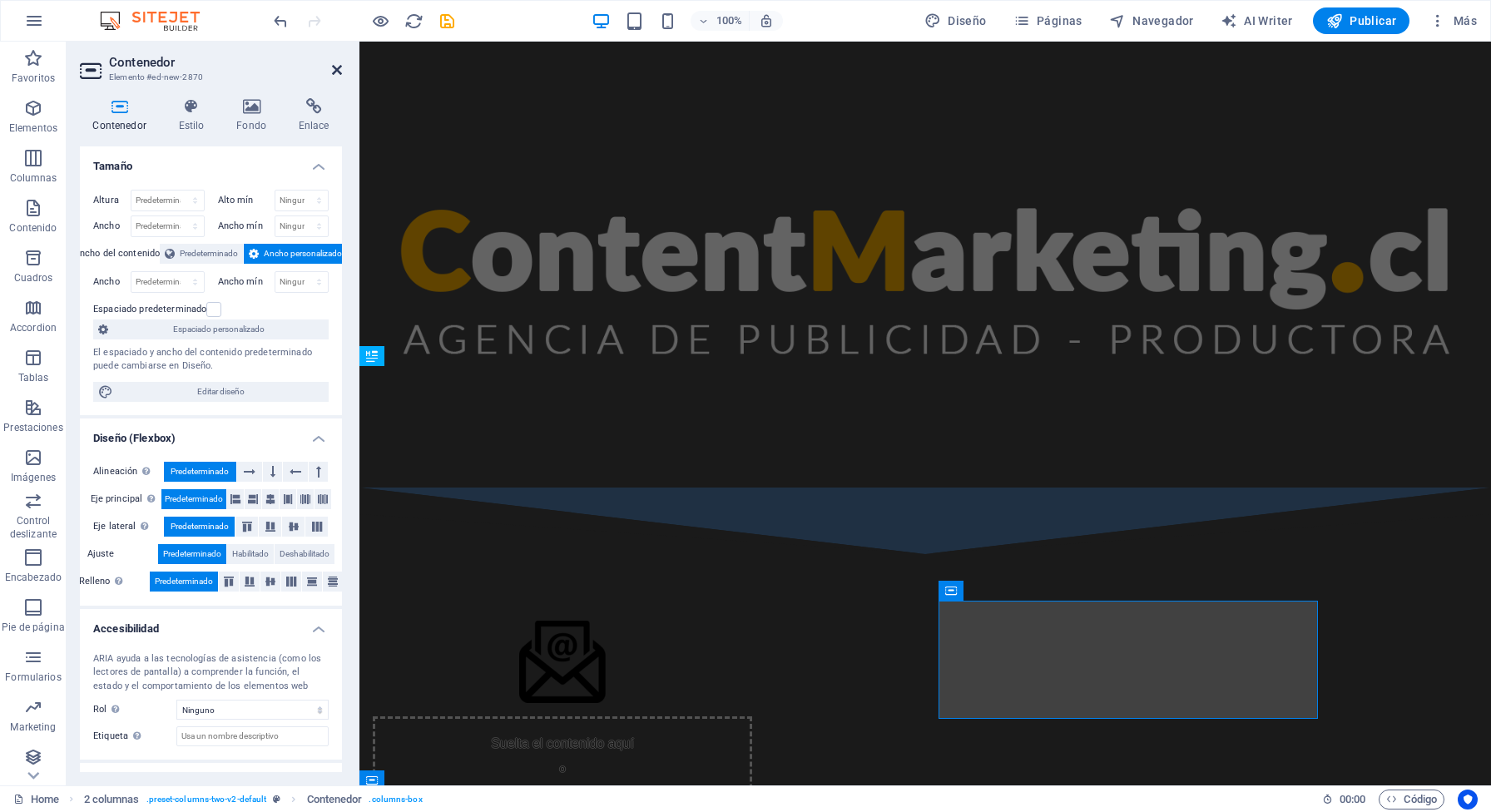
click at [335, 73] on icon at bounding box center [337, 69] width 10 height 13
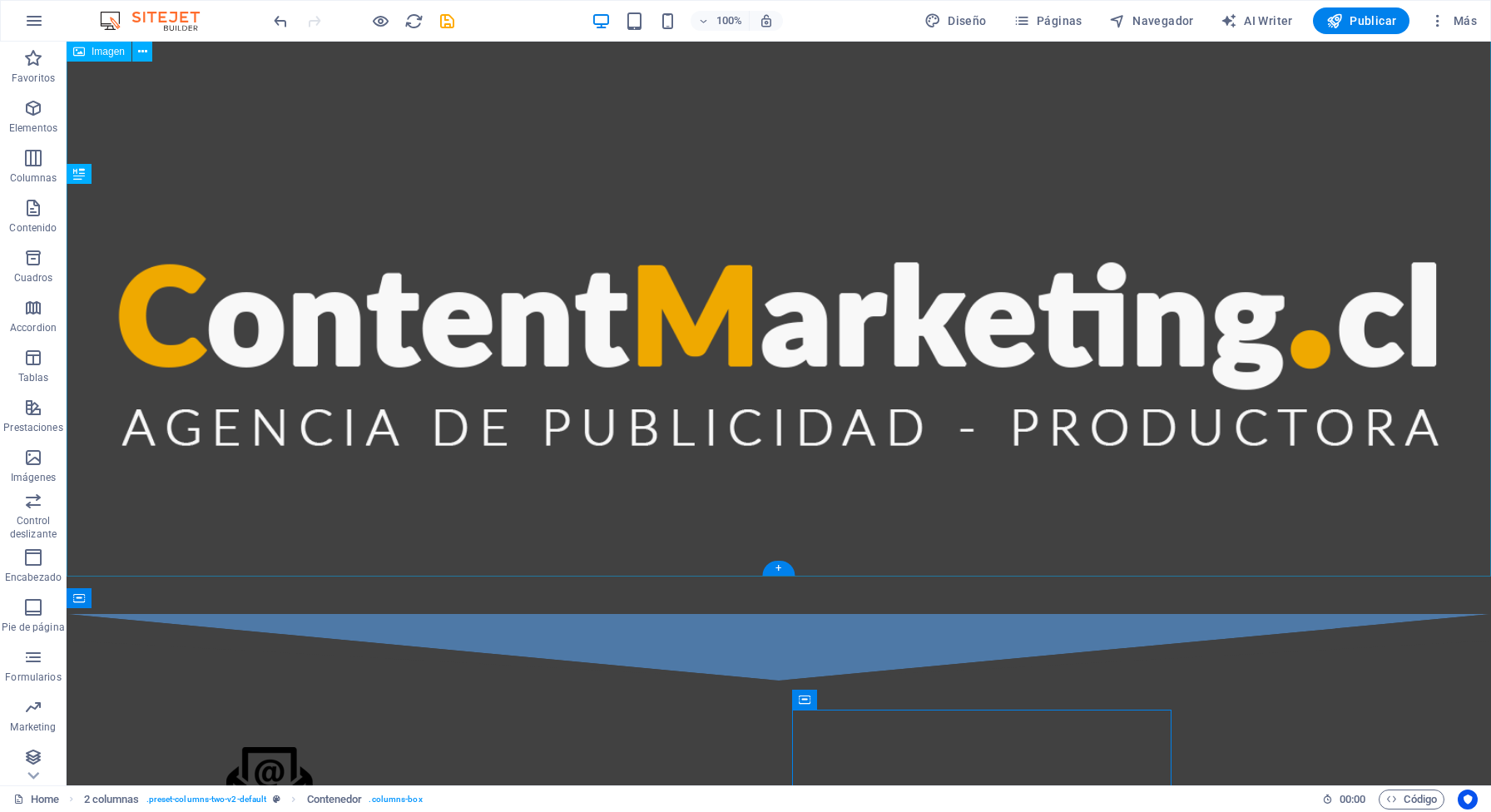
scroll to position [1056, 0]
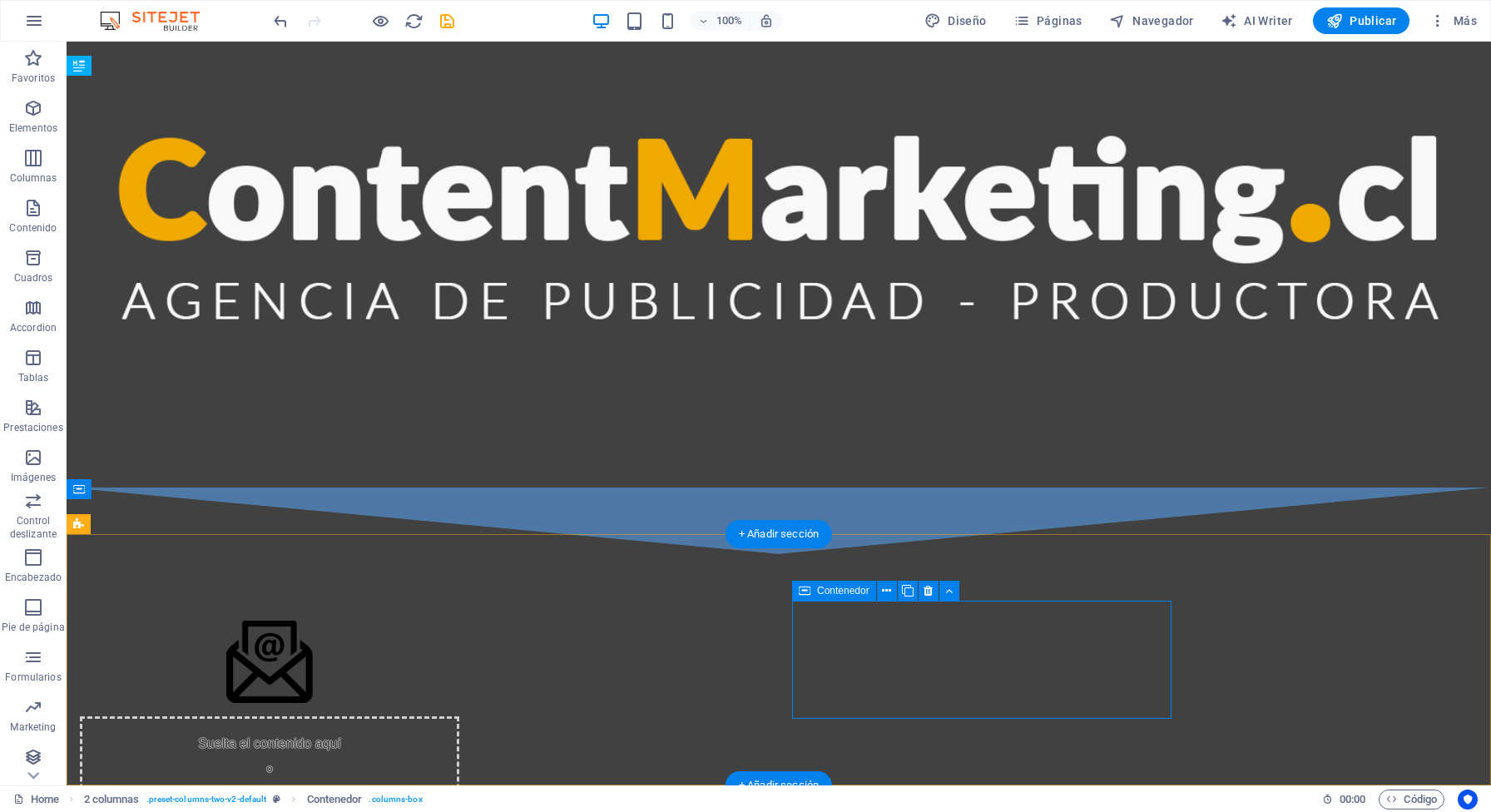
click at [262, 701] on span "Añadir elementos" at bounding box center [211, 800] width 102 height 23
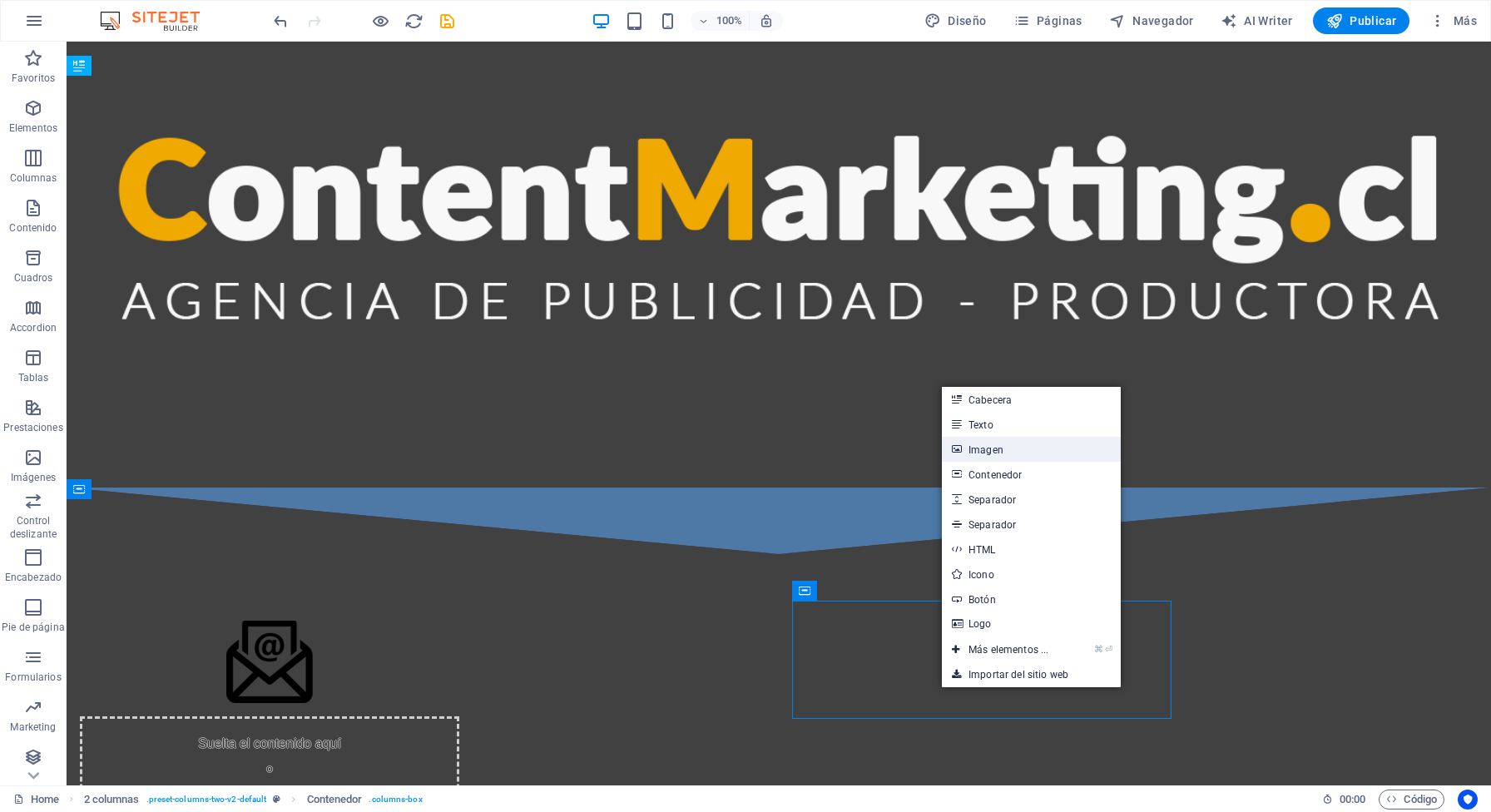
click at [992, 458] on link "Imagen" at bounding box center [1031, 449] width 179 height 25
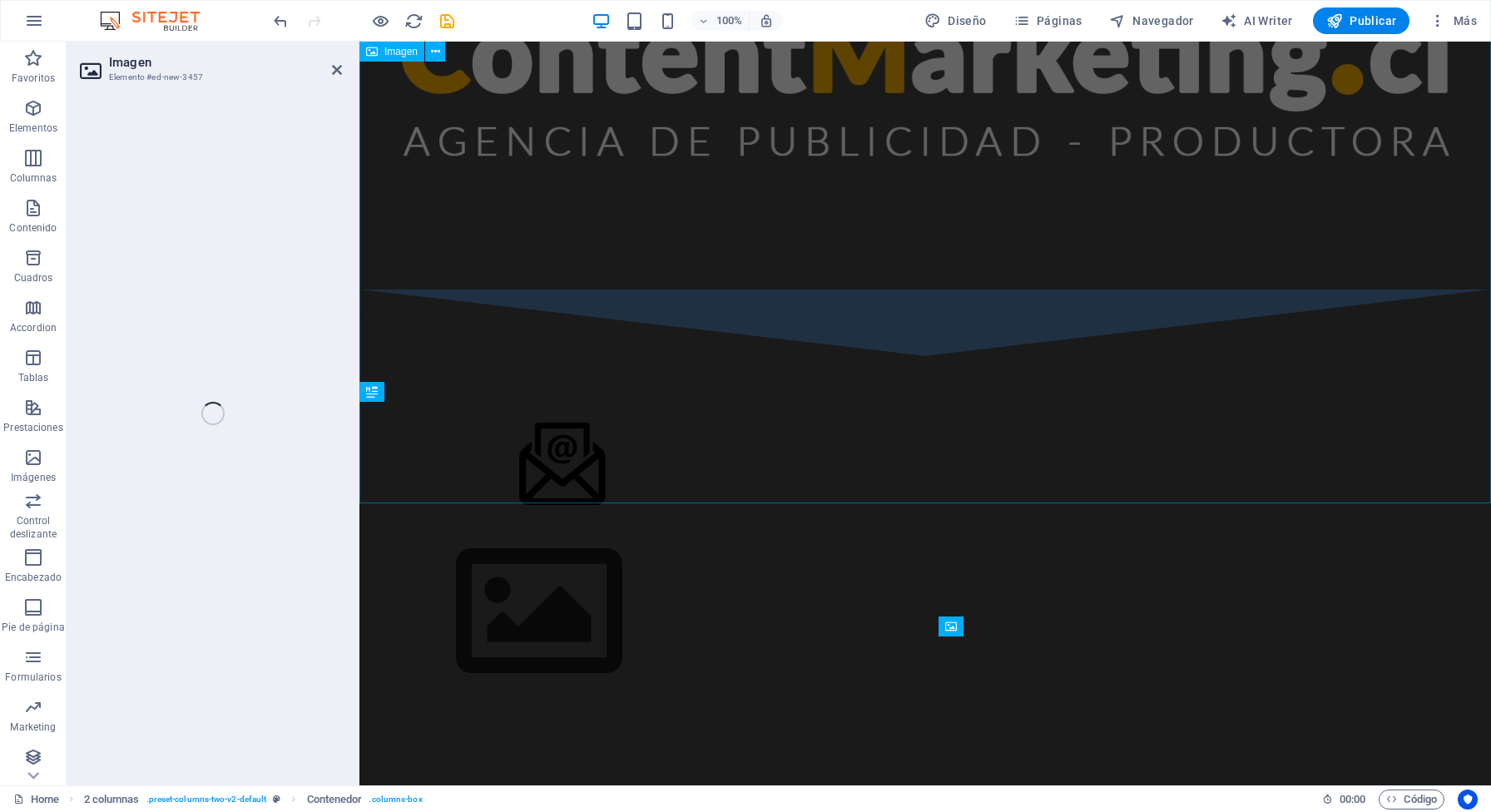
scroll to position [729, 0]
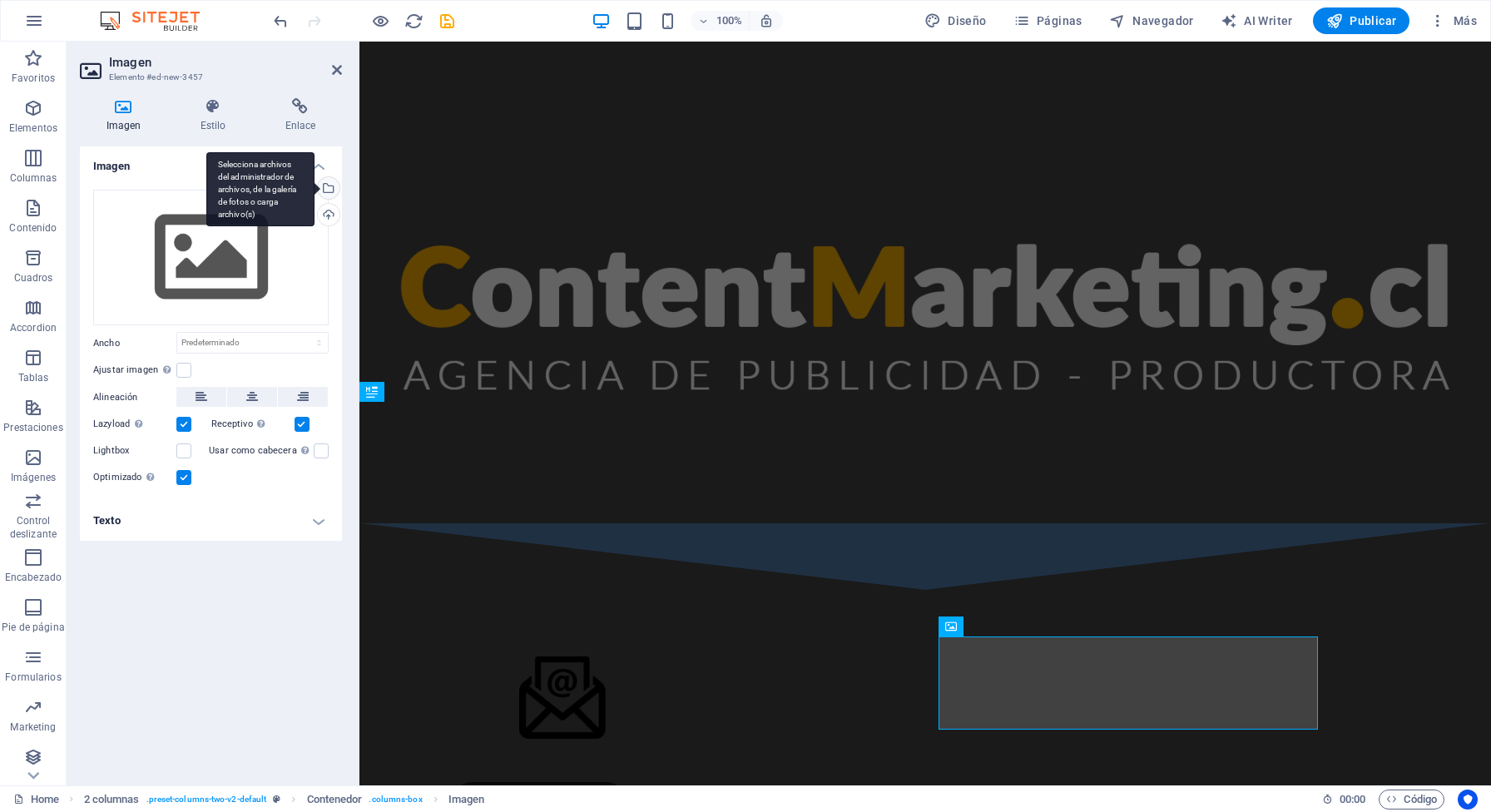
click at [331, 193] on div "Selecciona archivos del administrador de archivos, de la galería de fotos o car…" at bounding box center [327, 189] width 25 height 25
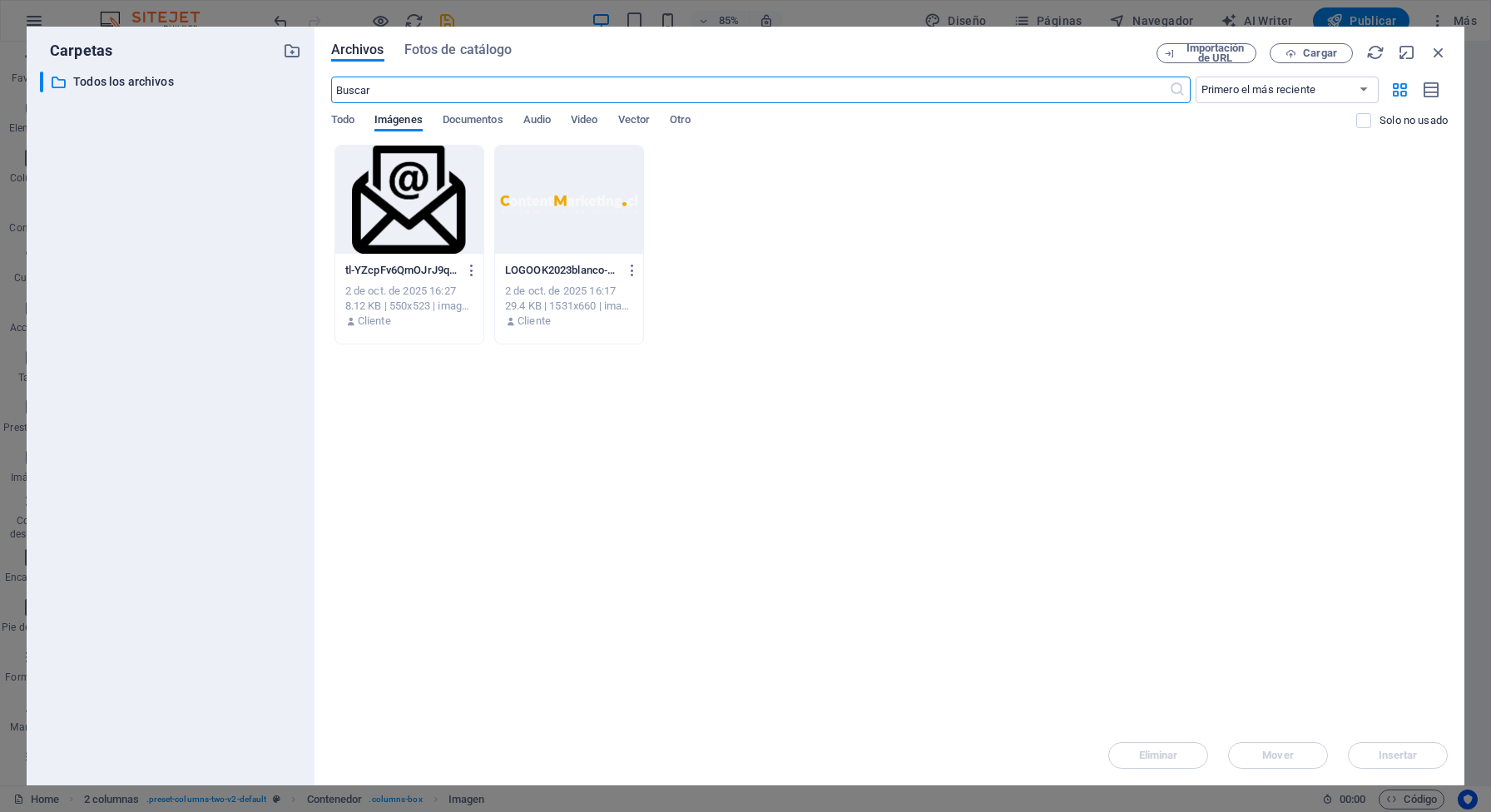
scroll to position [330, 0]
click at [1312, 55] on span "Cargar" at bounding box center [1321, 54] width 35 height 10
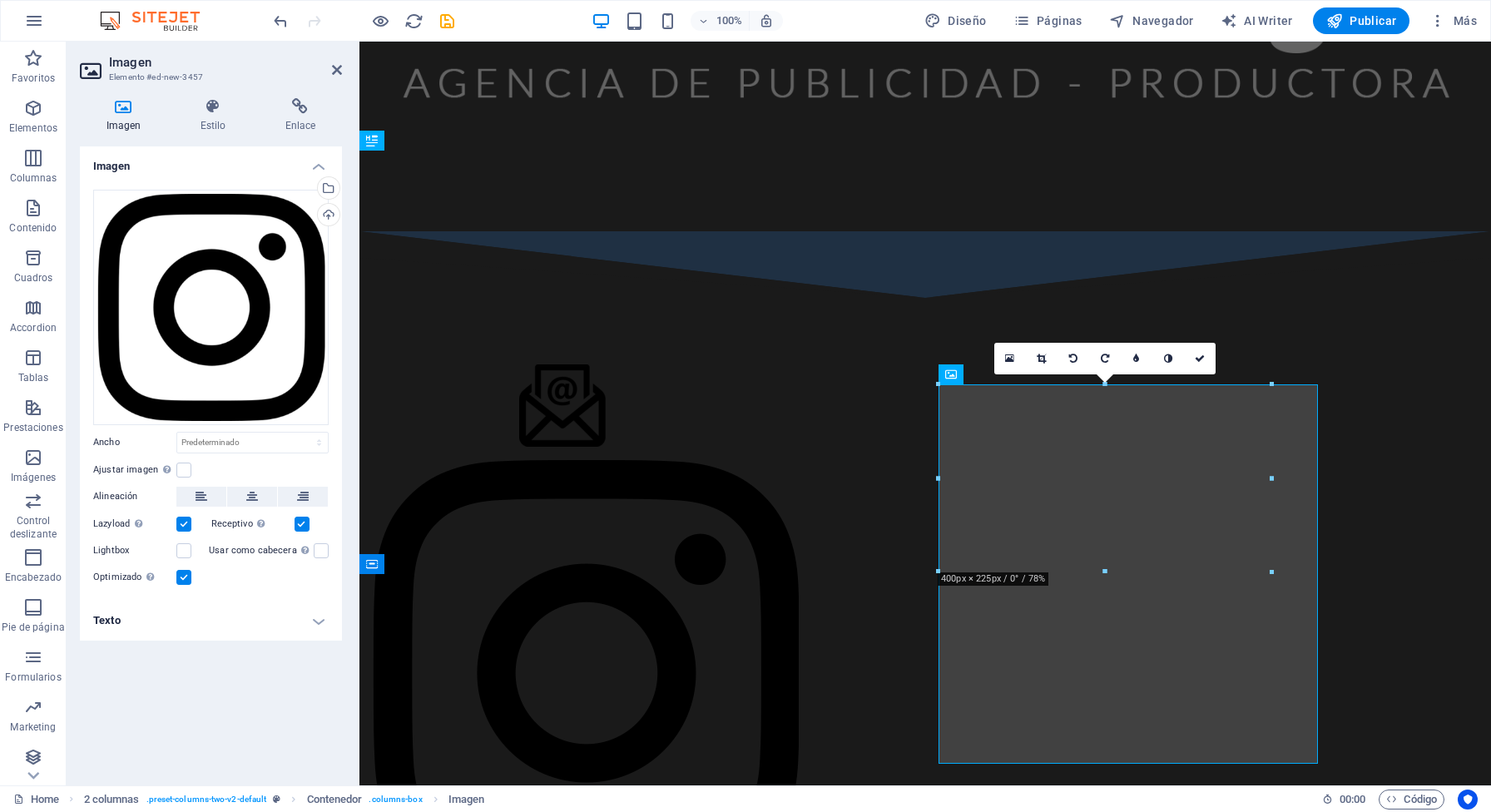
scroll to position [1026, 0]
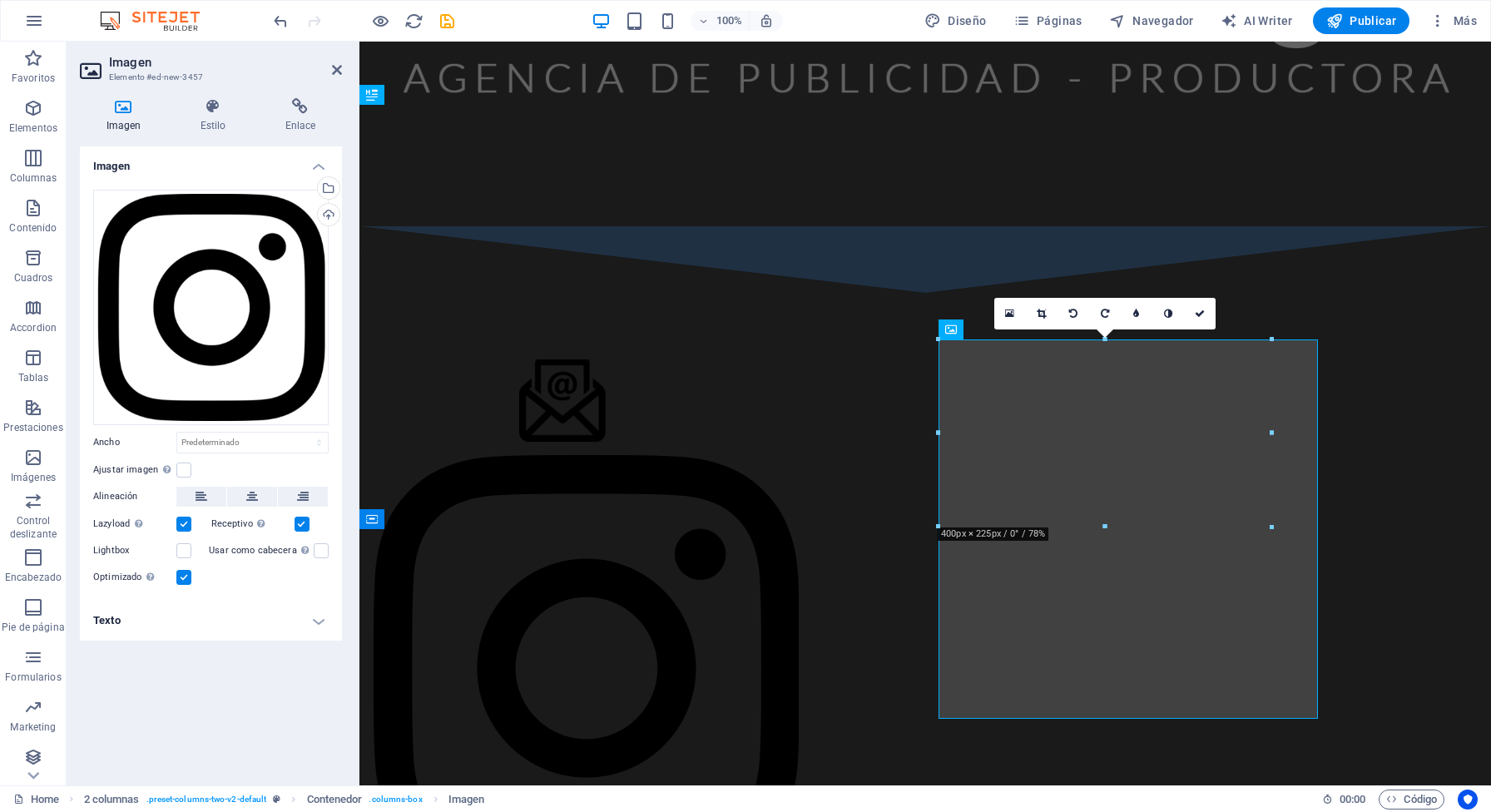
click at [1263, 530] on div at bounding box center [1105, 527] width 333 height 6
click at [1364, 701] on div at bounding box center [925, 620] width 1132 height 655
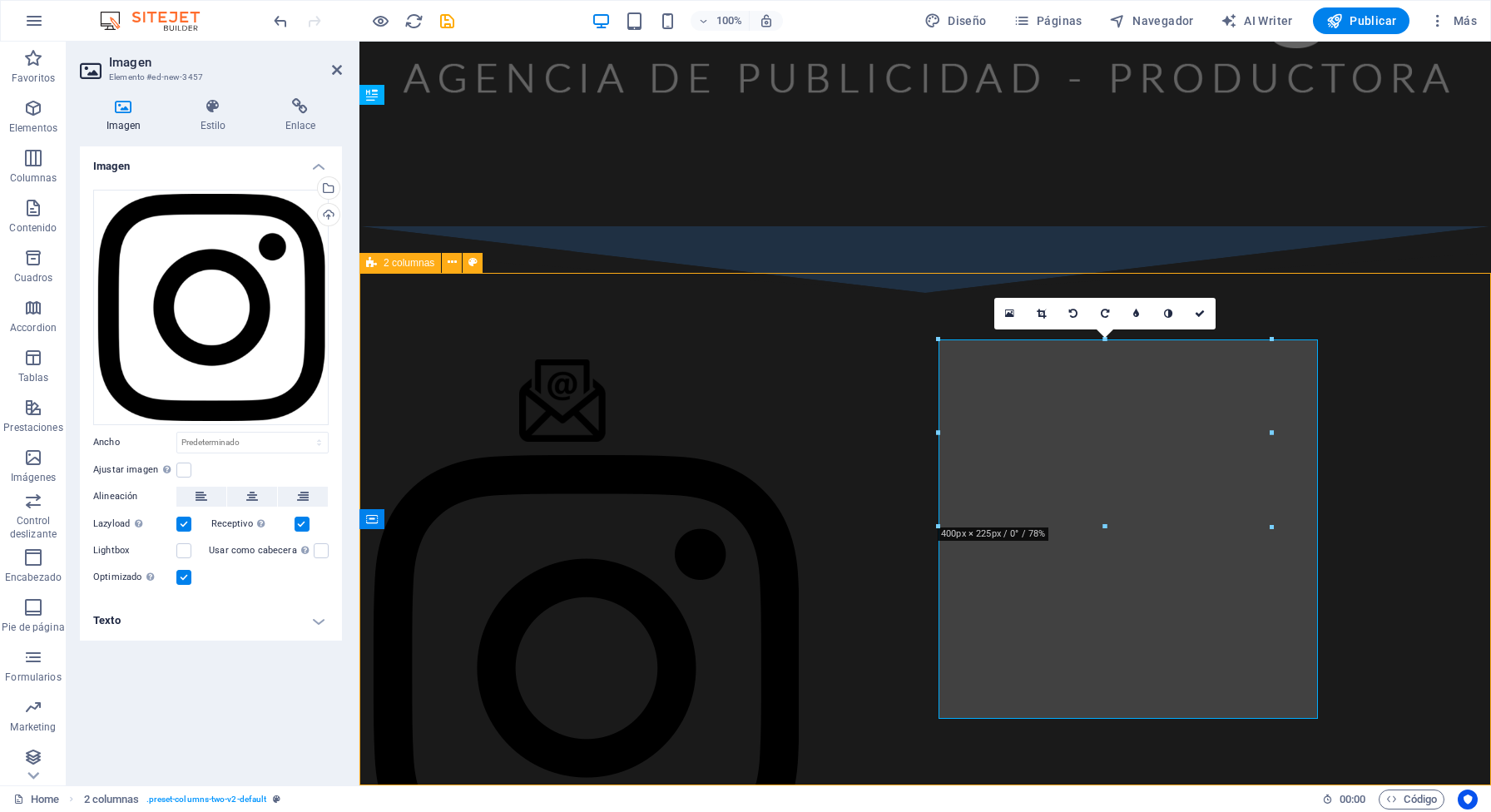
scroll to position [1191, 0]
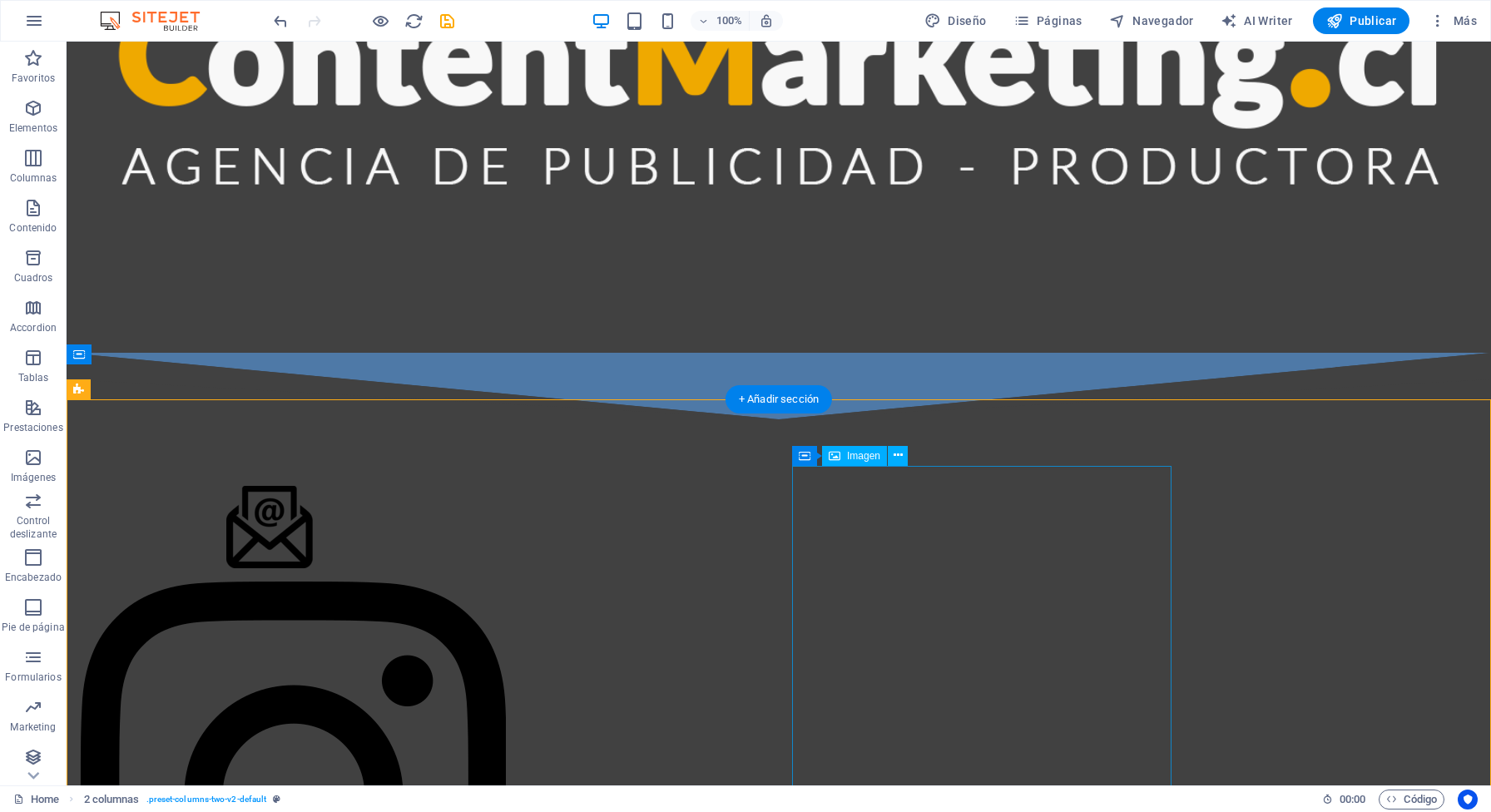
click at [460, 648] on figure at bounding box center [269, 794] width 379 height 426
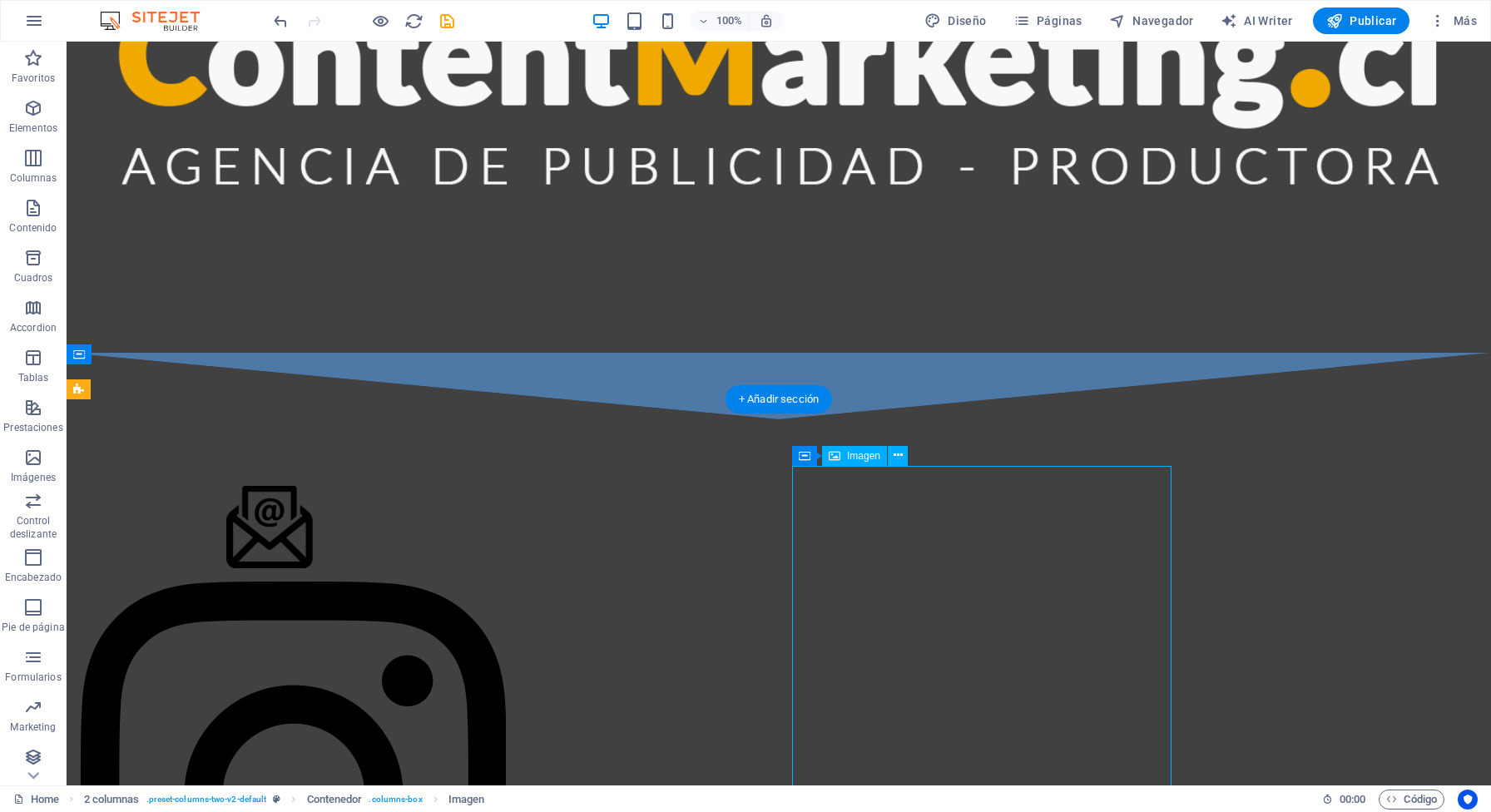
scroll to position [1317, 0]
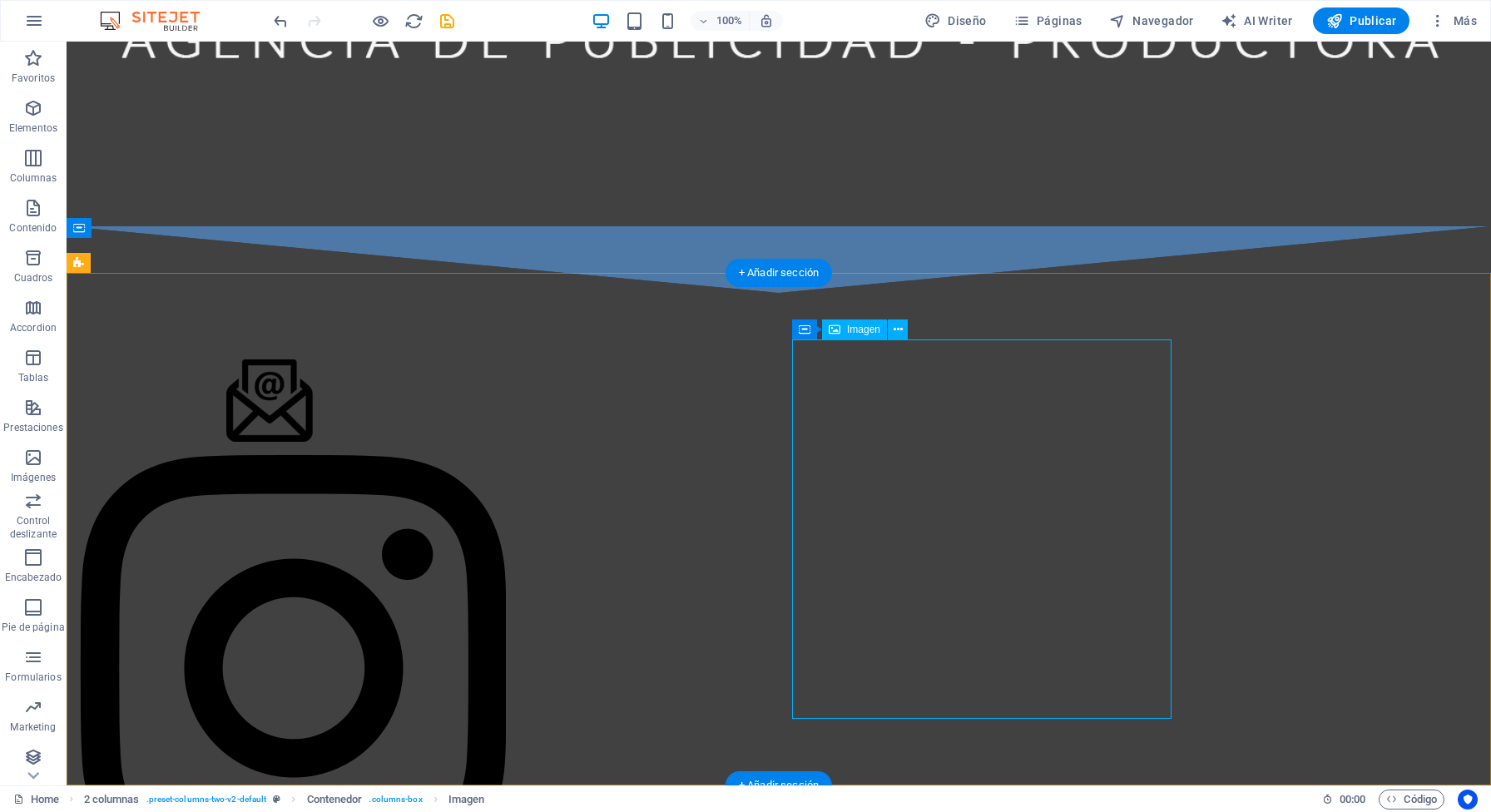
click at [460, 672] on figure at bounding box center [269, 668] width 379 height 426
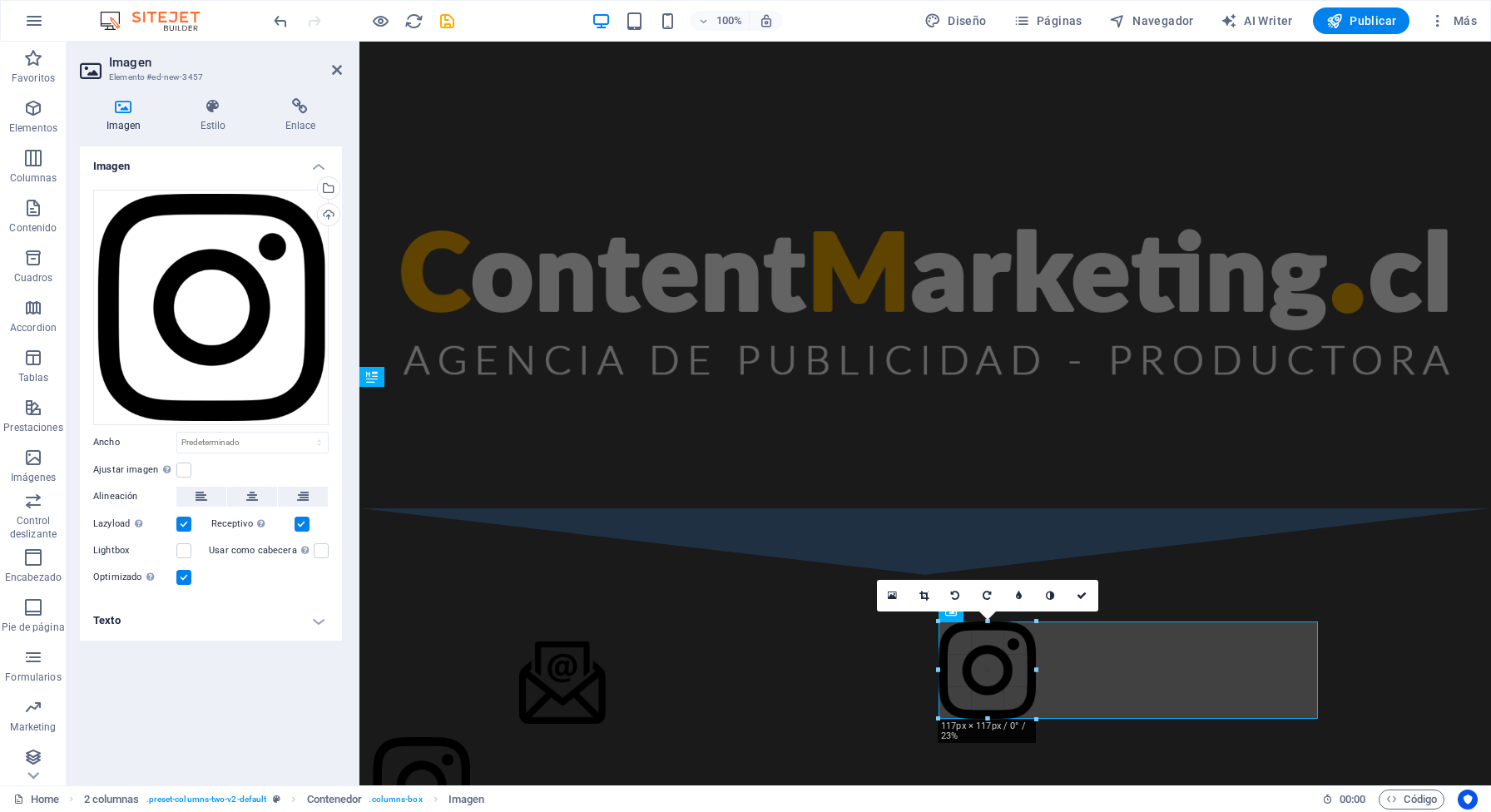
scroll to position [733, 0]
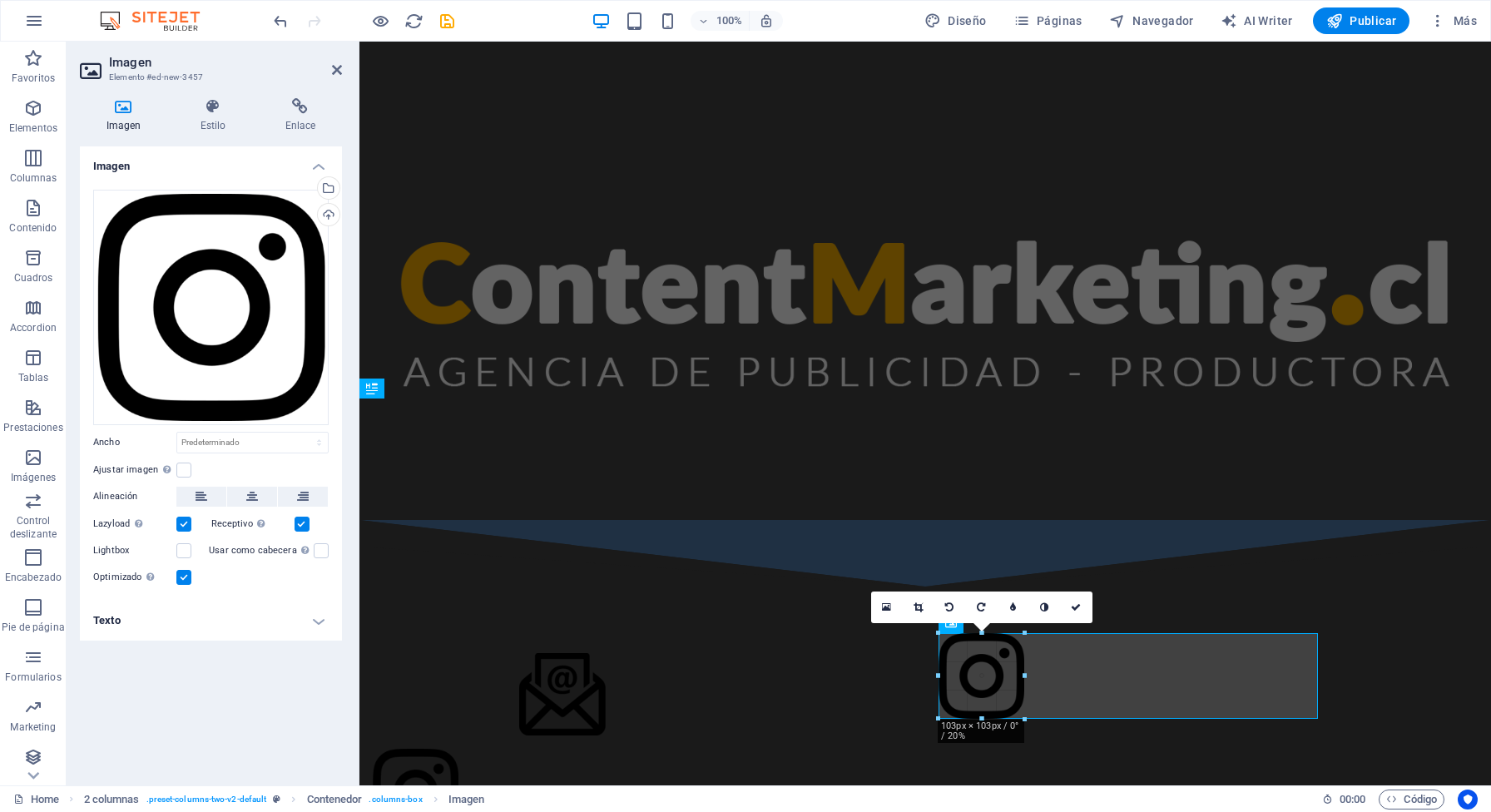
drag, startPoint x: 1321, startPoint y: 721, endPoint x: 427, endPoint y: 425, distance: 941.7
click at [427, 425] on div "Marcador YouTube Imagen Imagen con texto Contenedor H2 Contenedor Texto Marcado…" at bounding box center [925, 48] width 1132 height 1477
type input "103"
select select "px"
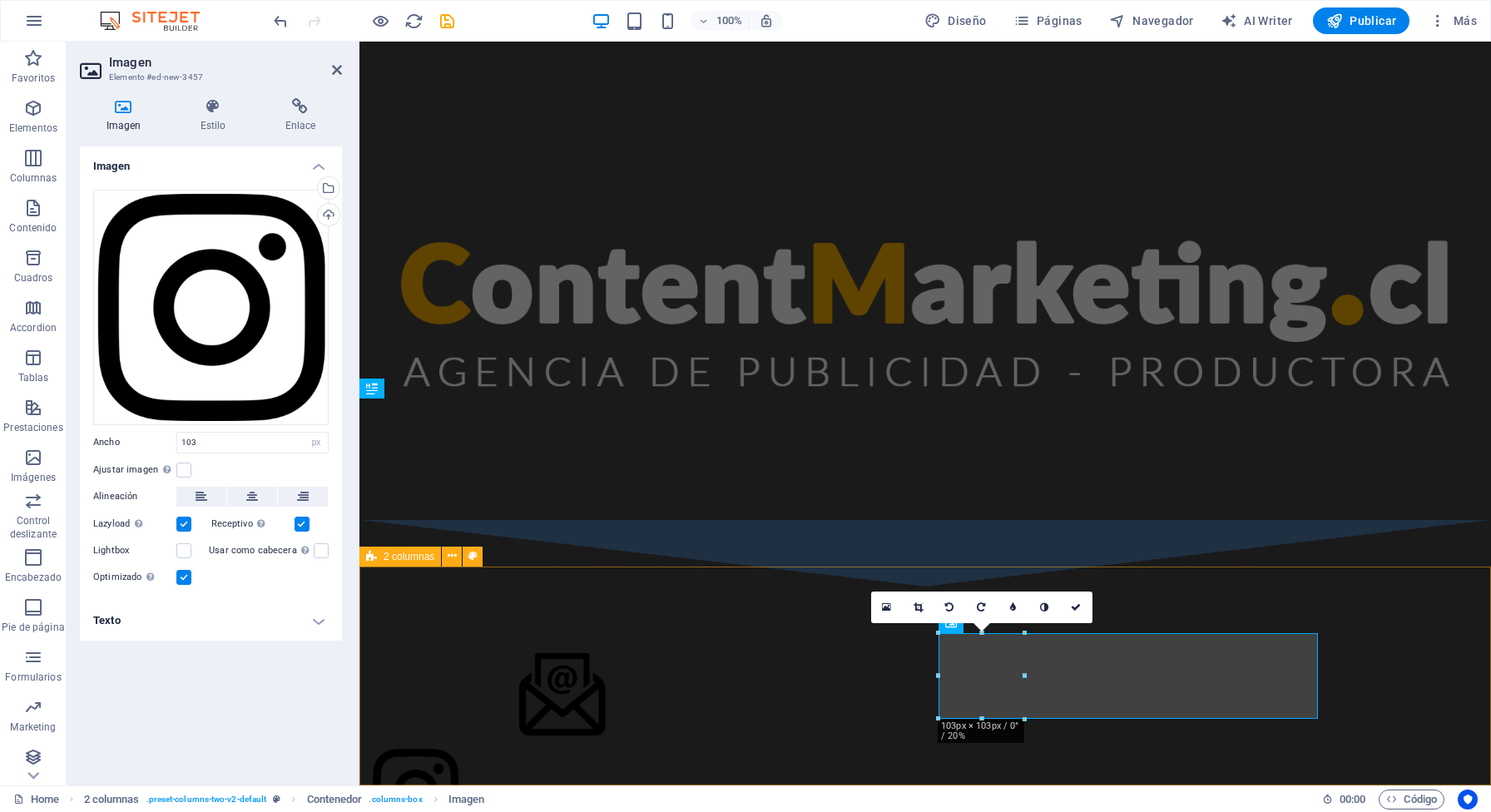
click at [1403, 649] on div at bounding box center [925, 744] width 1132 height 314
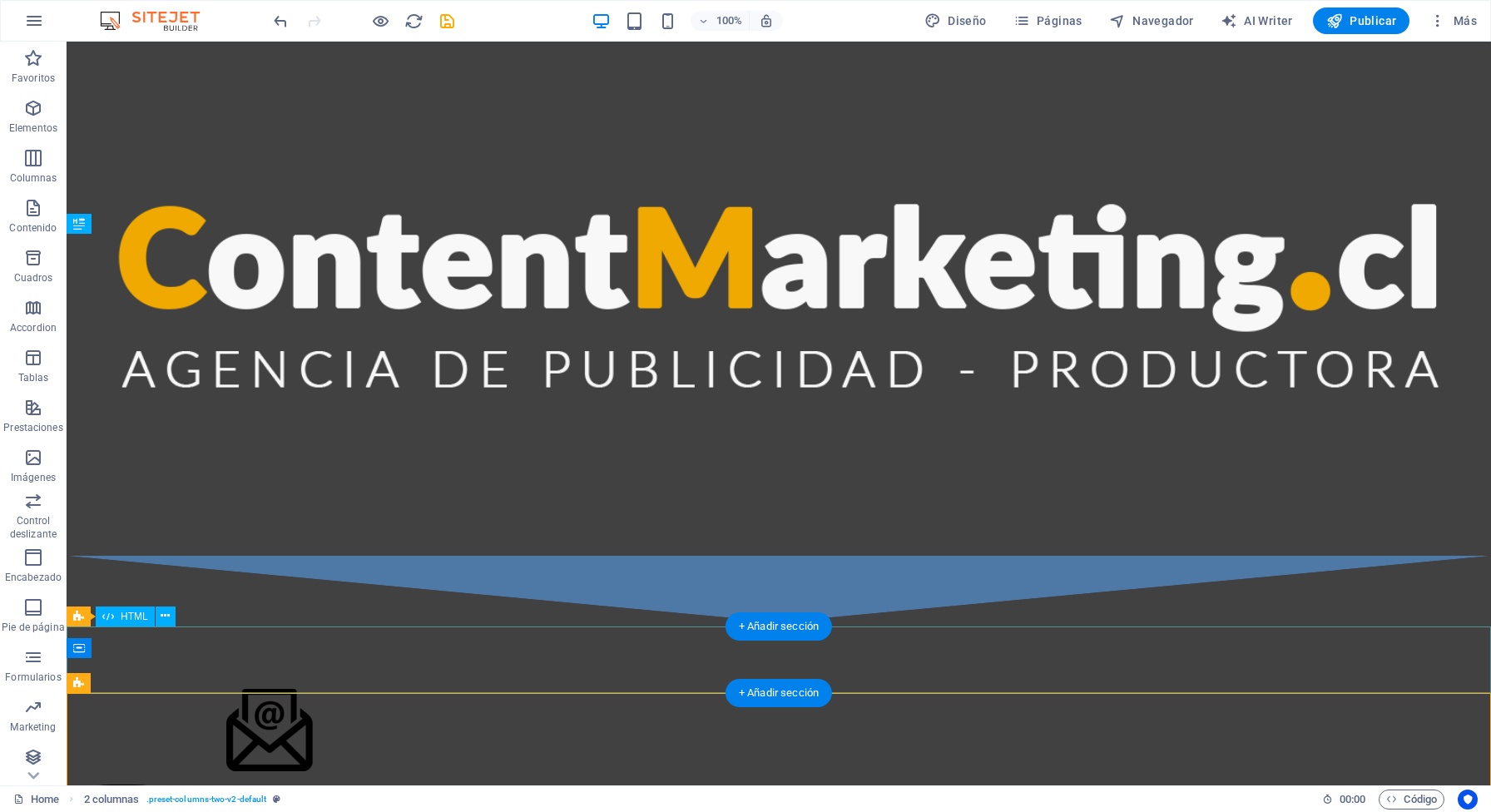
scroll to position [1024, 0]
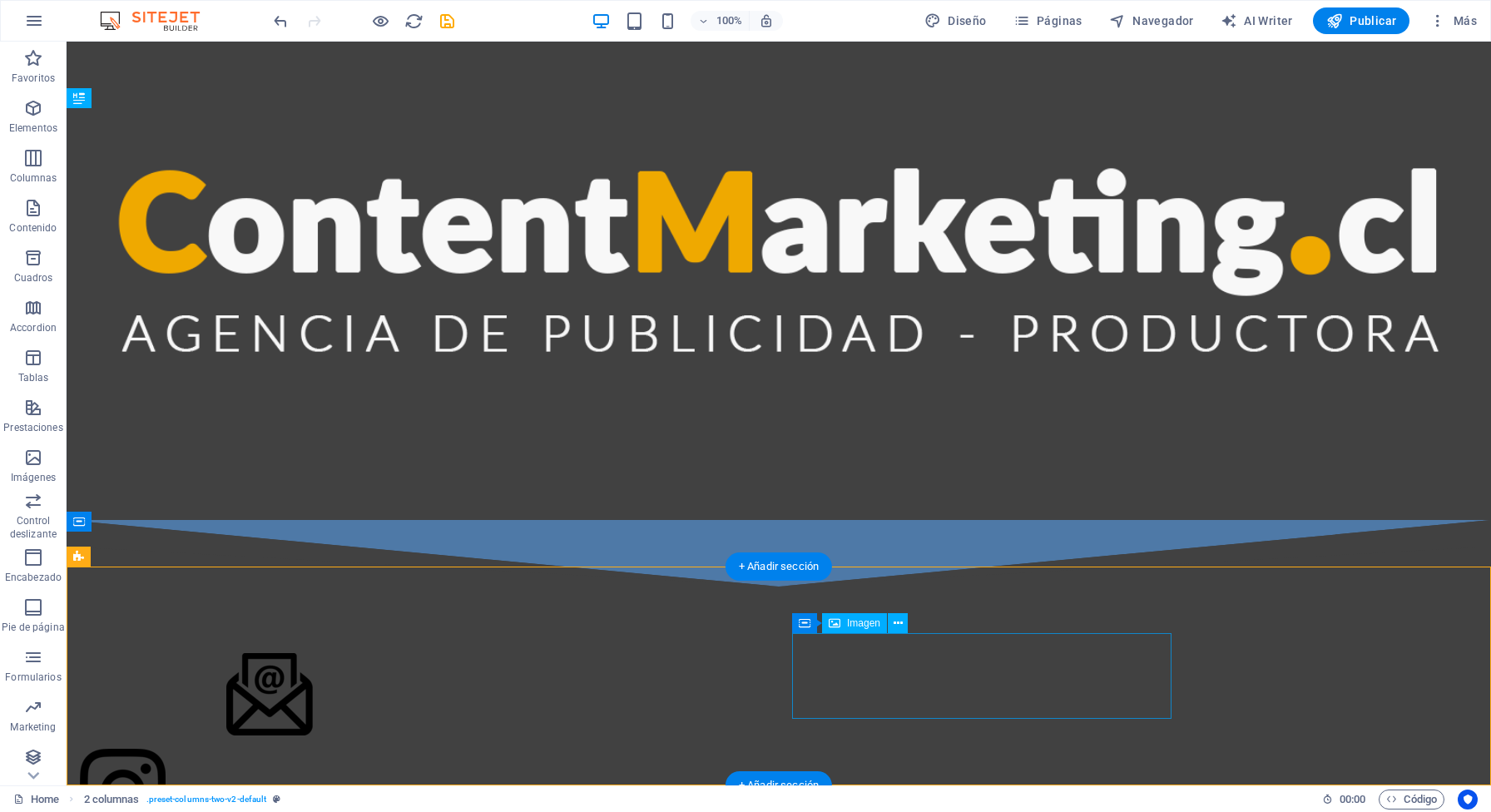
click at [460, 701] on figure at bounding box center [269, 791] width 379 height 86
click at [460, 672] on figure at bounding box center [269, 694] width 379 height 82
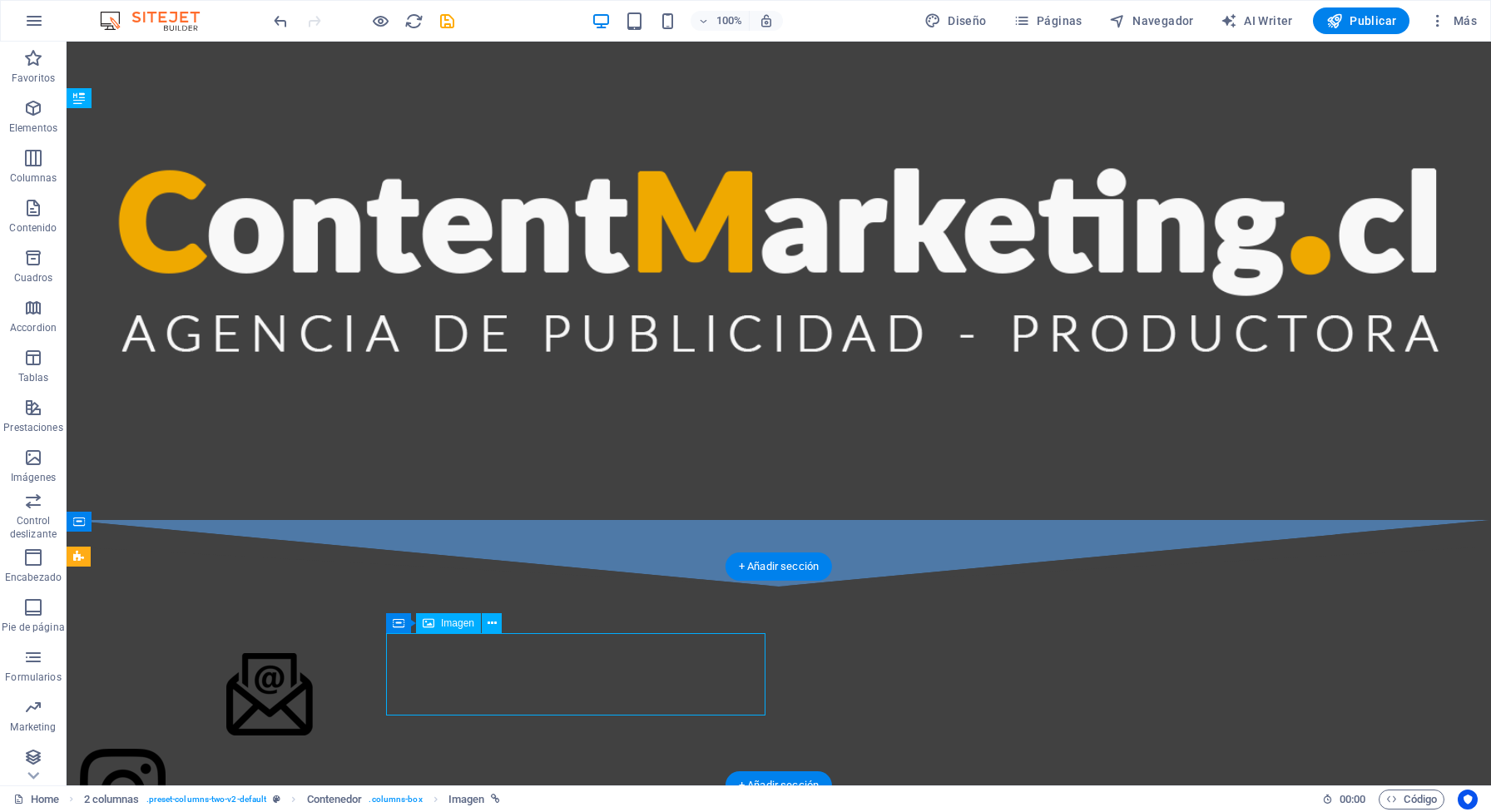
click at [460, 672] on figure at bounding box center [269, 694] width 379 height 82
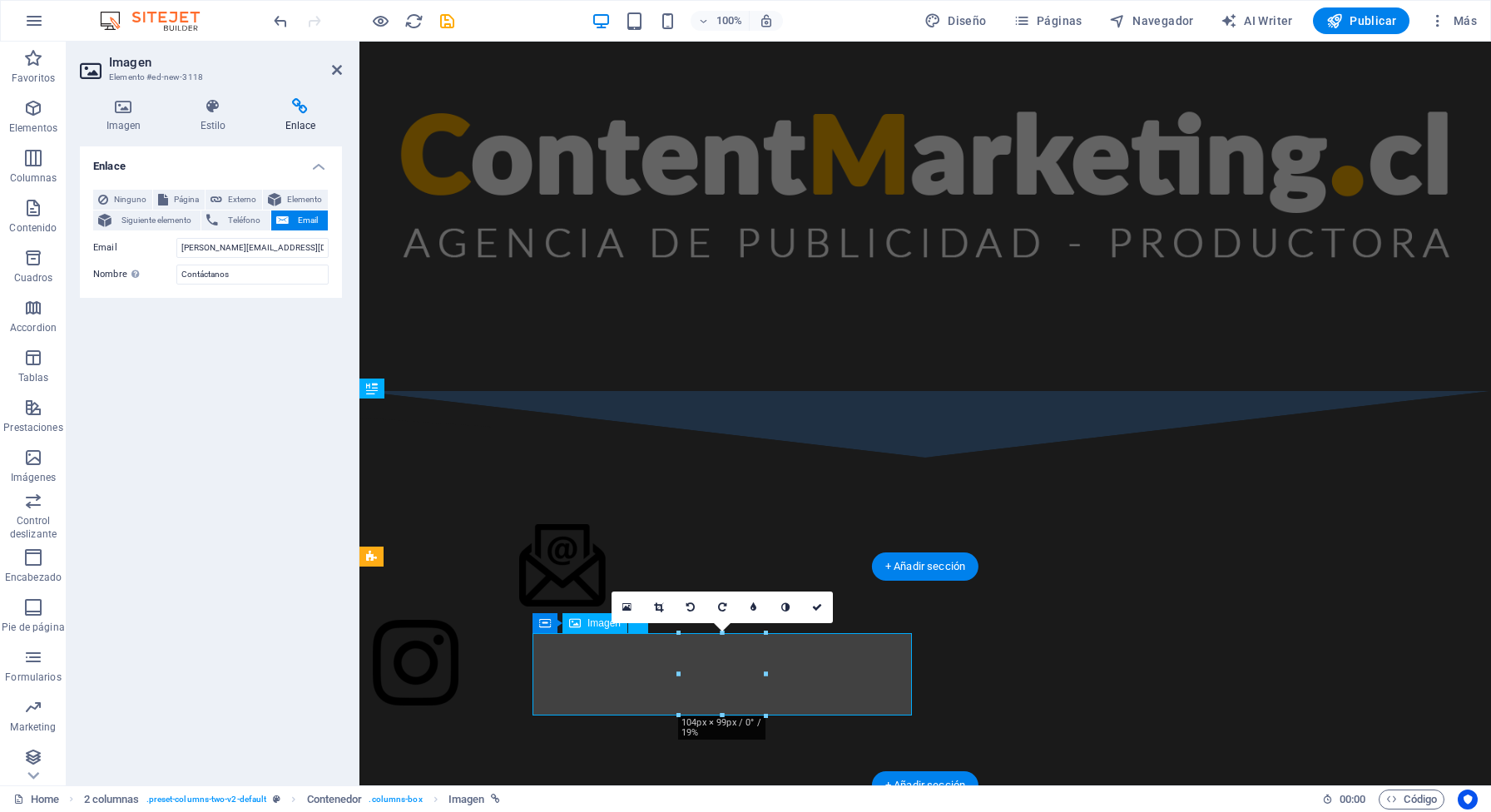
scroll to position [733, 0]
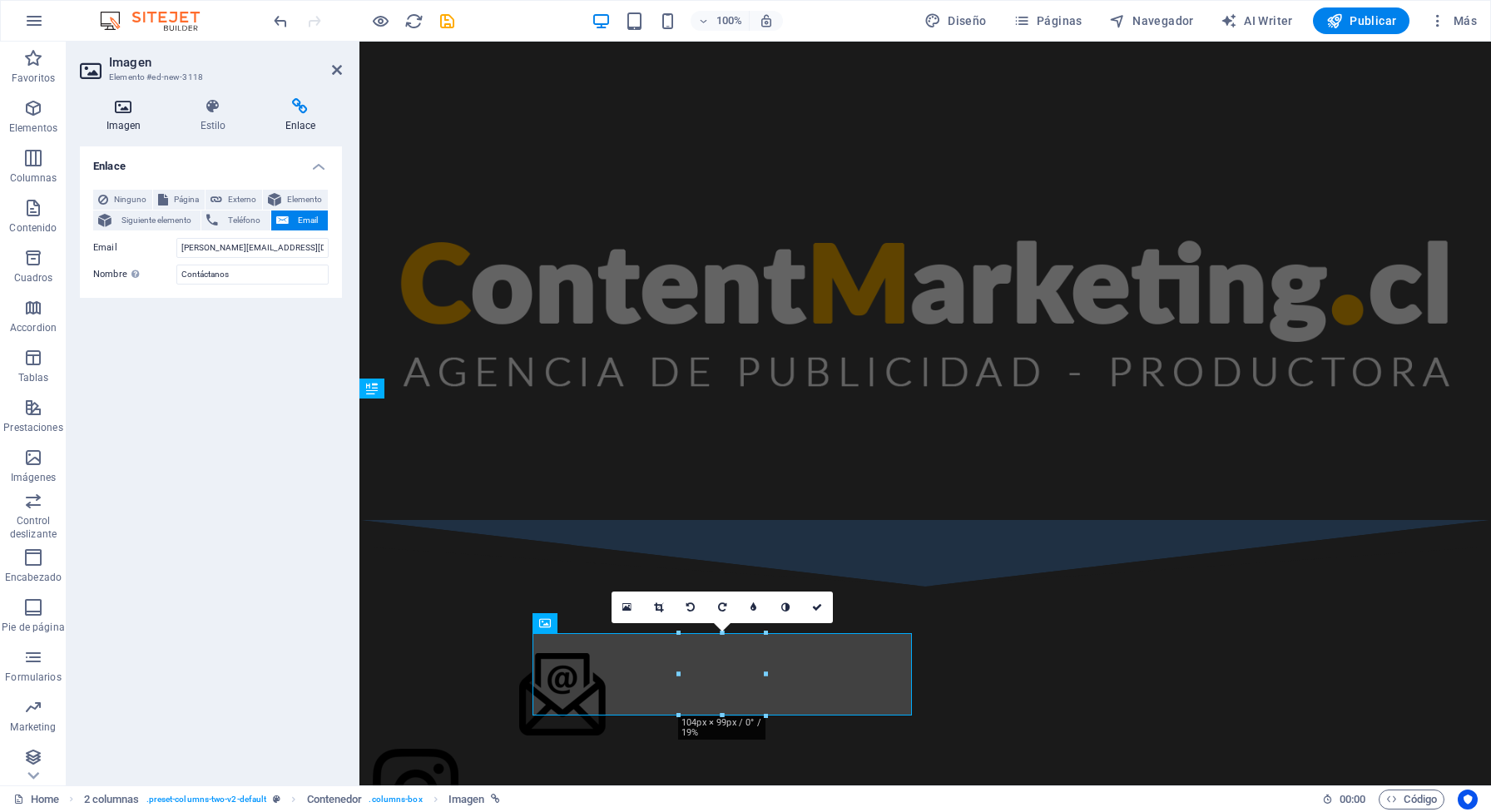
click at [138, 126] on h4 "Imagen" at bounding box center [126, 116] width 94 height 35
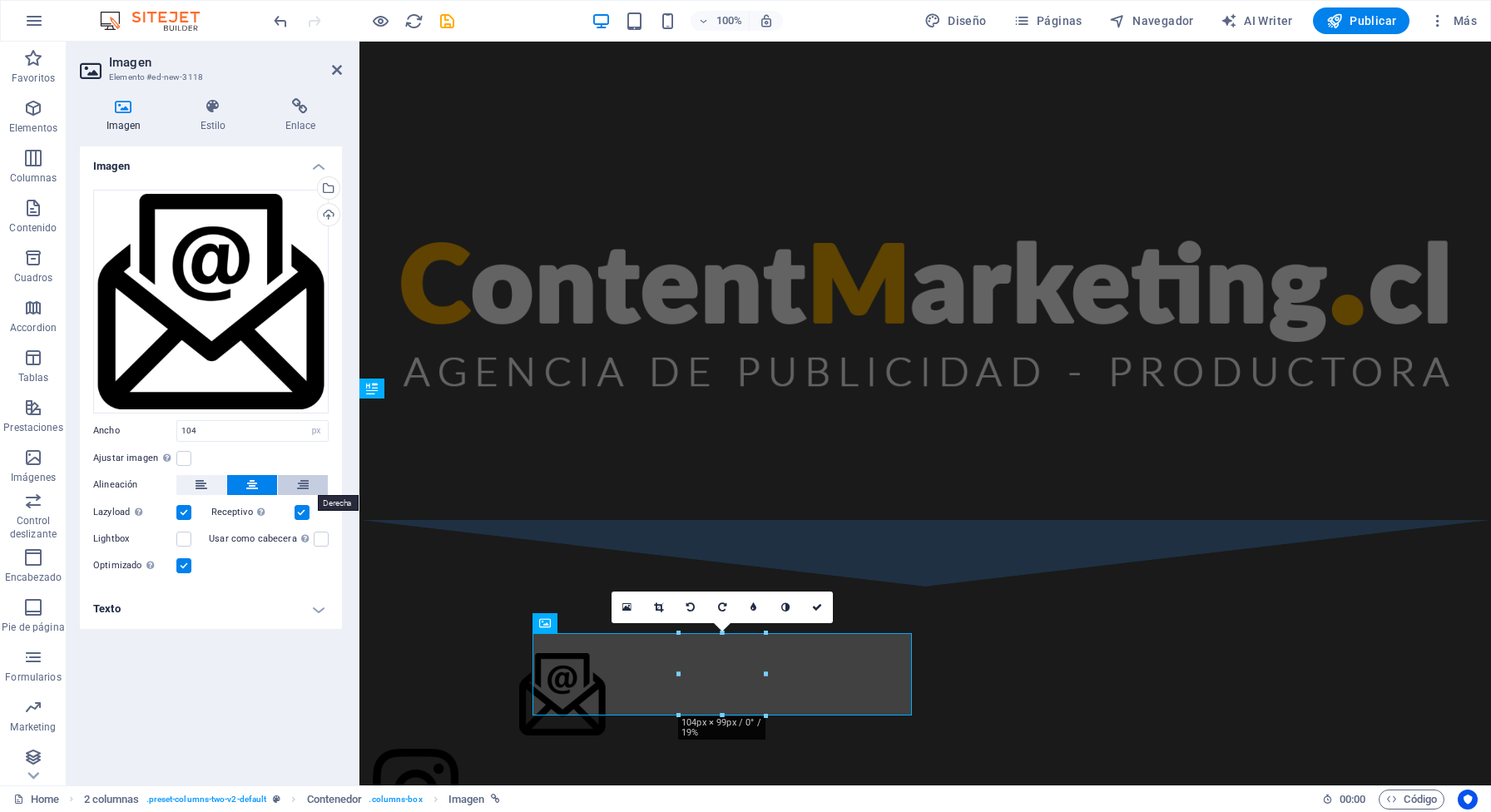
click at [301, 487] on icon at bounding box center [302, 485] width 11 height 20
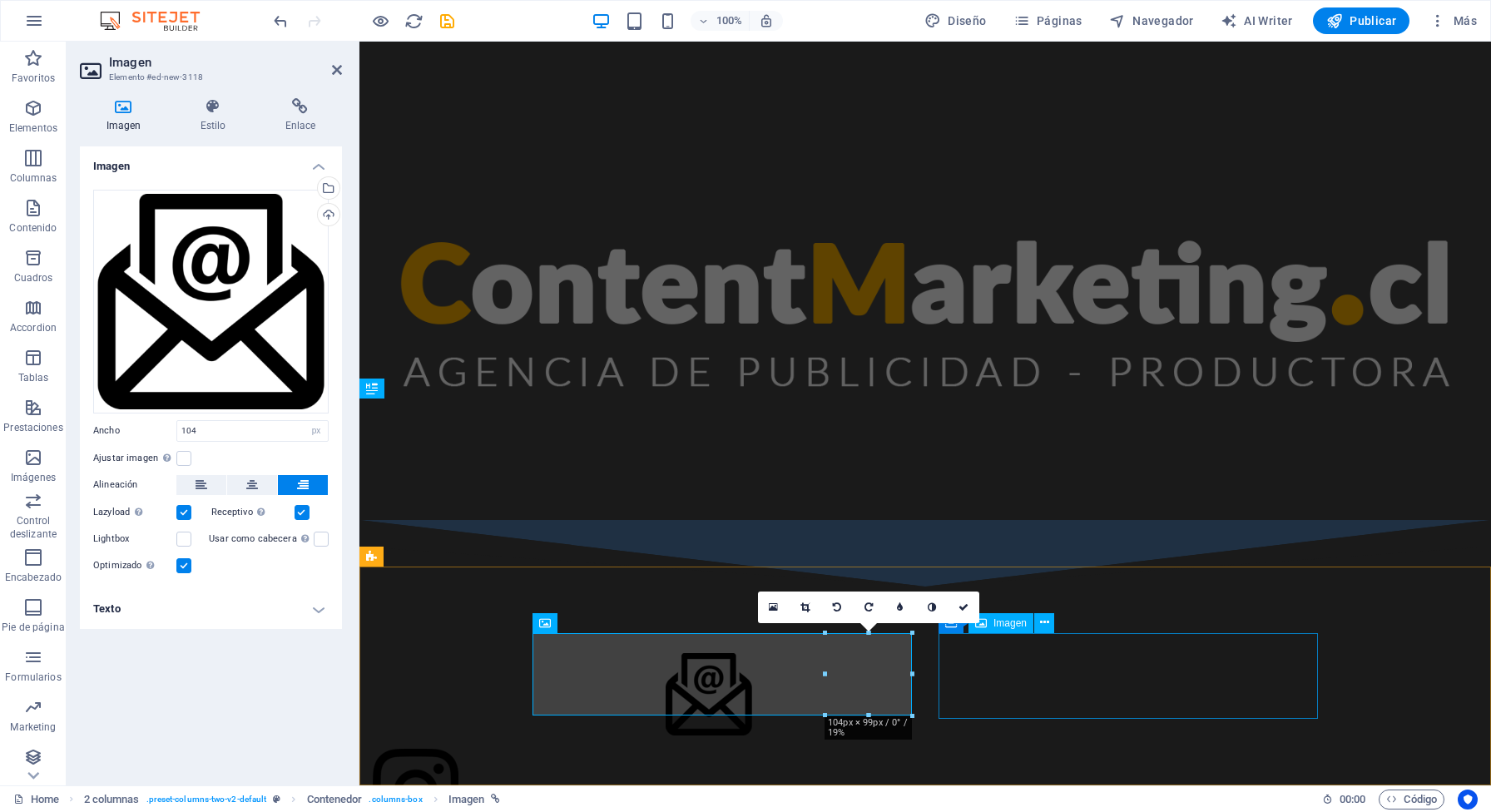
click at [752, 701] on figure at bounding box center [562, 791] width 379 height 86
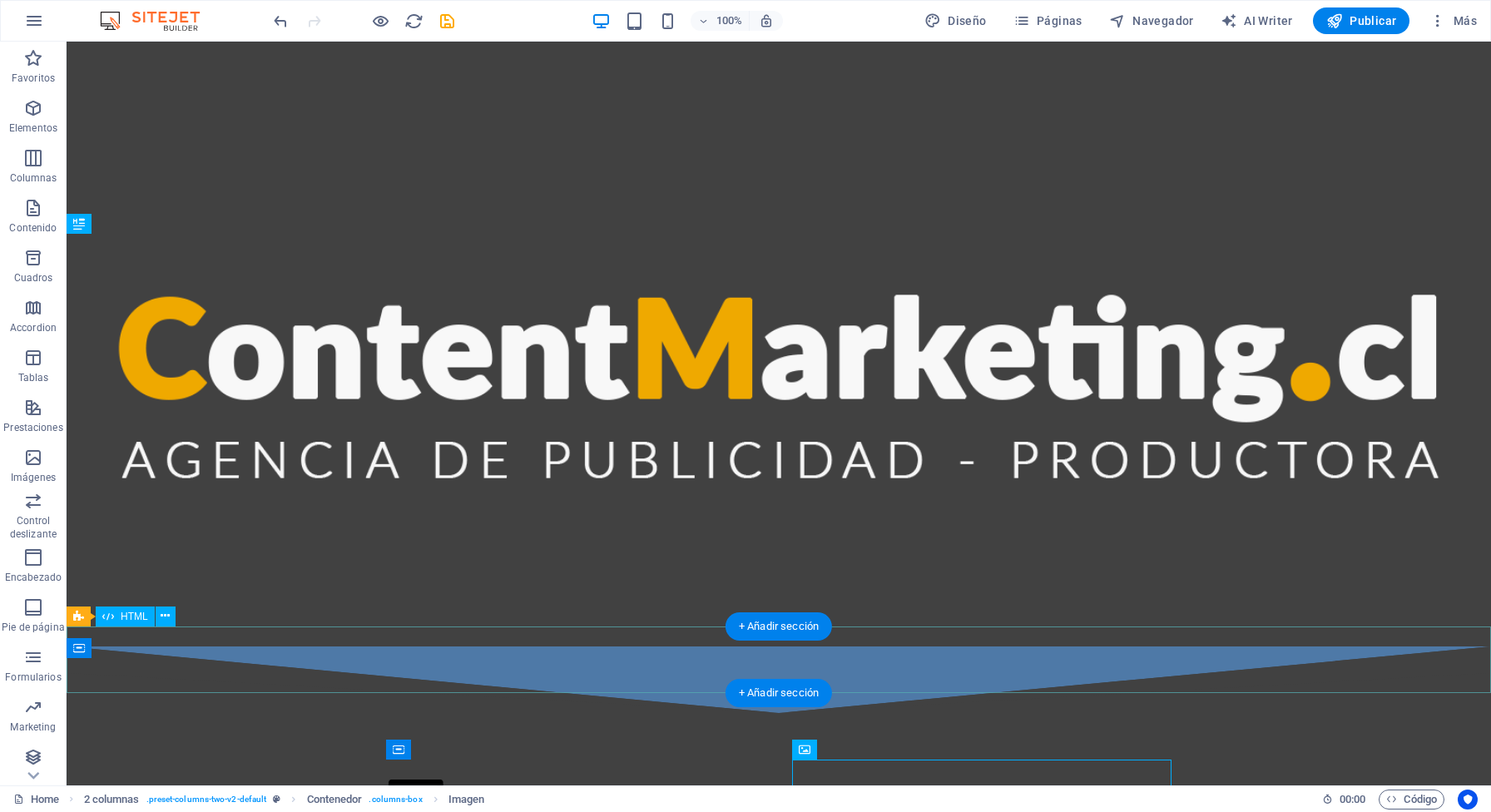
scroll to position [1024, 0]
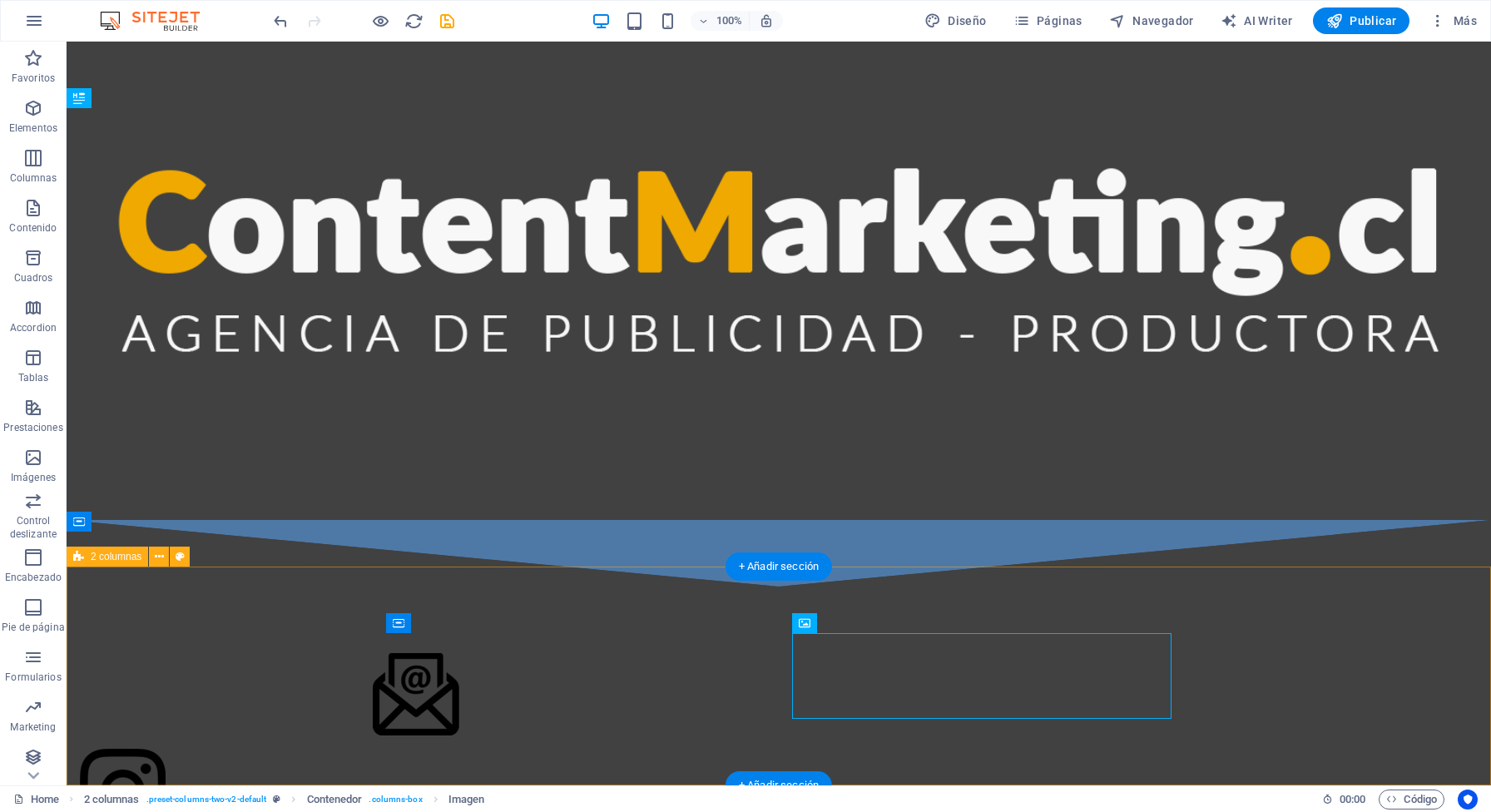
click at [1266, 655] on div at bounding box center [778, 744] width 1424 height 314
click at [1265, 695] on div at bounding box center [778, 744] width 1424 height 314
click at [460, 701] on figure at bounding box center [269, 791] width 379 height 86
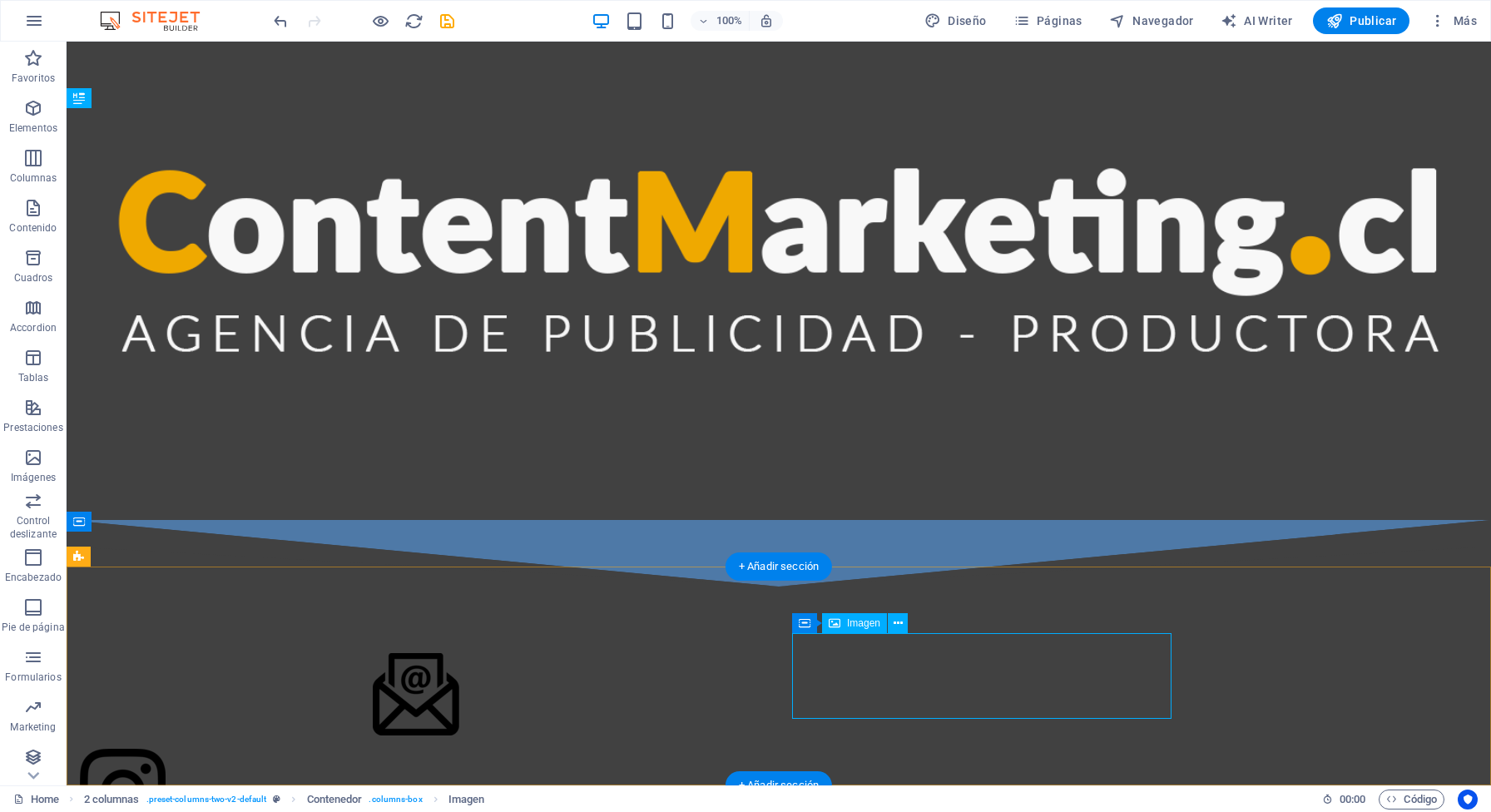
scroll to position [733, 0]
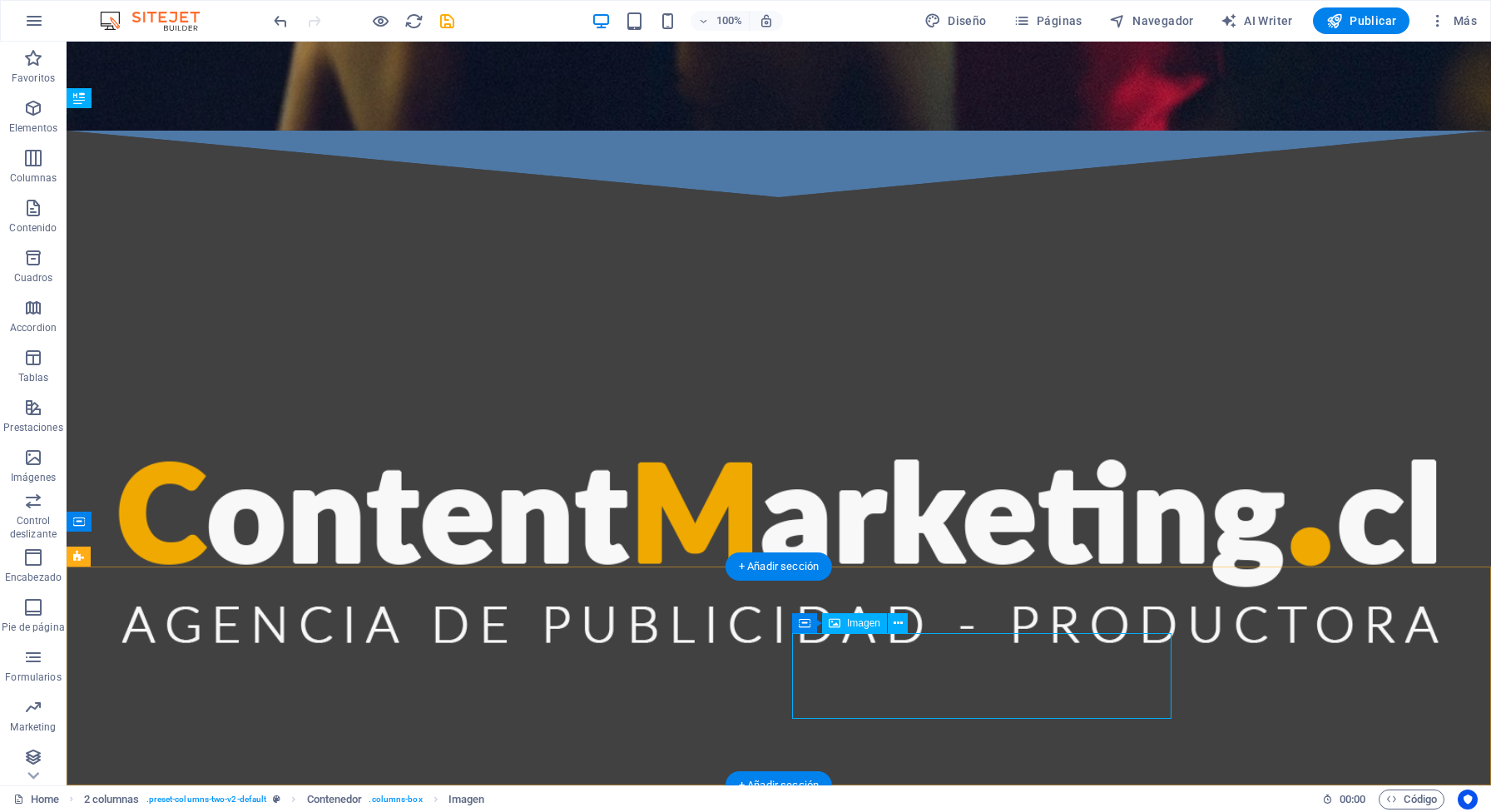
select select "px"
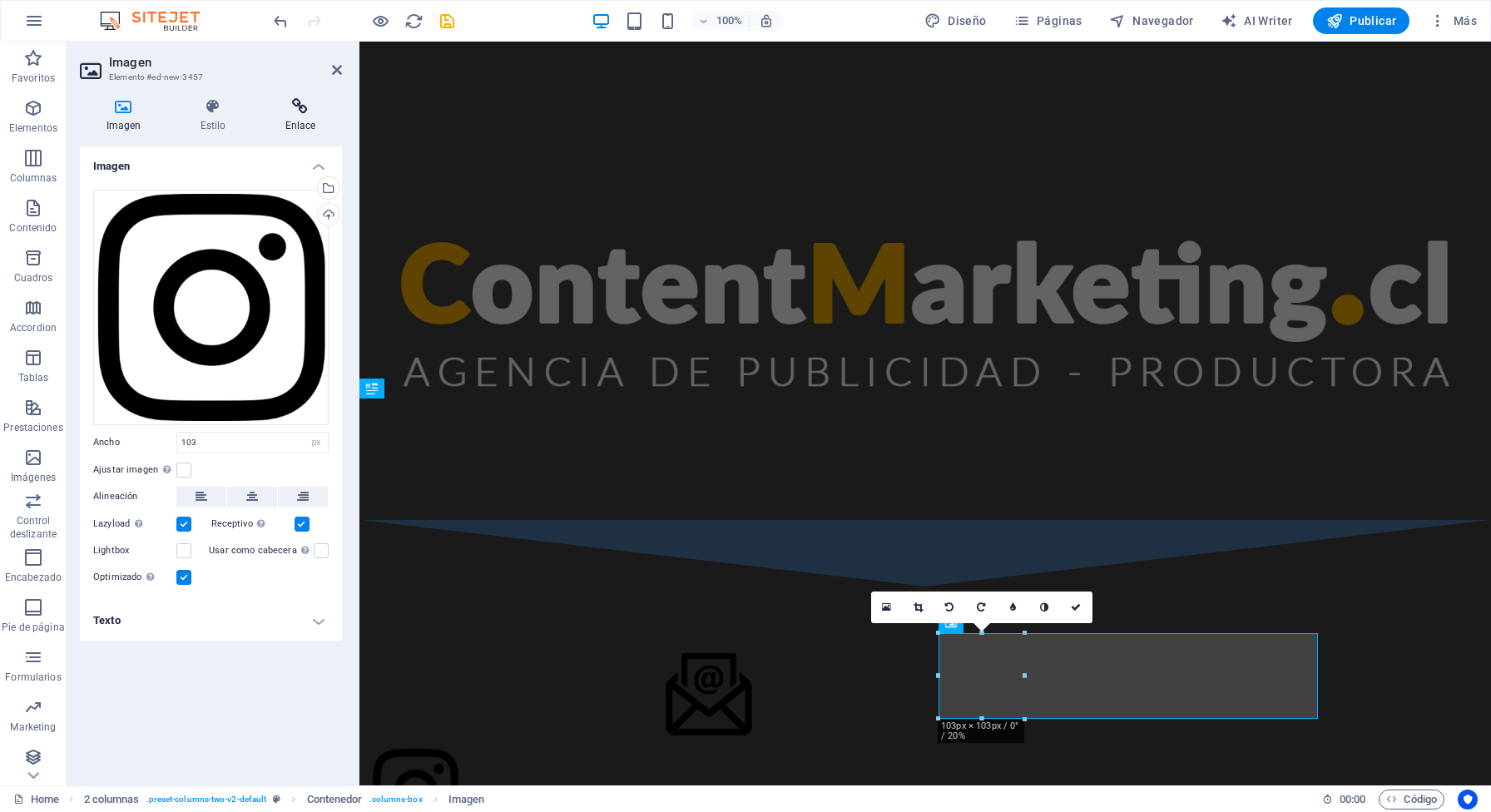
click at [298, 115] on icon at bounding box center [301, 106] width 83 height 16
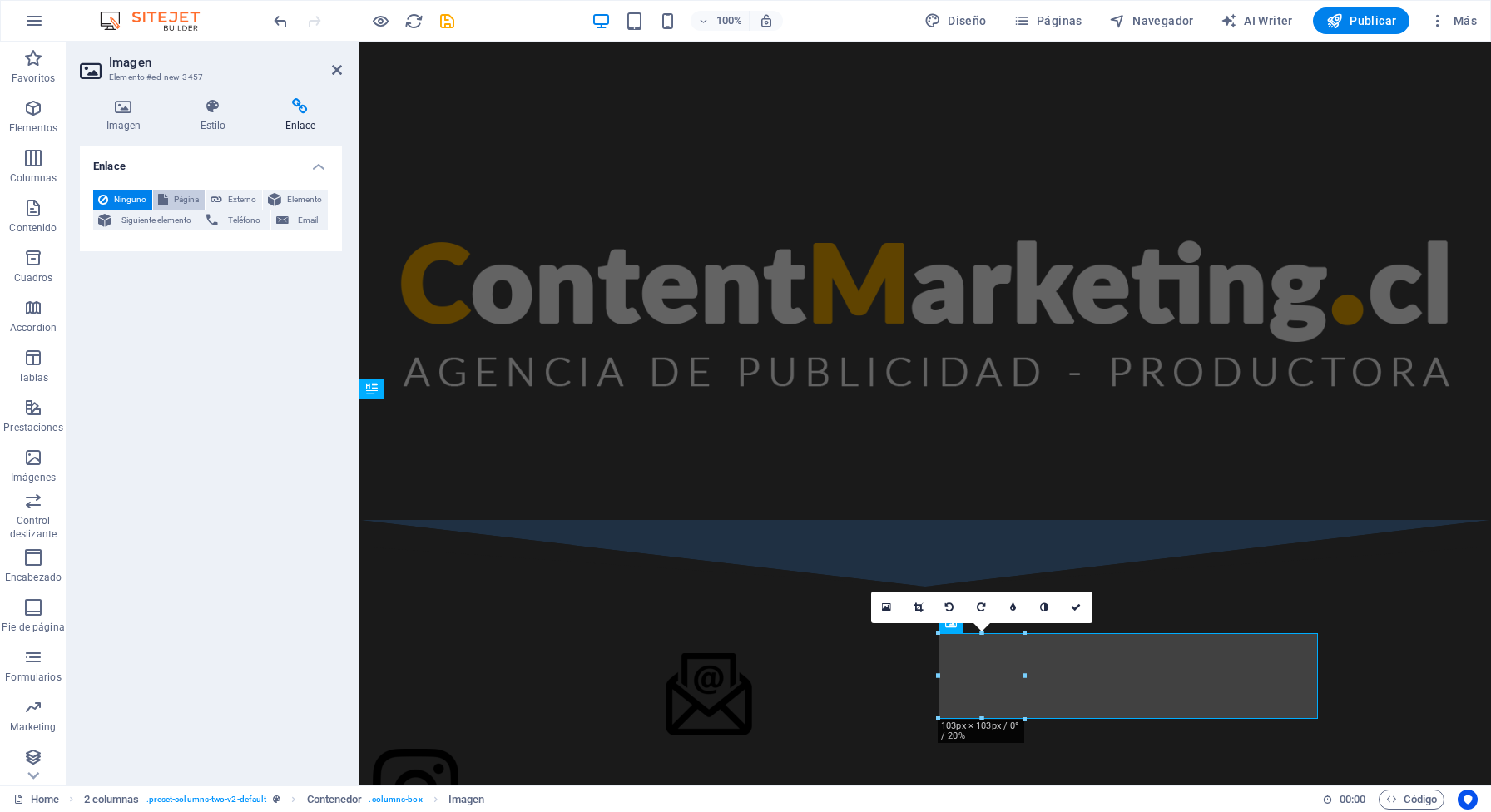
click at [194, 203] on span "Página" at bounding box center [186, 200] width 27 height 20
select select
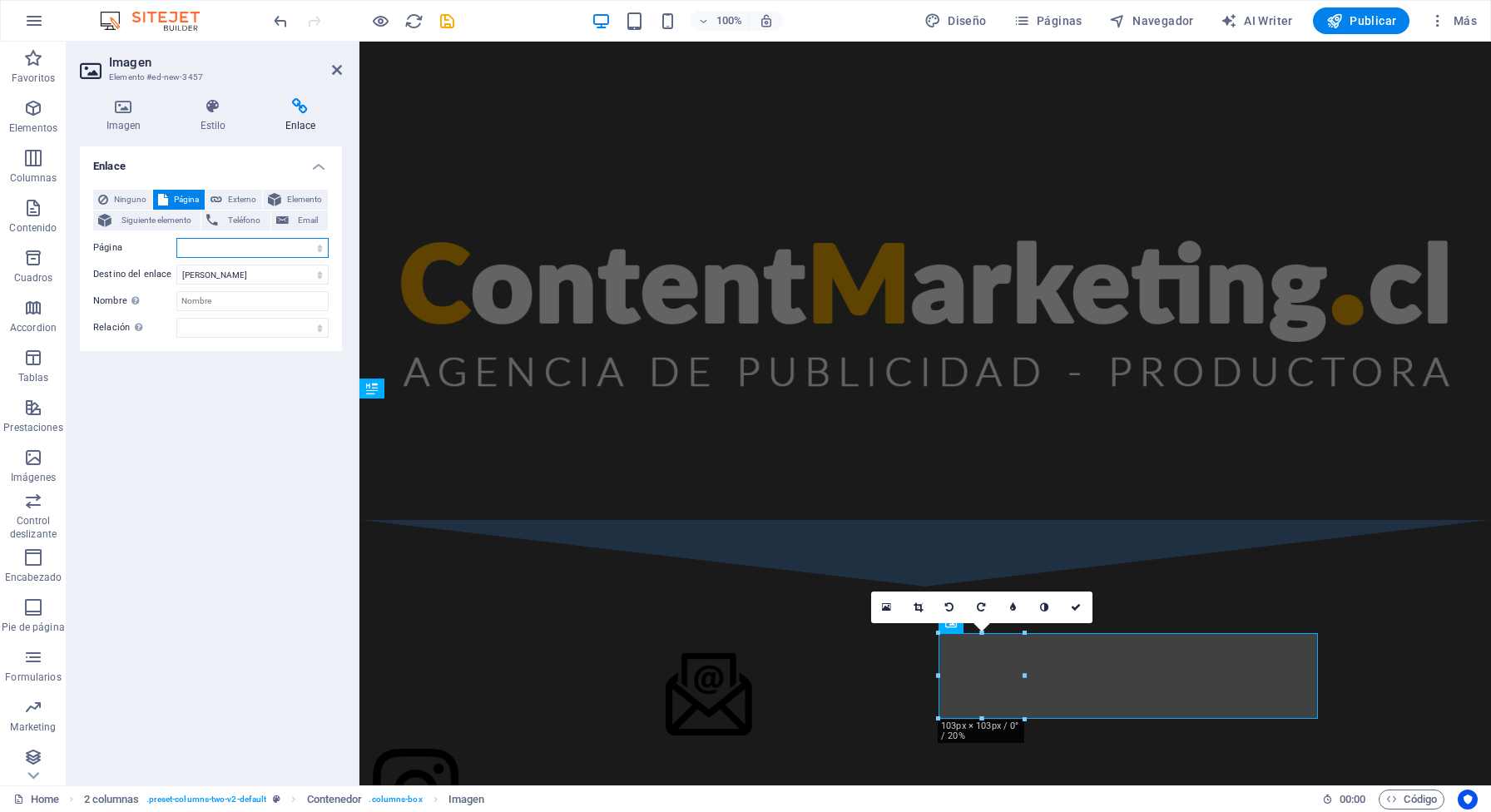
click at [176, 238] on select "Home Legal Notice Privacy" at bounding box center [252, 248] width 152 height 20
click at [238, 205] on span "Externo" at bounding box center [242, 200] width 30 height 20
select select "blank"
paste input "https://www.instagram.com/contentmarketing.cl/"
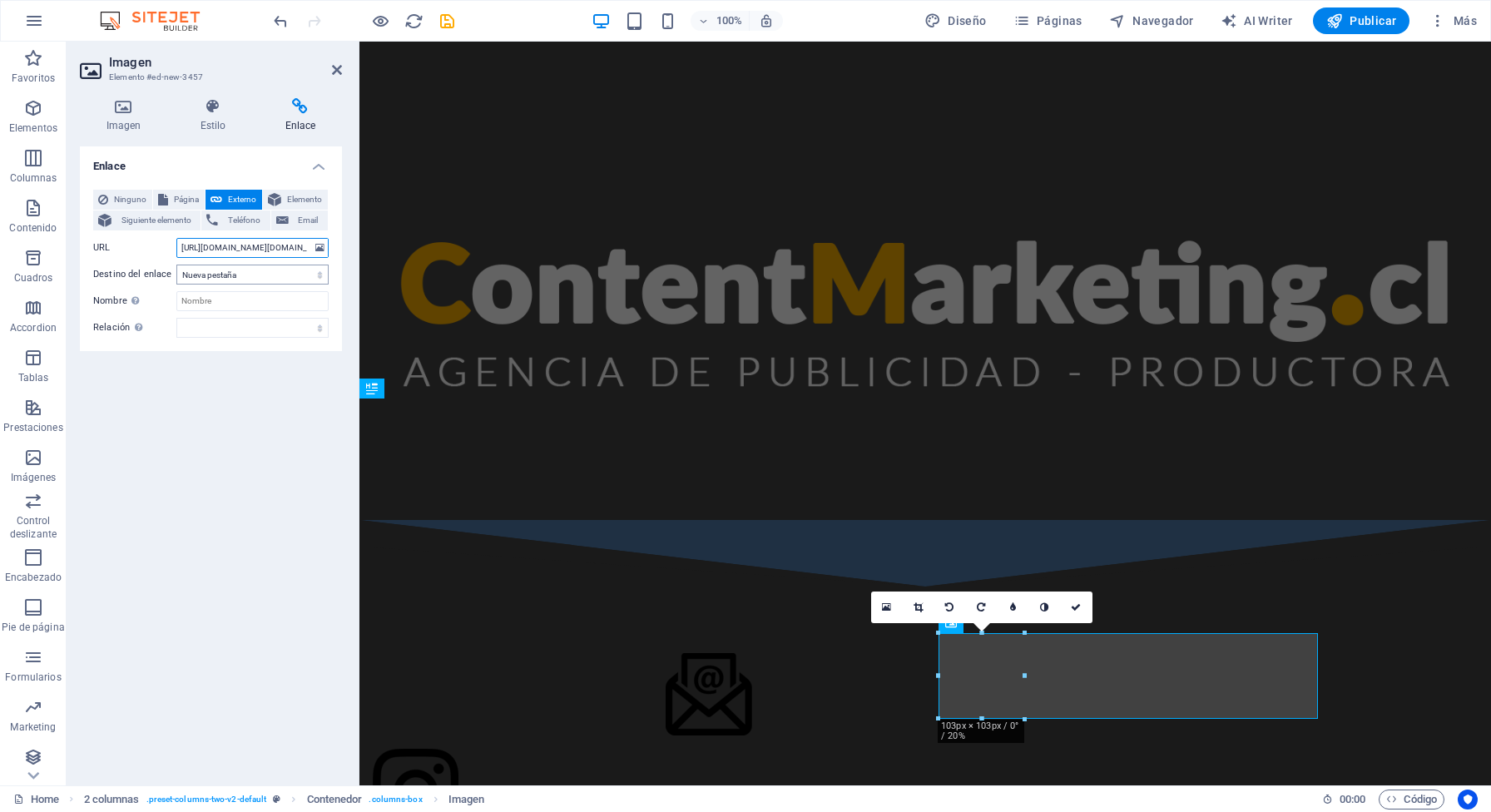
type input "https://www.instagram.com/contentmarketing.cl/"
click option "Nueva pestaña" at bounding box center [0, 0] width 0 height 0
click at [247, 305] on input "Nombre Una descripción adicional del enlace no debería ser igual al texto del e…" at bounding box center [252, 301] width 152 height 20
click at [219, 305] on input "Nombre Una descripción adicional del enlace no debería ser igual al texto del e…" at bounding box center [252, 301] width 152 height 20
type input "Instagram"
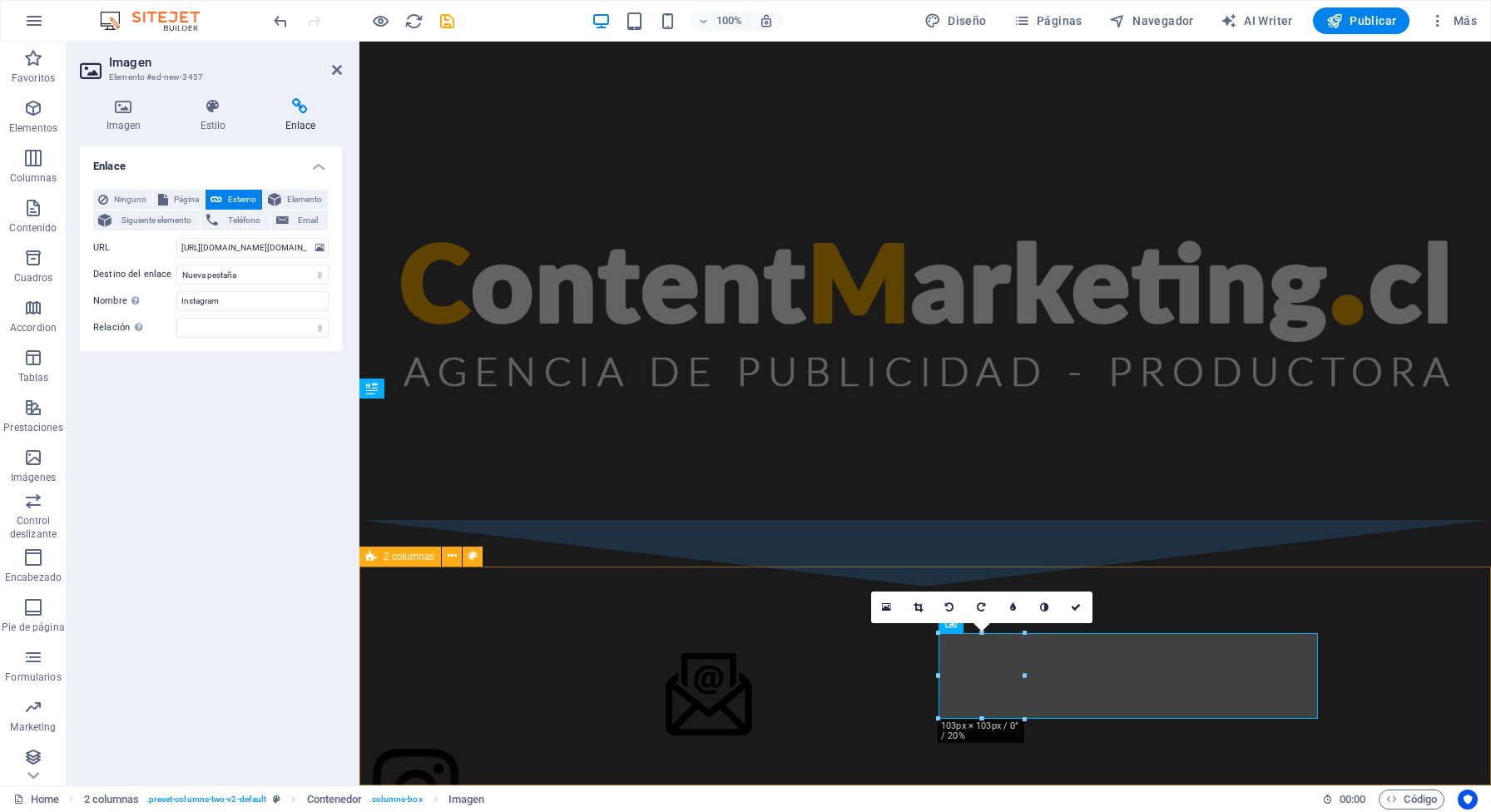
click at [1391, 670] on div at bounding box center [925, 744] width 1132 height 314
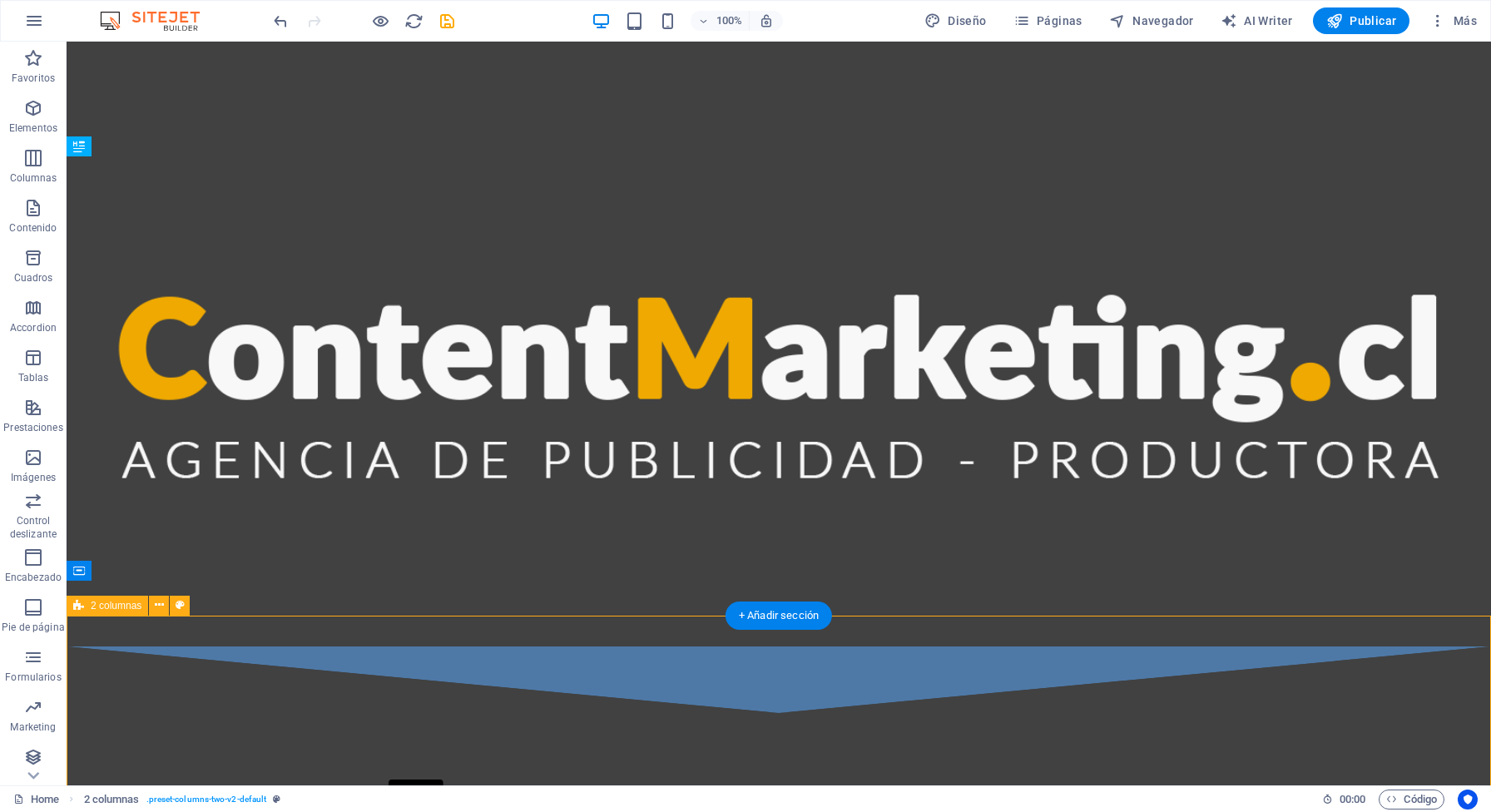
scroll to position [1024, 0]
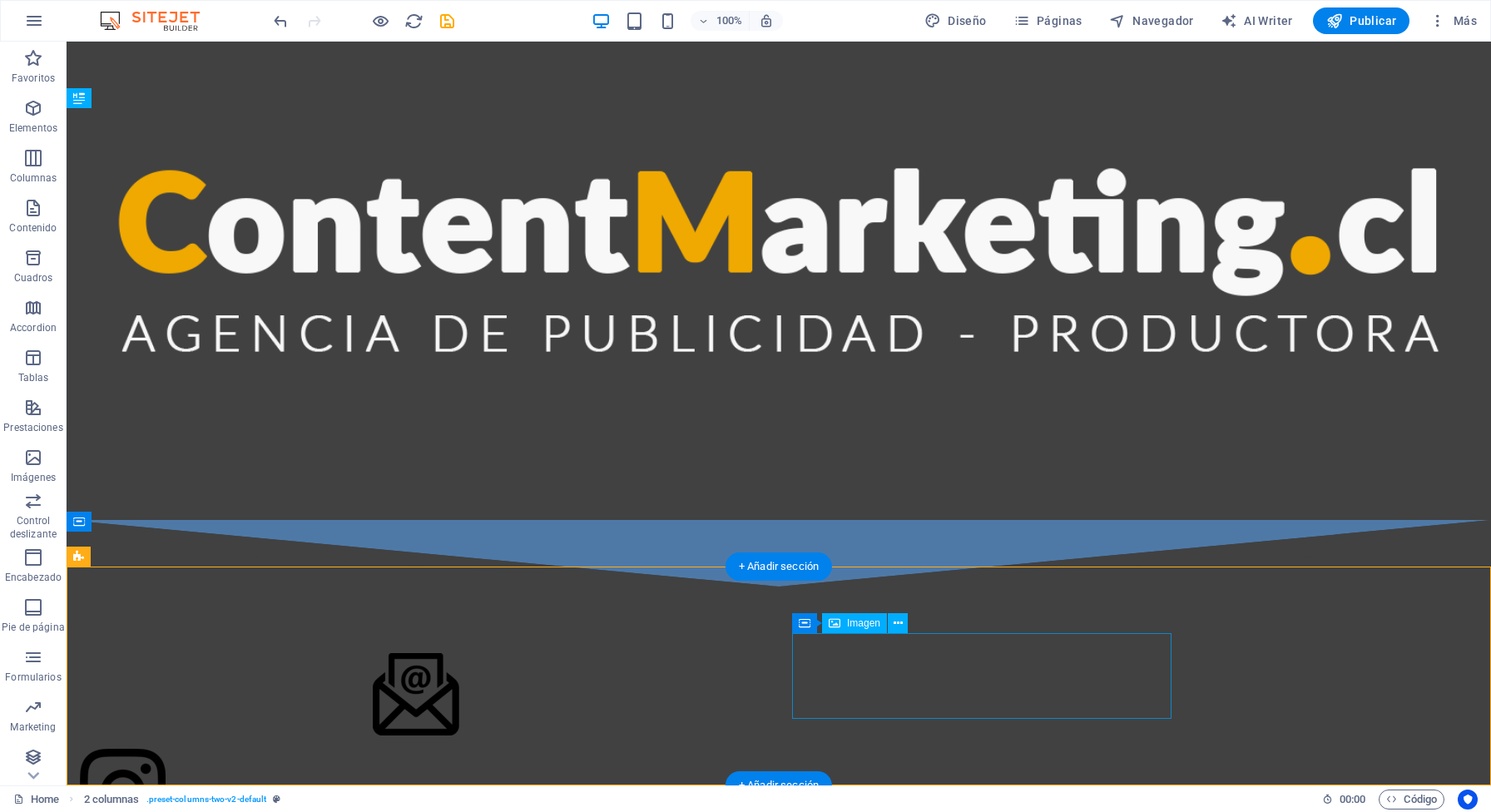
click at [460, 701] on figure at bounding box center [269, 791] width 379 height 86
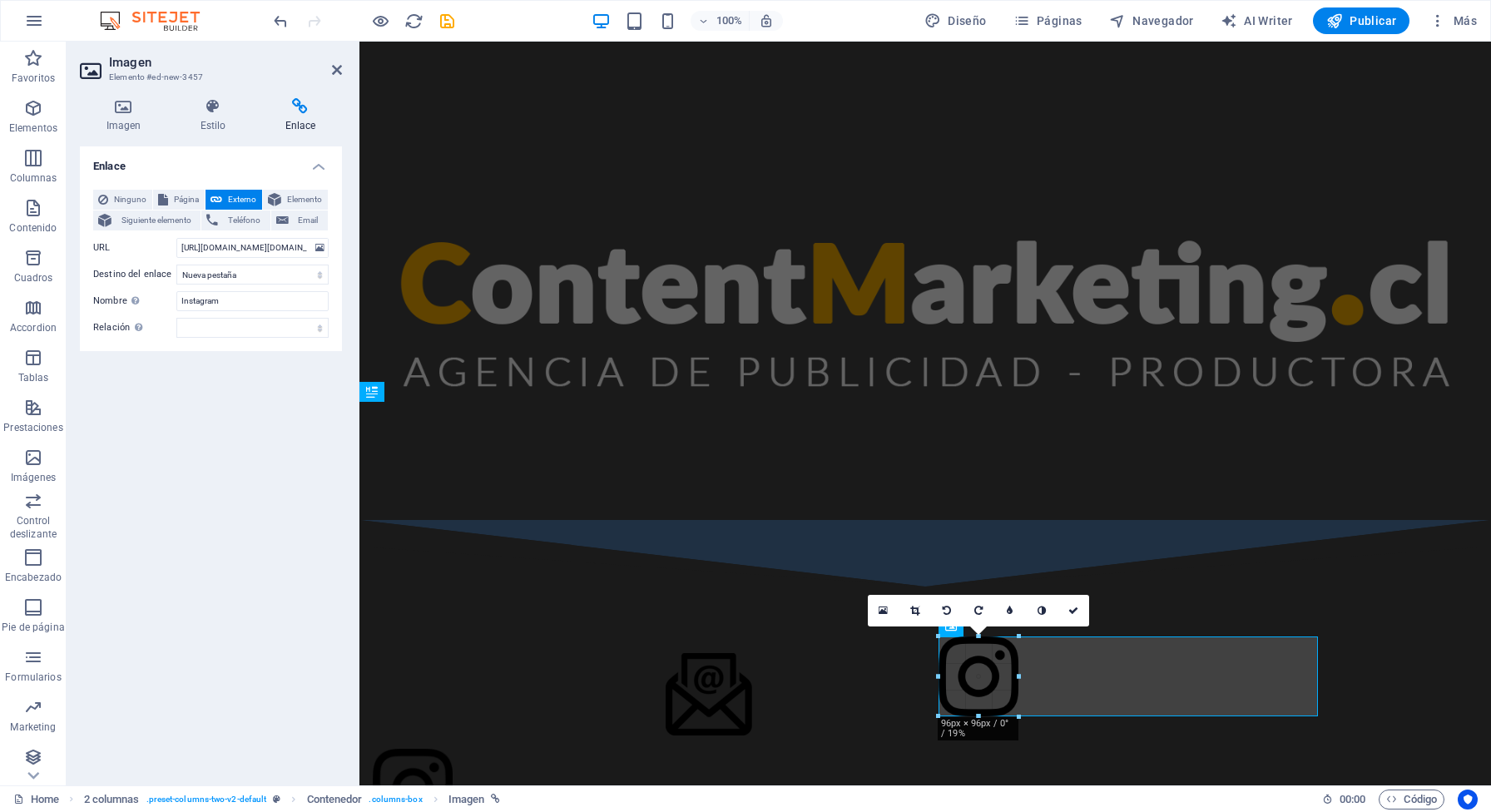
scroll to position [729, 0]
drag, startPoint x: 1026, startPoint y: 720, endPoint x: 1018, endPoint y: 713, distance: 10.6
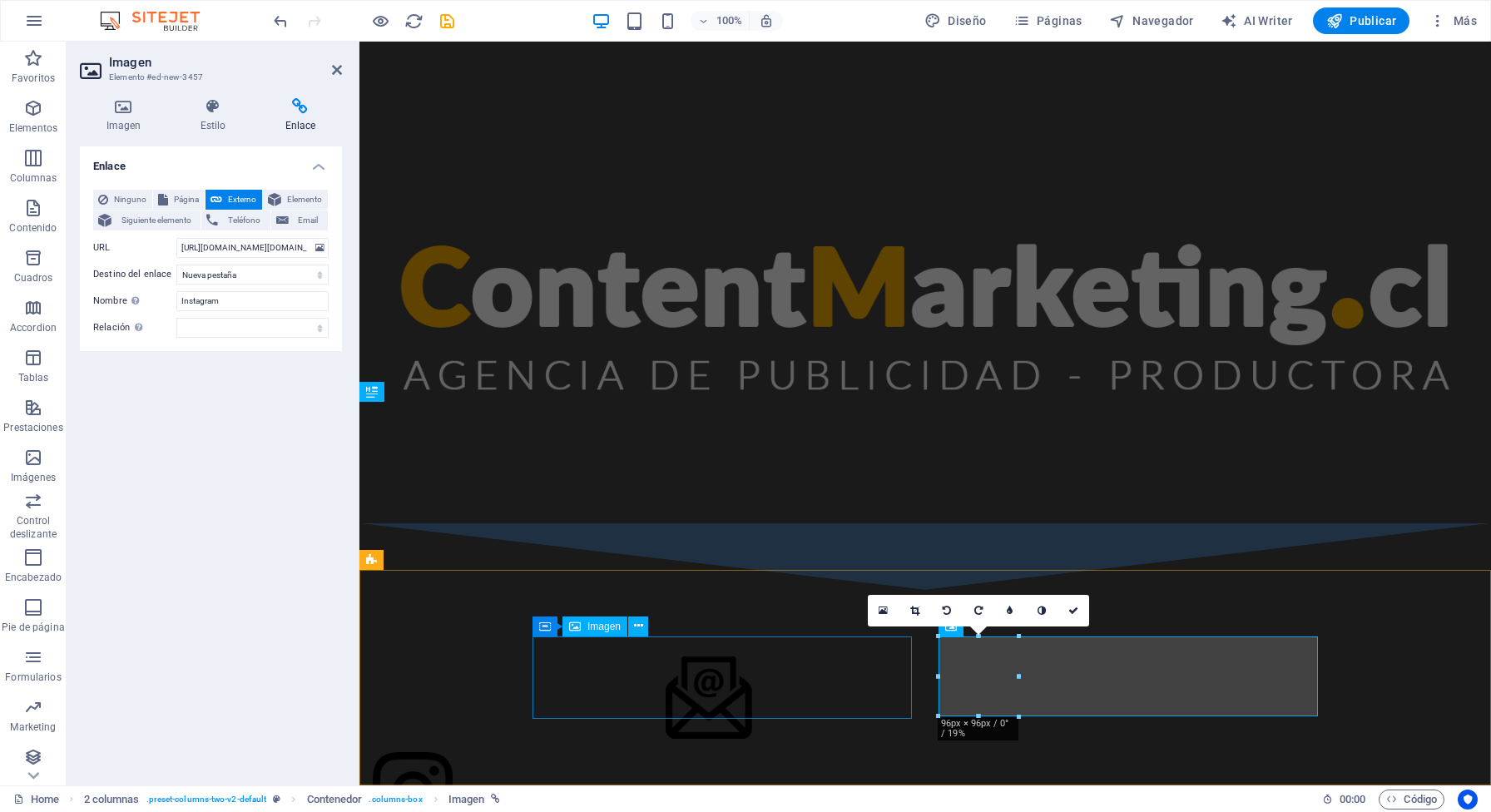
click at [752, 699] on figure at bounding box center [562, 697] width 379 height 82
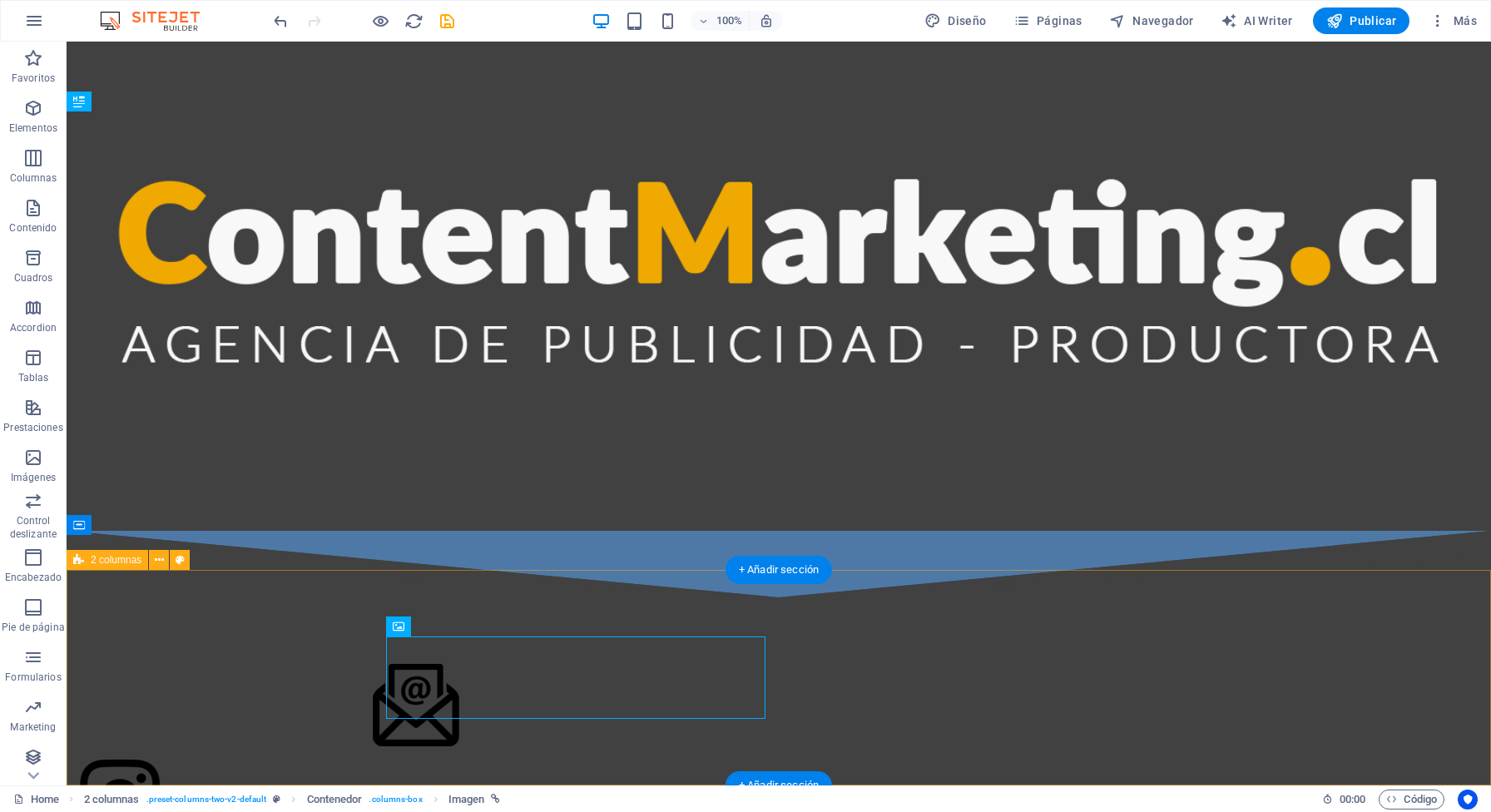
scroll to position [1020, 0]
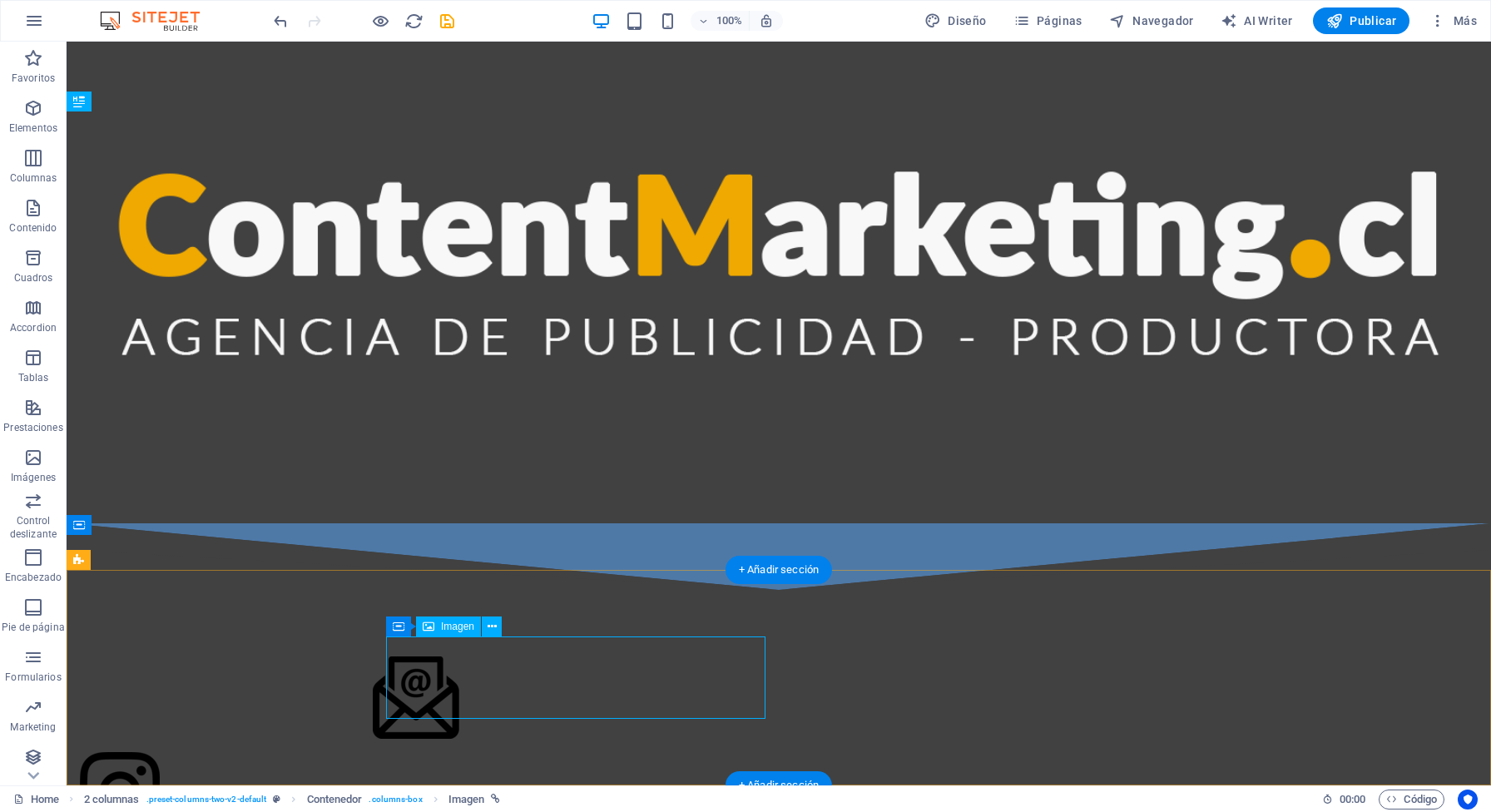
click at [460, 701] on figure at bounding box center [269, 697] width 379 height 82
select select "px"
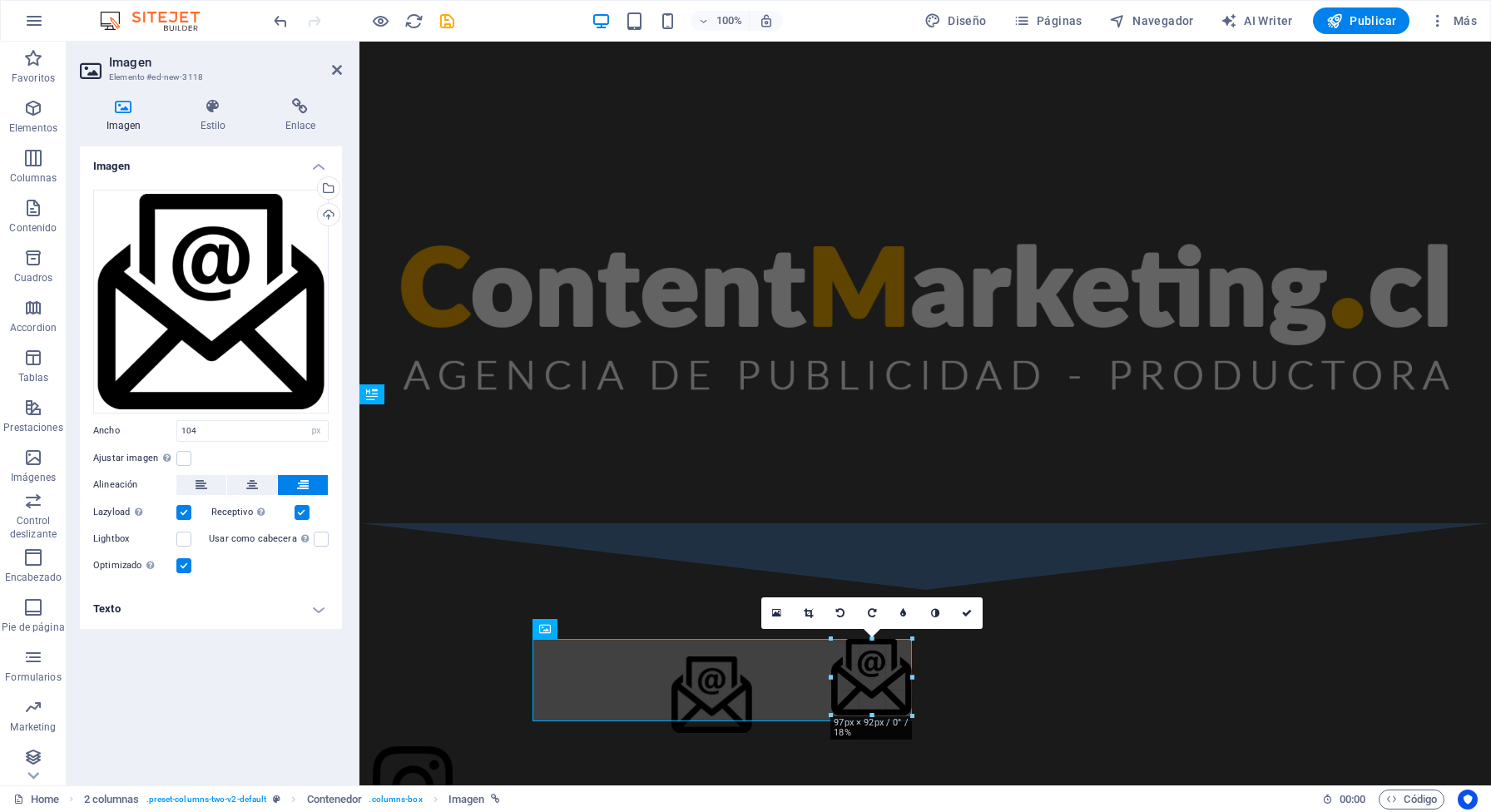
scroll to position [726, 0]
drag, startPoint x: 912, startPoint y: 720, endPoint x: 905, endPoint y: 714, distance: 9.2
type input "96"
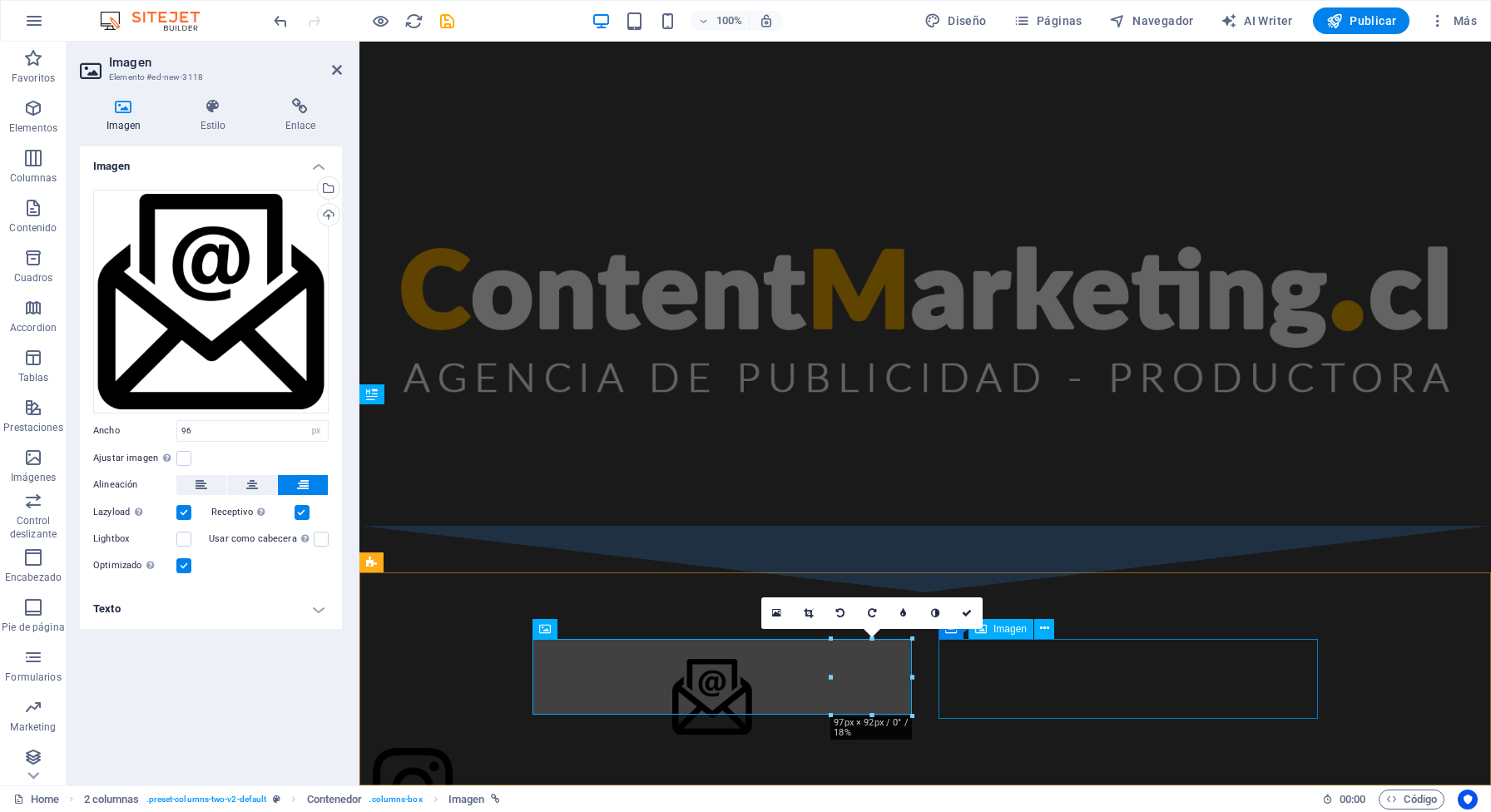
click at [752, 701] on figure at bounding box center [562, 788] width 379 height 79
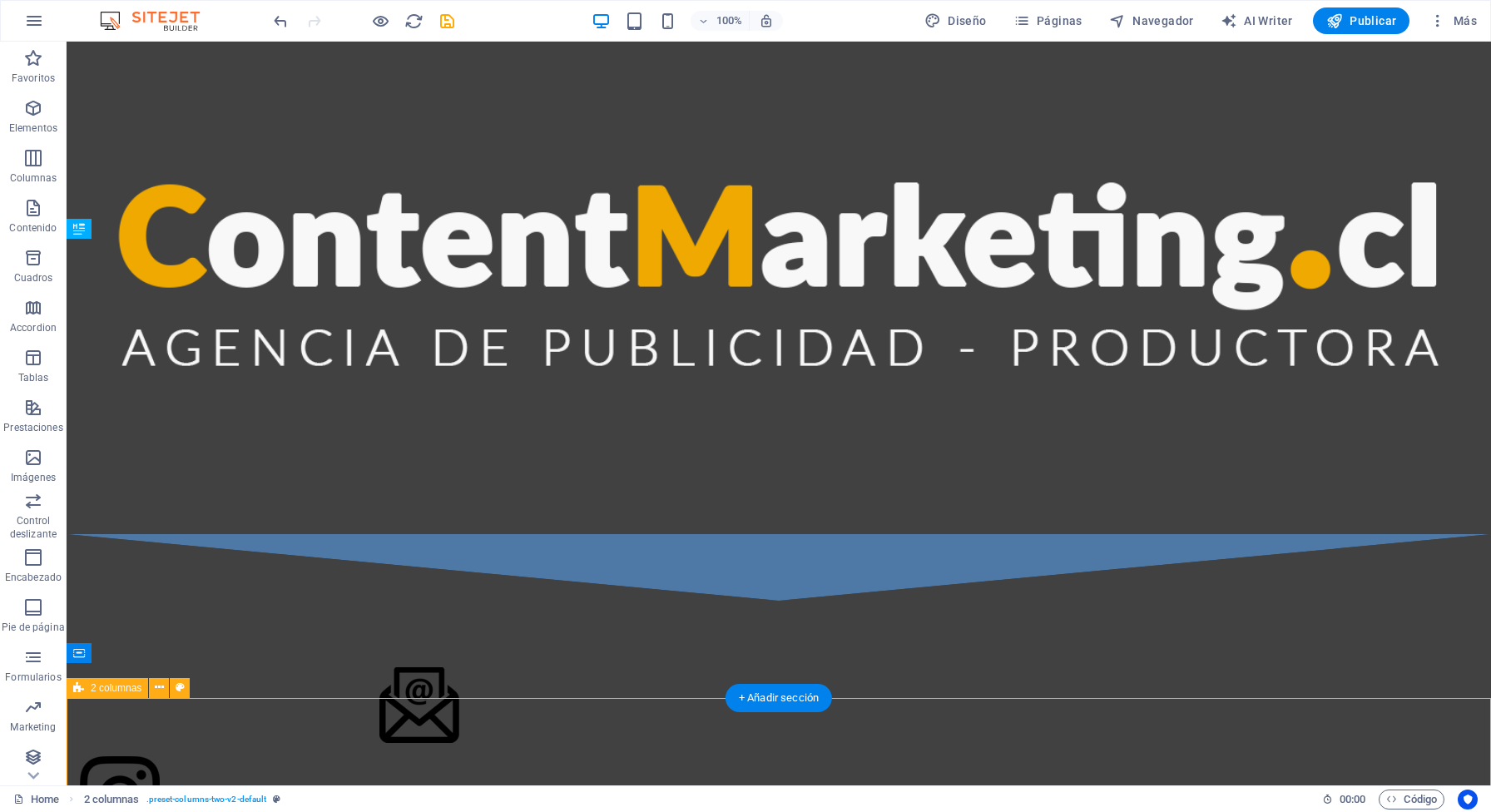
scroll to position [1018, 0]
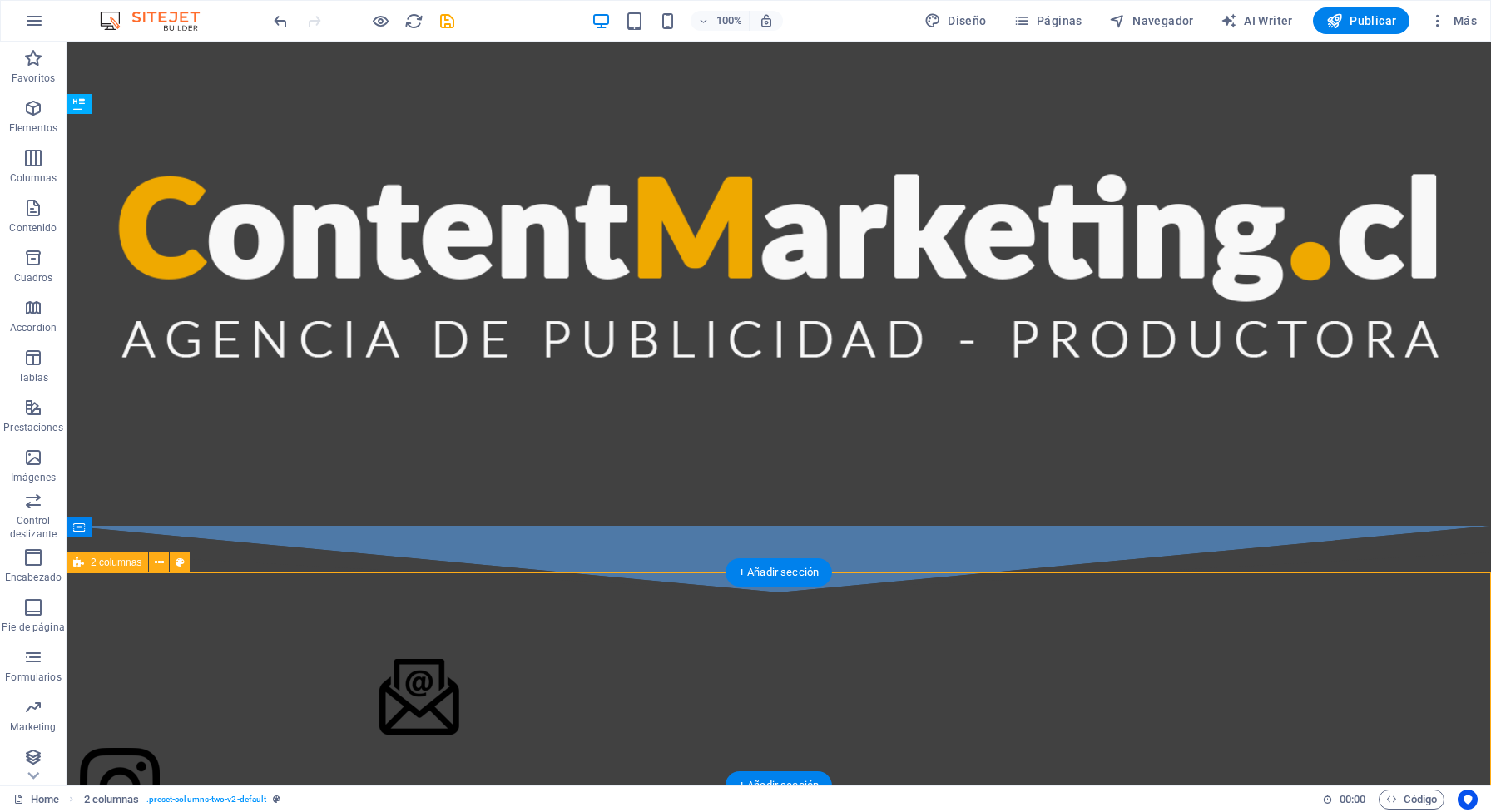
click at [958, 603] on div at bounding box center [778, 744] width 1424 height 302
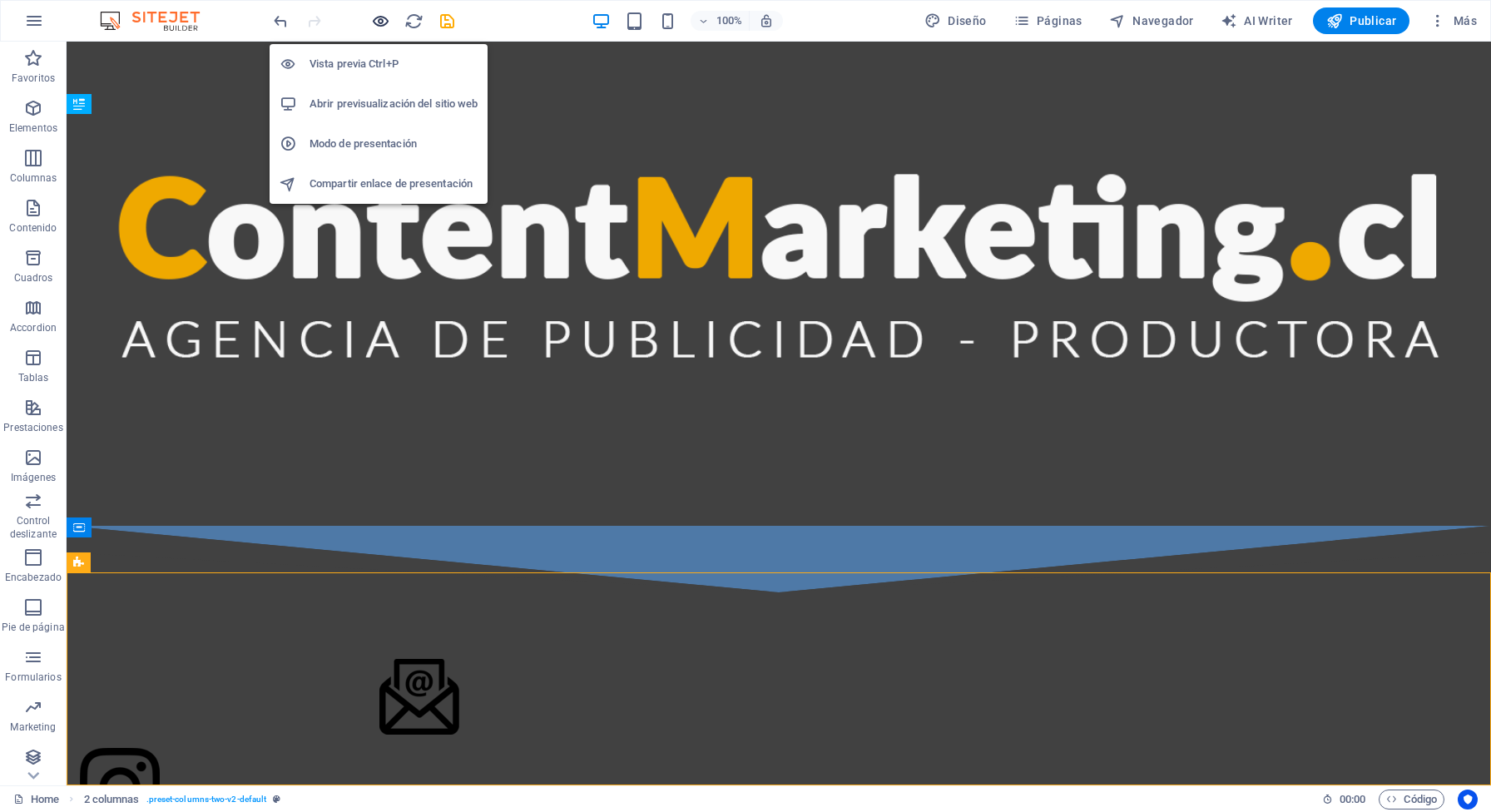
click at [381, 21] on icon "button" at bounding box center [381, 21] width 19 height 19
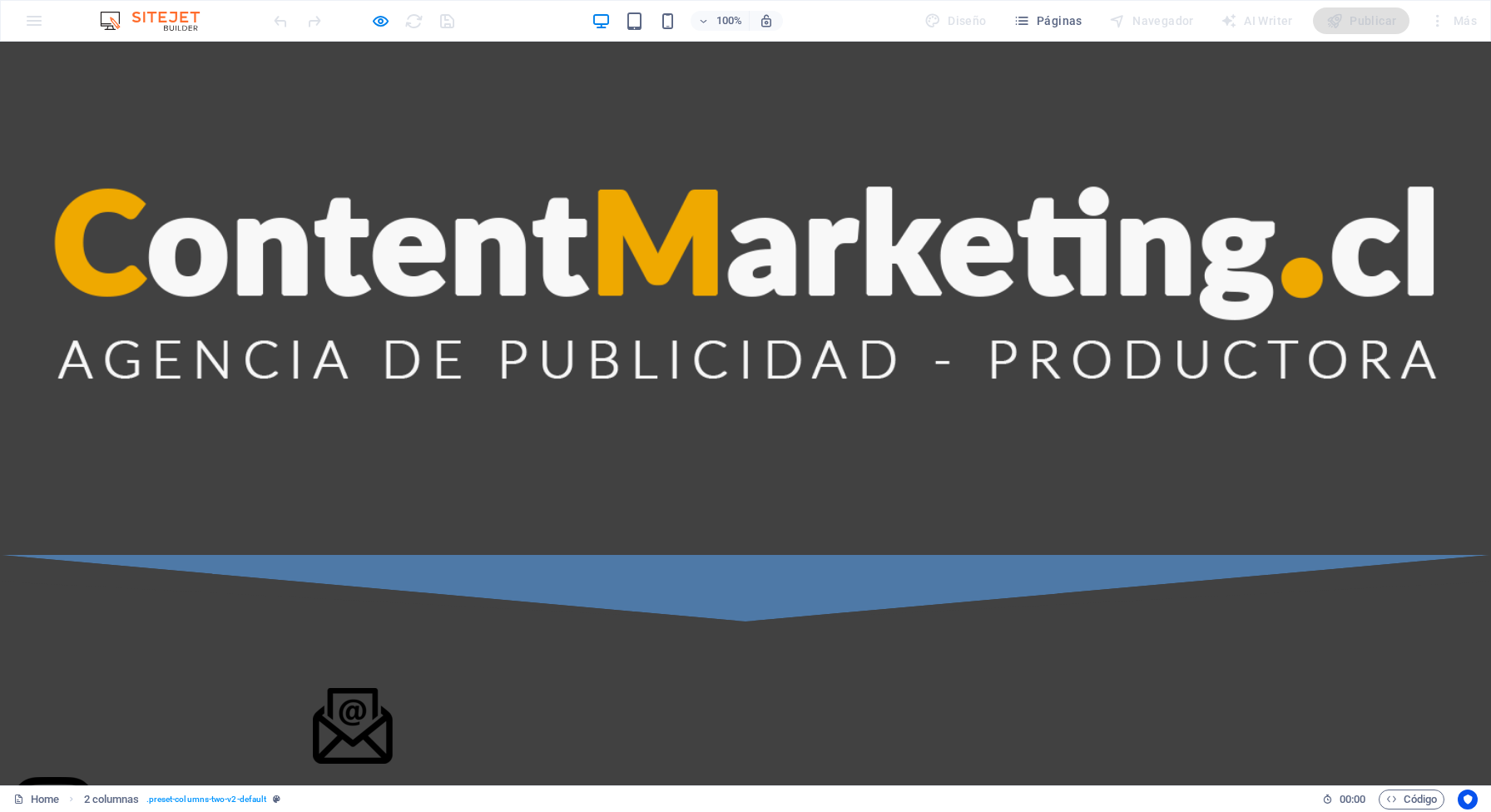
scroll to position [1083, 0]
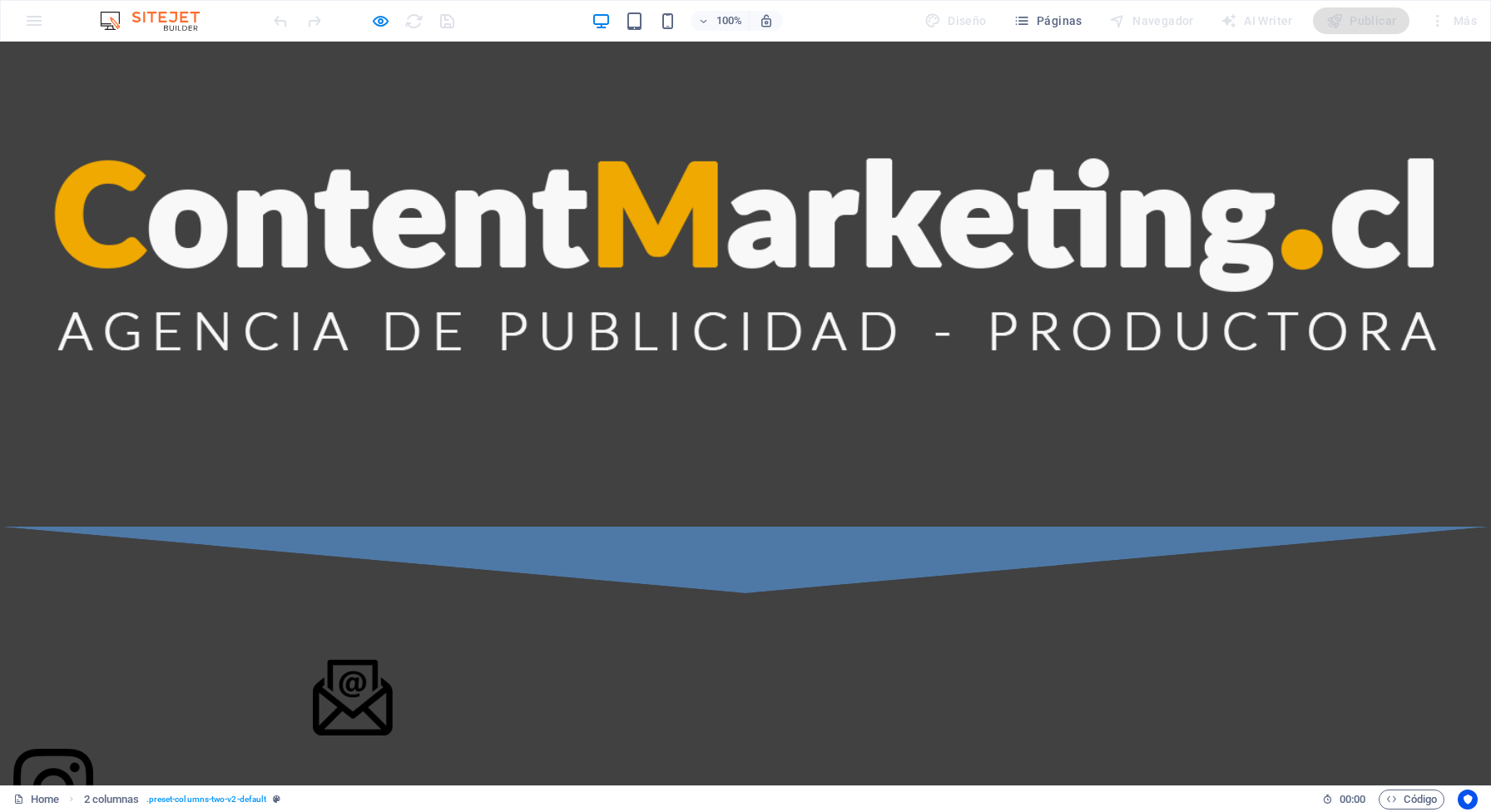
click at [93, 701] on img at bounding box center [53, 789] width 79 height 79
click at [393, 668] on img at bounding box center [352, 698] width 79 height 76
click at [393, 660] on img at bounding box center [352, 698] width 79 height 76
click at [922, 243] on img at bounding box center [746, 205] width 1491 height 644
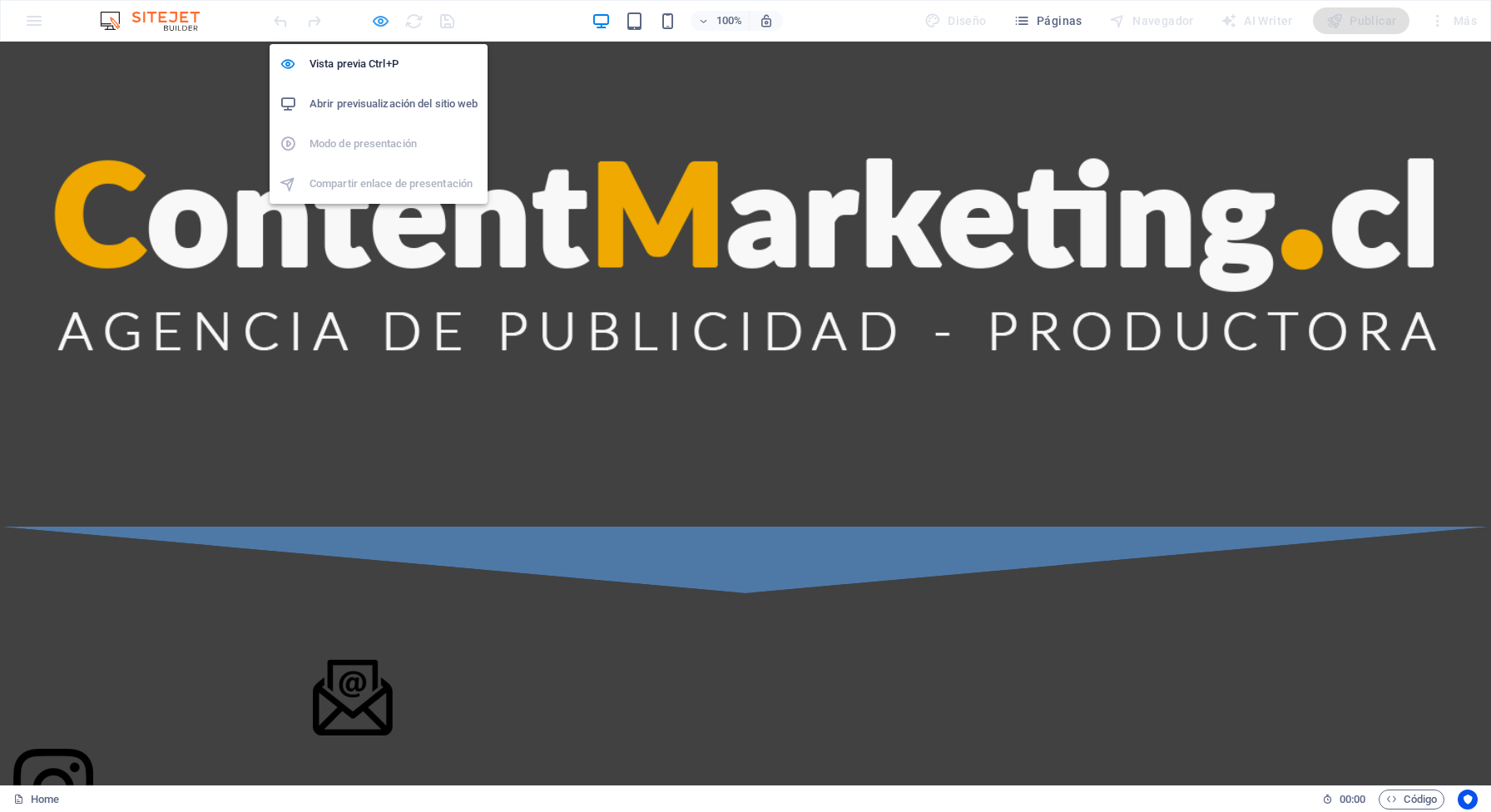
click at [380, 21] on icon "button" at bounding box center [381, 21] width 19 height 19
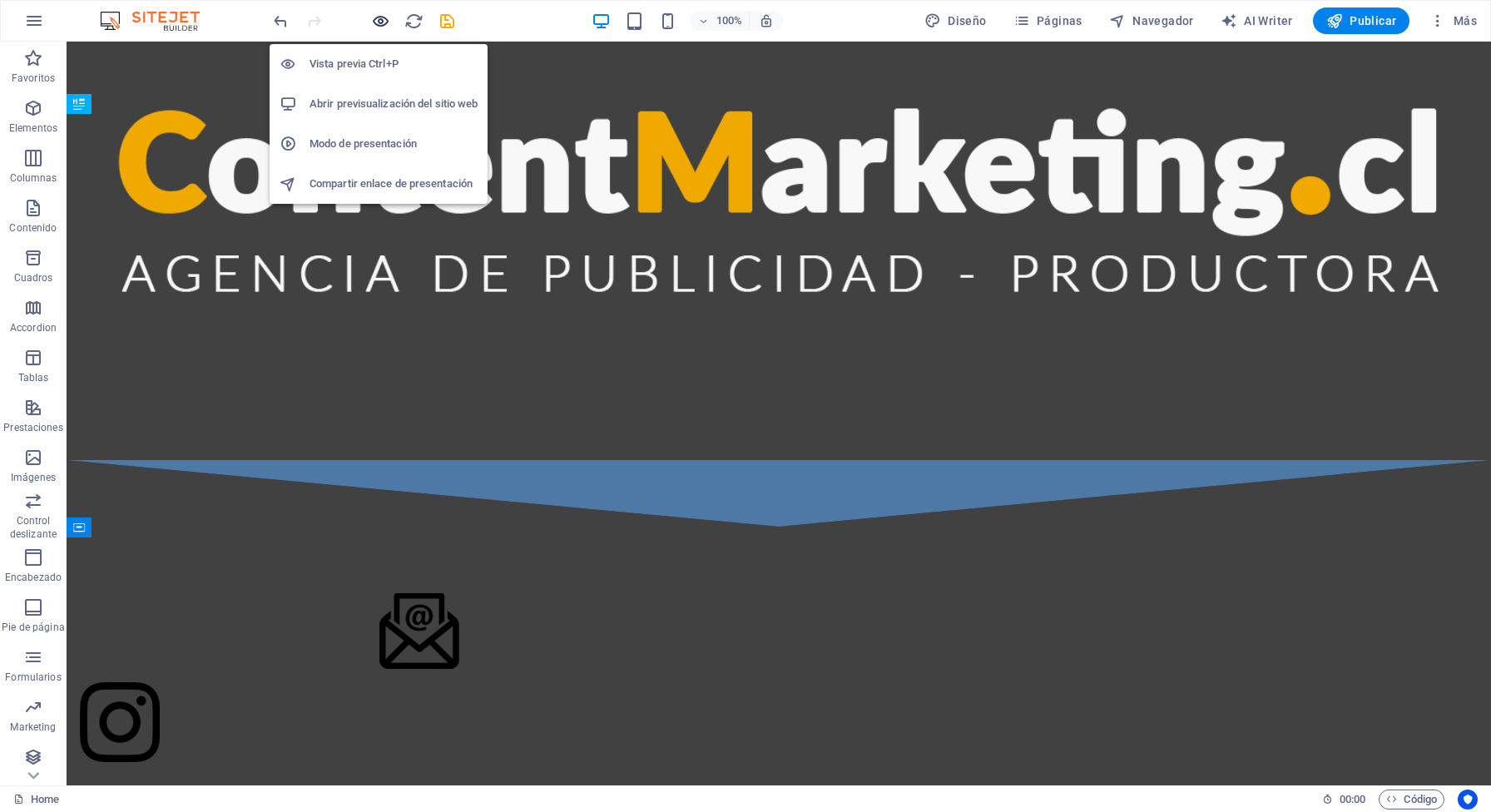
scroll to position [1018, 0]
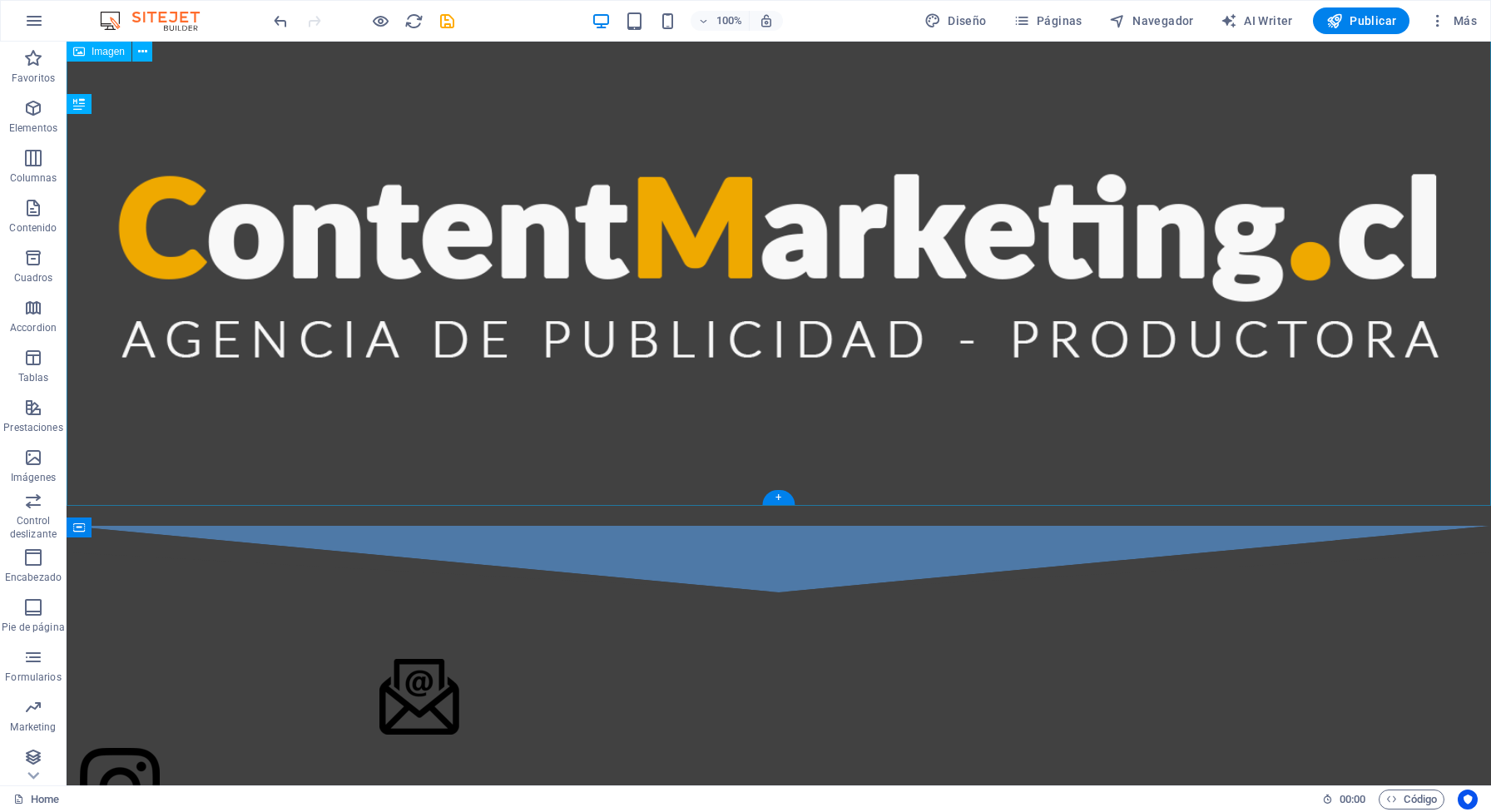
click at [634, 290] on figure at bounding box center [778, 219] width 1424 height 614
click at [643, 259] on figure at bounding box center [778, 219] width 1424 height 614
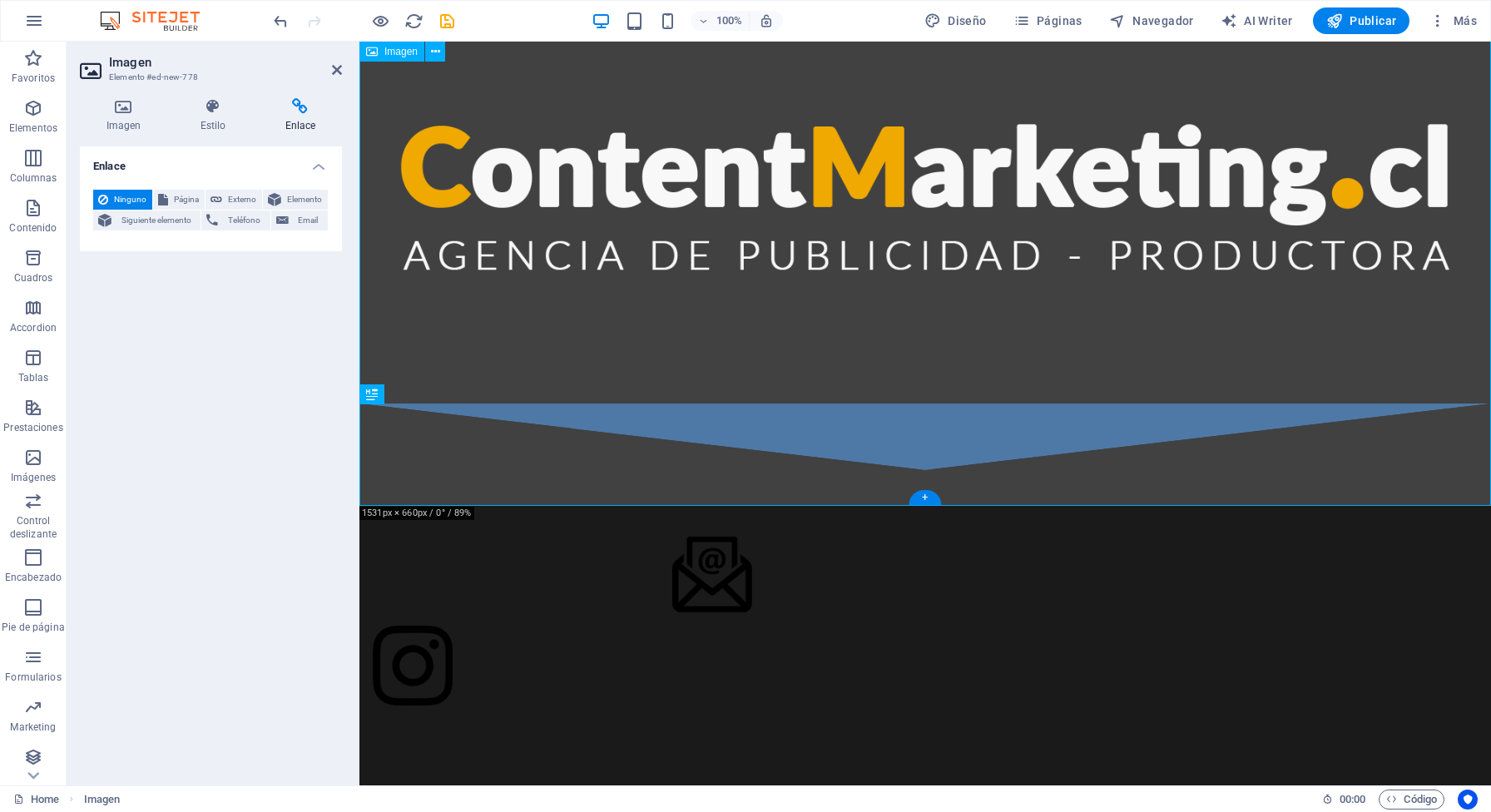
scroll to position [726, 0]
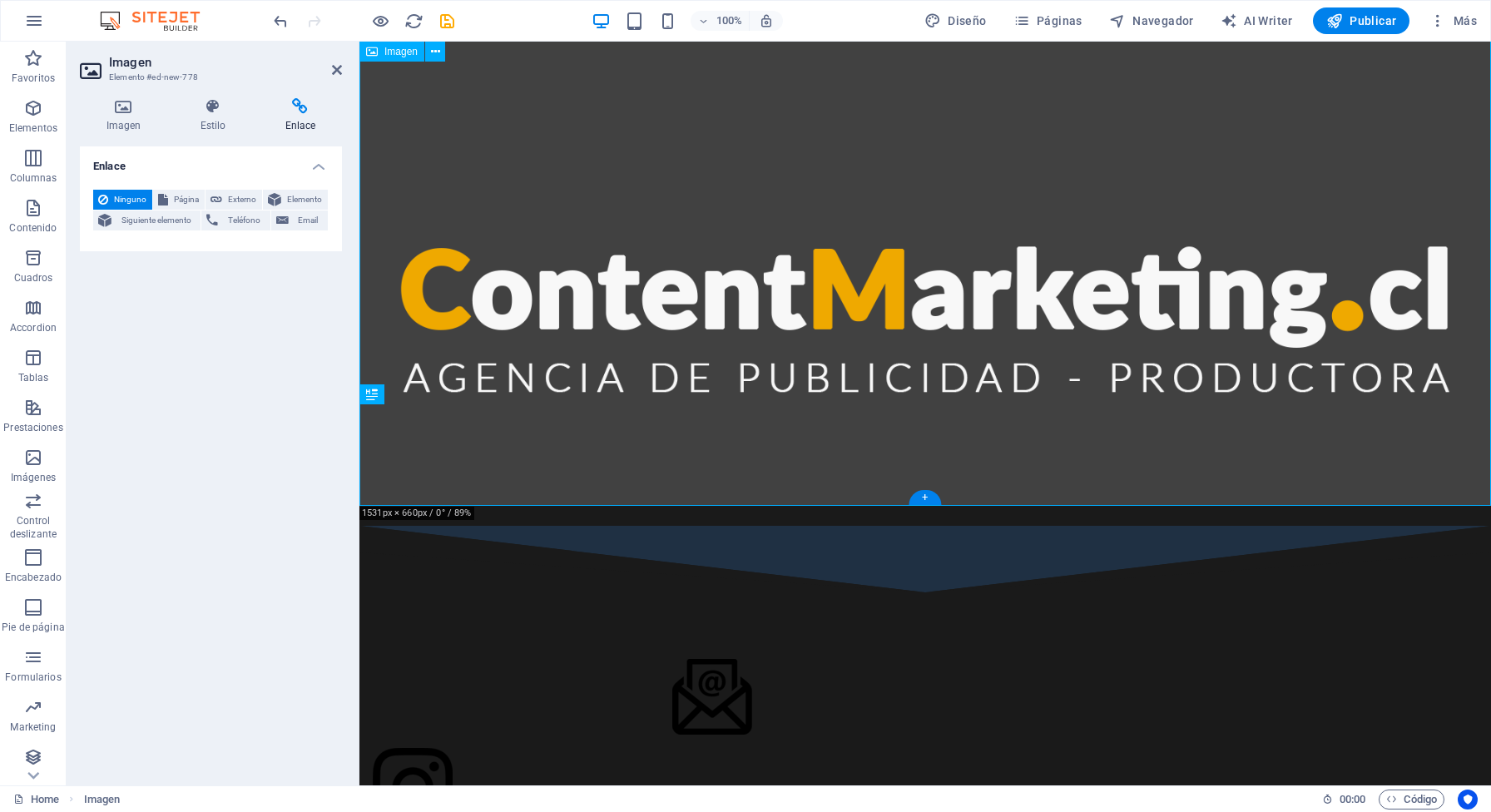
click at [625, 273] on figure at bounding box center [925, 282] width 1132 height 488
click at [901, 624] on div at bounding box center [925, 744] width 1132 height 302
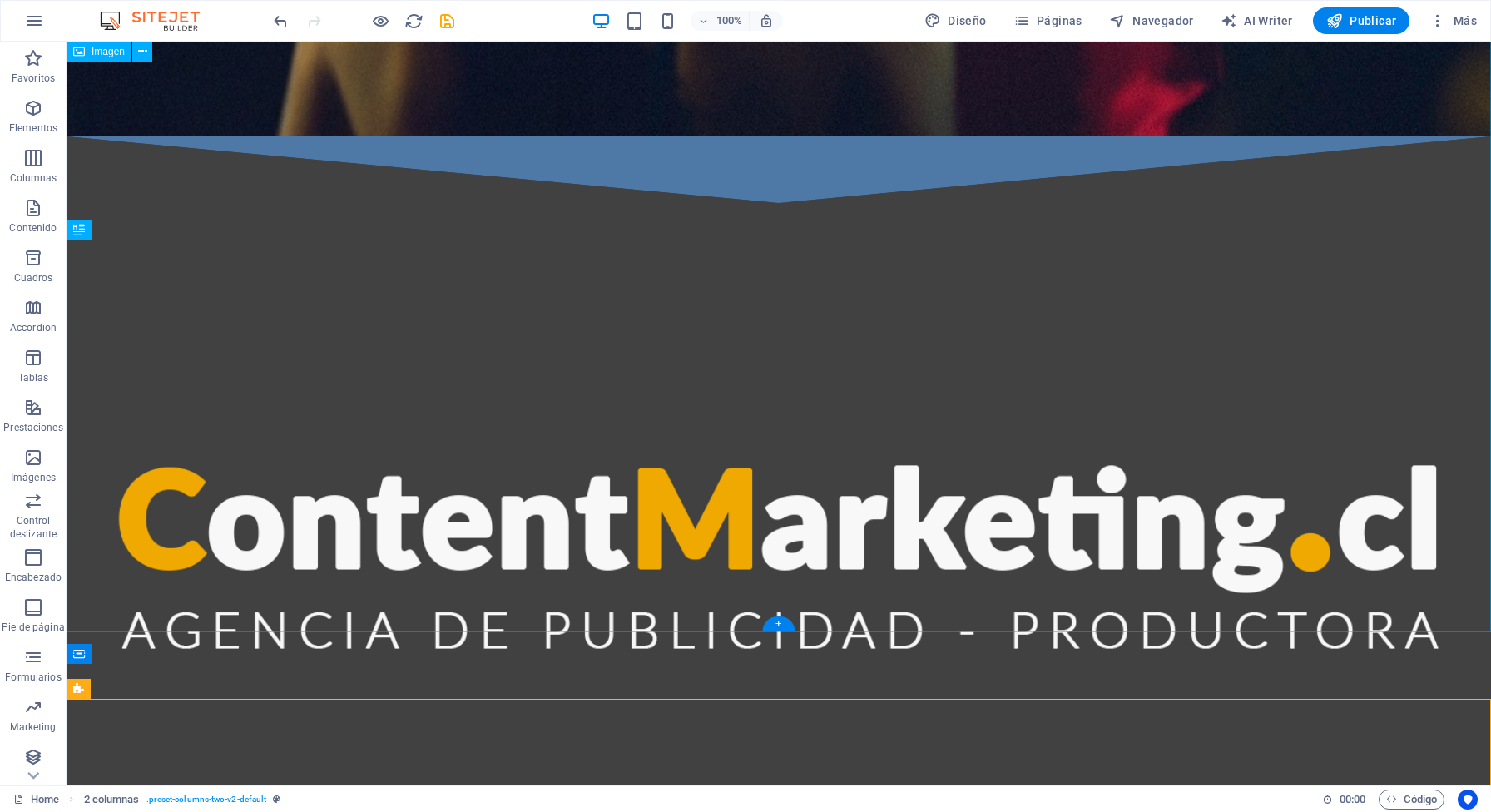
scroll to position [891, 0]
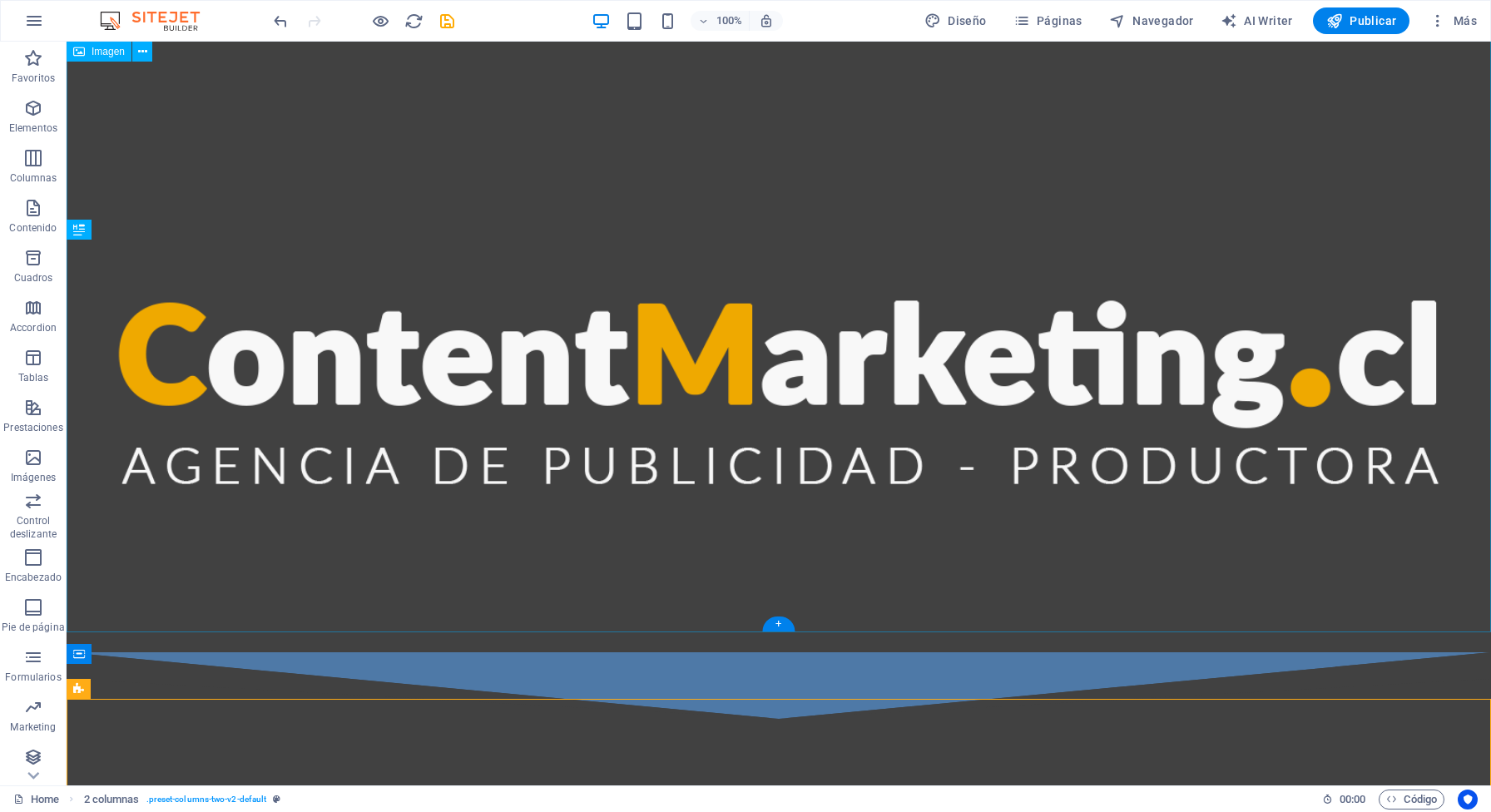
click at [866, 403] on figure at bounding box center [778, 345] width 1424 height 614
click at [899, 359] on figure at bounding box center [778, 345] width 1424 height 614
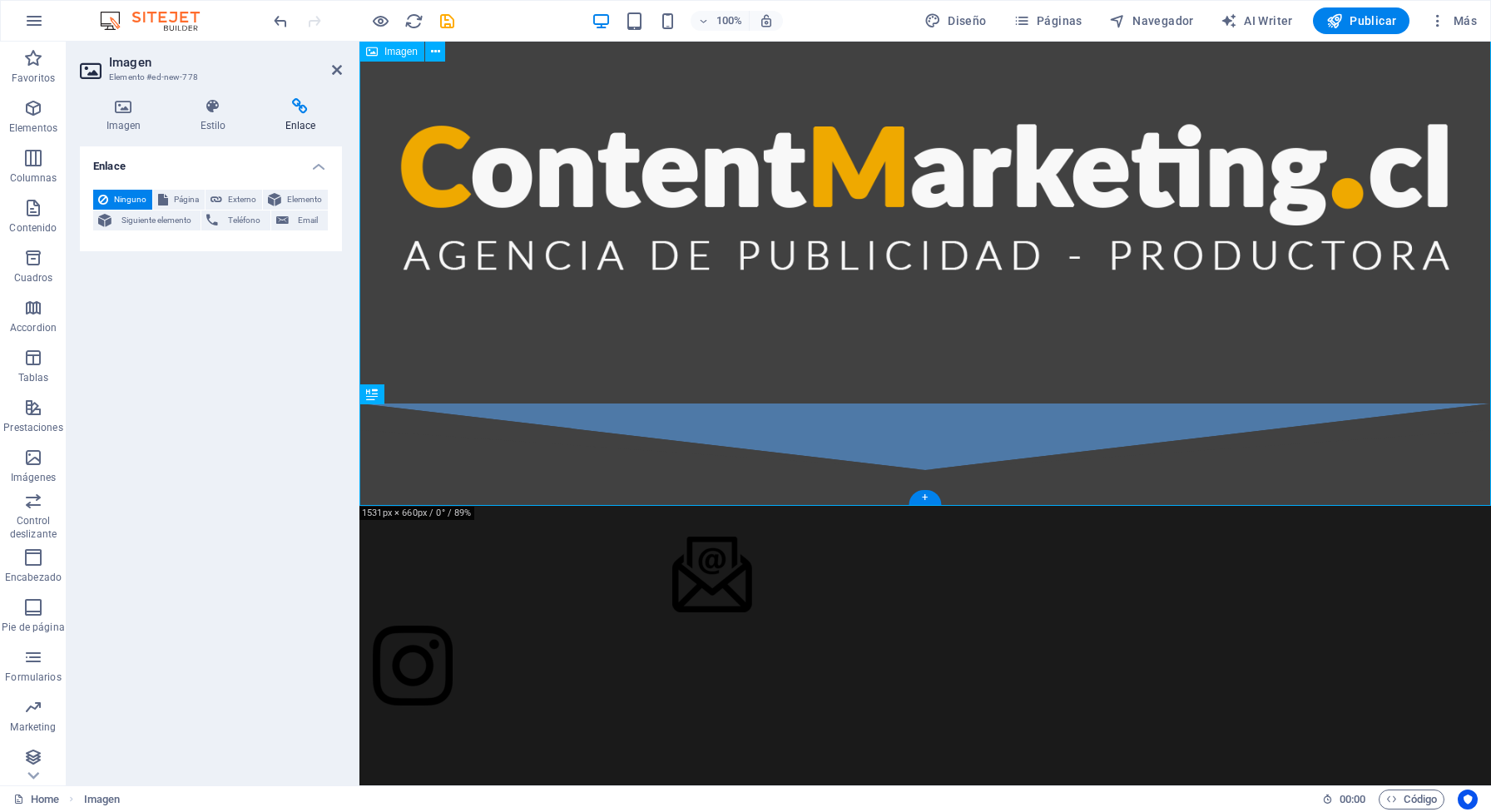
scroll to position [726, 0]
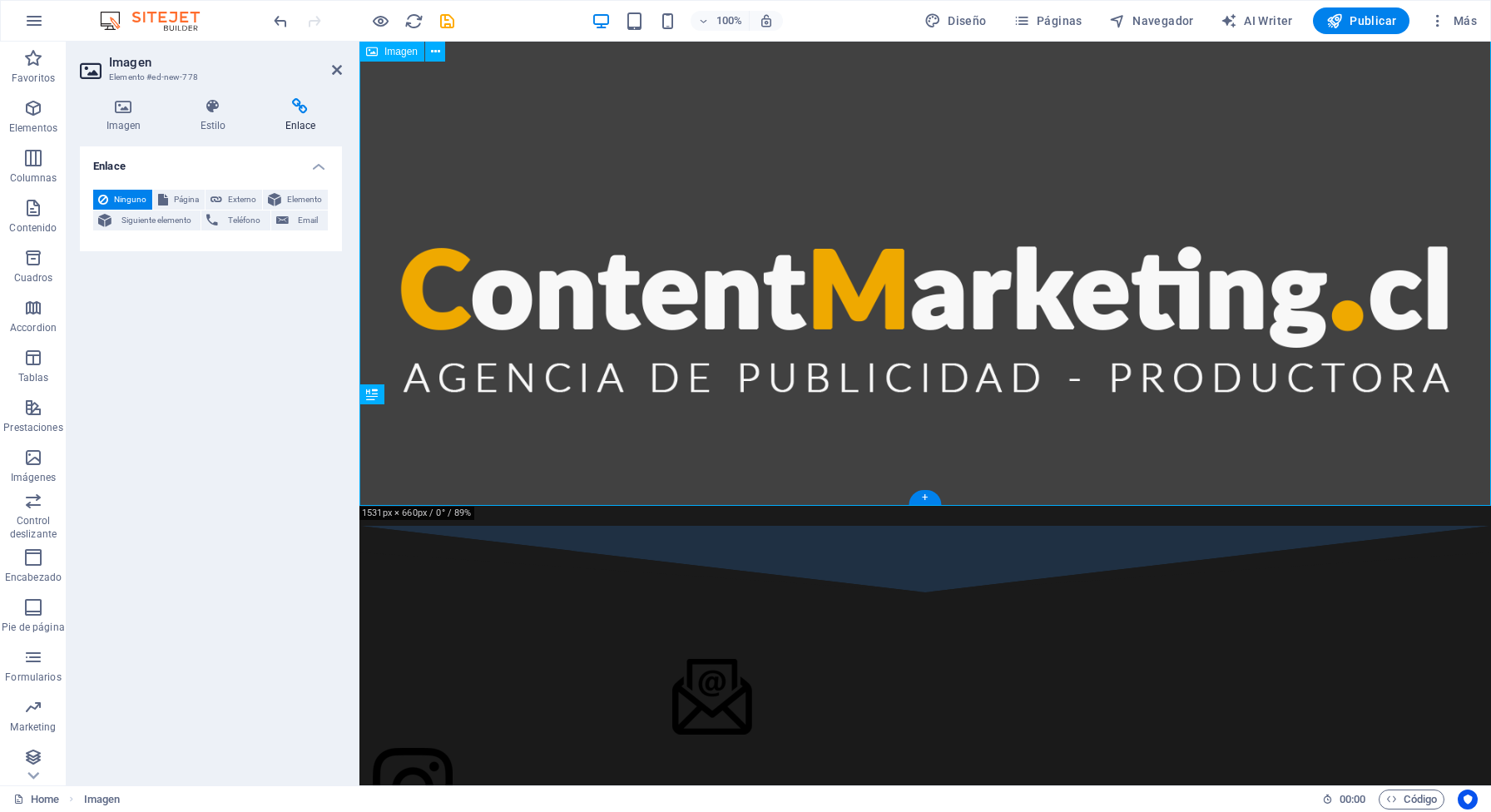
click at [861, 292] on figure at bounding box center [925, 282] width 1132 height 488
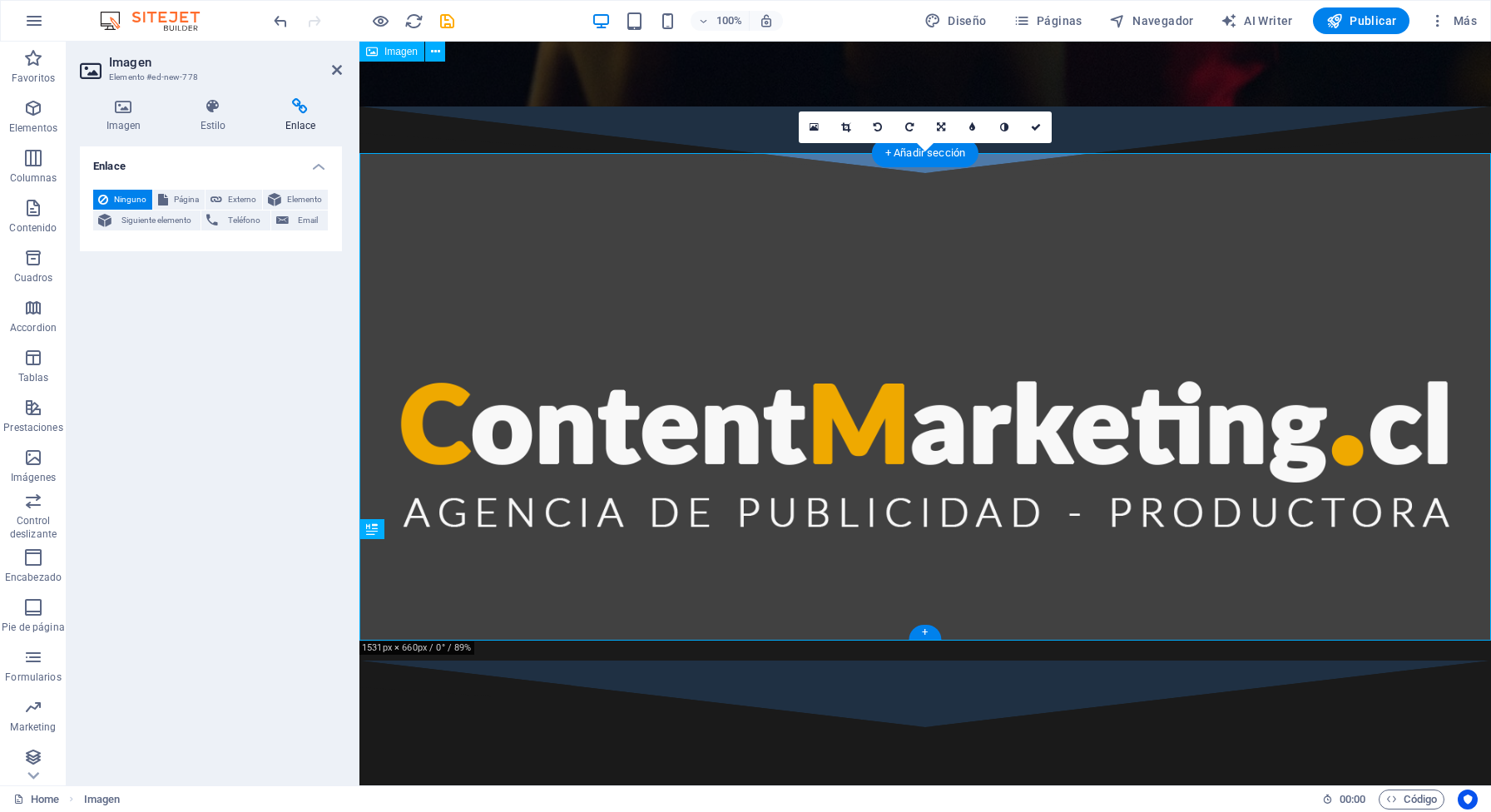
scroll to position [583, 0]
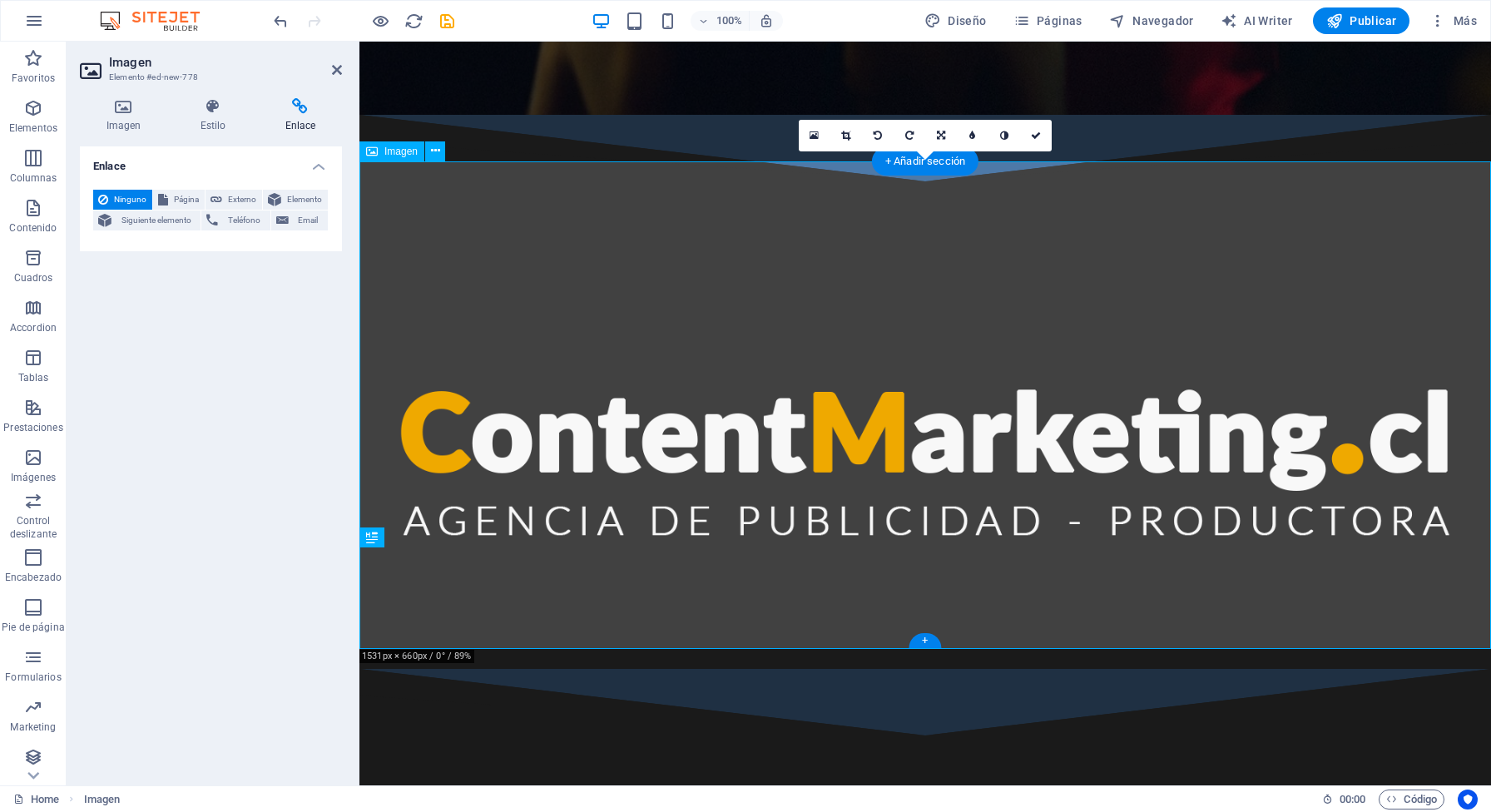
click at [971, 421] on figure at bounding box center [925, 425] width 1132 height 488
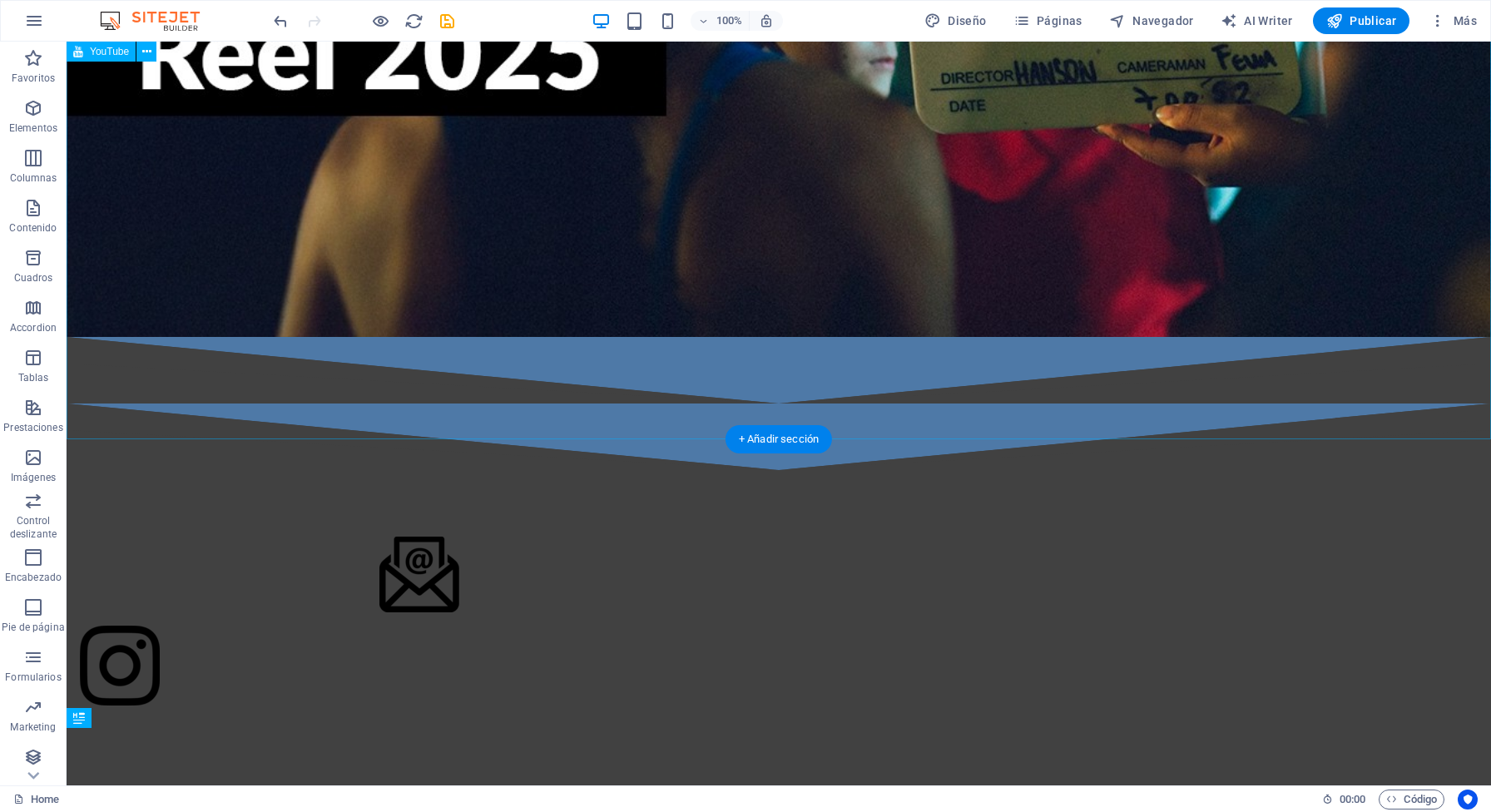
scroll to position [403, 0]
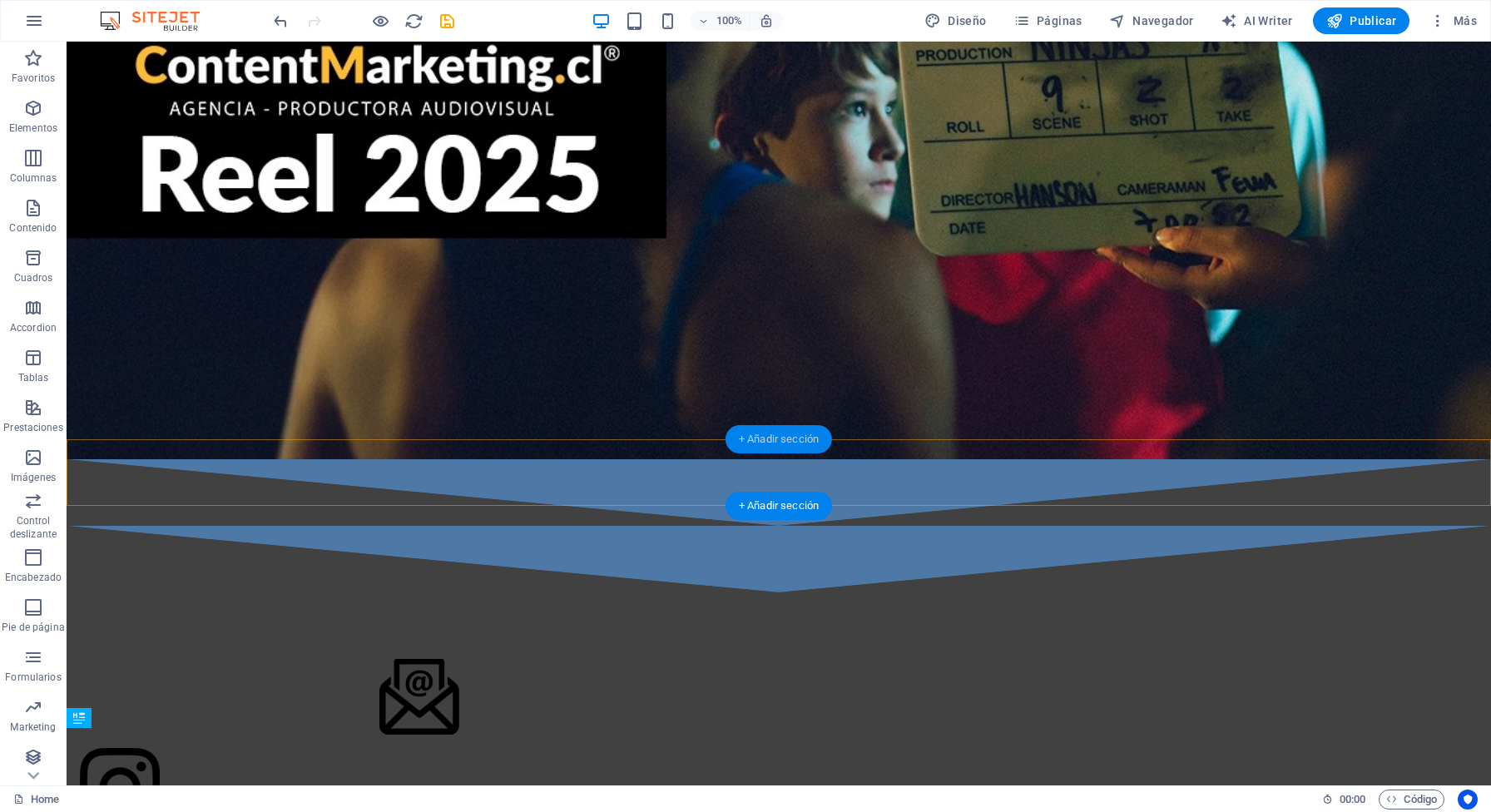
click at [801, 438] on div "+ Añadir sección" at bounding box center [778, 439] width 106 height 29
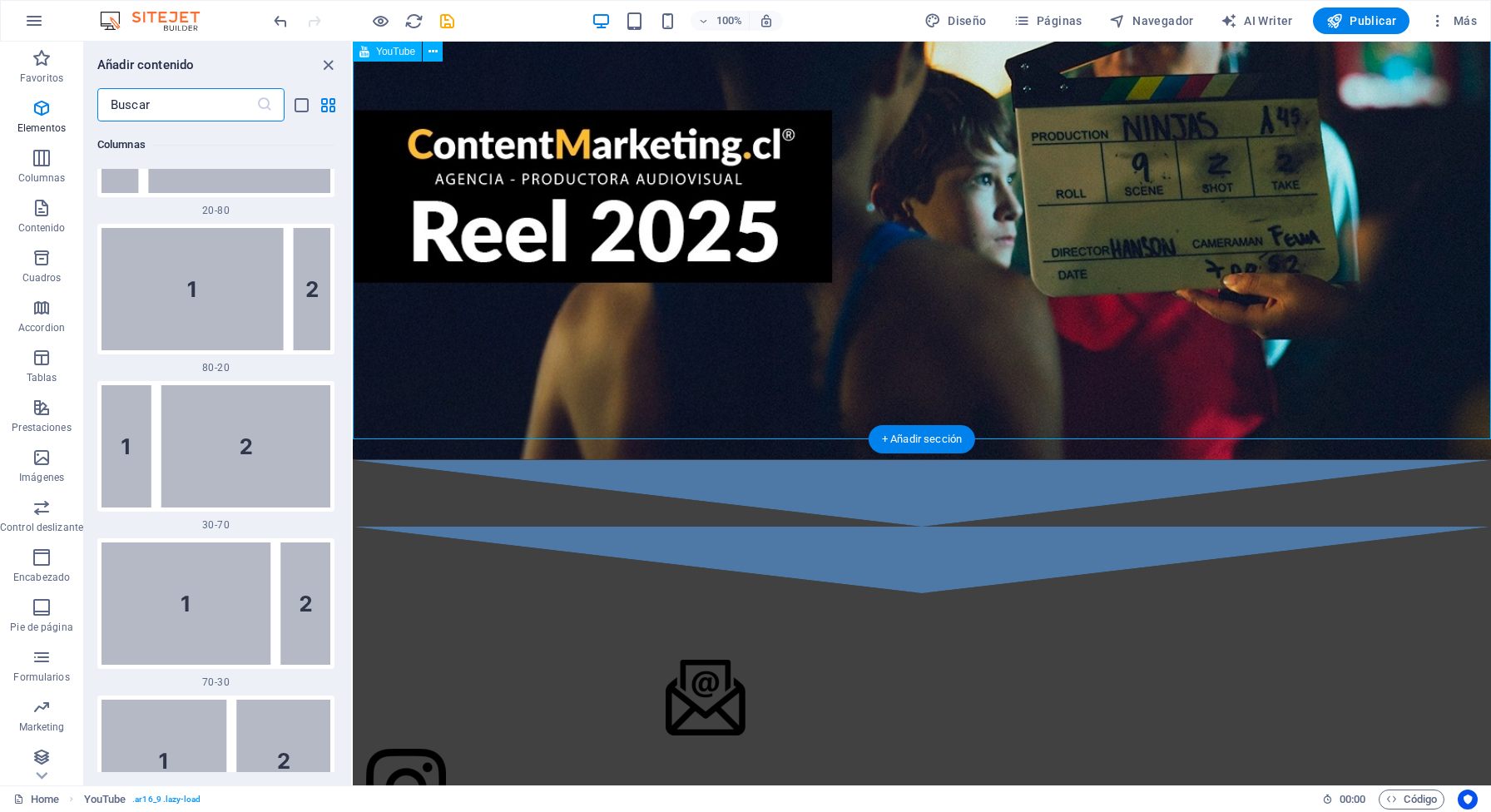
scroll to position [2912, 0]
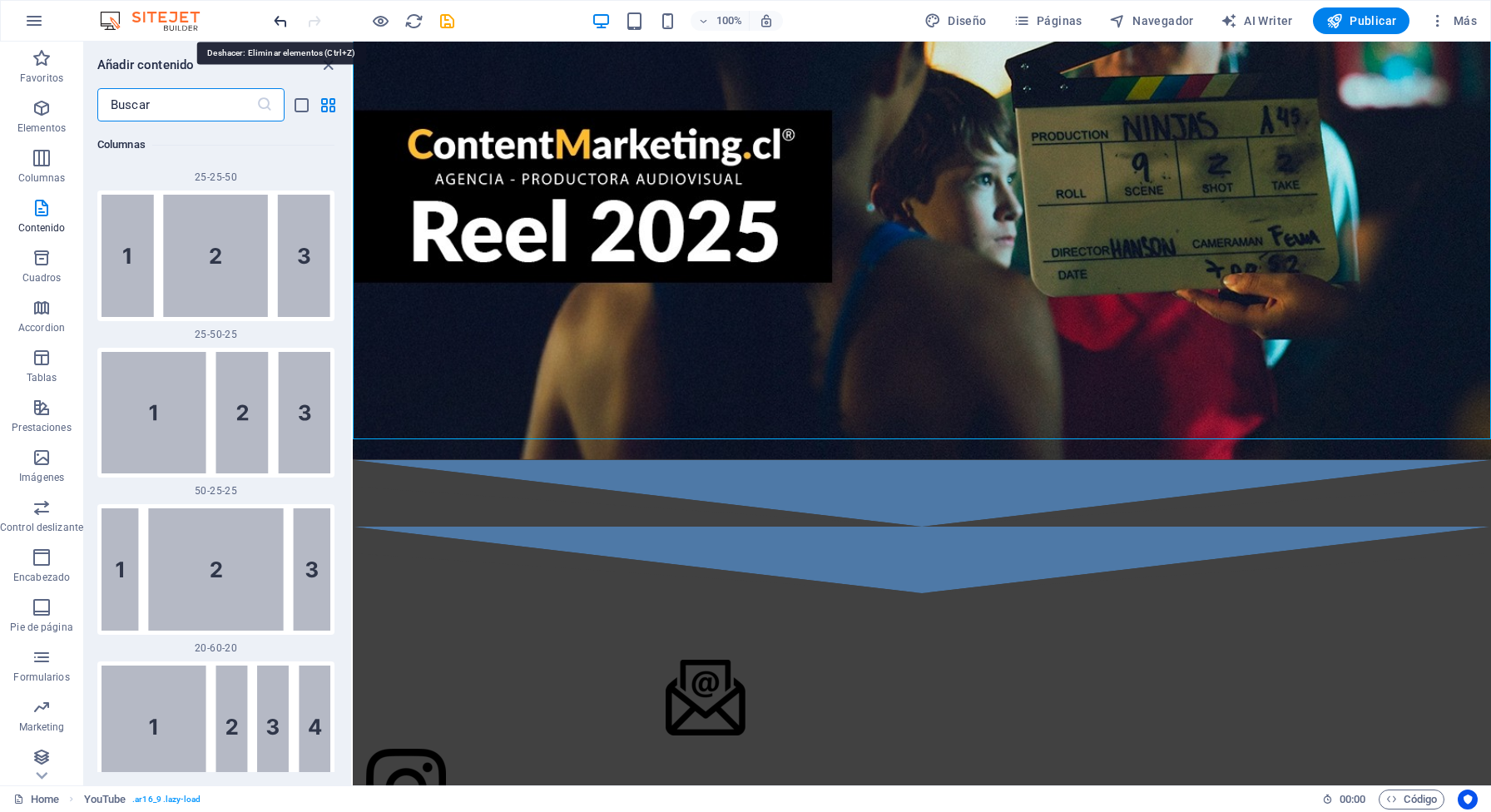
click at [282, 14] on icon "undo" at bounding box center [281, 21] width 19 height 19
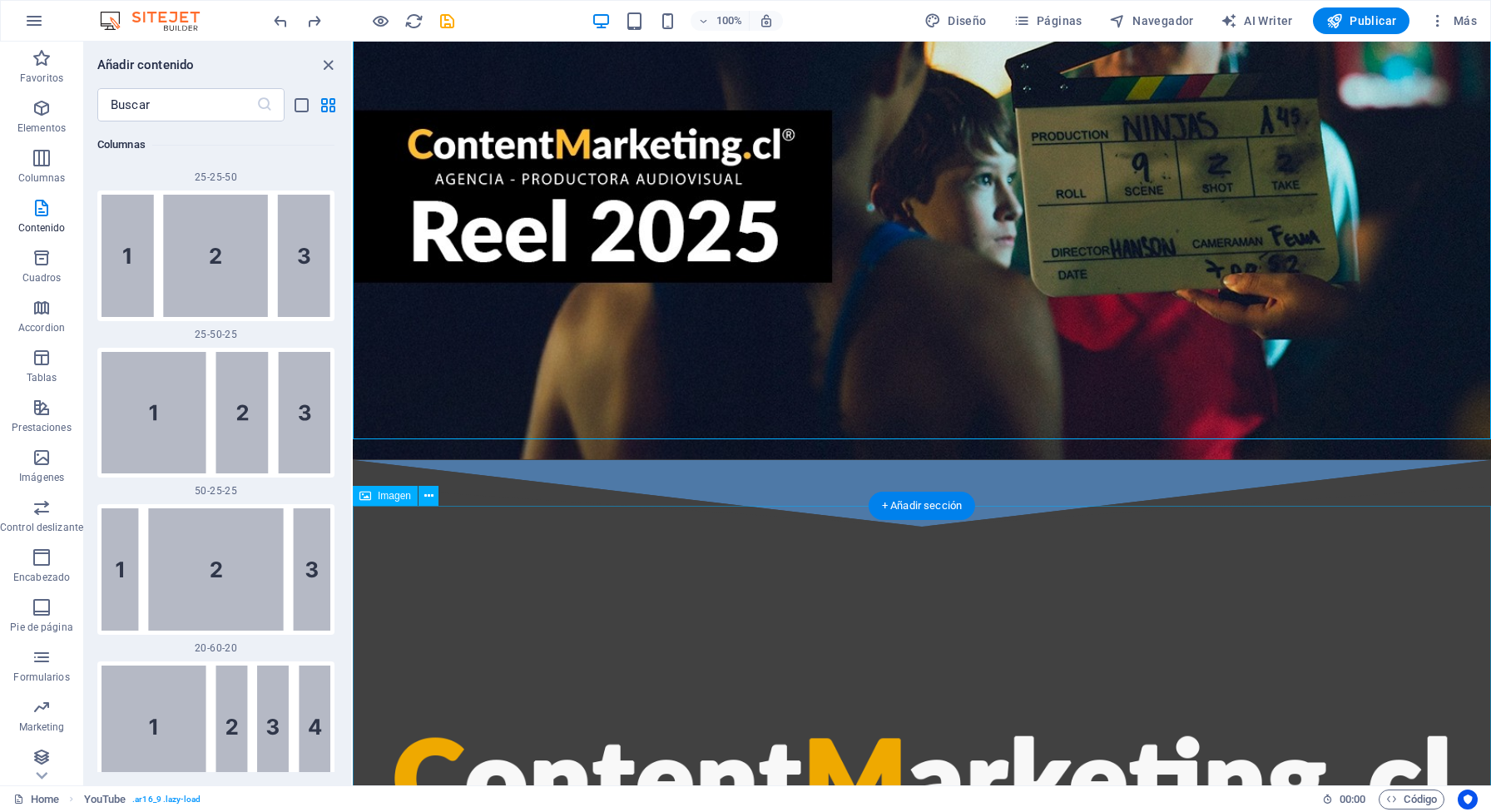
click at [898, 605] on figure at bounding box center [922, 772] width 1139 height 491
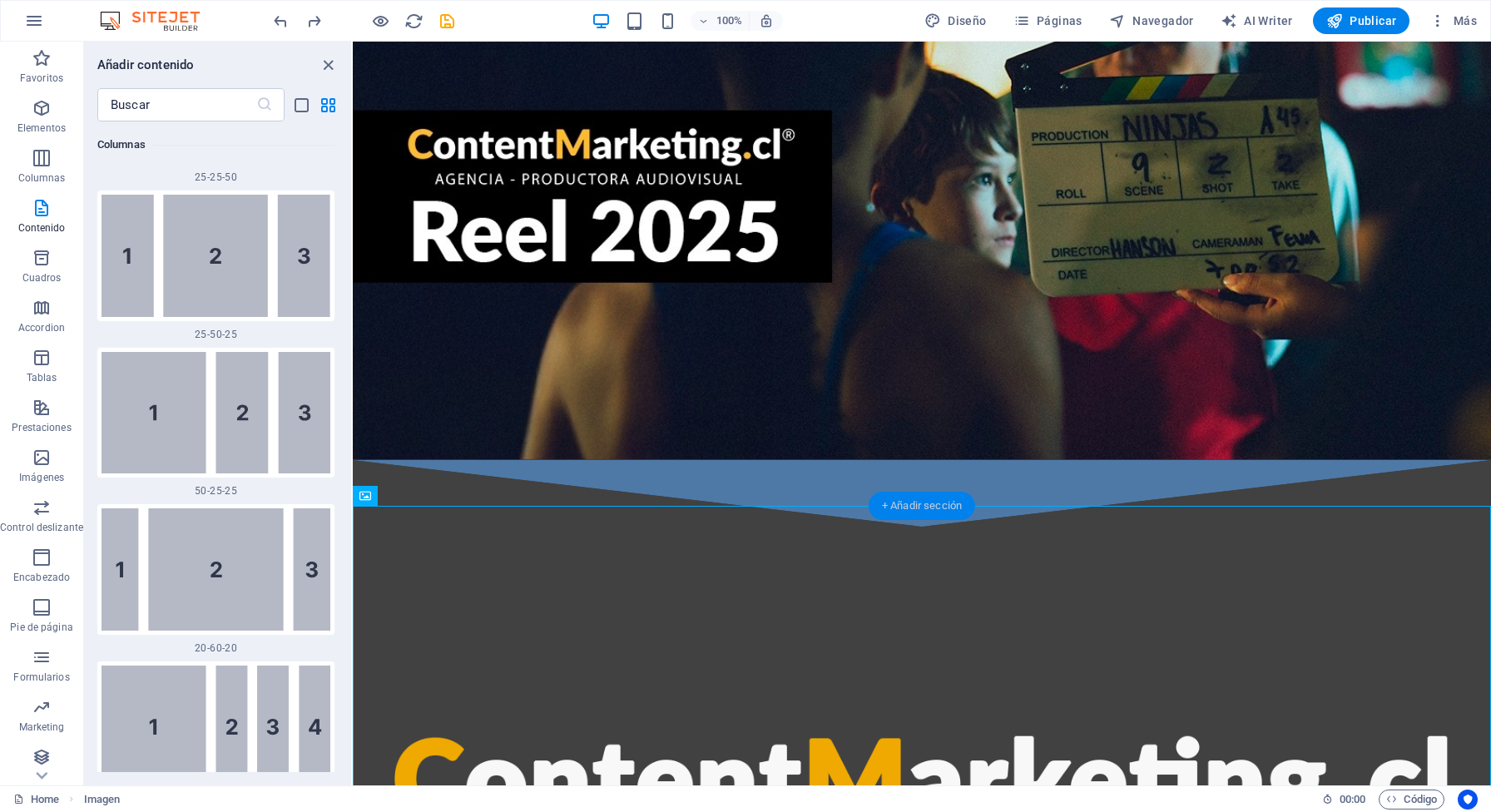
click at [931, 512] on div "+ Añadir sección" at bounding box center [922, 505] width 106 height 29
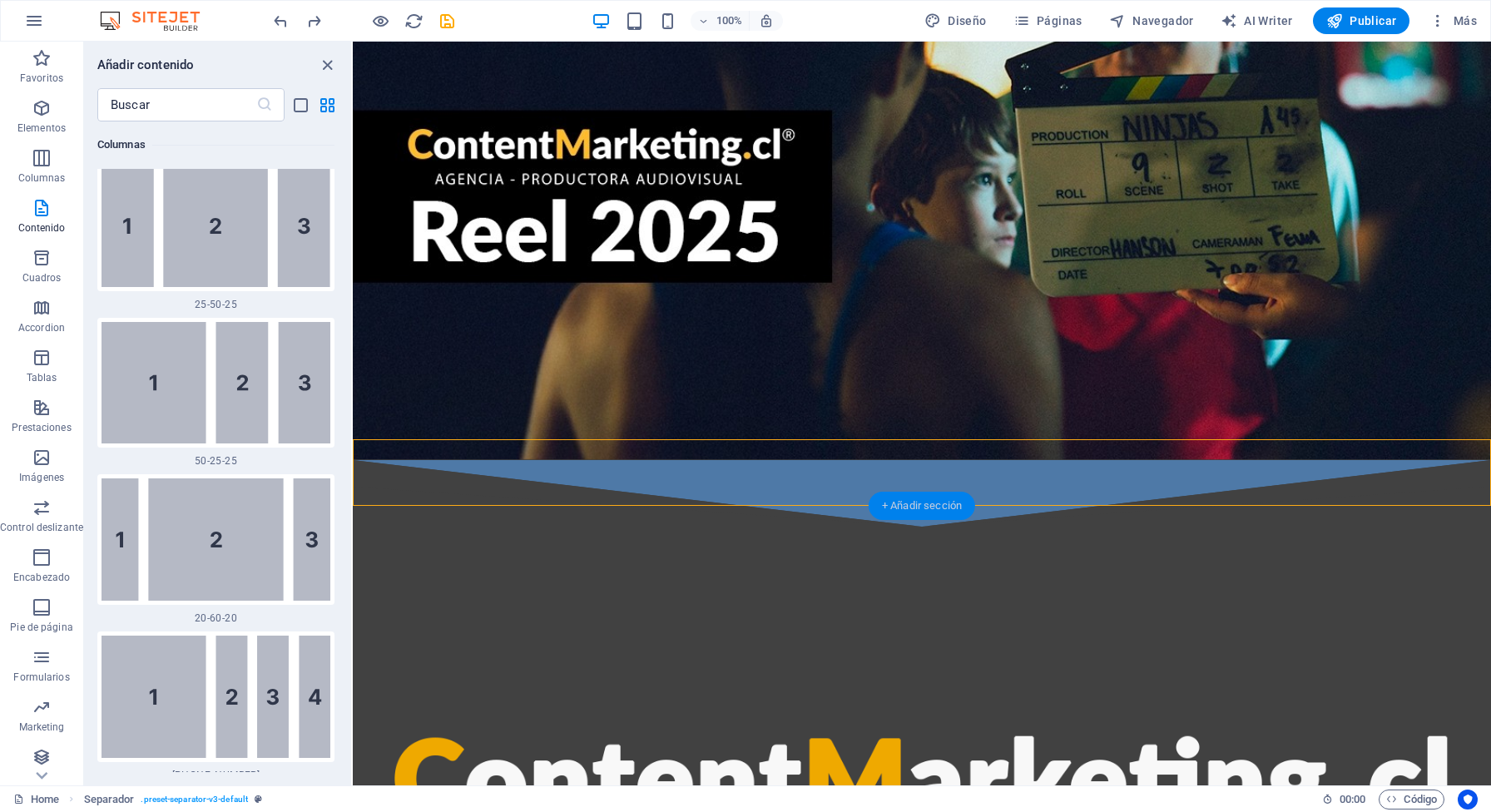
scroll to position [2943, 0]
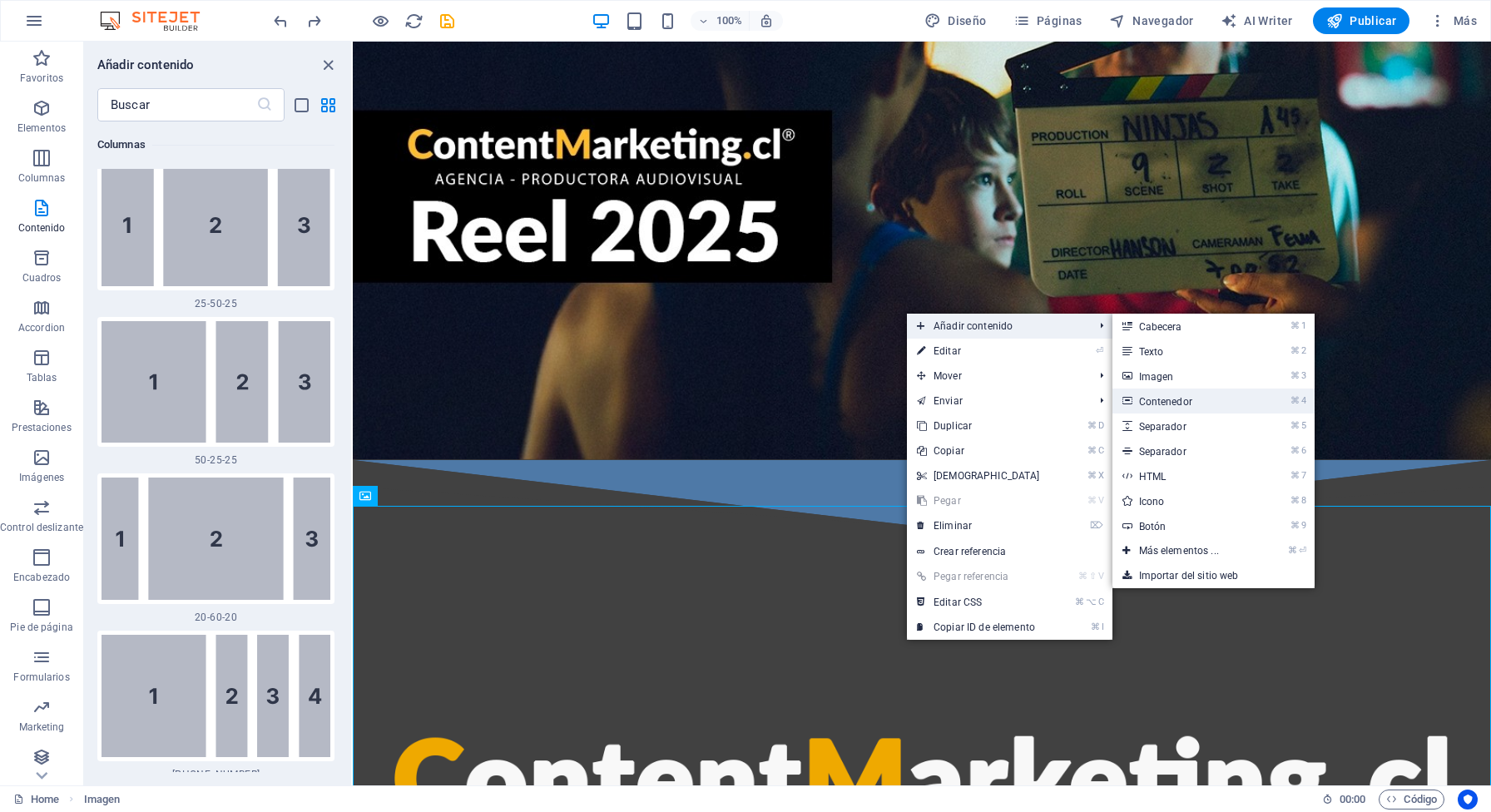
click at [1183, 409] on link "⌘ 4 Contenedor" at bounding box center [1183, 401] width 140 height 25
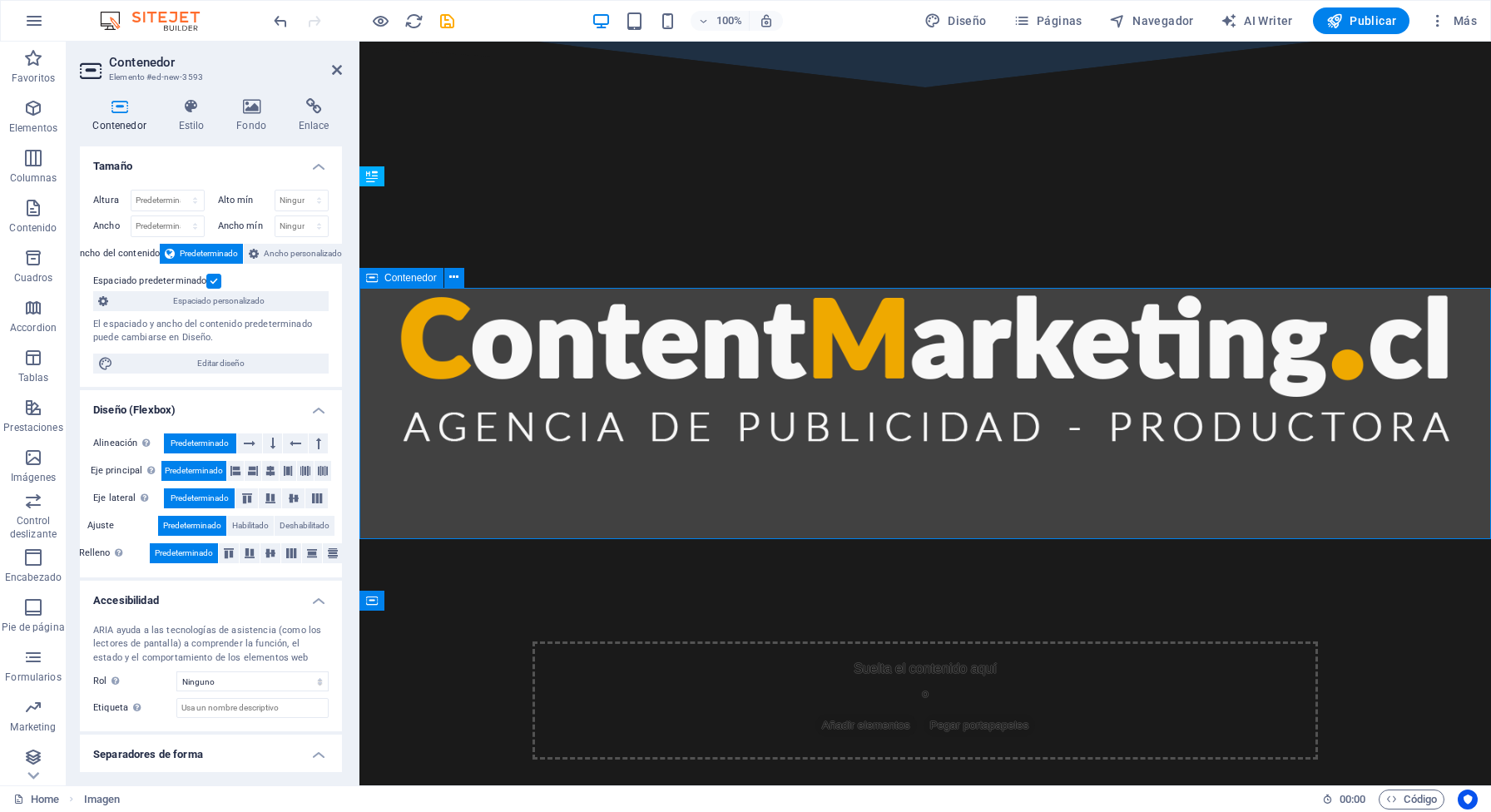
scroll to position [944, 0]
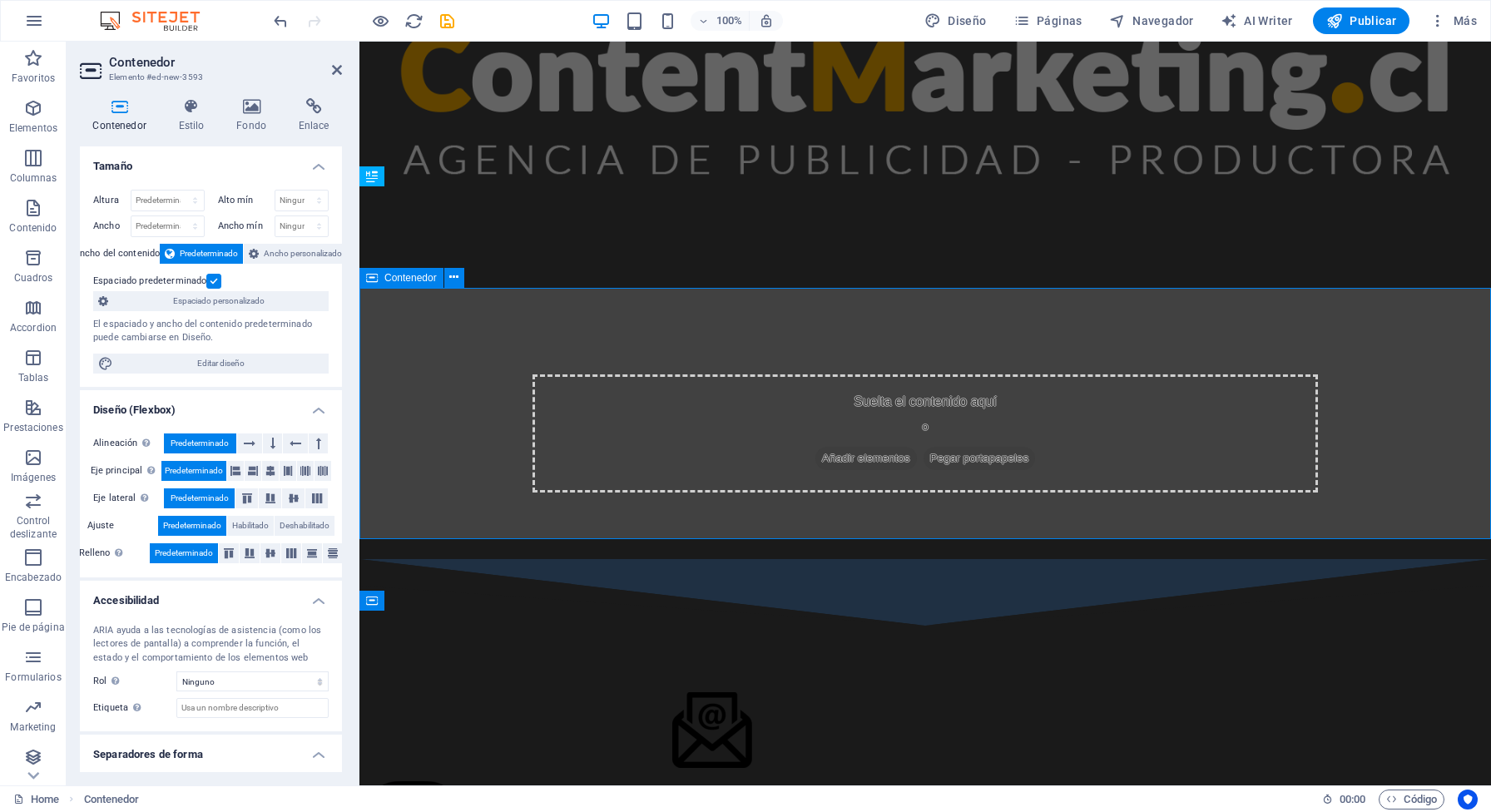
click at [1029, 427] on div "Suelta el contenido aquí o Añadir elementos Pegar portapapeles" at bounding box center [925, 434] width 785 height 118
click at [891, 447] on span "Añadir elementos" at bounding box center [866, 458] width 102 height 23
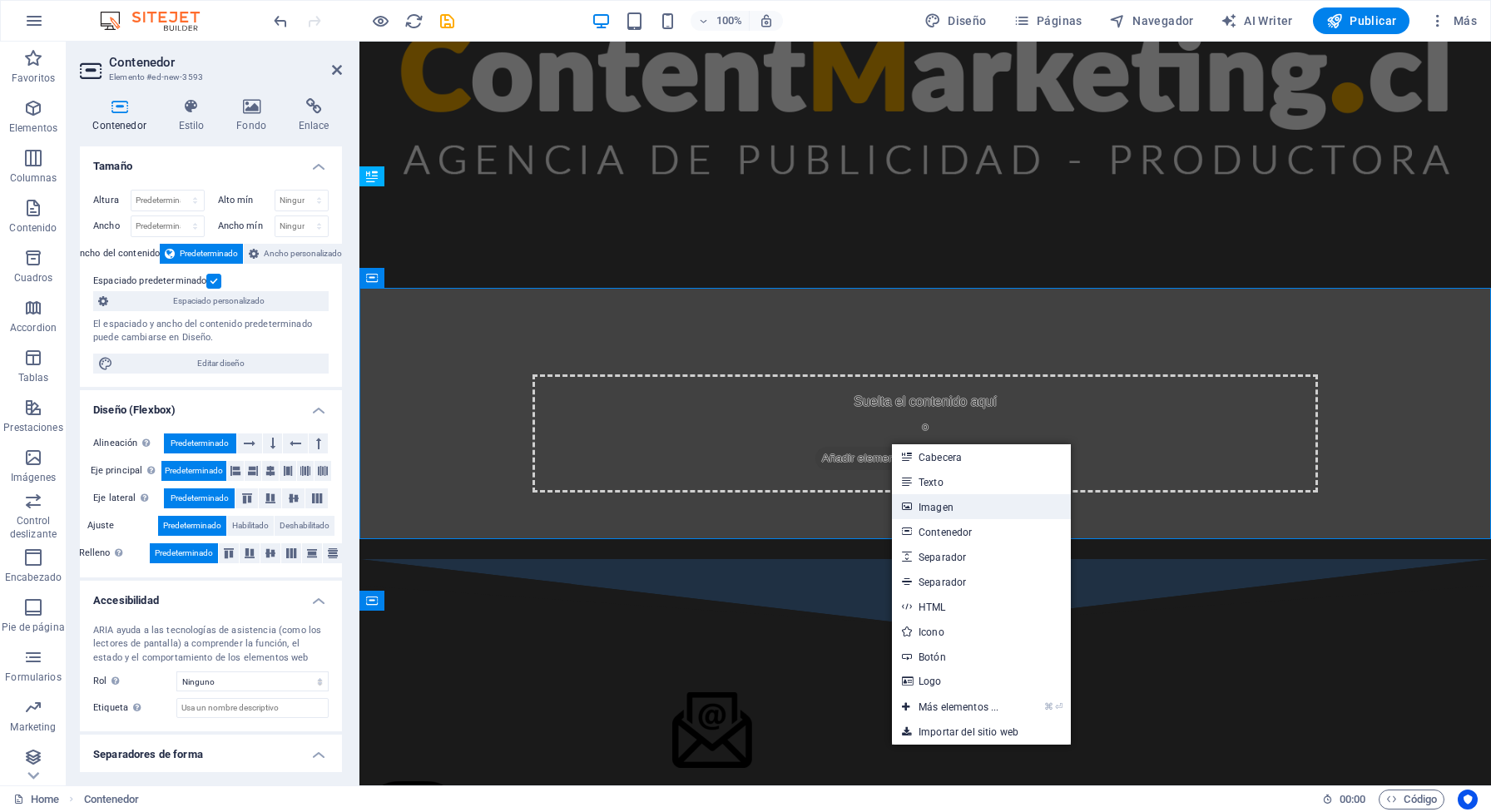
click at [945, 509] on link "Imagen" at bounding box center [981, 506] width 179 height 25
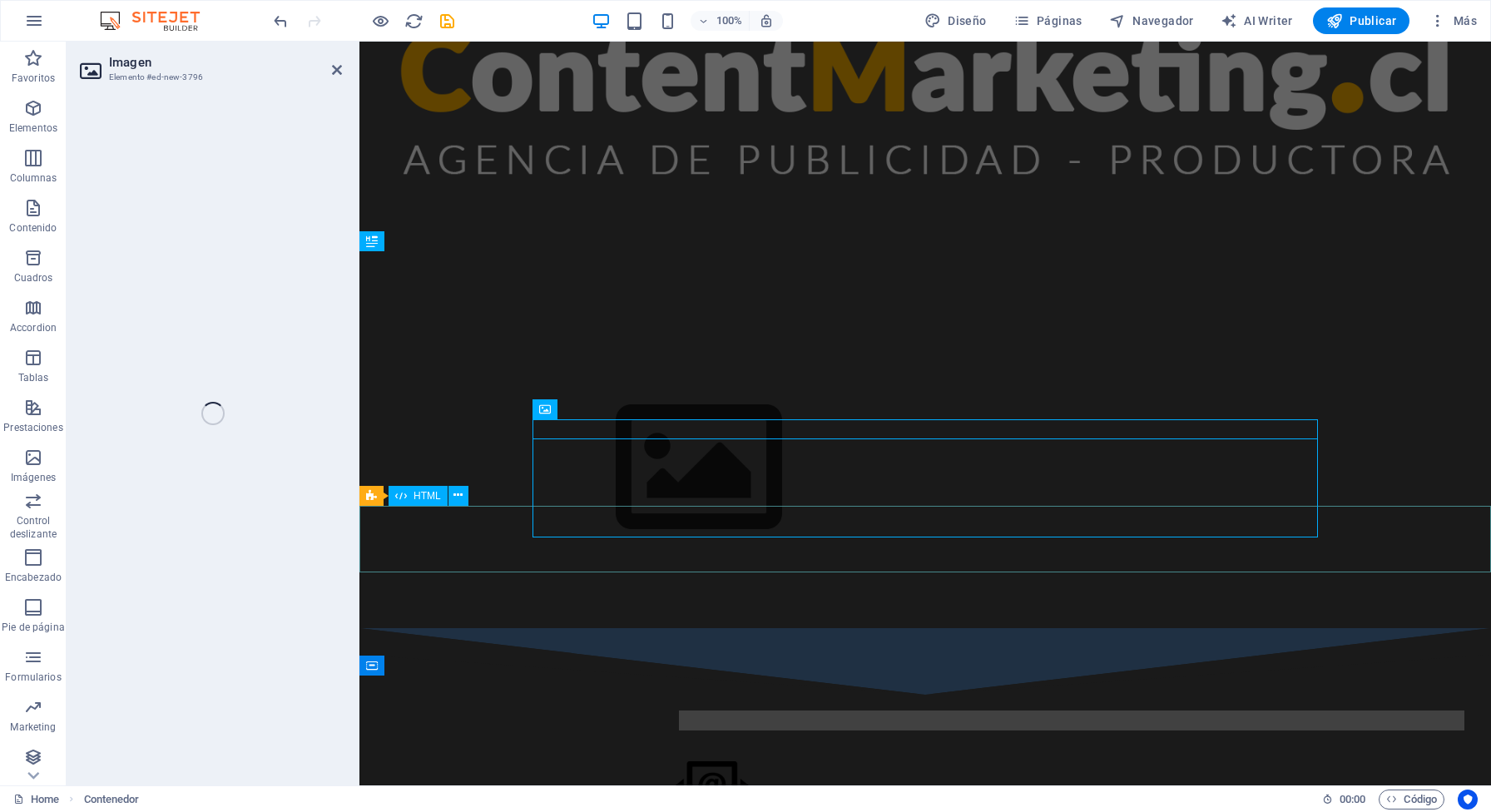
scroll to position [879, 0]
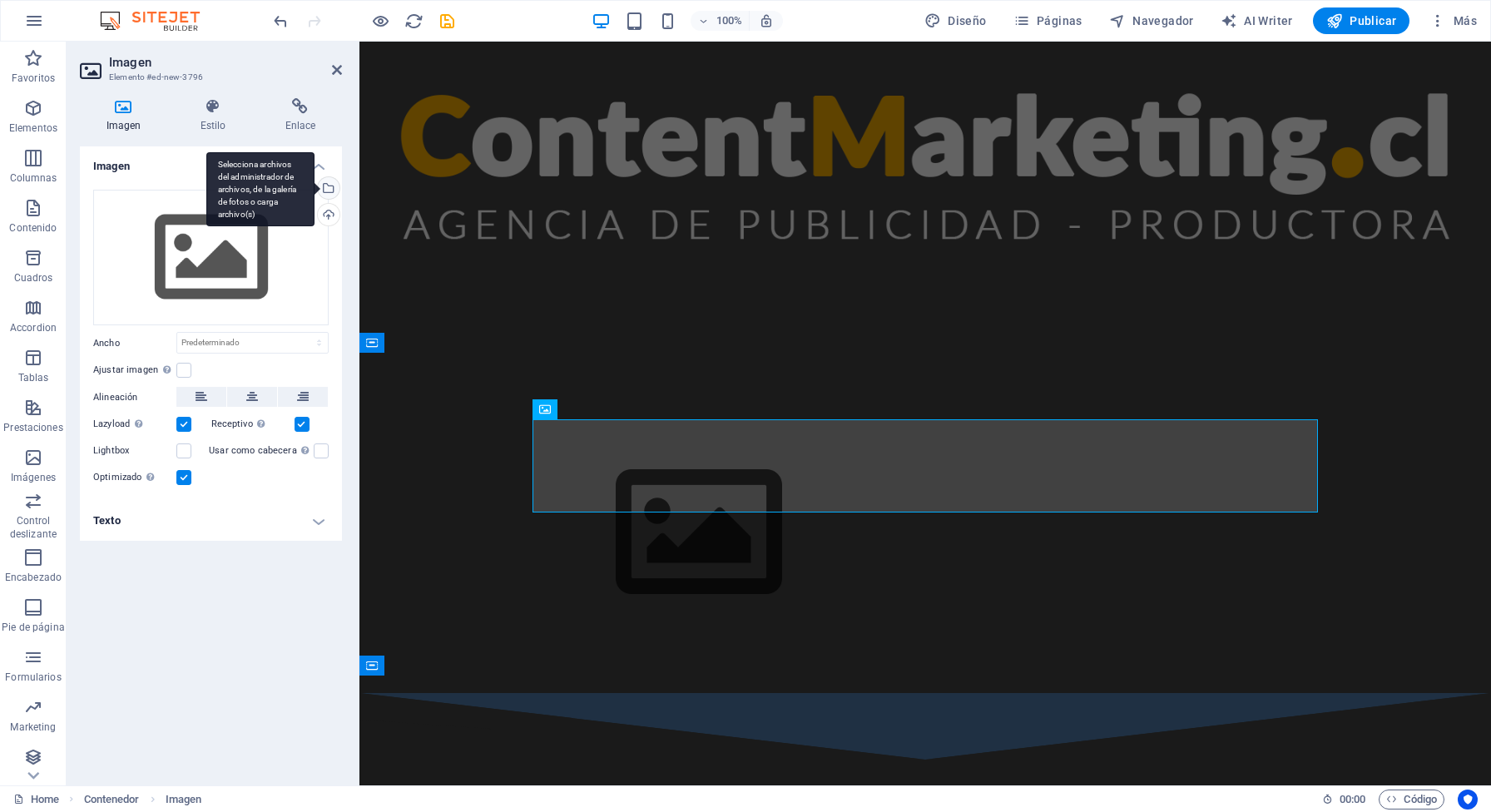
click at [330, 190] on div "Selecciona archivos del administrador de archivos, de la galería de fotos o car…" at bounding box center [327, 189] width 25 height 25
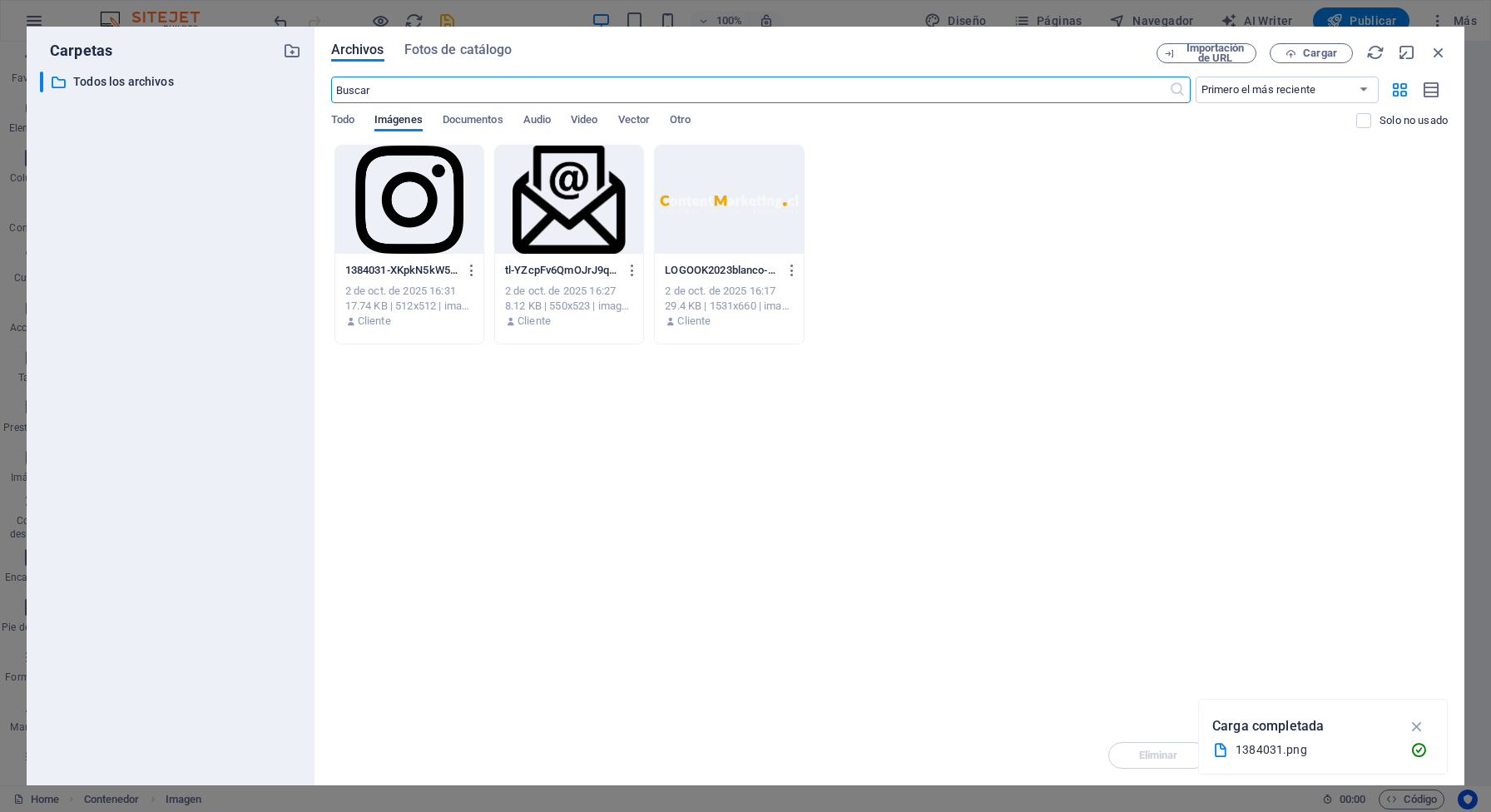
scroll to position [543, 0]
click at [733, 197] on div at bounding box center [728, 200] width 148 height 108
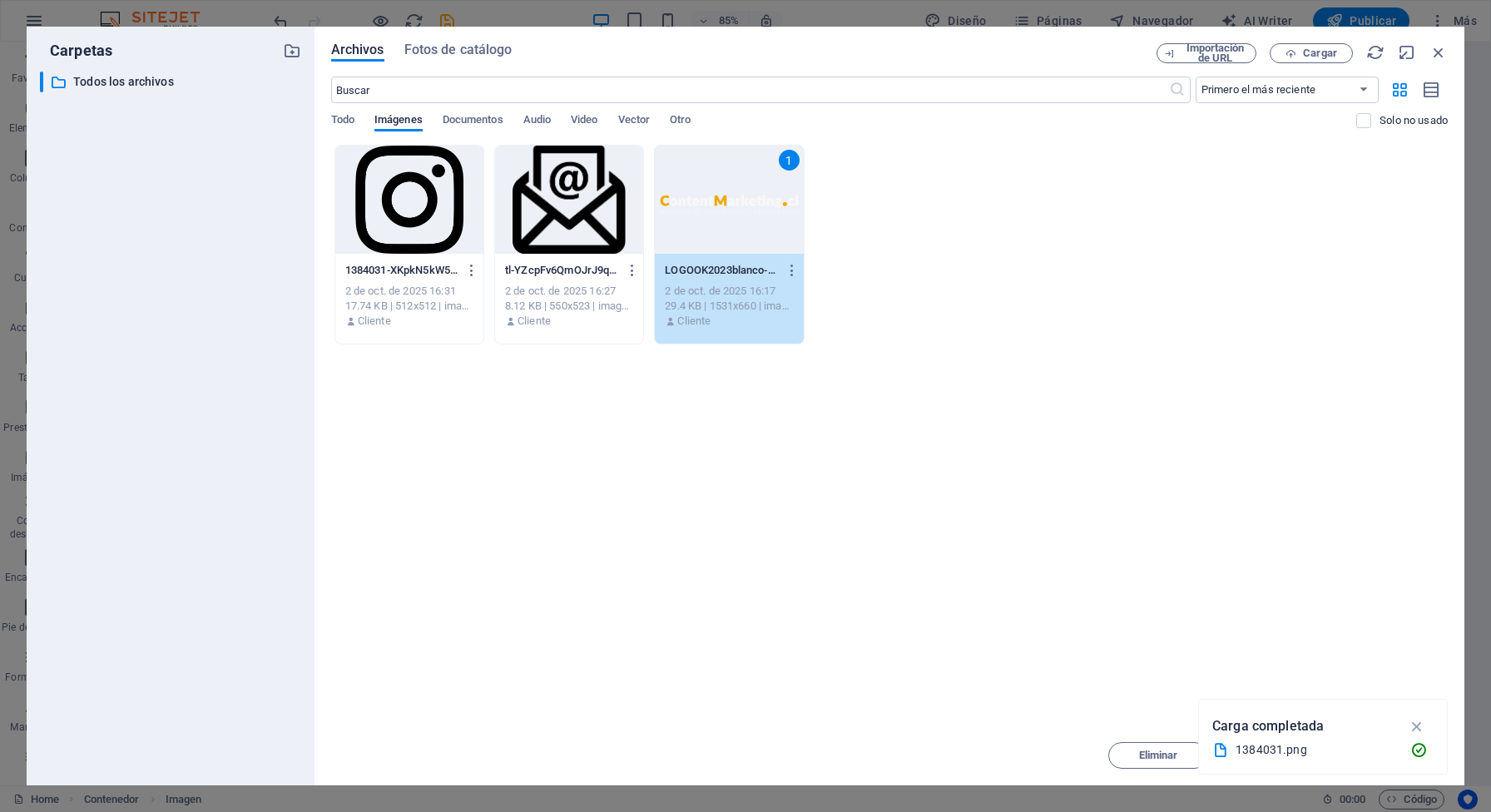
click at [733, 197] on div "1" at bounding box center [728, 200] width 148 height 108
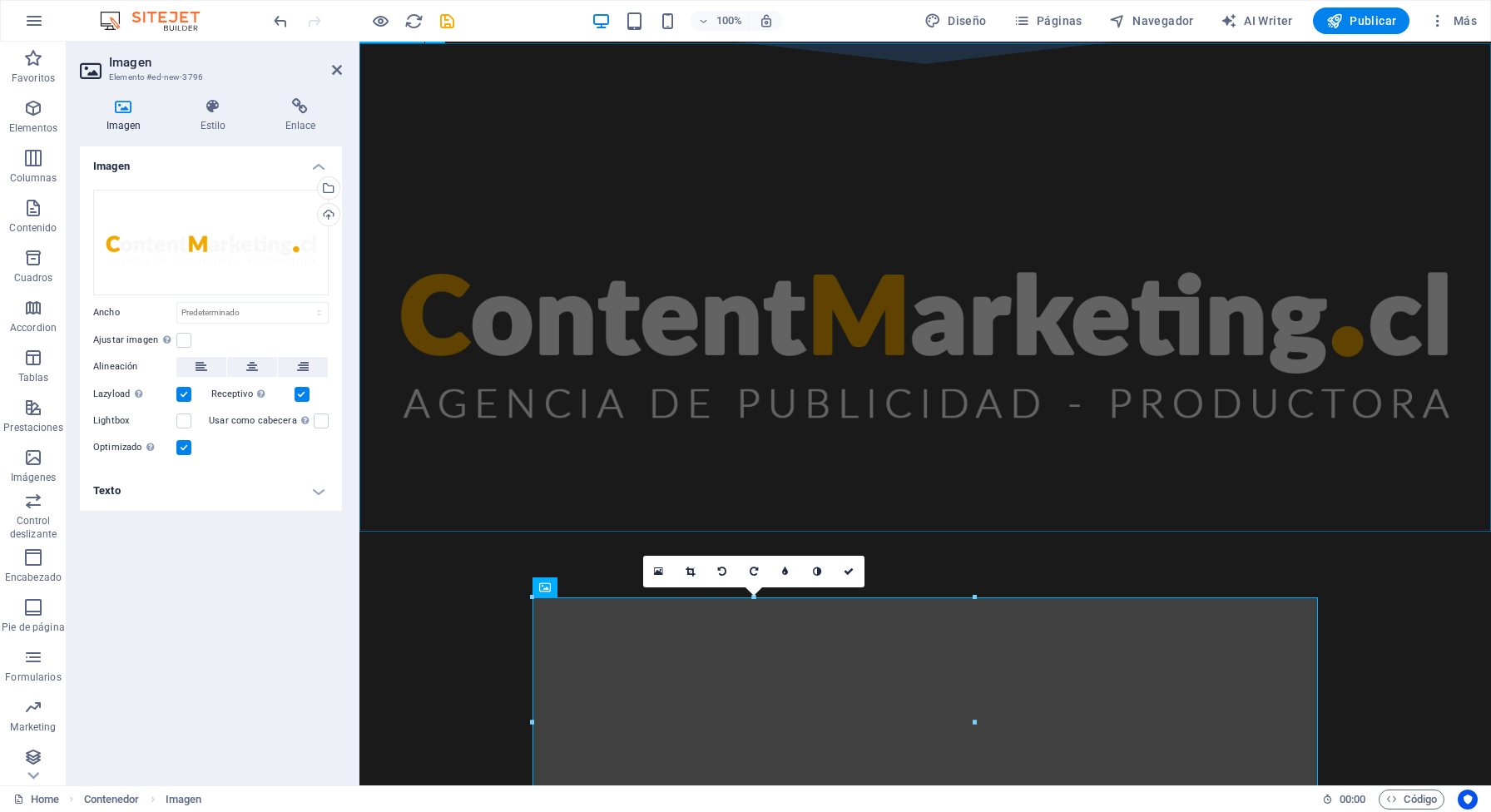
click at [1143, 481] on figure at bounding box center [925, 308] width 1132 height 488
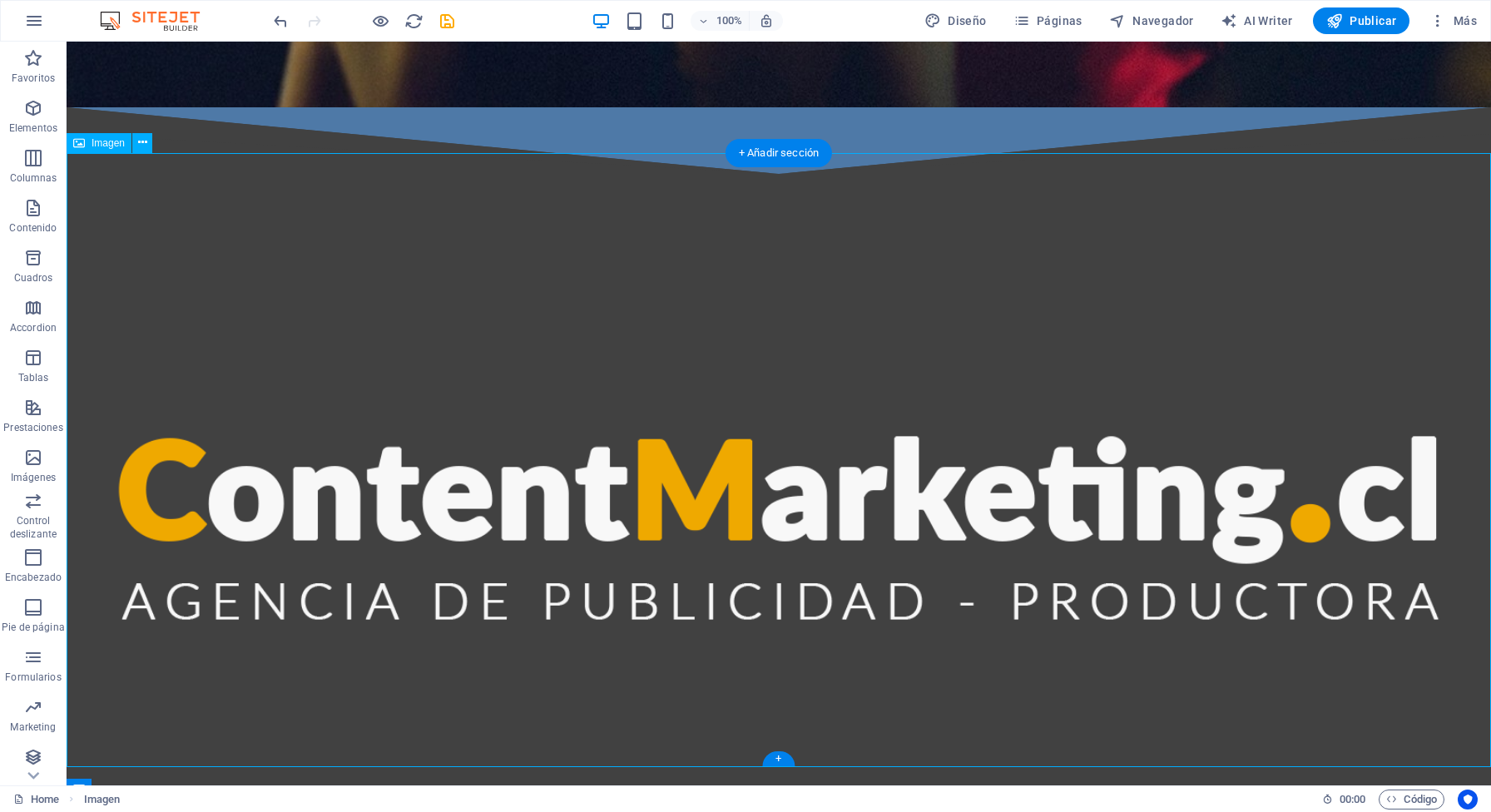
scroll to position [755, 0]
click at [138, 149] on icon at bounding box center [143, 144] width 10 height 17
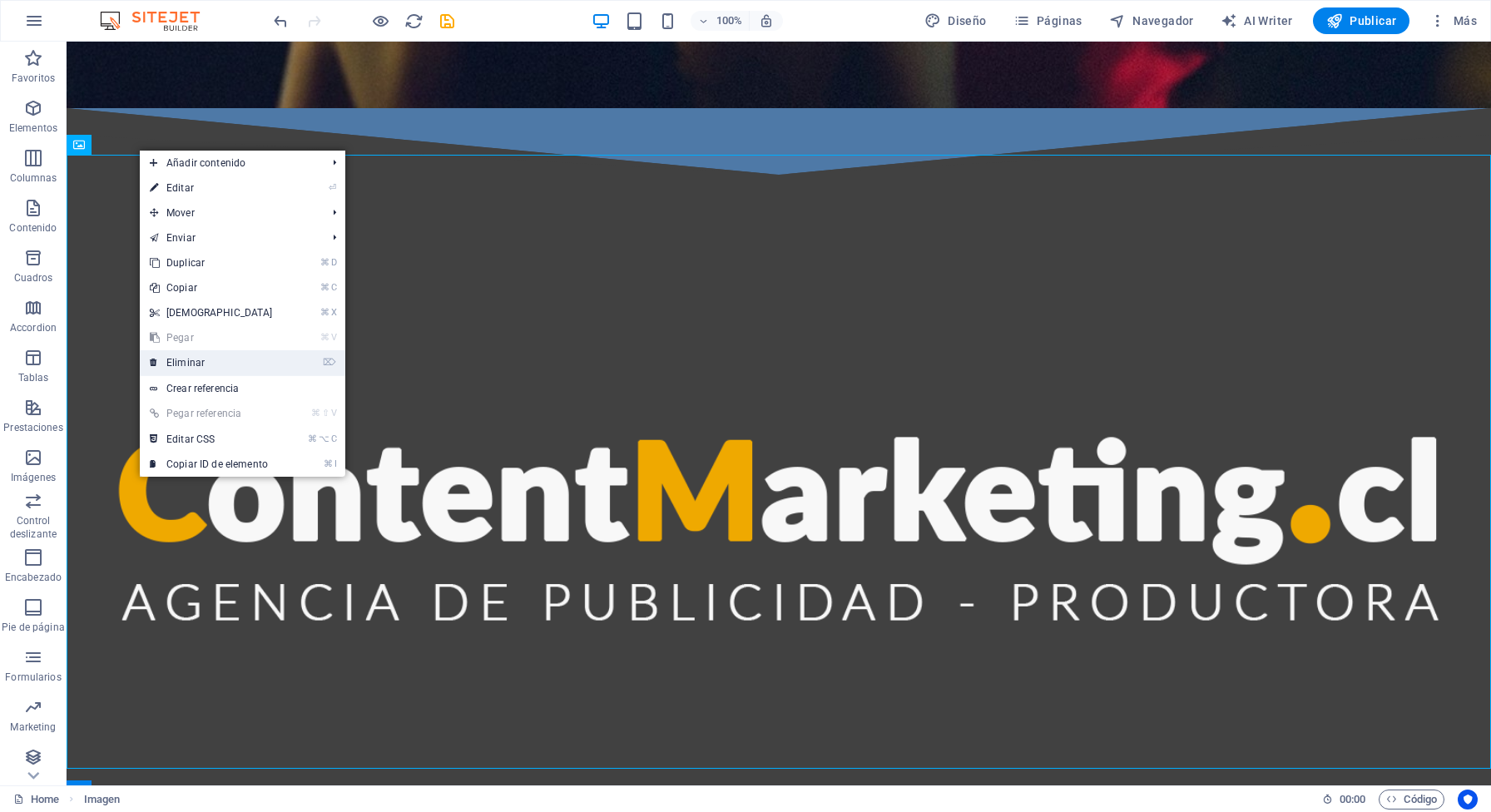
click at [207, 362] on link "⌦ Eliminar" at bounding box center [212, 363] width 143 height 25
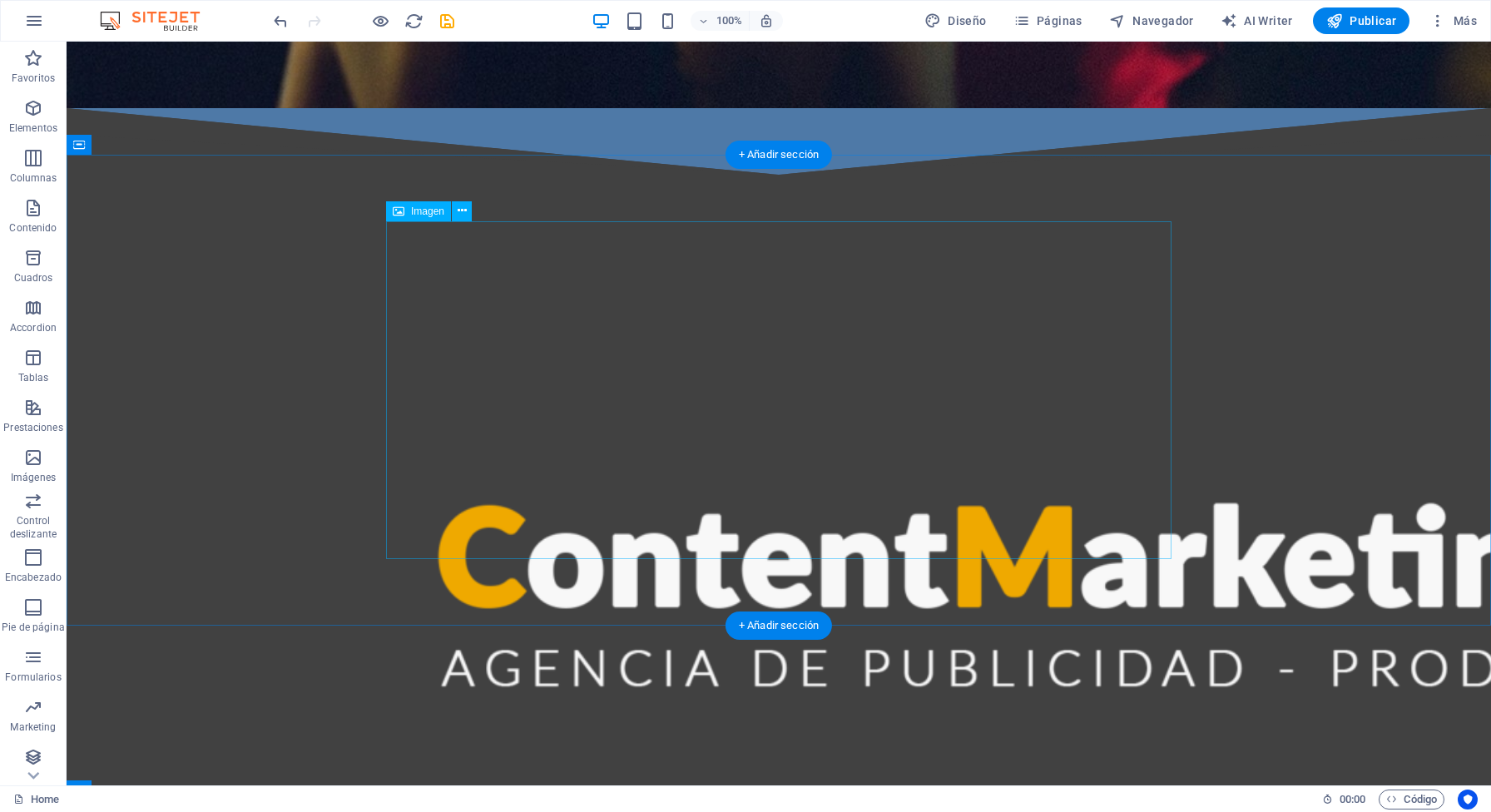
click at [949, 451] on figure at bounding box center [778, 548] width 785 height 613
click at [1004, 442] on figure at bounding box center [778, 548] width 785 height 613
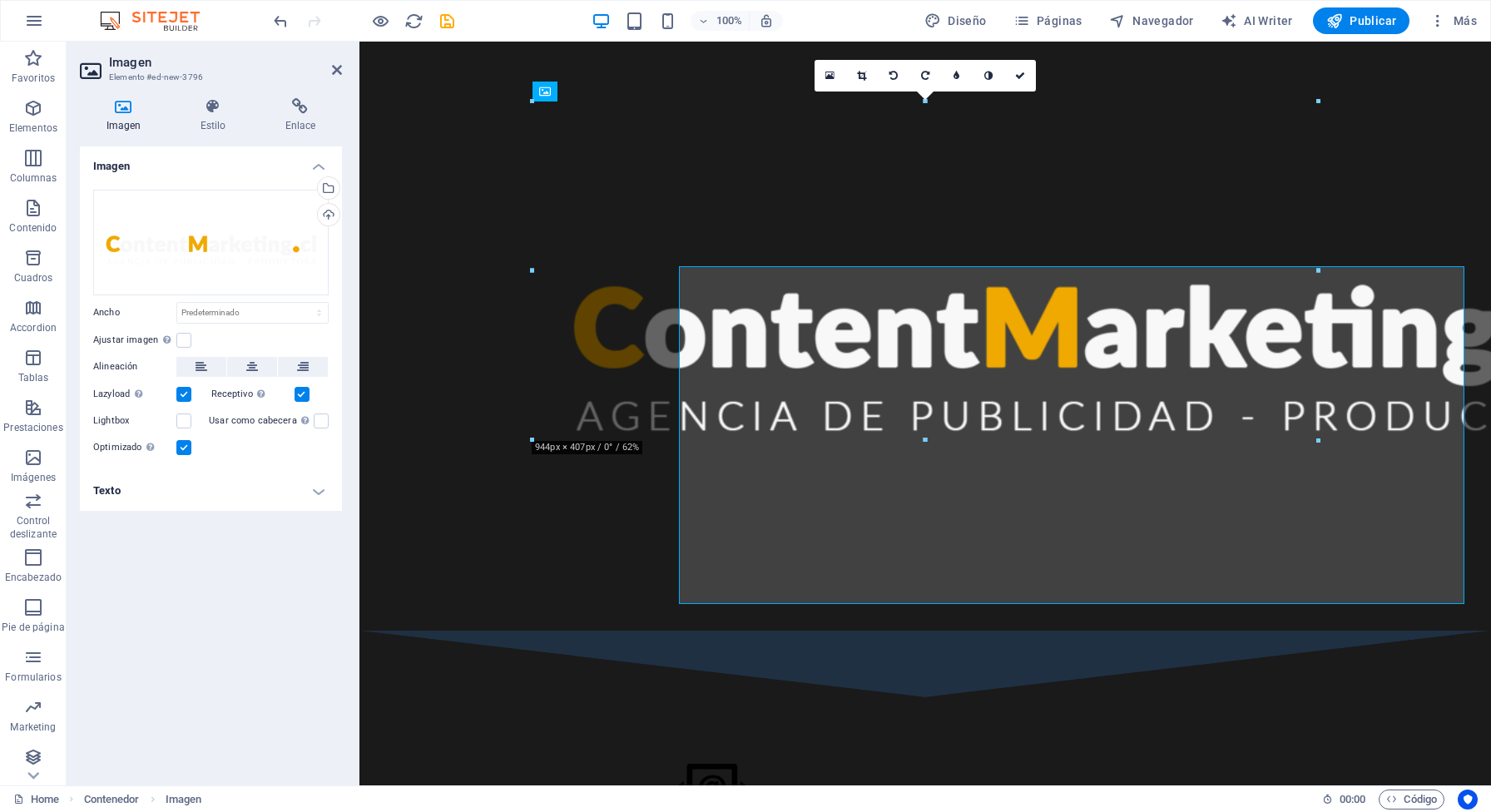
scroll to position [710, 0]
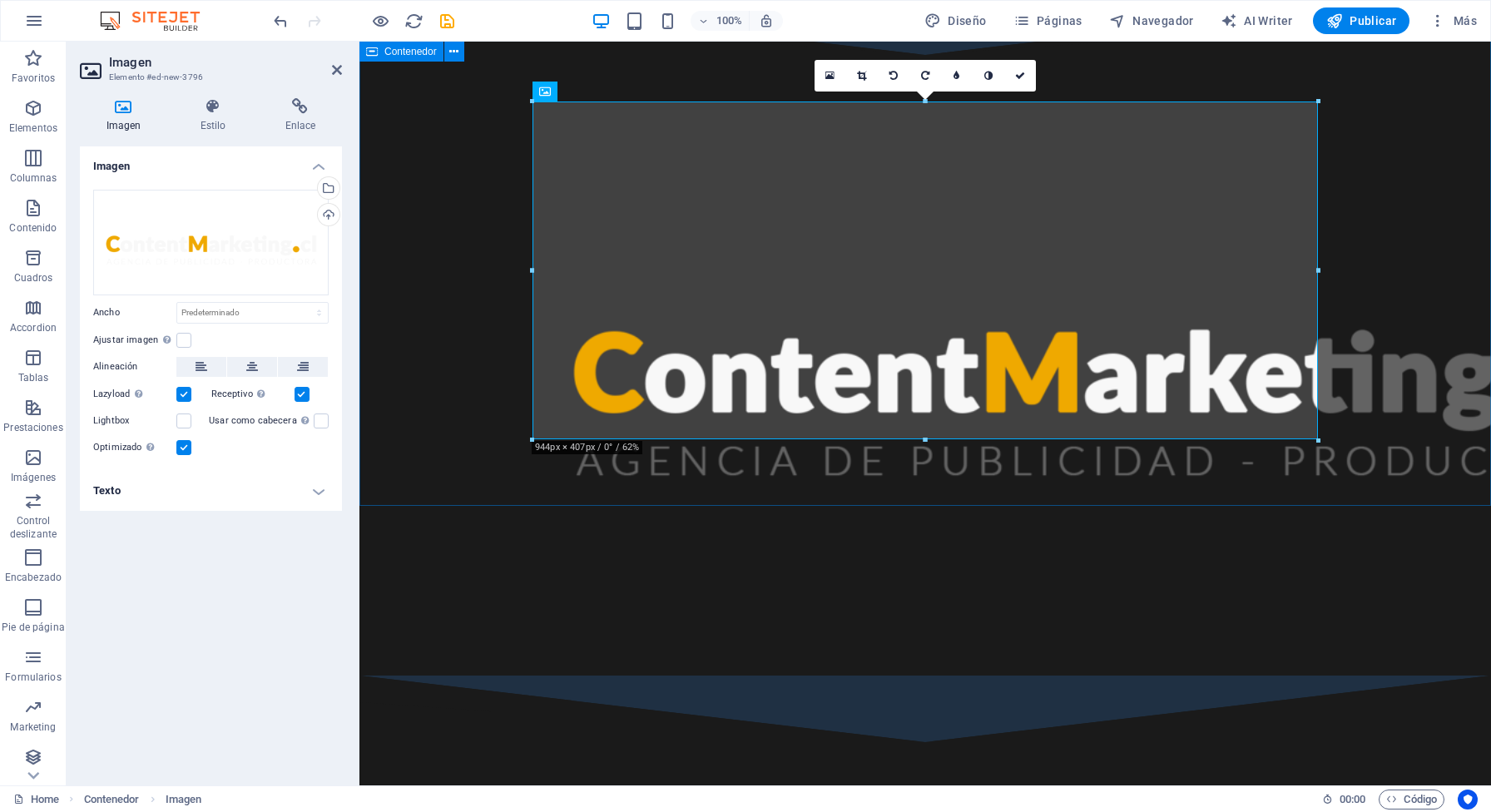
click at [1354, 418] on div at bounding box center [925, 365] width 1132 height 621
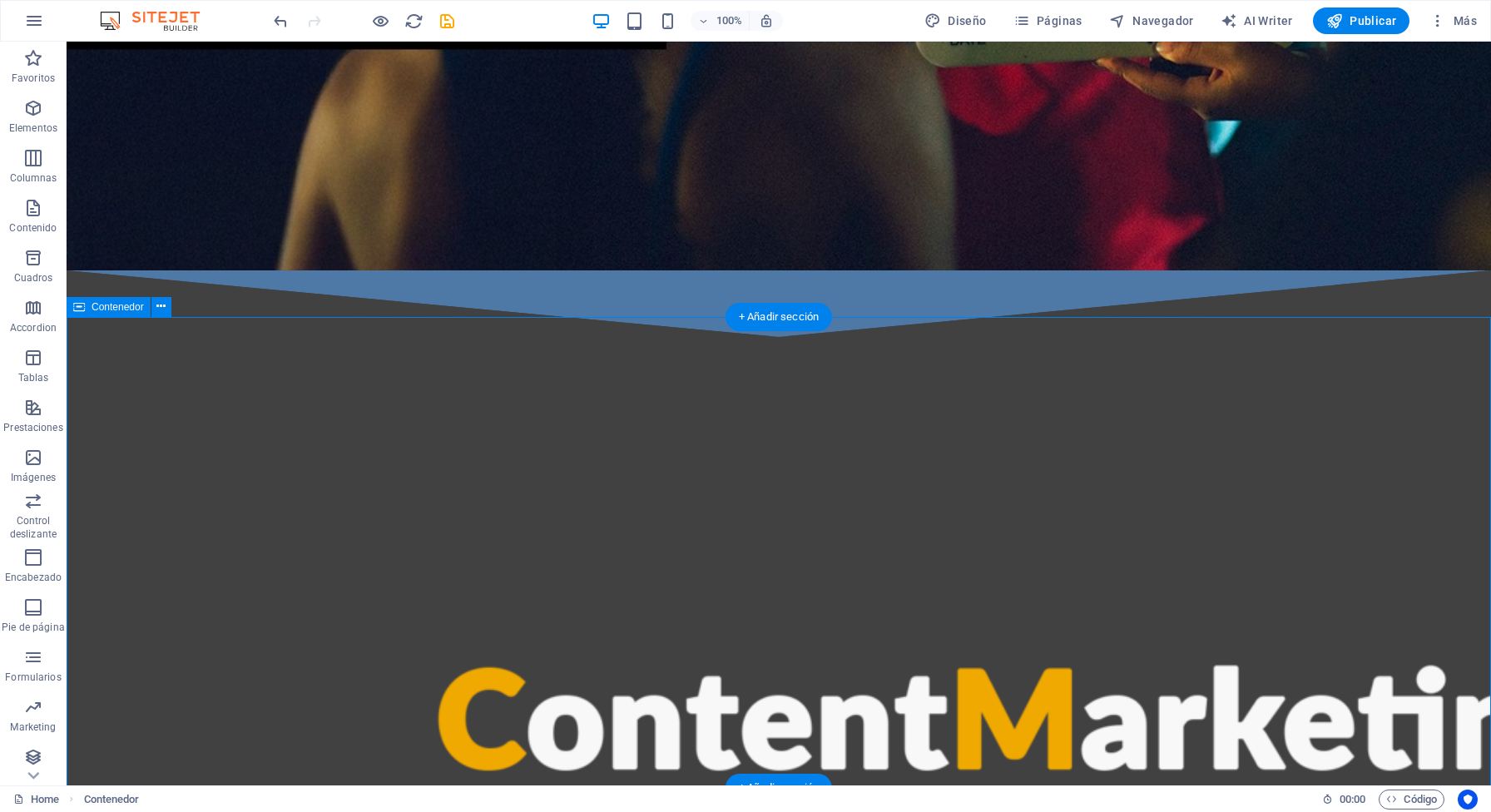
scroll to position [595, 0]
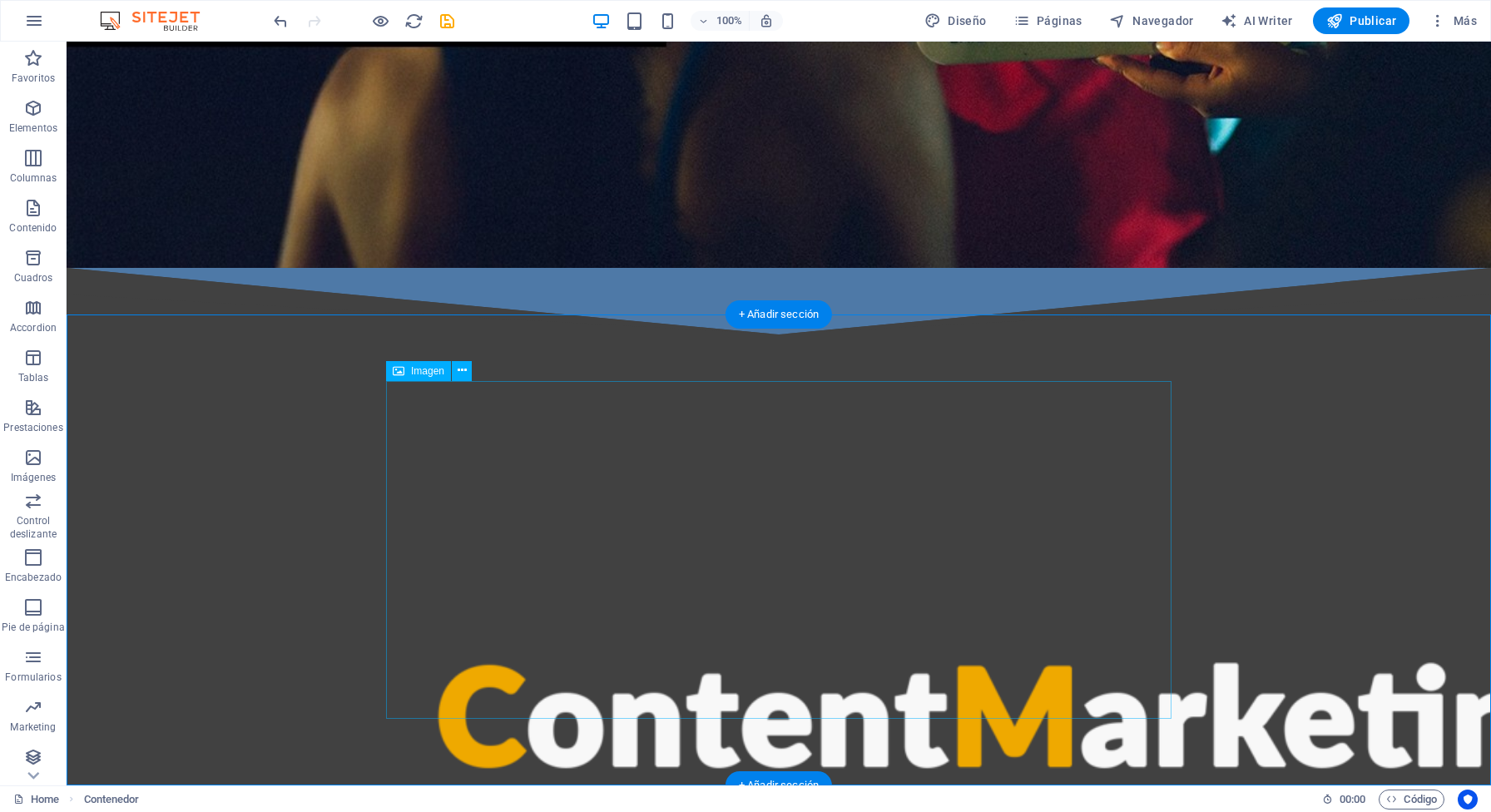
click at [813, 451] on figure at bounding box center [778, 707] width 785 height 613
drag, startPoint x: 809, startPoint y: 441, endPoint x: 812, endPoint y: 372, distance: 69.1
click at [812, 372] on div at bounding box center [778, 707] width 1424 height 746
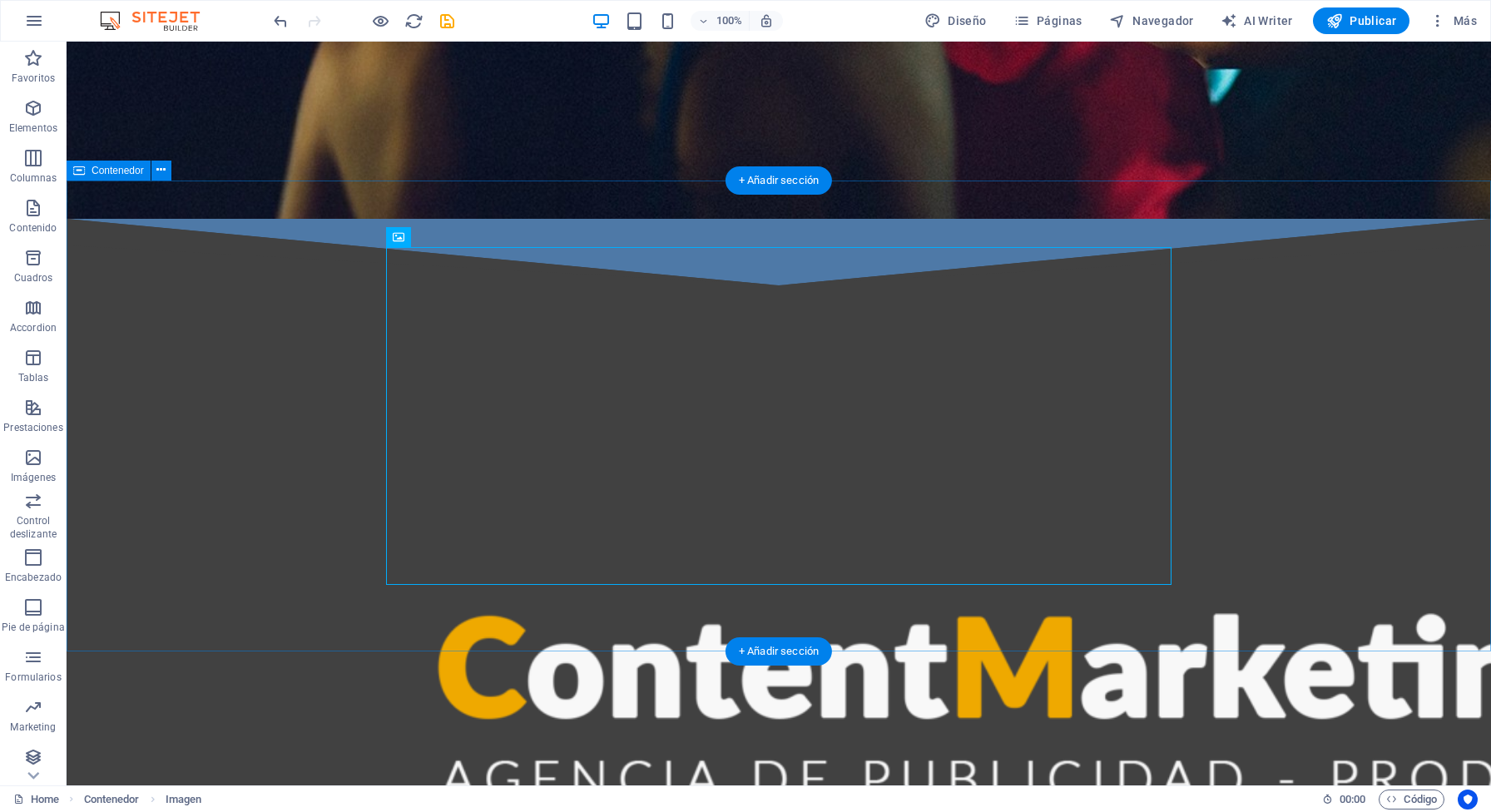
scroll to position [532, 0]
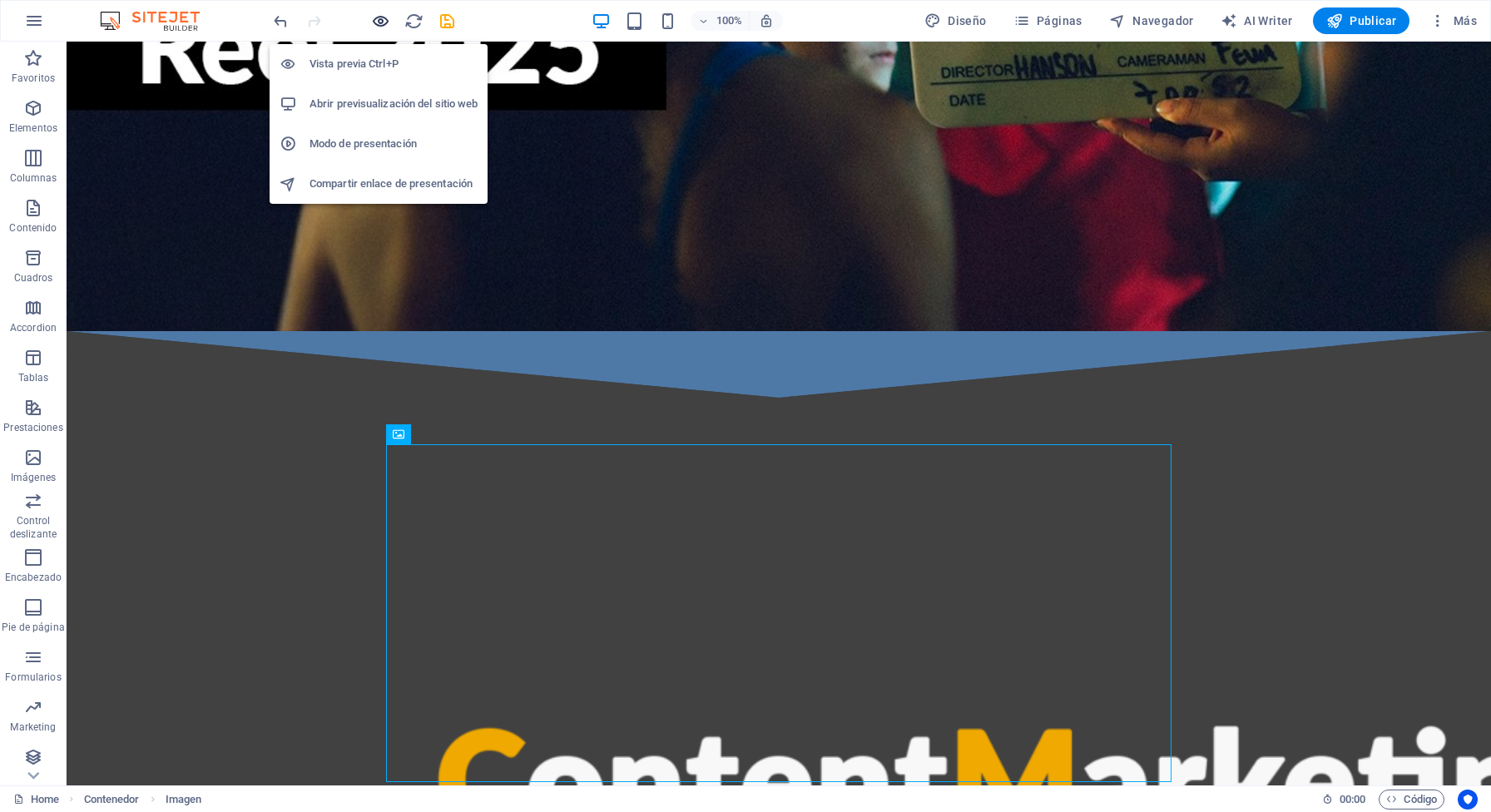
click at [383, 24] on icon "button" at bounding box center [381, 21] width 19 height 19
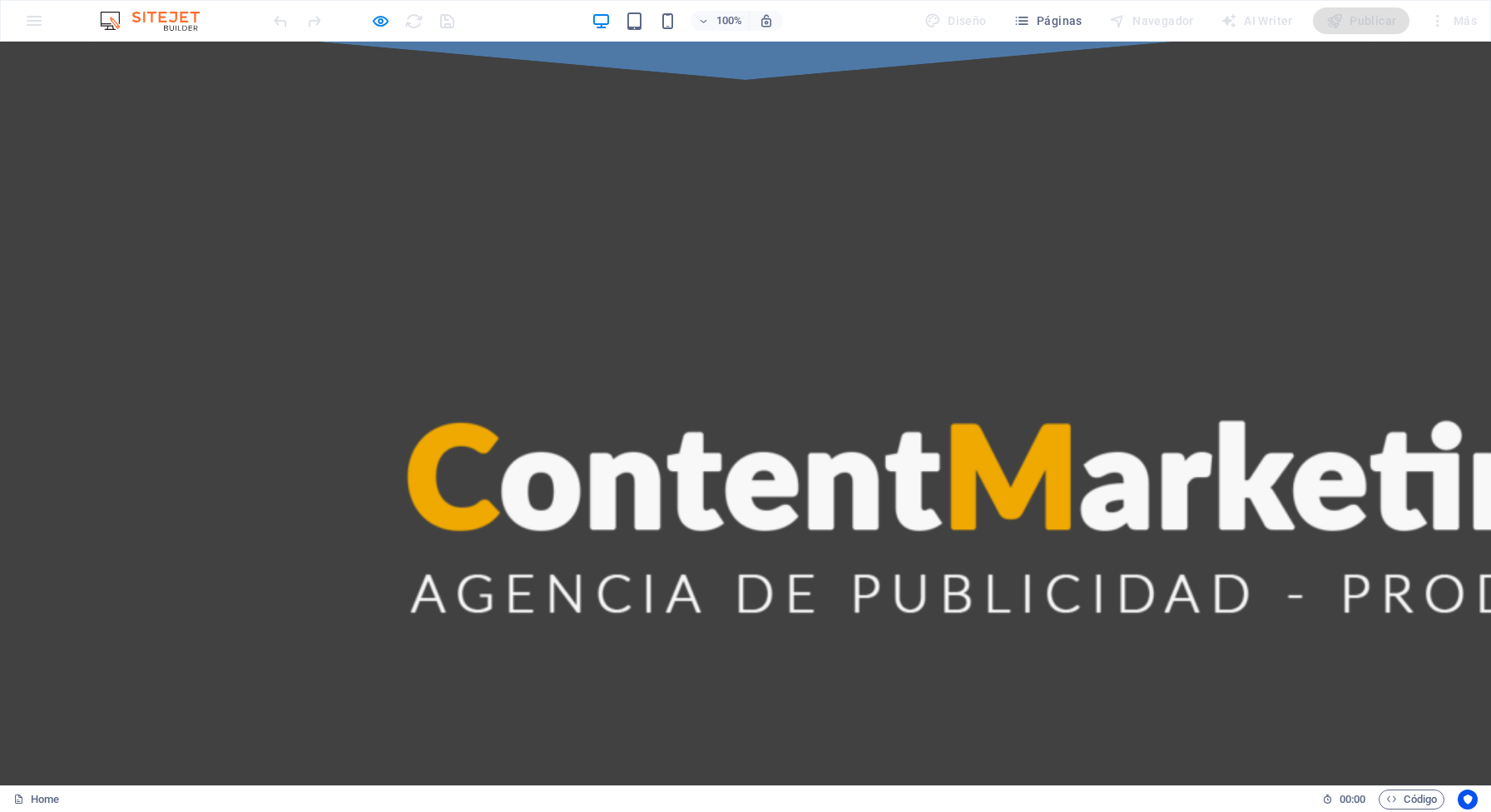
scroll to position [912, 0]
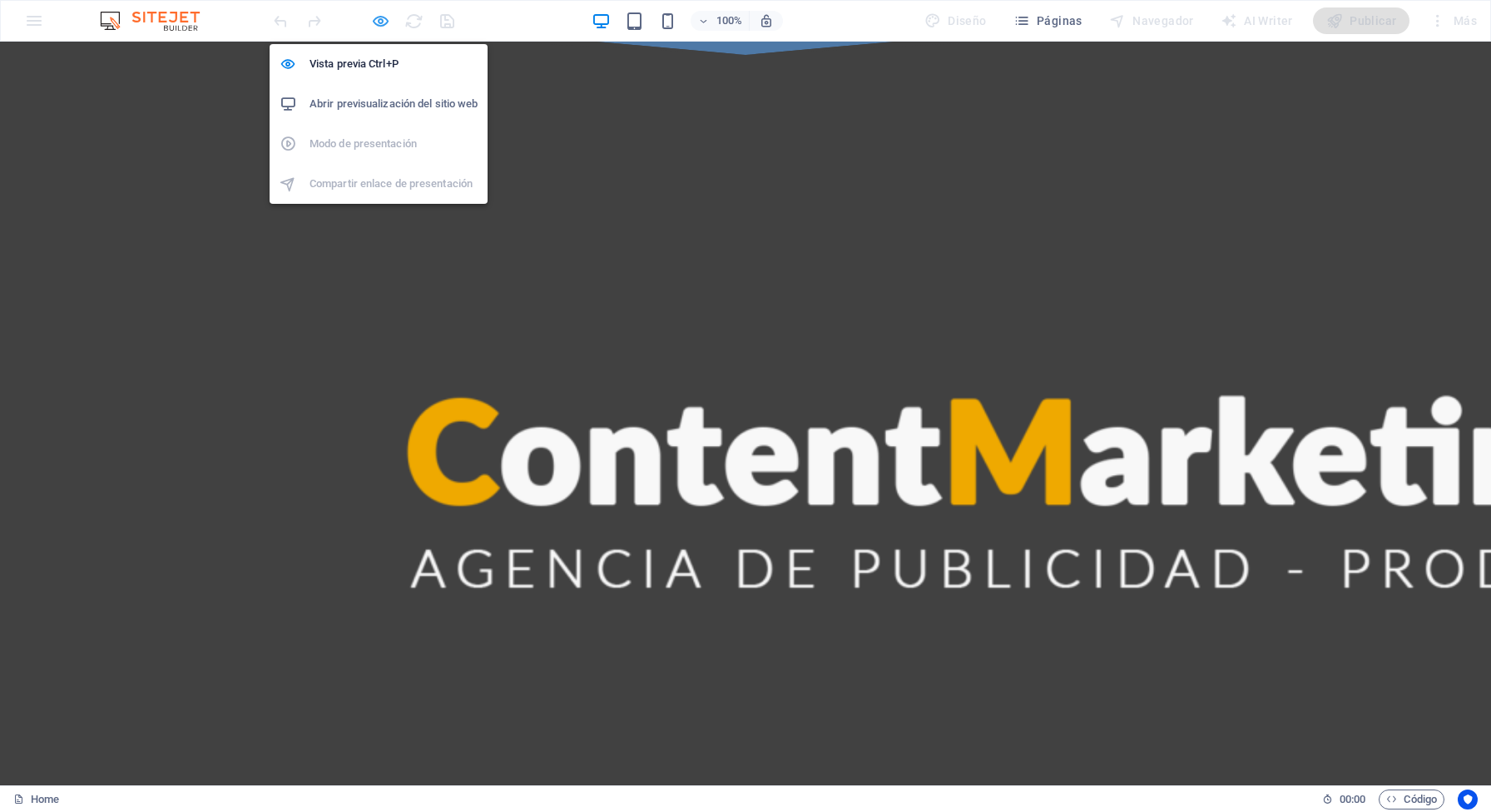
click at [378, 23] on icon "button" at bounding box center [381, 21] width 19 height 19
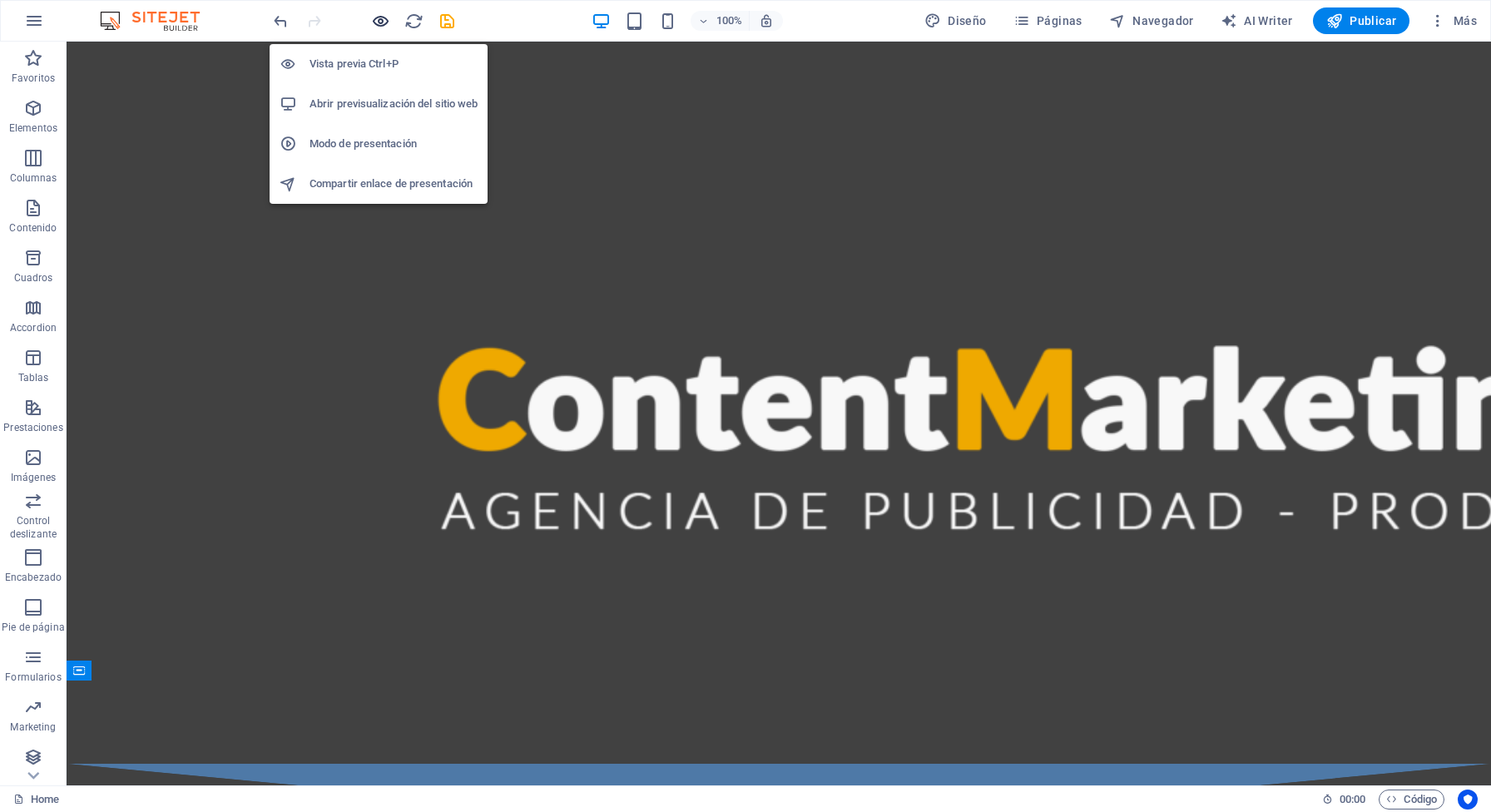
scroll to position [875, 0]
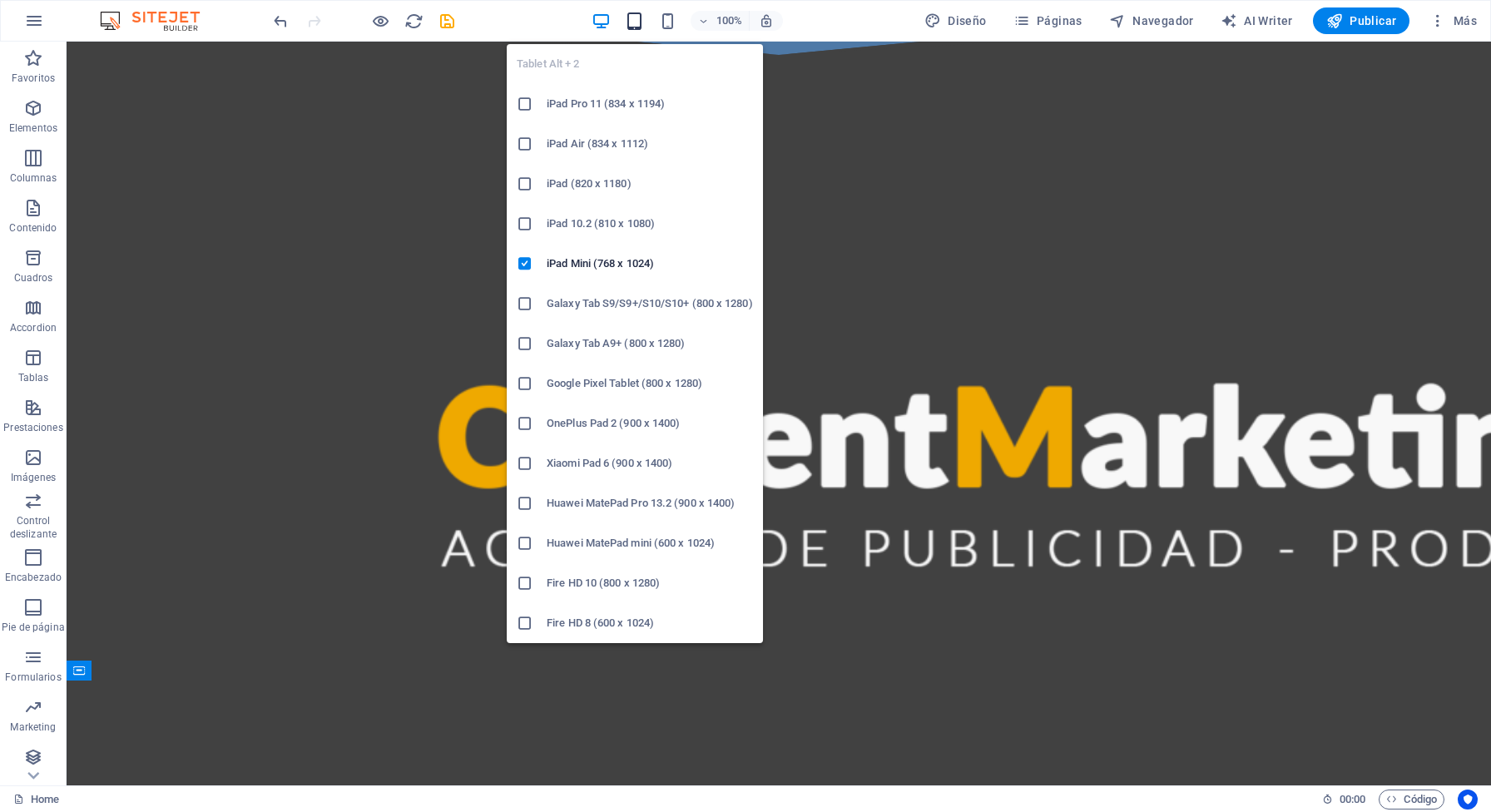
click at [639, 26] on icon "button" at bounding box center [635, 21] width 19 height 19
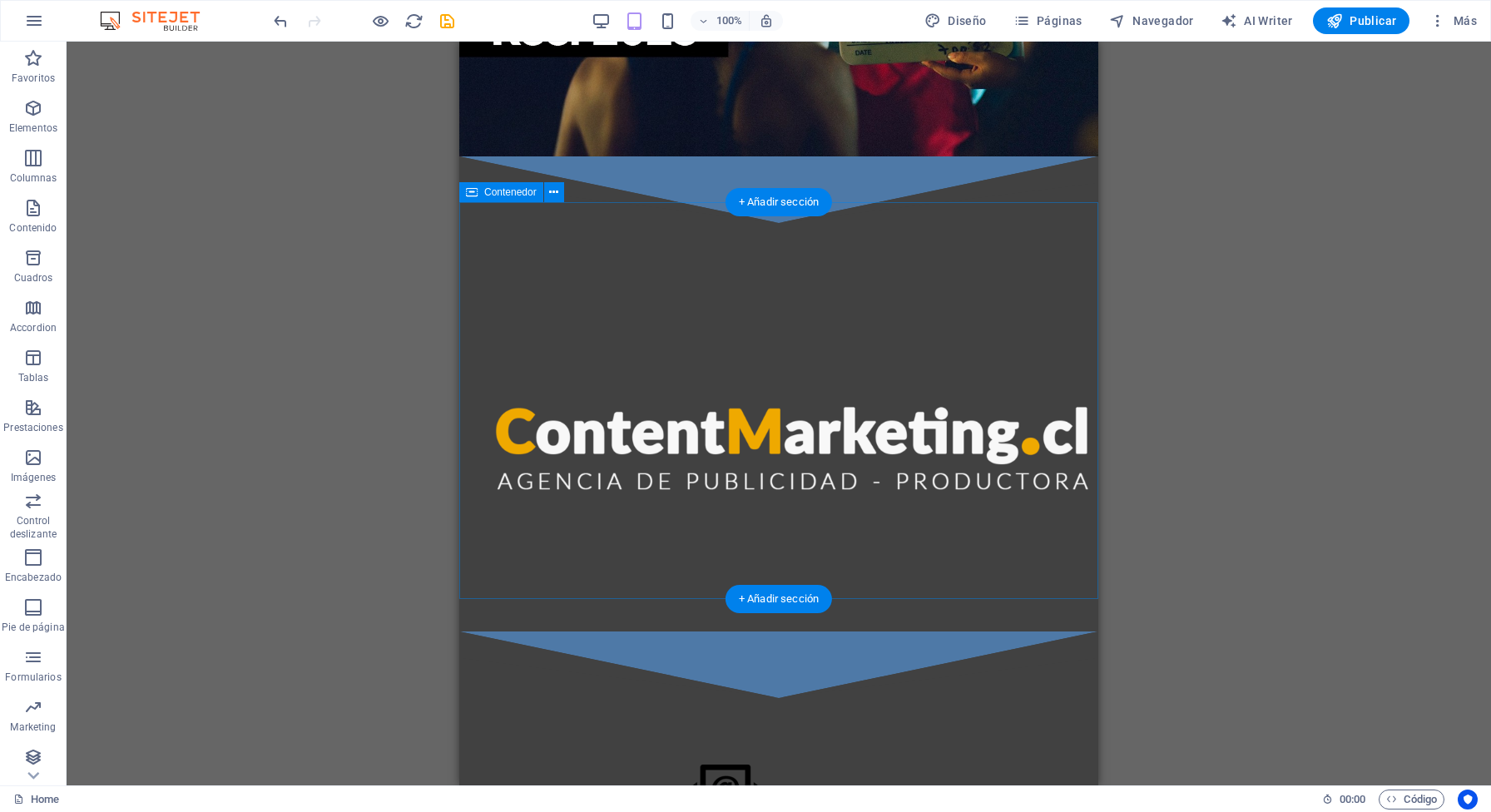
scroll to position [358, 0]
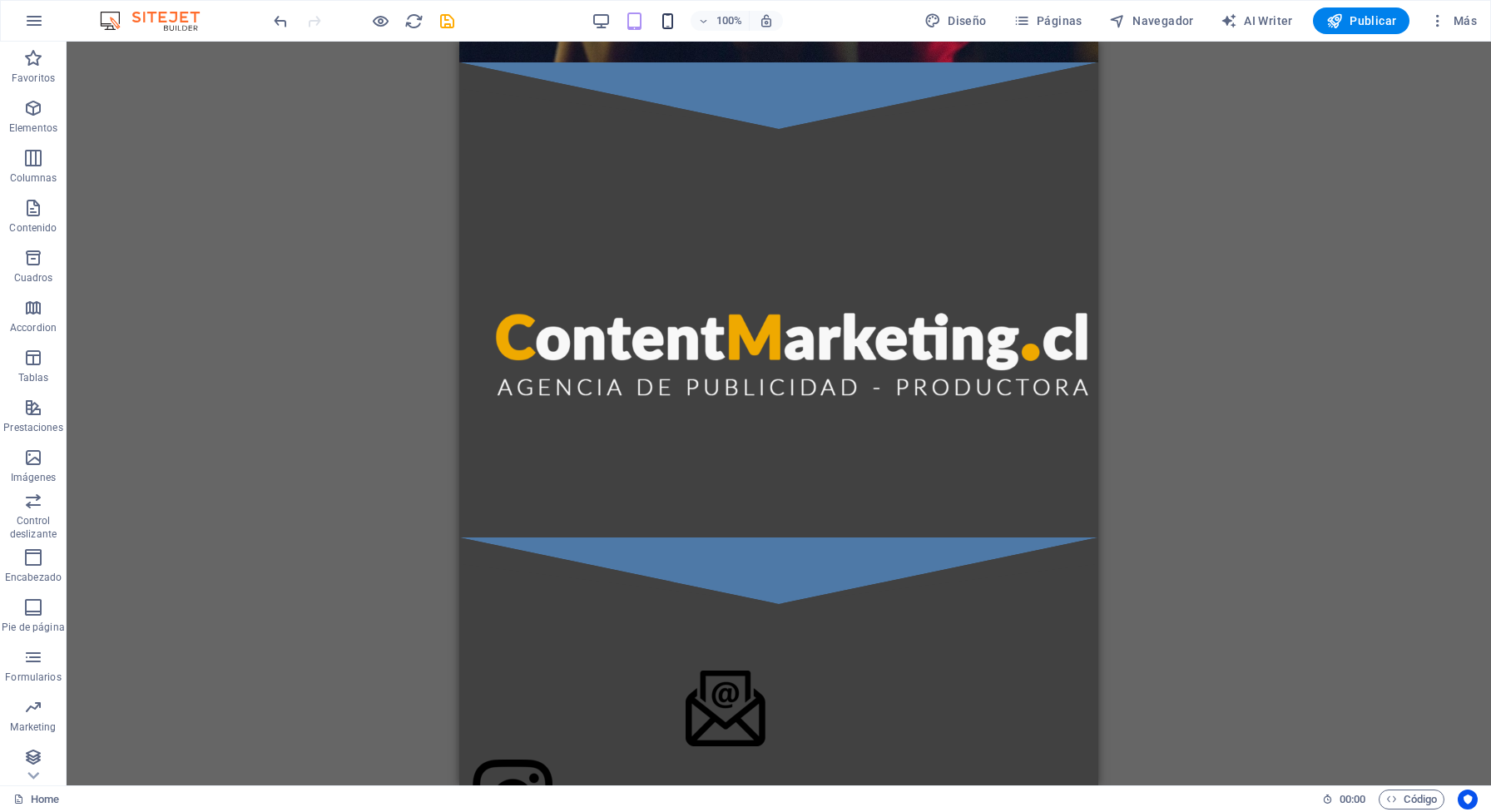
click at [677, 19] on icon "button" at bounding box center [668, 21] width 19 height 19
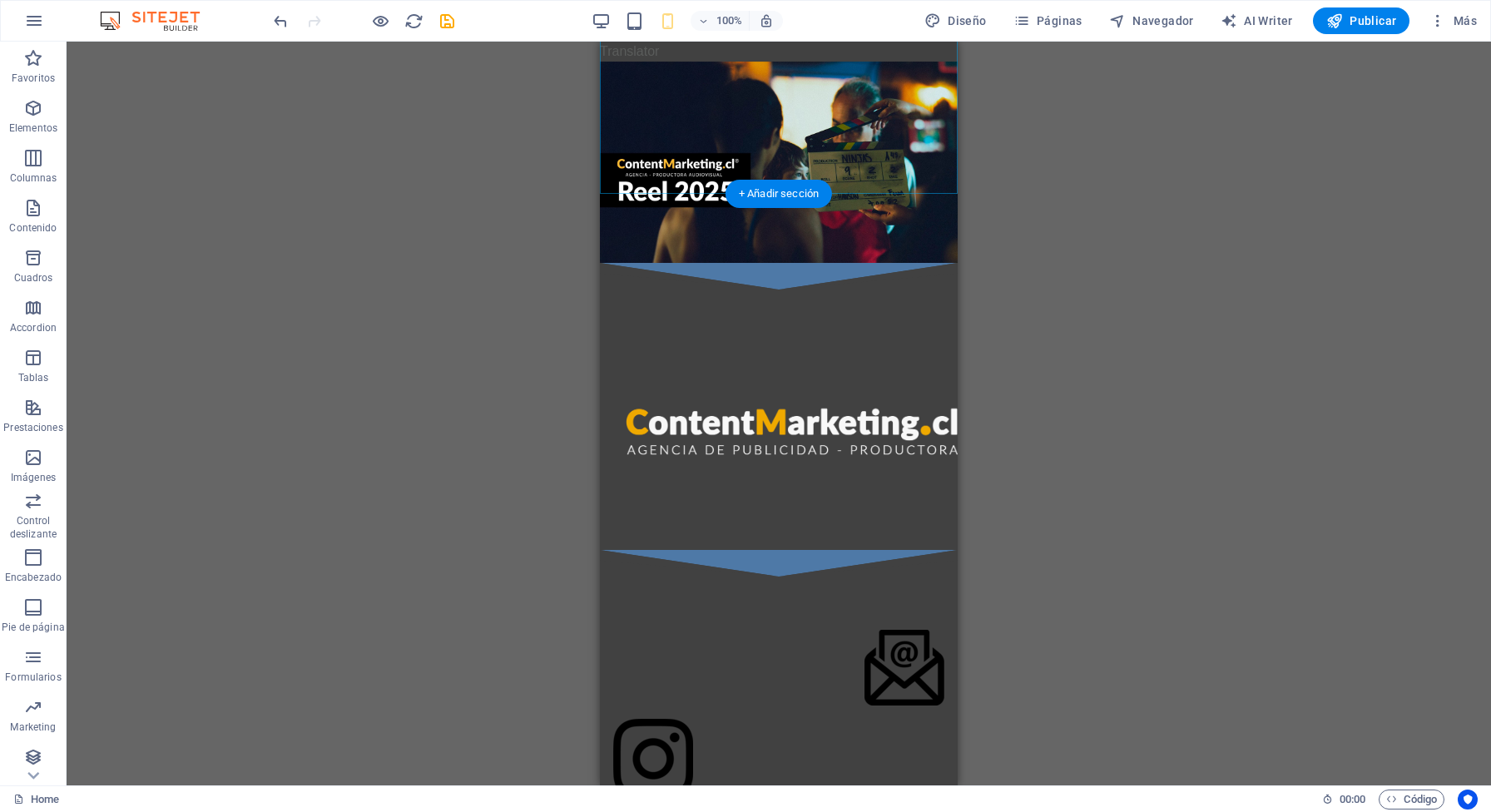
scroll to position [48, 0]
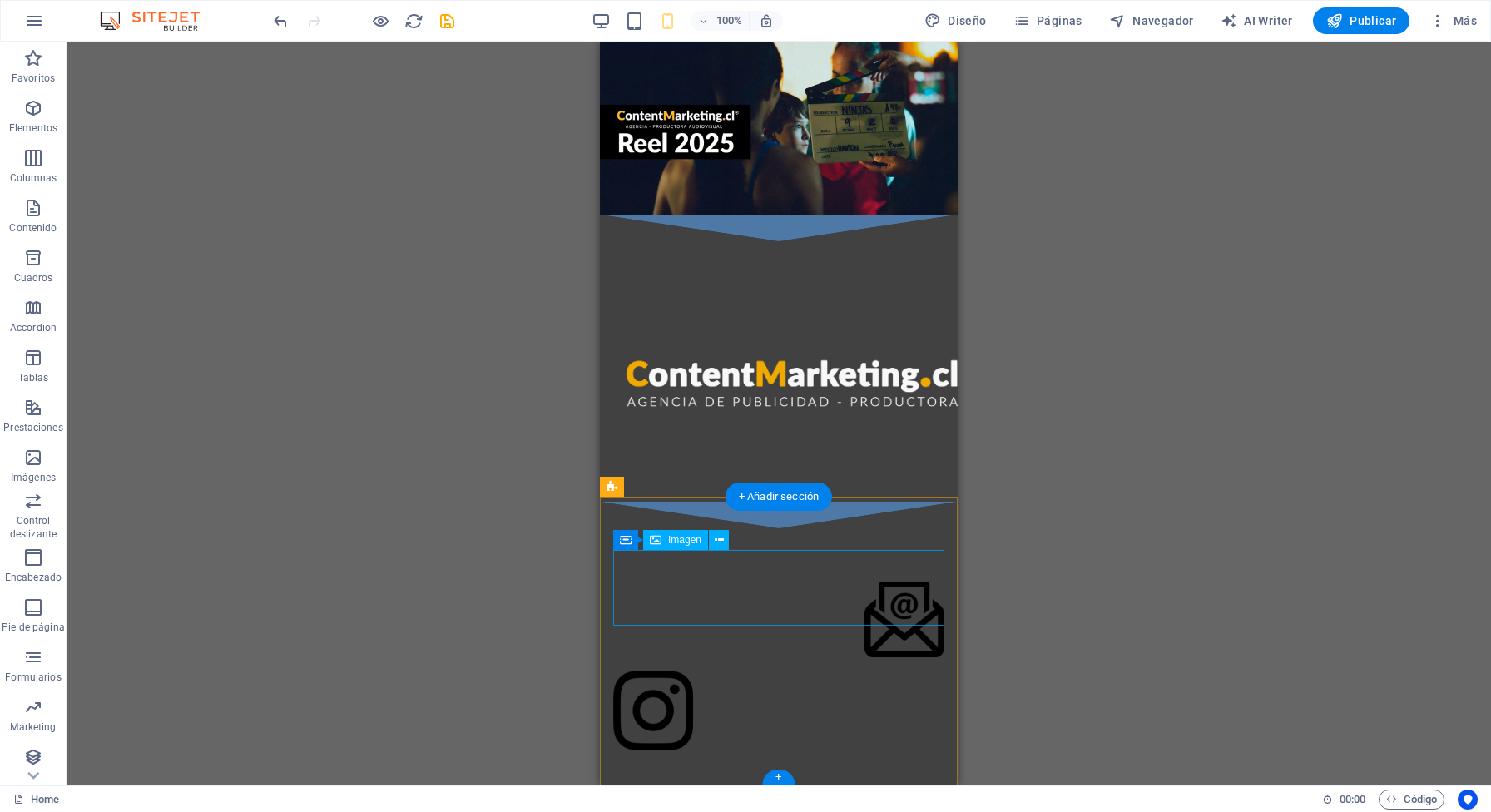
click at [871, 601] on figure at bounding box center [778, 619] width 331 height 76
click at [891, 588] on figure at bounding box center [778, 619] width 331 height 76
select select "px"
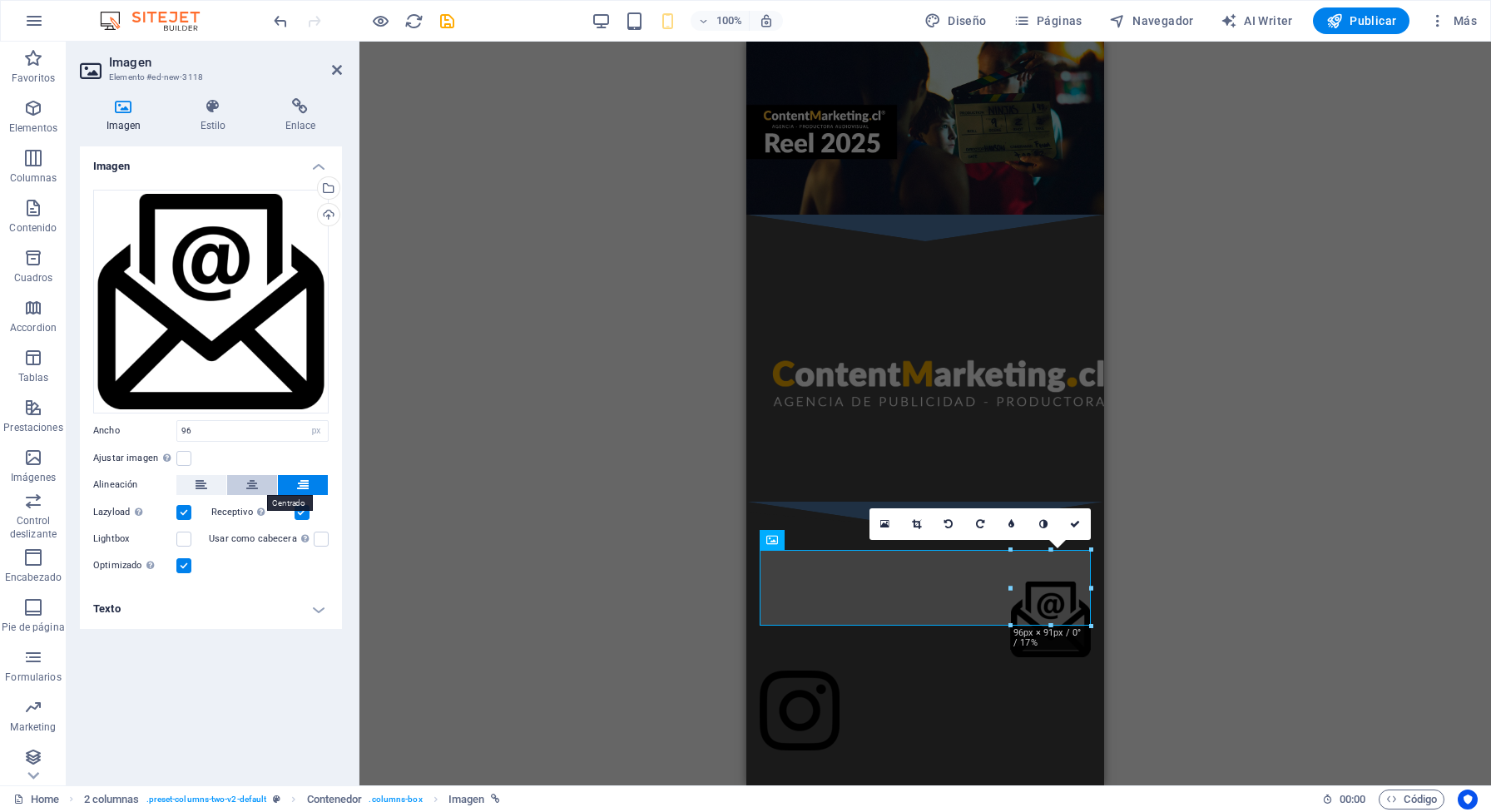
click at [251, 490] on icon at bounding box center [251, 485] width 11 height 20
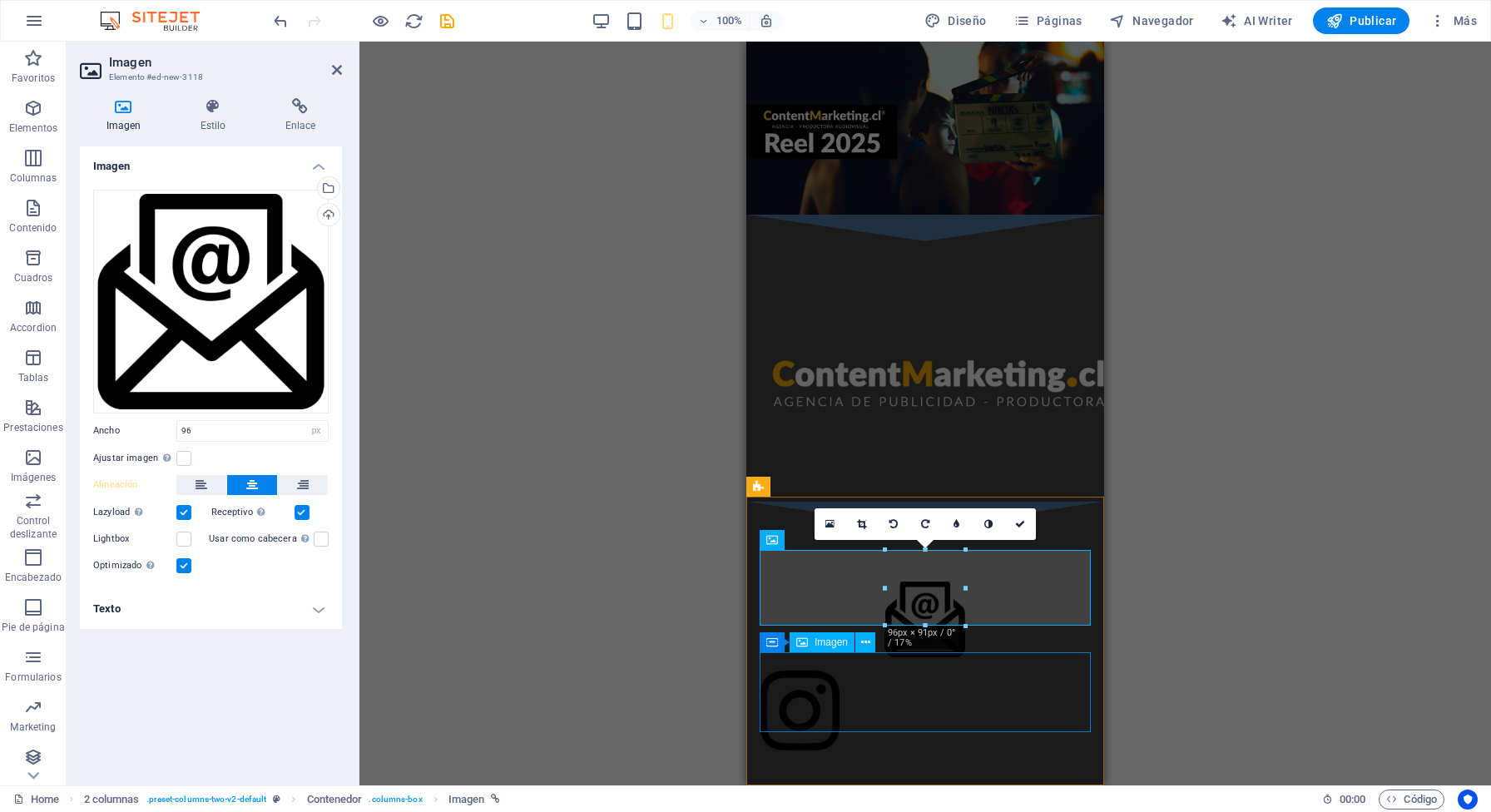
click at [815, 675] on figure at bounding box center [925, 711] width 331 height 79
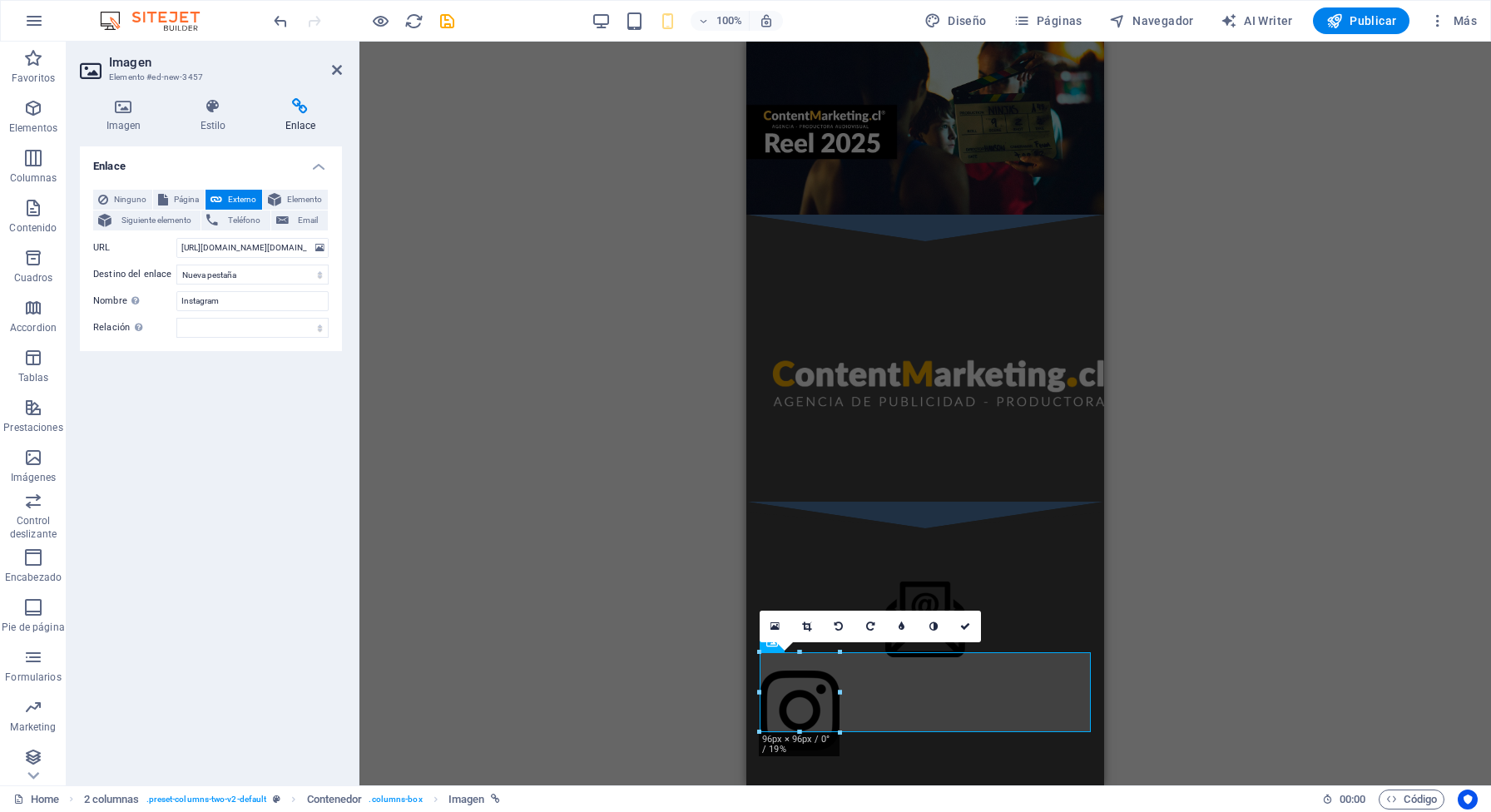
click at [1148, 656] on div "Marcador YouTube Imagen Imagen con texto Contenedor H2 Contenedor Texto Marcado…" at bounding box center [925, 413] width 1132 height 744
click at [129, 126] on h4 "Imagen" at bounding box center [126, 116] width 94 height 35
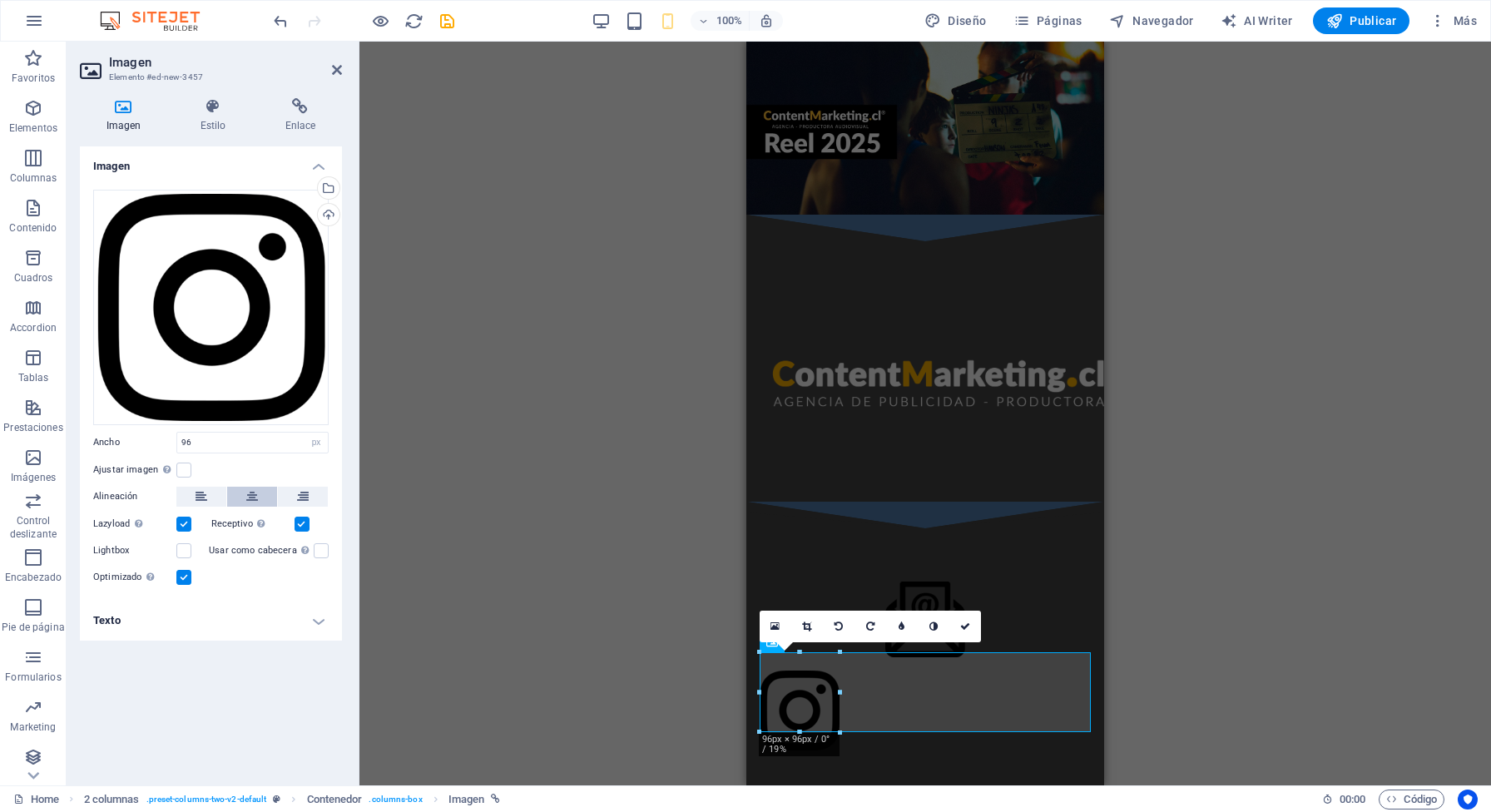
click at [256, 498] on icon at bounding box center [251, 497] width 11 height 20
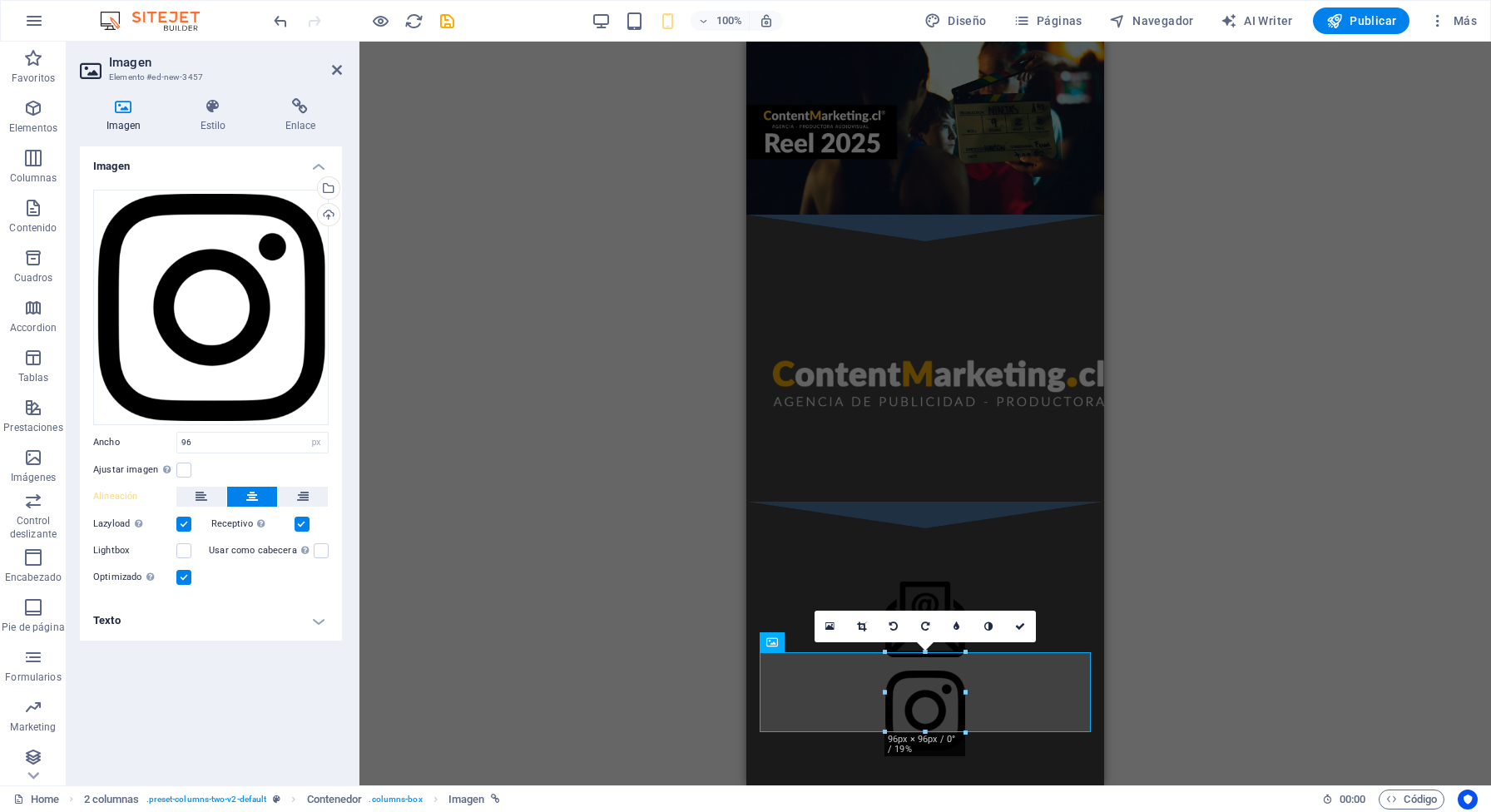
click at [1232, 558] on div "Marcador YouTube Imagen Imagen con texto Contenedor H2 Contenedor Texto Marcado…" at bounding box center [925, 413] width 1132 height 744
click at [626, 12] on div "100%" at bounding box center [687, 21] width 193 height 27
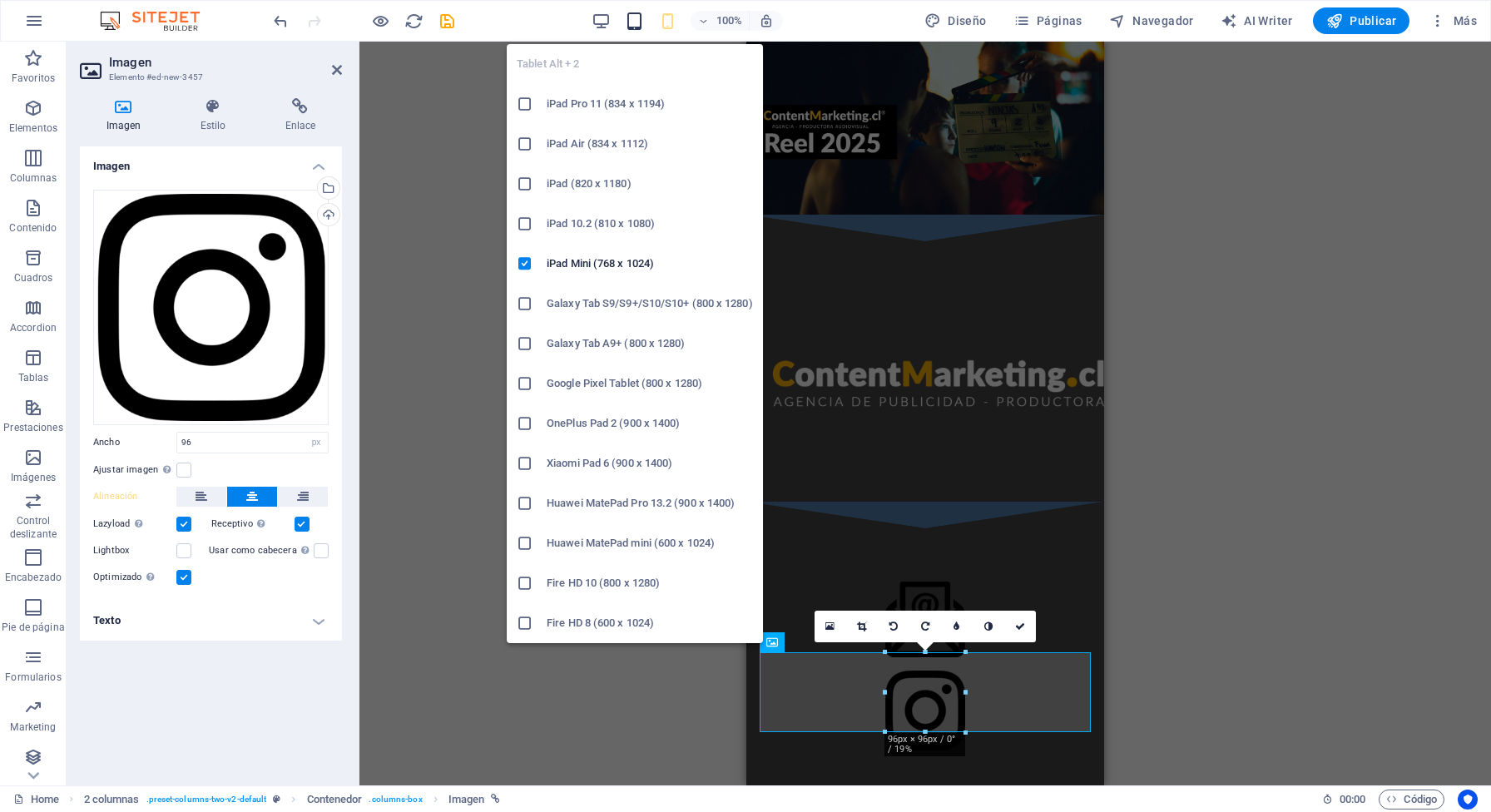
click at [633, 17] on icon "button" at bounding box center [635, 21] width 19 height 19
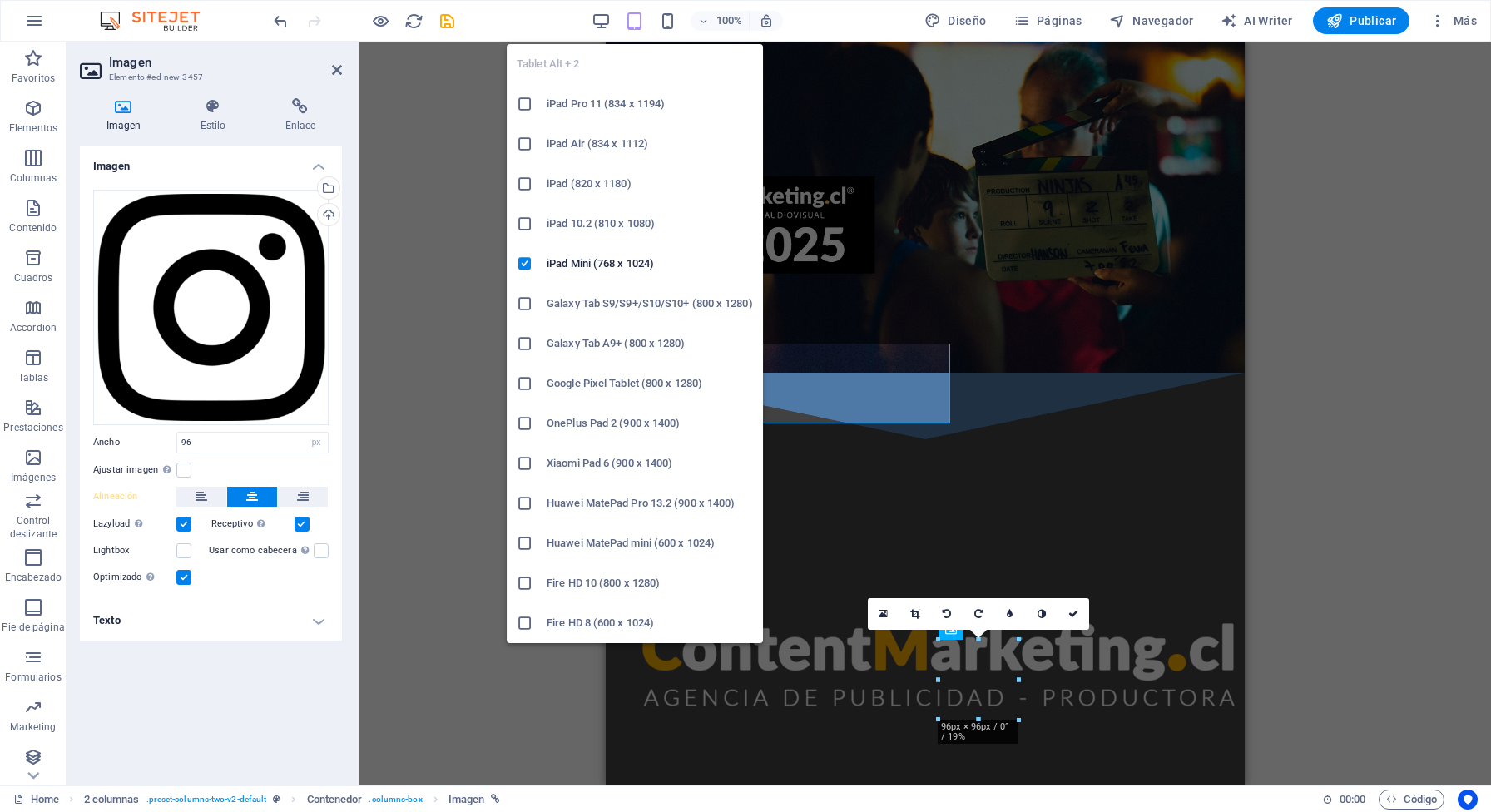
scroll to position [358, 0]
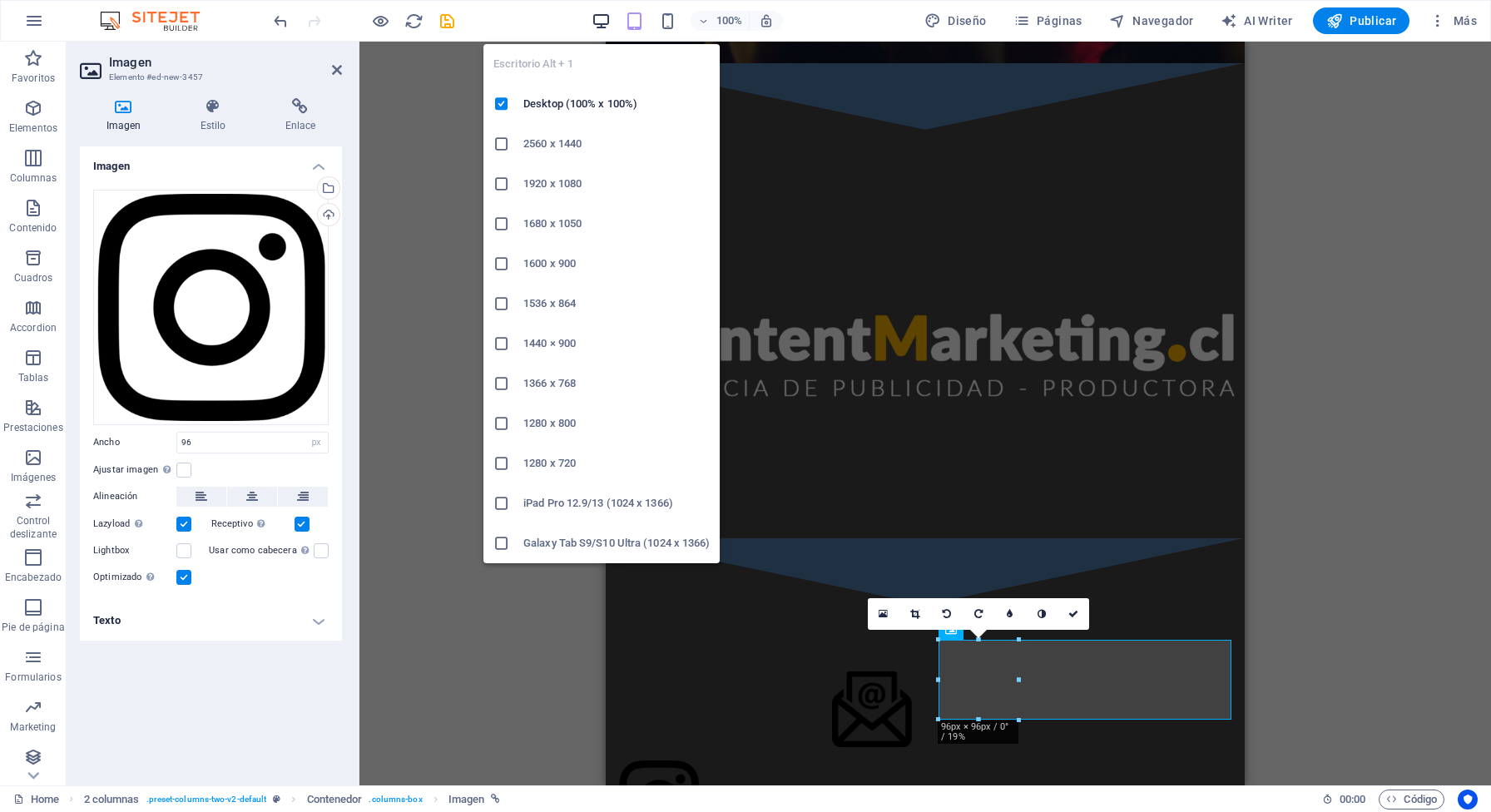
click at [610, 21] on icon "button" at bounding box center [601, 21] width 19 height 19
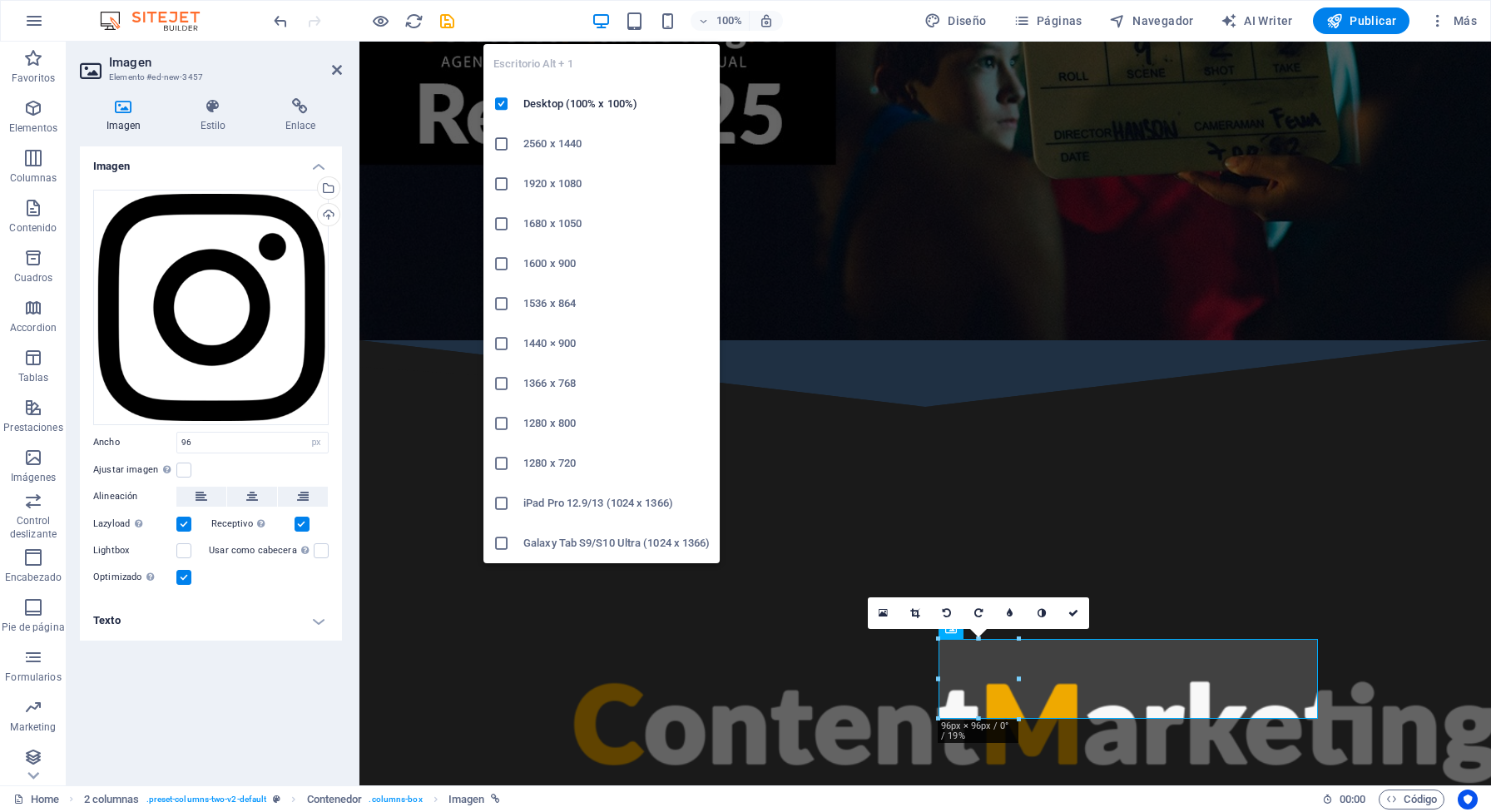
scroll to position [710, 0]
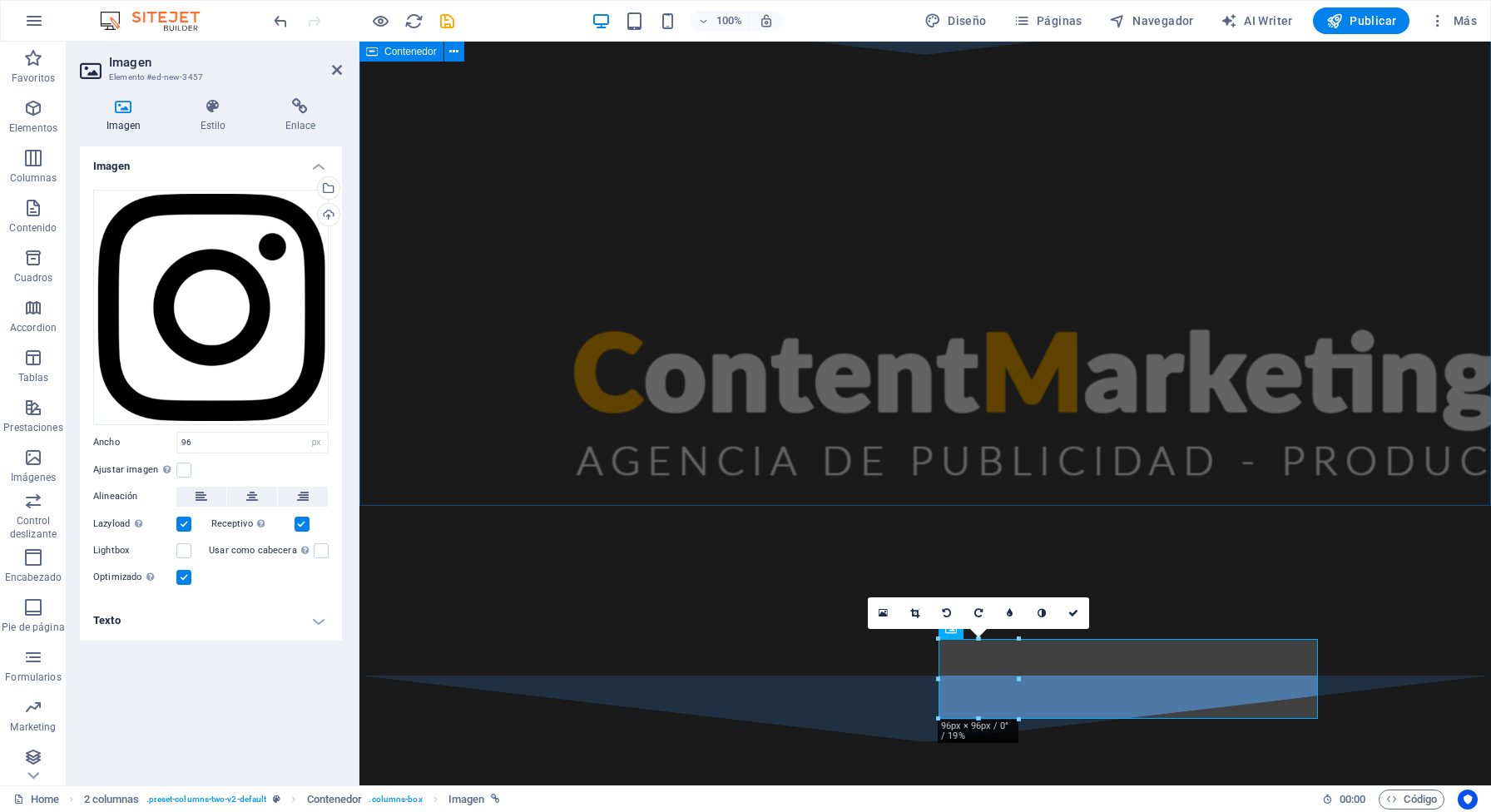
click at [1391, 209] on div at bounding box center [925, 365] width 1132 height 621
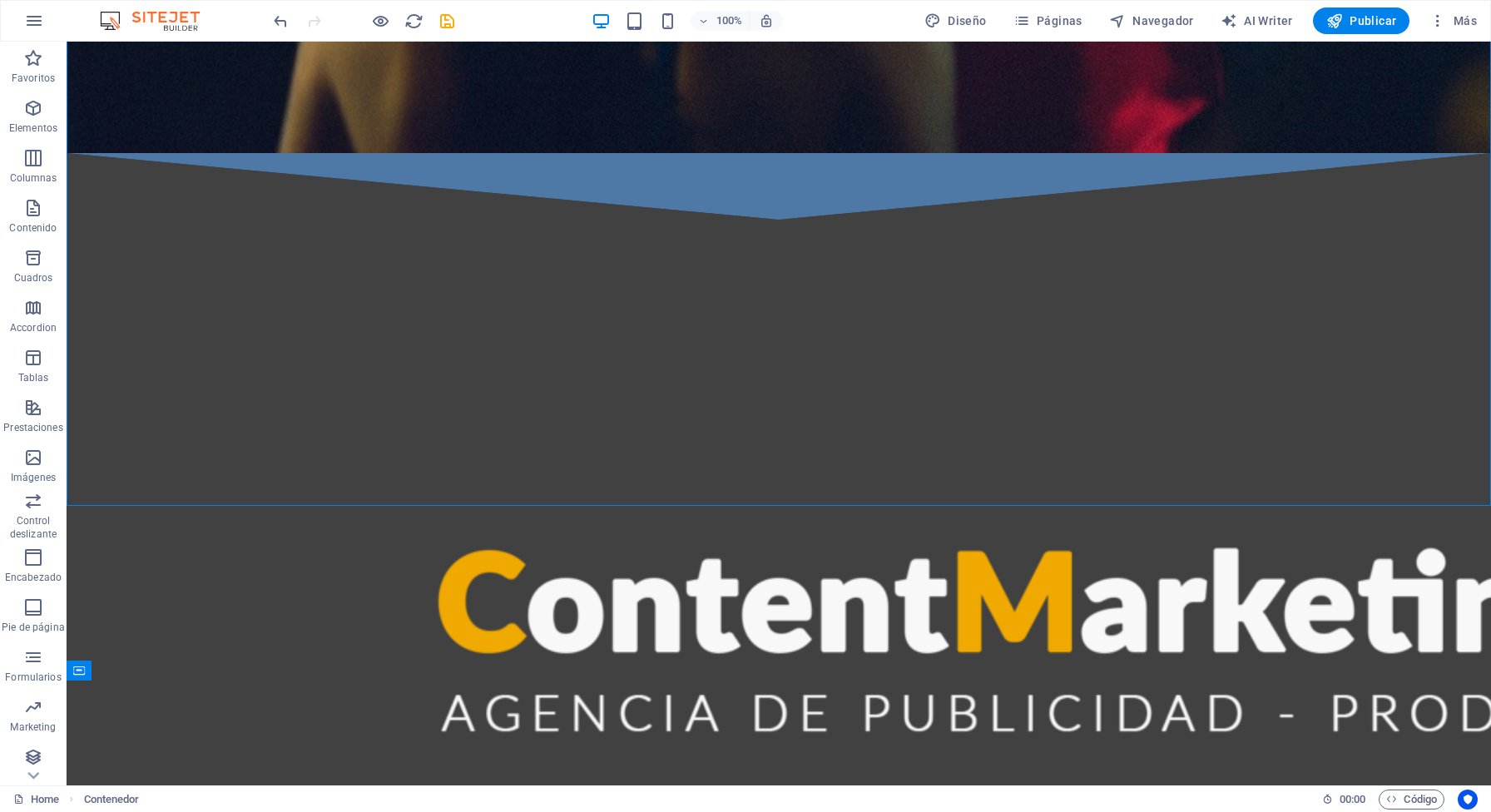
scroll to position [875, 0]
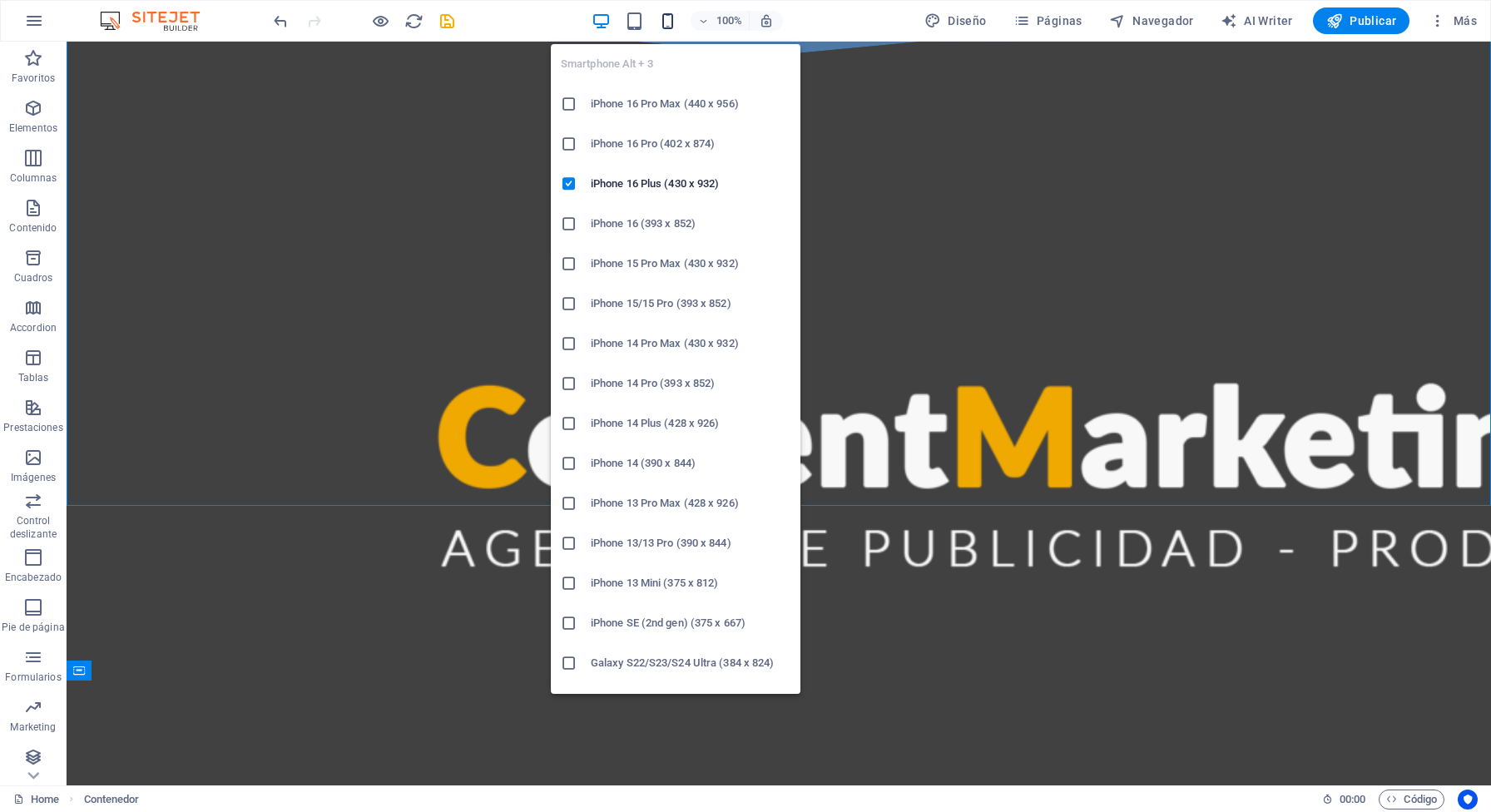
click at [671, 19] on icon "button" at bounding box center [668, 21] width 19 height 19
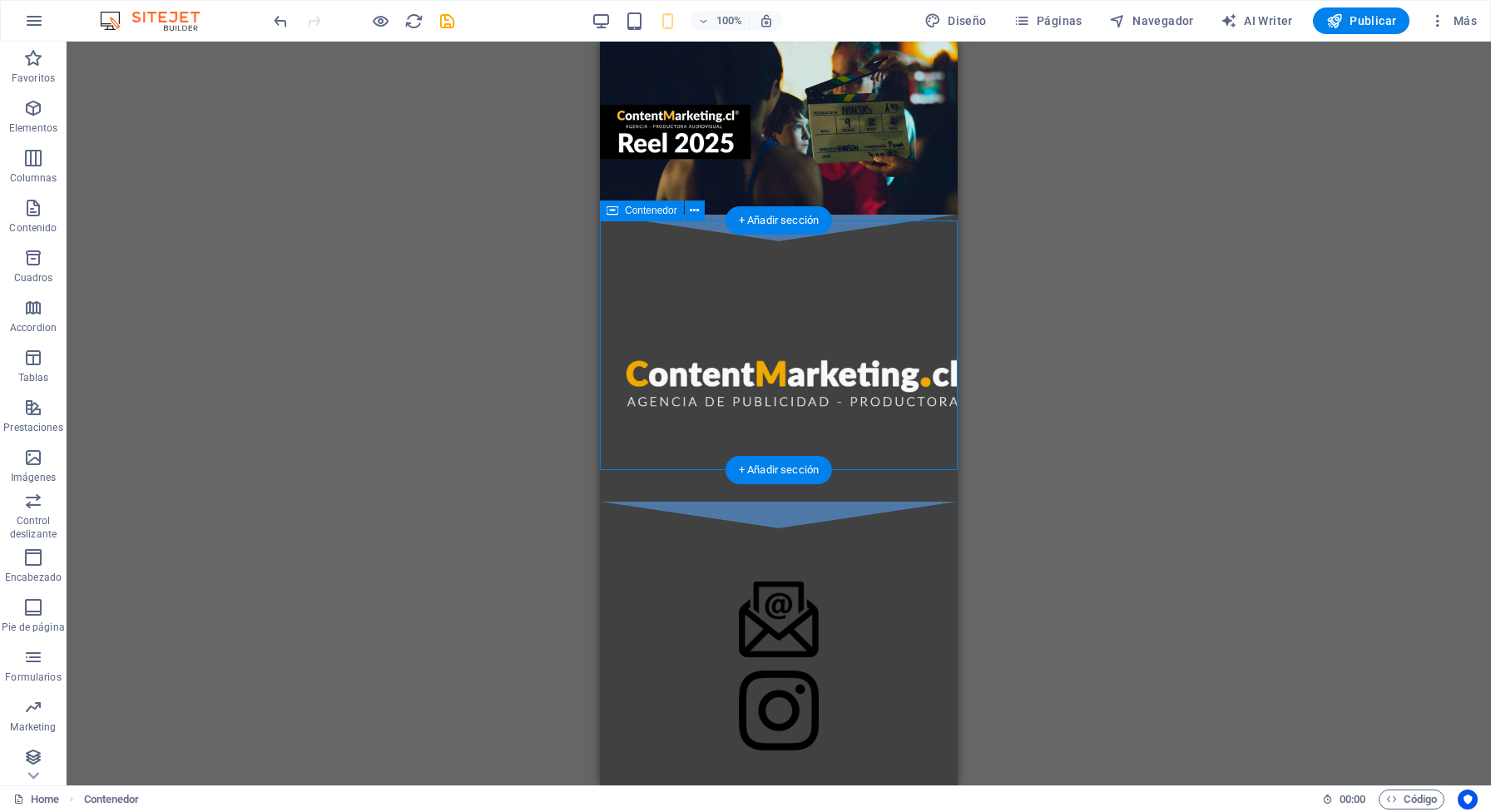
scroll to position [0, 0]
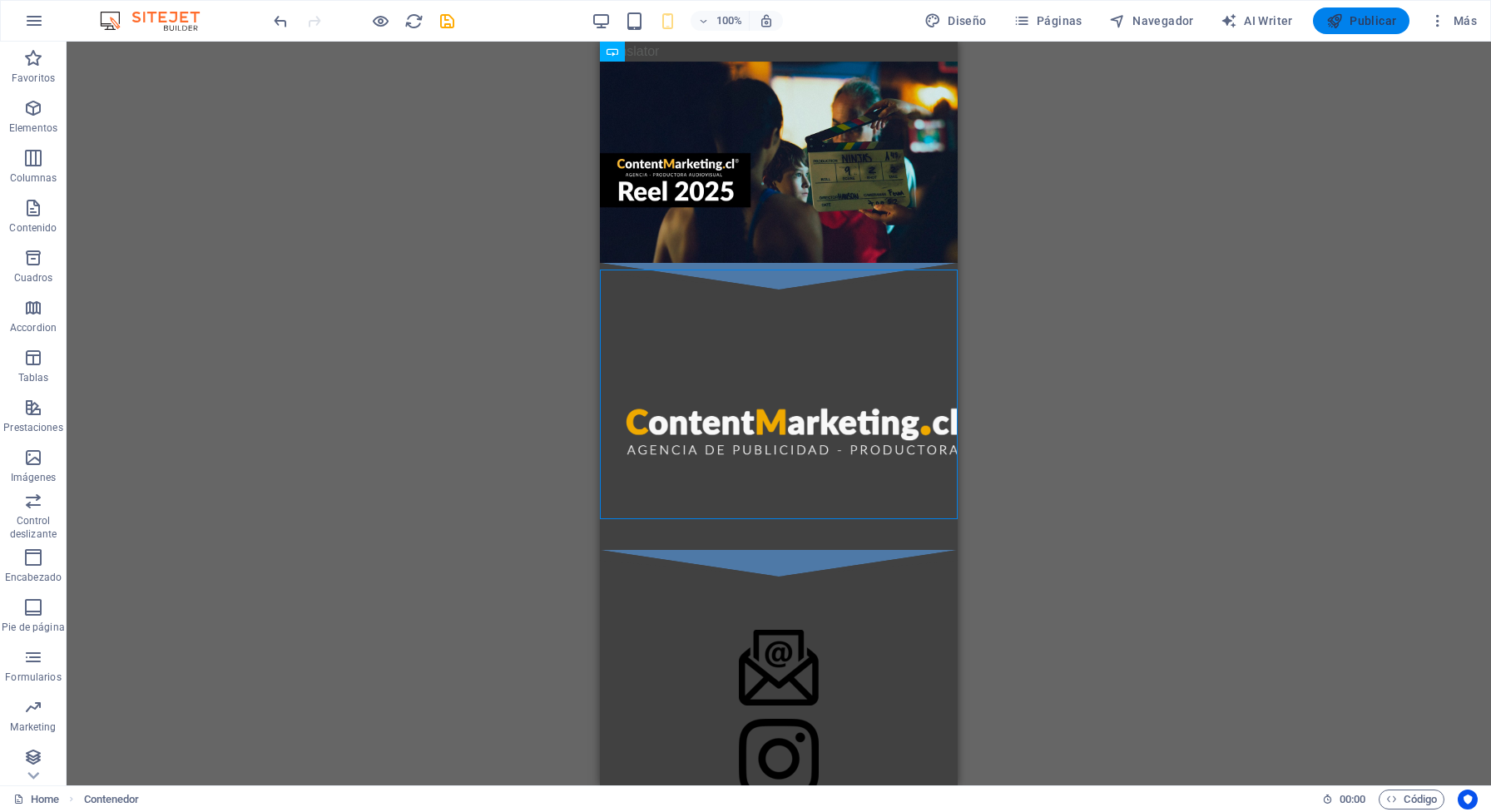
click at [1380, 27] on span "Publicar" at bounding box center [1362, 20] width 71 height 16
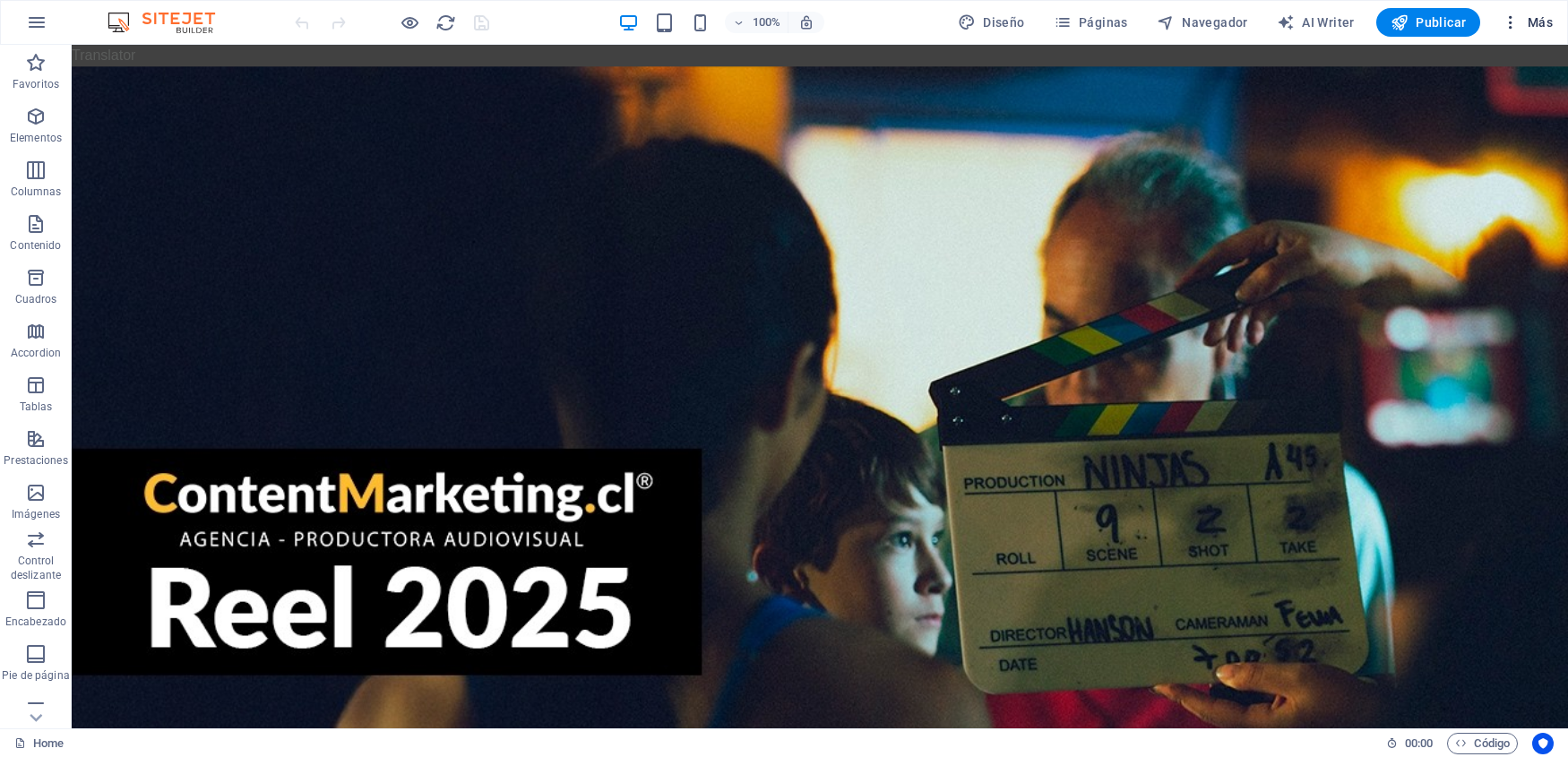
click at [1511, 24] on icon "button" at bounding box center [1510, 21] width 18 height 18
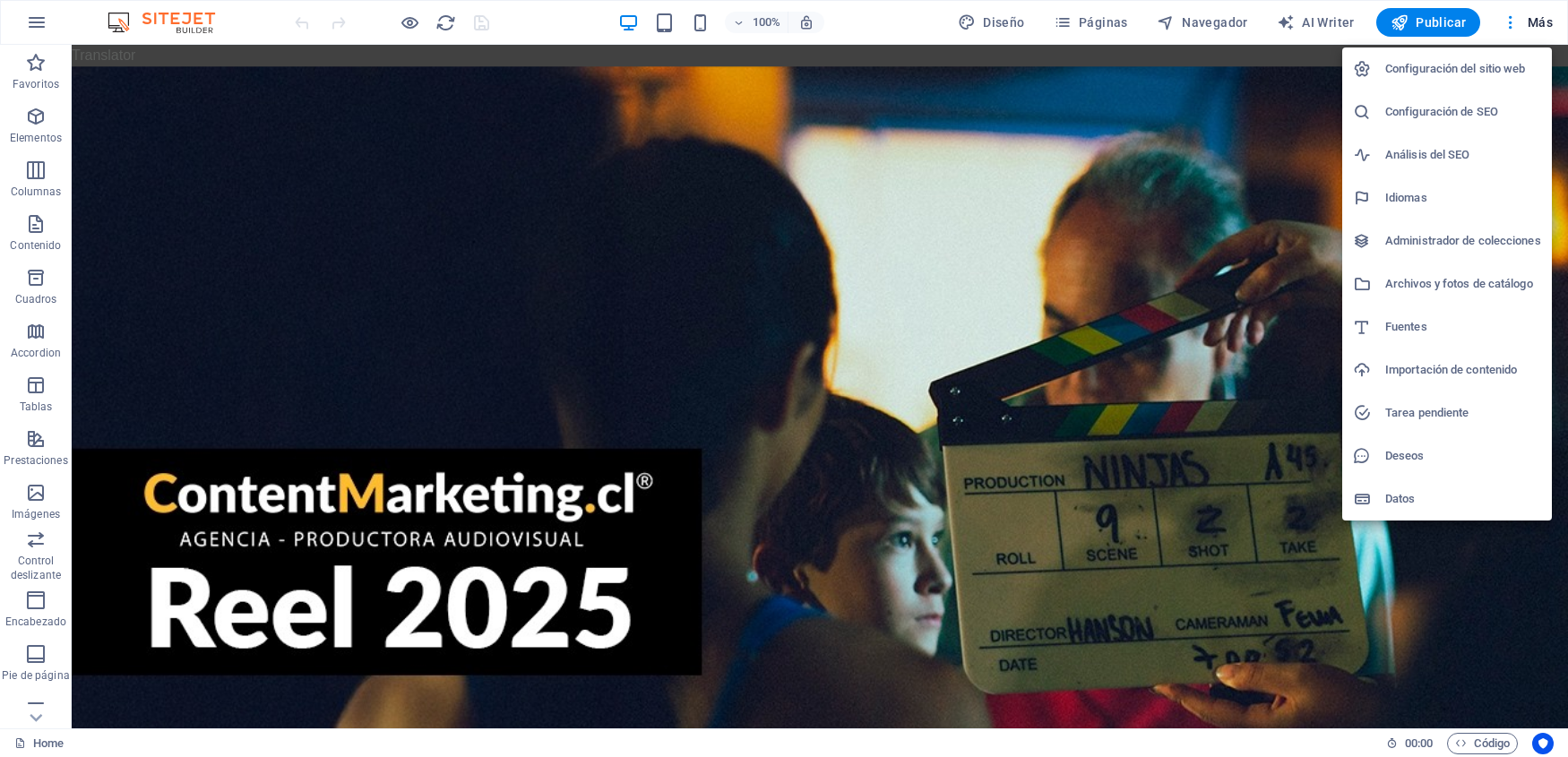
click at [1499, 69] on h6 "Configuración del sitio web" at bounding box center [1463, 69] width 156 height 21
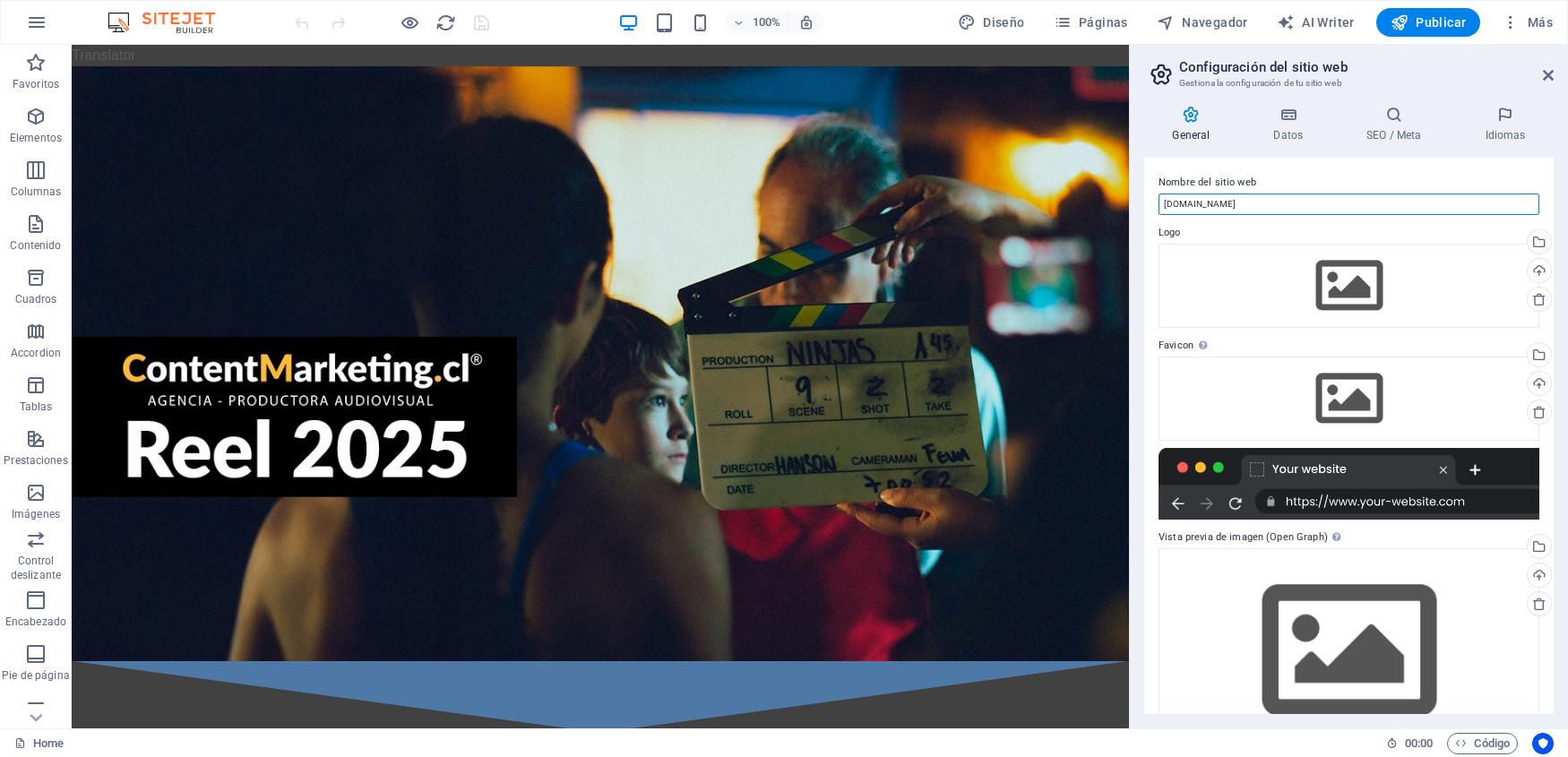
click at [1255, 207] on input "[DOMAIN_NAME]" at bounding box center [1349, 204] width 380 height 21
click at [1292, 206] on input "ContentMarketing" at bounding box center [1349, 204] width 380 height 21
click at [1540, 245] on div "Selecciona archivos del administrador de archivos, de la galería de fotos o car…" at bounding box center [1537, 244] width 27 height 27
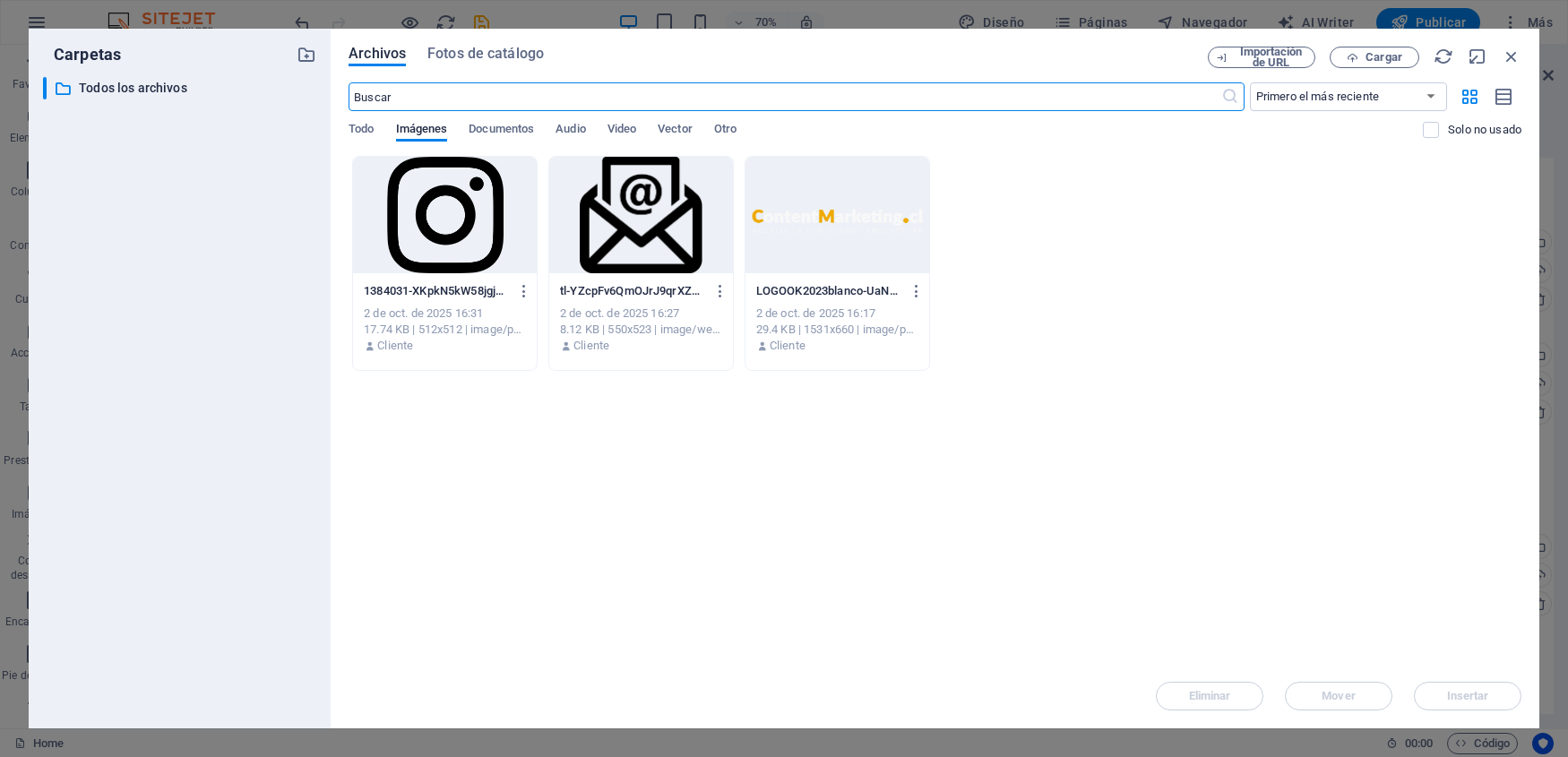
click at [854, 230] on div at bounding box center [838, 215] width 184 height 116
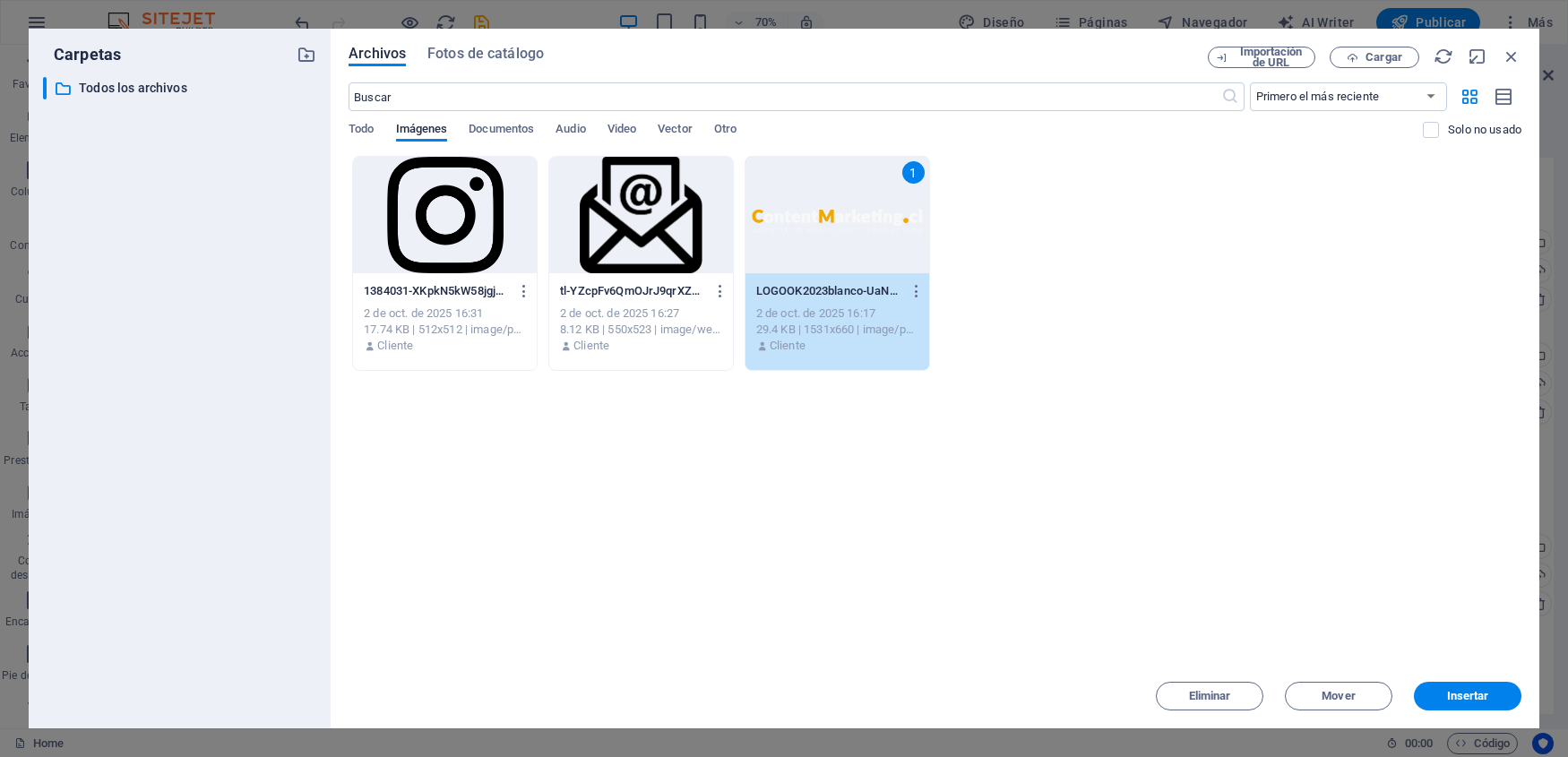
click at [854, 230] on div "1" at bounding box center [838, 215] width 184 height 116
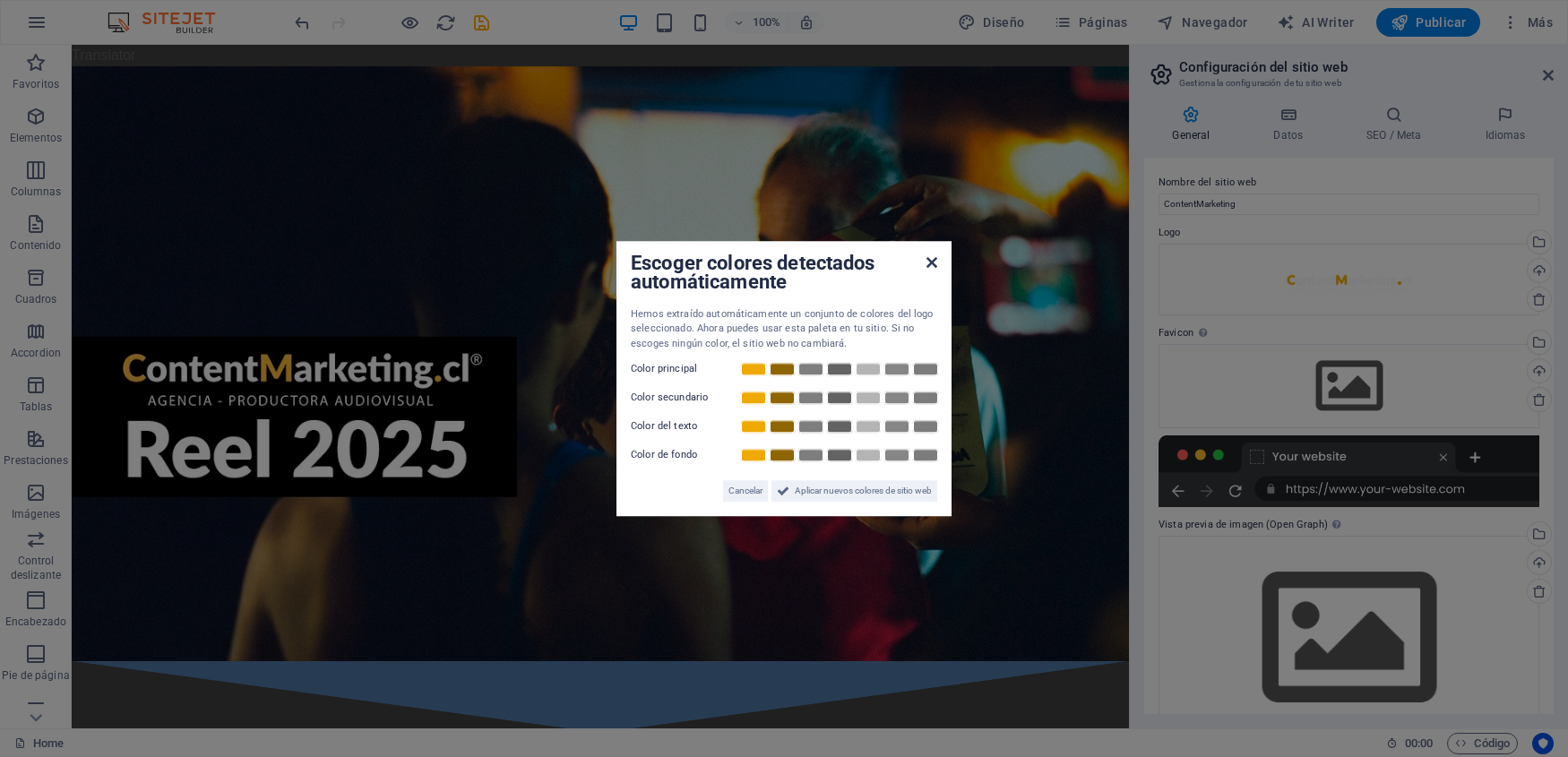
click at [934, 266] on icon at bounding box center [932, 262] width 11 height 14
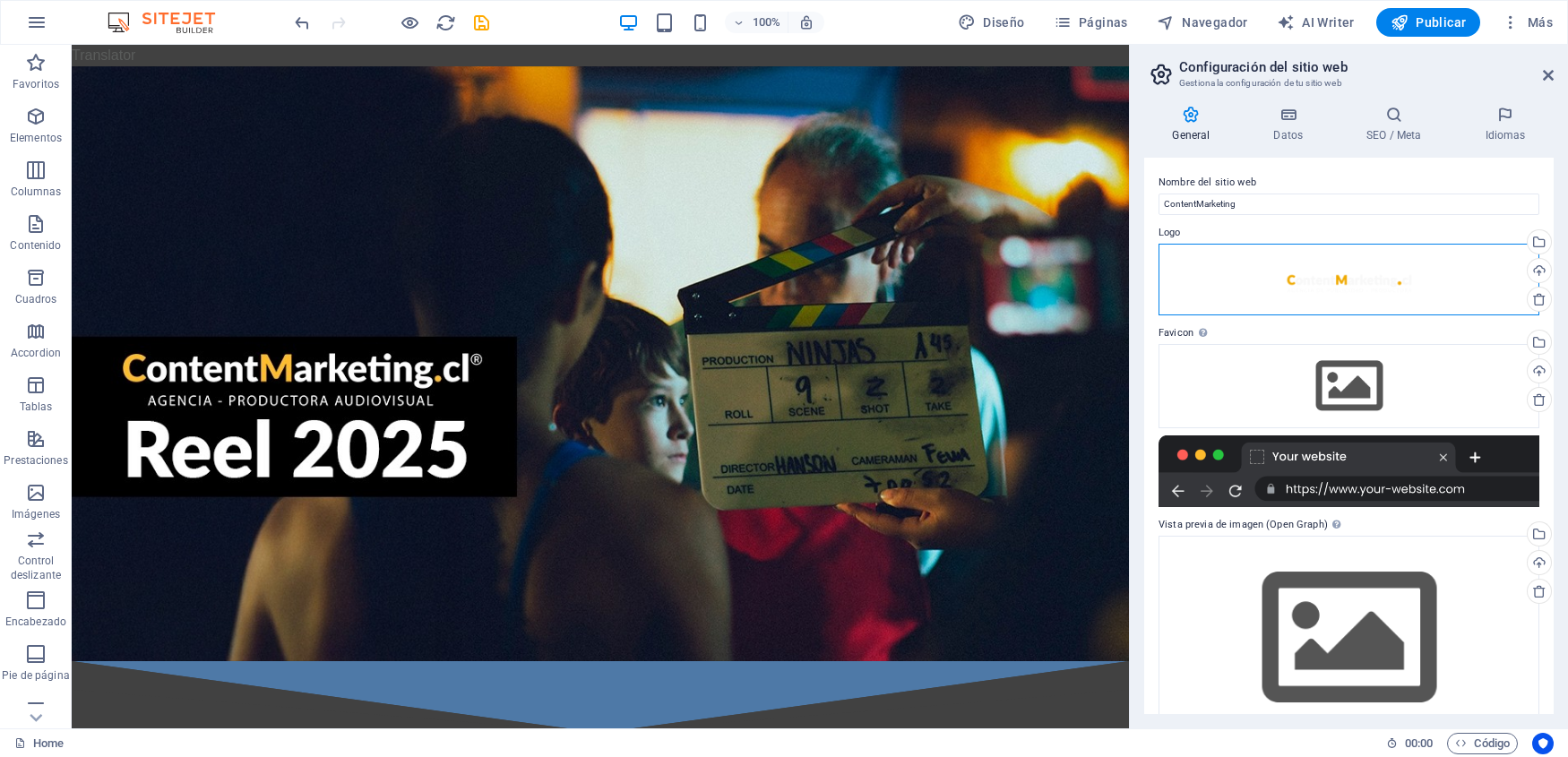
click at [1389, 282] on div "Arrastra archivos aquí, haz clic para escoger archivos o selecciona archivos de…" at bounding box center [1349, 279] width 380 height 72
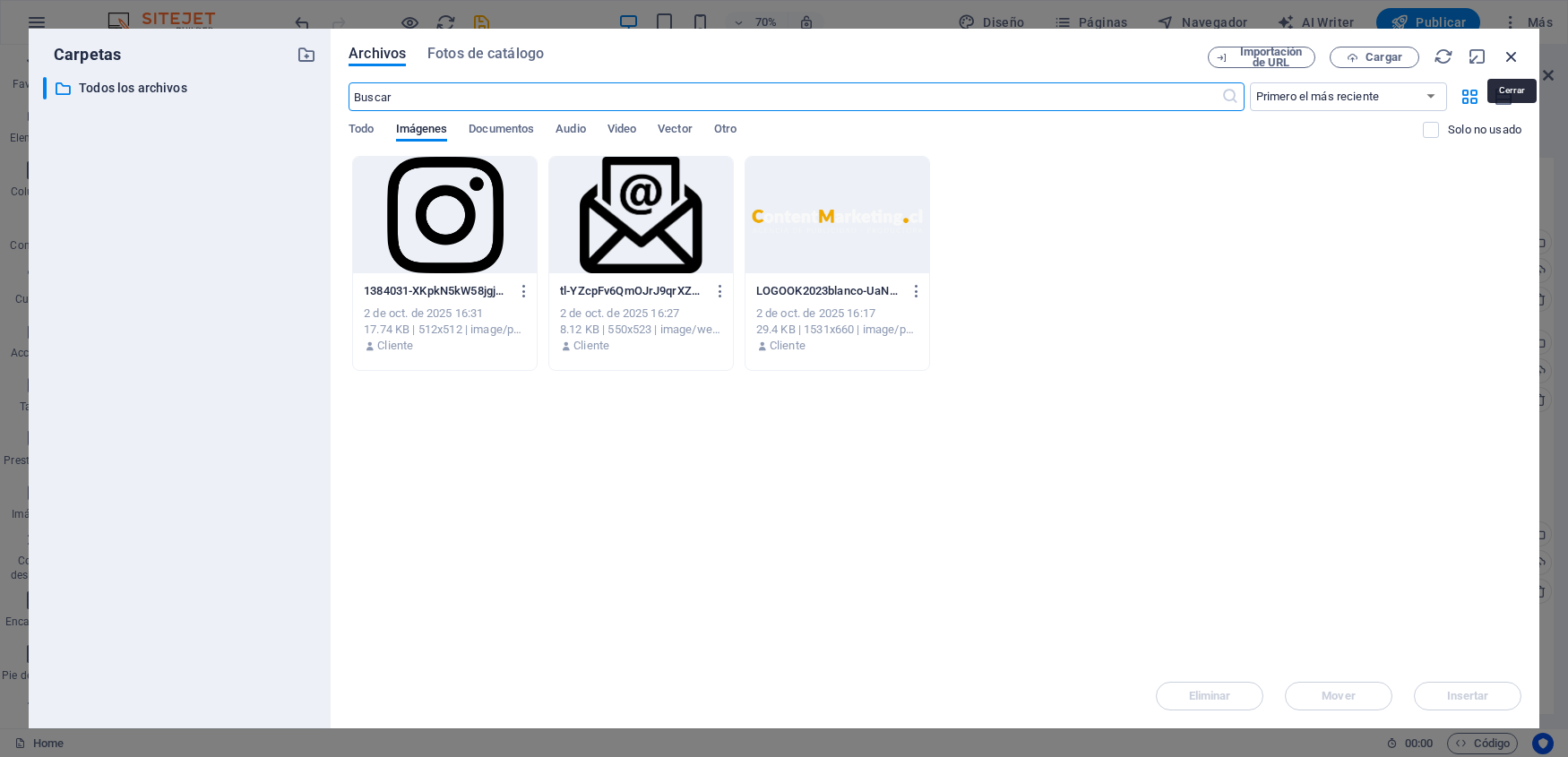
click at [1508, 60] on icon "button" at bounding box center [1511, 56] width 20 height 20
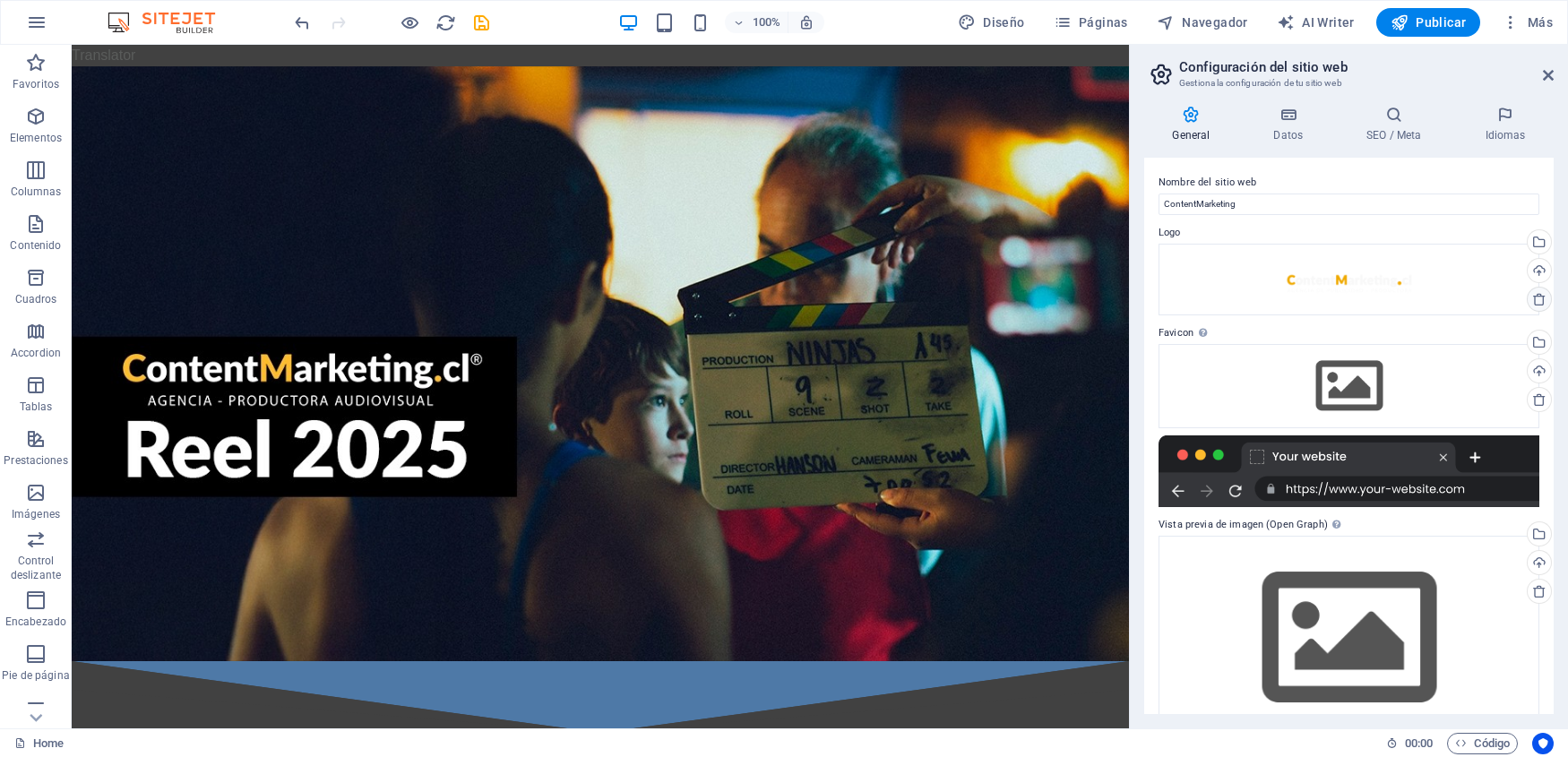
click at [1538, 302] on icon at bounding box center [1538, 299] width 14 height 14
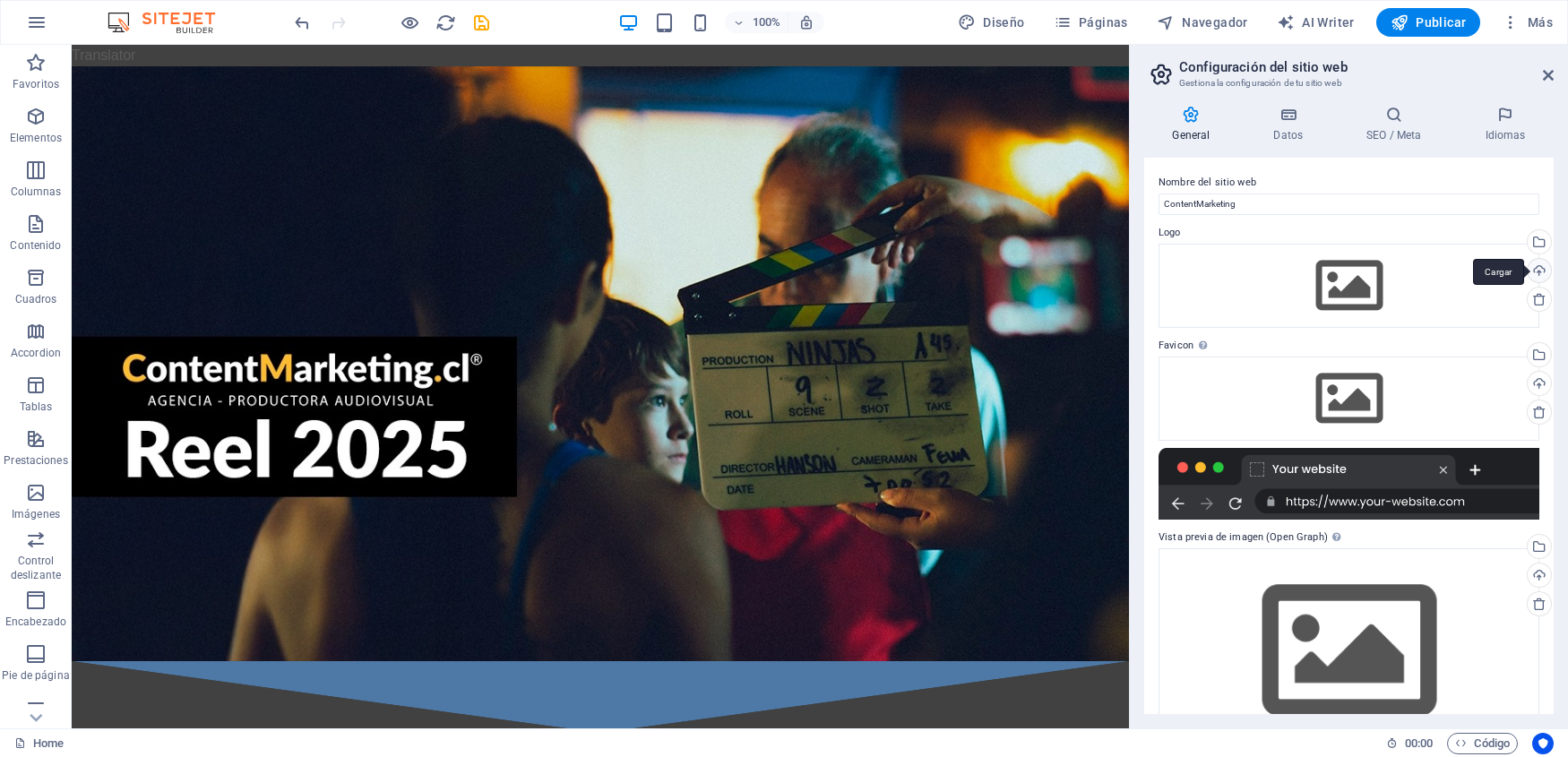
click at [1539, 267] on div "Cargar" at bounding box center [1537, 272] width 27 height 27
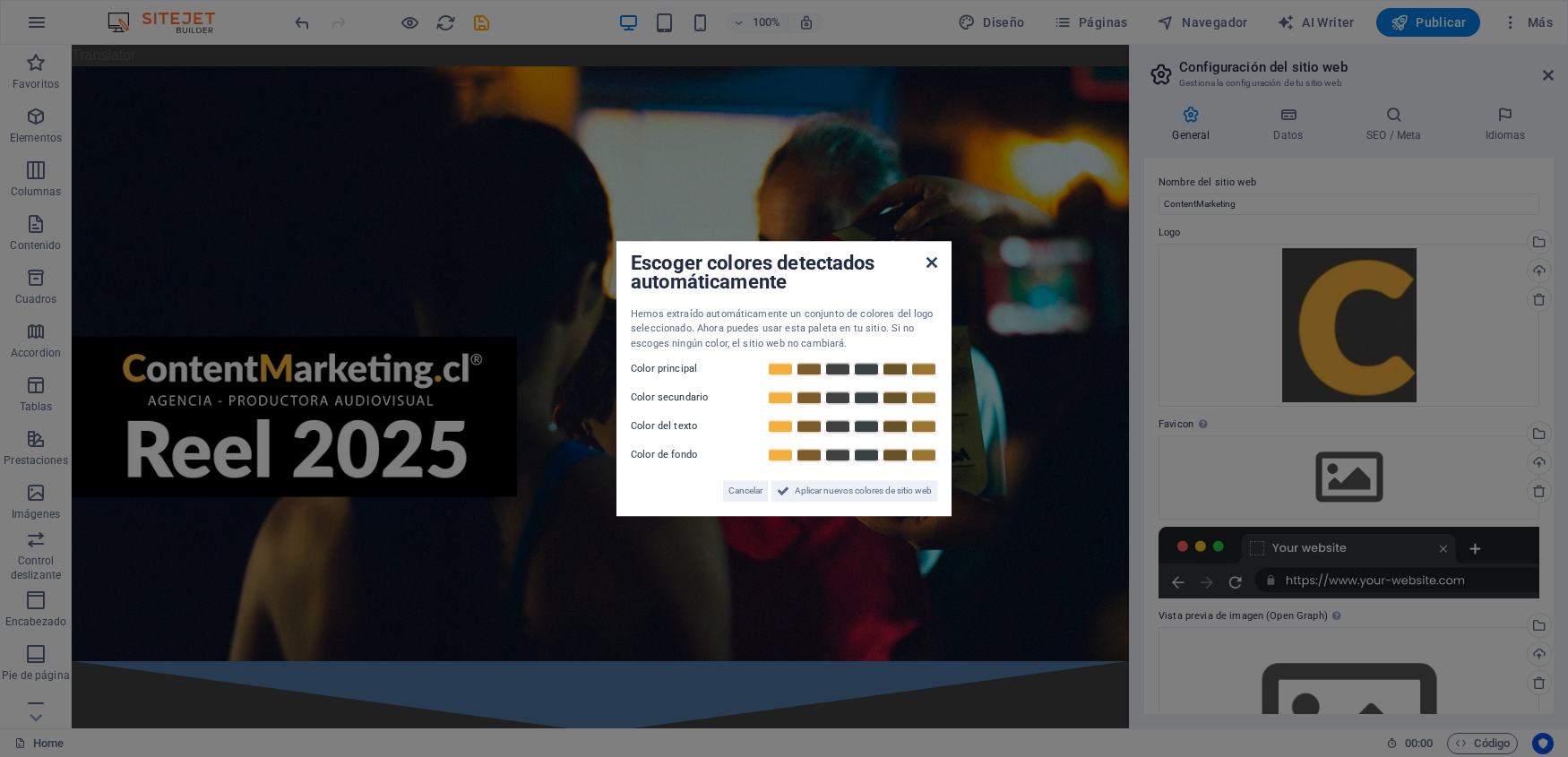
click at [935, 261] on icon at bounding box center [932, 262] width 11 height 14
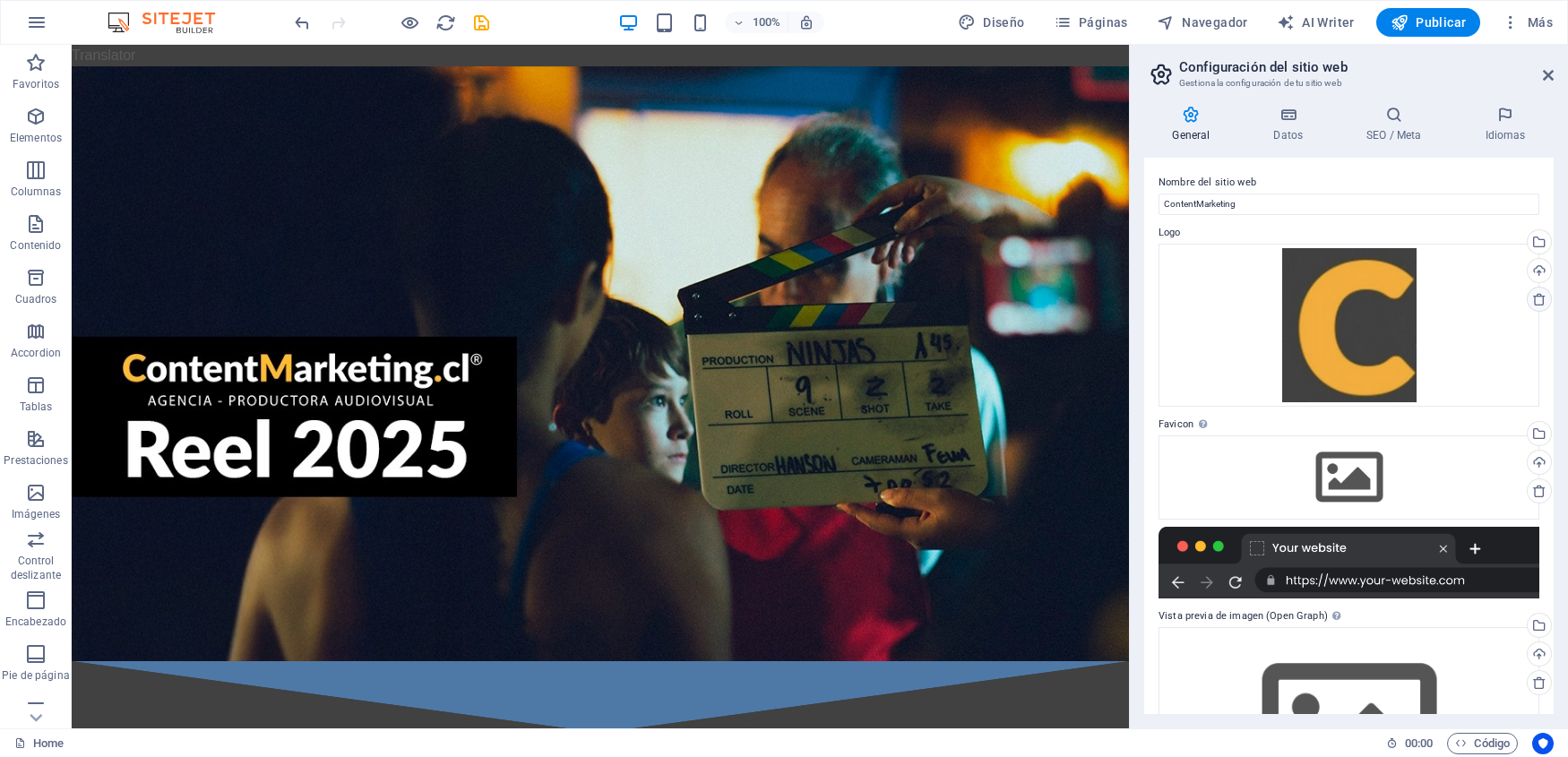
click at [1538, 306] on icon at bounding box center [1538, 299] width 14 height 14
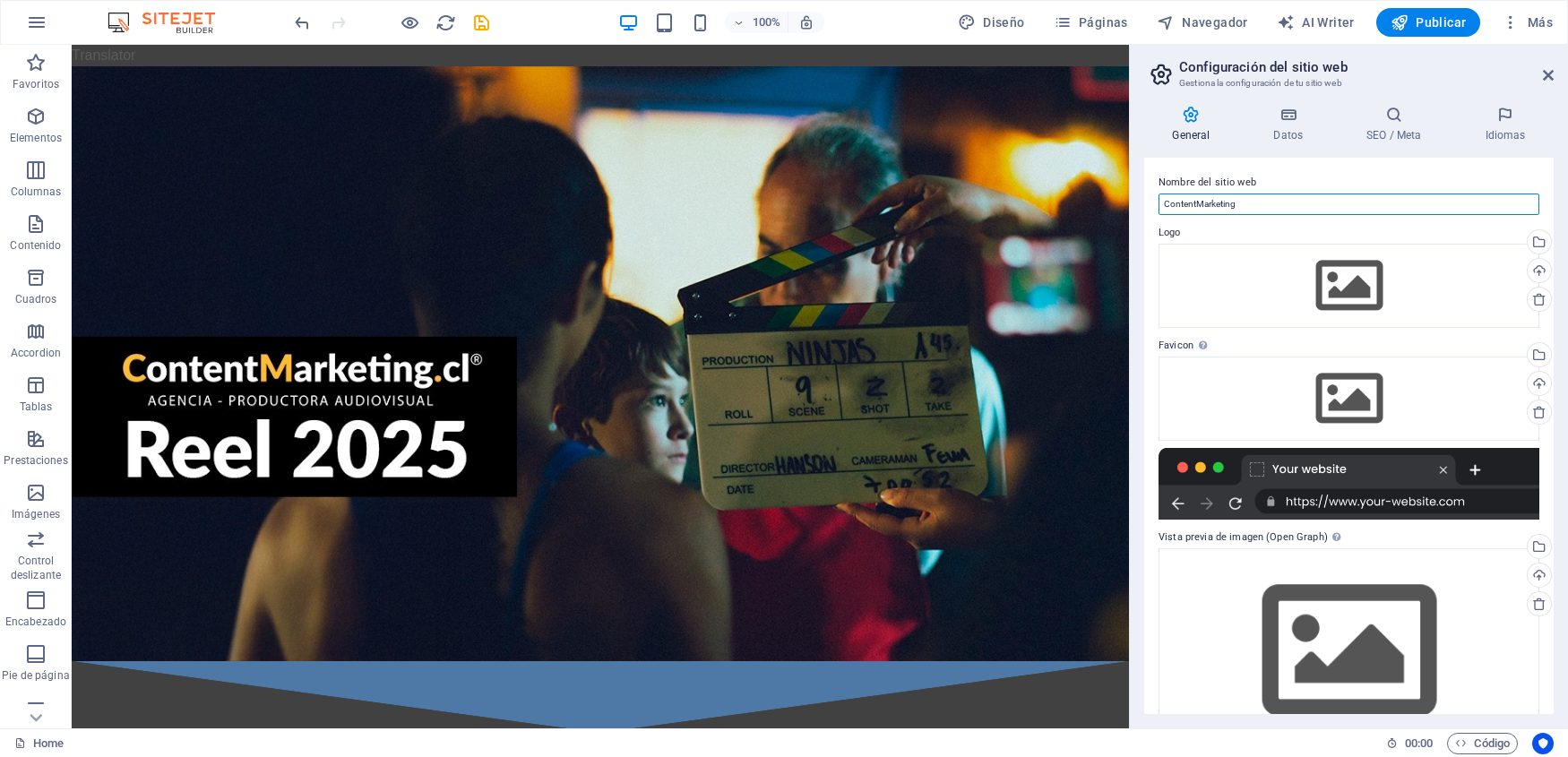
click at [1252, 202] on input "ContentMarketing" at bounding box center [1349, 204] width 380 height 21
click at [1237, 206] on input "ContentMarketing Agencia - Productora Audiovisual" at bounding box center [1349, 204] width 380 height 21
click at [1395, 207] on input "ContentMarketing.cl Agencia - Productora Audiovisual" at bounding box center [1349, 204] width 380 height 21
type input "ContentMarketing.cl Agencia - Productora Audiovisual"
click at [1296, 128] on h4 "Datos" at bounding box center [1292, 125] width 93 height 37
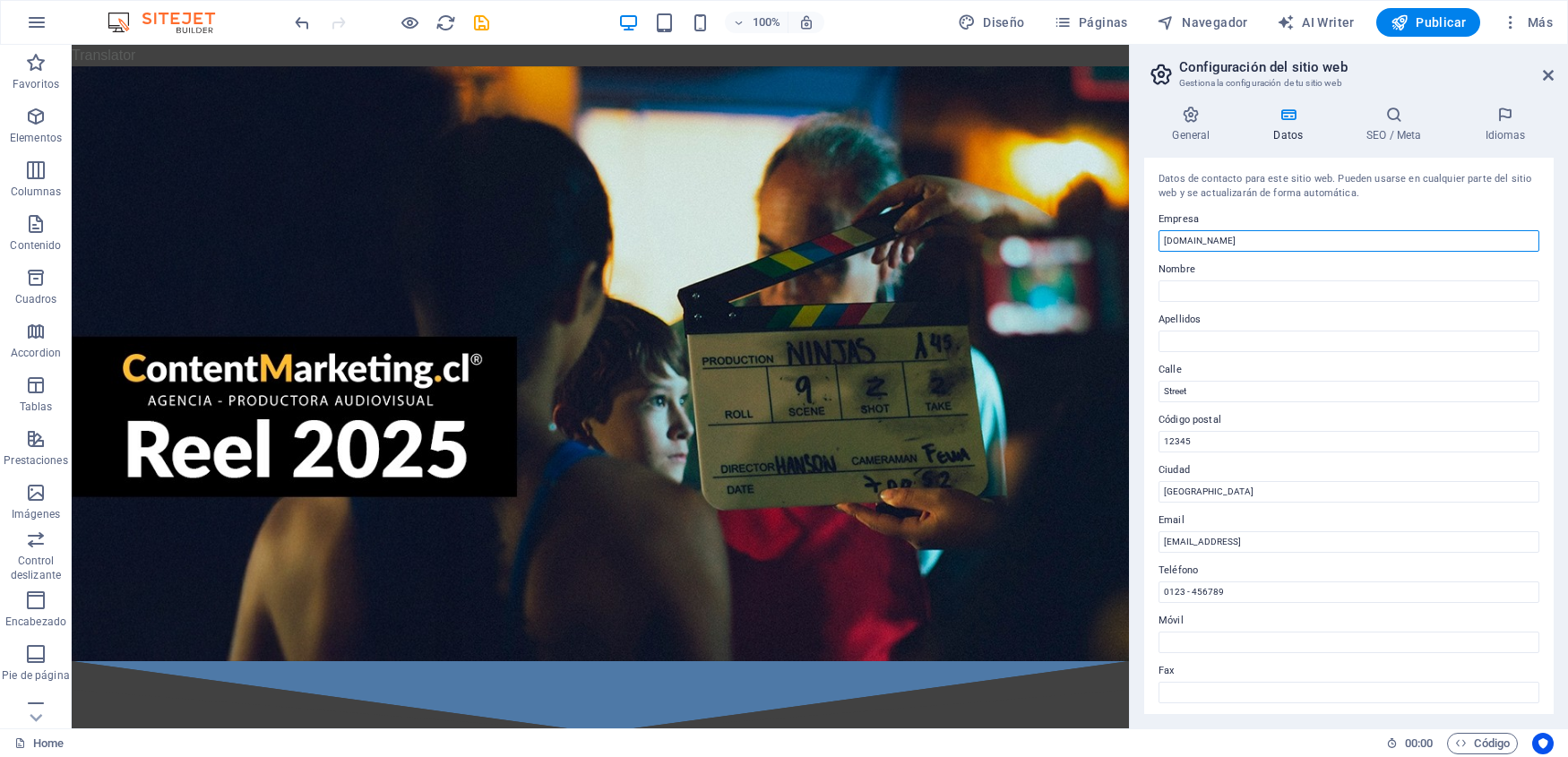
drag, startPoint x: 1170, startPoint y: 244, endPoint x: 1128, endPoint y: 244, distance: 42.0
click at [1159, 244] on input "contentmarketing.cl" at bounding box center [1349, 241] width 380 height 21
click at [1197, 242] on input "Contentmarketing.cl" at bounding box center [1349, 241] width 380 height 21
drag, startPoint x: 1252, startPoint y: 240, endPoint x: 1238, endPoint y: 239, distance: 14.0
click at [1238, 239] on input "ContentMarketing.cl" at bounding box center [1349, 241] width 380 height 21
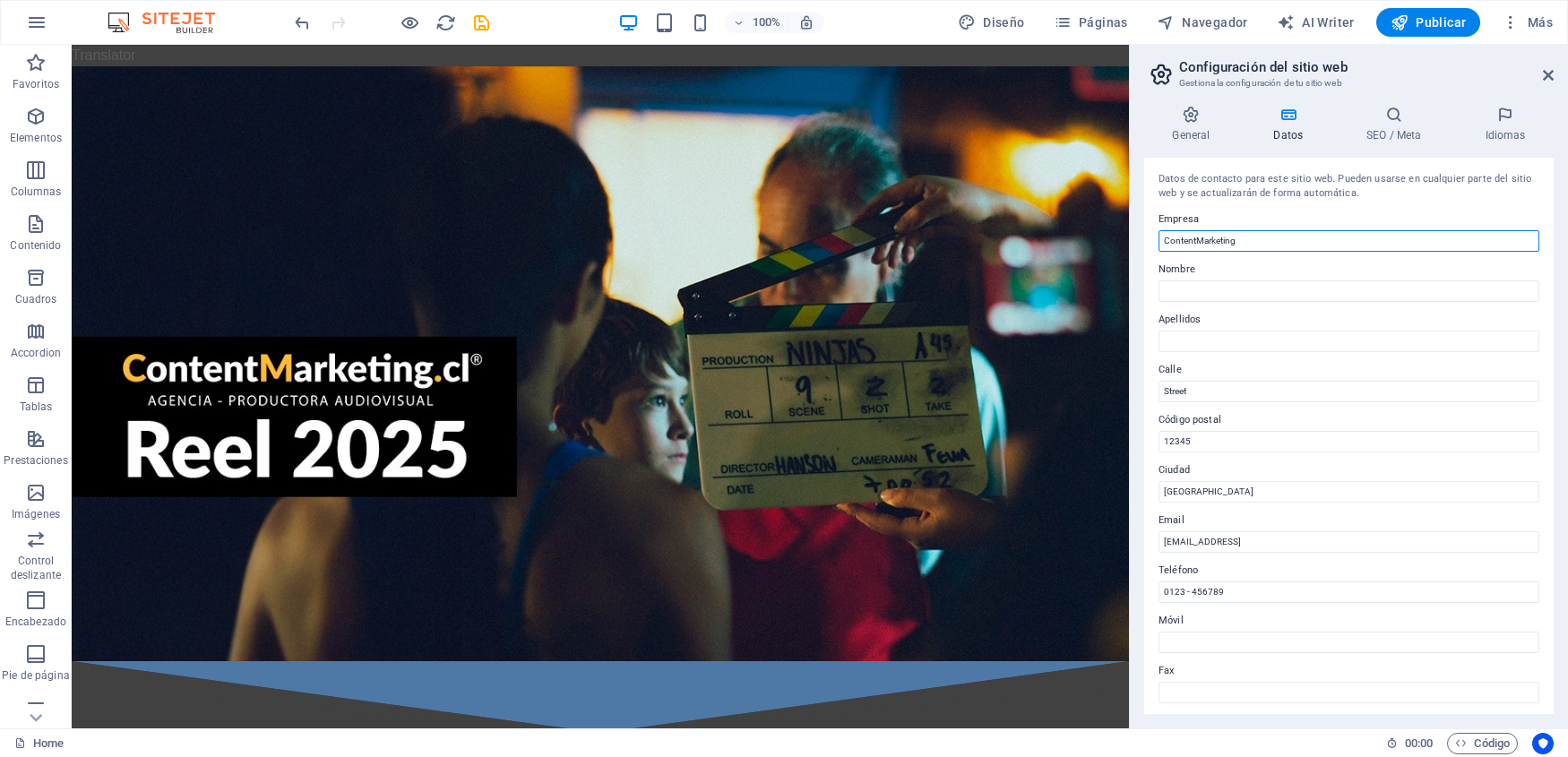
drag, startPoint x: 1248, startPoint y: 238, endPoint x: 1139, endPoint y: 238, distance: 109.0
click at [1159, 238] on input "ContentMarketing" at bounding box center [1349, 241] width 380 height 21
type input "ContentMarketing"
click at [1186, 286] on input "Nombre" at bounding box center [1349, 291] width 380 height 21
paste input "ContentMarketing"
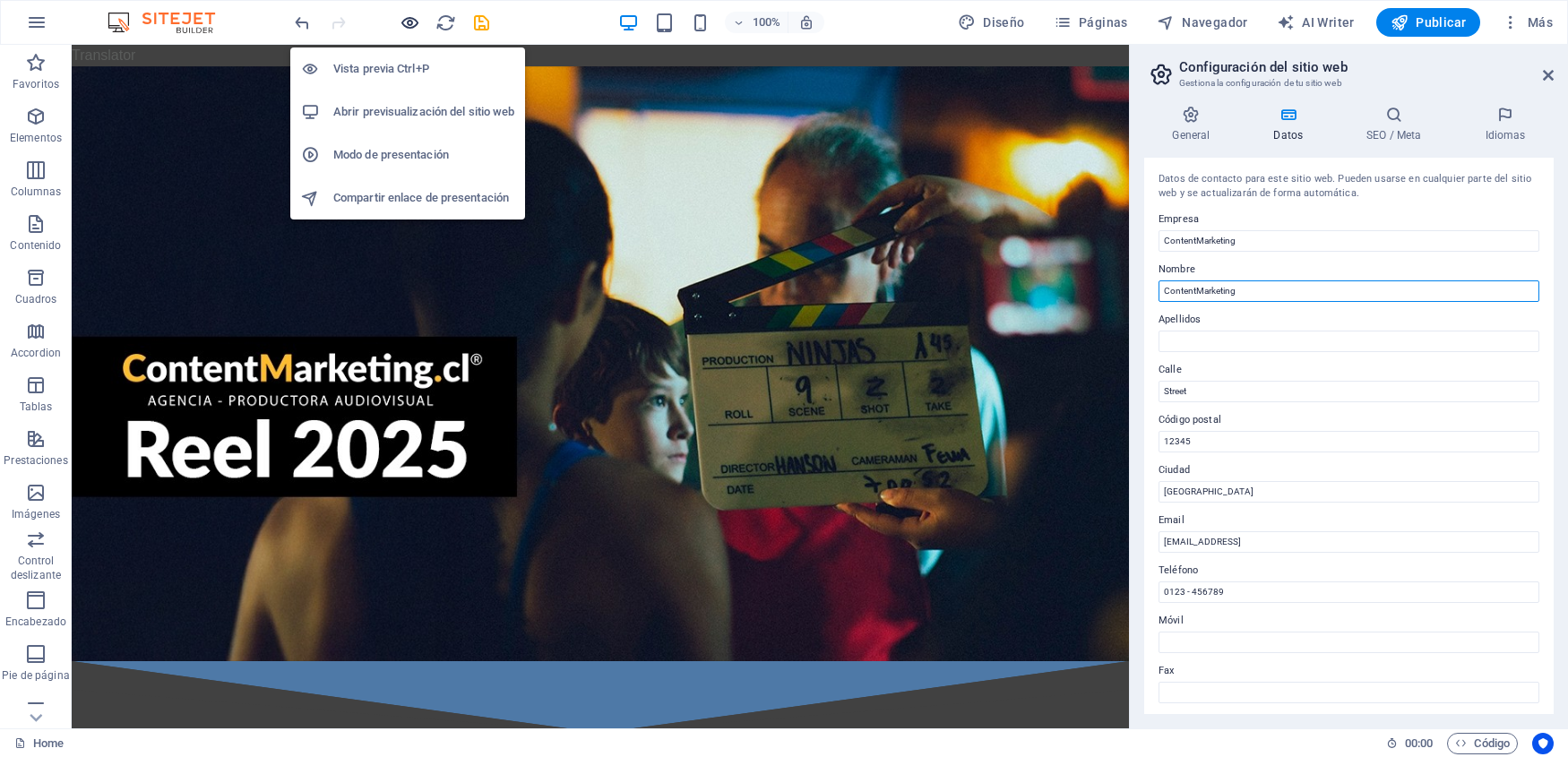
type input "ContentMarketing"
click at [412, 20] on icon "button" at bounding box center [410, 22] width 20 height 20
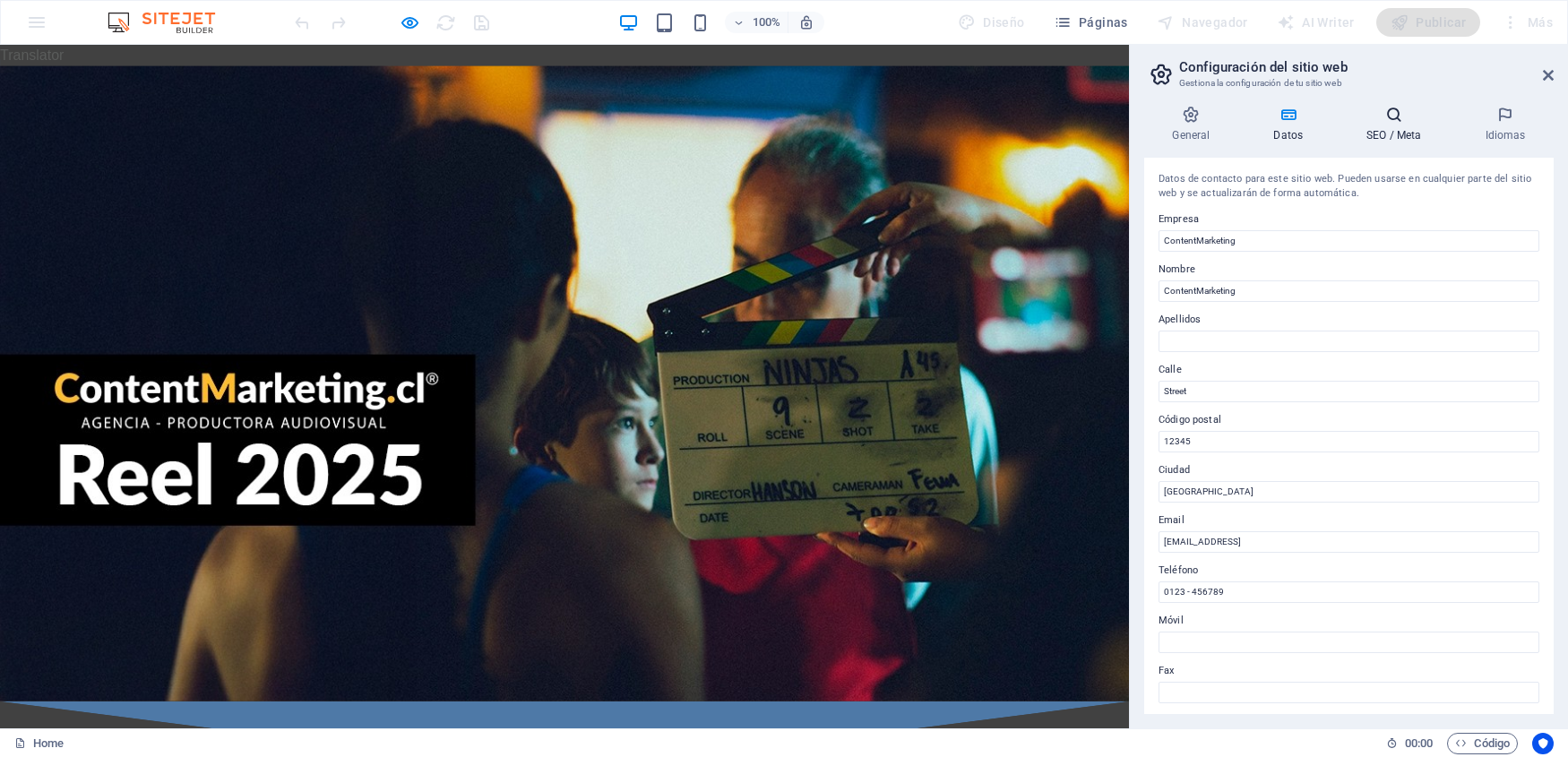
click at [1401, 117] on icon at bounding box center [1393, 114] width 111 height 18
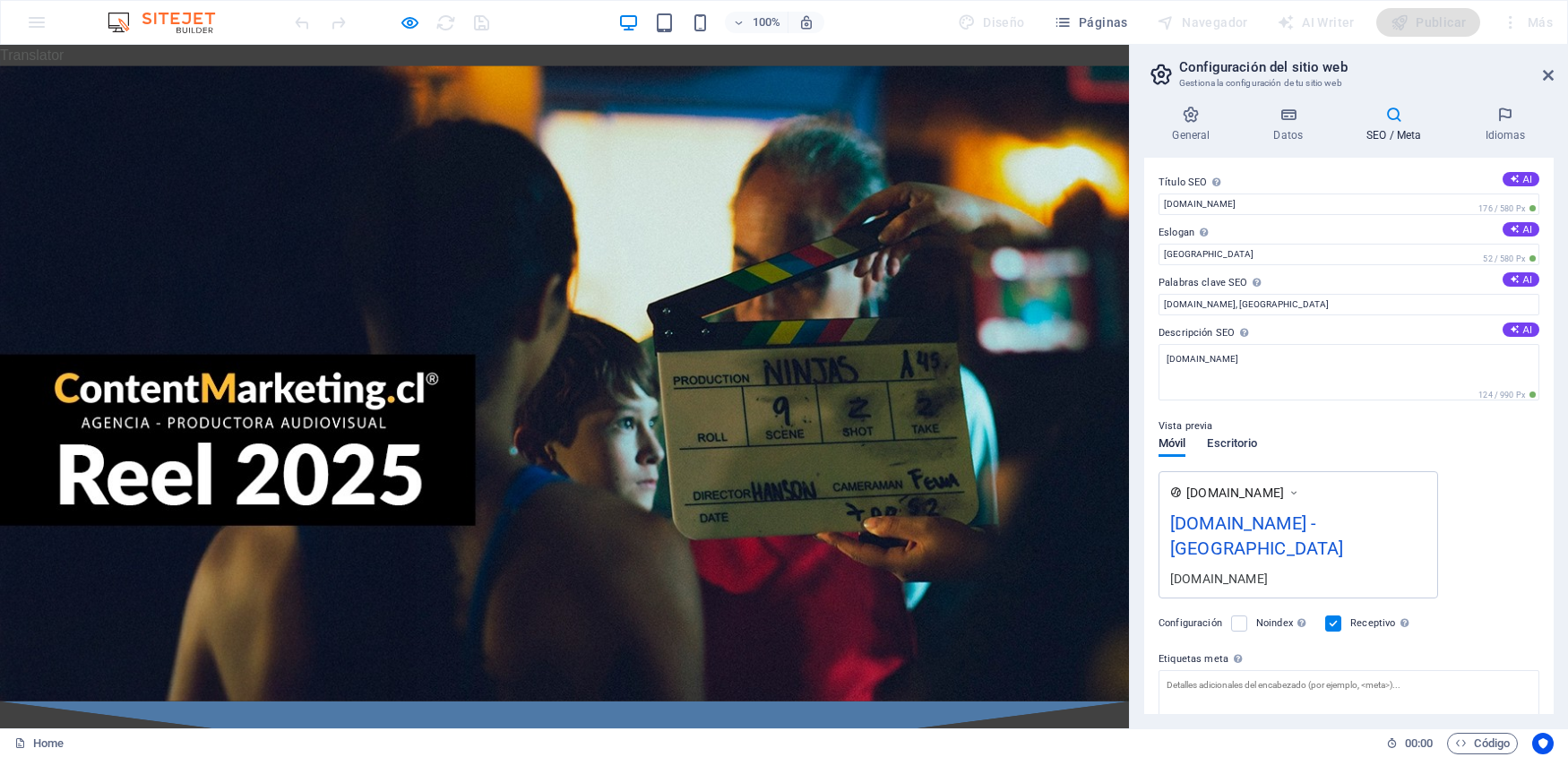
click at [1243, 440] on span "Escritorio" at bounding box center [1232, 445] width 50 height 25
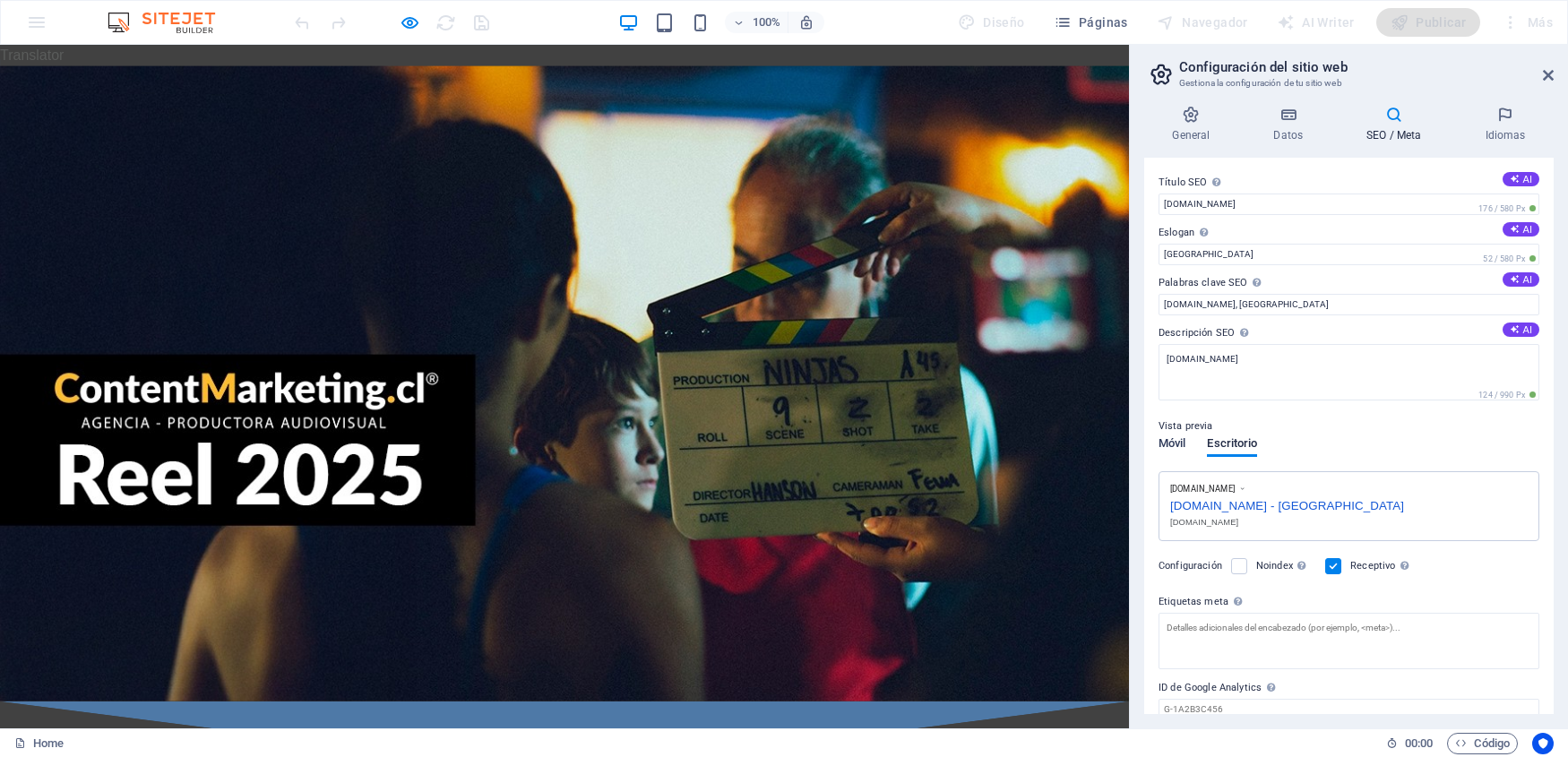
click at [1177, 445] on span "Móvil" at bounding box center [1172, 445] width 27 height 25
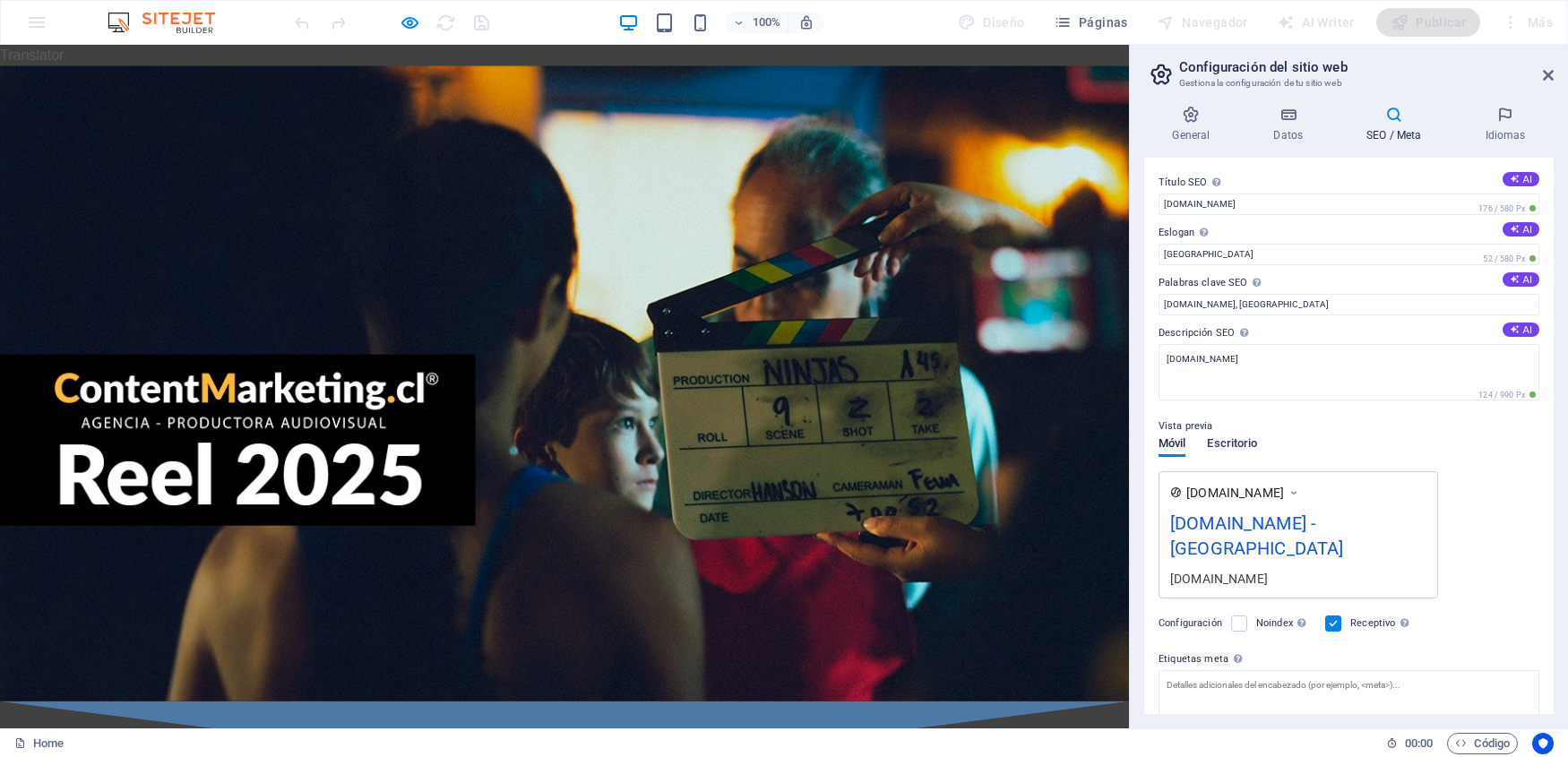
click at [1239, 447] on span "Escritorio" at bounding box center [1232, 445] width 50 height 25
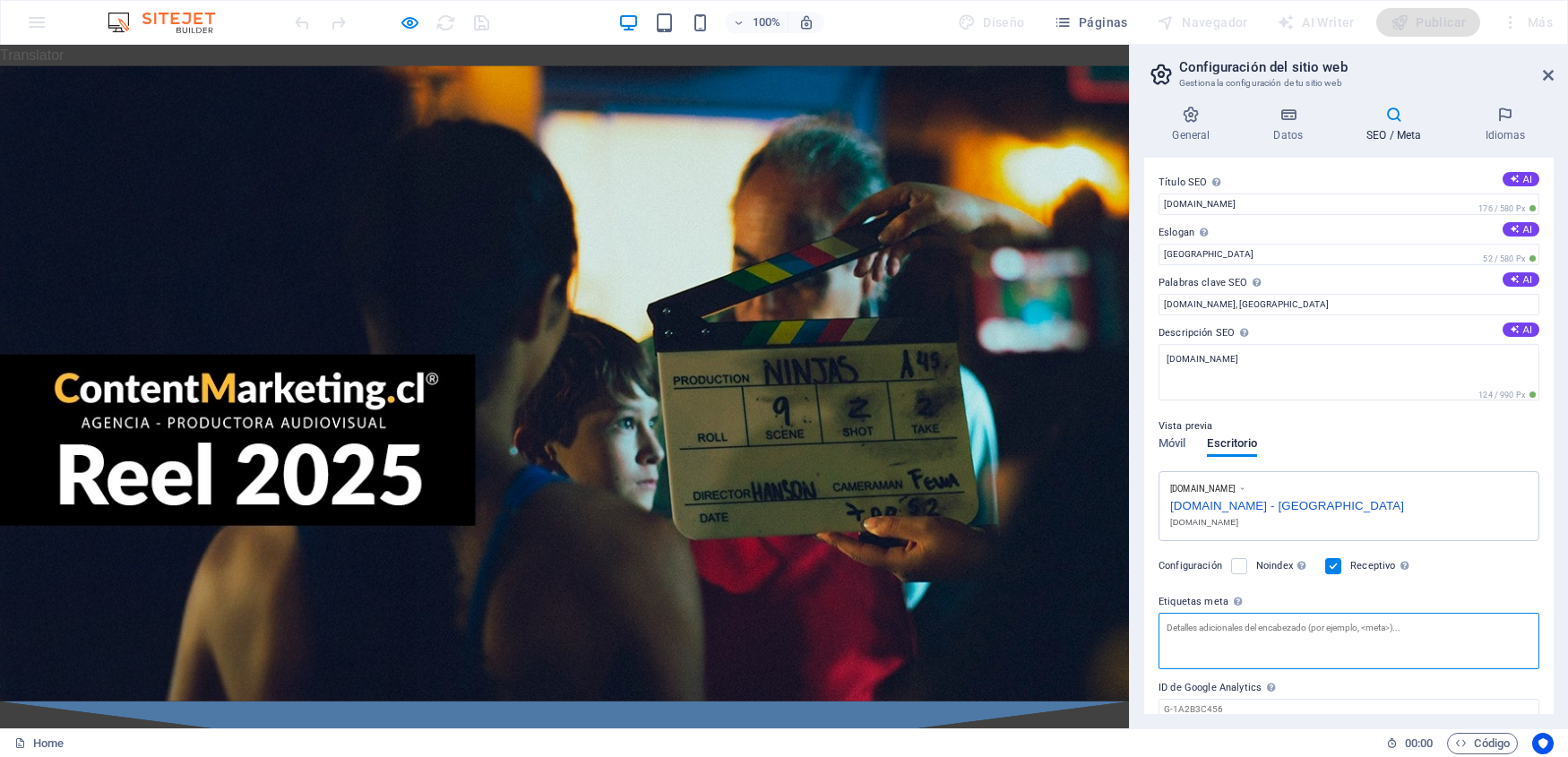
click at [1227, 629] on textarea "Etiquetas meta Introduce aquí el código HTML que se incluirá en las etiquetas d…" at bounding box center [1349, 641] width 380 height 57
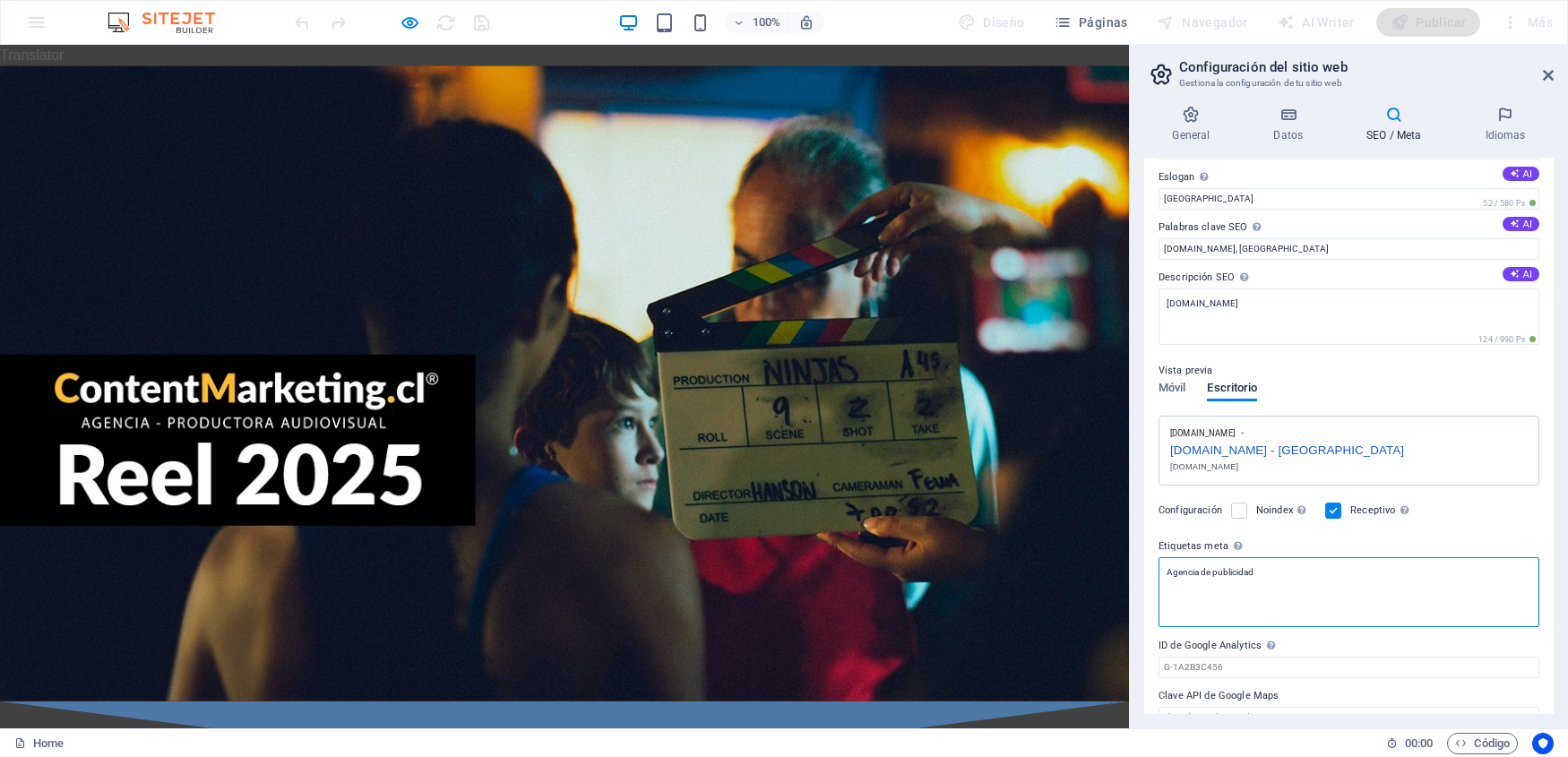
scroll to position [84, 0]
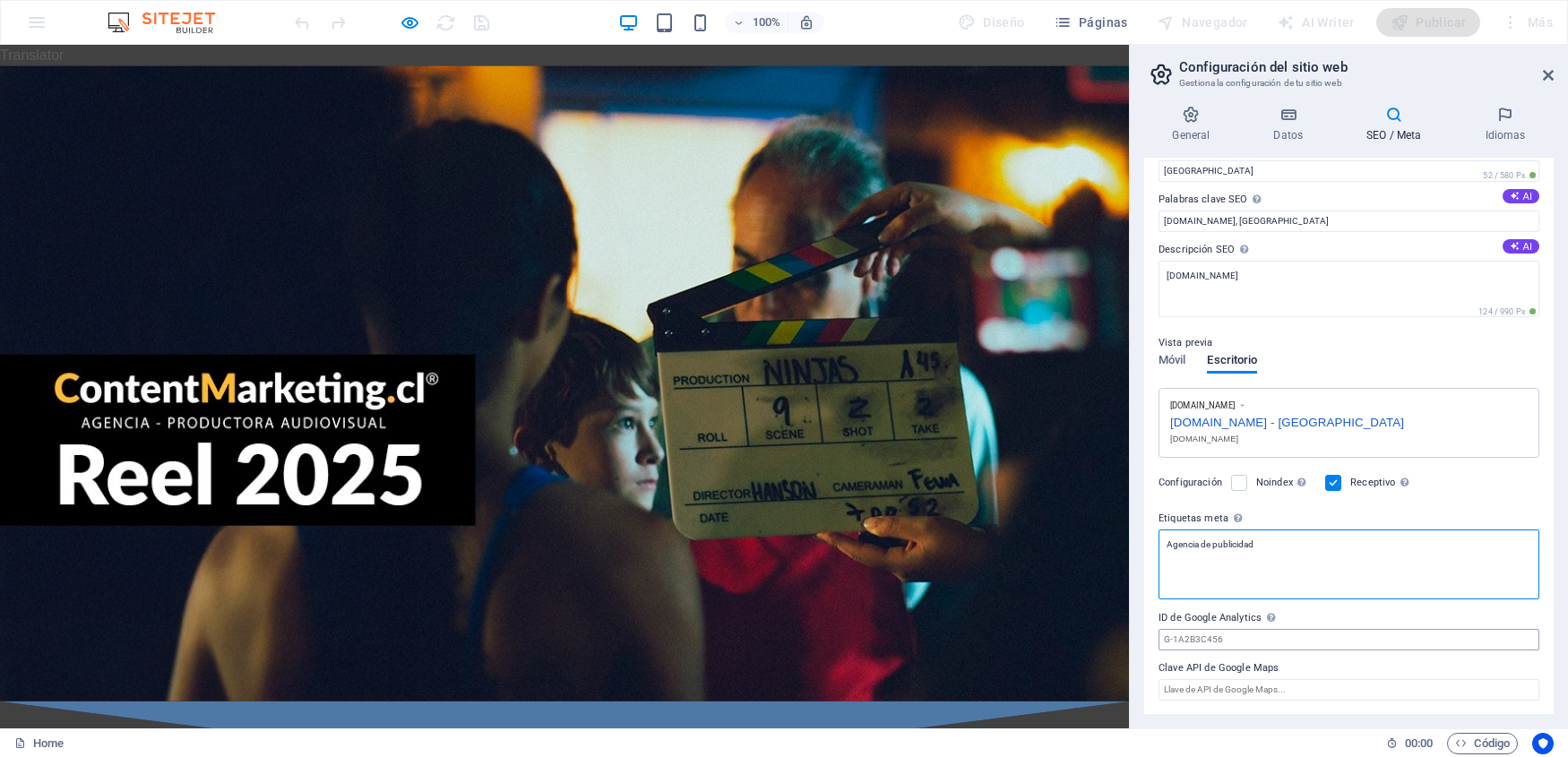
type textarea "Agencia de publicidad"
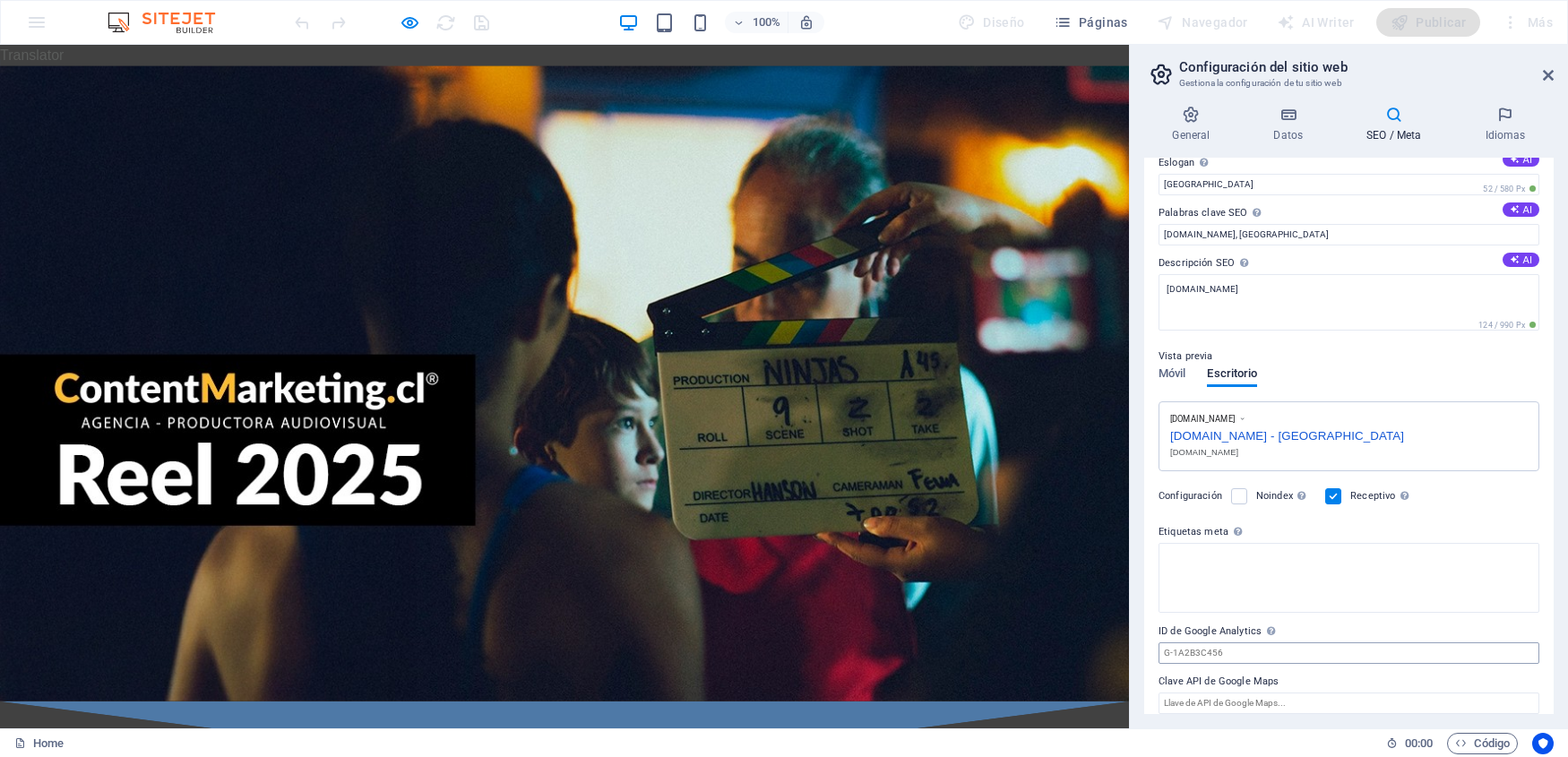
click at [1269, 649] on input "ID de Google Analytics Añada únicamente el ID de Google Analytics. Incluimos el…" at bounding box center [1349, 653] width 380 height 21
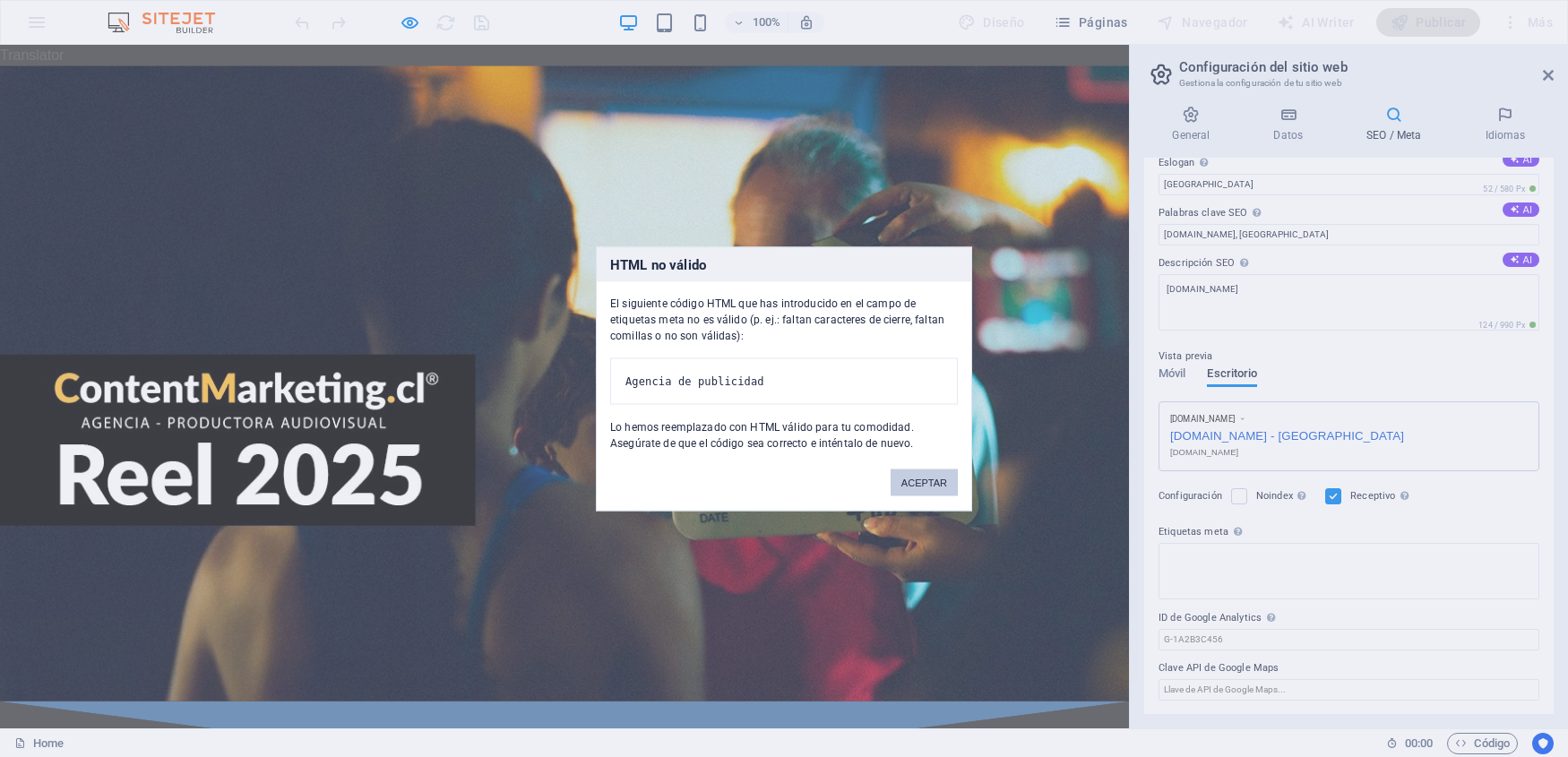
click at [947, 489] on button "ACEPTAR" at bounding box center [924, 482] width 67 height 27
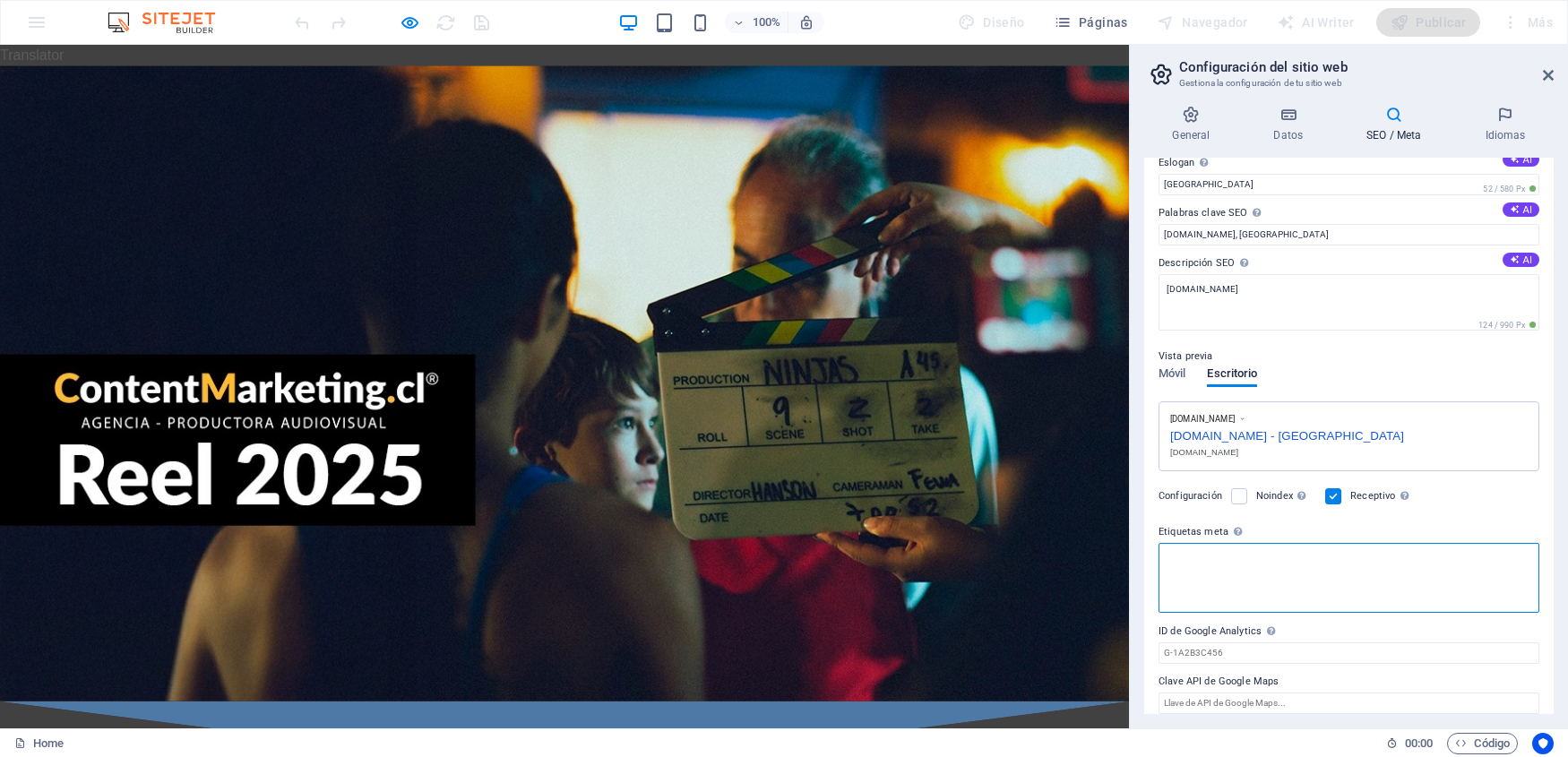
scroll to position [57, 0]
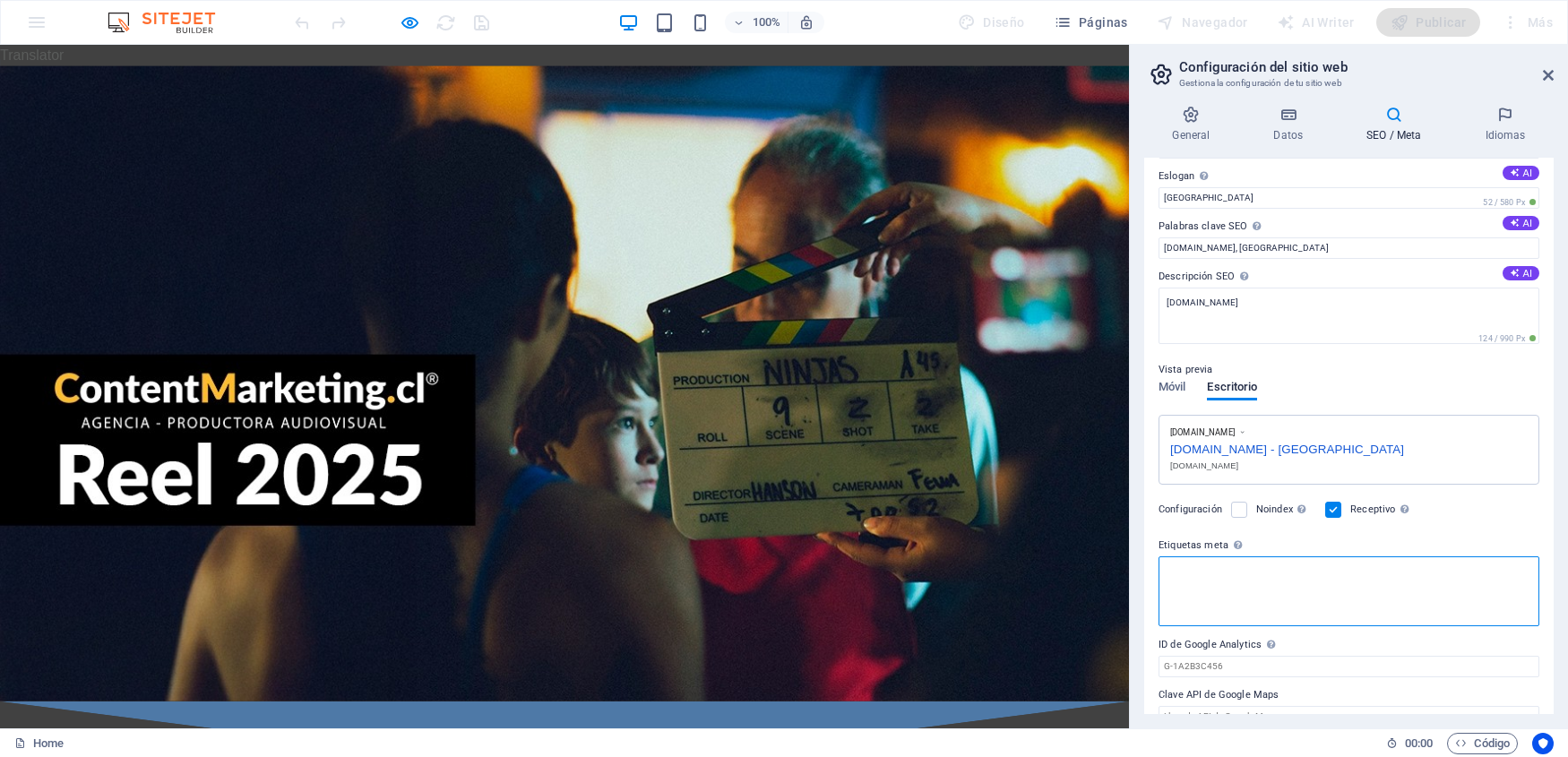
click at [1228, 591] on textarea "Etiquetas meta Introduce aquí el código HTML que se incluirá en las etiquetas d…" at bounding box center [1349, 591] width 380 height 70
click at [1203, 569] on textarea "Etiquetas meta Introduce aquí el código HTML que se incluirá en las etiquetas d…" at bounding box center [1349, 591] width 380 height 70
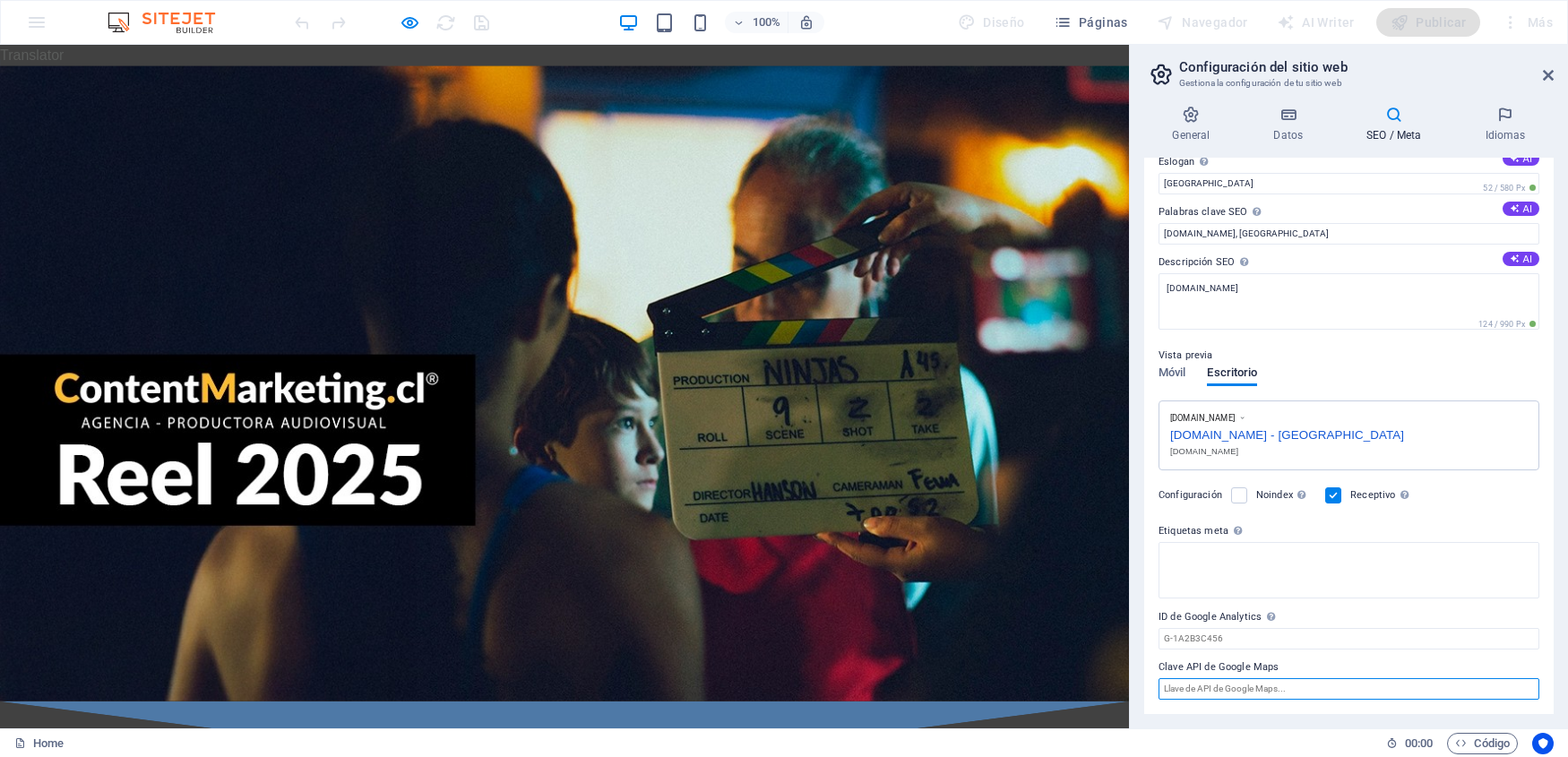
scroll to position [70, 0]
click at [1206, 696] on input "Clave API de Google Maps" at bounding box center [1349, 689] width 380 height 21
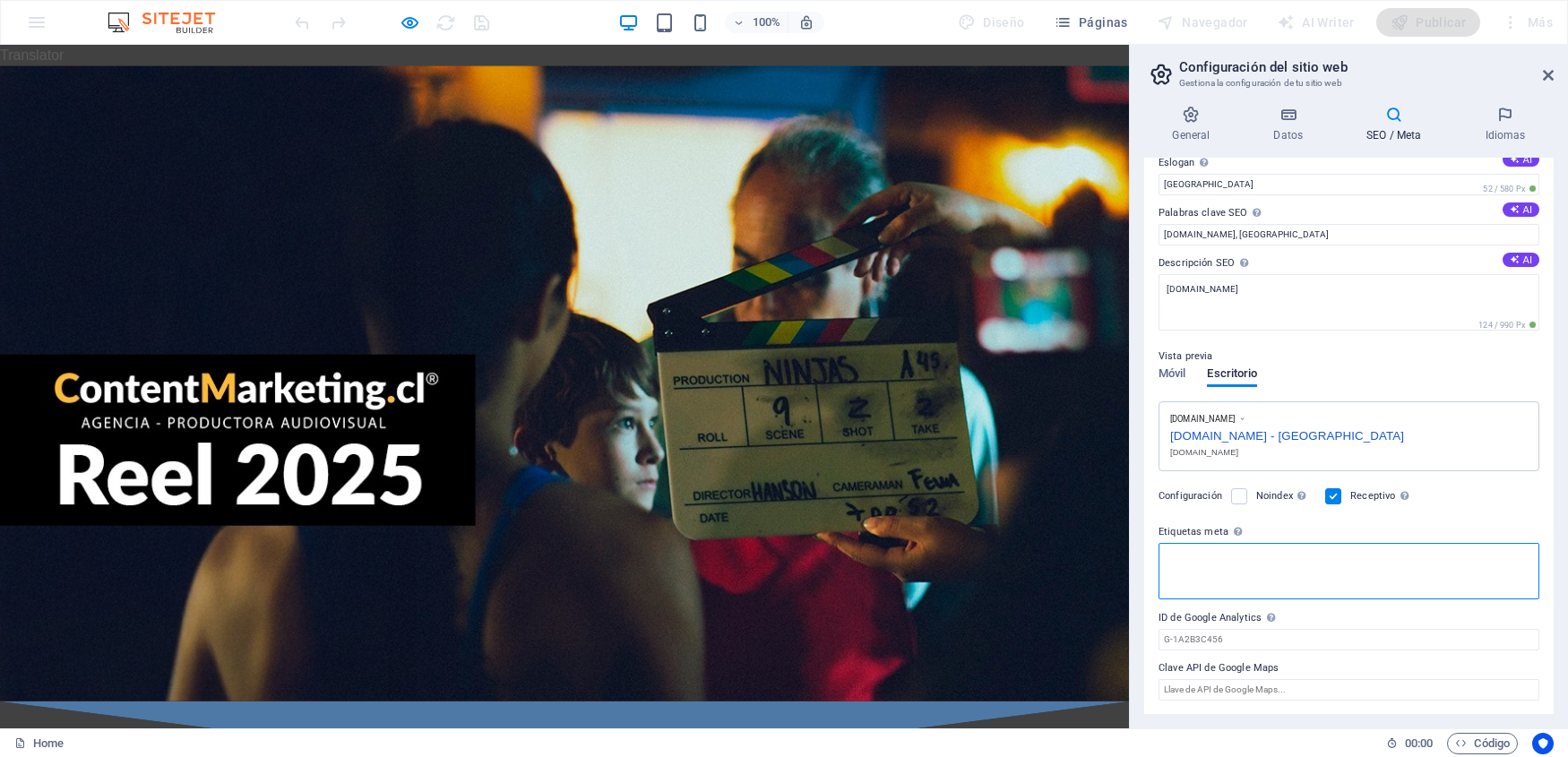
scroll to position [57, 0]
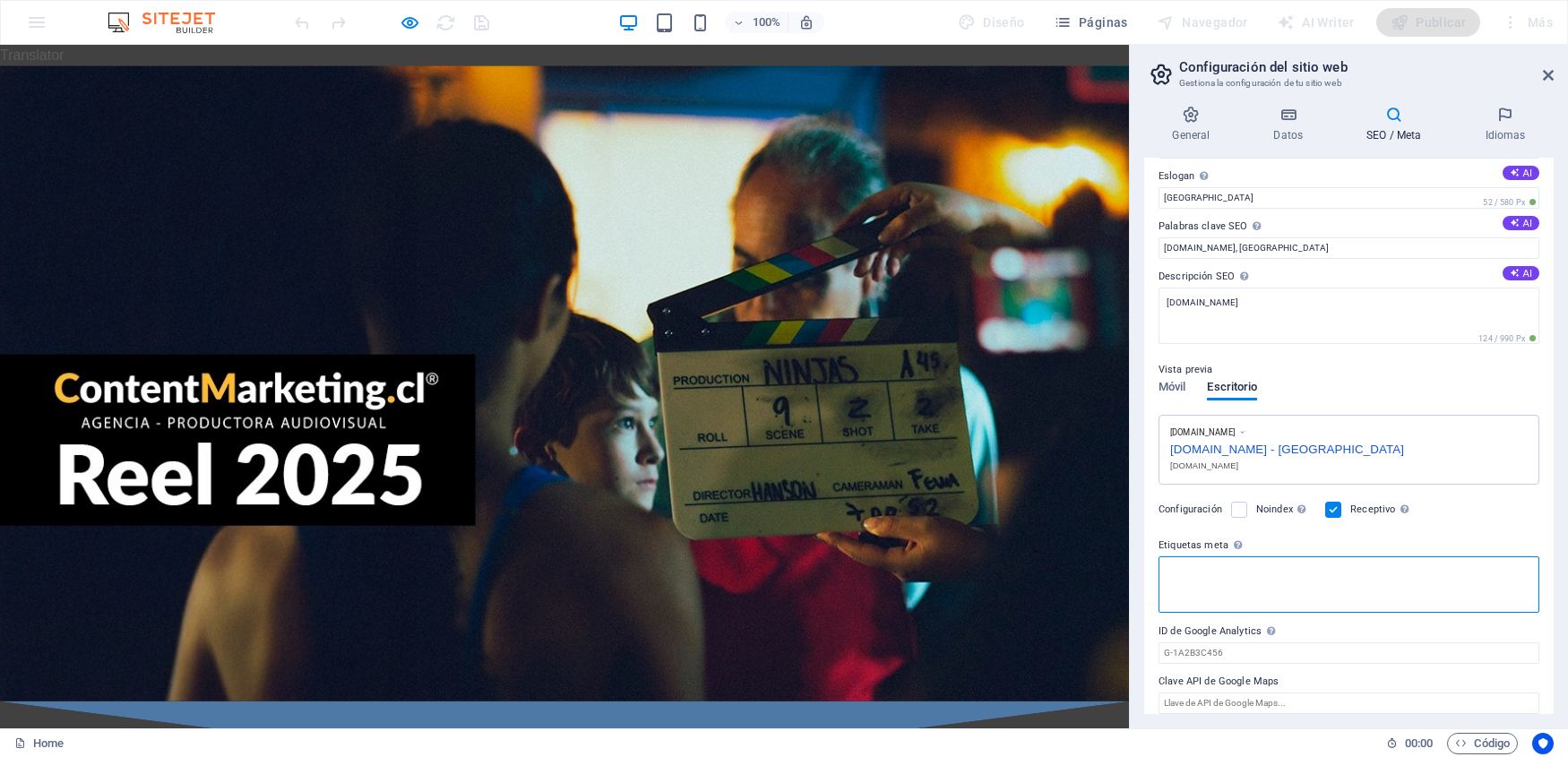
click at [1242, 567] on textarea "Etiquetas meta Introduce aquí el código HTML que se incluirá en las etiquetas d…" at bounding box center [1349, 584] width 380 height 57
type textarea "Agencia"
click at [1282, 673] on input "ID de Google Analytics Añada únicamente el ID de Google Analytics. Incluimos el…" at bounding box center [1349, 666] width 380 height 21
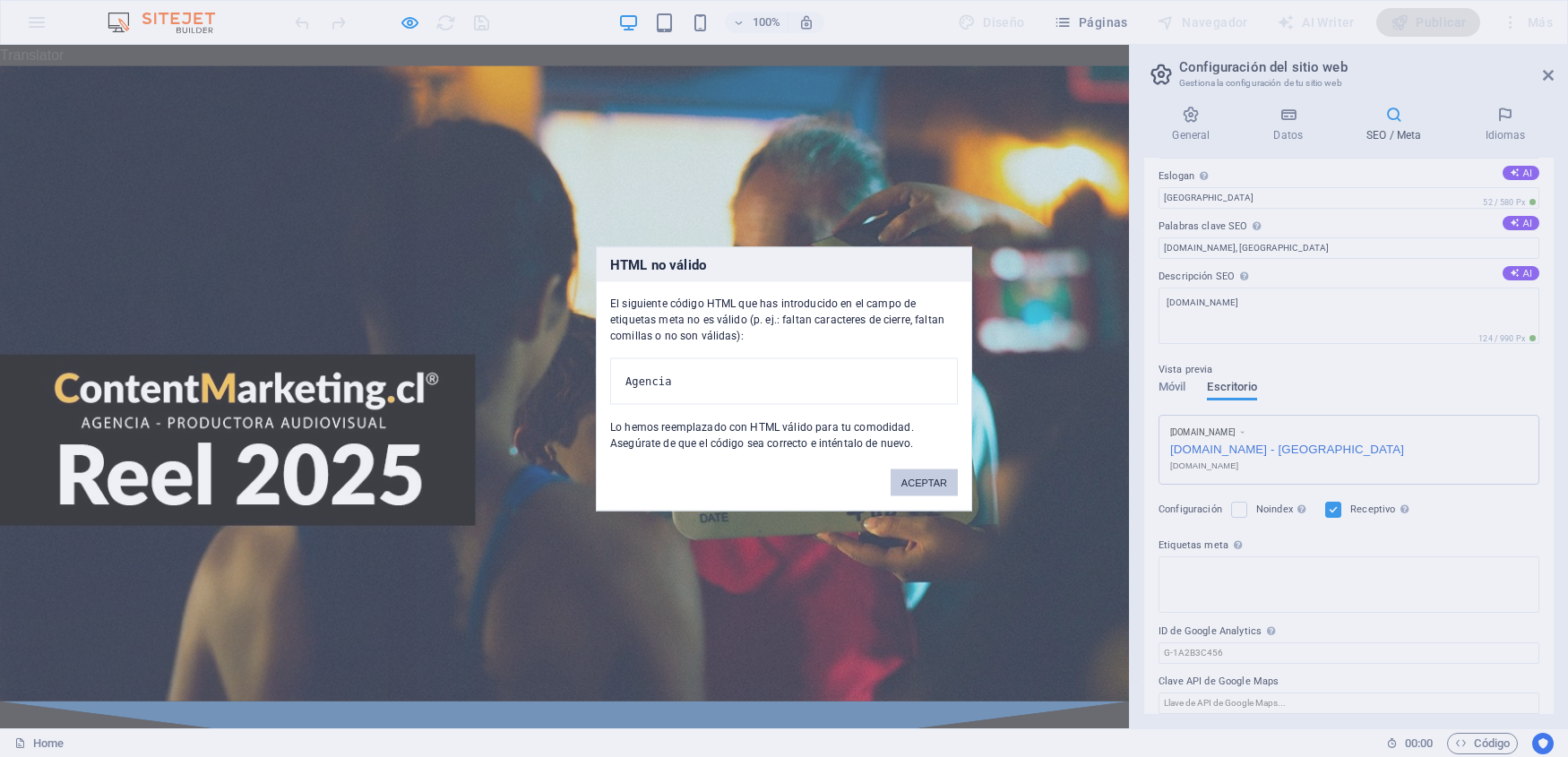
click at [908, 492] on button "ACEPTAR" at bounding box center [924, 482] width 67 height 27
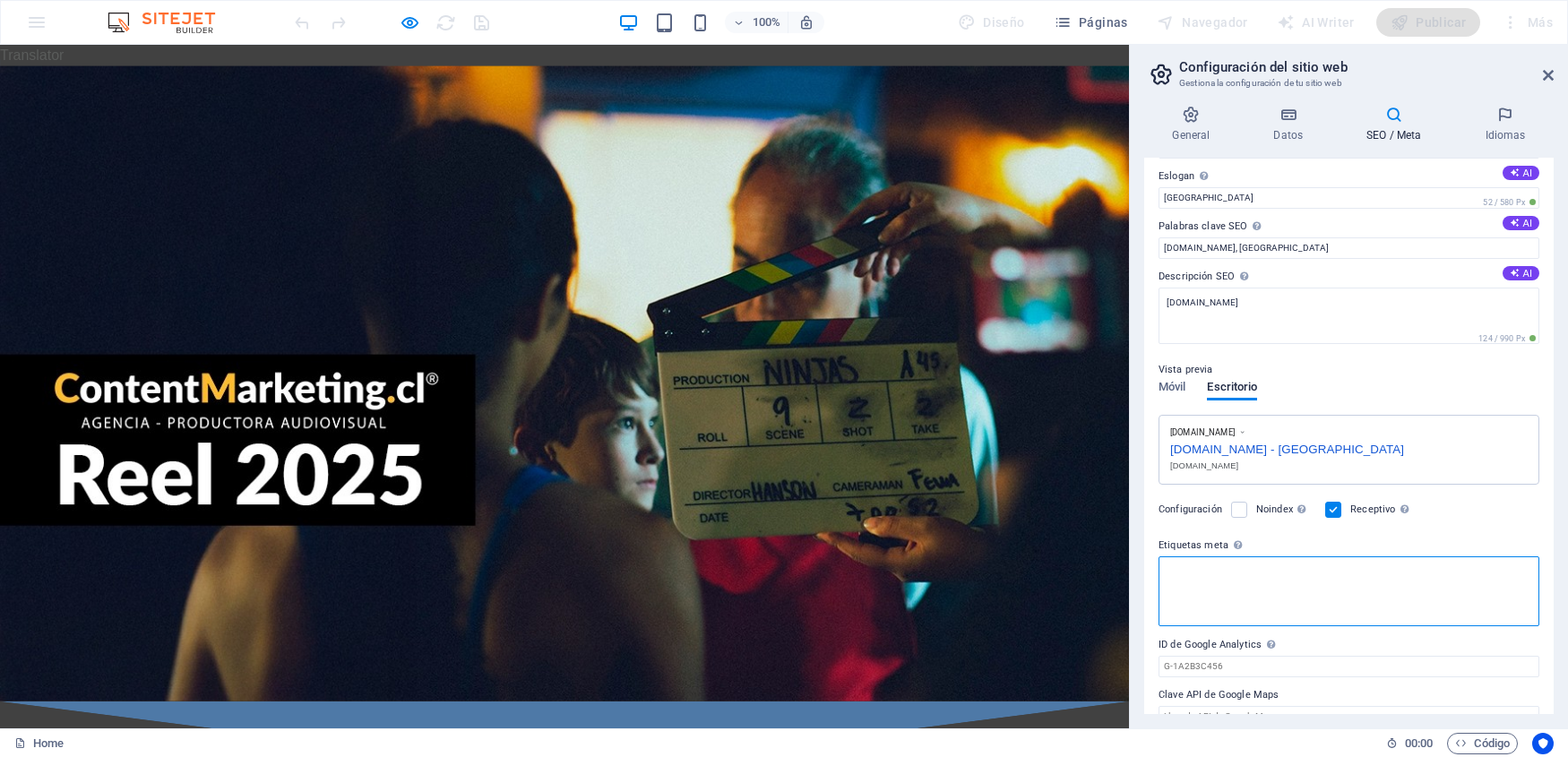
drag, startPoint x: 1319, startPoint y: 588, endPoint x: 1155, endPoint y: 487, distance: 192.6
click at [1159, 556] on textarea "Etiquetas meta Introduce aquí el código HTML que se incluirá en las etiquetas d…" at bounding box center [1349, 591] width 380 height 70
drag, startPoint x: 1172, startPoint y: 568, endPoint x: 1245, endPoint y: 622, distance: 90.8
click at [1245, 622] on textarea "Etiquetas meta Introduce aquí el código HTML que se incluirá en las etiquetas d…" at bounding box center [1349, 591] width 380 height 70
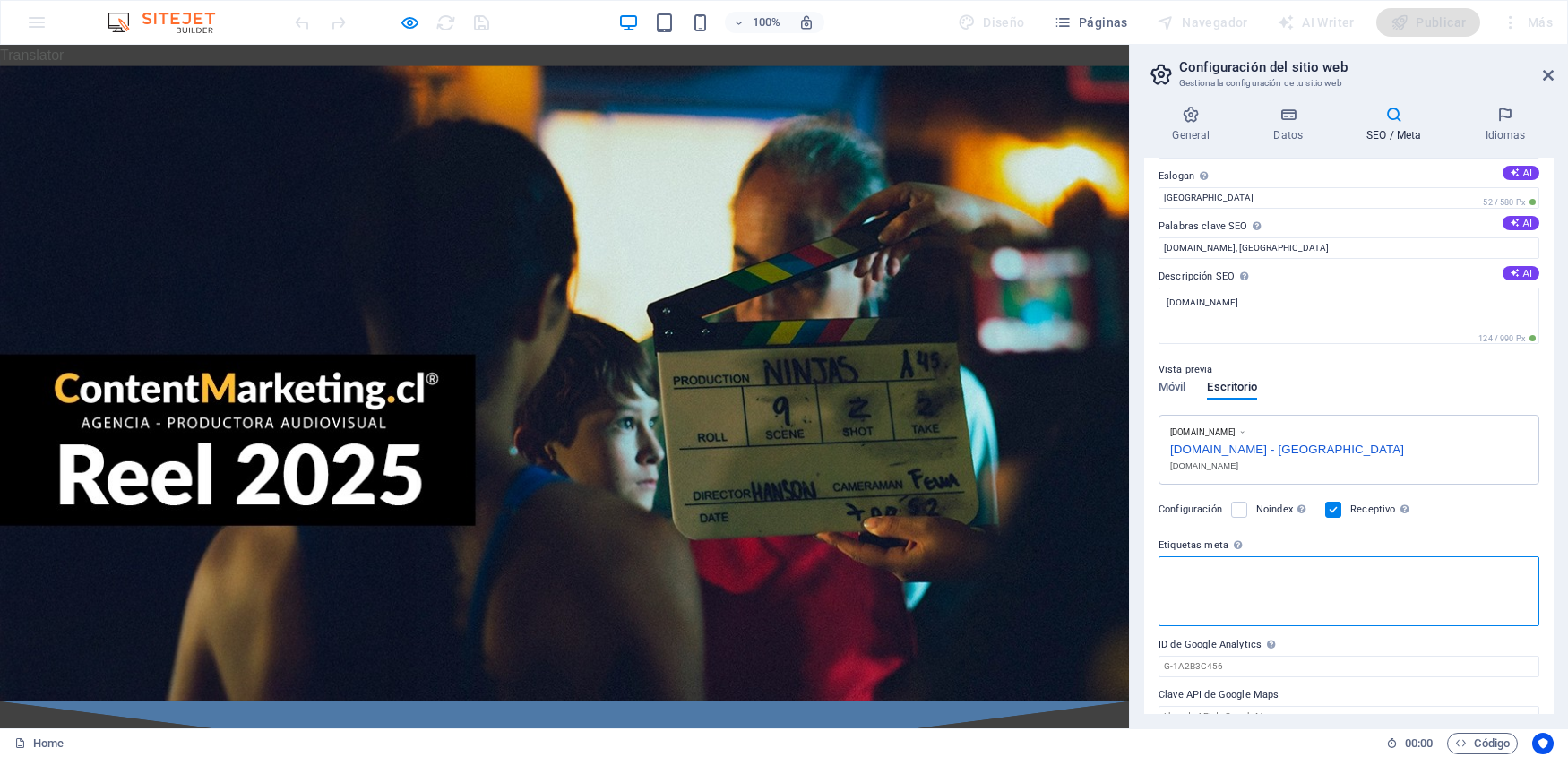
click at [1245, 622] on textarea "Etiquetas meta Introduce aquí el código HTML que se incluirá en las etiquetas d…" at bounding box center [1349, 591] width 380 height 70
type textarea ">"
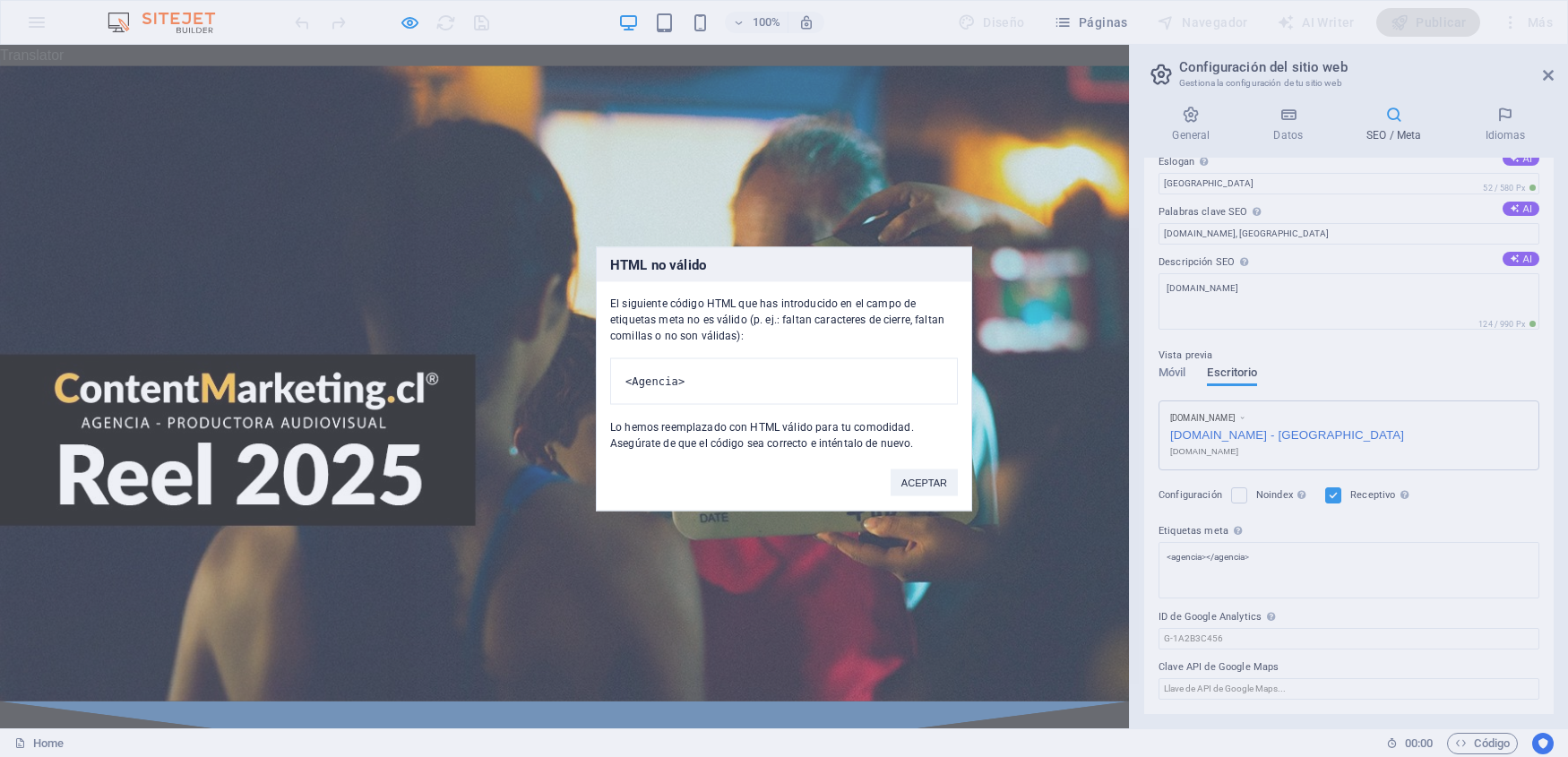
scroll to position [70, 0]
click at [1343, 654] on body "Translator contentmarketing.cl Home Favoritos Elementos Columnas Contenido Cuad…" at bounding box center [784, 378] width 1568 height 757
click at [943, 495] on button "ACEPTAR" at bounding box center [924, 482] width 67 height 27
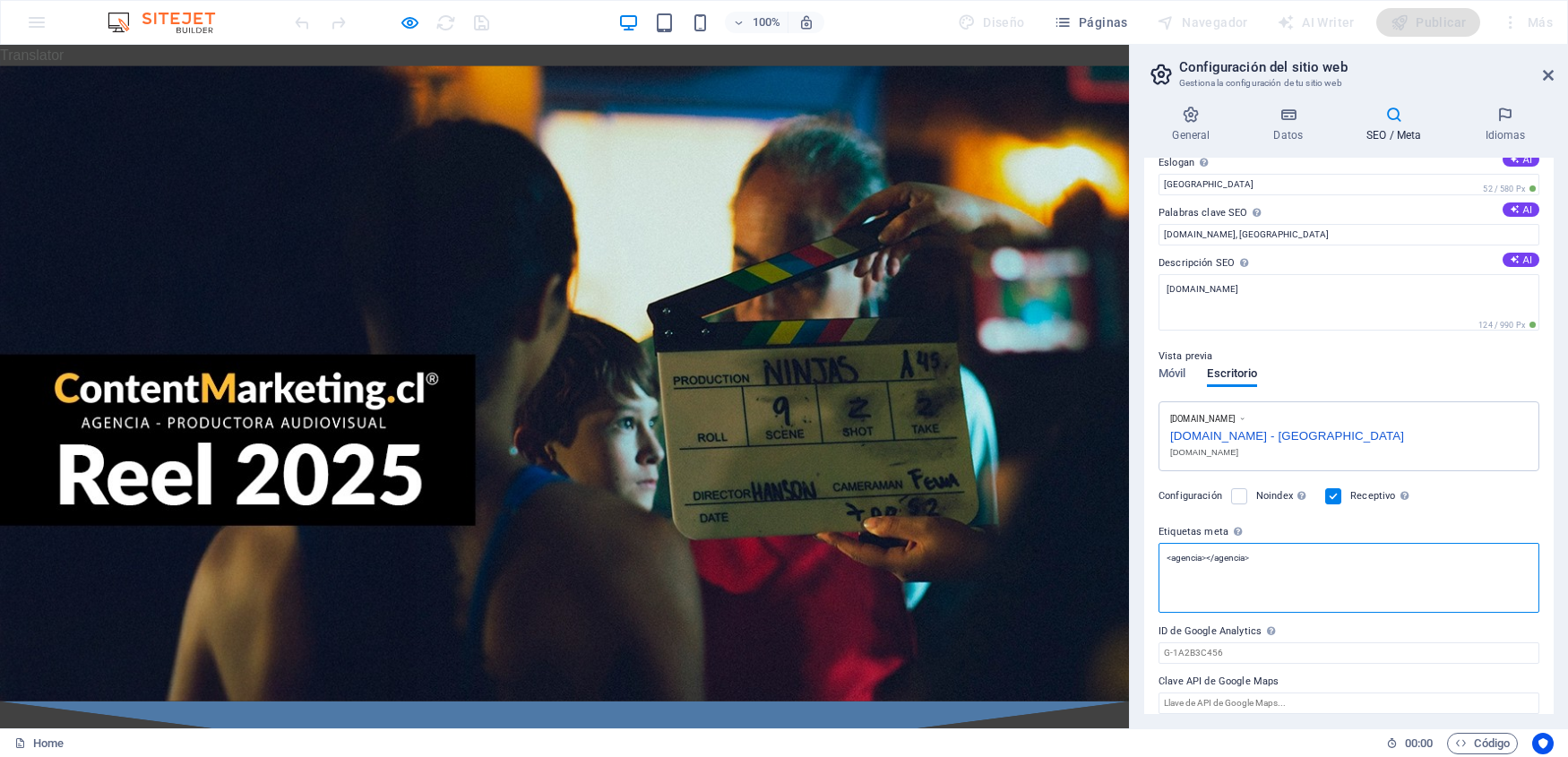
scroll to position [57, 0]
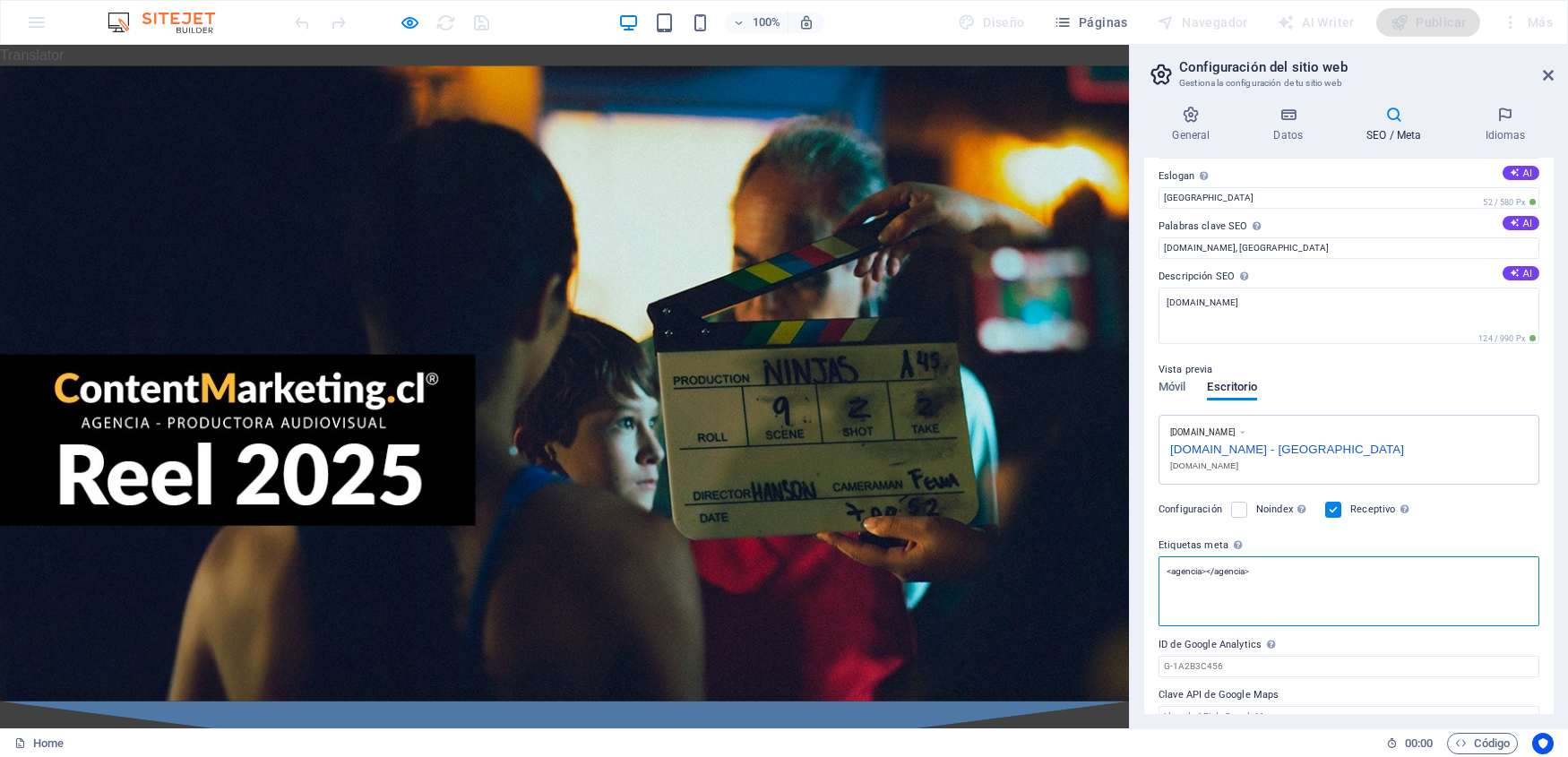
click at [1250, 610] on textarea "<agencia></agencia>" at bounding box center [1349, 591] width 380 height 70
type textarea "<agencia></agencia>"
click at [1309, 672] on input "ID de Google Analytics Añada únicamente el ID de Google Analytics. Incluimos el…" at bounding box center [1349, 666] width 380 height 21
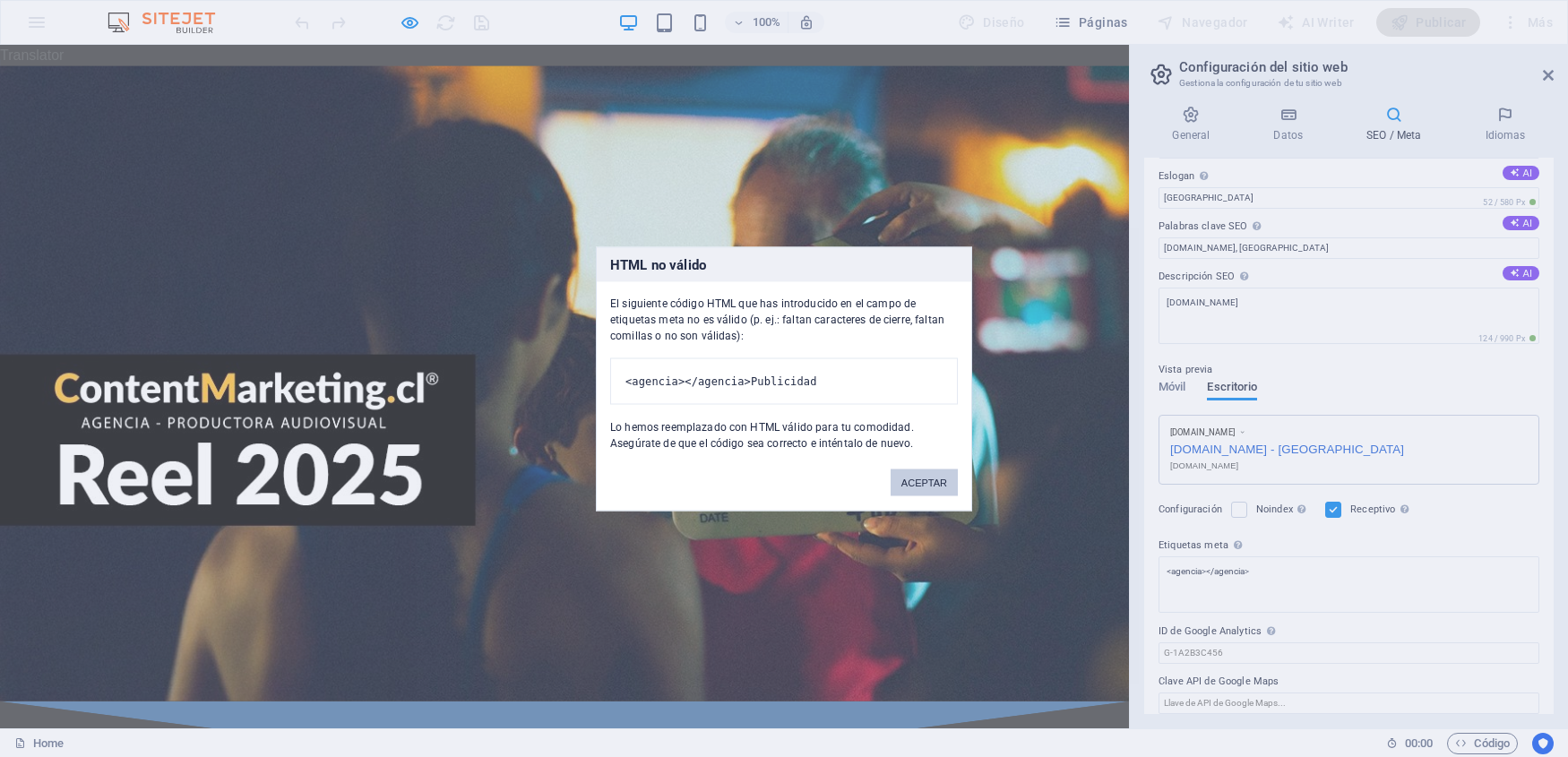
click at [924, 496] on button "ACEPTAR" at bounding box center [924, 482] width 67 height 27
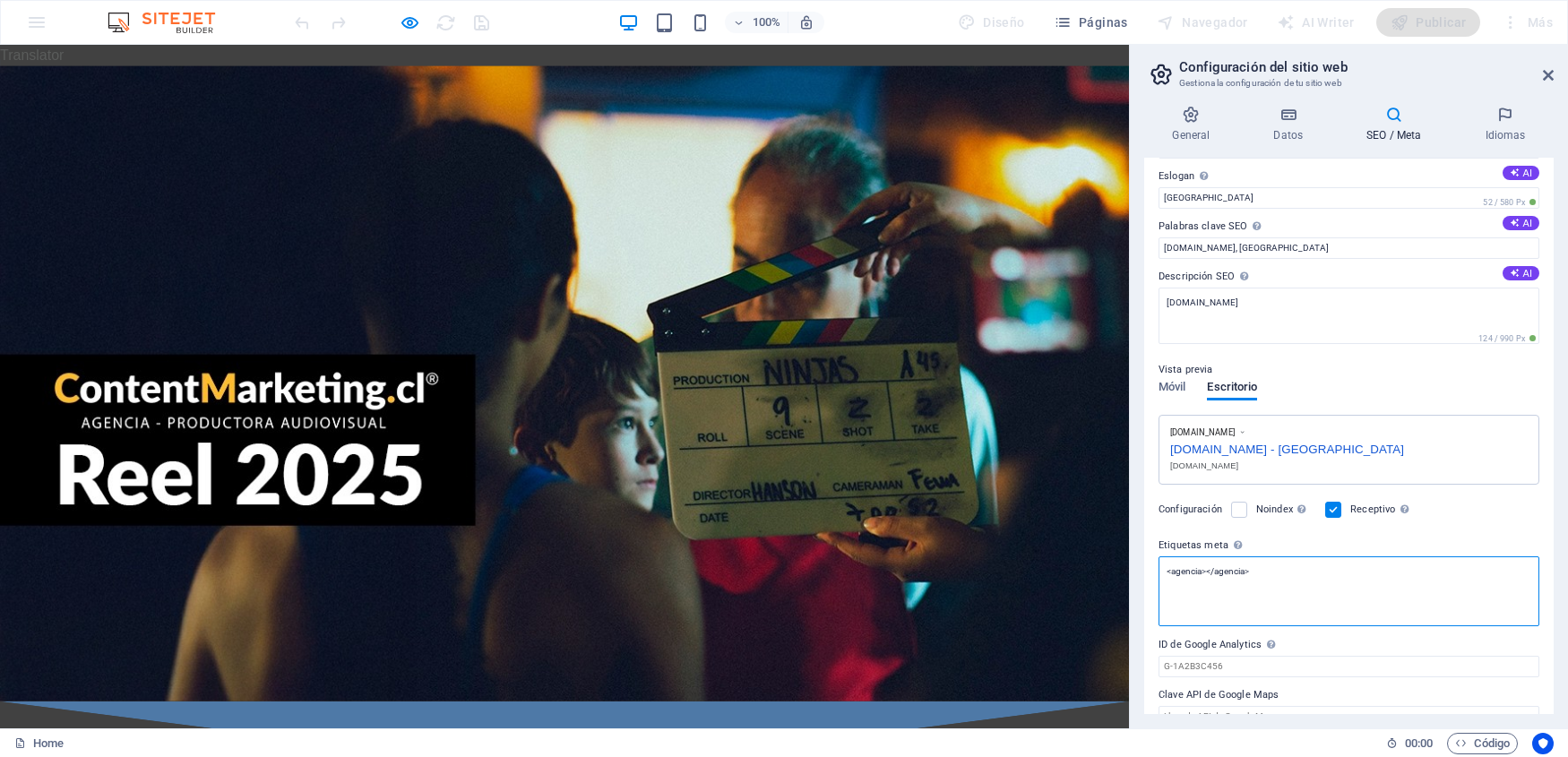
click at [1270, 575] on textarea "<agencia></agencia>" at bounding box center [1349, 591] width 380 height 70
drag, startPoint x: 1308, startPoint y: 577, endPoint x: 1083, endPoint y: 577, distance: 225.0
click at [1159, 577] on textarea "<agencia></agencia>" at bounding box center [1349, 591] width 380 height 70
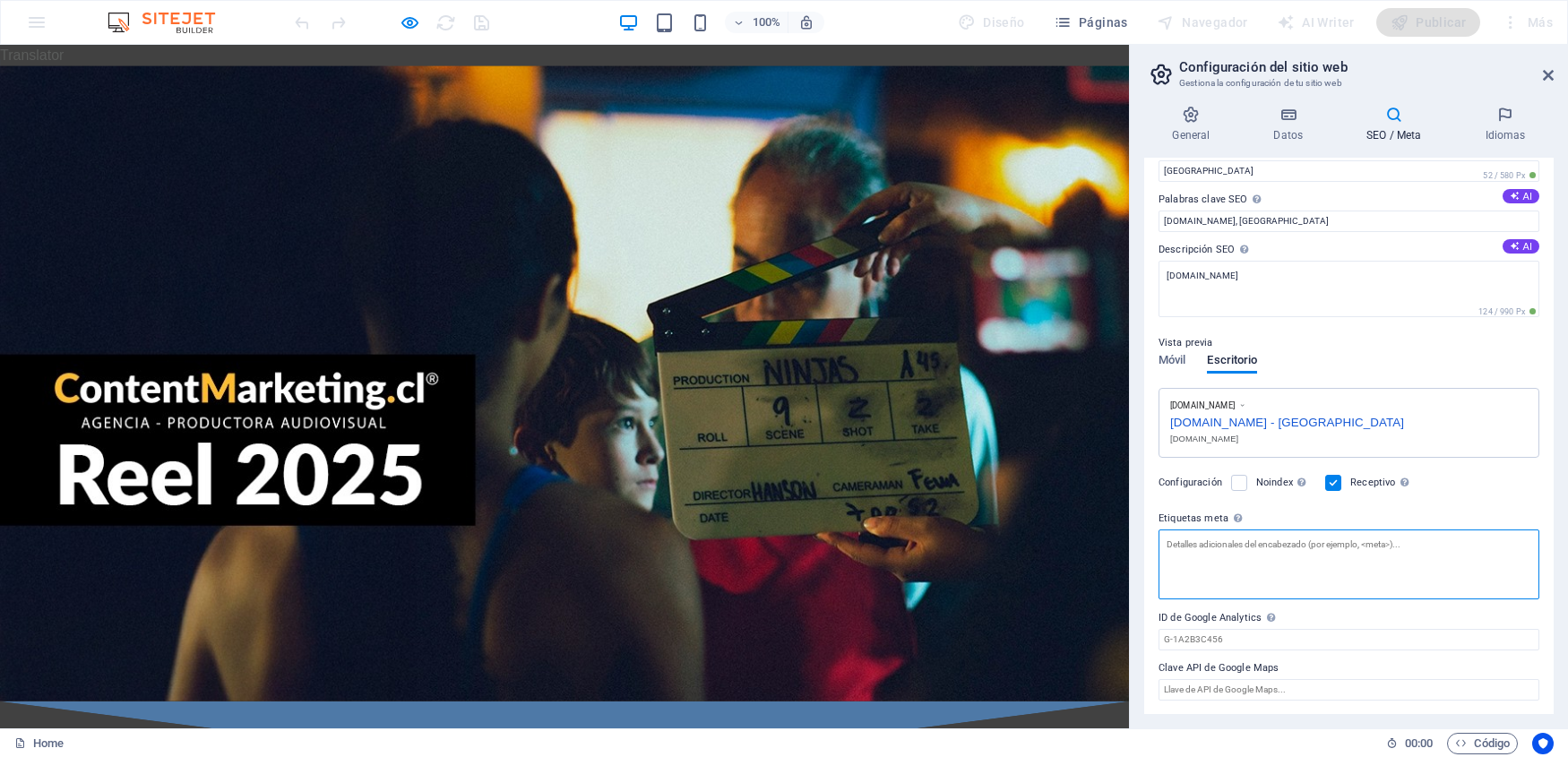
scroll to position [0, 0]
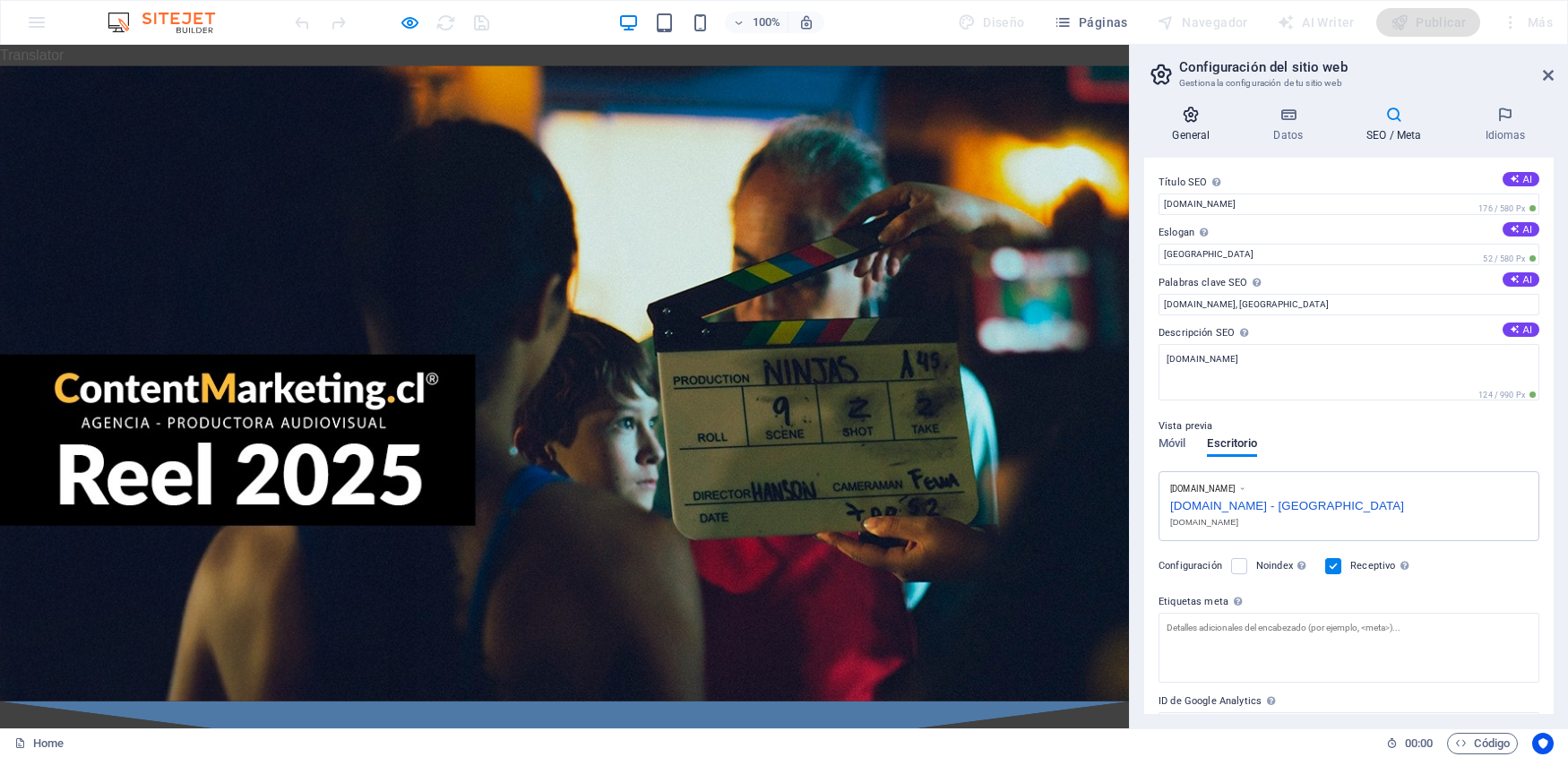
click at [1200, 119] on icon at bounding box center [1190, 114] width 94 height 18
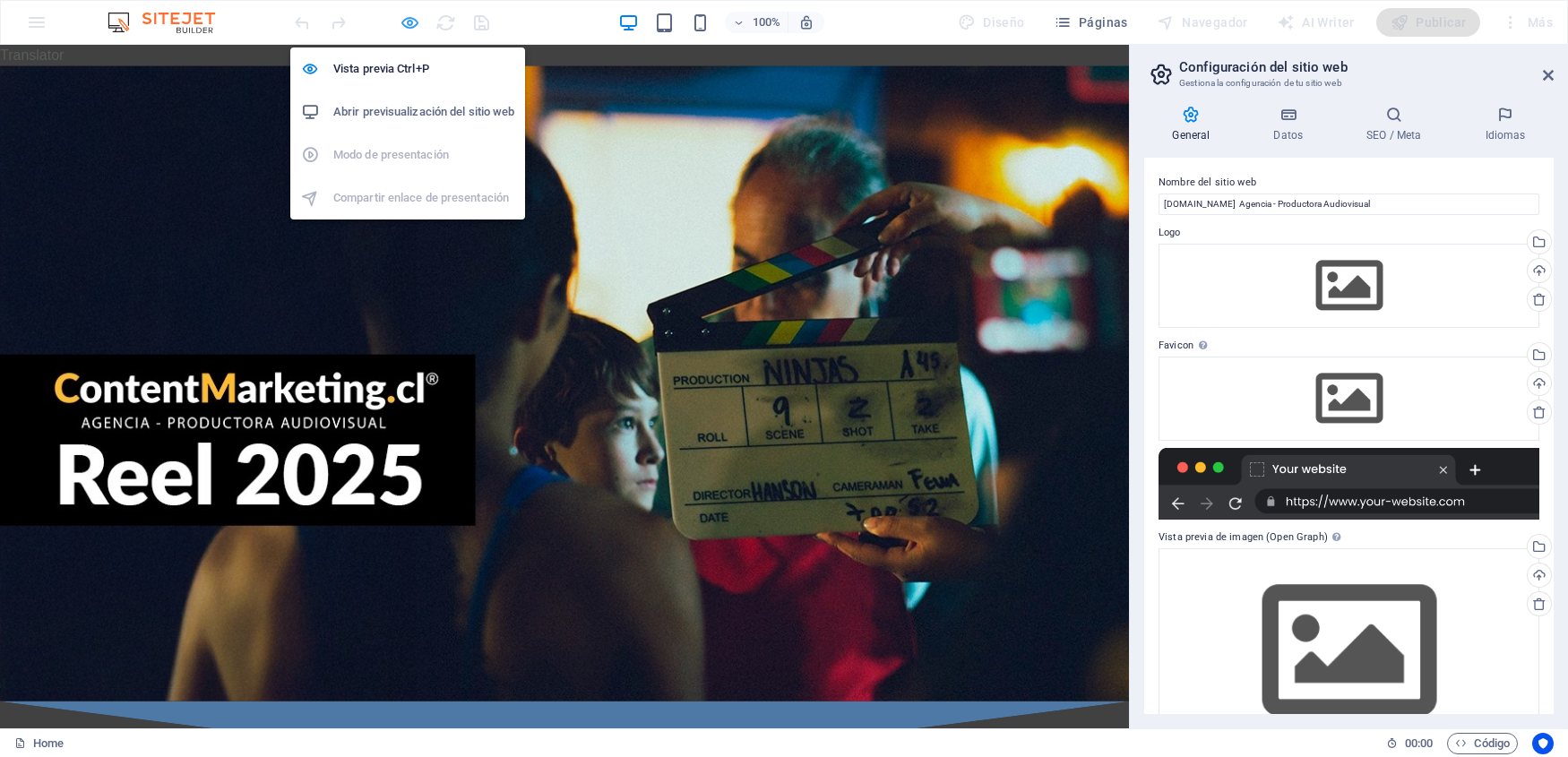
click at [413, 32] on icon "button" at bounding box center [410, 22] width 20 height 20
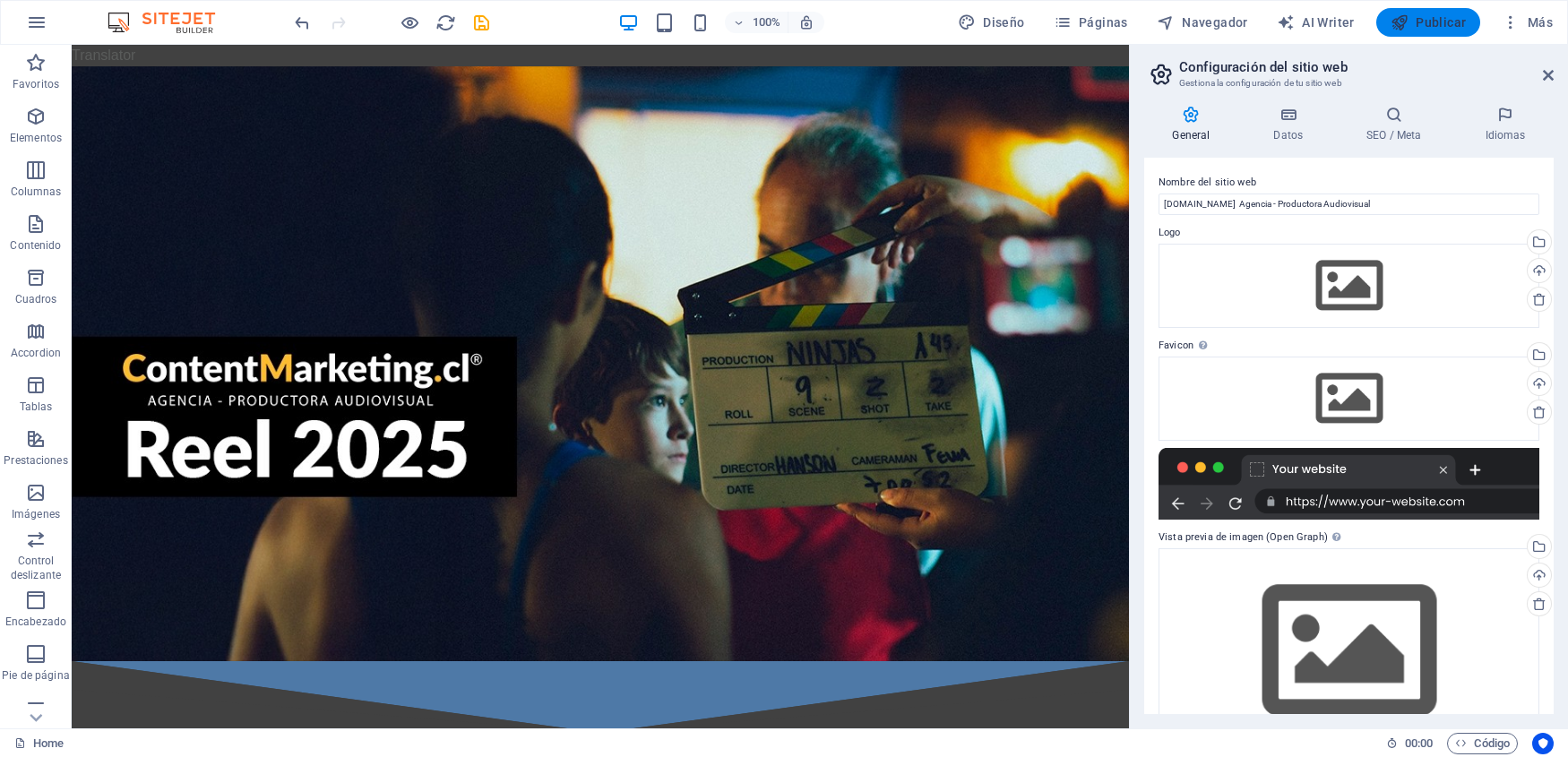
click at [1415, 25] on span "Publicar" at bounding box center [1428, 21] width 76 height 18
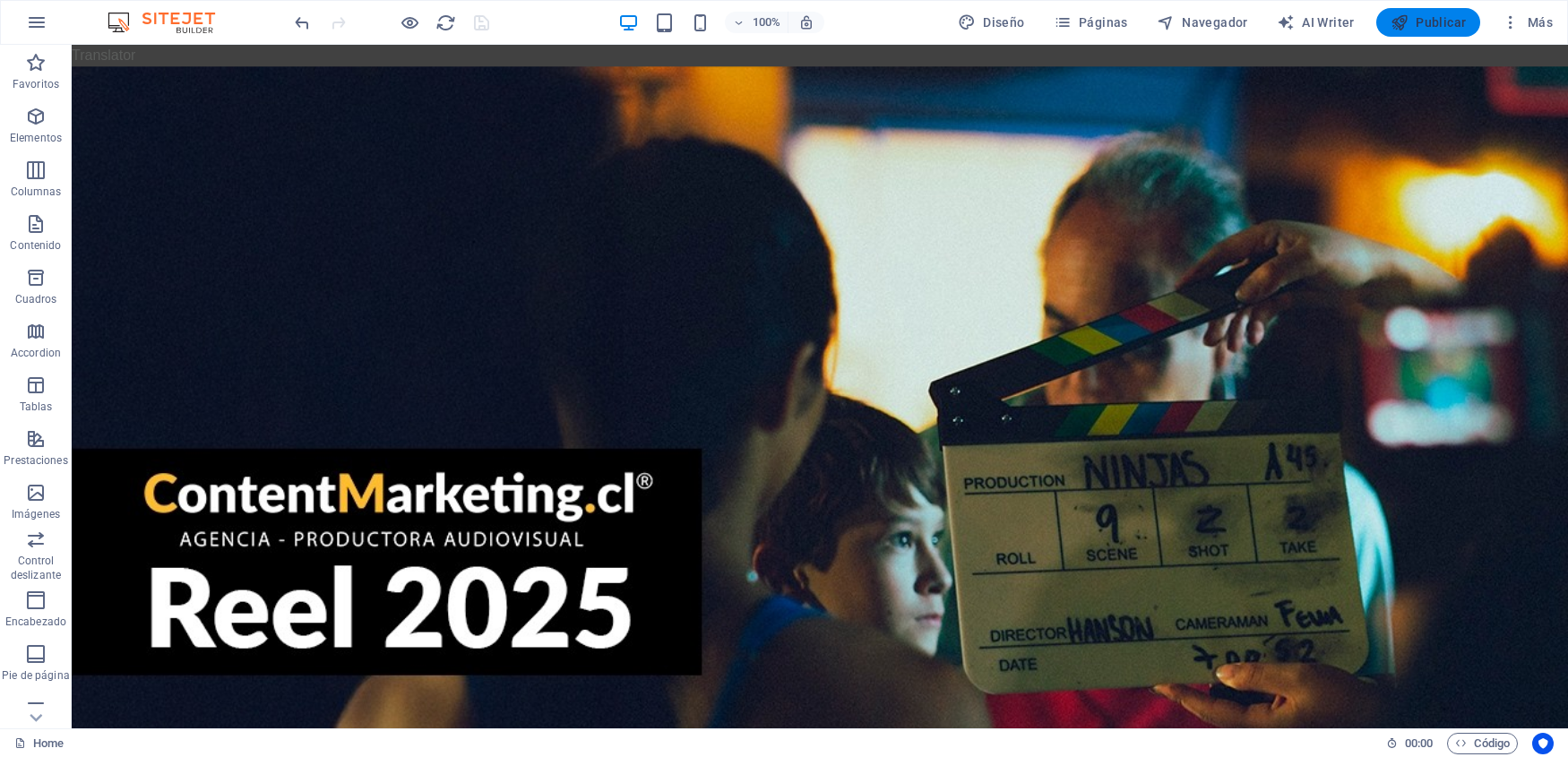
click at [1415, 25] on span "Publicar" at bounding box center [1428, 21] width 76 height 18
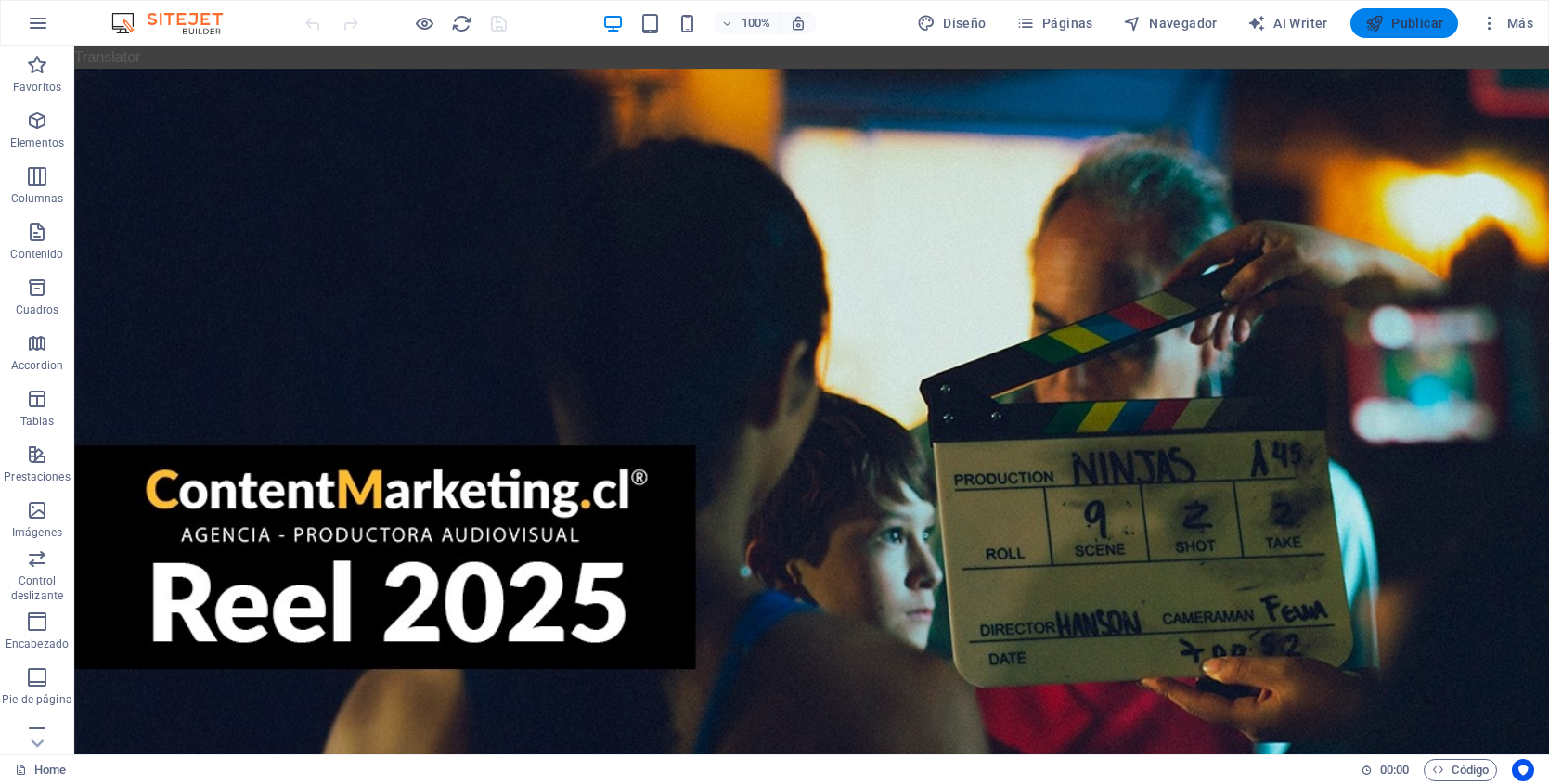
click at [1409, 22] on span "Publicar" at bounding box center [1405, 22] width 79 height 18
